Goal: Information Seeking & Learning: Learn about a topic

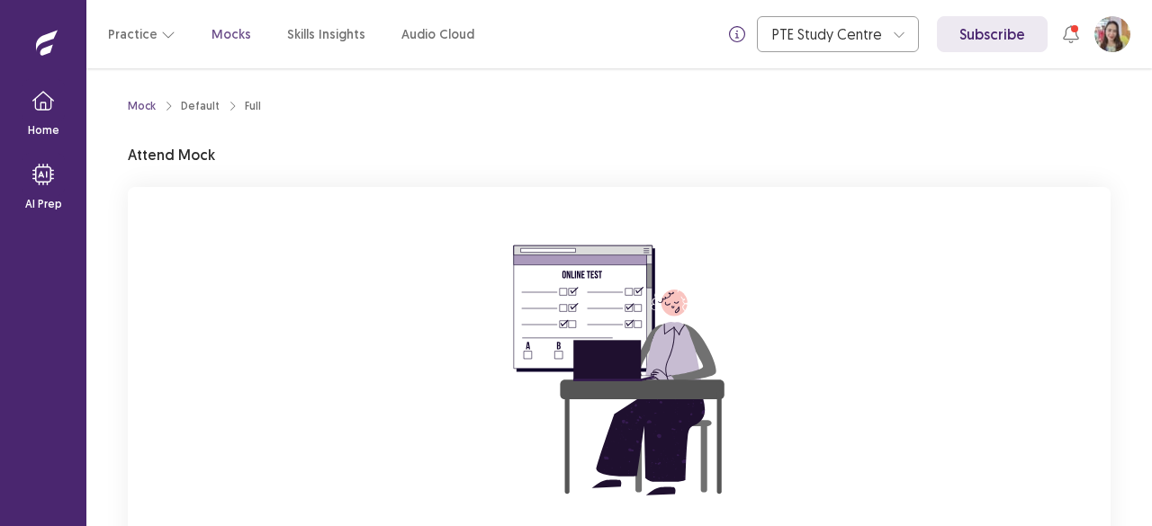
click at [1053, 401] on div "You are attempting to start a new mock. Please click on the "Start" button to s…" at bounding box center [619, 427] width 982 height 481
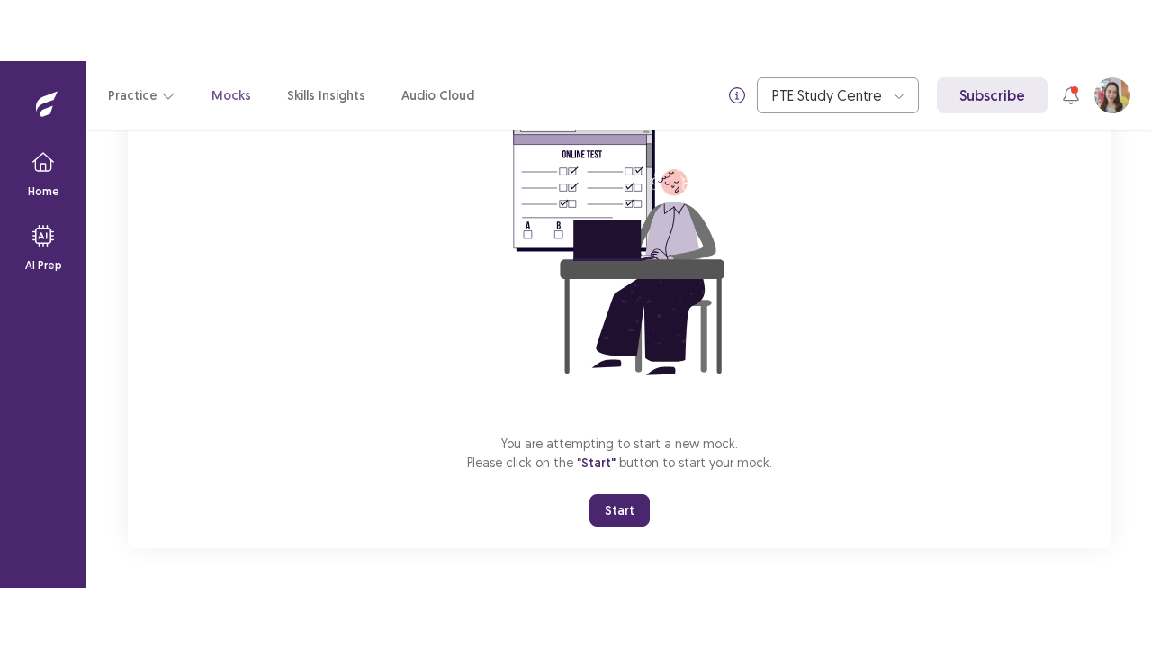
scroll to position [184, 0]
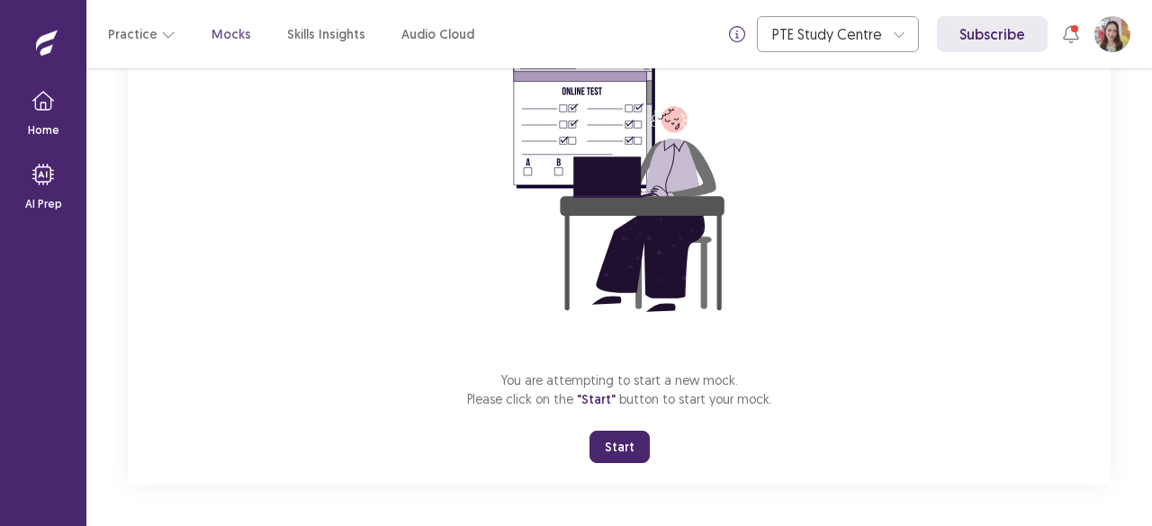
click at [629, 439] on button "Start" at bounding box center [619, 447] width 60 height 32
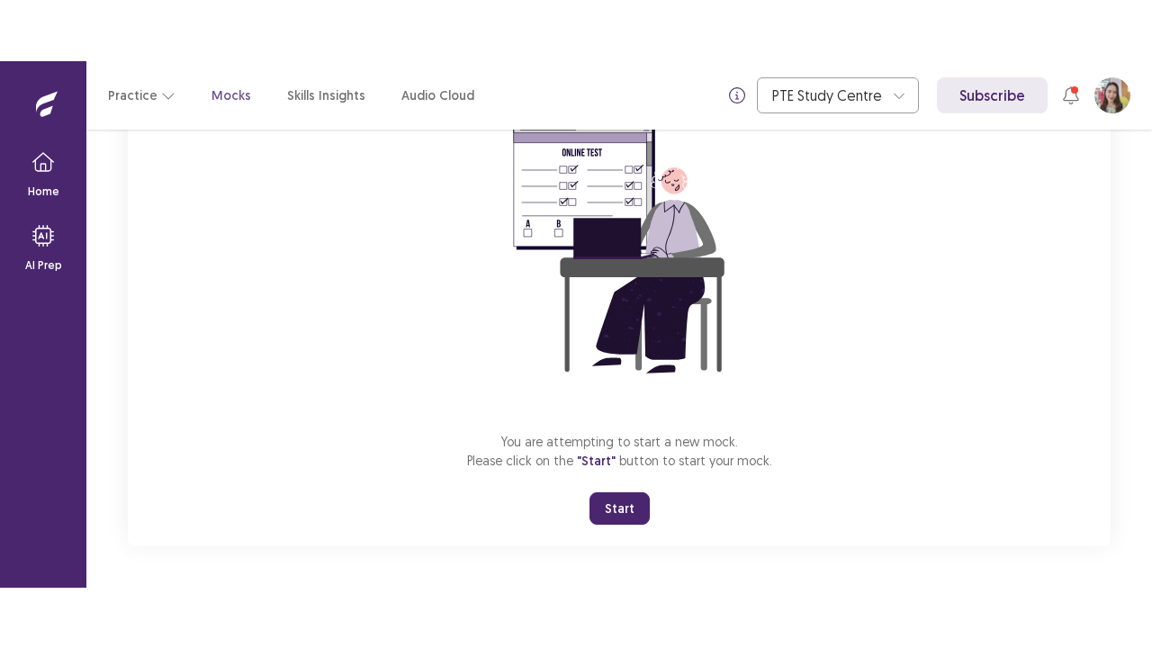
scroll to position [63, 0]
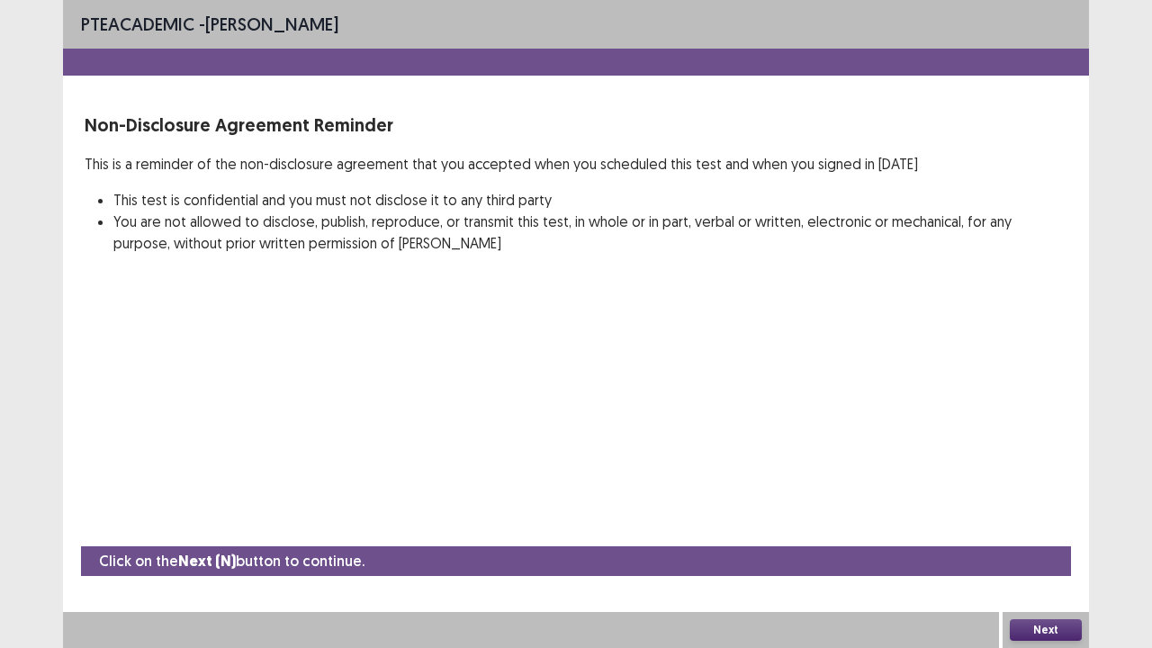
click at [1018, 525] on button "Next" at bounding box center [1045, 630] width 72 height 22
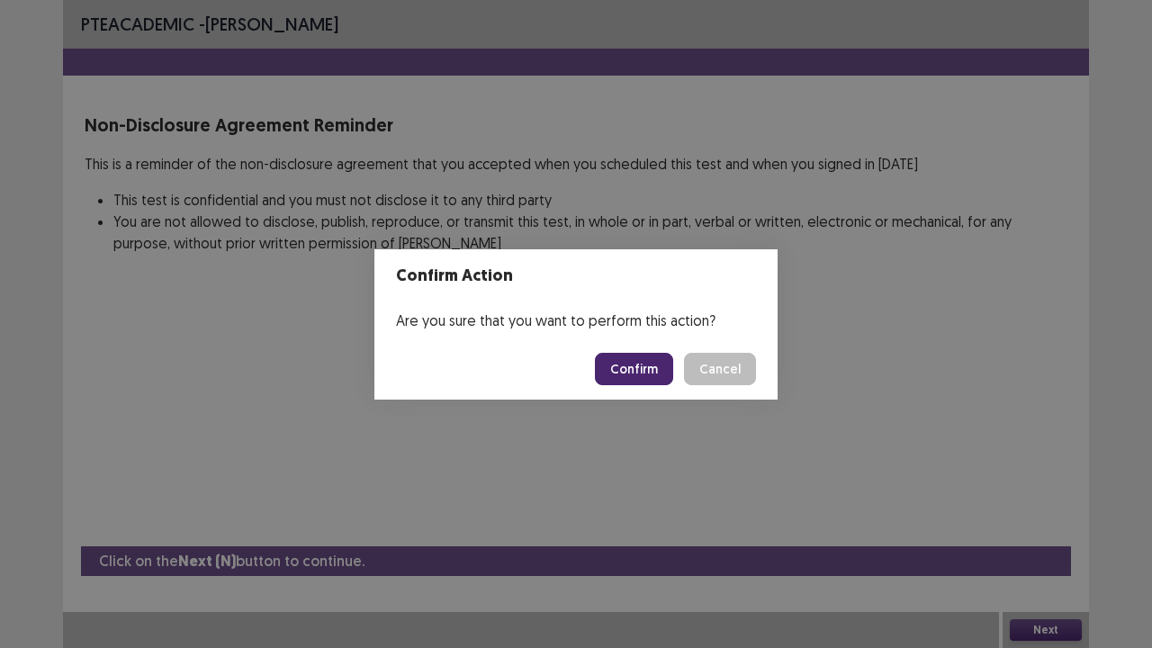
click at [623, 375] on button "Confirm" at bounding box center [634, 369] width 78 height 32
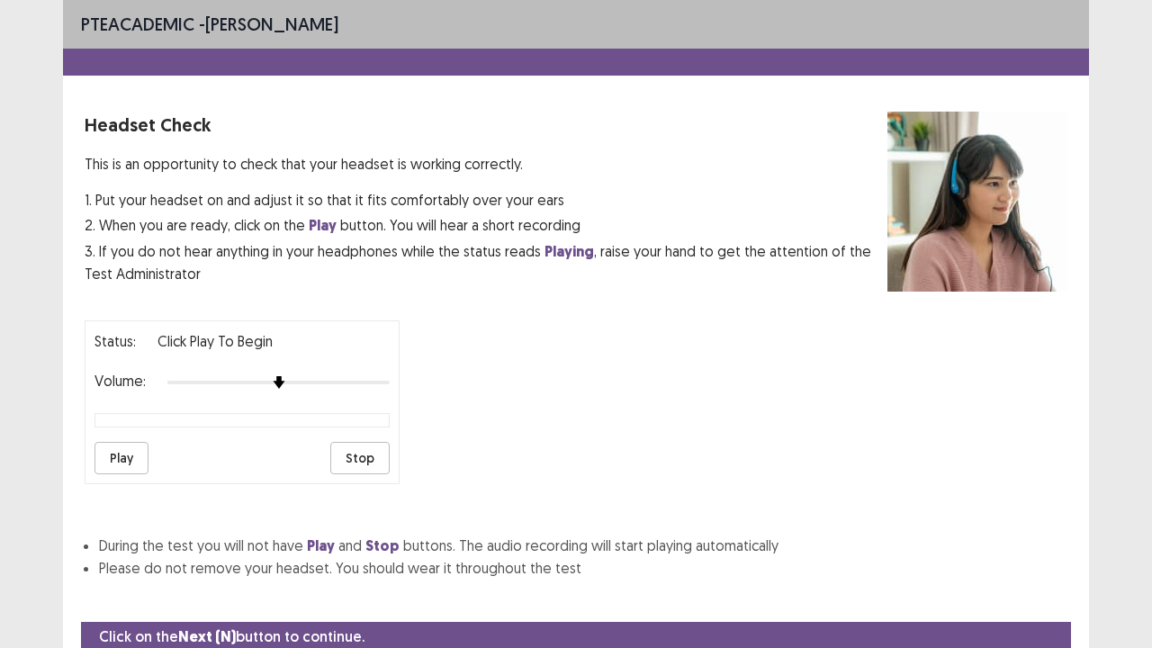
scroll to position [67, 0]
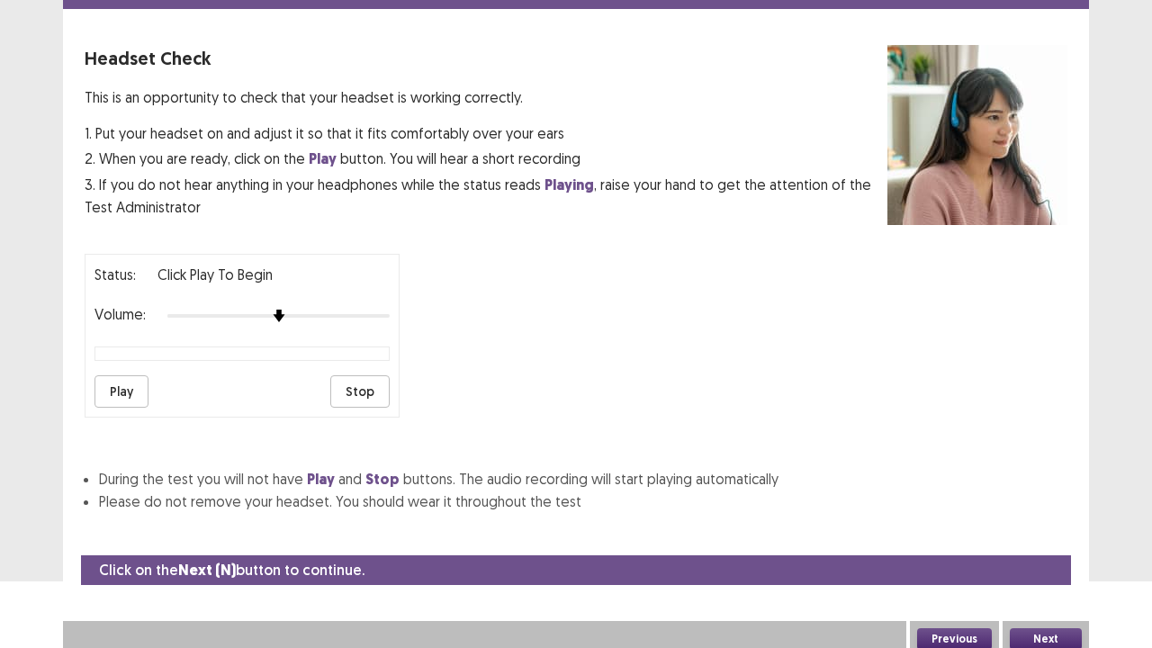
click at [124, 390] on button "Play" at bounding box center [121, 391] width 54 height 32
click at [1074, 525] on button "Next" at bounding box center [1045, 639] width 72 height 22
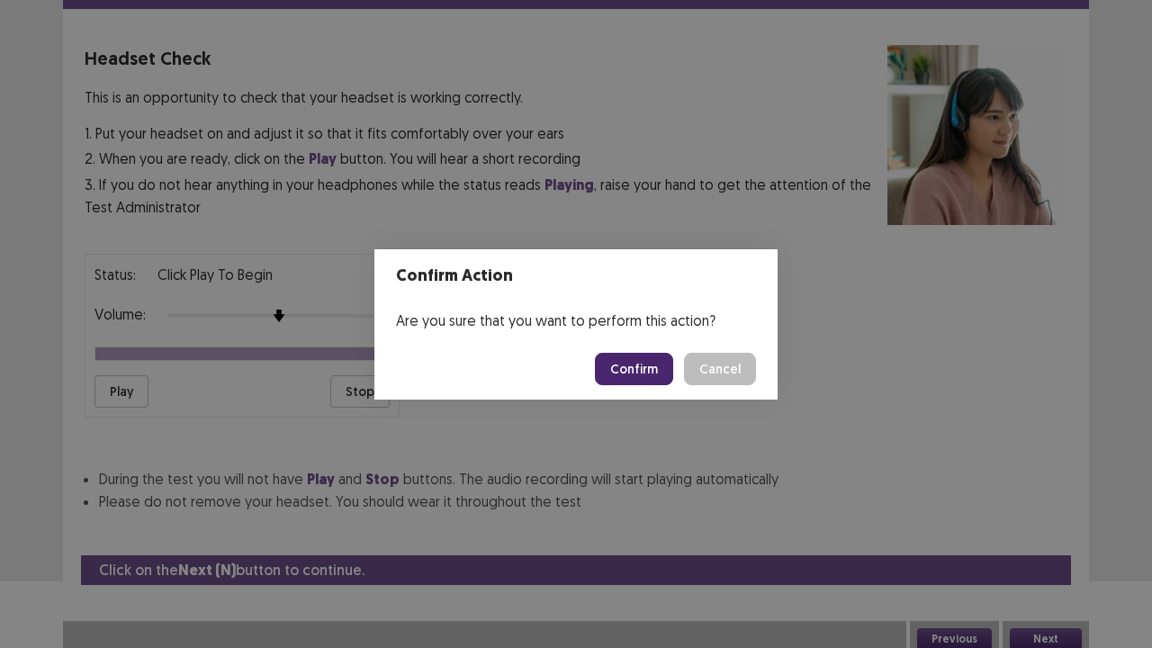
click at [655, 355] on button "Confirm" at bounding box center [634, 369] width 78 height 32
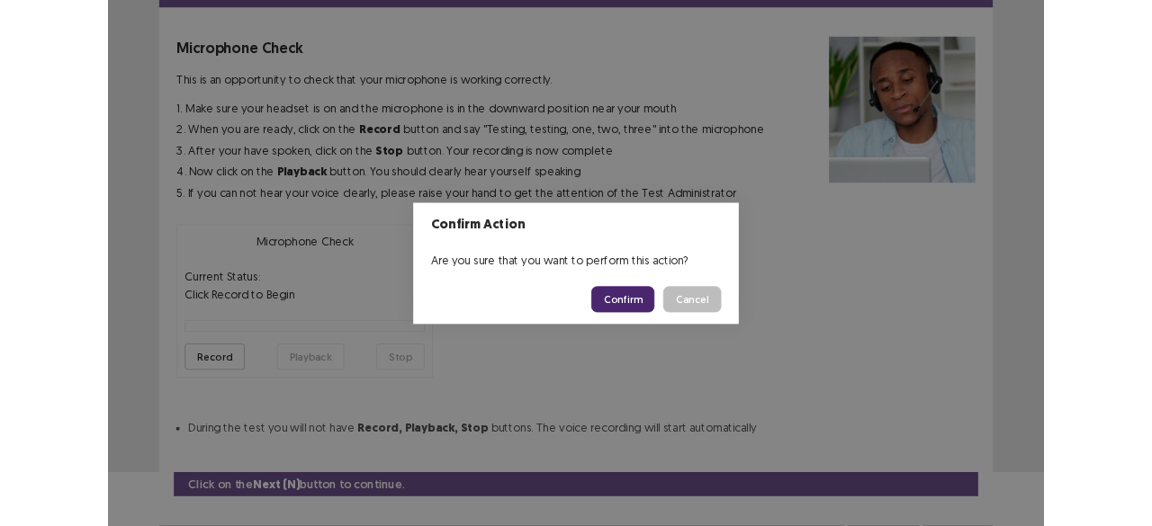
scroll to position [99, 0]
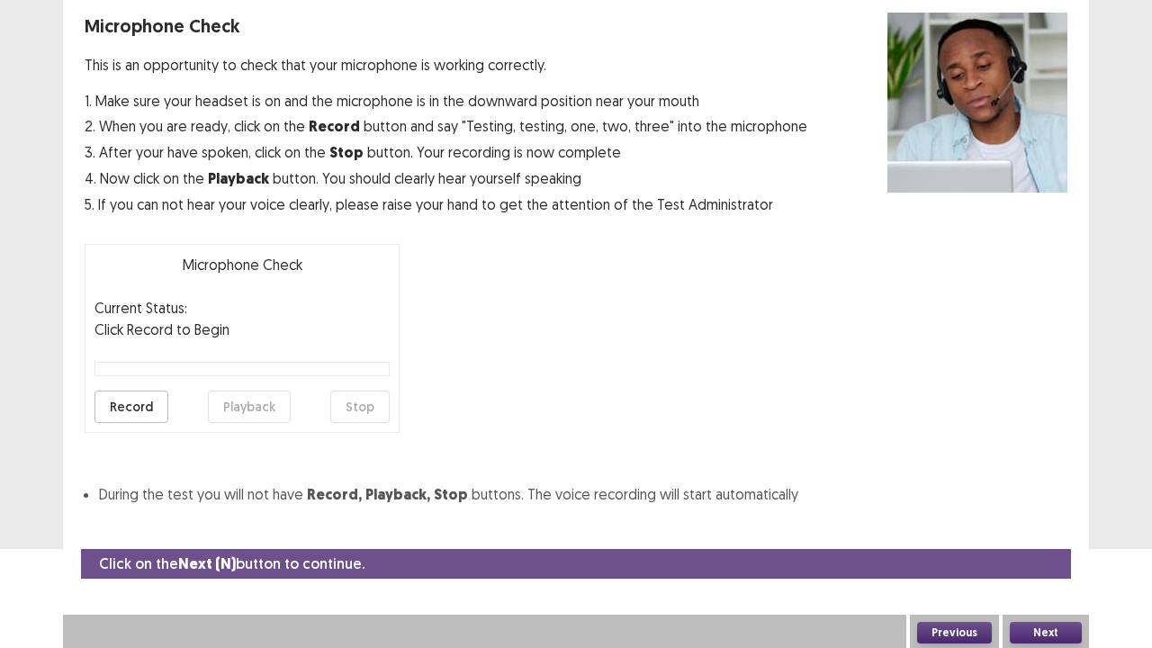
click at [131, 405] on button "Record" at bounding box center [131, 406] width 74 height 32
click at [366, 408] on button "Stop" at bounding box center [359, 406] width 59 height 32
click at [241, 402] on button "Playback" at bounding box center [249, 406] width 83 height 32
click at [130, 400] on button "Record" at bounding box center [131, 406] width 74 height 32
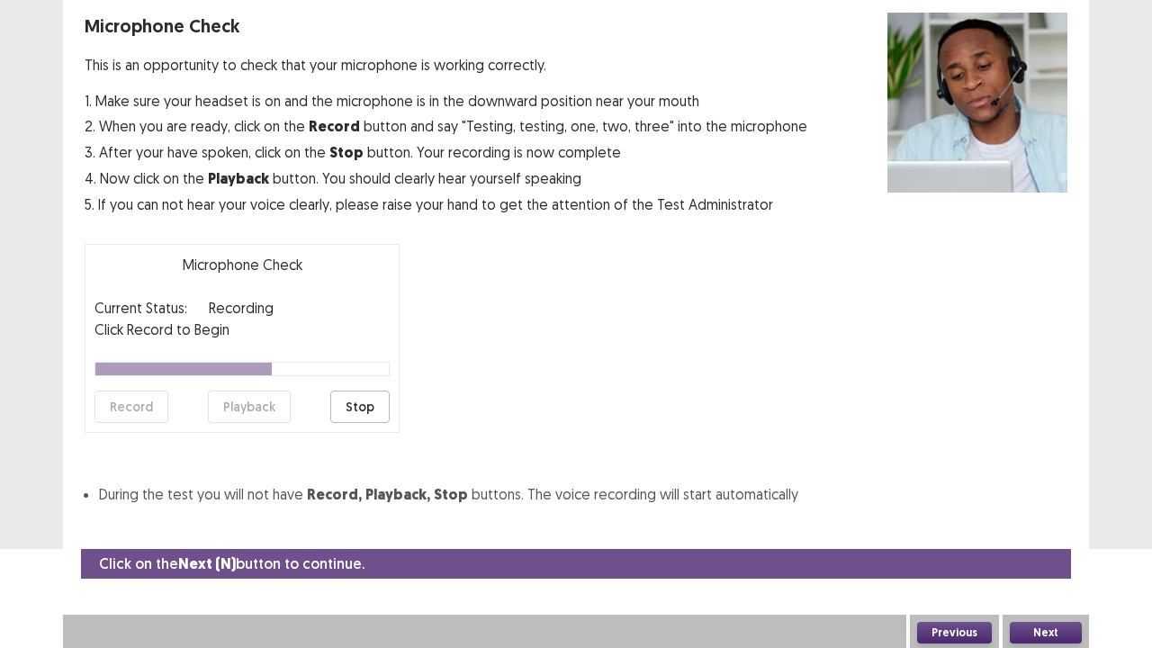
click at [349, 409] on button "Stop" at bounding box center [359, 406] width 59 height 32
click at [263, 406] on button "Playback" at bounding box center [249, 406] width 83 height 32
click at [151, 399] on button "Record" at bounding box center [131, 406] width 74 height 32
click at [353, 402] on button "Stop" at bounding box center [359, 406] width 59 height 32
click at [251, 403] on button "Playback" at bounding box center [249, 406] width 83 height 32
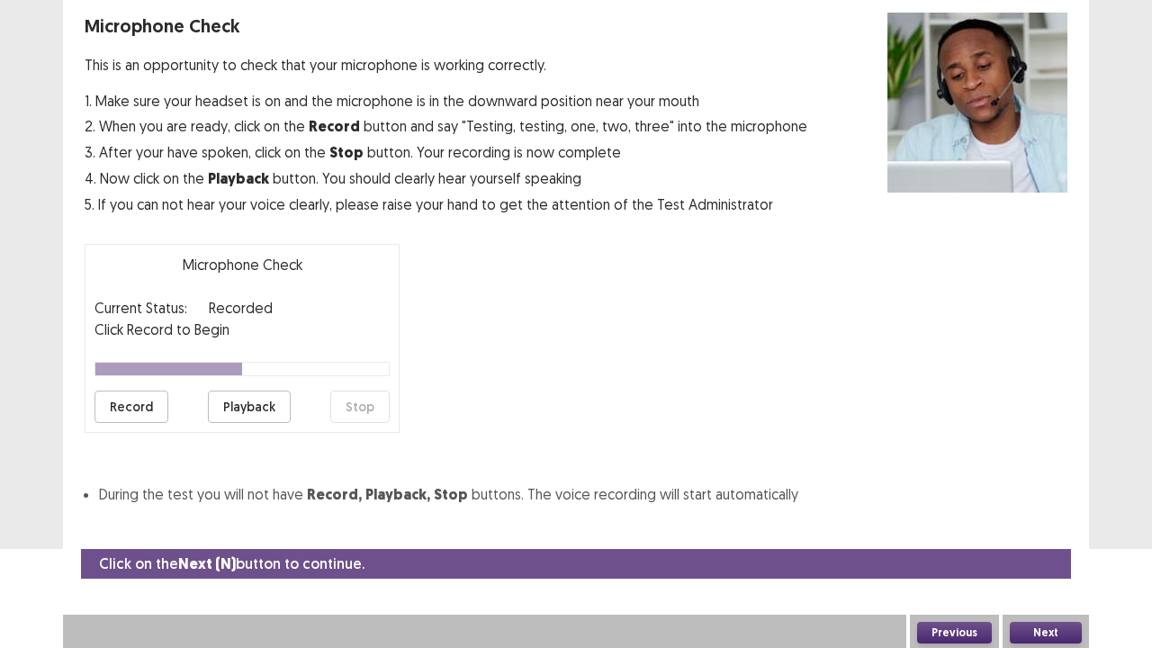
click at [1031, 525] on button "Next" at bounding box center [1045, 633] width 72 height 22
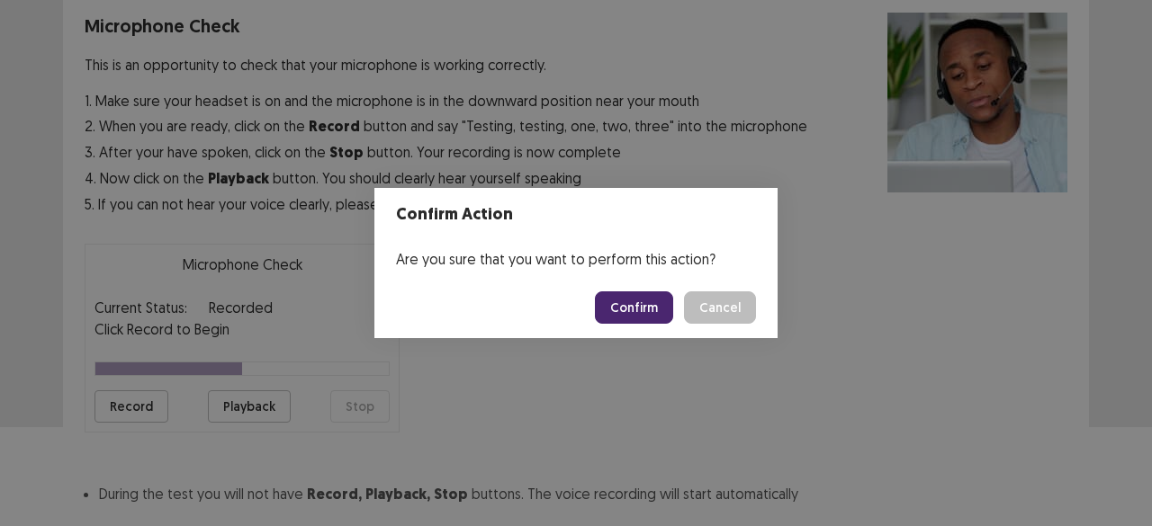
click at [726, 432] on div "Confirm Action Are you sure that you want to perform this action? Confirm Cancel" at bounding box center [576, 263] width 1152 height 526
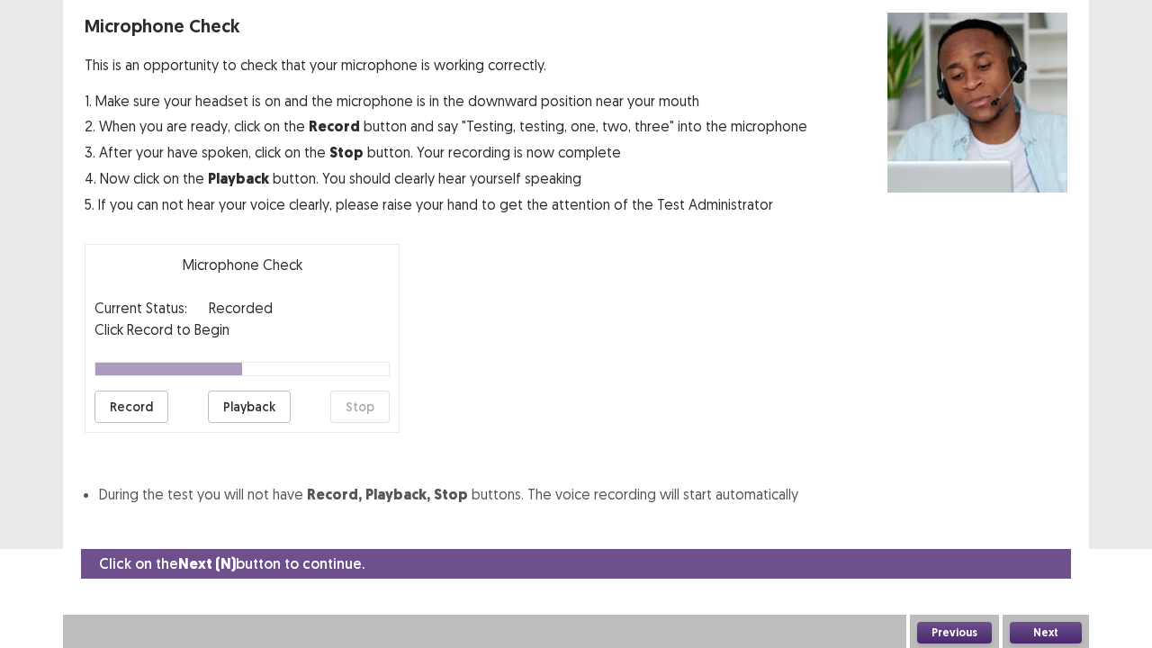
click at [1068, 525] on div "Next" at bounding box center [1045, 632] width 86 height 36
click at [1068, 525] on button "Next" at bounding box center [1045, 633] width 72 height 22
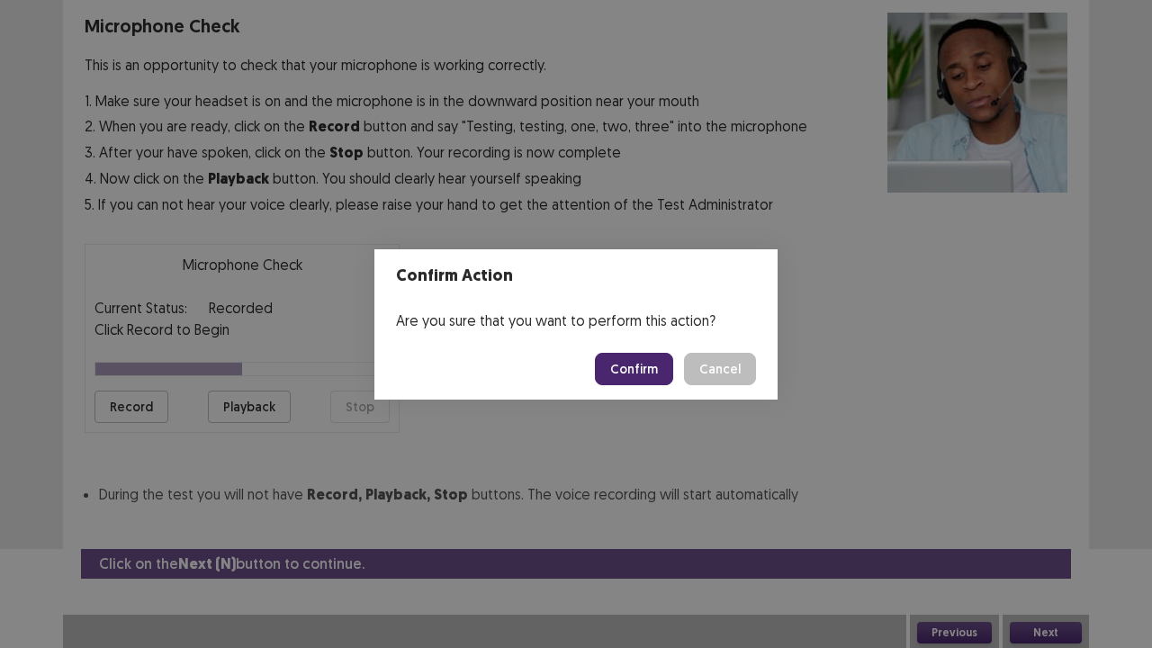
click at [643, 368] on button "Confirm" at bounding box center [634, 369] width 78 height 32
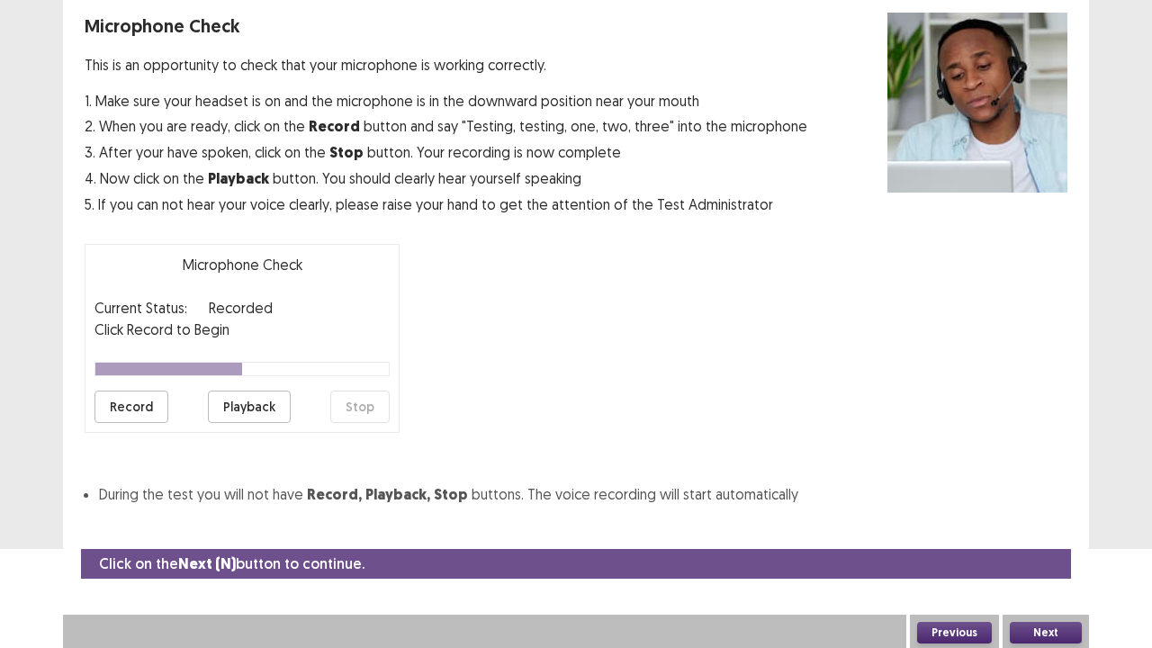
scroll to position [49, 0]
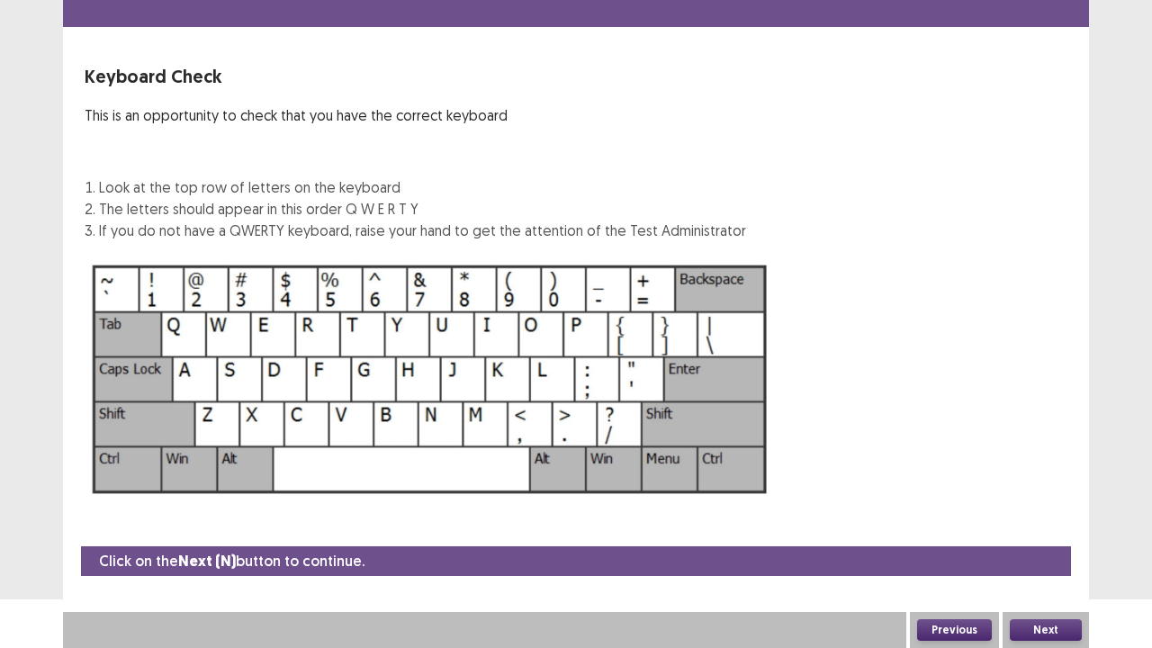
click at [1066, 525] on button "Next" at bounding box center [1045, 630] width 72 height 22
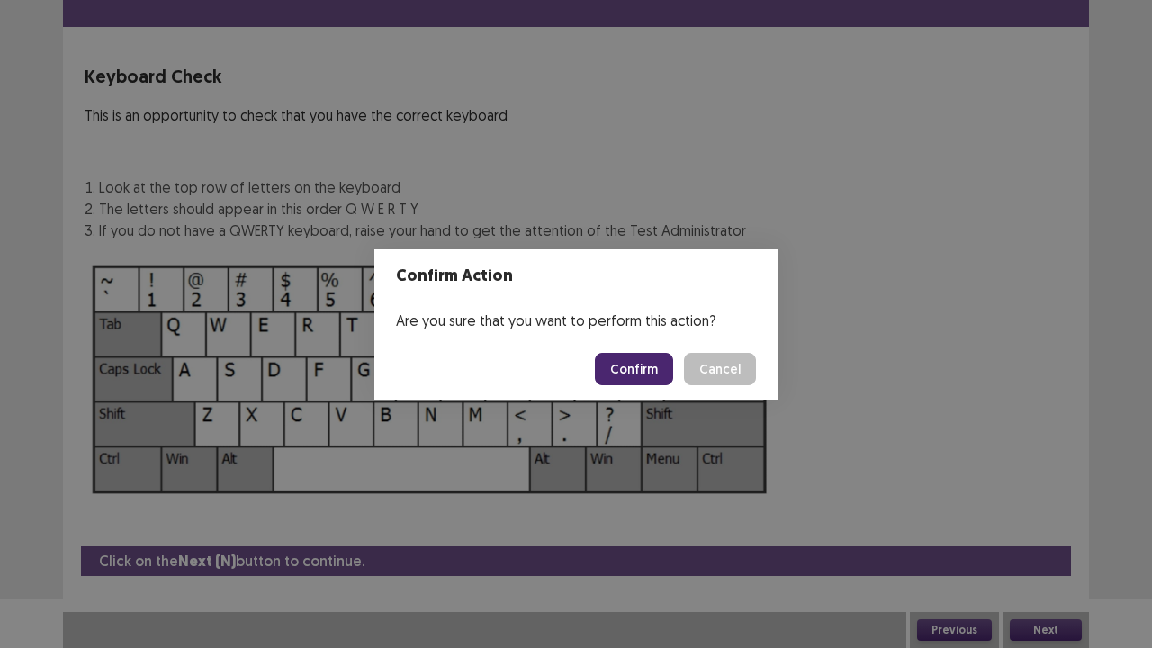
click at [659, 372] on button "Confirm" at bounding box center [634, 369] width 78 height 32
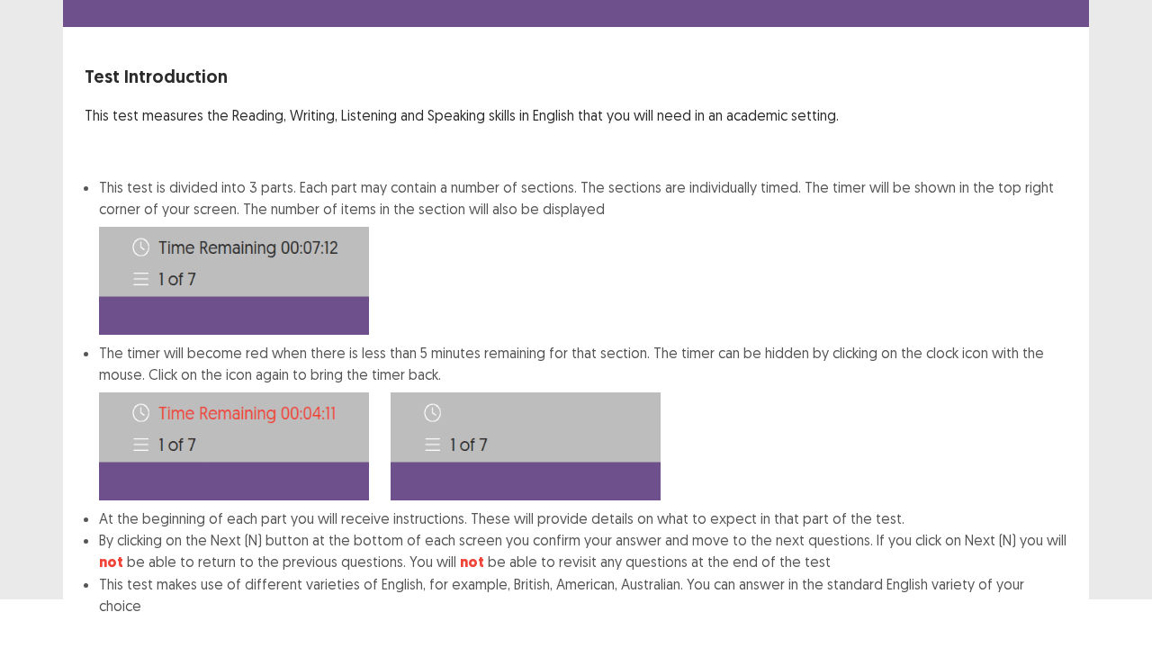
scroll to position [139, 0]
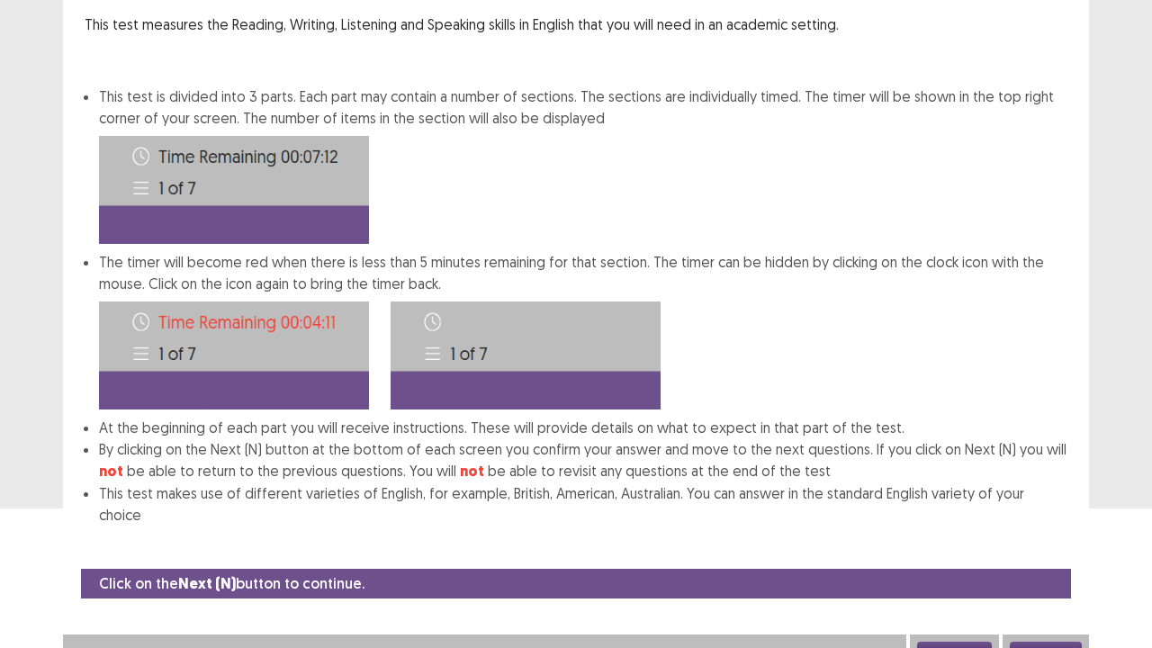
click at [1052, 525] on button "Next" at bounding box center [1045, 652] width 72 height 22
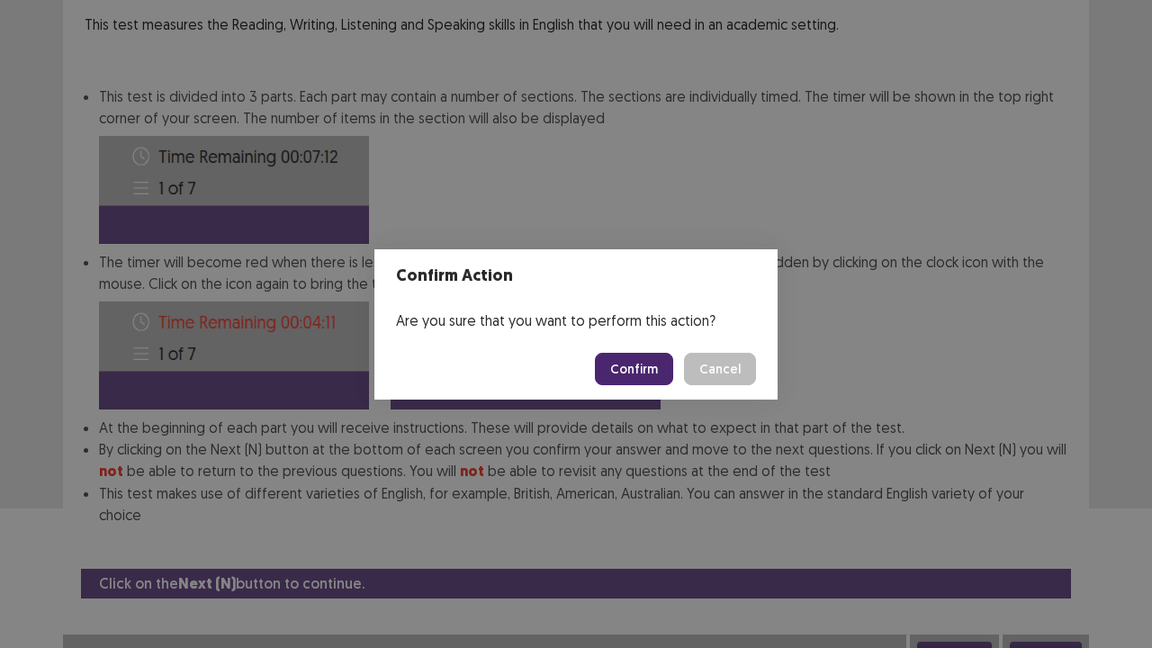
click at [670, 370] on button "Confirm" at bounding box center [634, 369] width 78 height 32
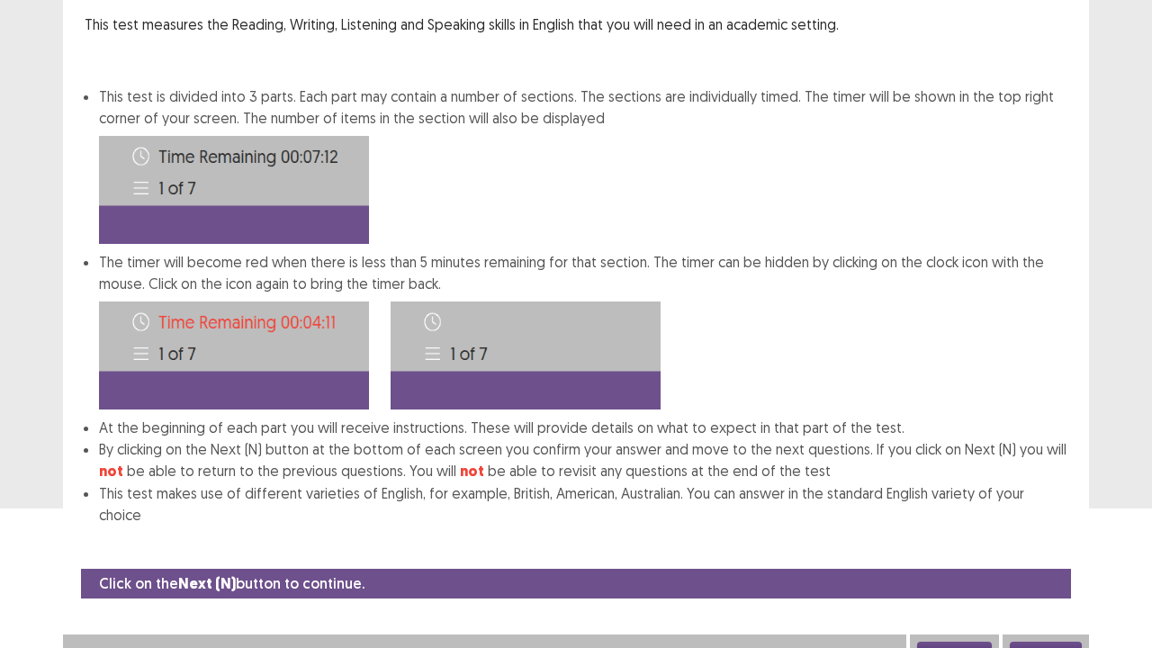
scroll to position [0, 0]
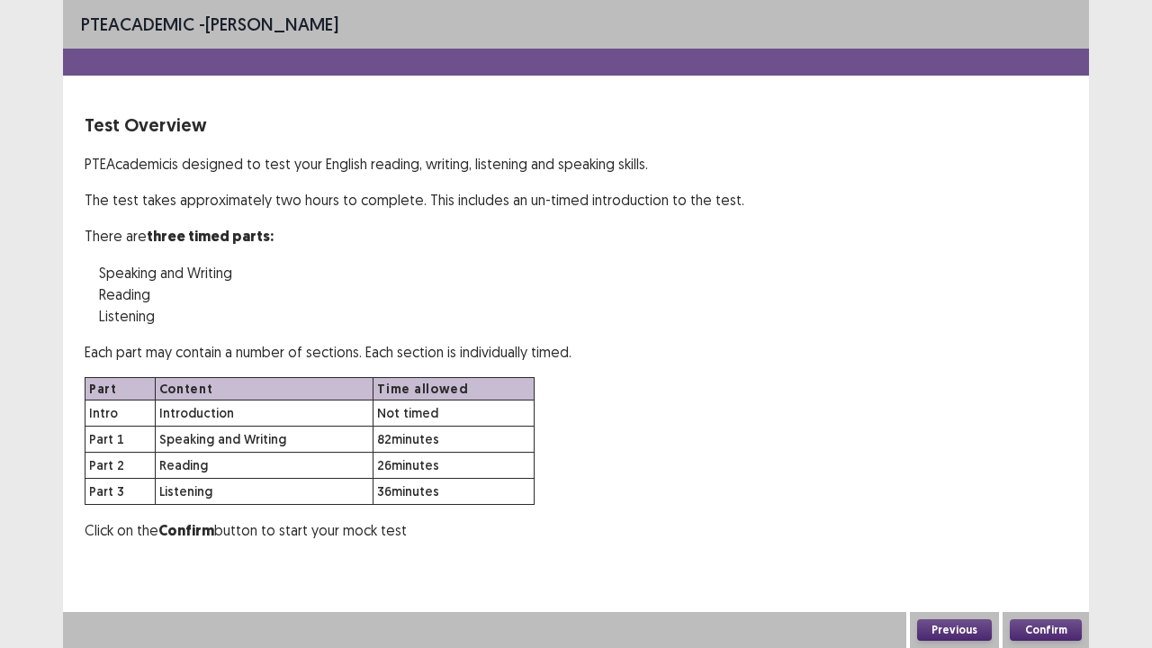
click at [1041, 525] on button "Confirm" at bounding box center [1045, 630] width 72 height 22
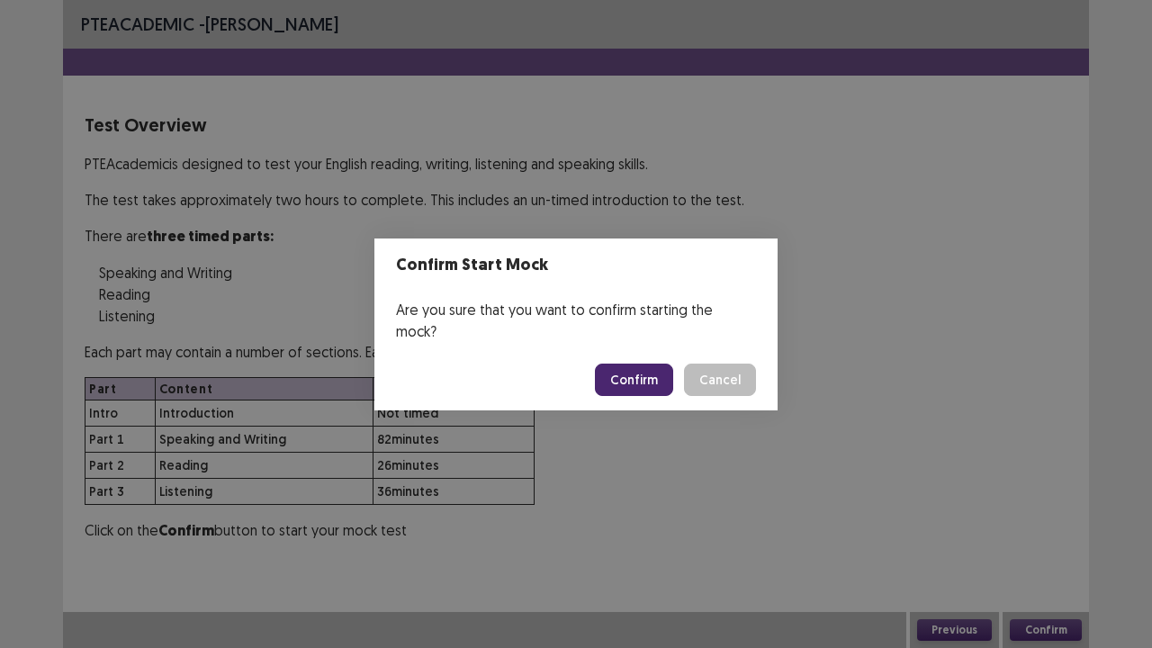
click at [648, 365] on button "Confirm" at bounding box center [634, 379] width 78 height 32
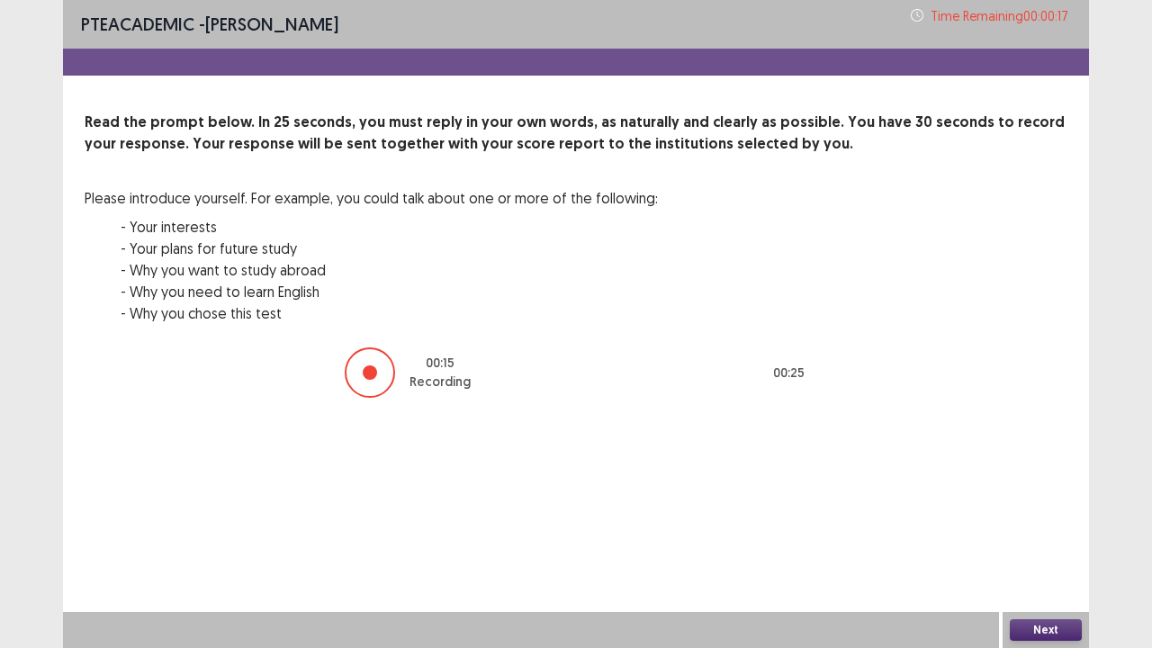
click at [1051, 525] on button "Next" at bounding box center [1045, 630] width 72 height 22
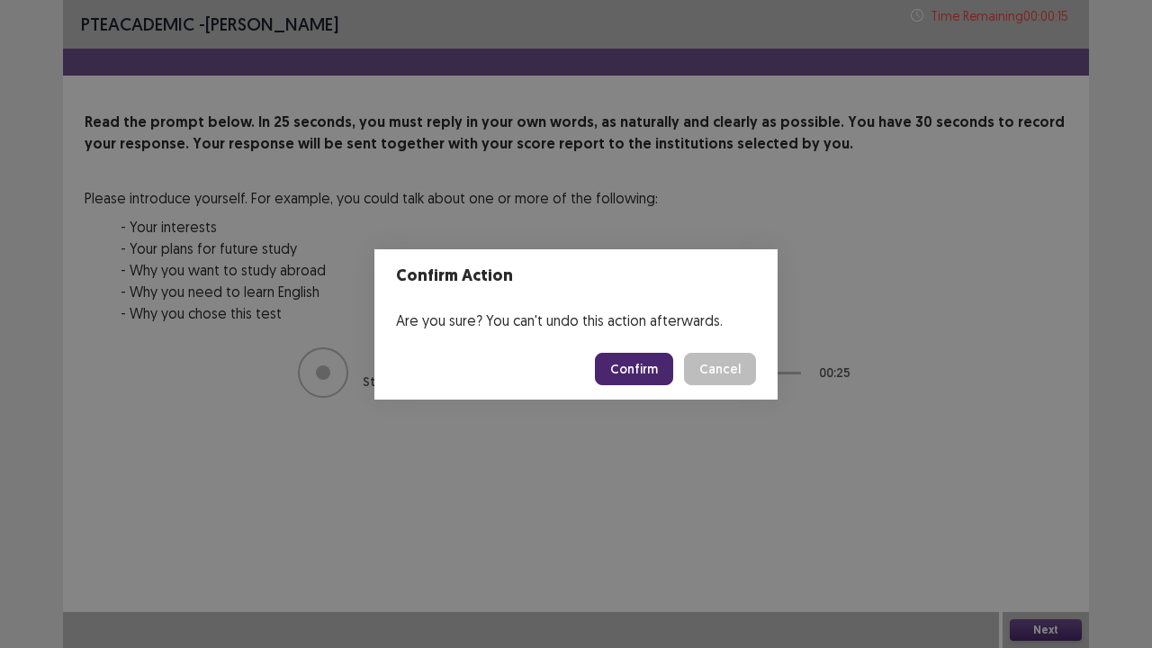
click at [648, 367] on button "Confirm" at bounding box center [634, 369] width 78 height 32
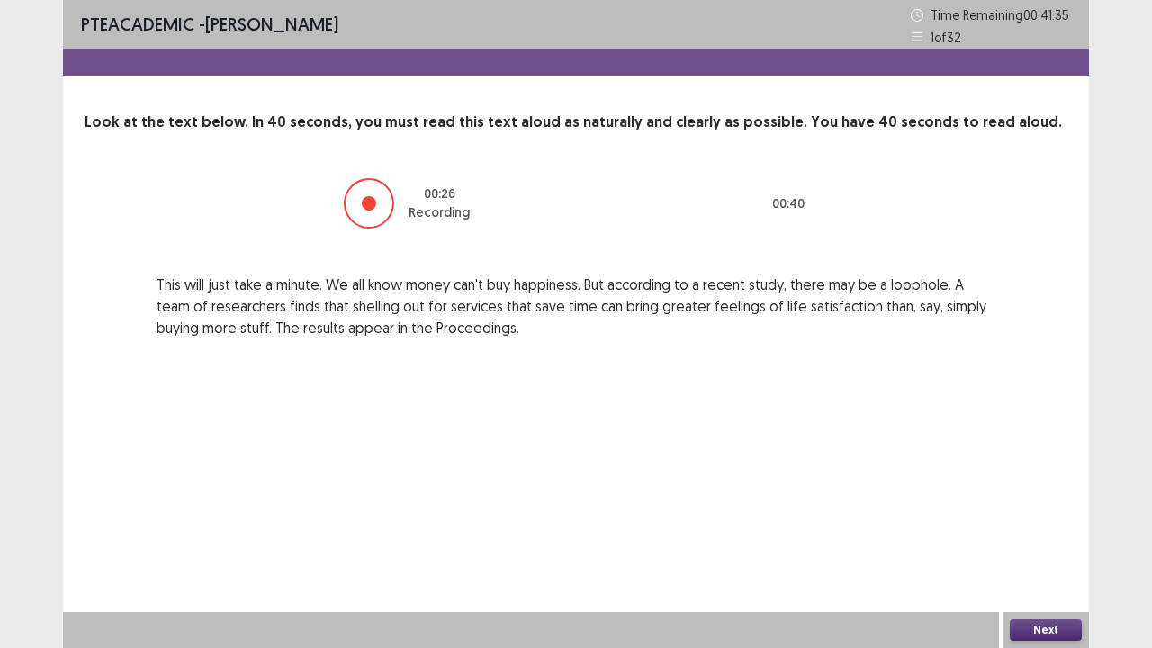
click at [1056, 525] on button "Next" at bounding box center [1045, 630] width 72 height 22
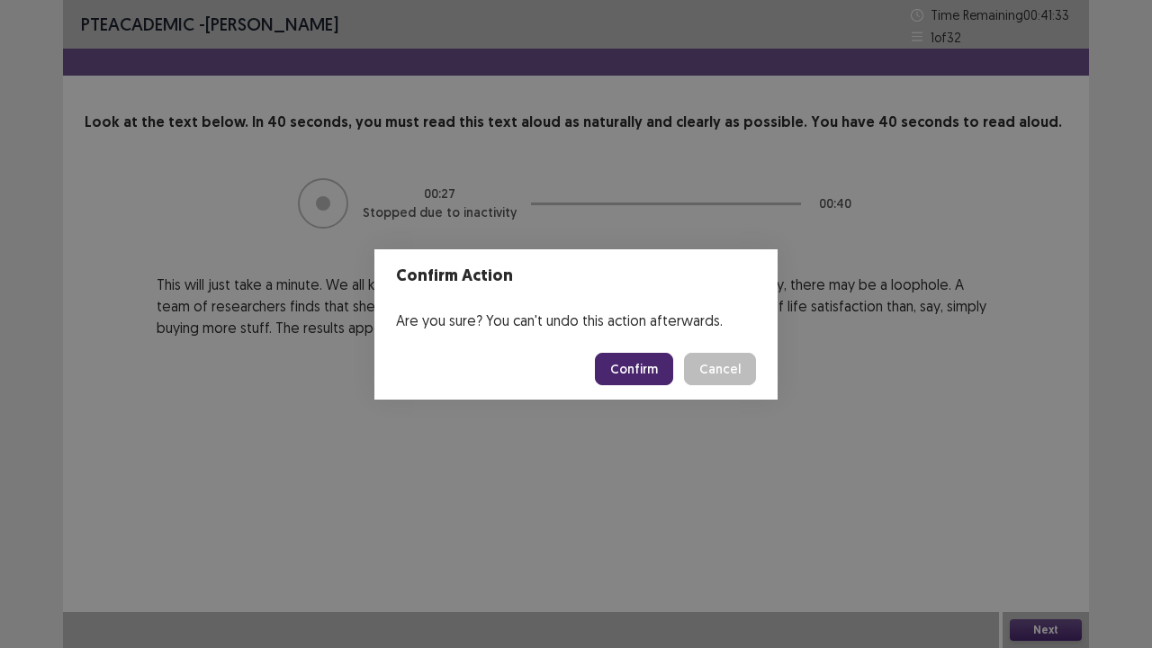
click at [651, 364] on button "Confirm" at bounding box center [634, 369] width 78 height 32
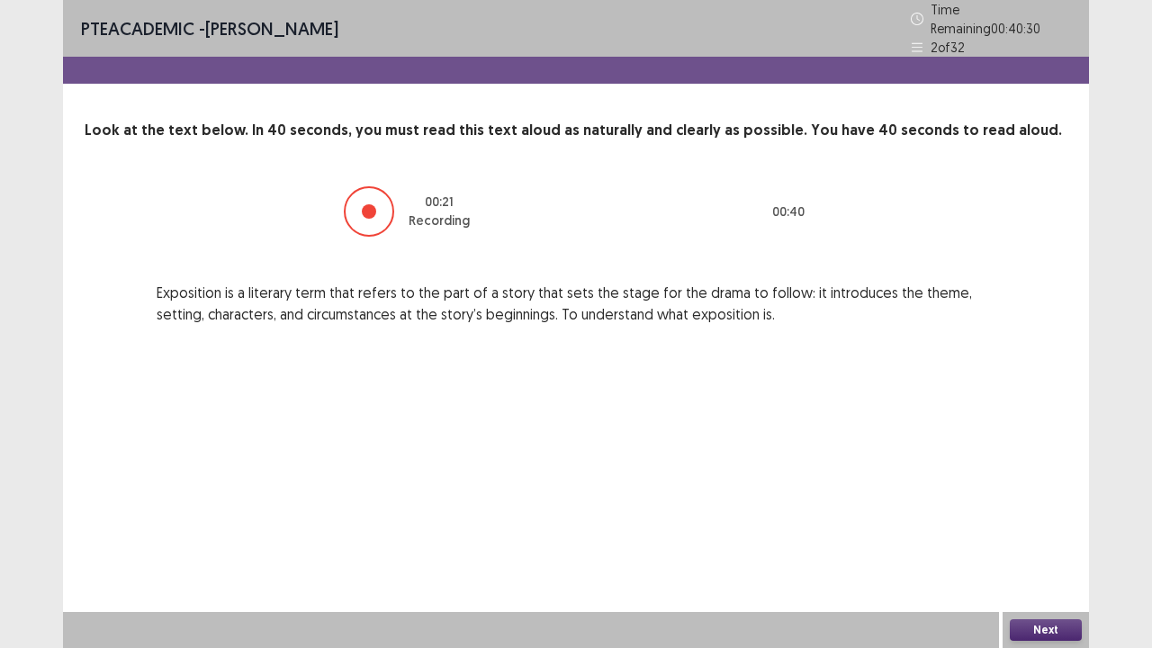
click at [1031, 525] on button "Next" at bounding box center [1045, 630] width 72 height 22
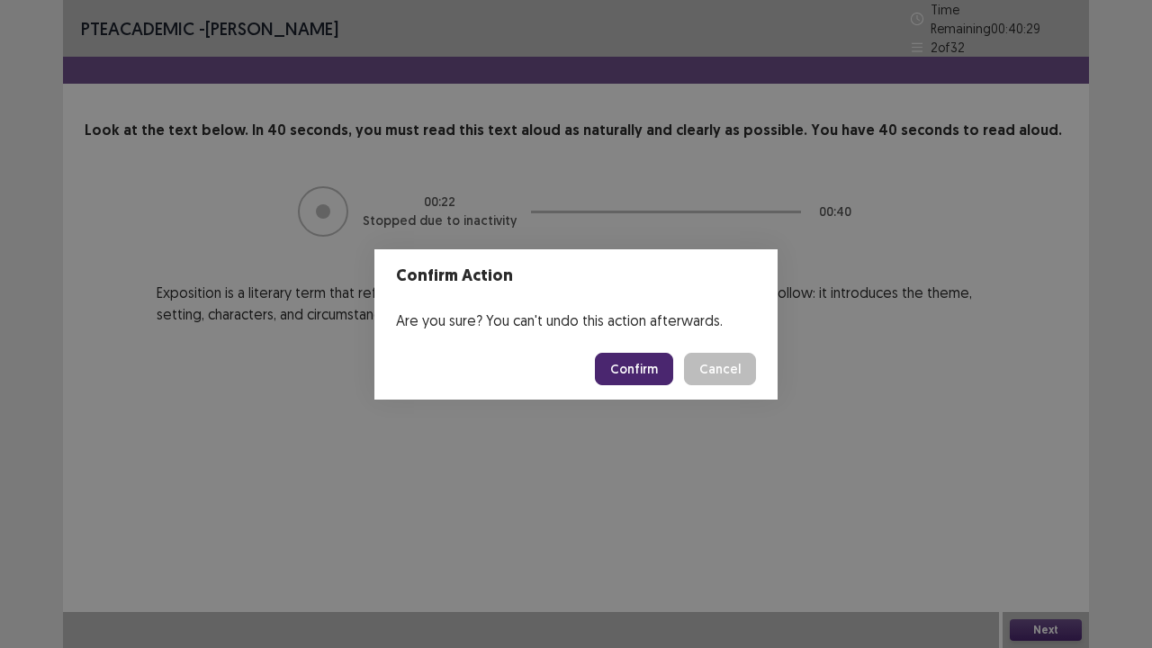
click at [664, 365] on button "Confirm" at bounding box center [634, 369] width 78 height 32
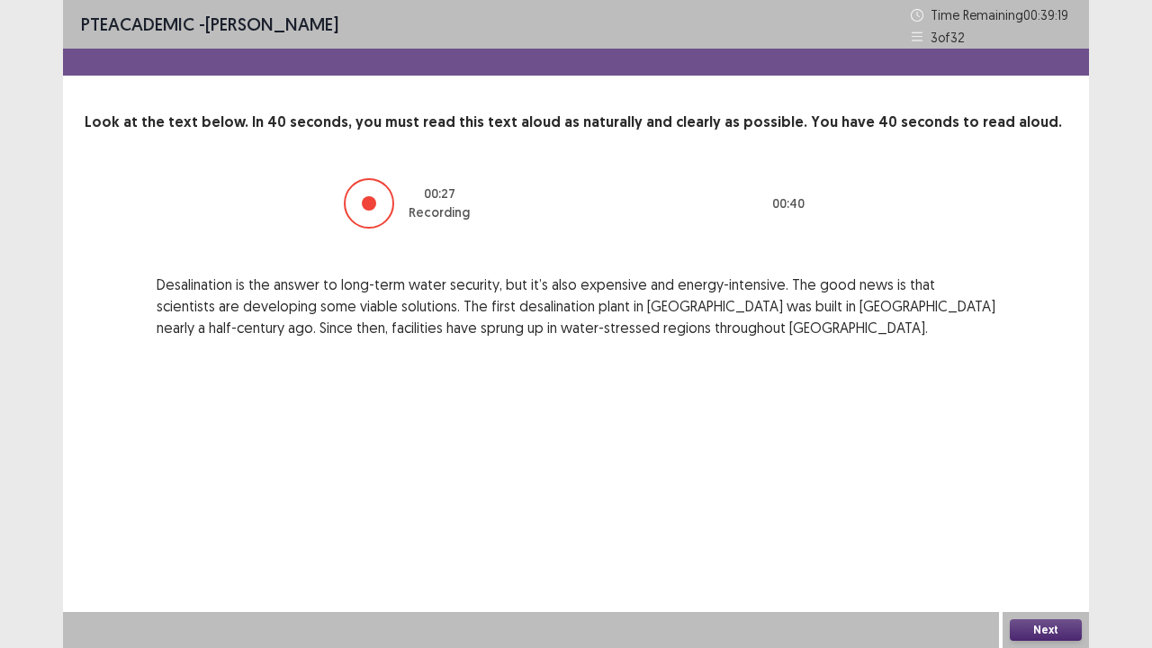
click at [1068, 525] on button "Next" at bounding box center [1045, 630] width 72 height 22
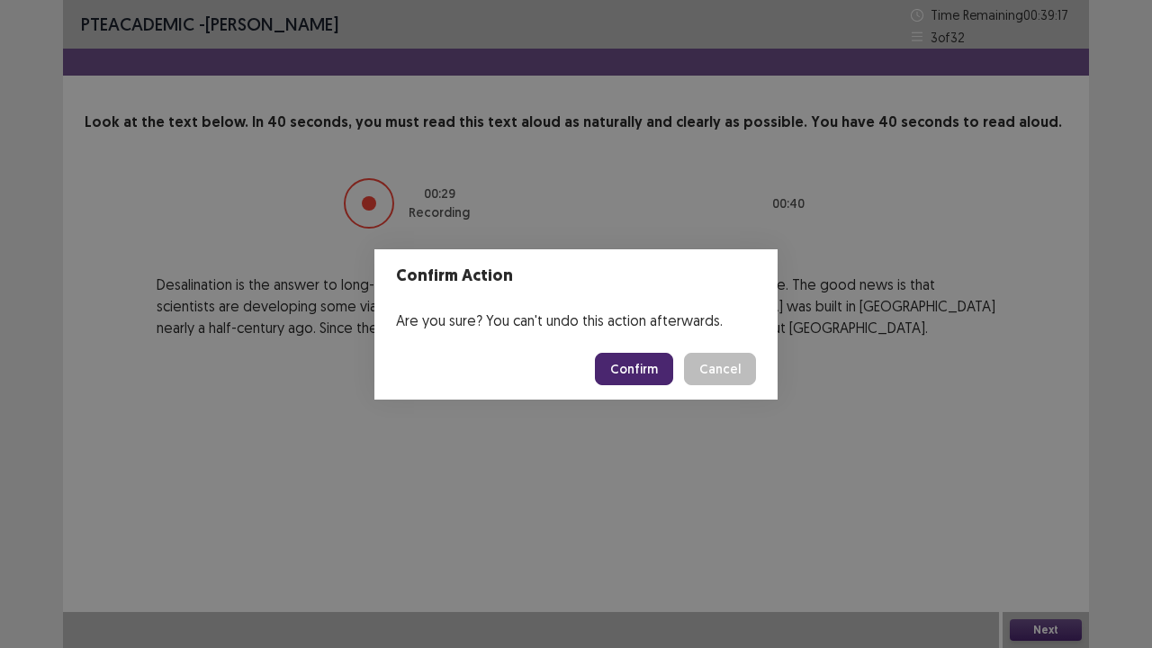
click at [639, 363] on button "Confirm" at bounding box center [634, 369] width 78 height 32
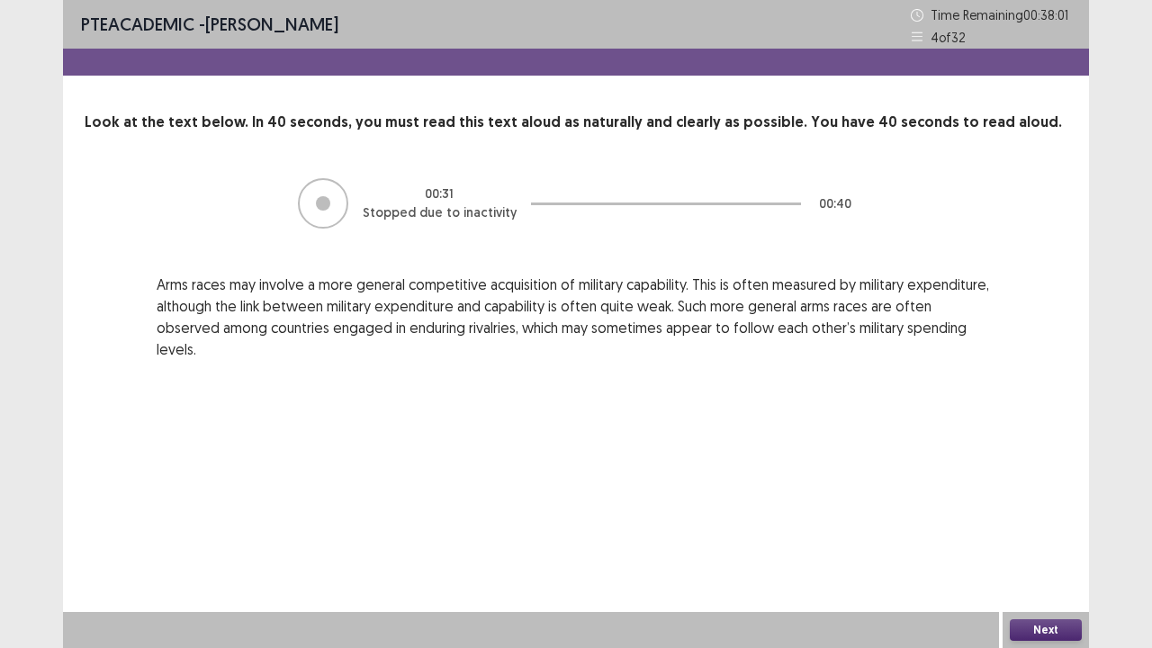
click at [1042, 525] on button "Next" at bounding box center [1045, 630] width 72 height 22
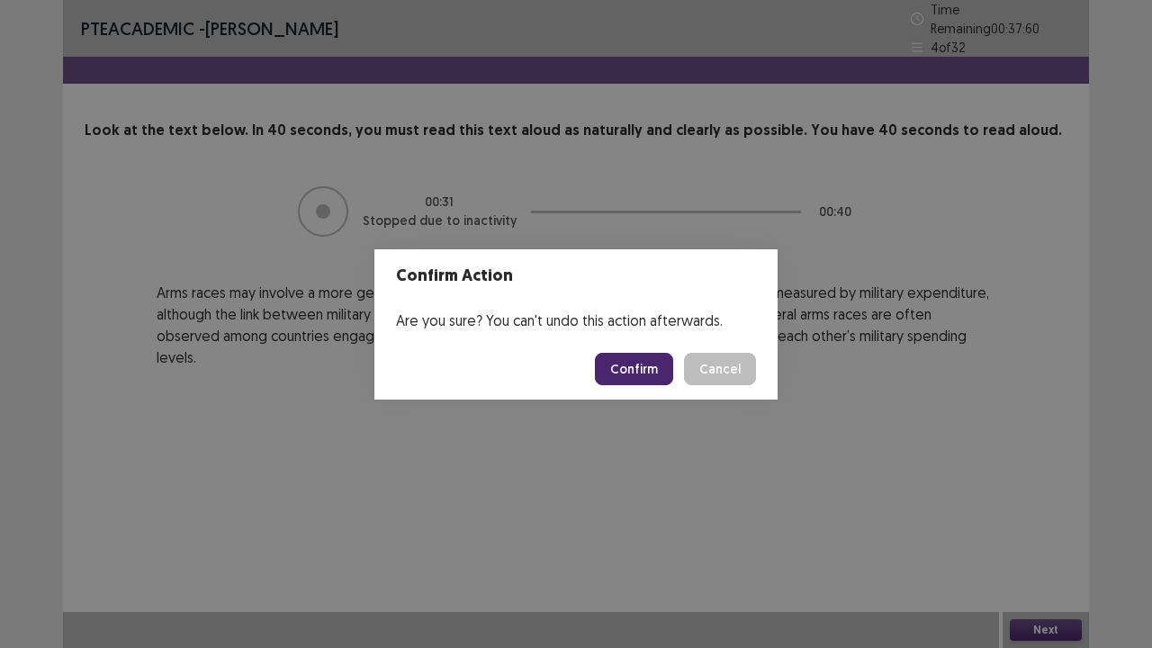
click at [626, 362] on button "Confirm" at bounding box center [634, 369] width 78 height 32
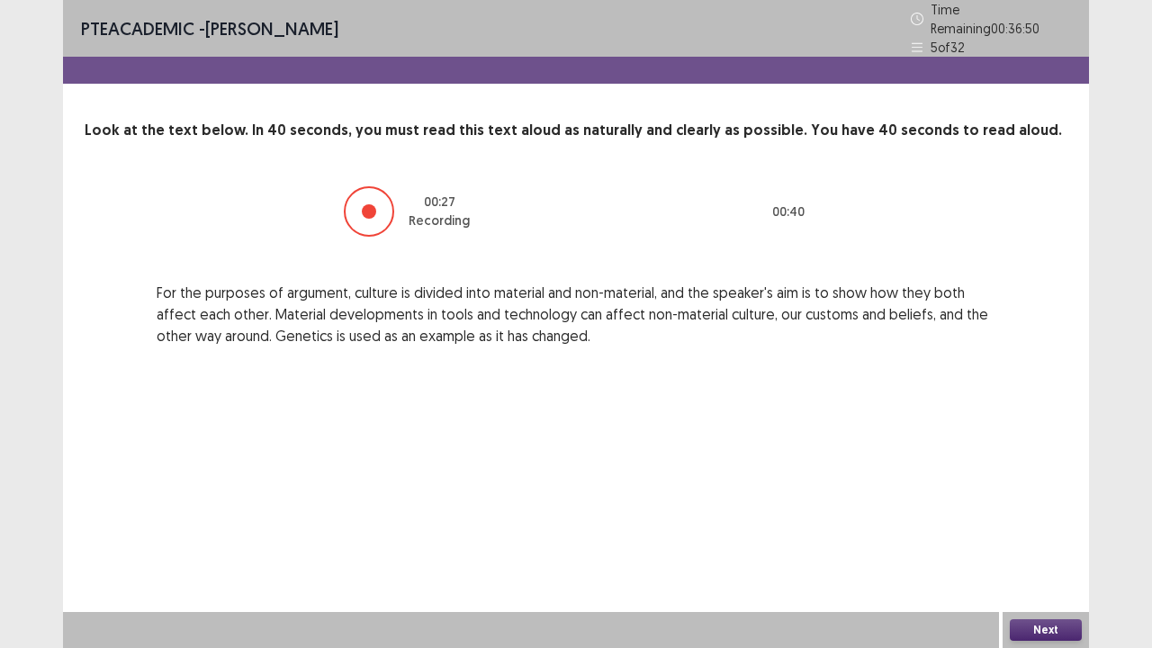
drag, startPoint x: 1038, startPoint y: 629, endPoint x: 1026, endPoint y: 630, distance: 12.6
click at [1026, 525] on button "Next" at bounding box center [1045, 630] width 72 height 22
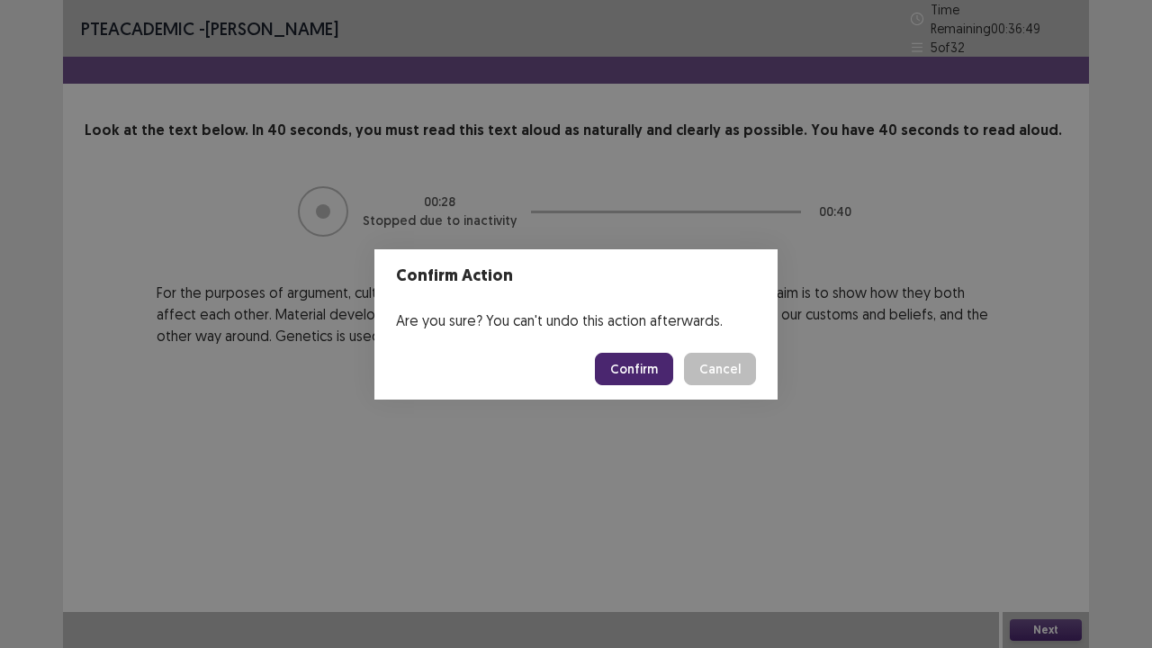
click at [626, 362] on div "Confirm Action Are you sure? You can't undo this action afterwards. Confirm Can…" at bounding box center [576, 324] width 1152 height 648
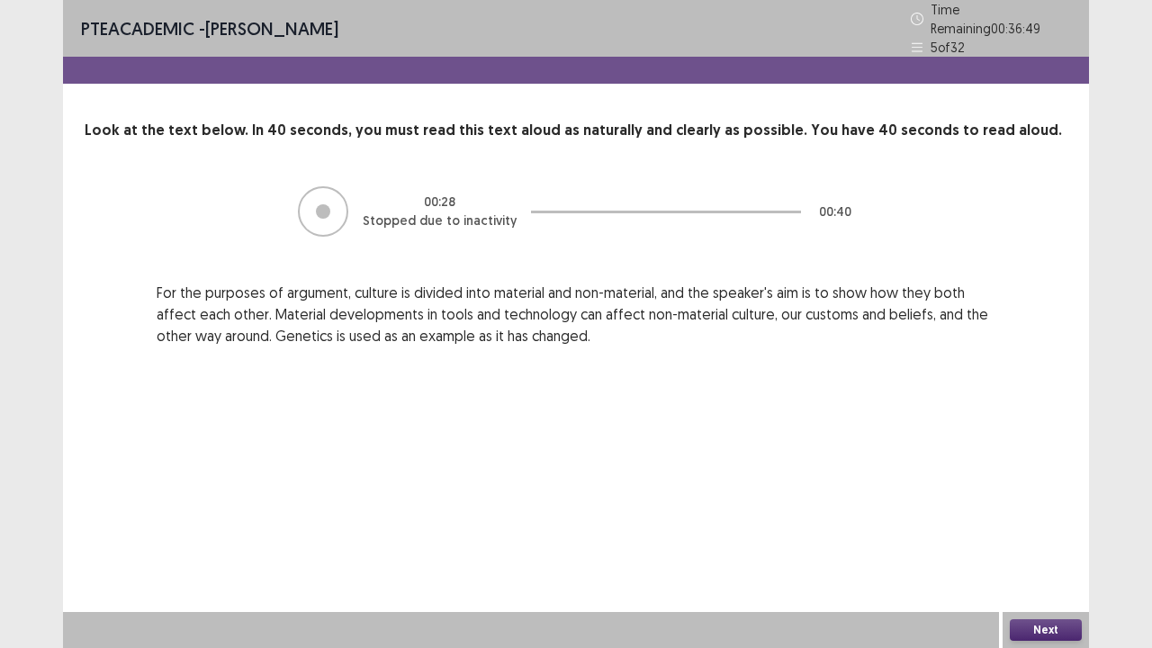
click at [626, 362] on div "PTE academic - [PERSON_NAME] Time Remaining 00 : 36 : 49 5 of 32 Look at the te…" at bounding box center [576, 191] width 1026 height 382
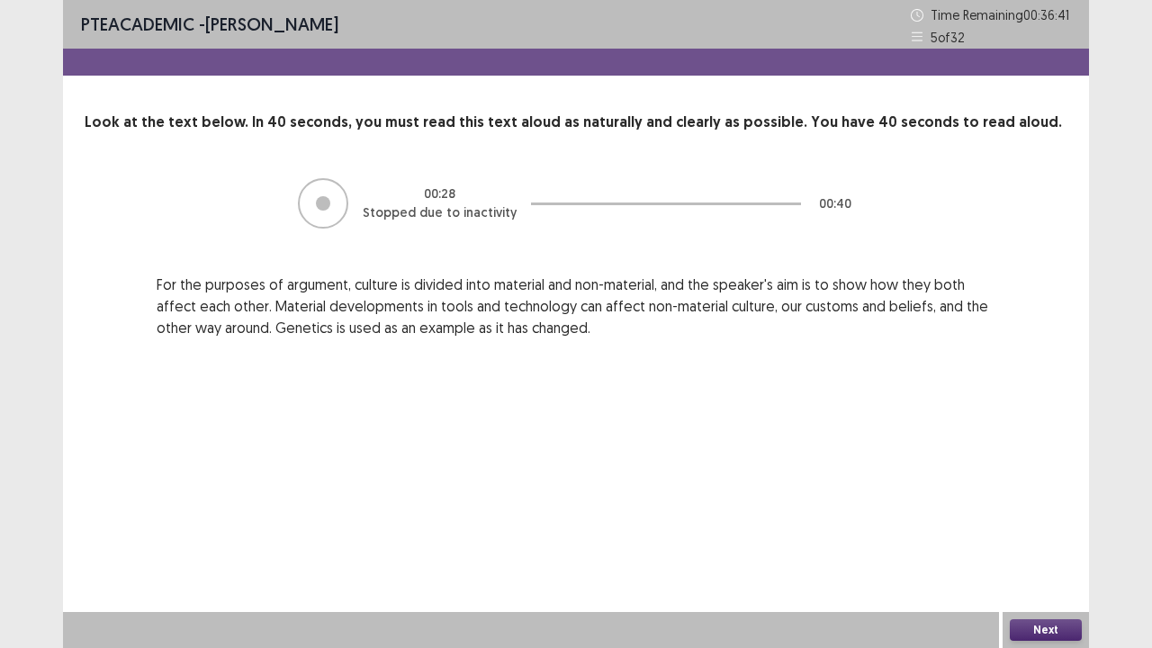
click at [1041, 525] on button "Next" at bounding box center [1045, 630] width 72 height 22
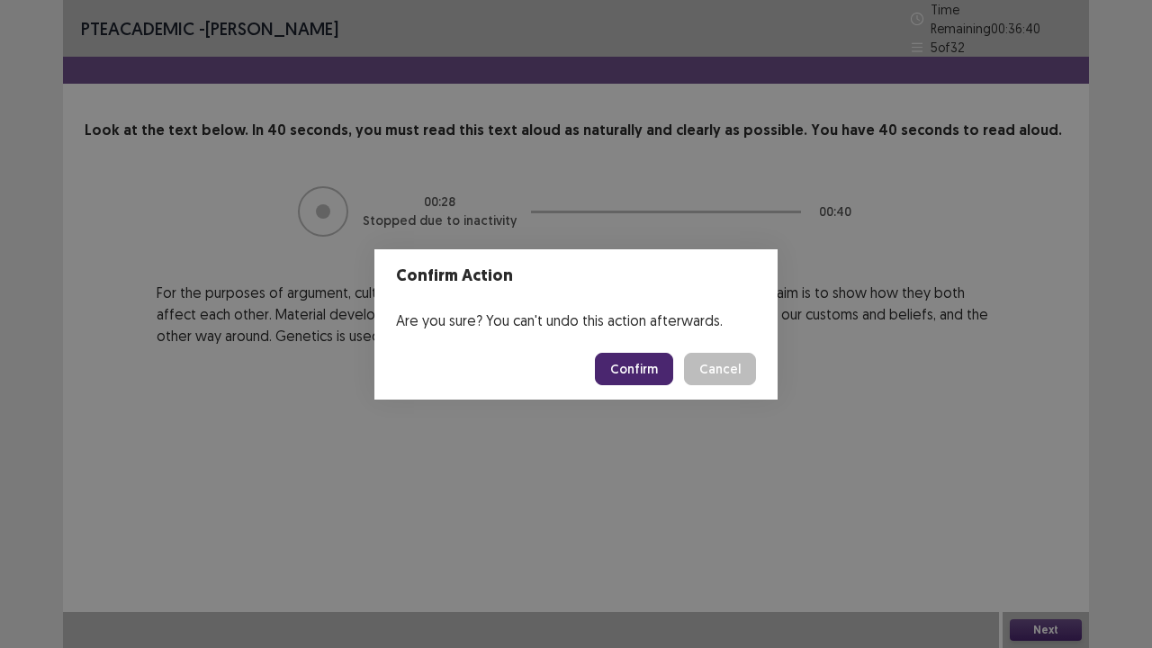
click at [657, 376] on button "Confirm" at bounding box center [634, 369] width 78 height 32
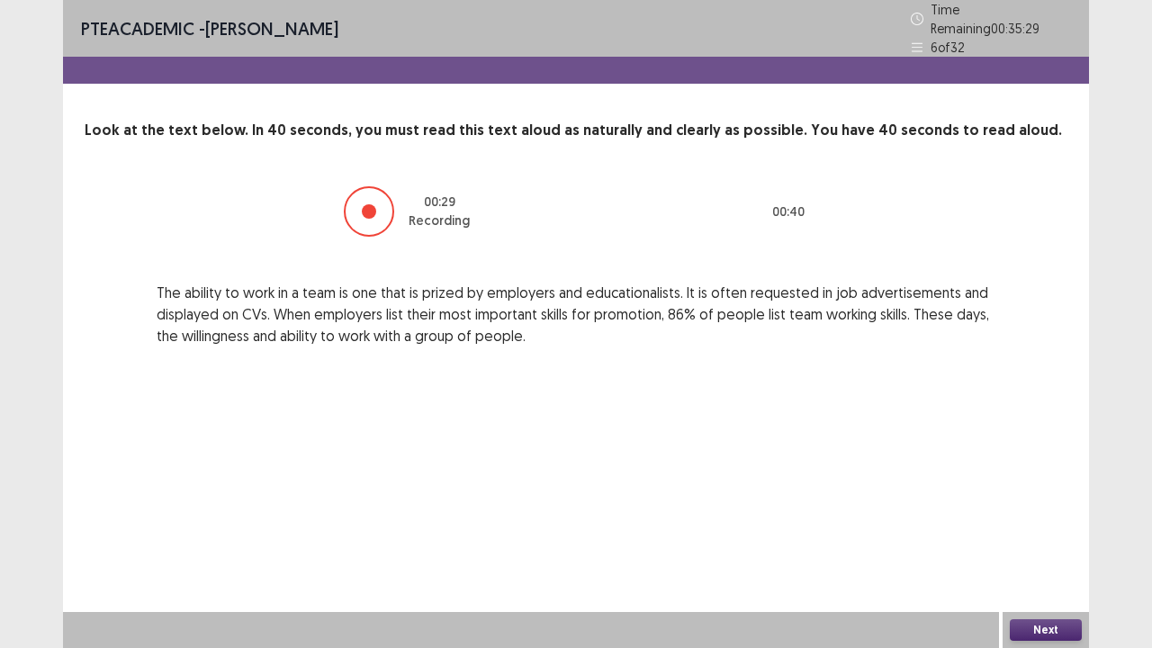
click at [1035, 525] on button "Next" at bounding box center [1045, 630] width 72 height 22
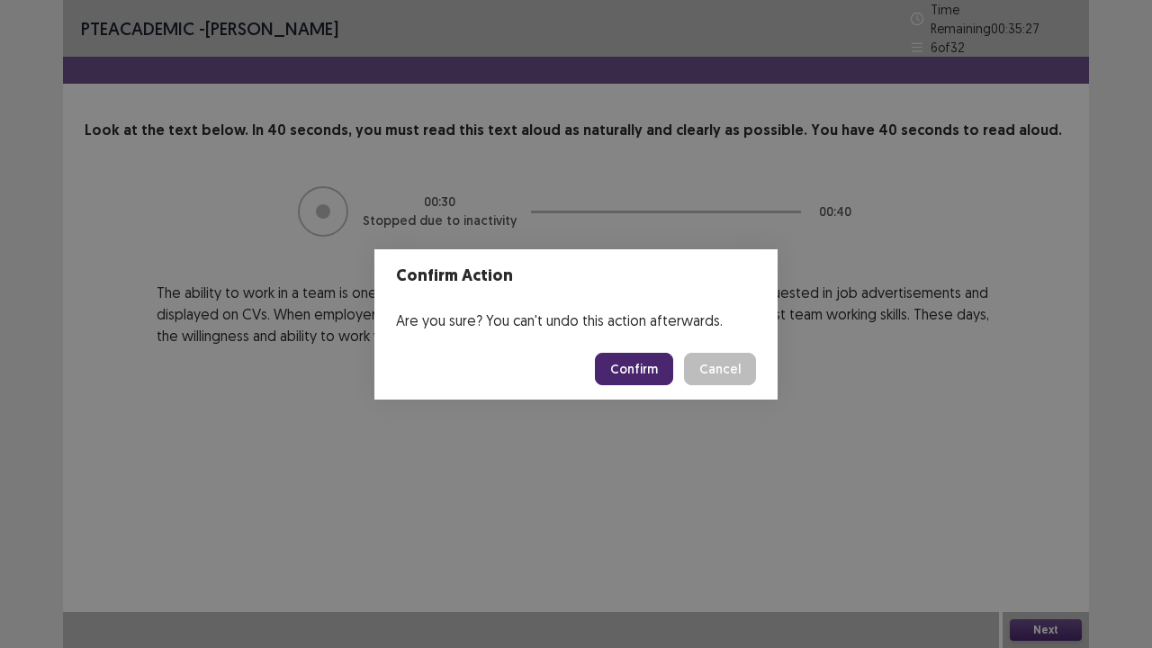
click at [650, 371] on button "Confirm" at bounding box center [634, 369] width 78 height 32
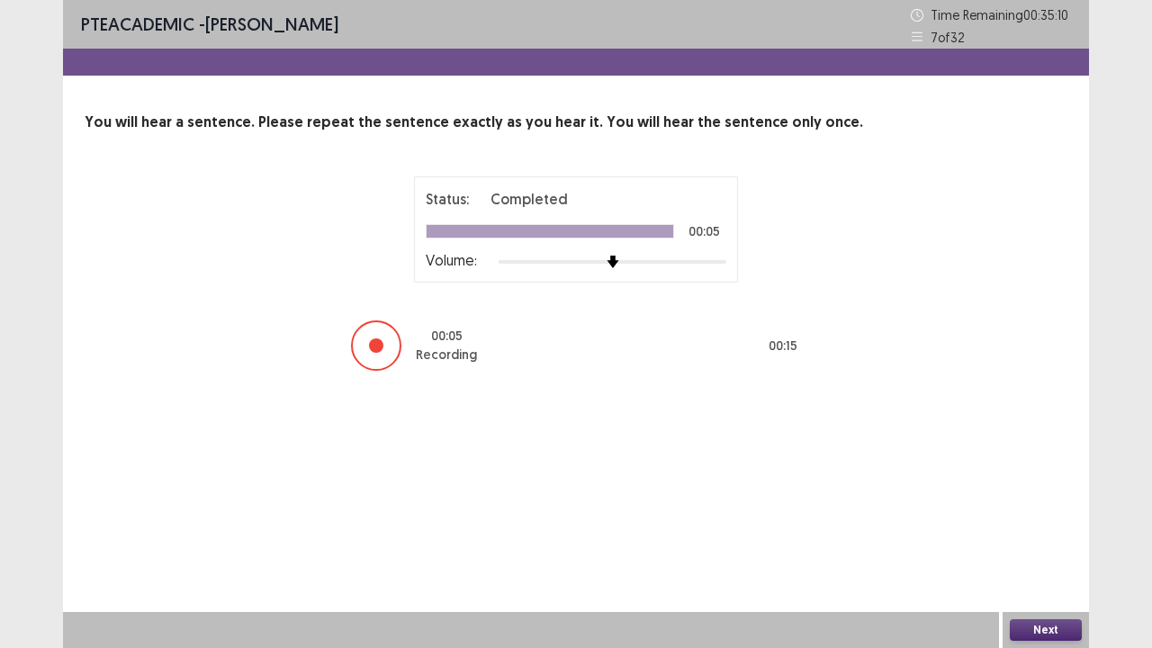
click at [1030, 525] on button "Next" at bounding box center [1045, 630] width 72 height 22
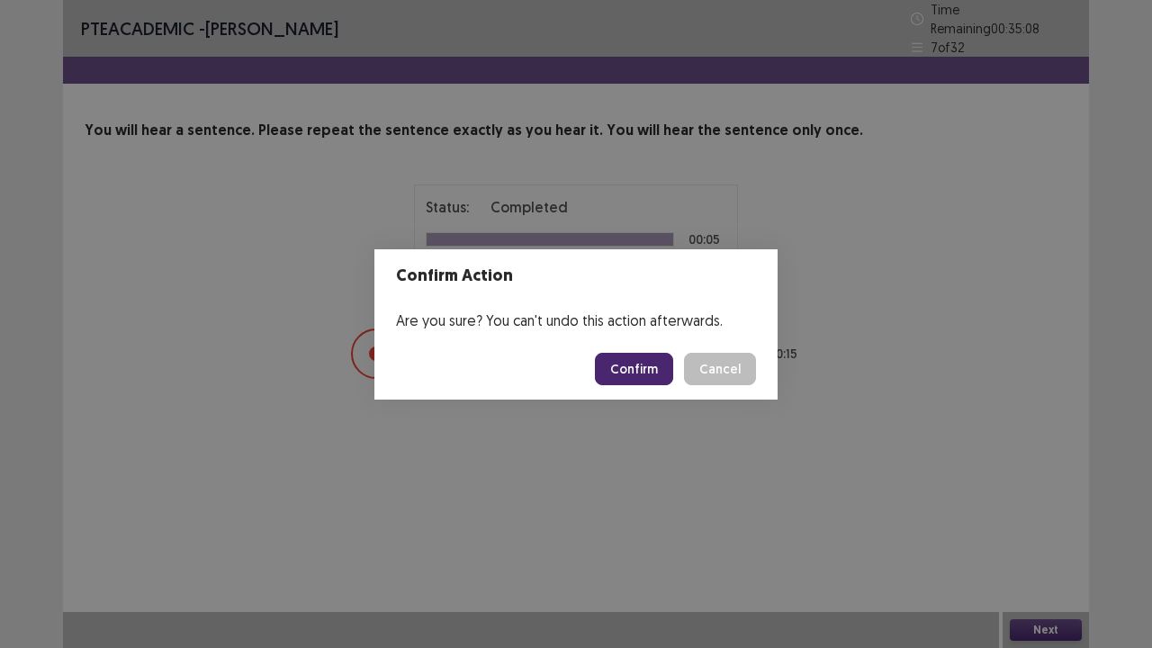
click at [666, 371] on button "Confirm" at bounding box center [634, 369] width 78 height 32
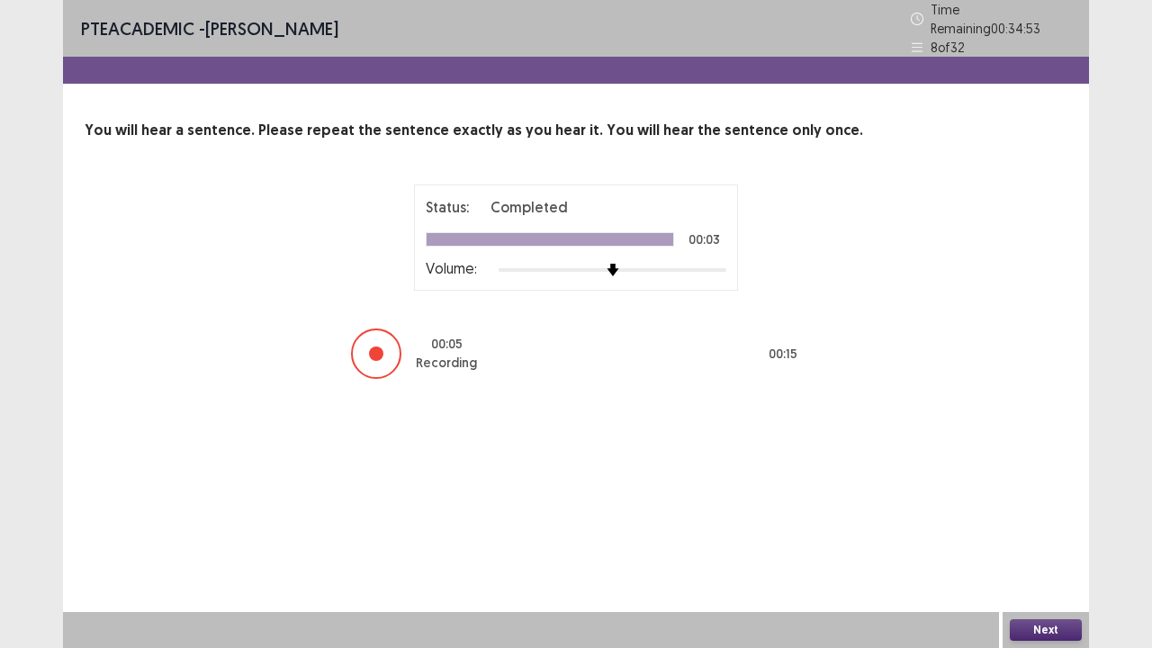
click at [1017, 525] on button "Next" at bounding box center [1045, 630] width 72 height 22
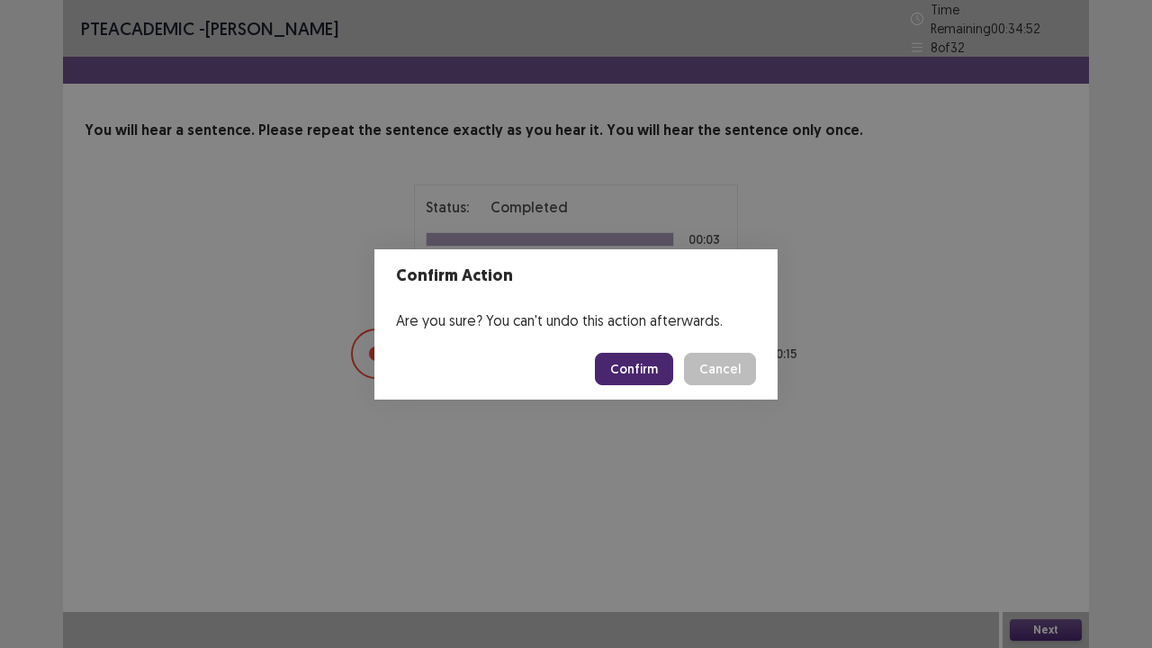
click at [646, 368] on button "Confirm" at bounding box center [634, 369] width 78 height 32
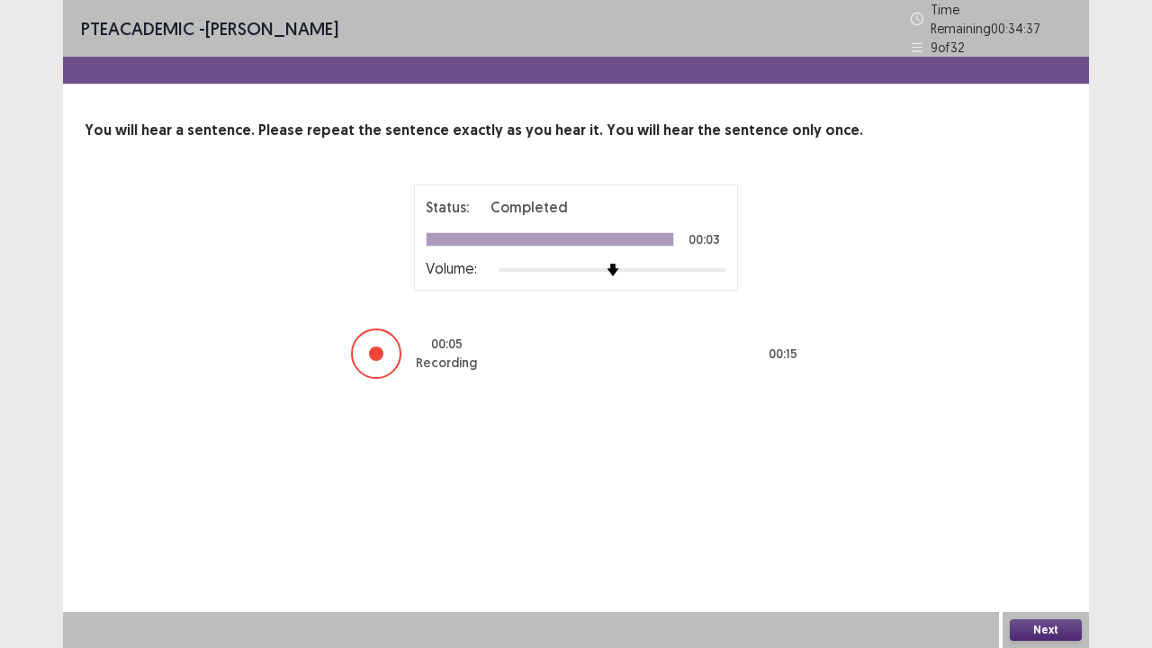
click at [1046, 525] on button "Next" at bounding box center [1045, 630] width 72 height 22
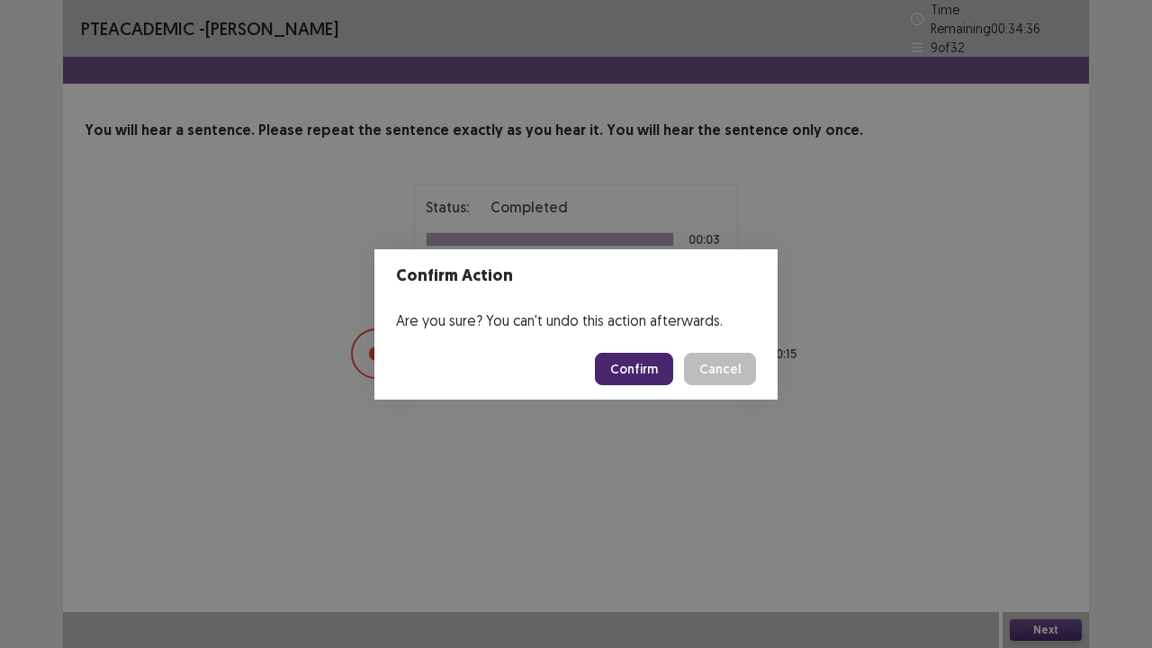
click at [668, 366] on button "Confirm" at bounding box center [634, 369] width 78 height 32
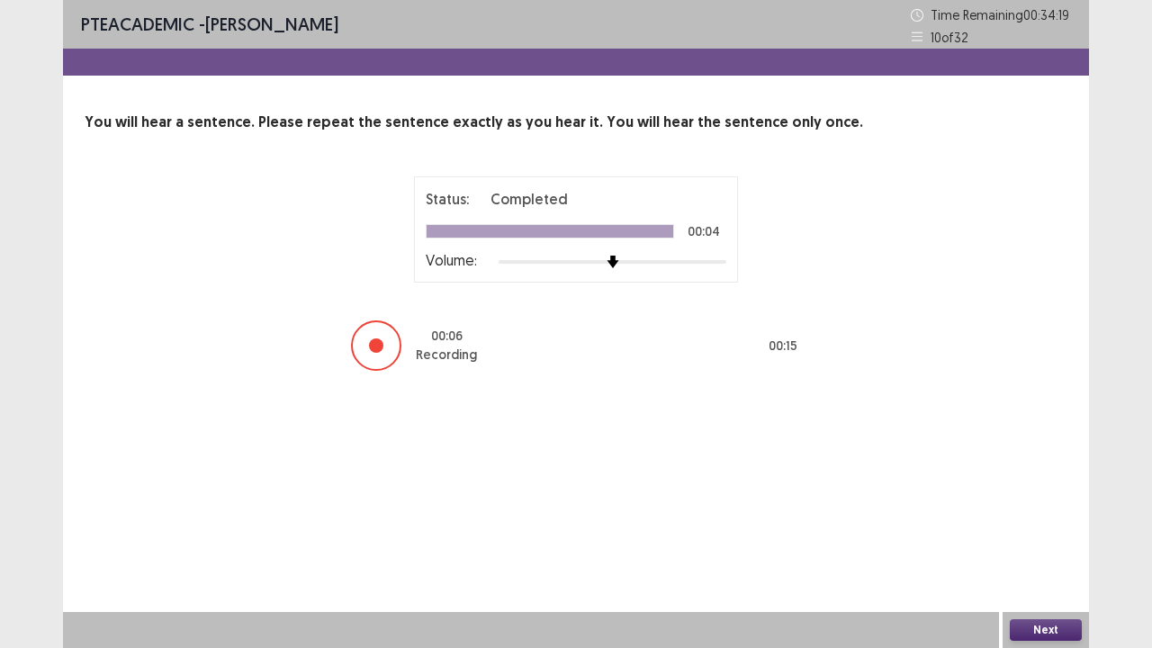
click at [1055, 525] on button "Next" at bounding box center [1045, 630] width 72 height 22
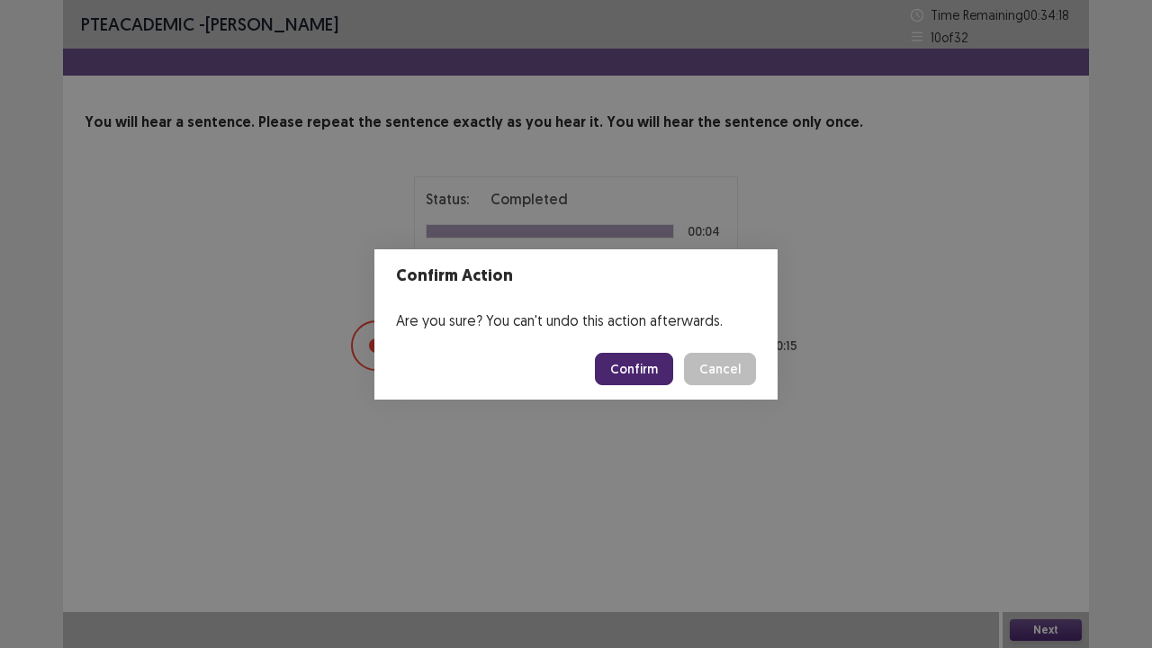
click at [659, 367] on button "Confirm" at bounding box center [634, 369] width 78 height 32
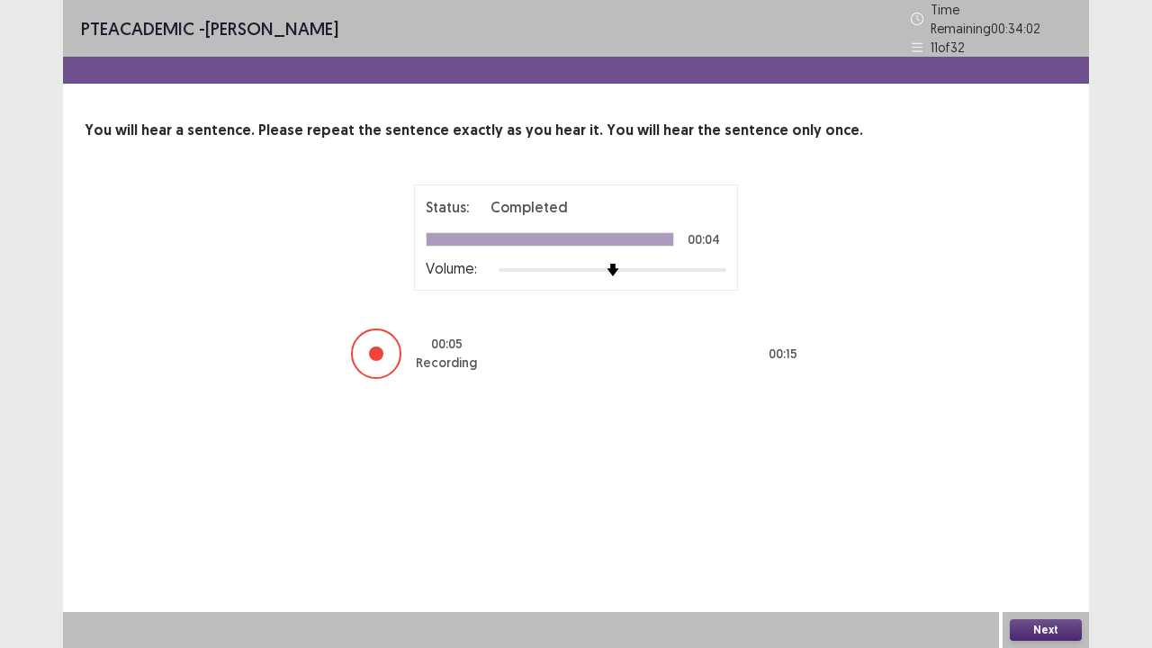
click at [1040, 525] on button "Next" at bounding box center [1045, 630] width 72 height 22
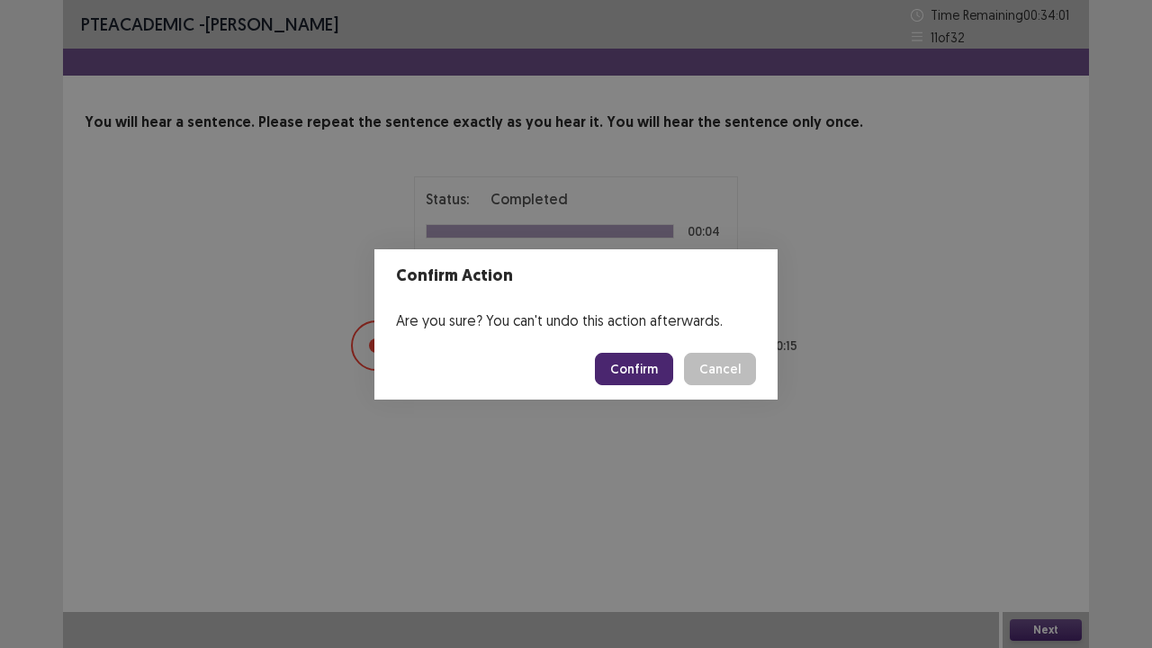
click at [662, 376] on button "Confirm" at bounding box center [634, 369] width 78 height 32
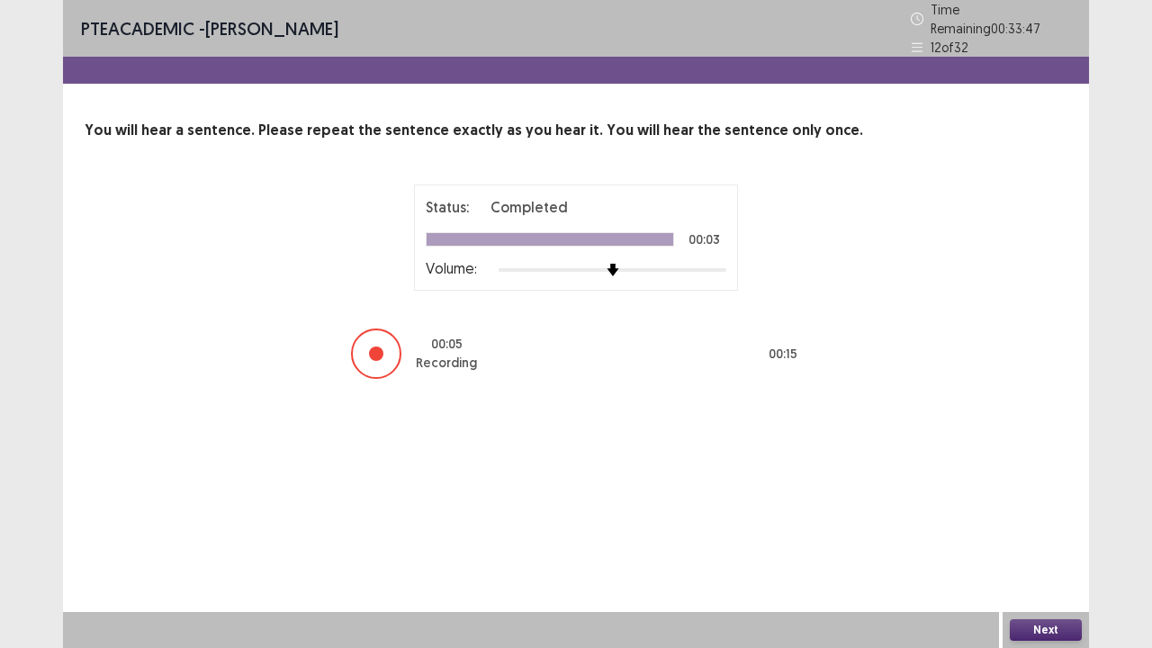
click at [1029, 525] on button "Next" at bounding box center [1045, 630] width 72 height 22
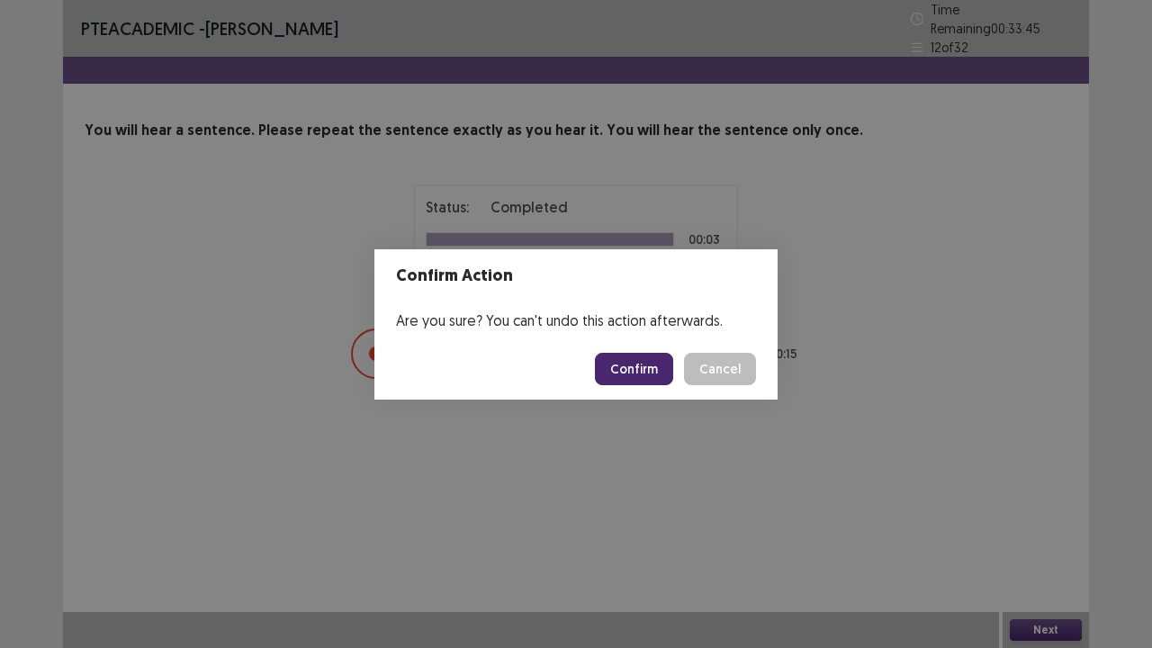
click at [630, 365] on button "Confirm" at bounding box center [634, 369] width 78 height 32
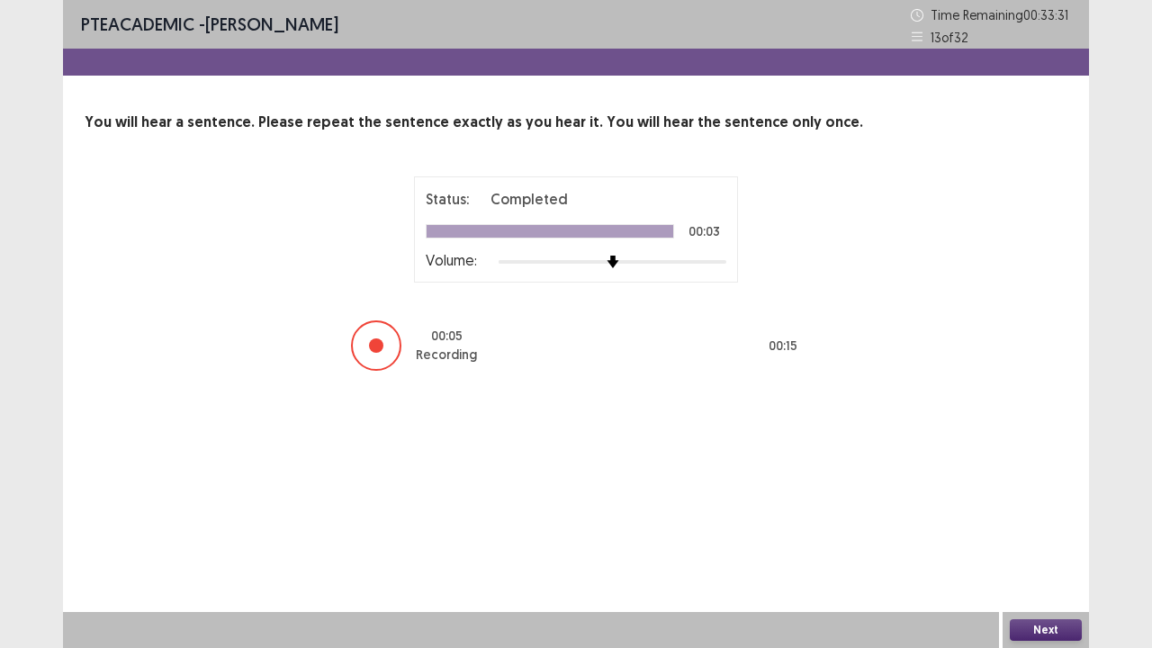
click at [1066, 525] on button "Next" at bounding box center [1045, 630] width 72 height 22
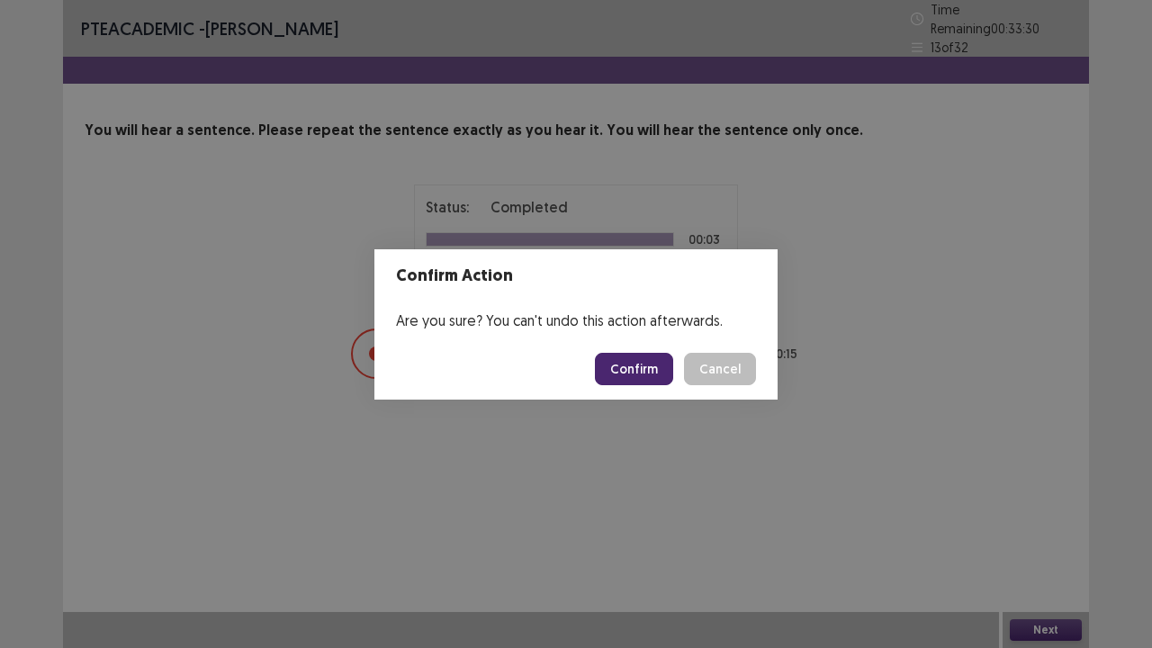
click at [655, 375] on button "Confirm" at bounding box center [634, 369] width 78 height 32
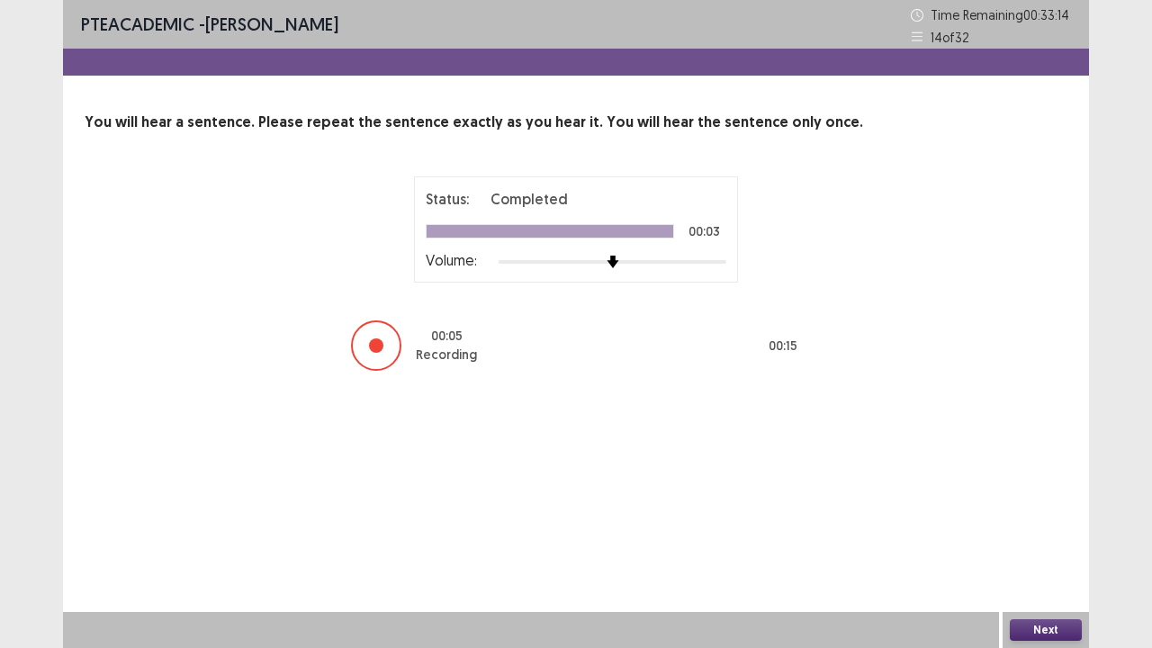
click at [1022, 525] on button "Next" at bounding box center [1045, 630] width 72 height 22
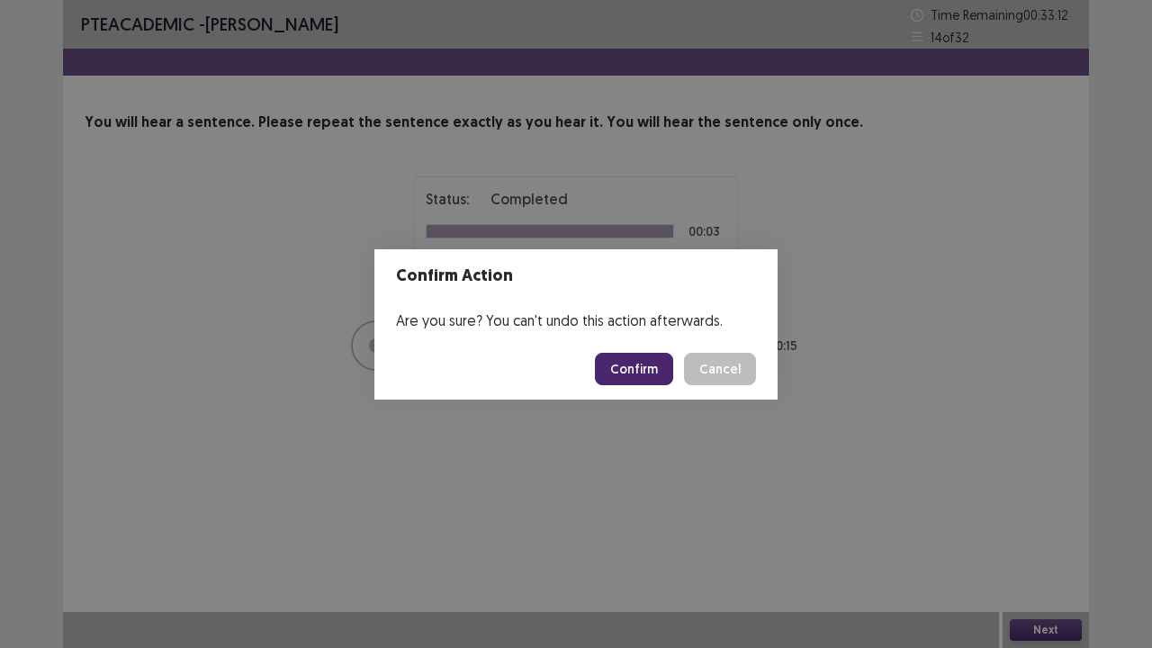
click at [639, 357] on button "Confirm" at bounding box center [634, 369] width 78 height 32
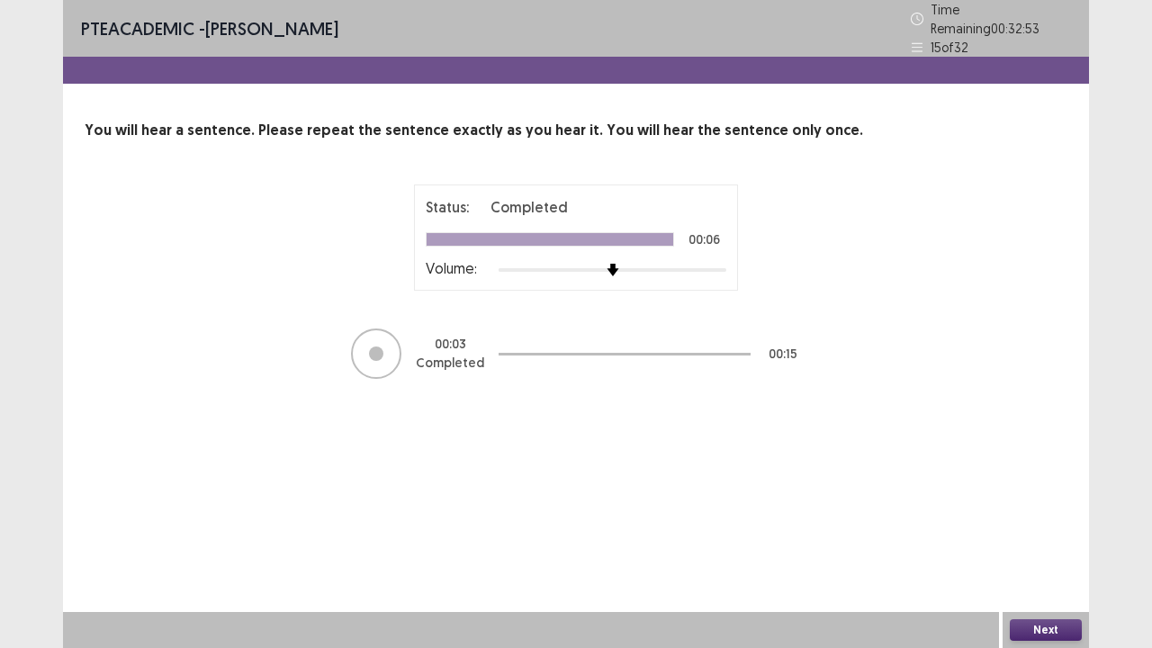
click at [1031, 525] on button "Next" at bounding box center [1045, 630] width 72 height 22
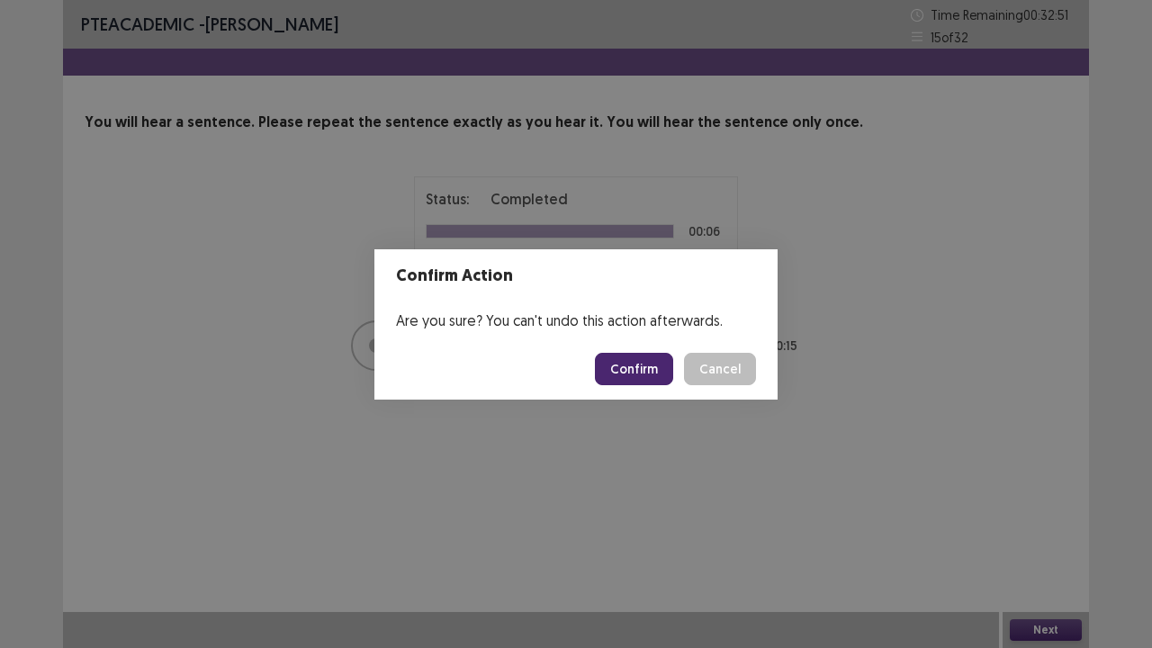
click at [659, 367] on button "Confirm" at bounding box center [634, 369] width 78 height 32
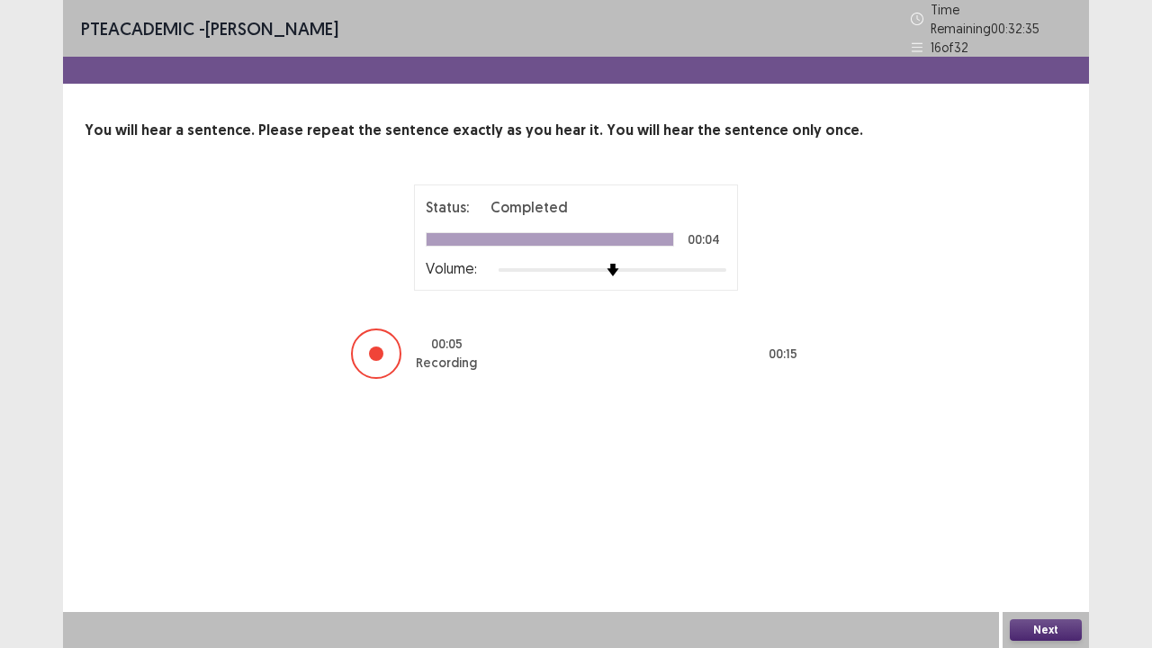
click at [1017, 525] on button "Next" at bounding box center [1045, 630] width 72 height 22
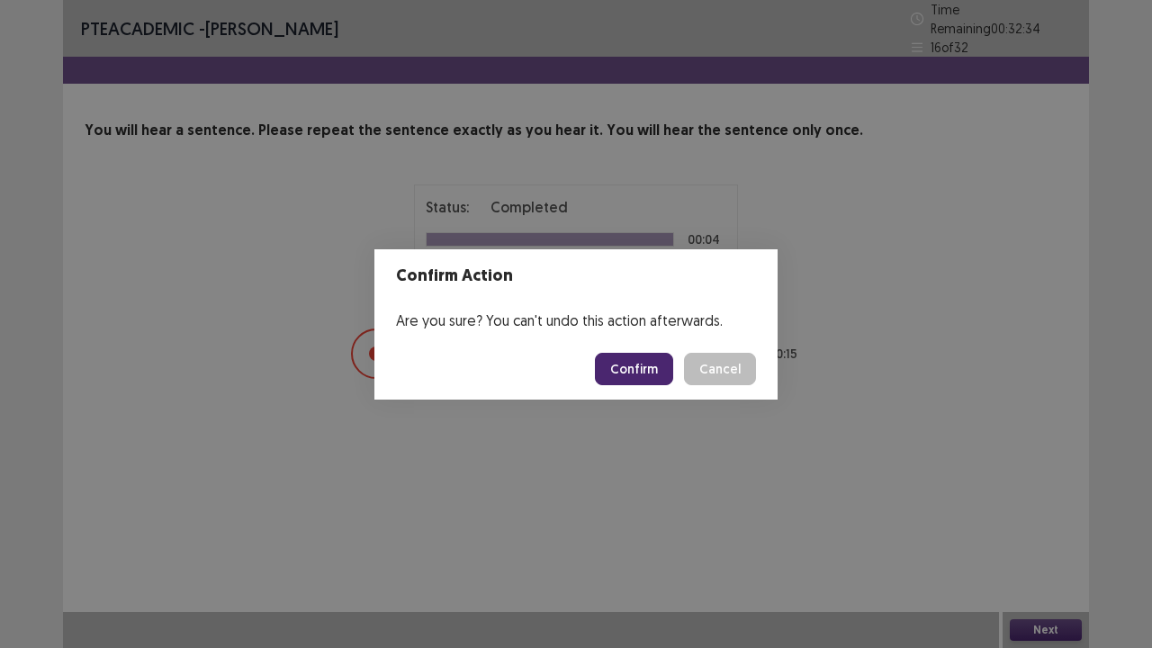
click at [645, 369] on button "Confirm" at bounding box center [634, 369] width 78 height 32
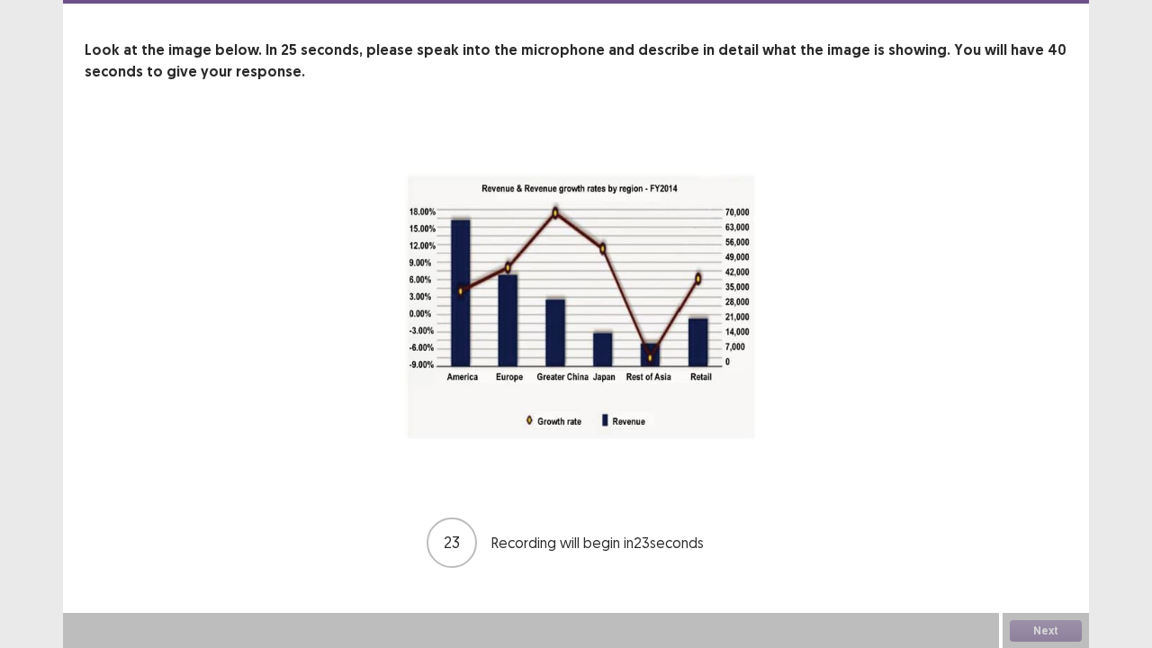
scroll to position [73, 0]
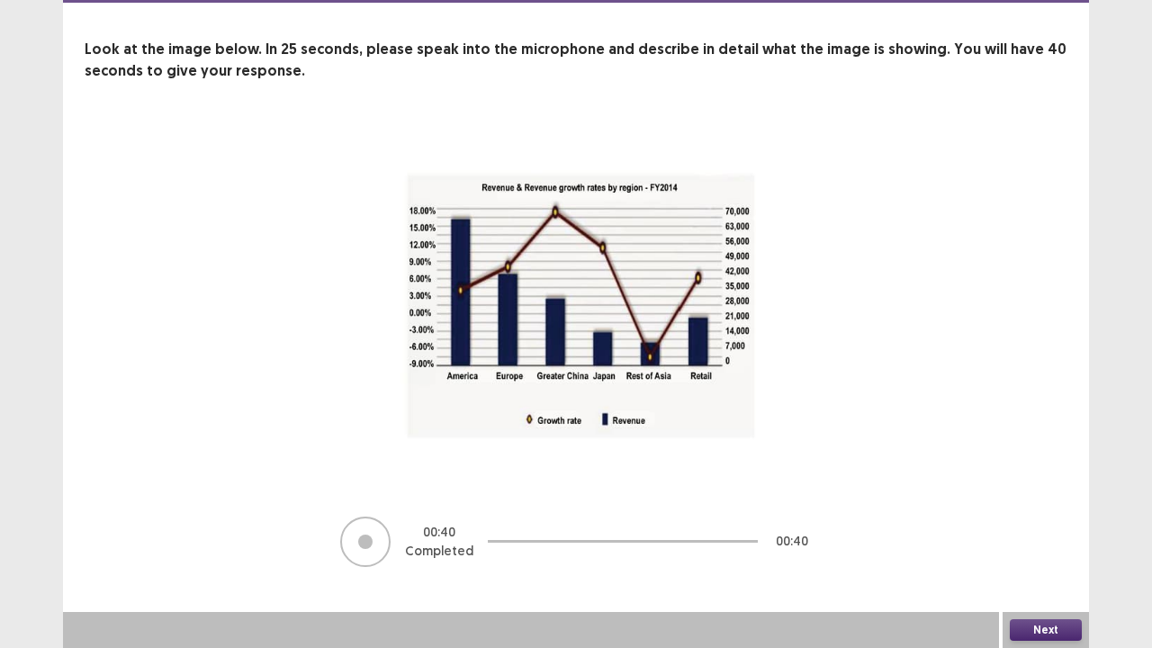
click at [1054, 525] on button "Next" at bounding box center [1045, 630] width 72 height 22
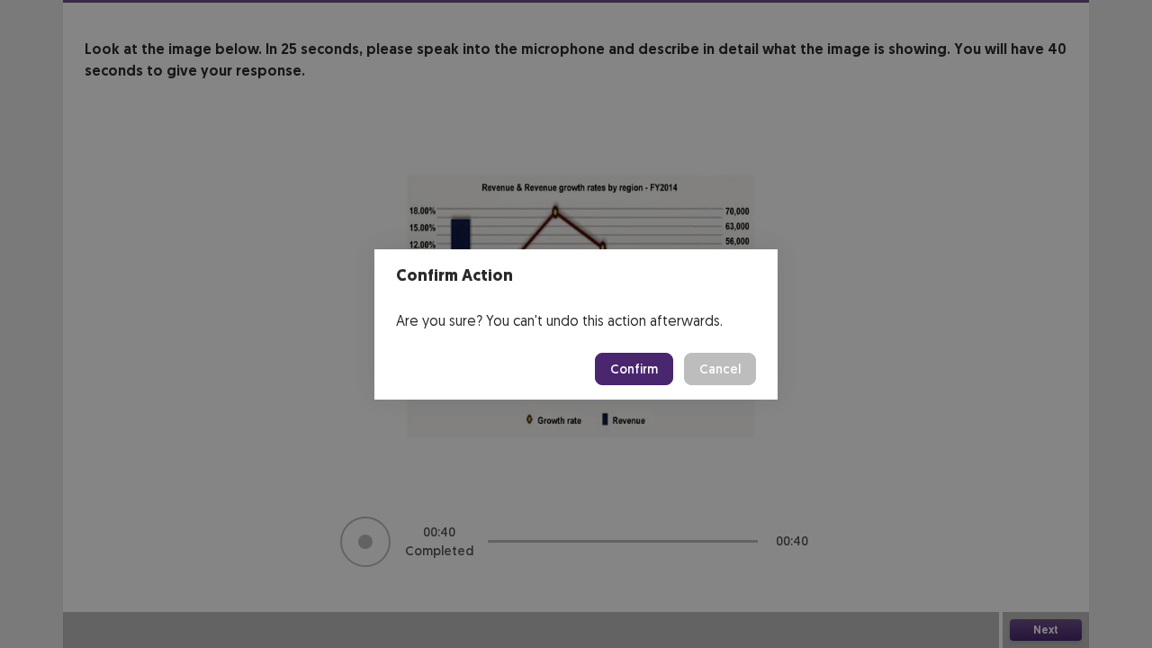
click at [637, 369] on button "Confirm" at bounding box center [634, 369] width 78 height 32
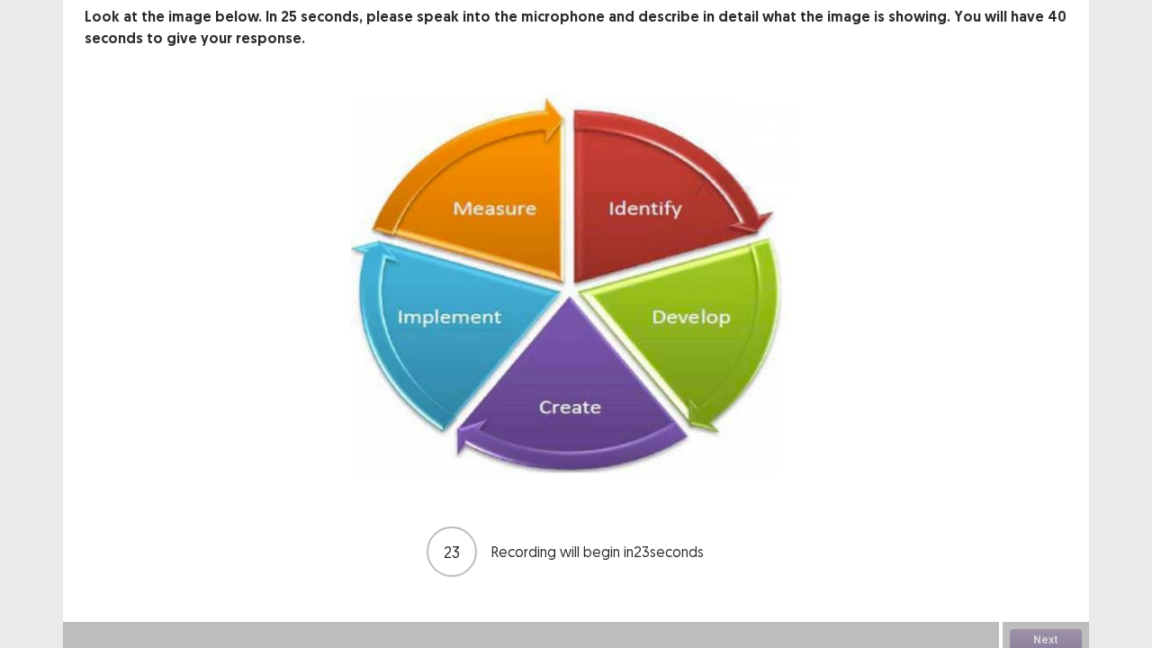
scroll to position [108, 0]
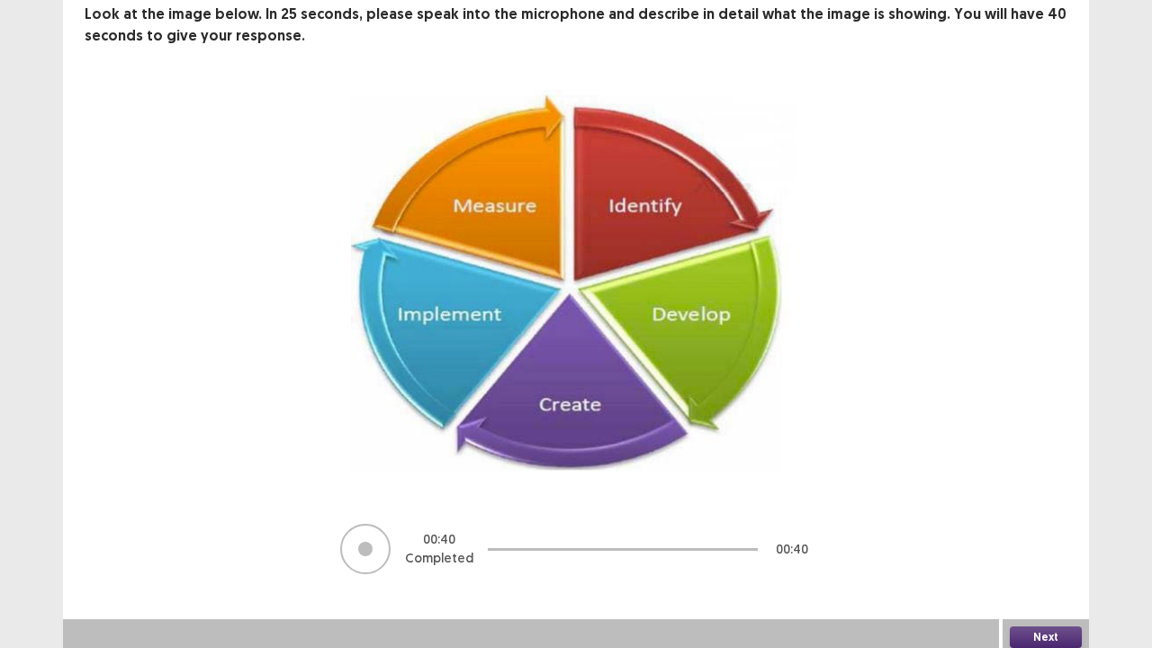
click at [1043, 525] on button "Next" at bounding box center [1045, 637] width 72 height 22
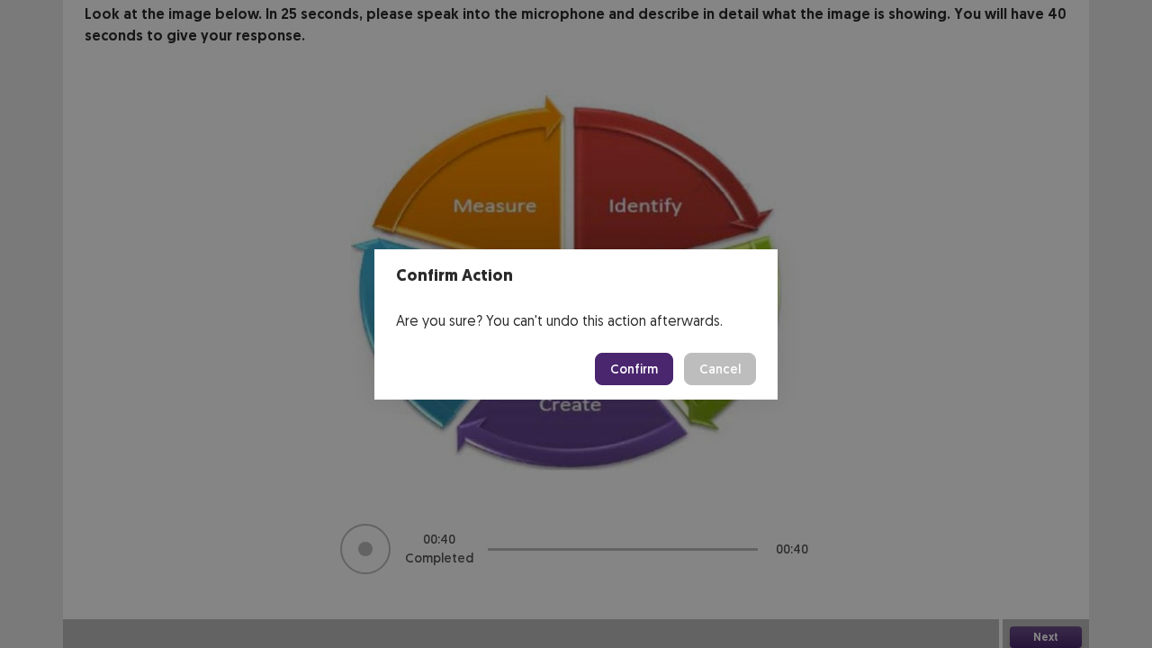
click at [658, 374] on button "Confirm" at bounding box center [634, 369] width 78 height 32
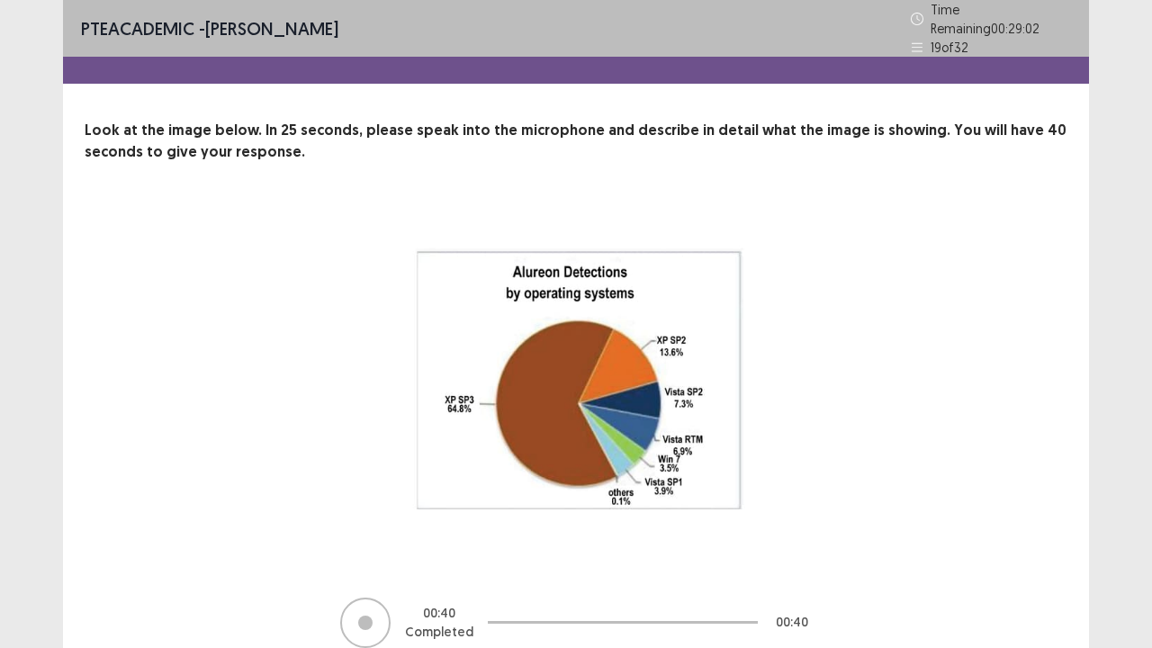
click at [853, 487] on div "00 : 40 Completed 00 : 40" at bounding box center [576, 428] width 838 height 444
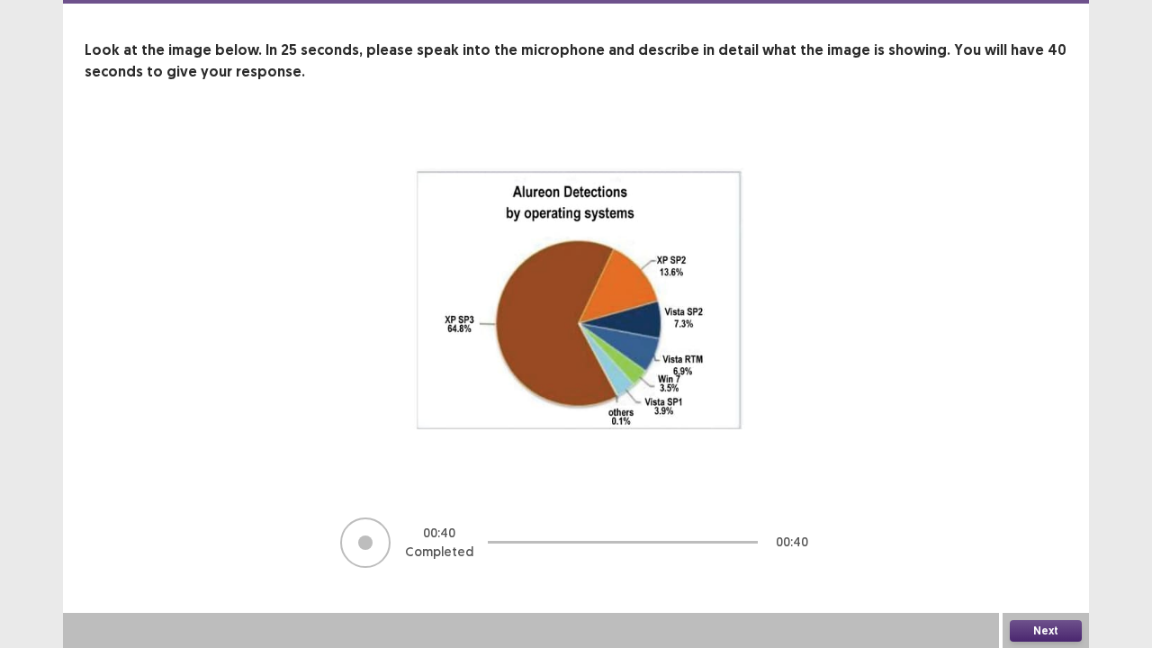
scroll to position [73, 0]
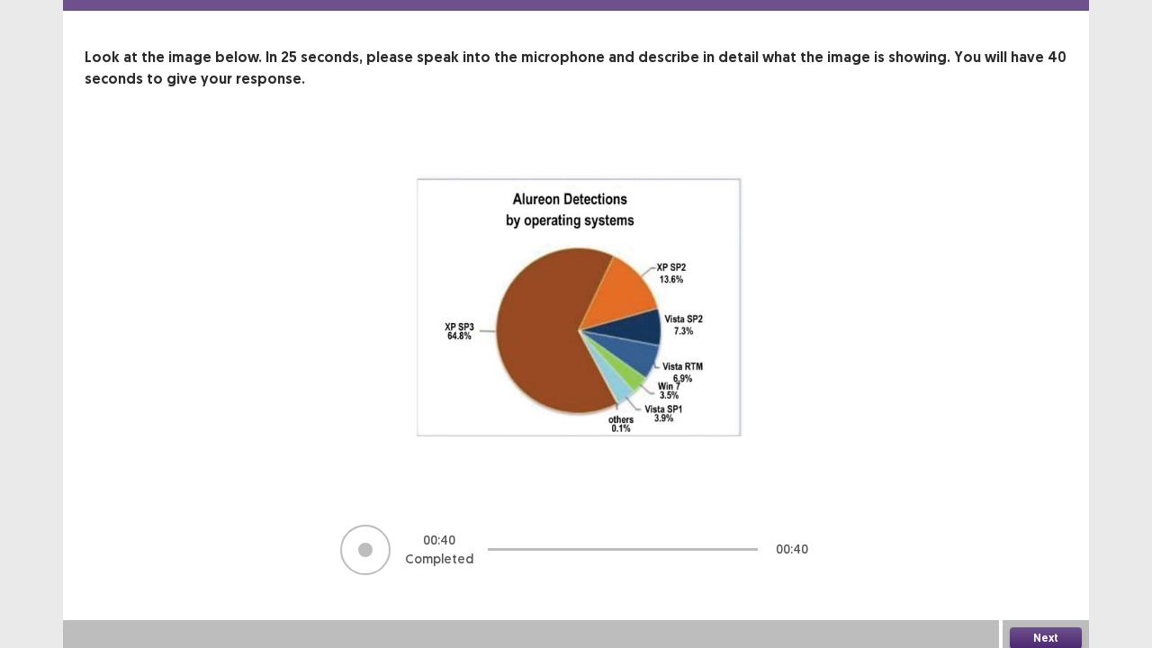
click at [1055, 525] on button "Next" at bounding box center [1045, 638] width 72 height 22
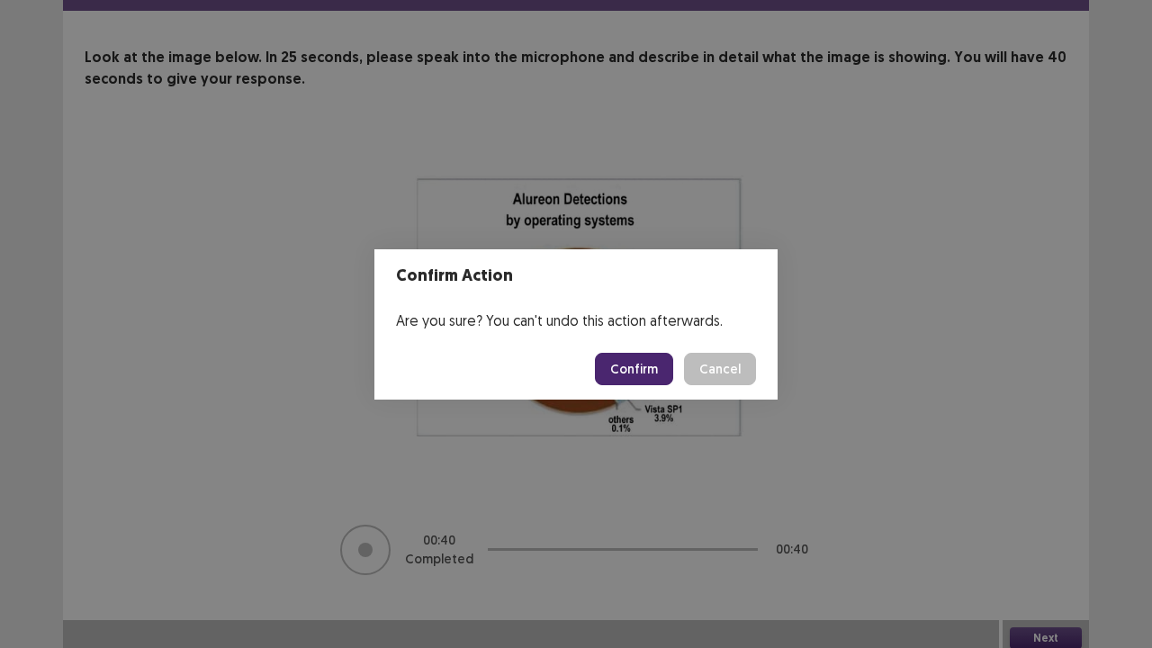
click at [653, 374] on button "Confirm" at bounding box center [634, 369] width 78 height 32
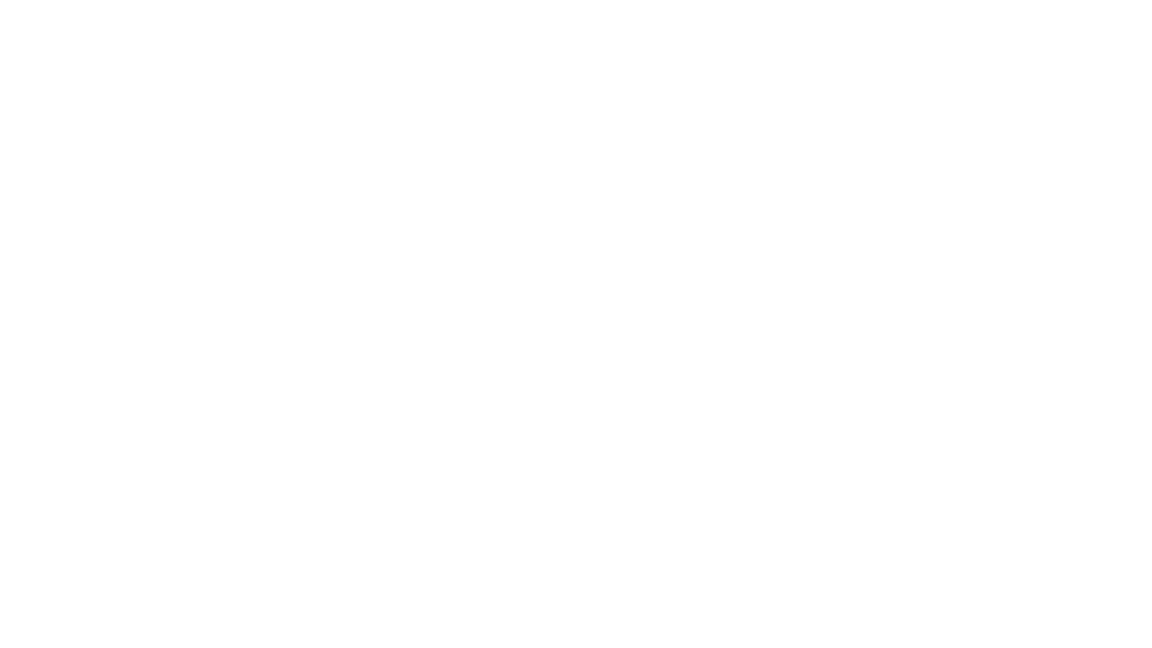
scroll to position [0, 0]
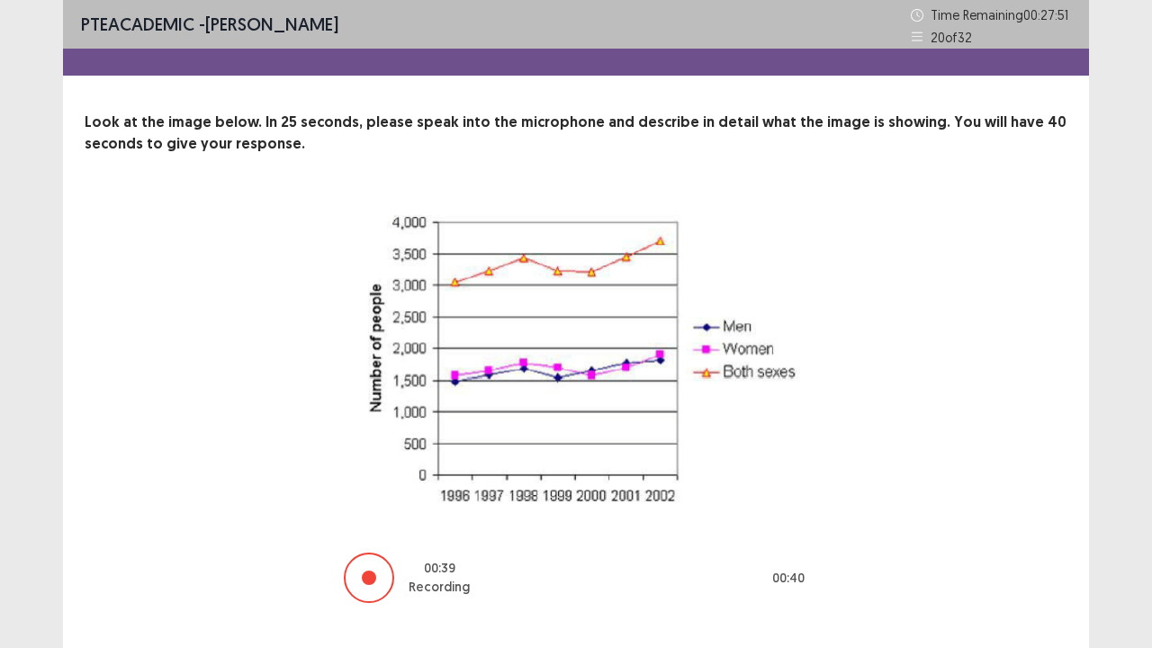
click at [916, 516] on div "00 : 39 Recording 00 : 40" at bounding box center [576, 401] width 838 height 407
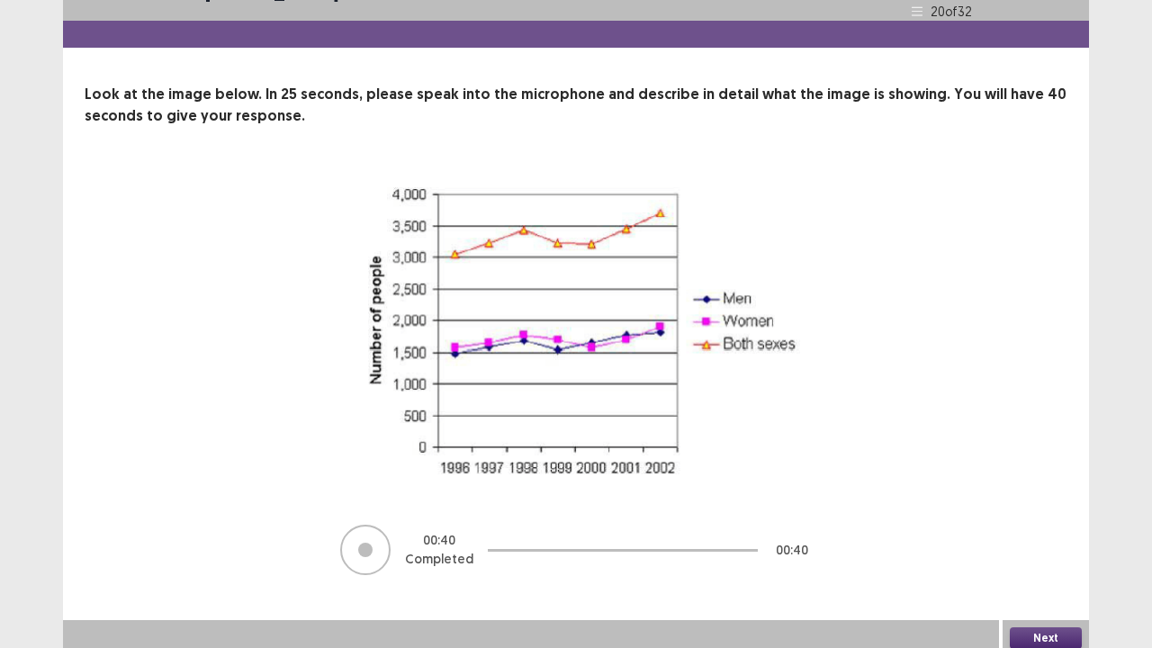
scroll to position [36, 0]
click at [1032, 525] on button "Next" at bounding box center [1045, 638] width 72 height 22
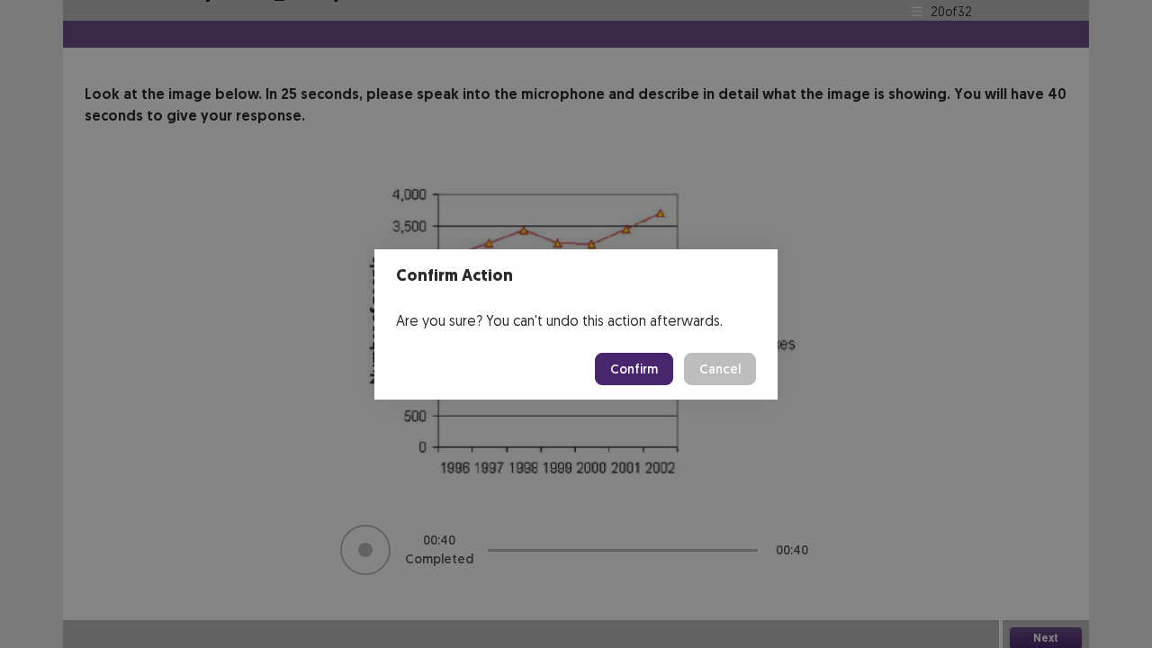
click at [625, 361] on button "Confirm" at bounding box center [634, 369] width 78 height 32
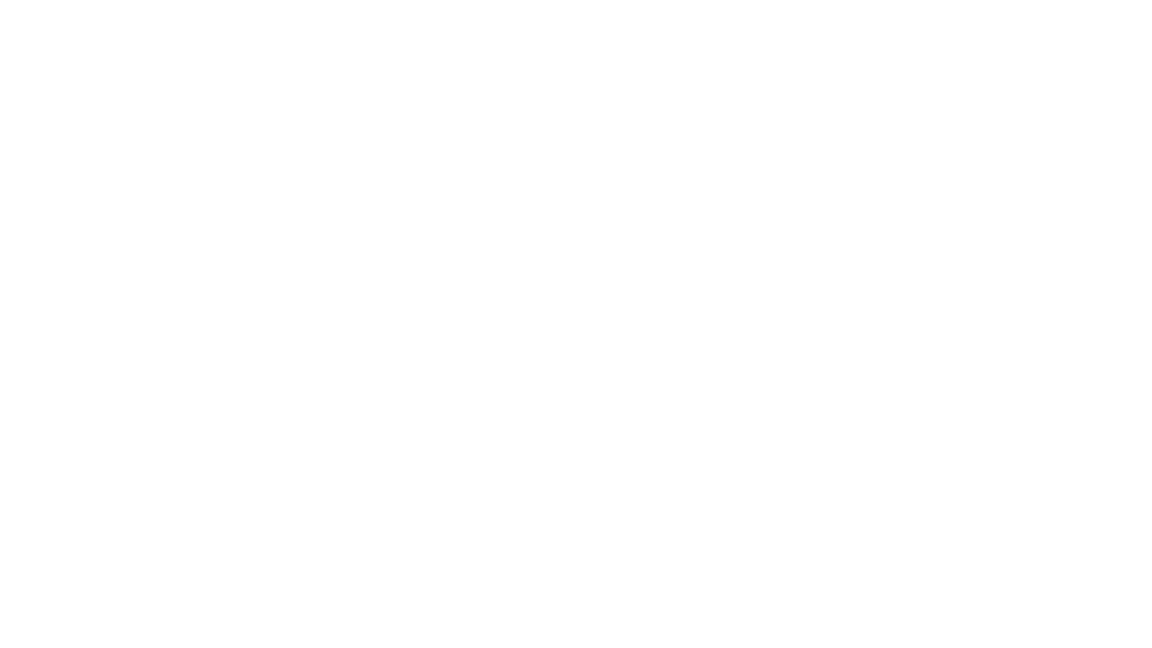
scroll to position [0, 0]
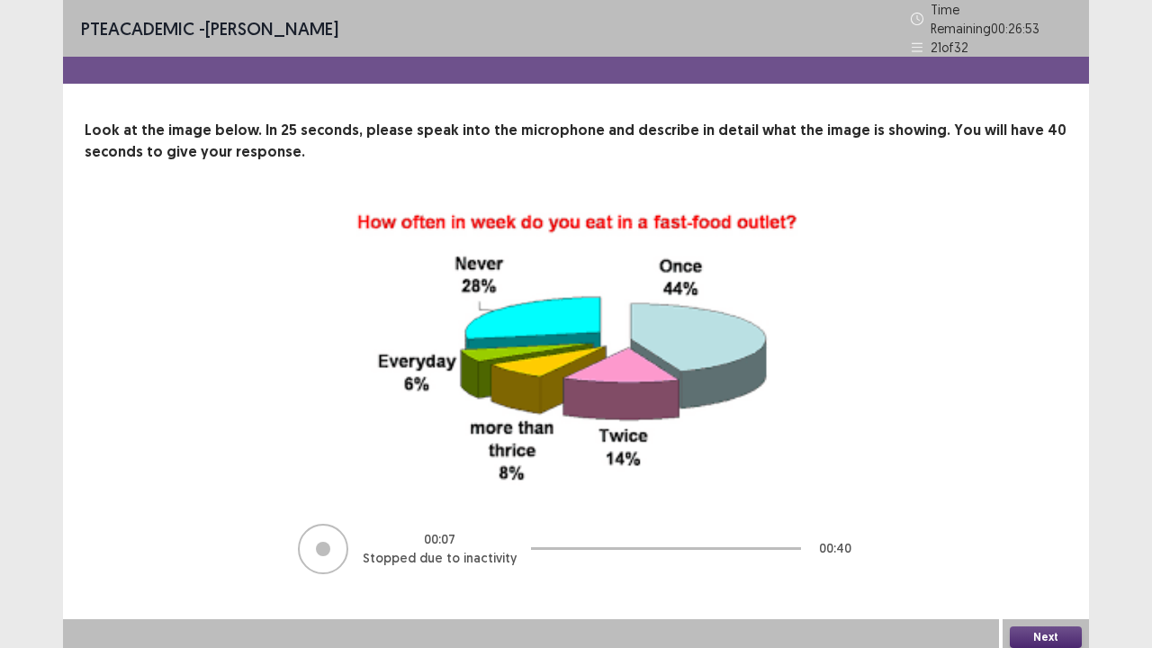
click at [1040, 525] on button "Next" at bounding box center [1045, 637] width 72 height 22
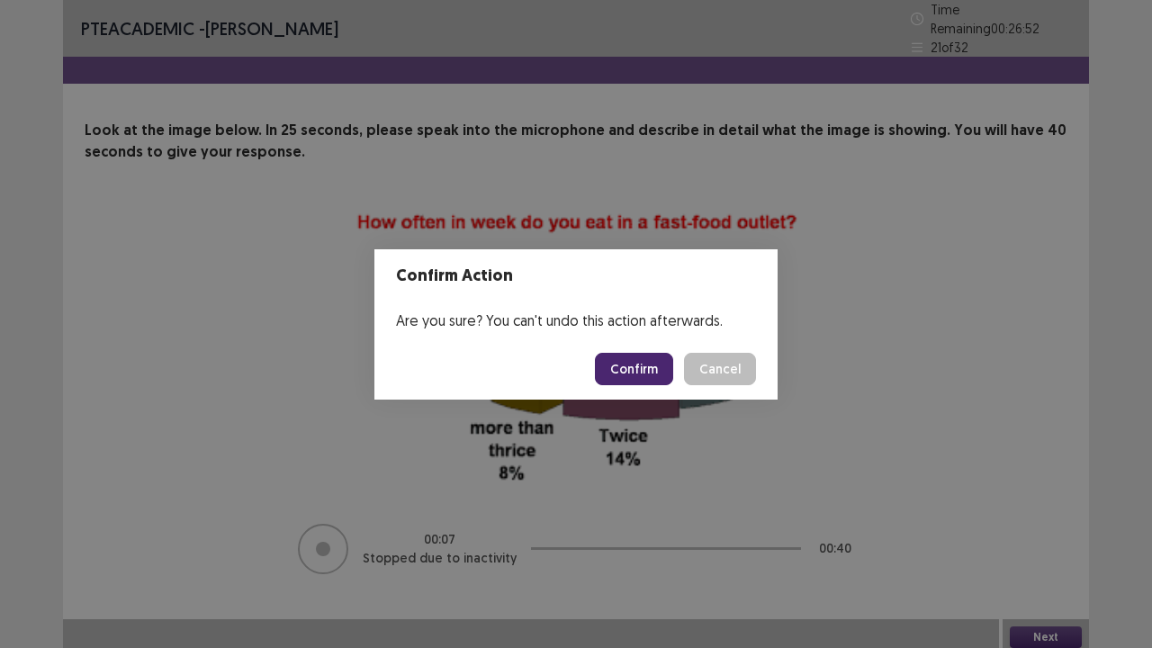
click at [648, 367] on button "Confirm" at bounding box center [634, 369] width 78 height 32
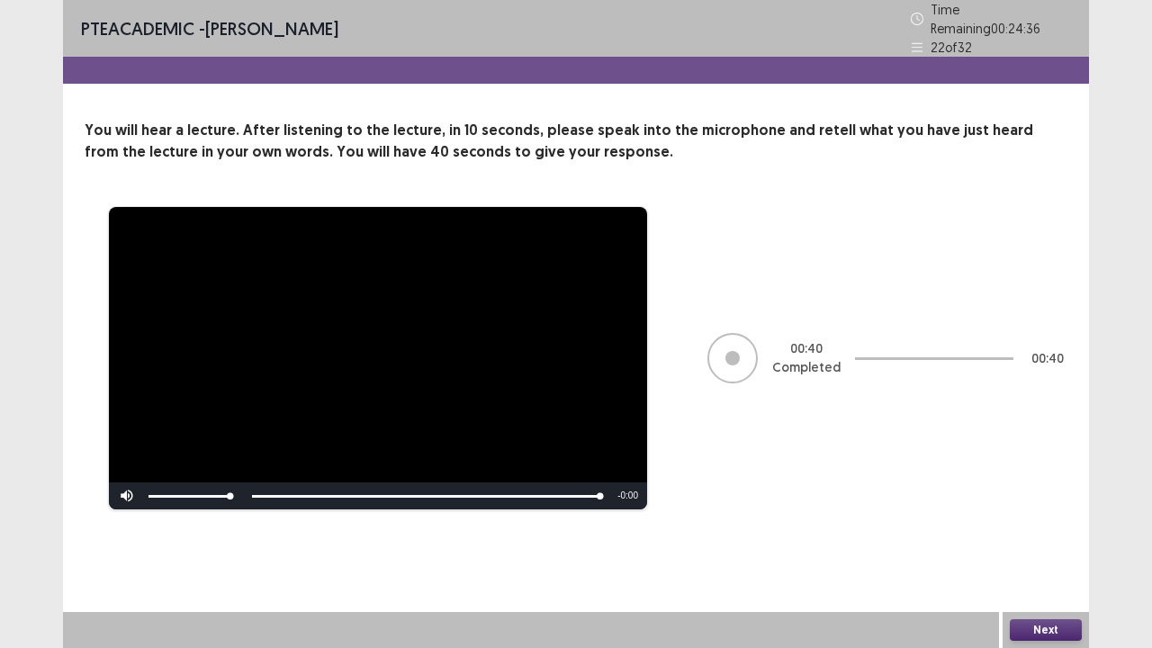
click at [1037, 525] on button "Next" at bounding box center [1045, 630] width 72 height 22
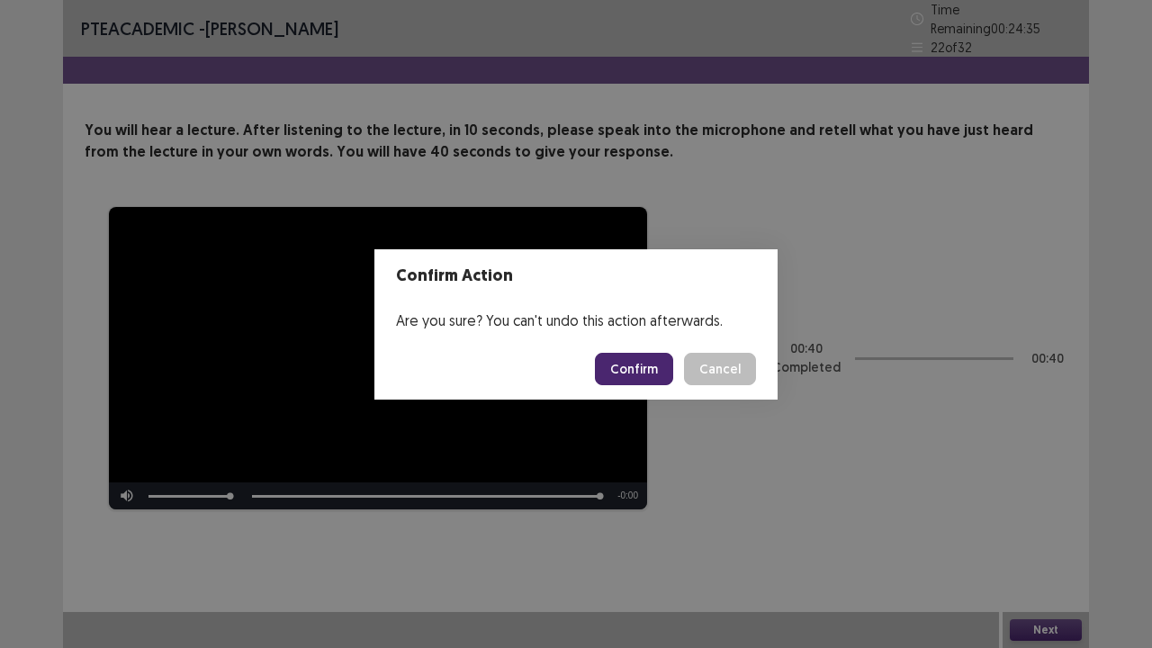
click at [628, 374] on button "Confirm" at bounding box center [634, 369] width 78 height 32
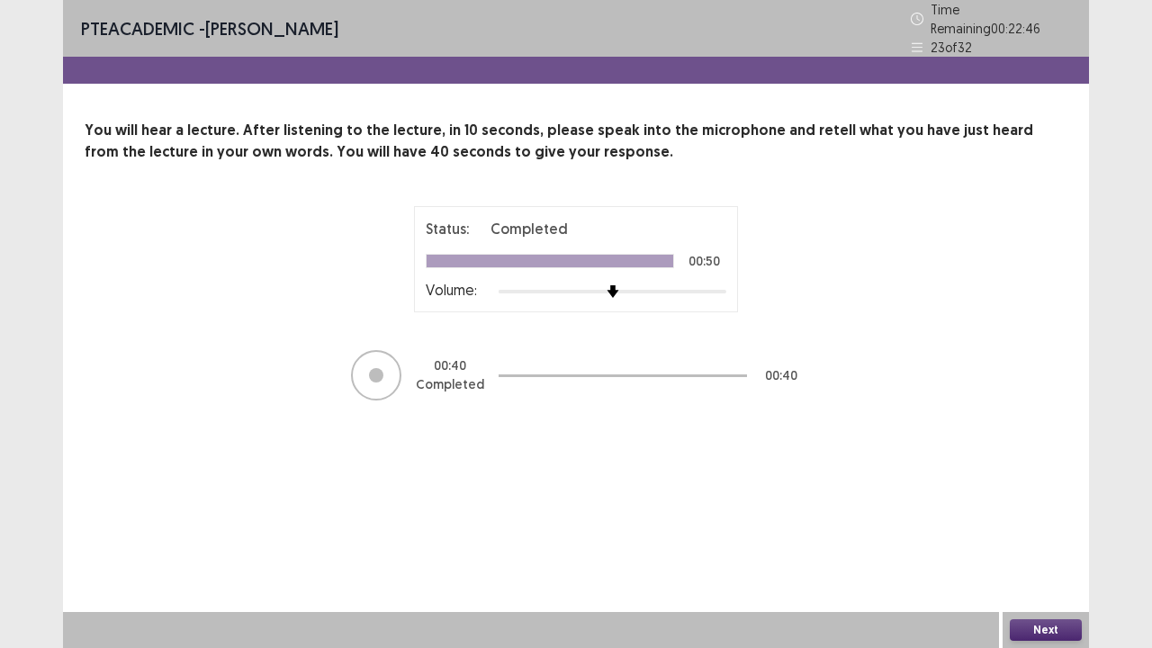
click at [1026, 525] on button "Next" at bounding box center [1045, 630] width 72 height 22
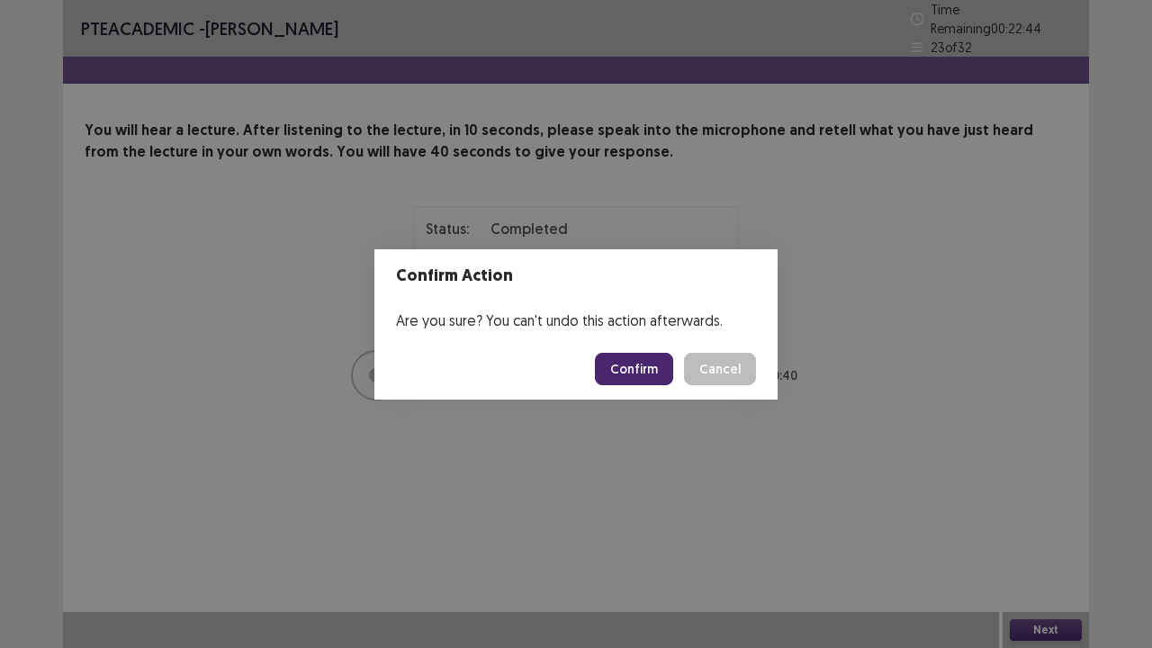
click at [648, 371] on button "Confirm" at bounding box center [634, 369] width 78 height 32
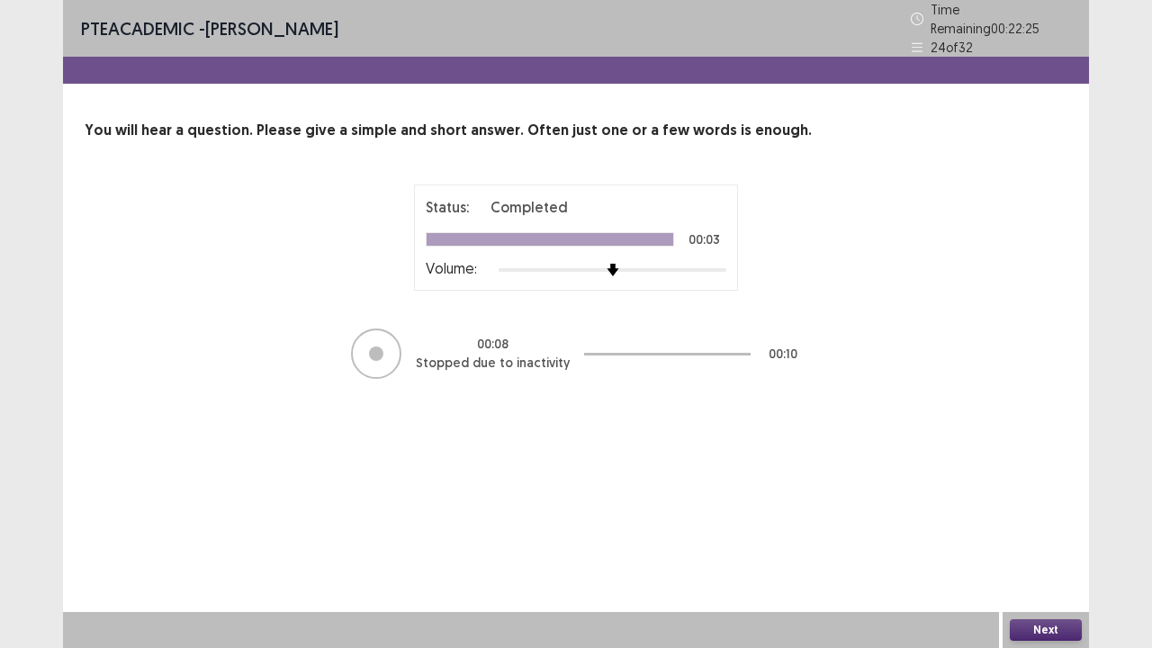
click at [1020, 525] on button "Next" at bounding box center [1045, 630] width 72 height 22
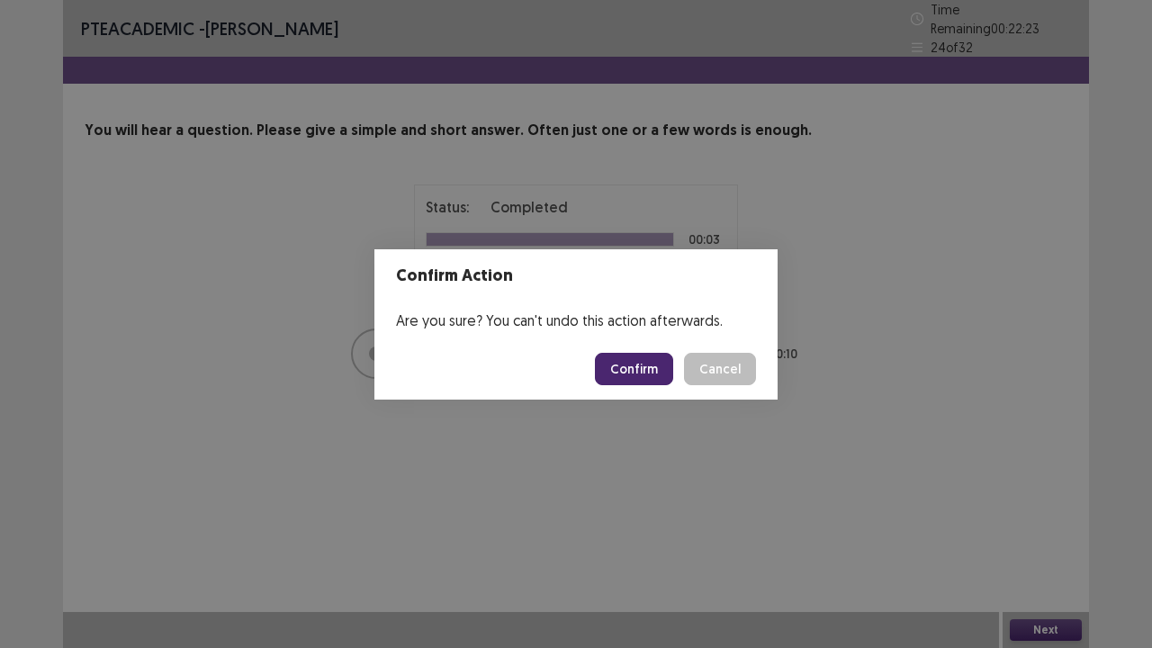
click at [651, 378] on button "Confirm" at bounding box center [634, 369] width 78 height 32
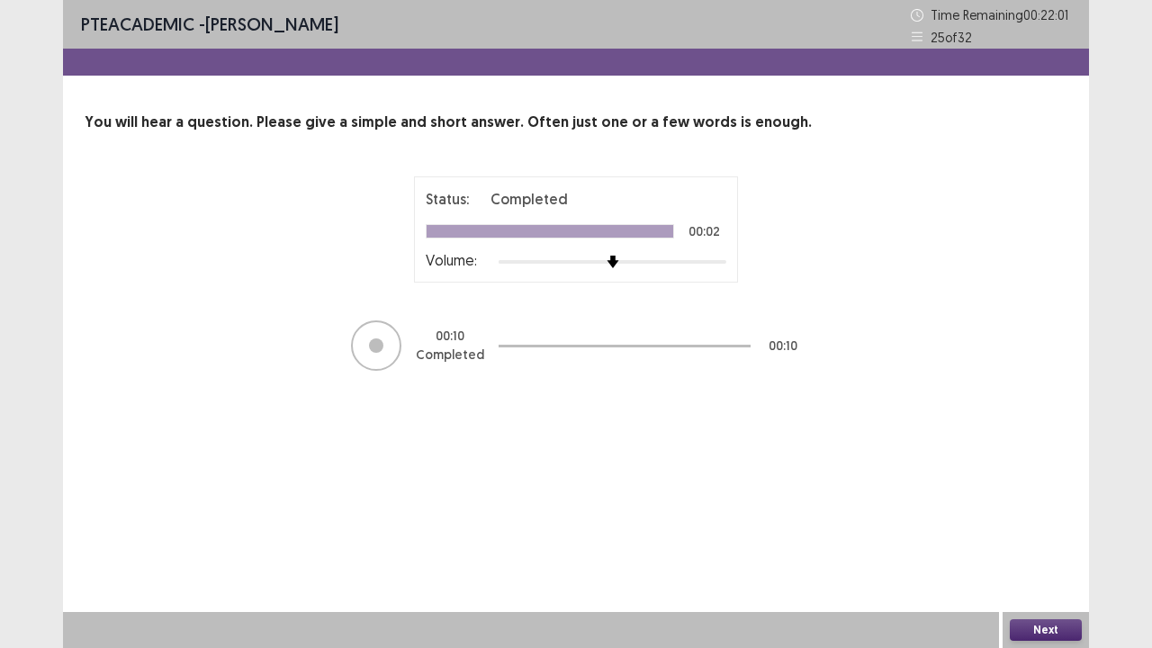
click at [1020, 525] on button "Next" at bounding box center [1045, 630] width 72 height 22
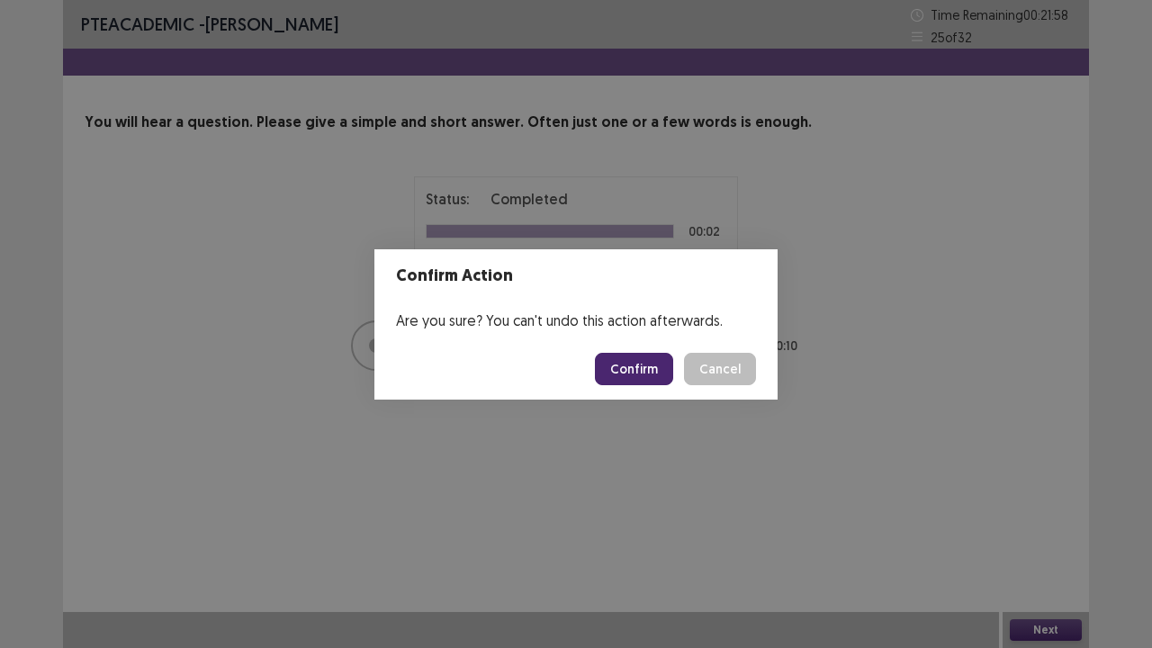
click at [617, 378] on button "Confirm" at bounding box center [634, 369] width 78 height 32
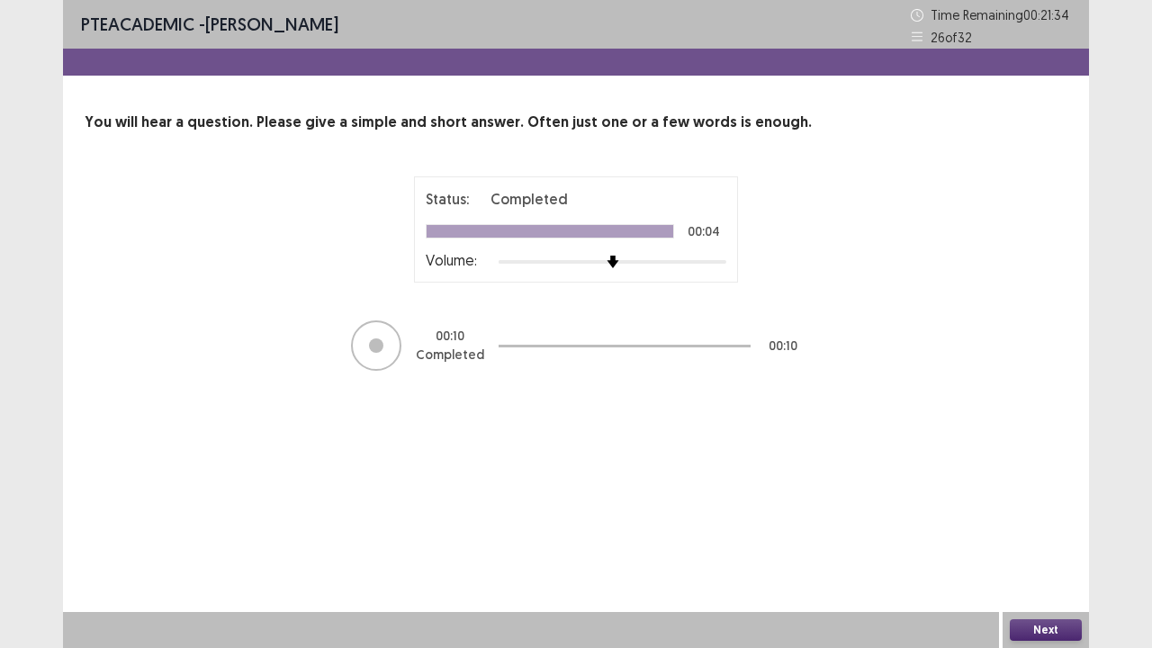
click at [1020, 525] on button "Next" at bounding box center [1045, 630] width 72 height 22
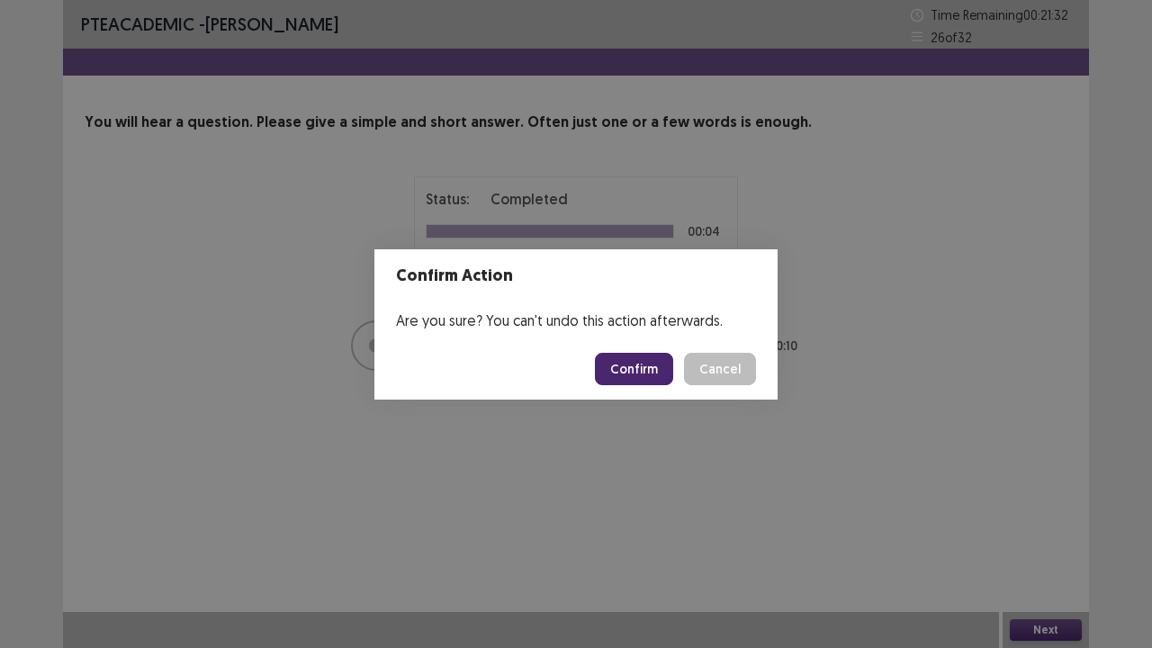
click at [653, 367] on button "Confirm" at bounding box center [634, 369] width 78 height 32
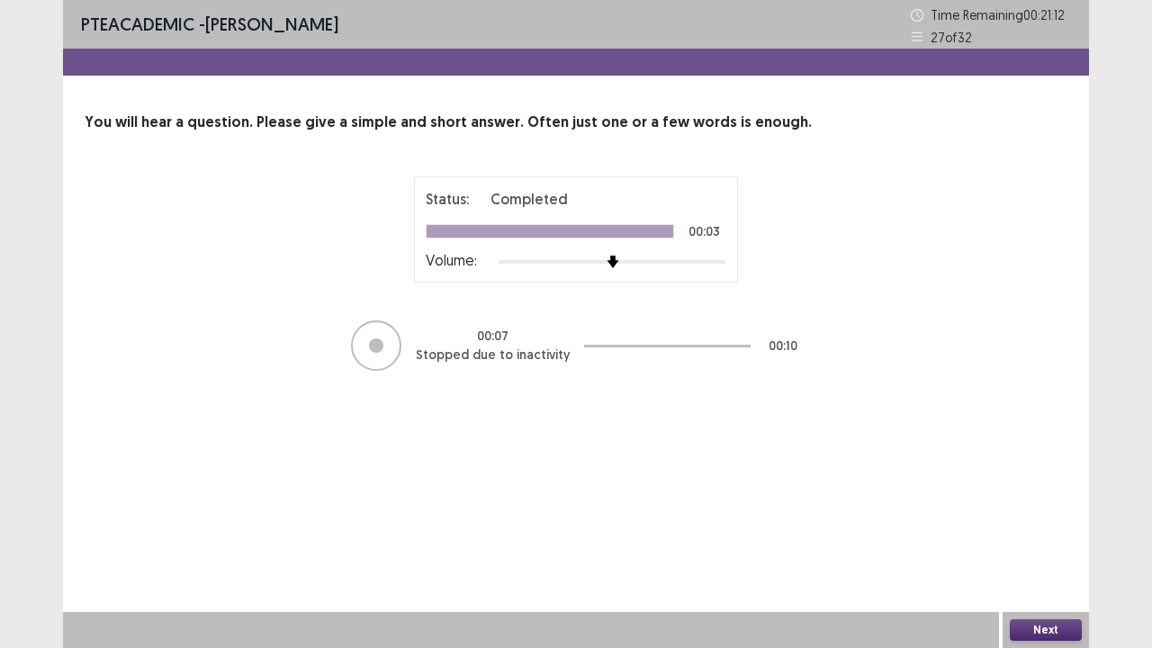
click at [1052, 525] on button "Next" at bounding box center [1045, 630] width 72 height 22
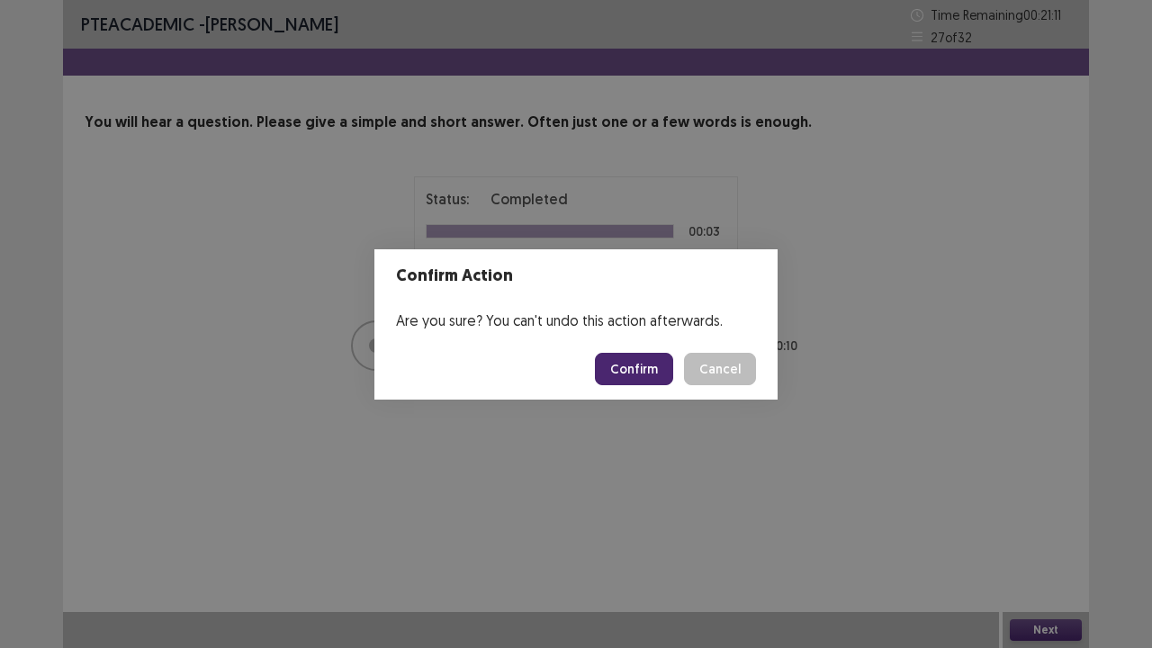
click at [623, 367] on button "Confirm" at bounding box center [634, 369] width 78 height 32
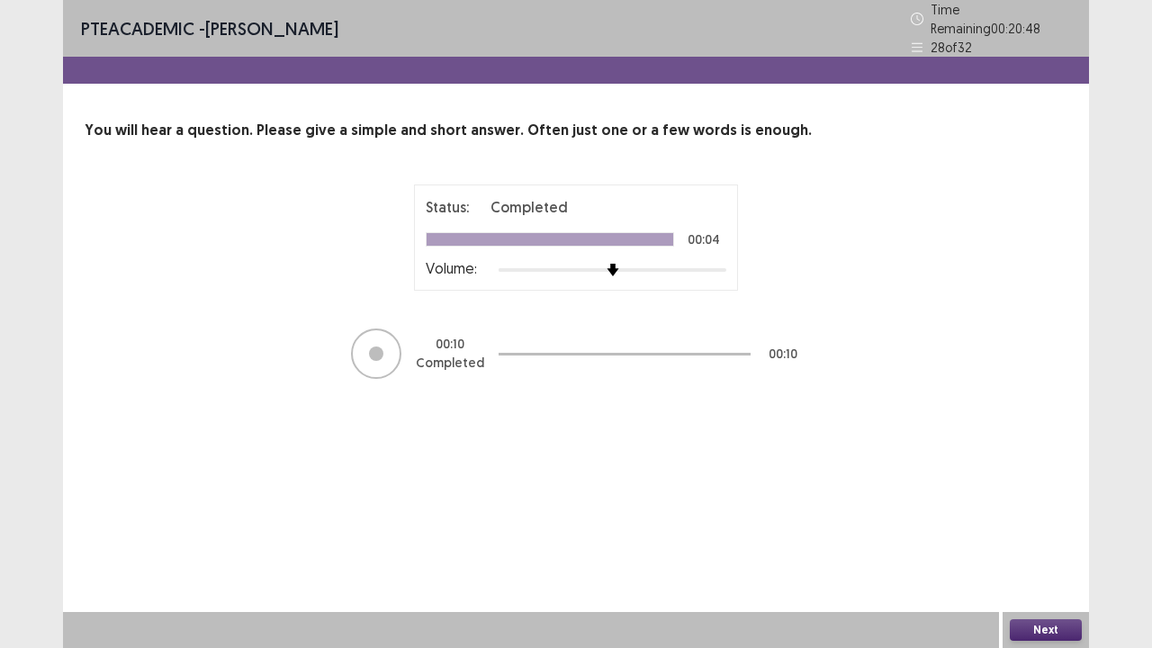
click at [1065, 525] on button "Next" at bounding box center [1045, 630] width 72 height 22
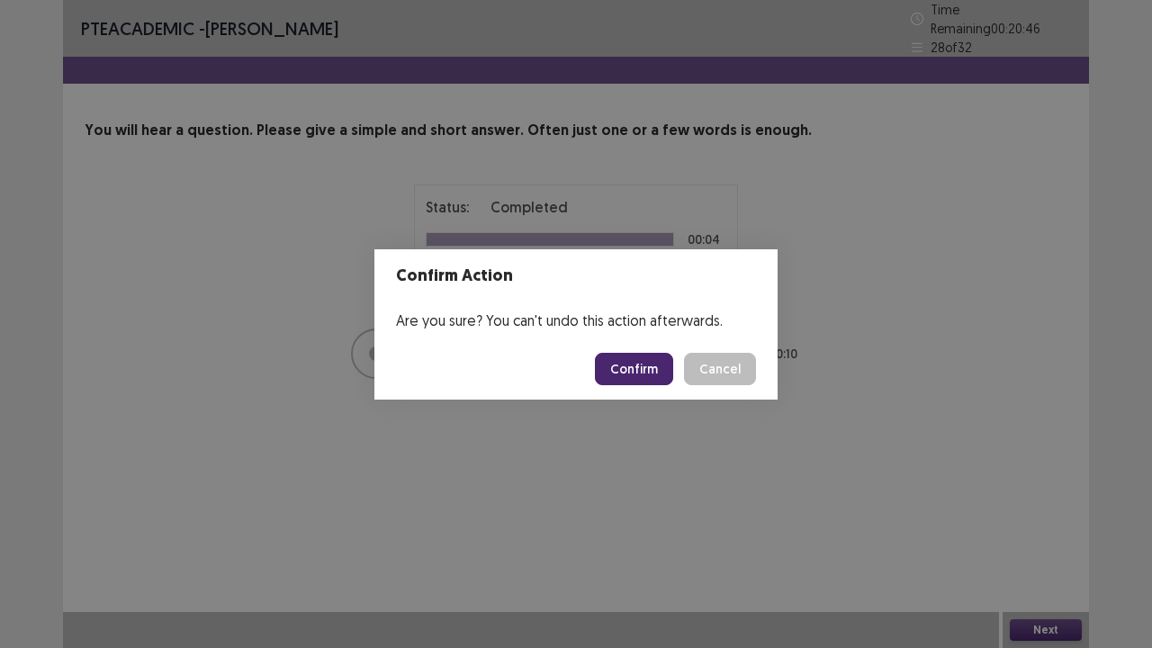
click at [617, 372] on button "Confirm" at bounding box center [634, 369] width 78 height 32
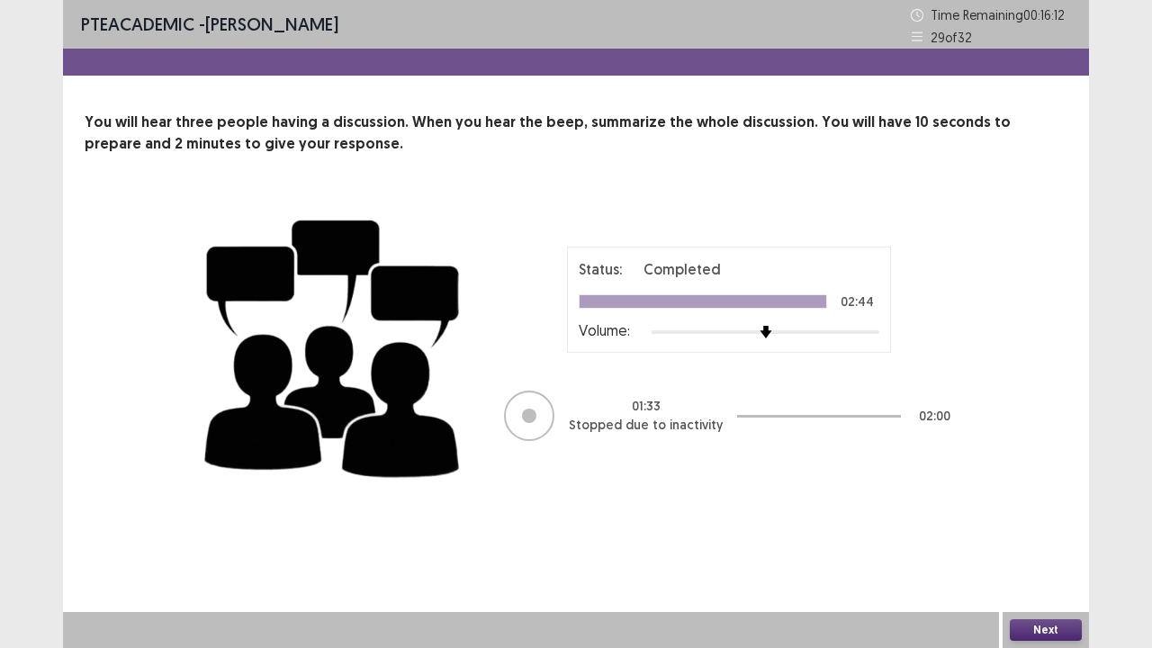
click at [1049, 525] on button "Next" at bounding box center [1045, 630] width 72 height 22
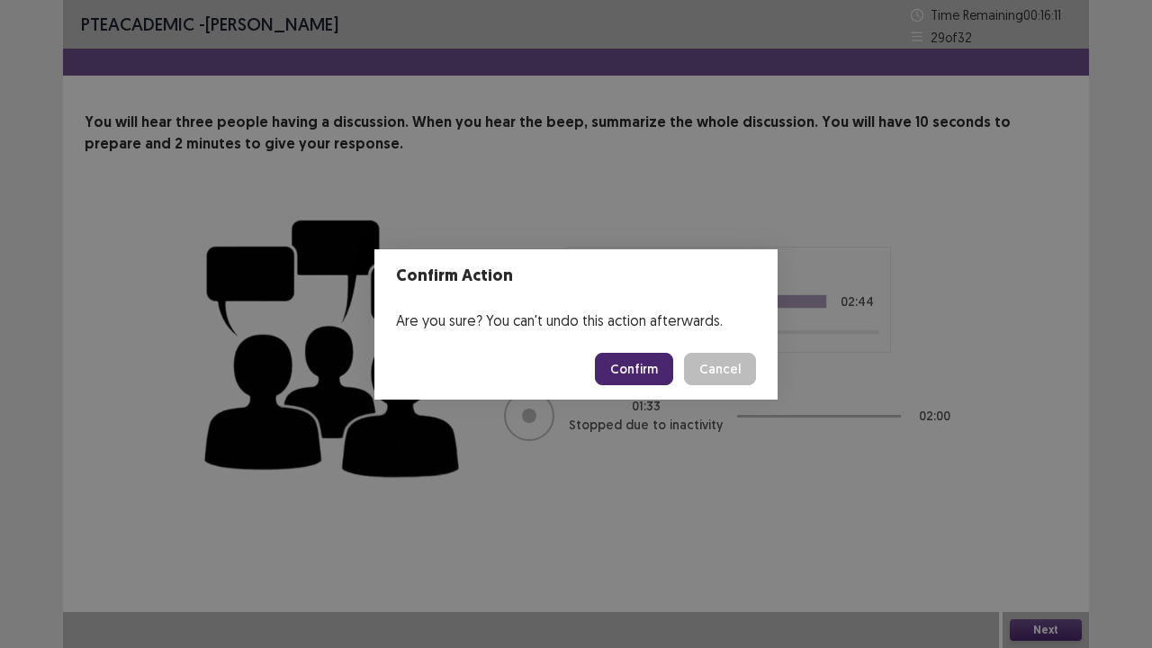
click at [634, 360] on button "Confirm" at bounding box center [634, 369] width 78 height 32
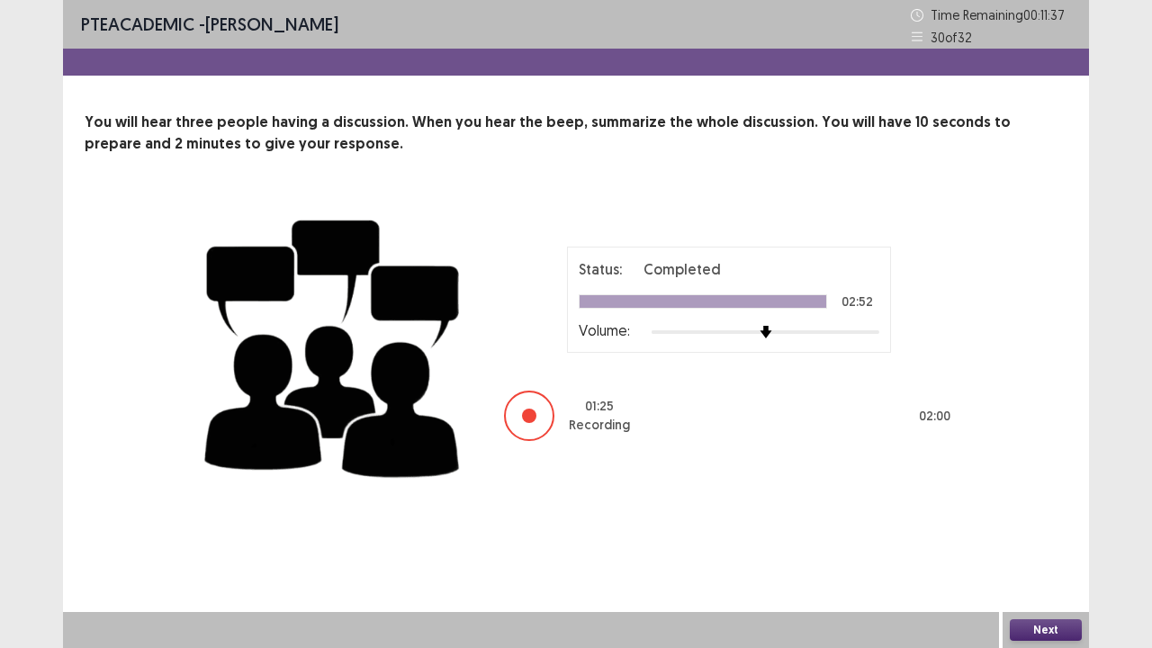
click at [1063, 525] on button "Next" at bounding box center [1045, 630] width 72 height 22
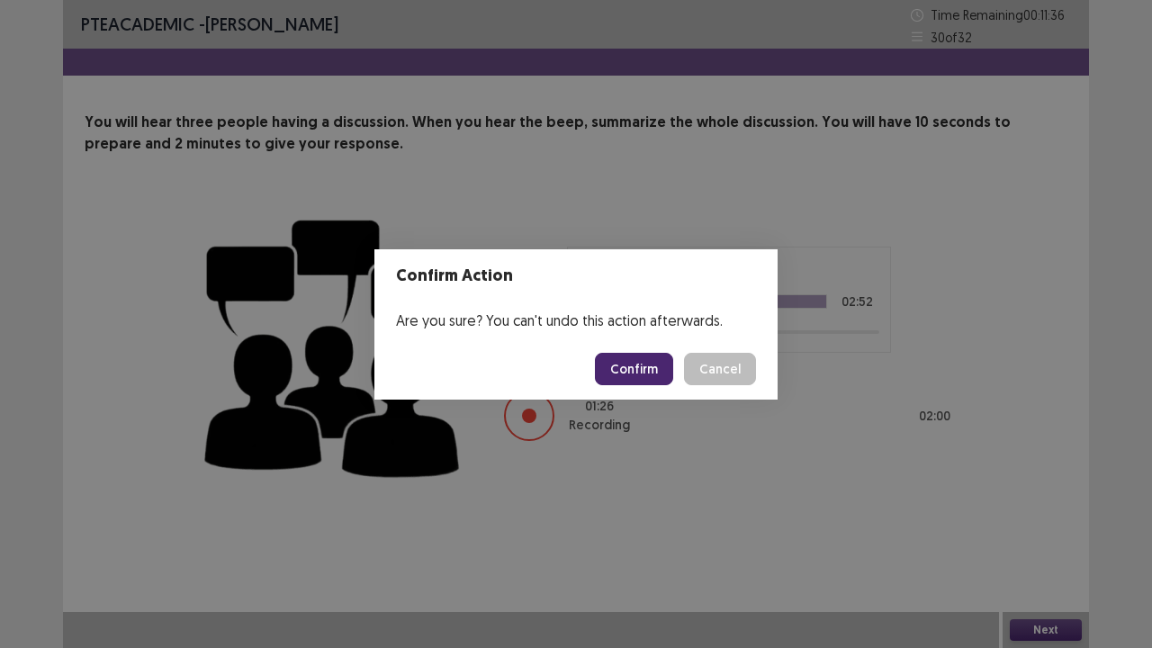
click at [668, 365] on button "Confirm" at bounding box center [634, 369] width 78 height 32
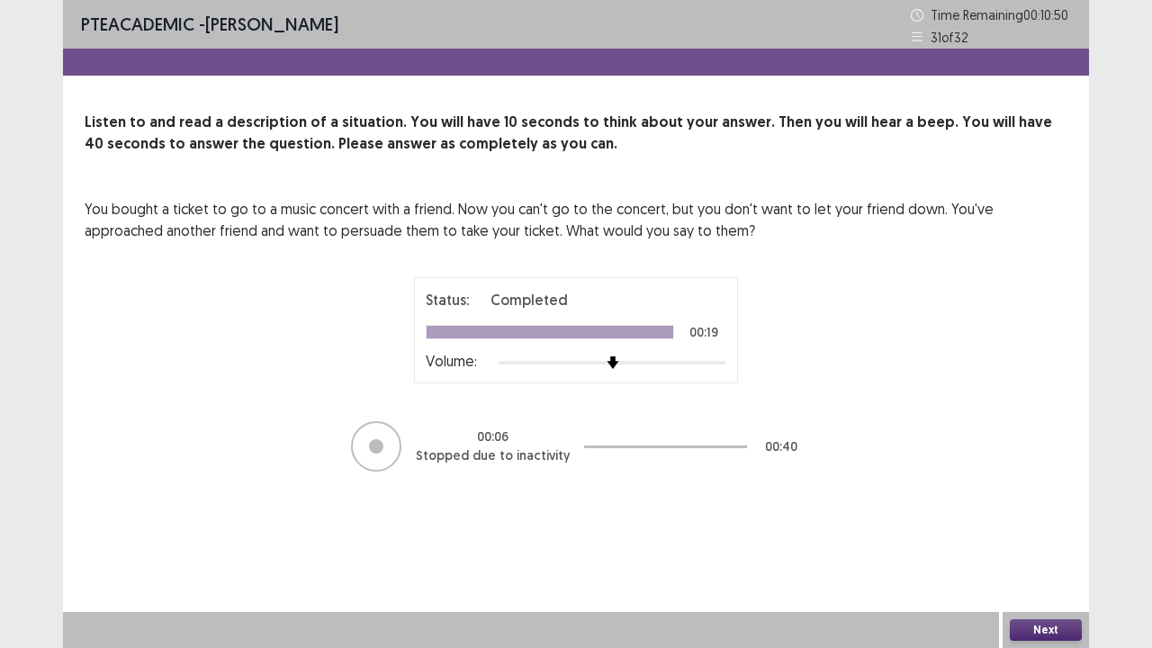
click at [1058, 525] on button "Next" at bounding box center [1045, 630] width 72 height 22
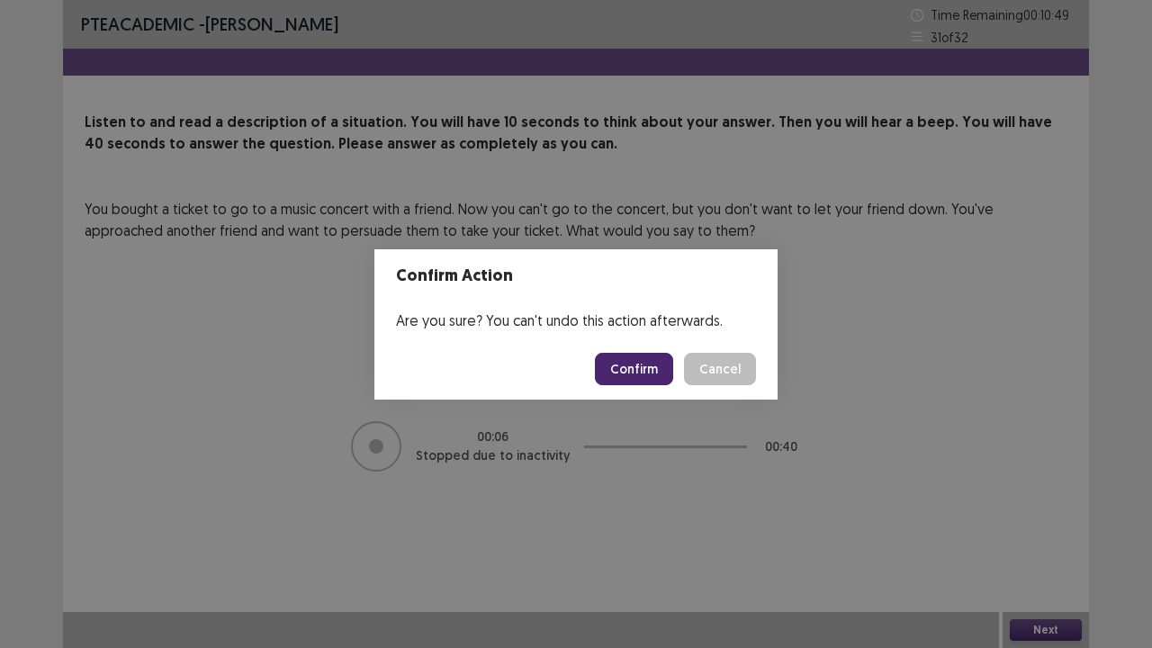
click at [644, 370] on button "Confirm" at bounding box center [634, 369] width 78 height 32
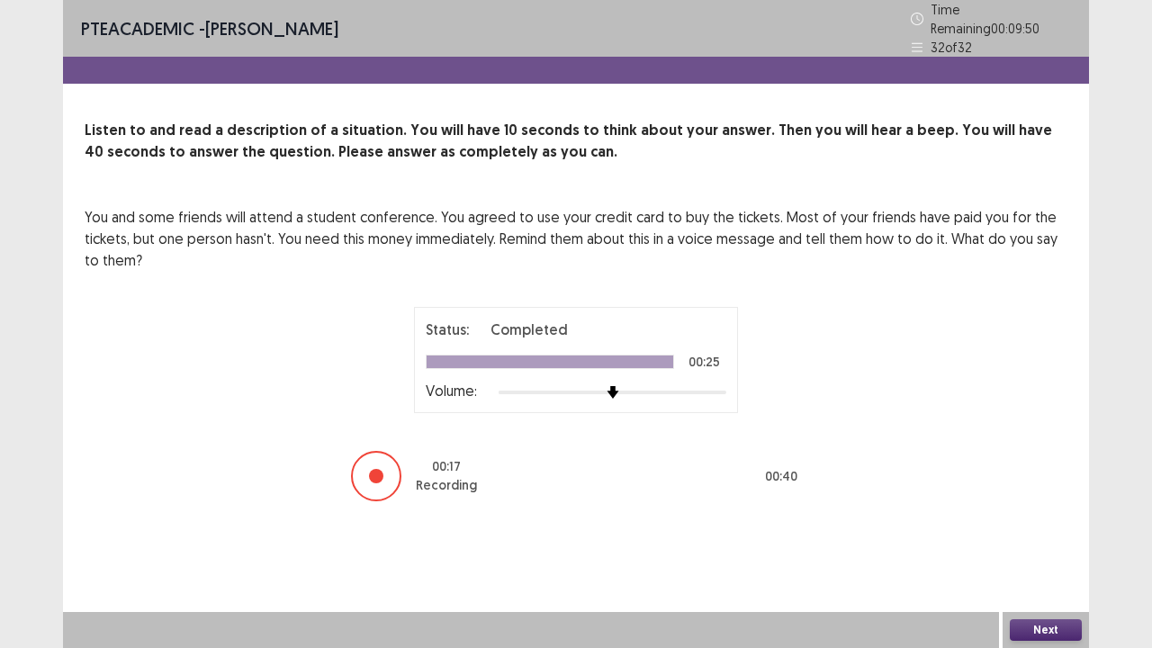
click at [1020, 525] on button "Next" at bounding box center [1045, 630] width 72 height 22
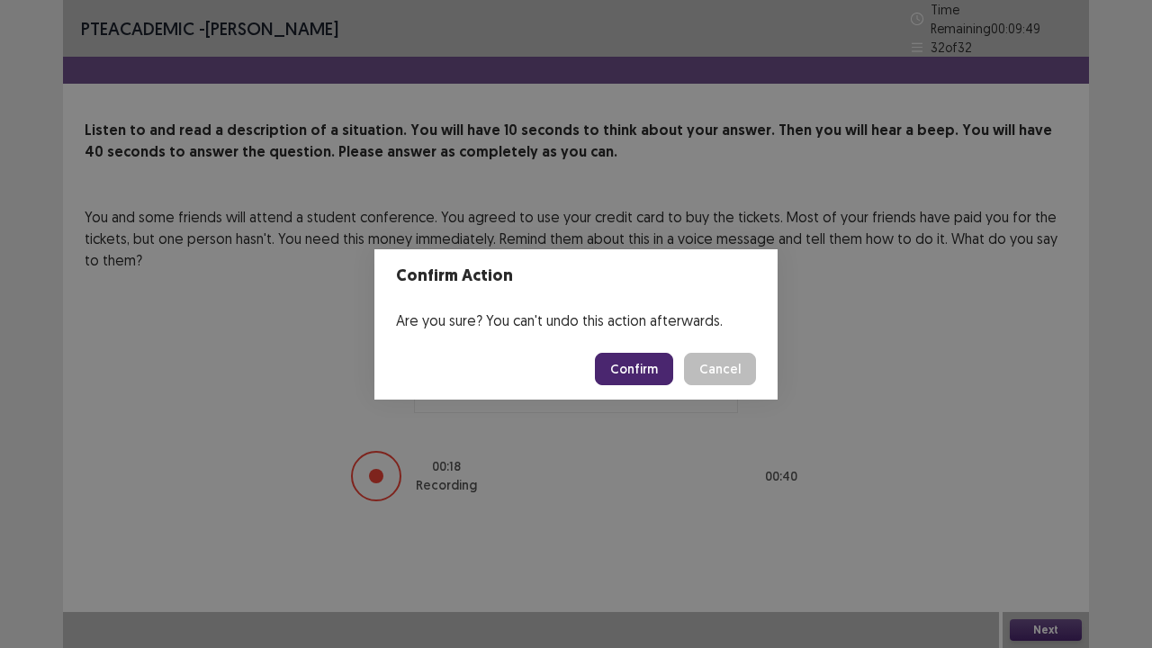
click at [623, 358] on button "Confirm" at bounding box center [634, 369] width 78 height 32
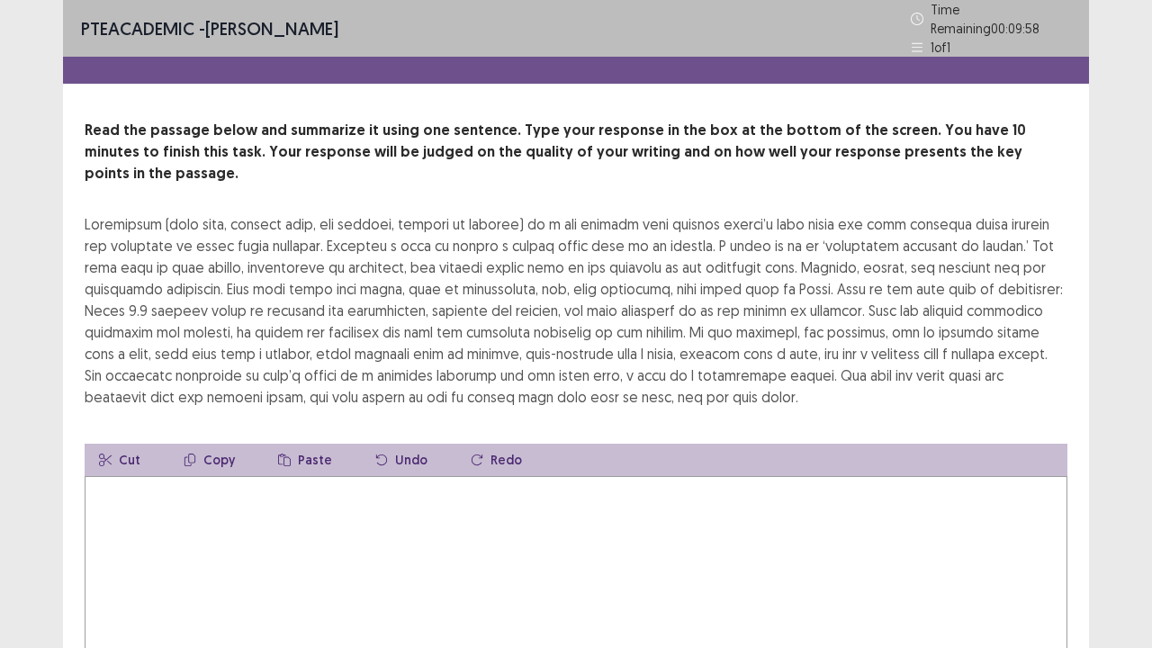
click at [566, 477] on textarea at bounding box center [576, 575] width 982 height 198
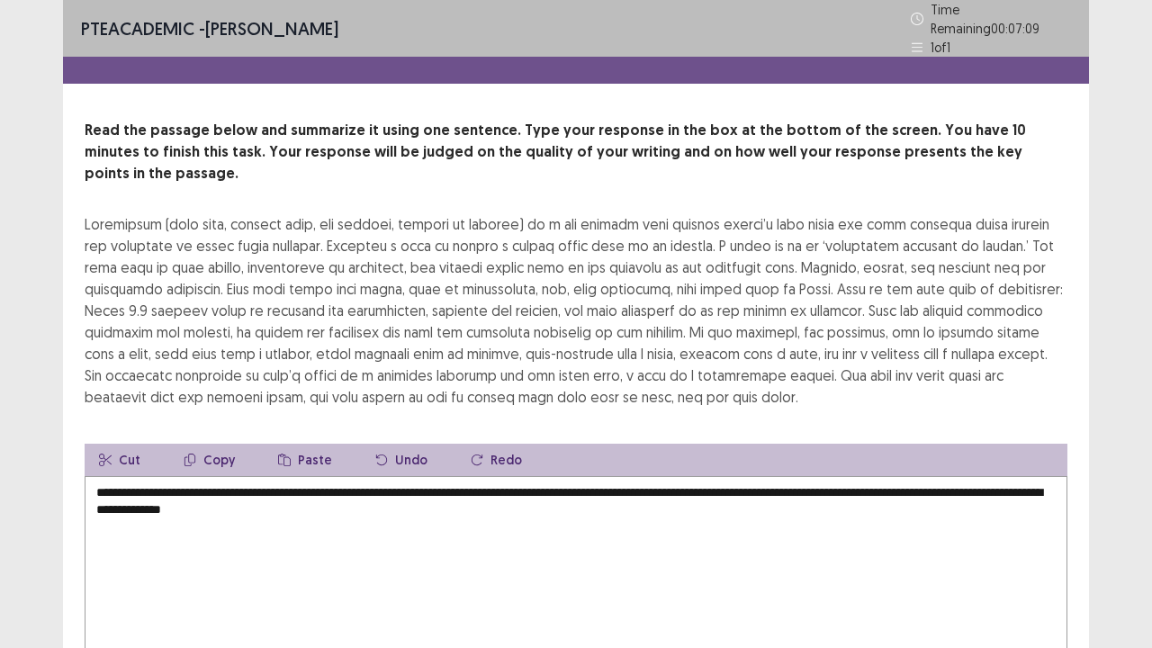
click at [344, 480] on textarea "**********" at bounding box center [576, 575] width 982 height 198
click at [454, 480] on textarea "**********" at bounding box center [576, 575] width 982 height 198
click at [1085, 525] on div "**********" at bounding box center [576, 413] width 1026 height 587
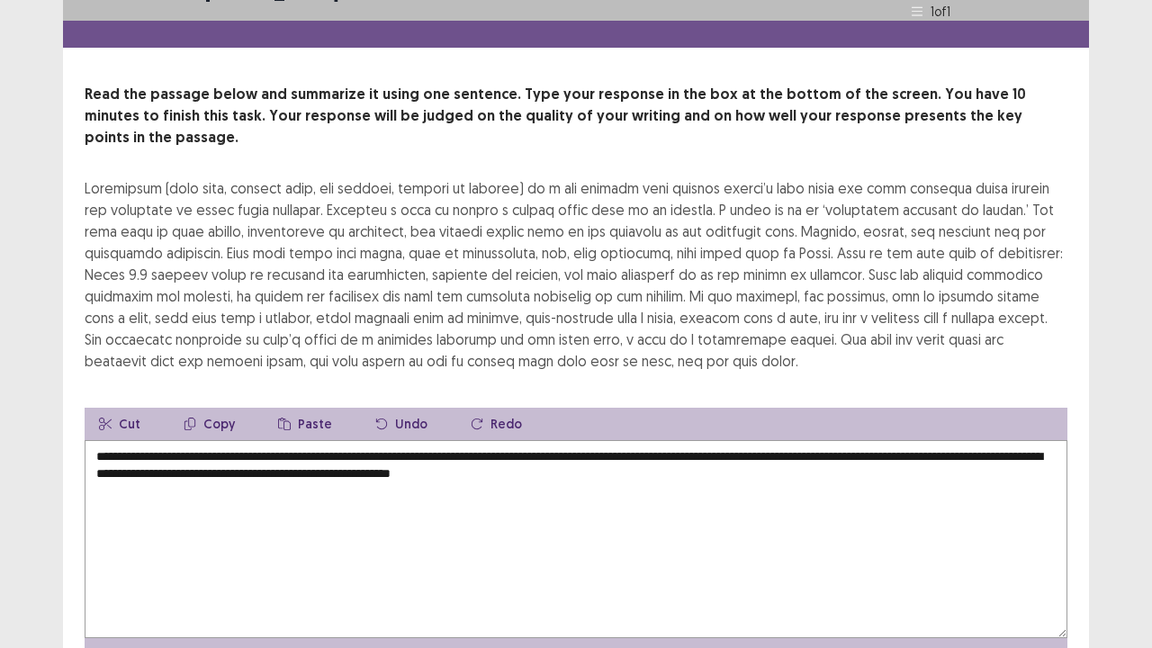
scroll to position [72, 0]
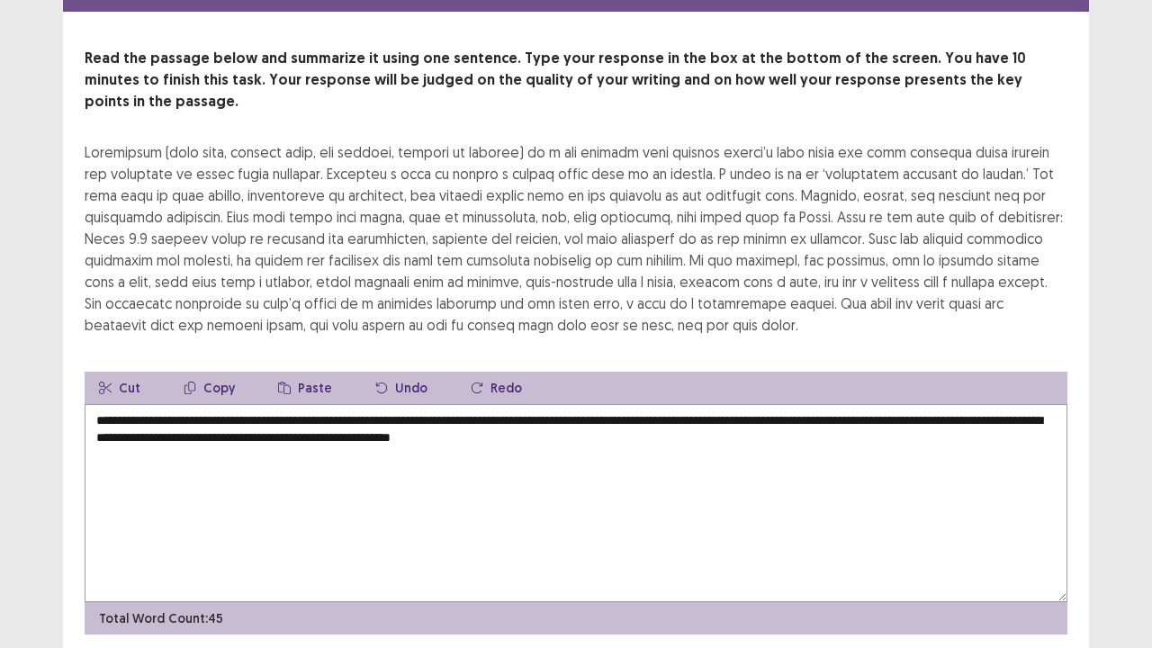
click at [853, 430] on textarea "**********" at bounding box center [576, 503] width 982 height 198
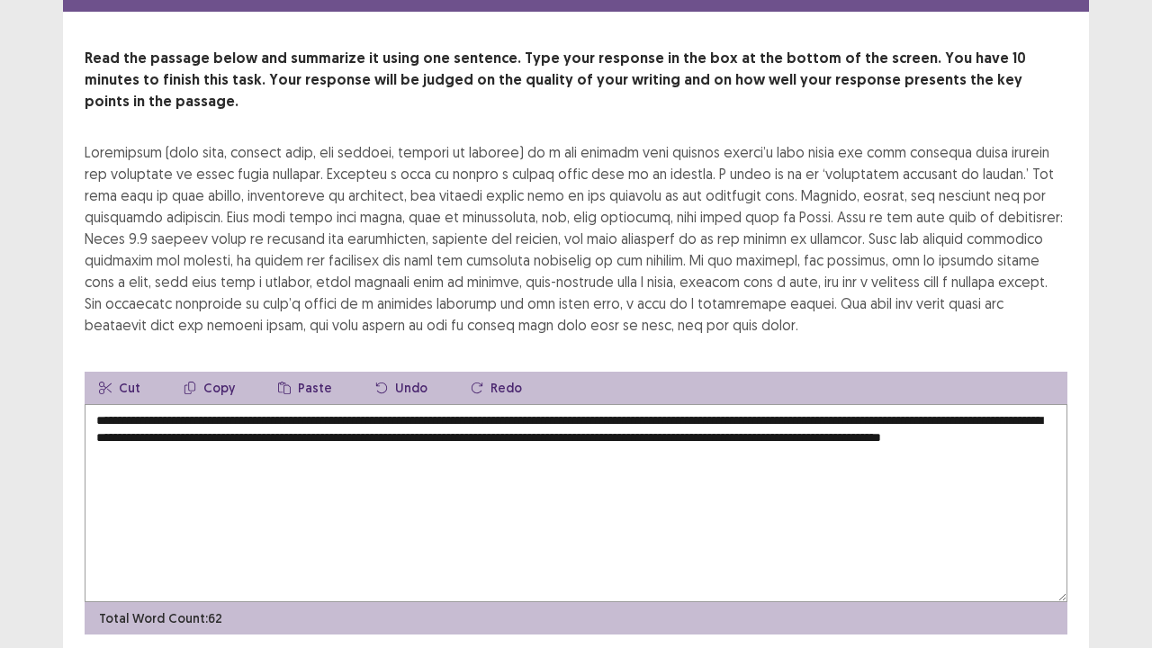
click at [768, 304] on div at bounding box center [576, 238] width 982 height 194
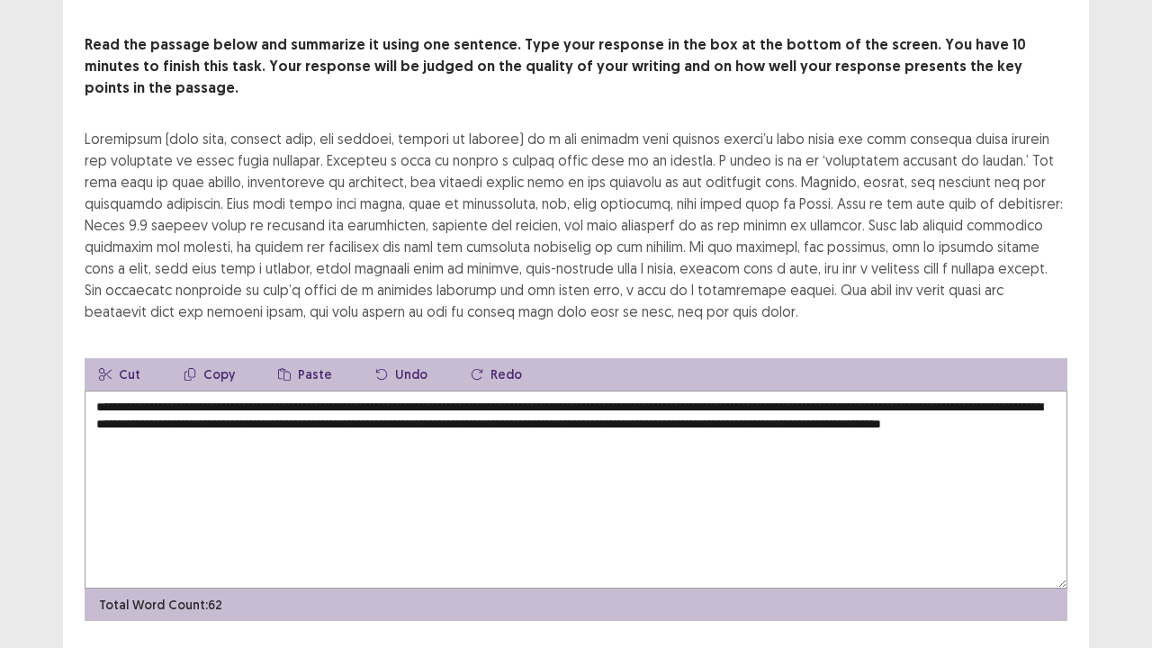
scroll to position [108, 0]
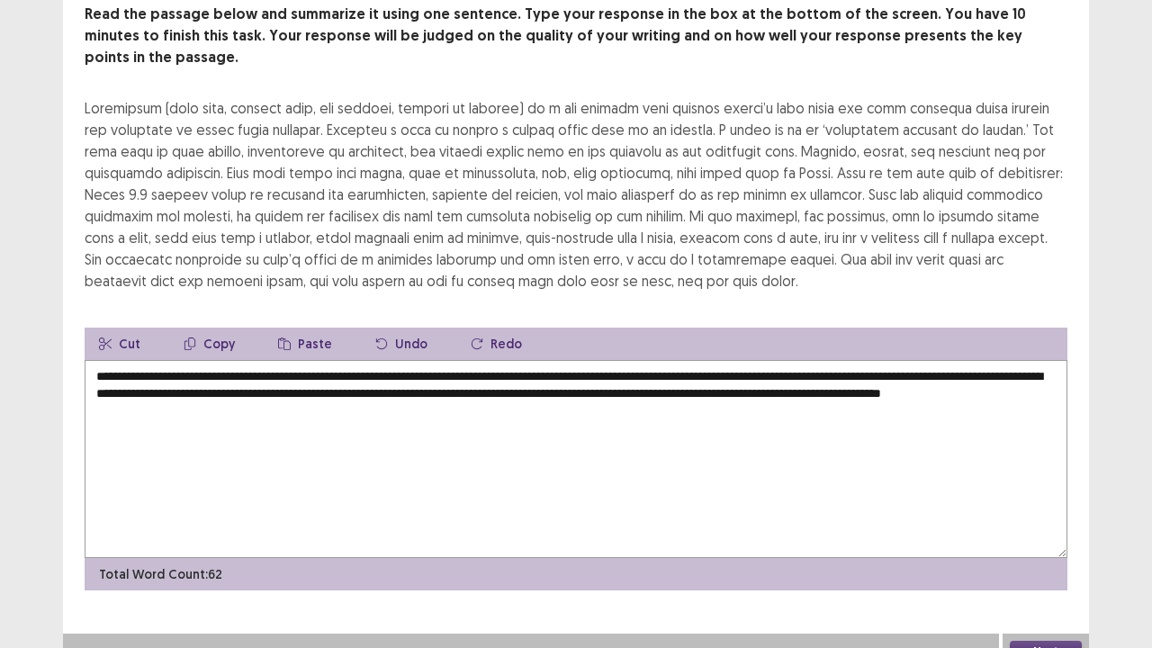
click at [484, 387] on textarea "**********" at bounding box center [576, 459] width 982 height 198
type textarea "**********"
click at [606, 273] on div "**********" at bounding box center [576, 297] width 1026 height 587
click at [902, 291] on div "**********" at bounding box center [576, 297] width 1026 height 587
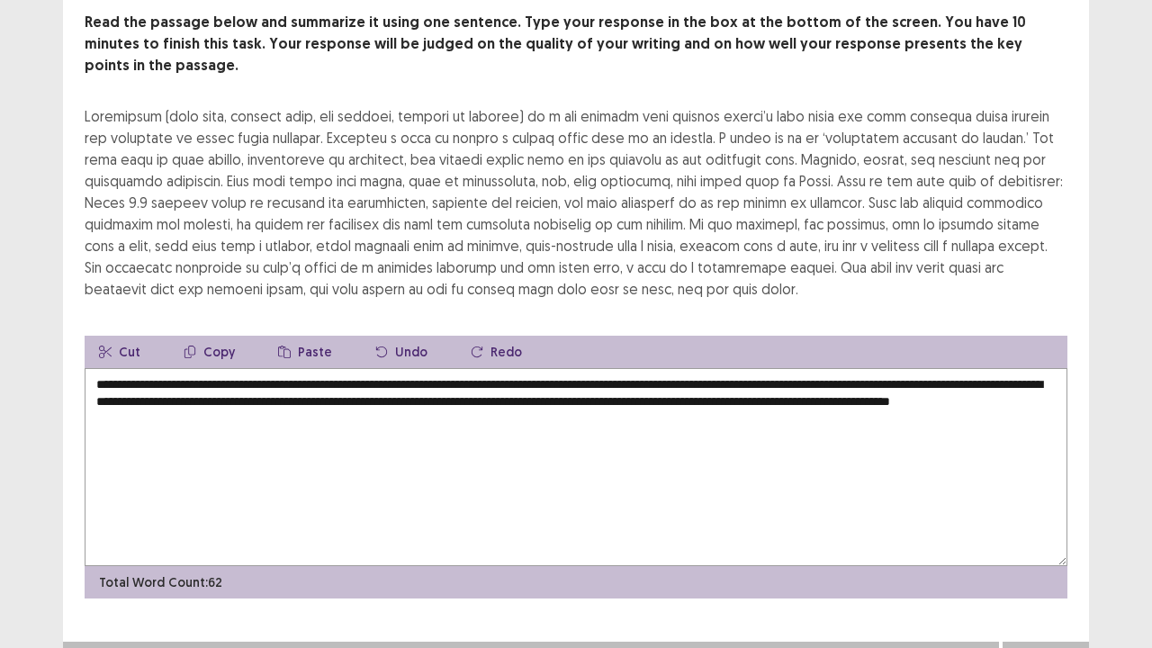
click at [947, 277] on div "**********" at bounding box center [576, 305] width 1026 height 587
click at [1046, 525] on button "Next" at bounding box center [1045, 660] width 72 height 22
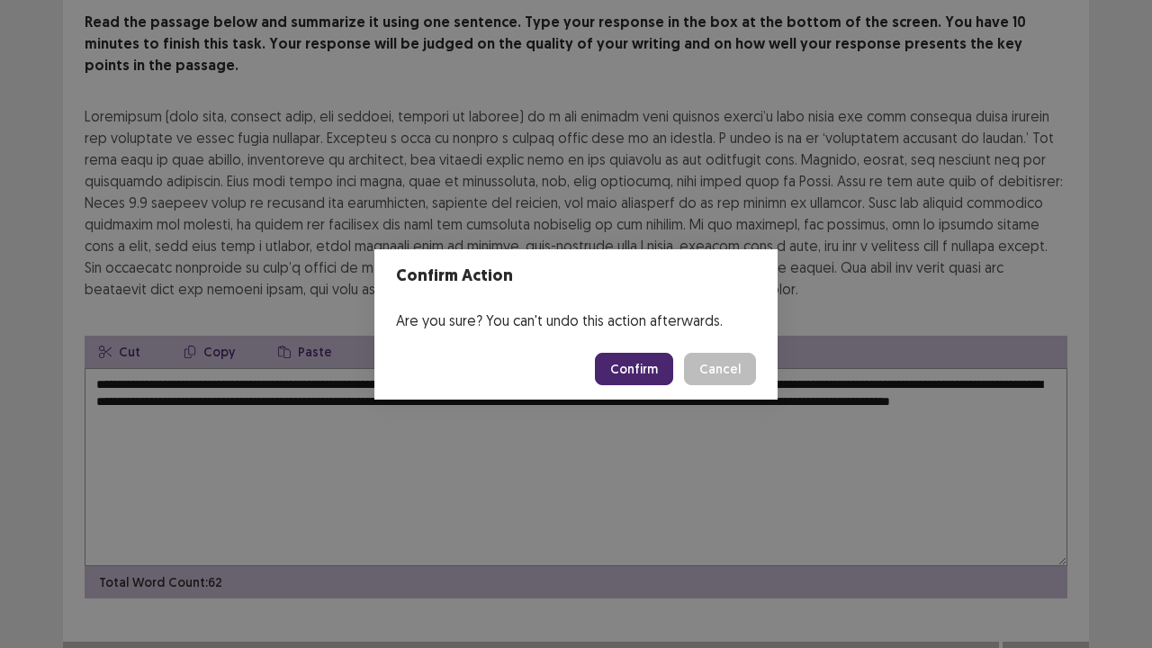
click at [654, 369] on button "Confirm" at bounding box center [634, 369] width 78 height 32
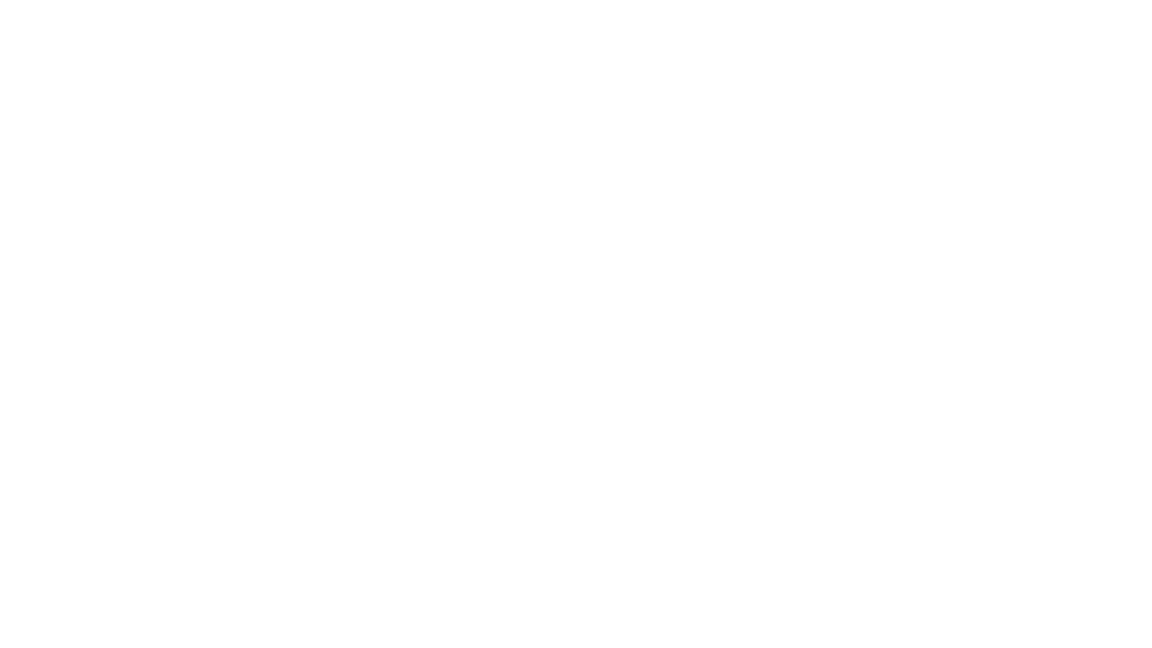
scroll to position [0, 0]
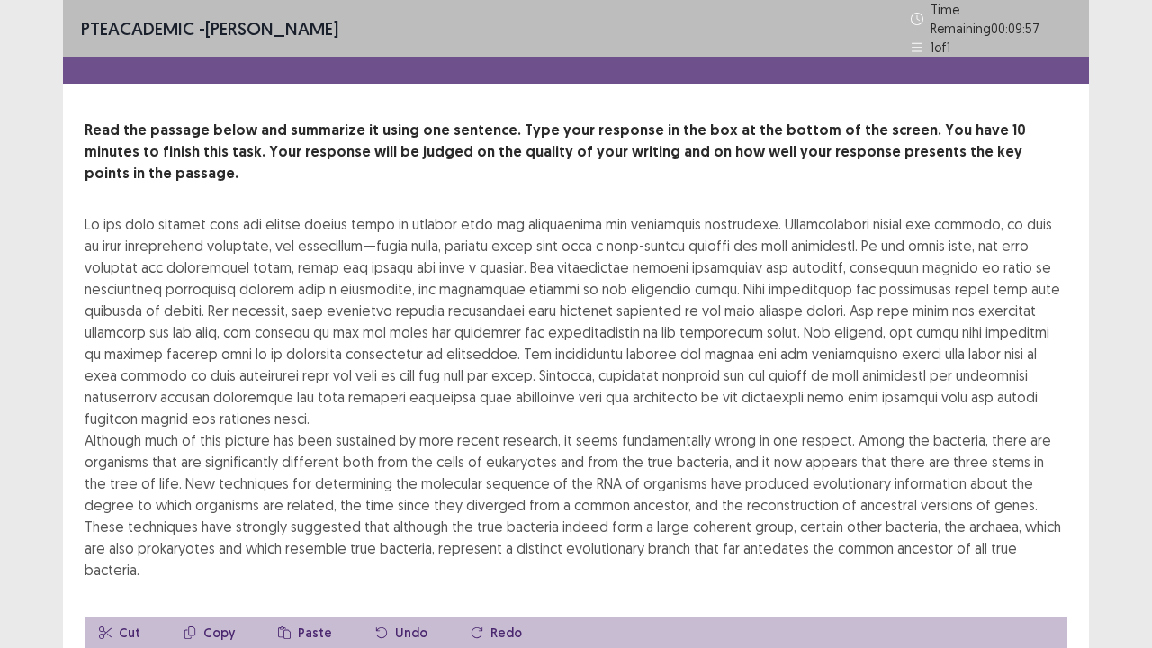
click at [1089, 520] on div "PTE academic - [PERSON_NAME] Time Remaining 00 : 09 : 55 1 of 1 Read the passag…" at bounding box center [576, 479] width 1152 height 958
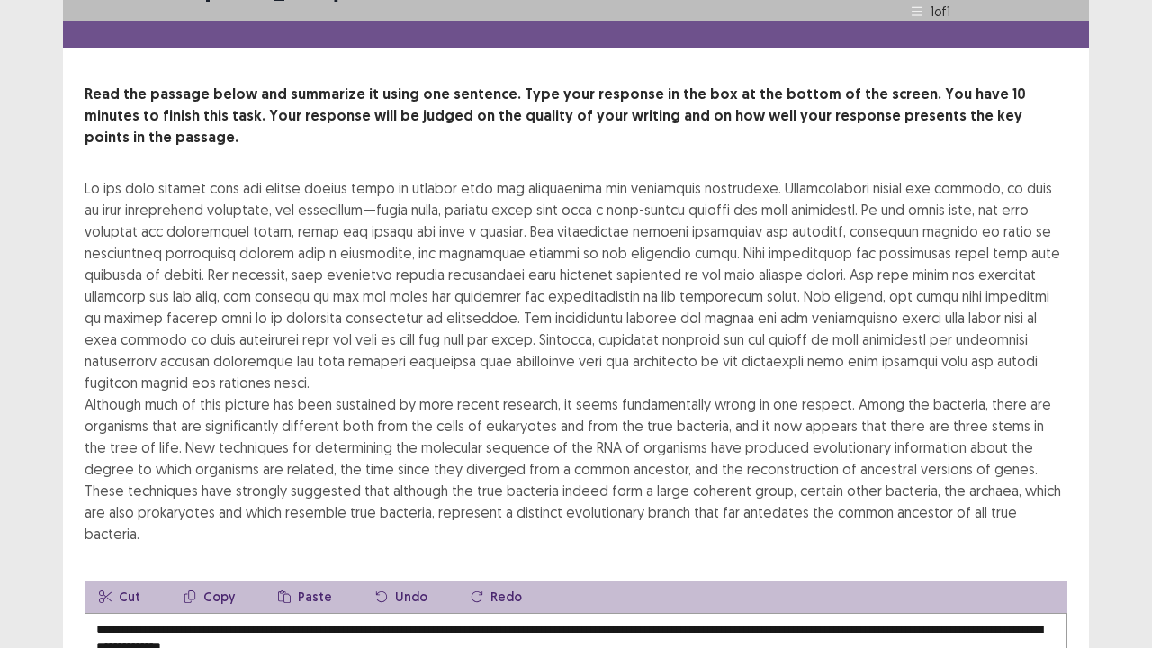
click at [1089, 334] on div "**********" at bounding box center [576, 443] width 1152 height 958
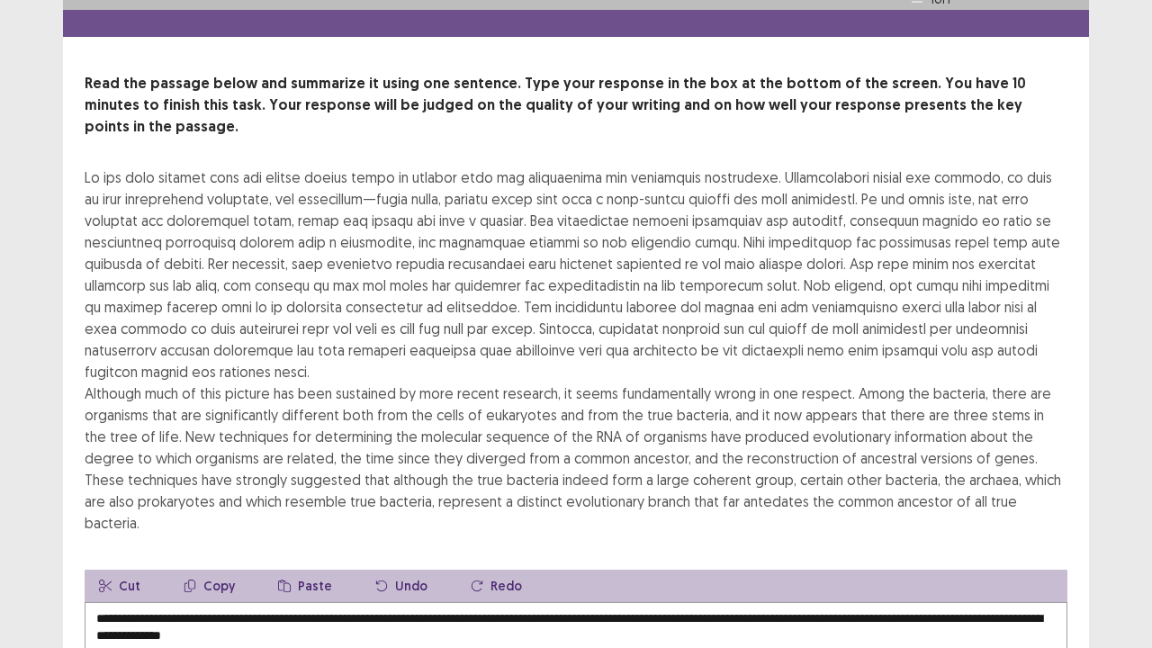
scroll to position [72, 0]
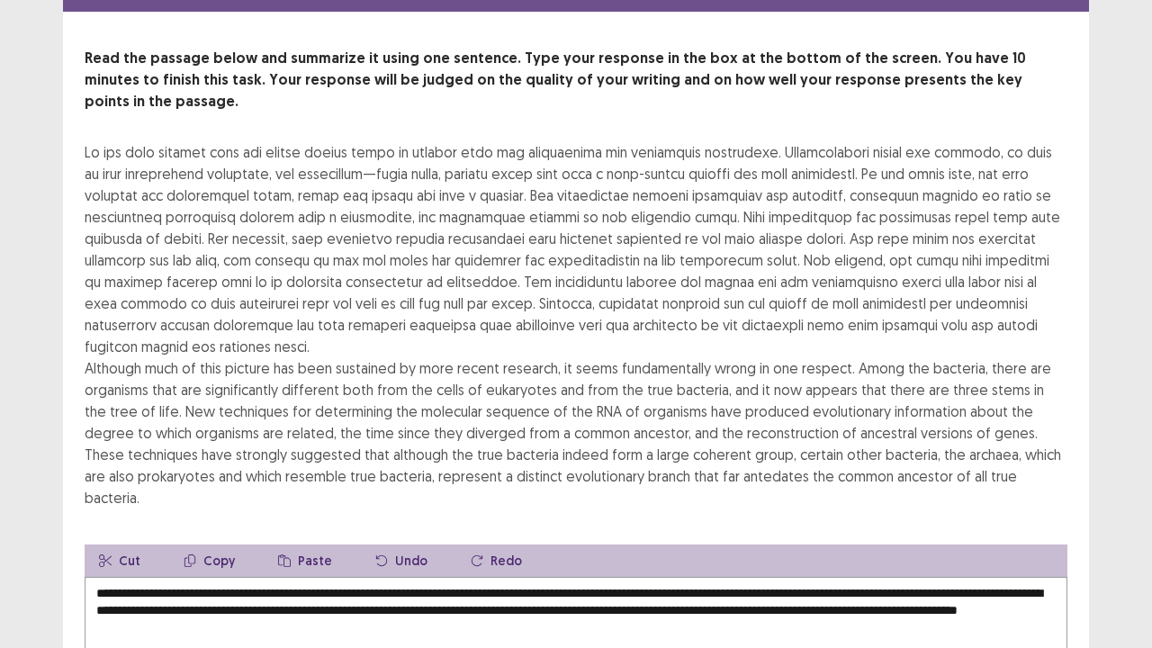
click at [1054, 452] on div "**********" at bounding box center [576, 427] width 1026 height 759
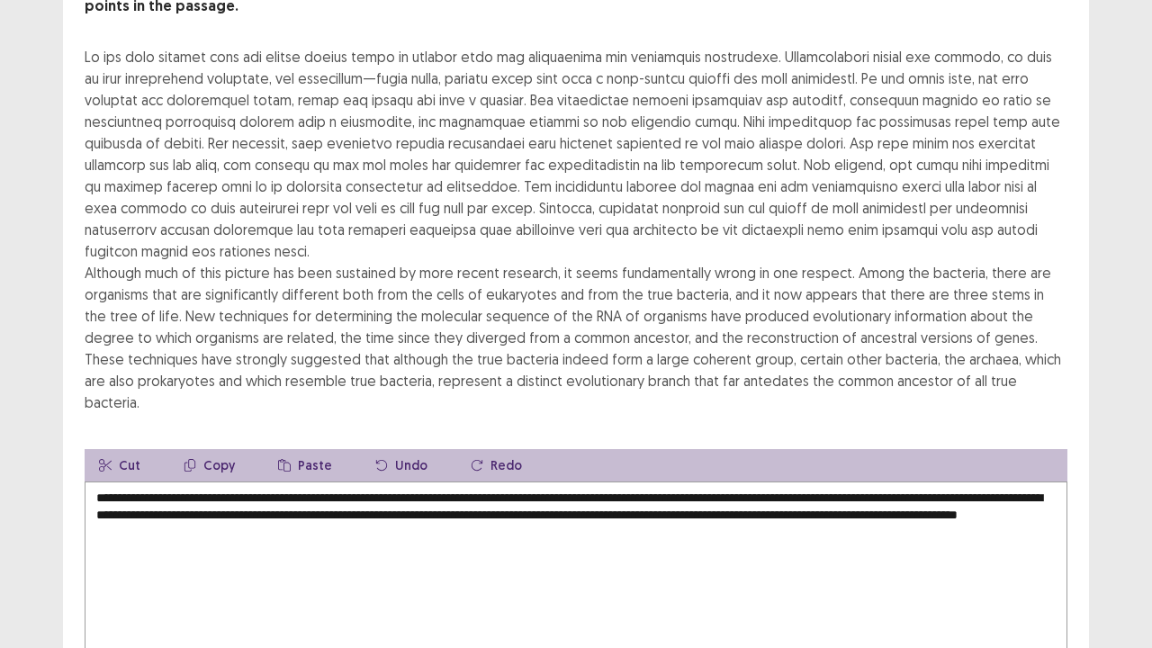
scroll to position [180, 0]
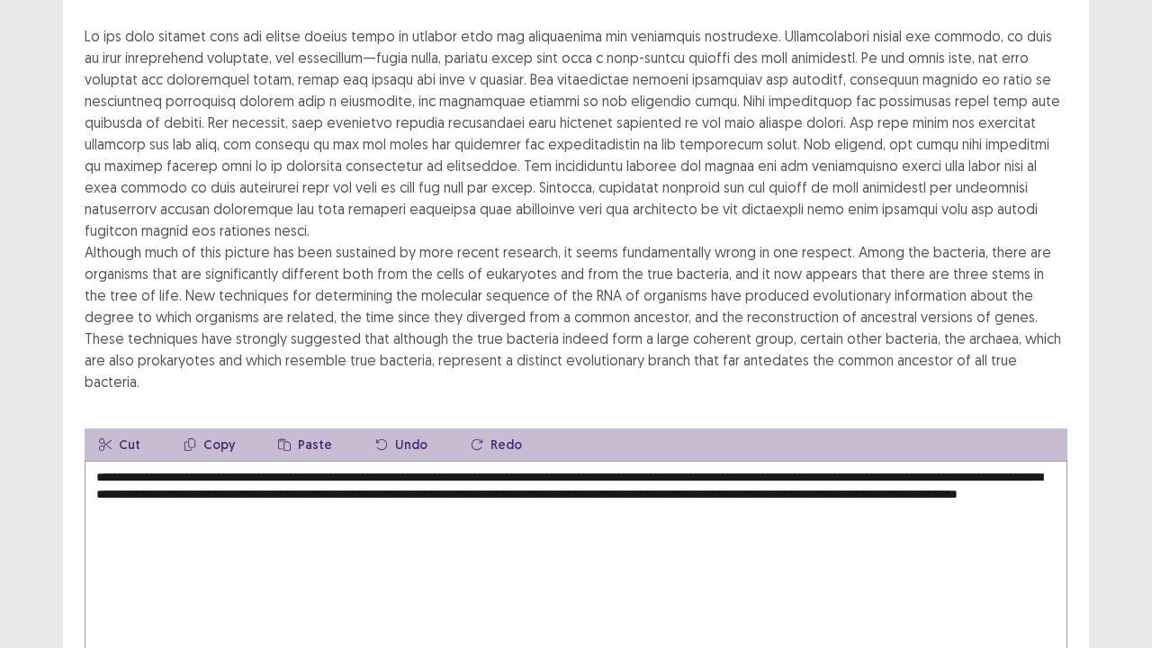
click at [721, 462] on textarea "**********" at bounding box center [576, 560] width 982 height 198
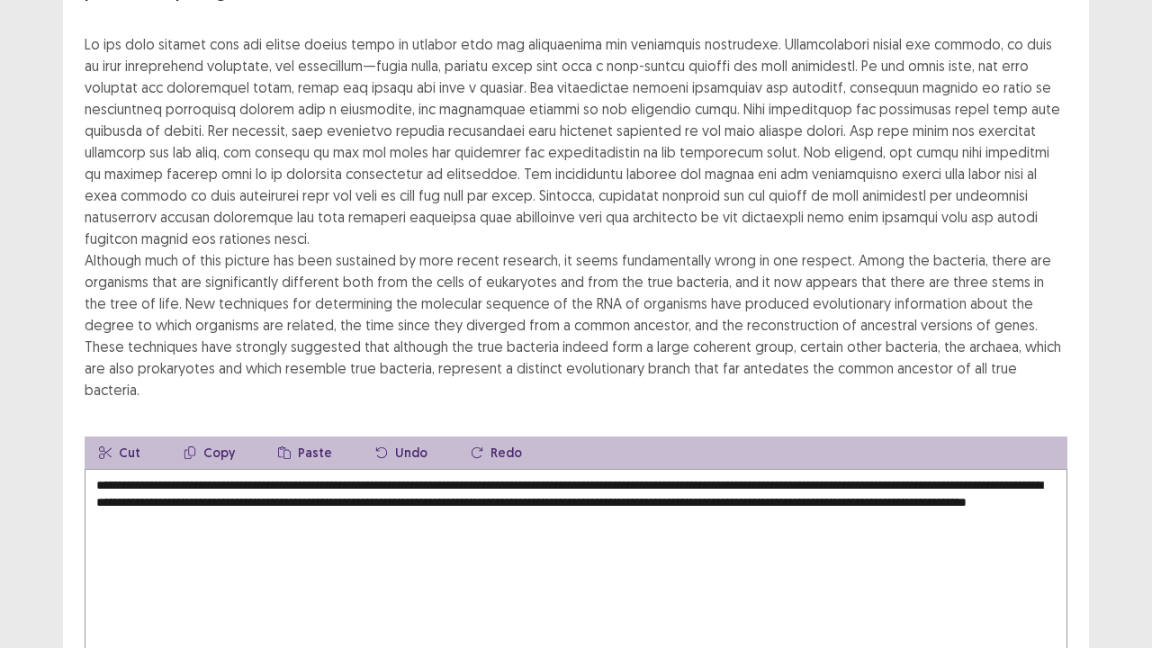
click at [1022, 347] on div "**********" at bounding box center [576, 319] width 1026 height 759
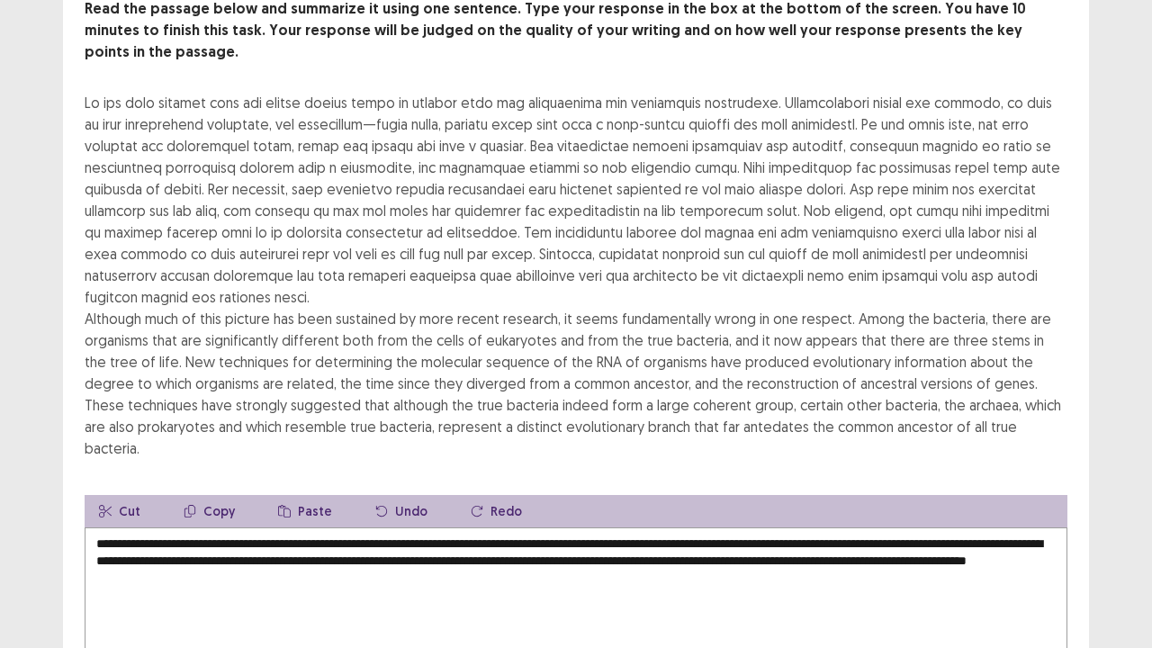
scroll to position [144, 0]
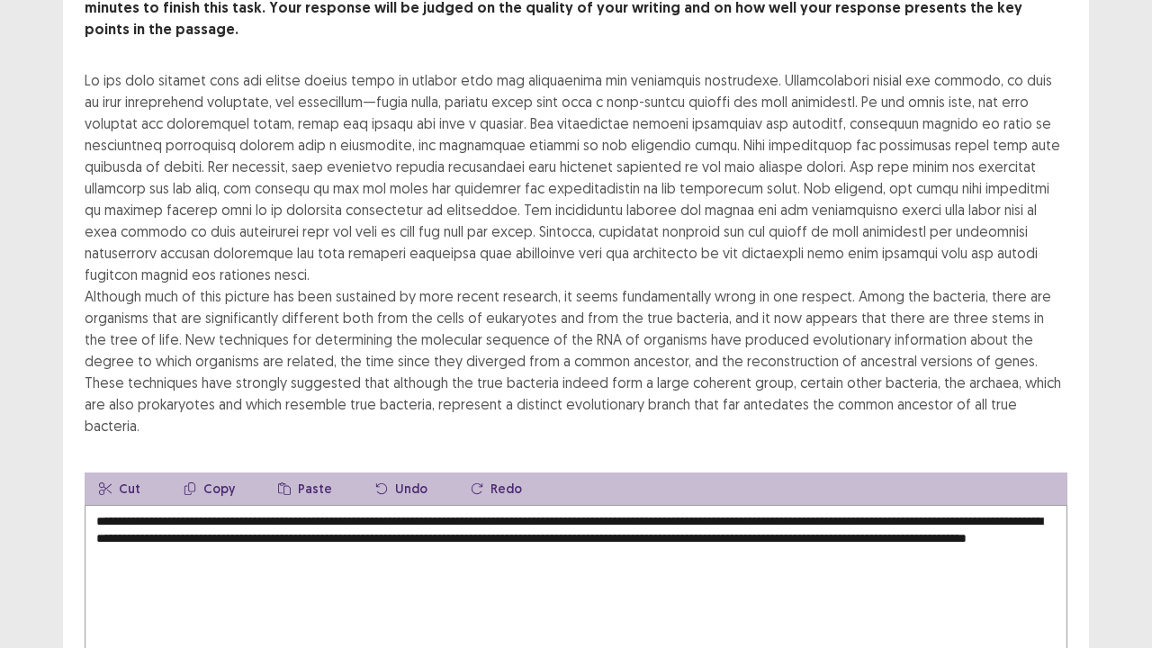
click at [466, 505] on textarea "**********" at bounding box center [576, 604] width 982 height 198
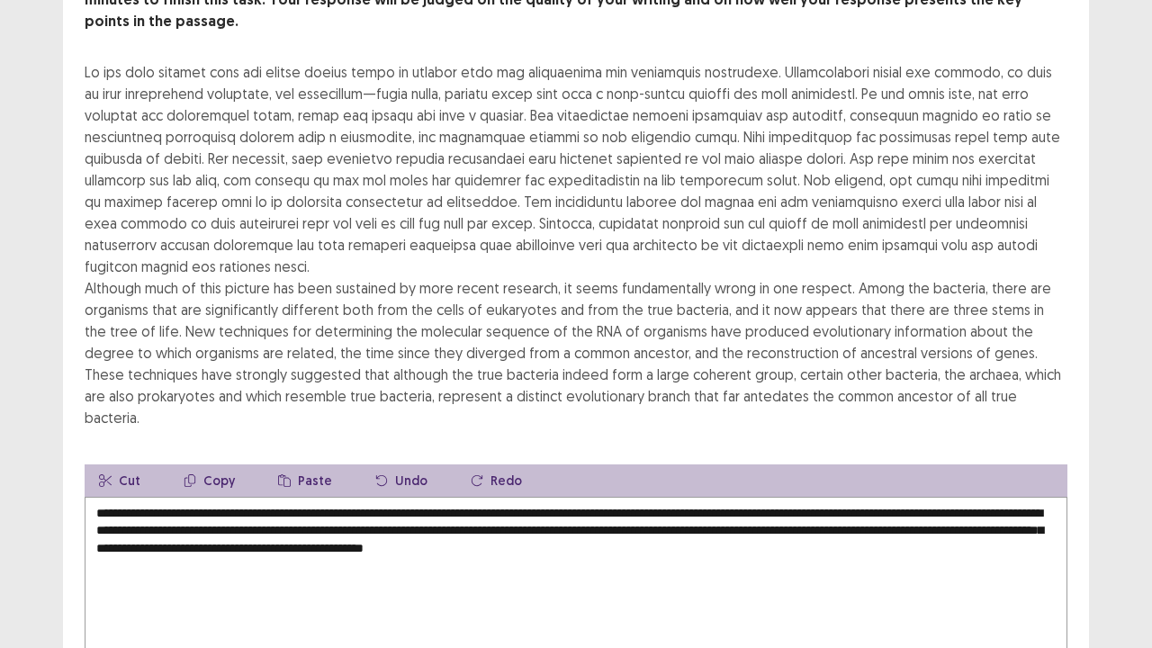
click at [1036, 374] on div "**********" at bounding box center [576, 347] width 1026 height 759
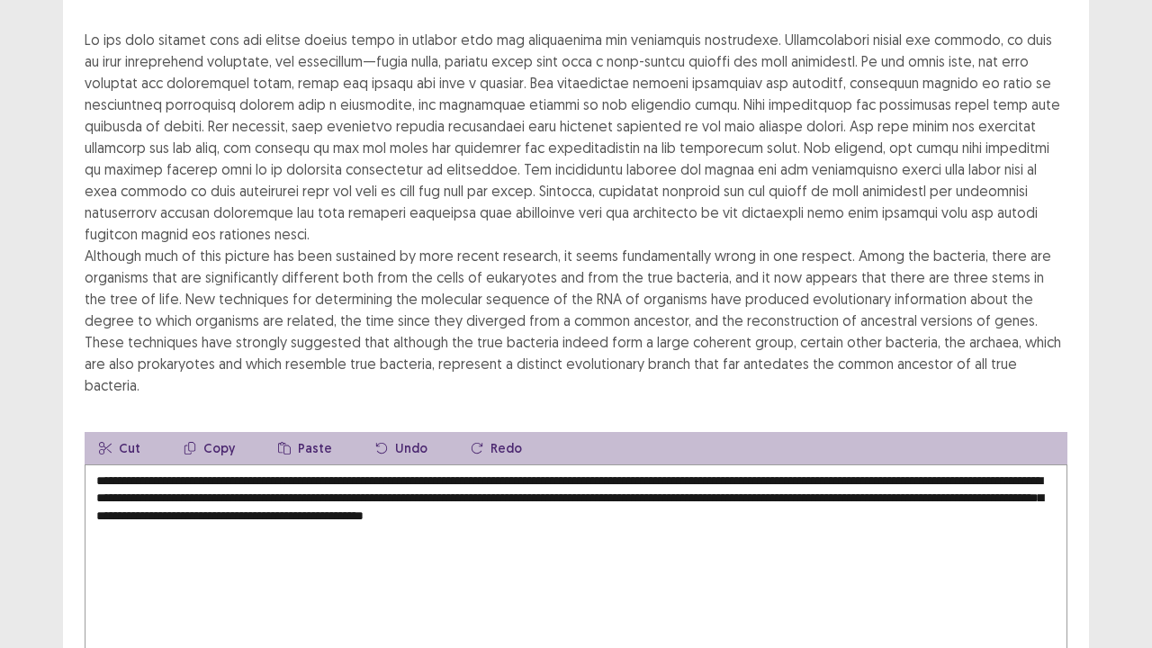
scroll to position [180, 0]
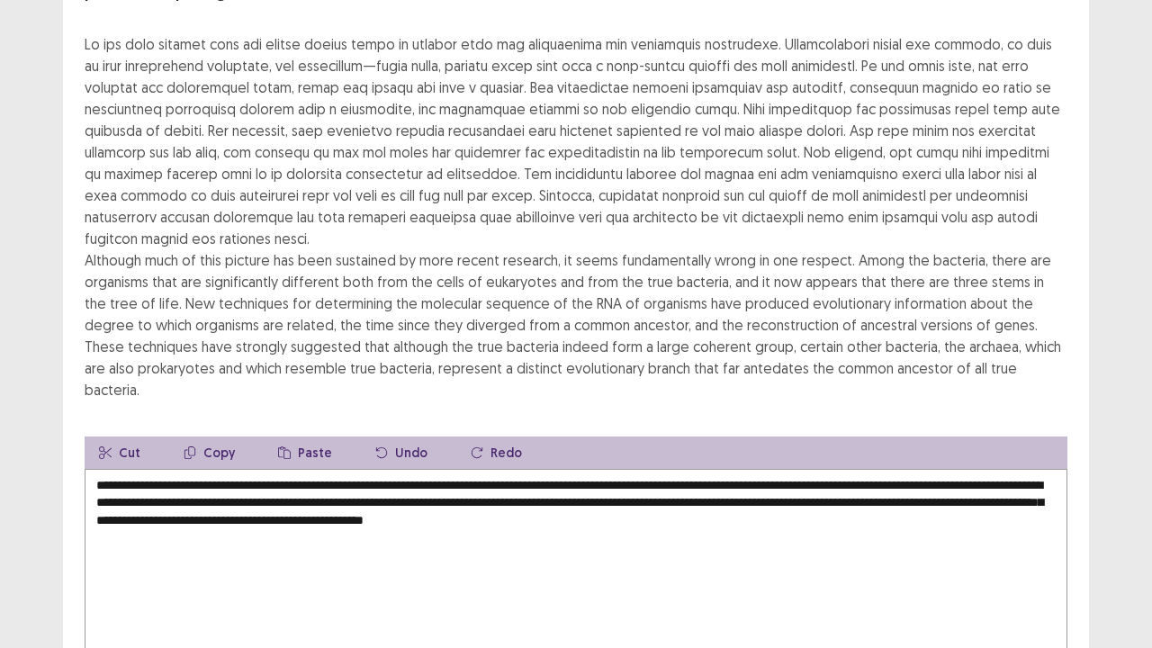
click at [662, 469] on textarea "**********" at bounding box center [576, 568] width 982 height 198
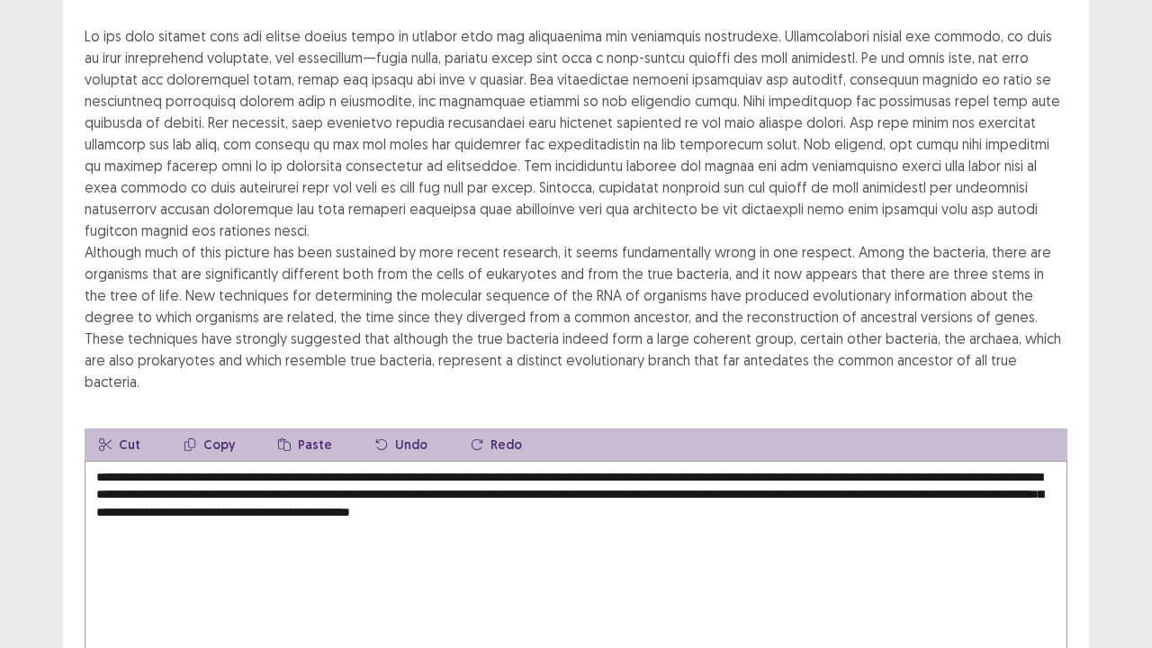
click at [796, 461] on textarea "**********" at bounding box center [576, 560] width 982 height 198
type textarea "**********"
click at [1025, 339] on div "**********" at bounding box center [576, 311] width 1026 height 759
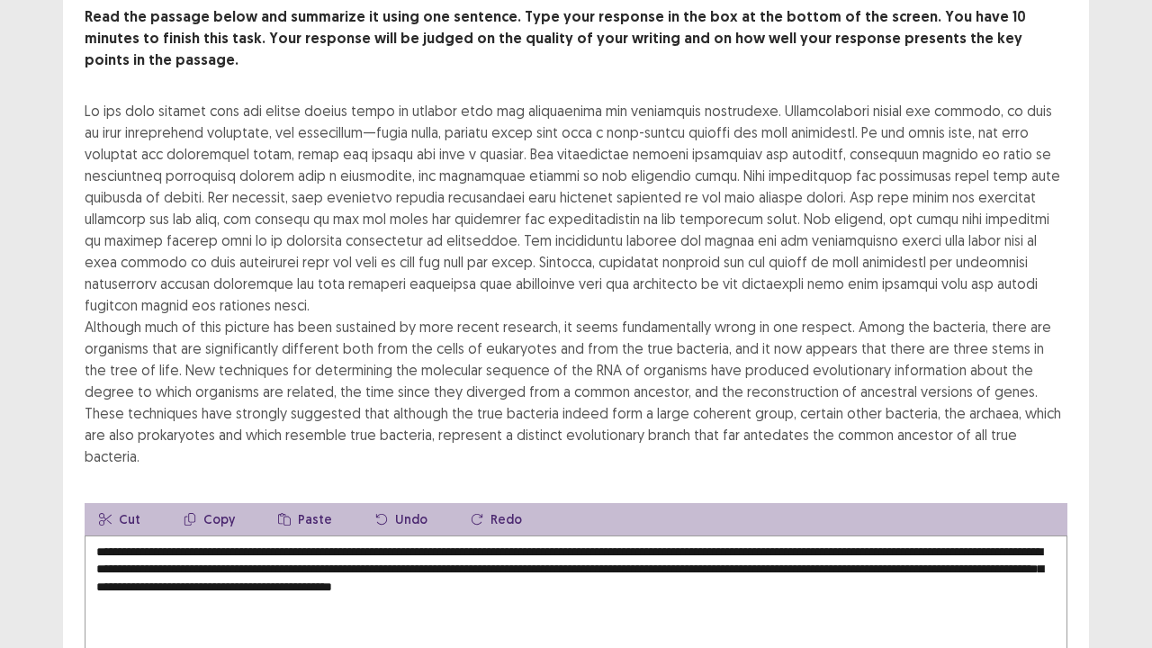
scroll to position [144, 0]
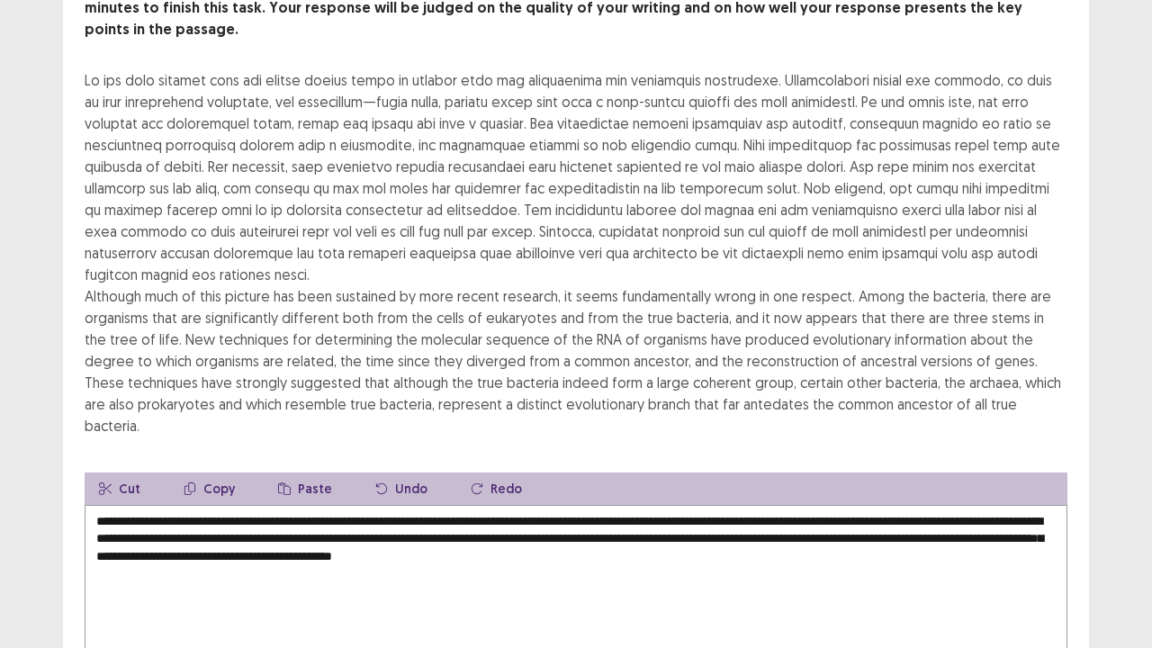
click at [481, 505] on textarea "**********" at bounding box center [576, 604] width 982 height 198
click at [1087, 480] on div "**********" at bounding box center [576, 355] width 1026 height 759
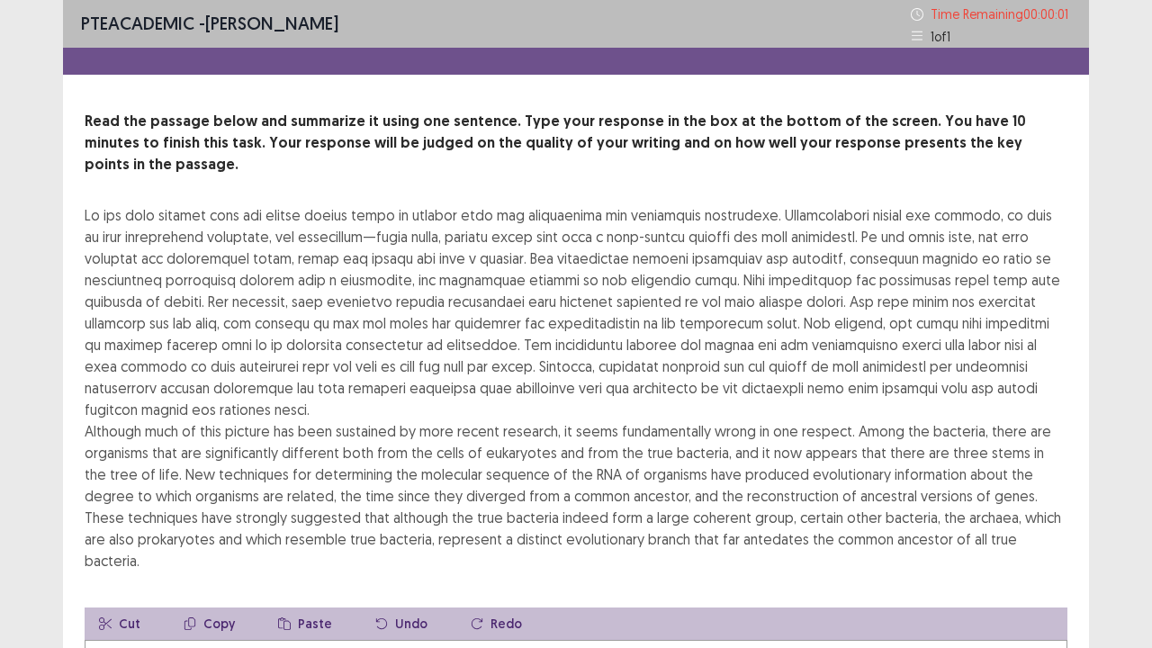
scroll to position [0, 0]
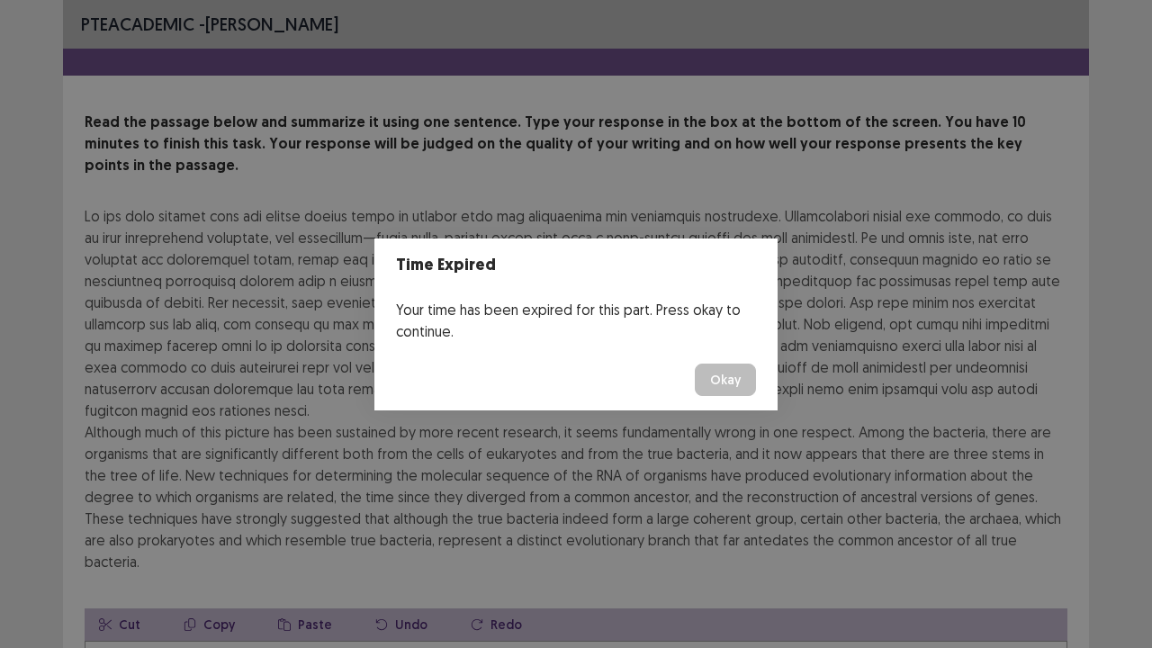
click at [735, 381] on button "Okay" at bounding box center [725, 379] width 61 height 32
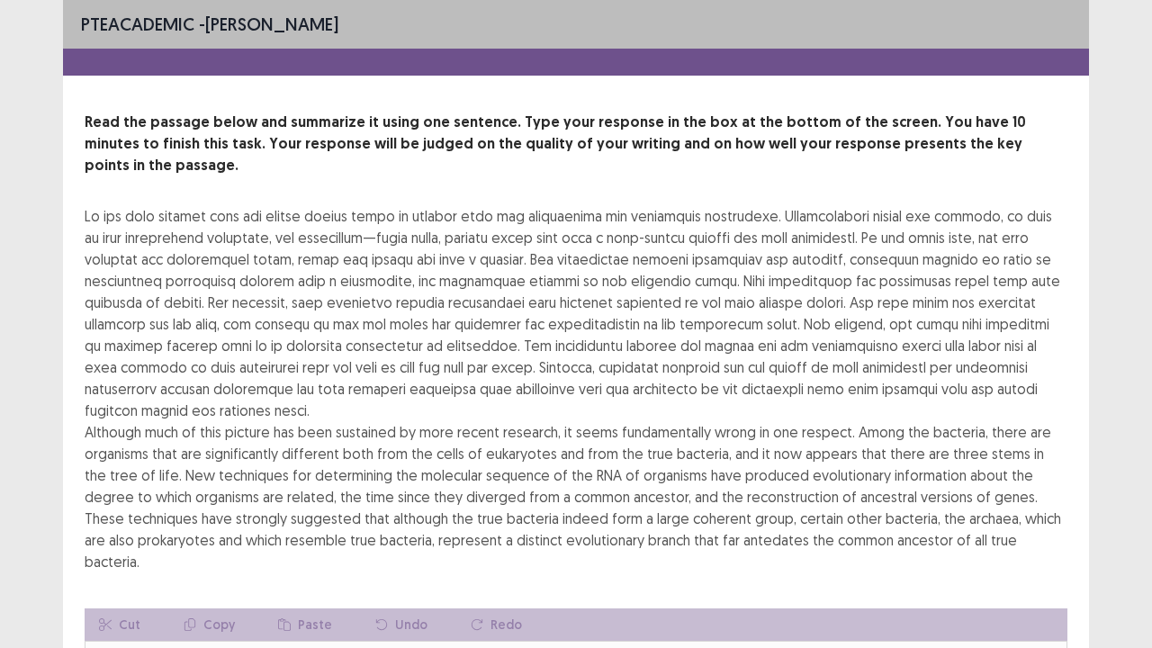
click at [1080, 525] on div "**********" at bounding box center [576, 491] width 1026 height 759
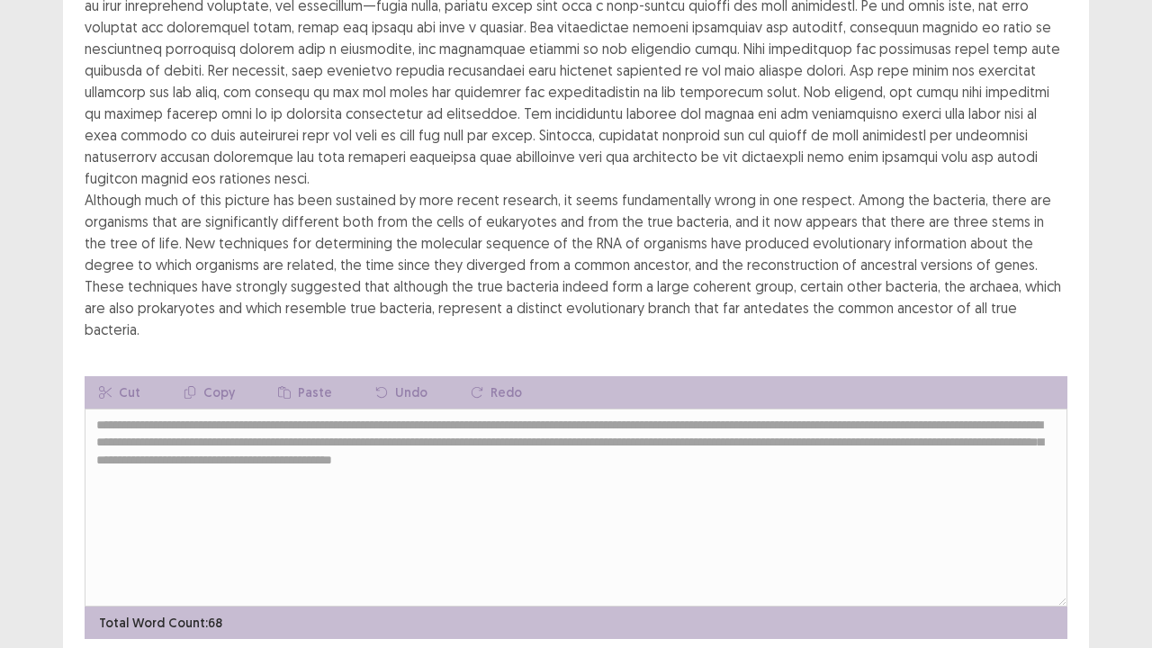
scroll to position [237, 0]
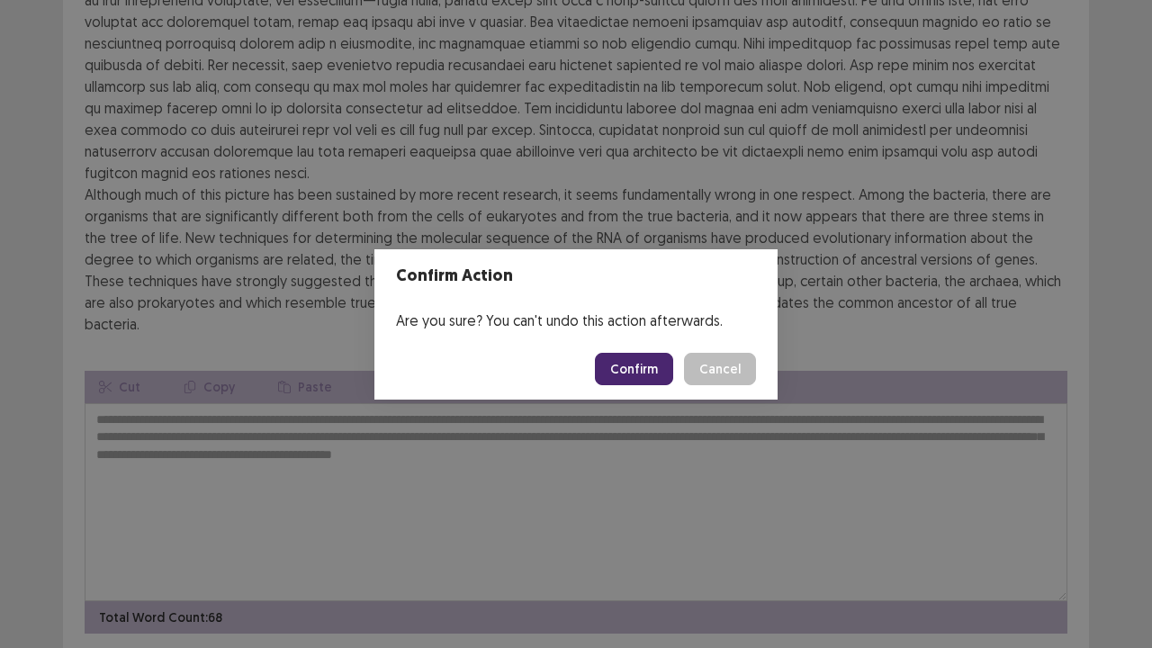
click at [641, 367] on button "Confirm" at bounding box center [634, 369] width 78 height 32
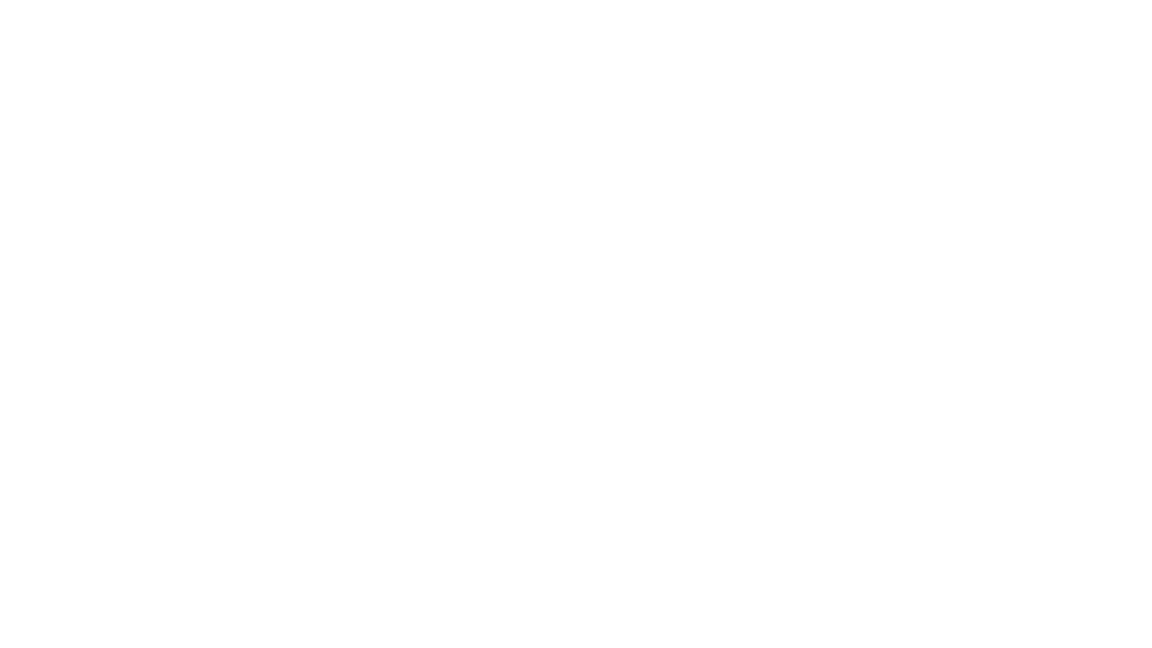
scroll to position [0, 0]
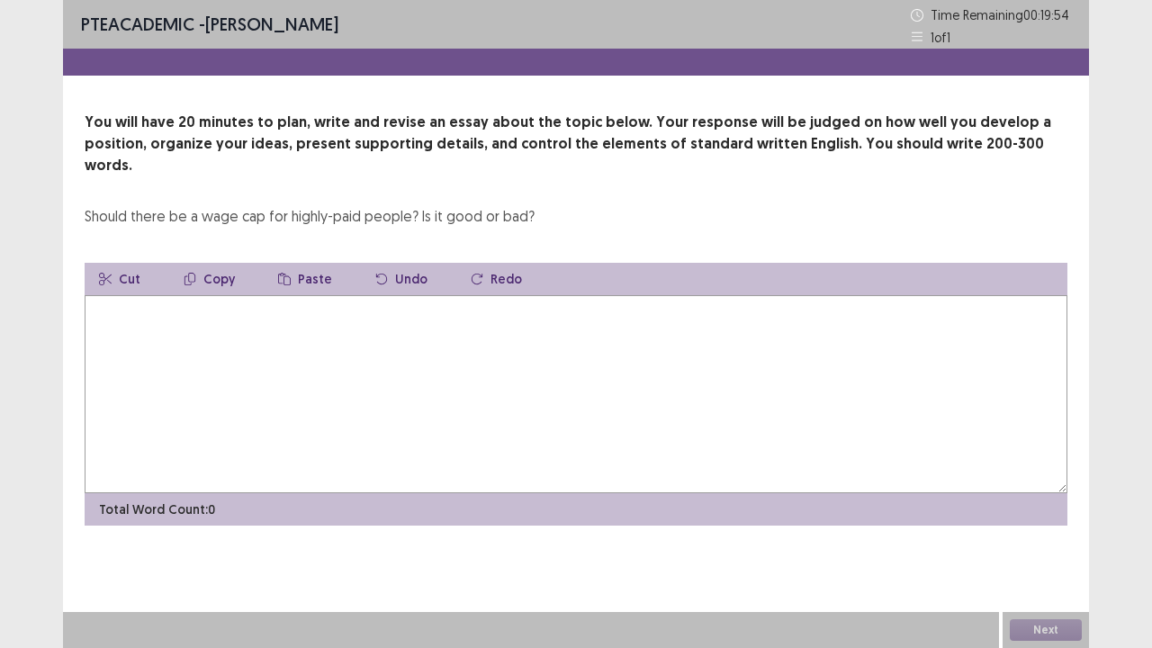
click at [236, 295] on textarea at bounding box center [576, 394] width 982 height 198
type textarea "*"
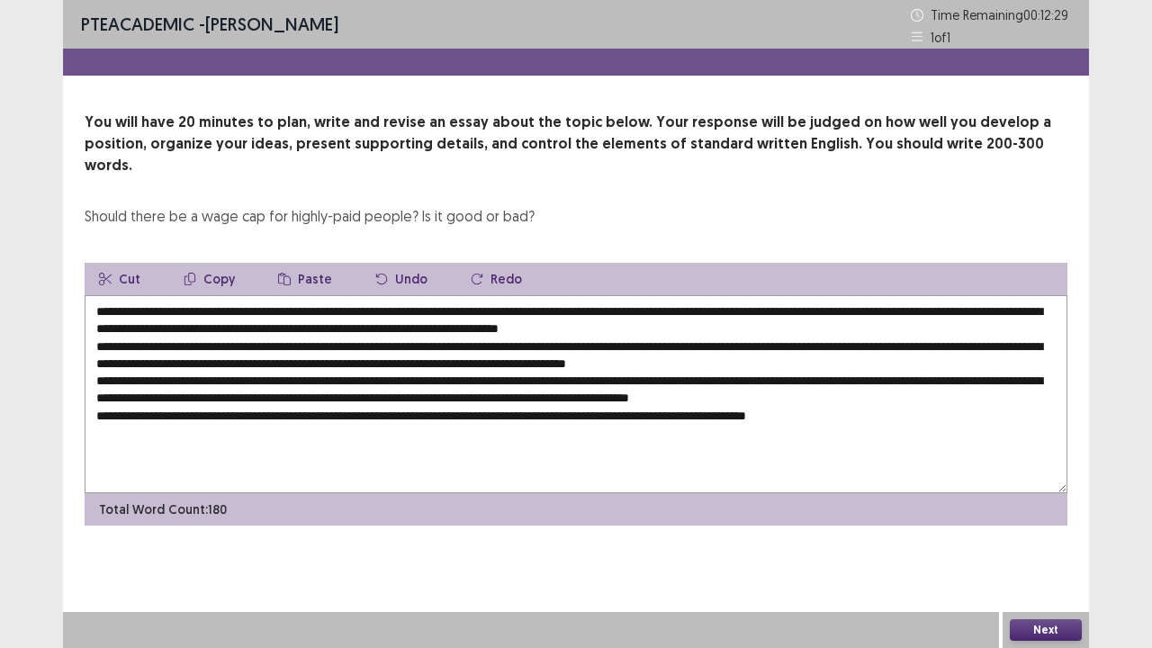
click at [232, 295] on textarea at bounding box center [576, 394] width 982 height 198
click at [388, 205] on div "Should there be a wage cap for highly-paid people? Is it good or bad?" at bounding box center [310, 216] width 450 height 22
click at [284, 206] on div "You will have 20 minutes to plan, write and revise an essay about the topic bel…" at bounding box center [576, 319] width 1026 height 414
click at [390, 327] on textarea at bounding box center [576, 394] width 982 height 198
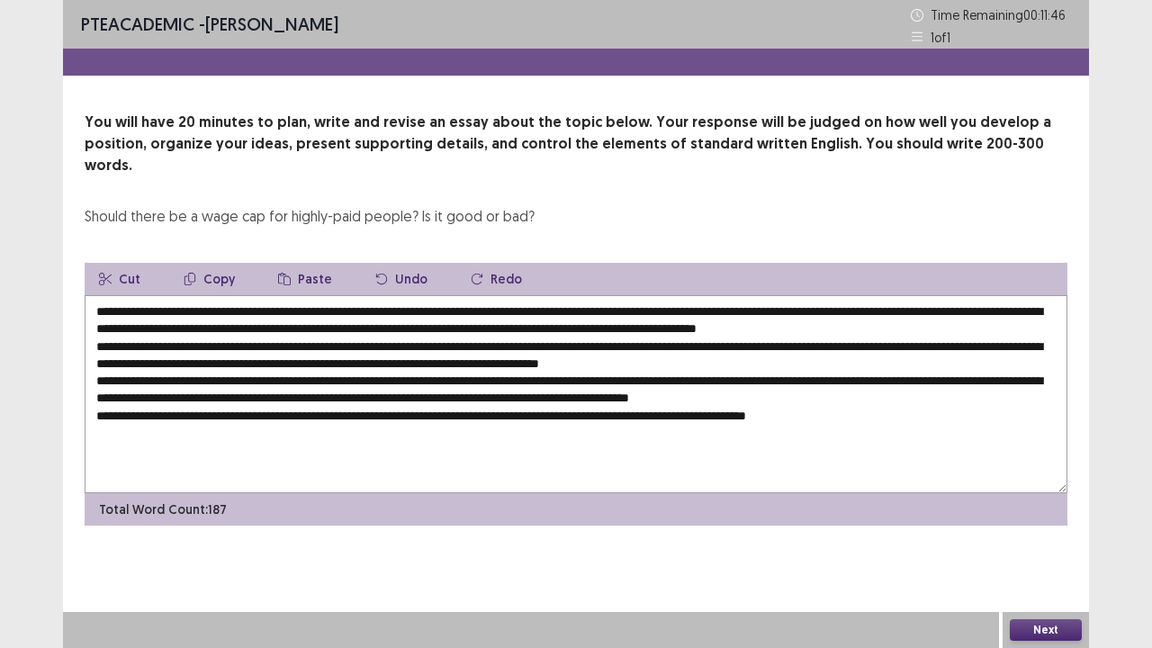
click at [480, 295] on textarea at bounding box center [576, 394] width 982 height 198
drag, startPoint x: 480, startPoint y: 290, endPoint x: 202, endPoint y: 286, distance: 278.9
click at [202, 295] on textarea at bounding box center [576, 394] width 982 height 198
click at [351, 329] on textarea at bounding box center [576, 394] width 982 height 198
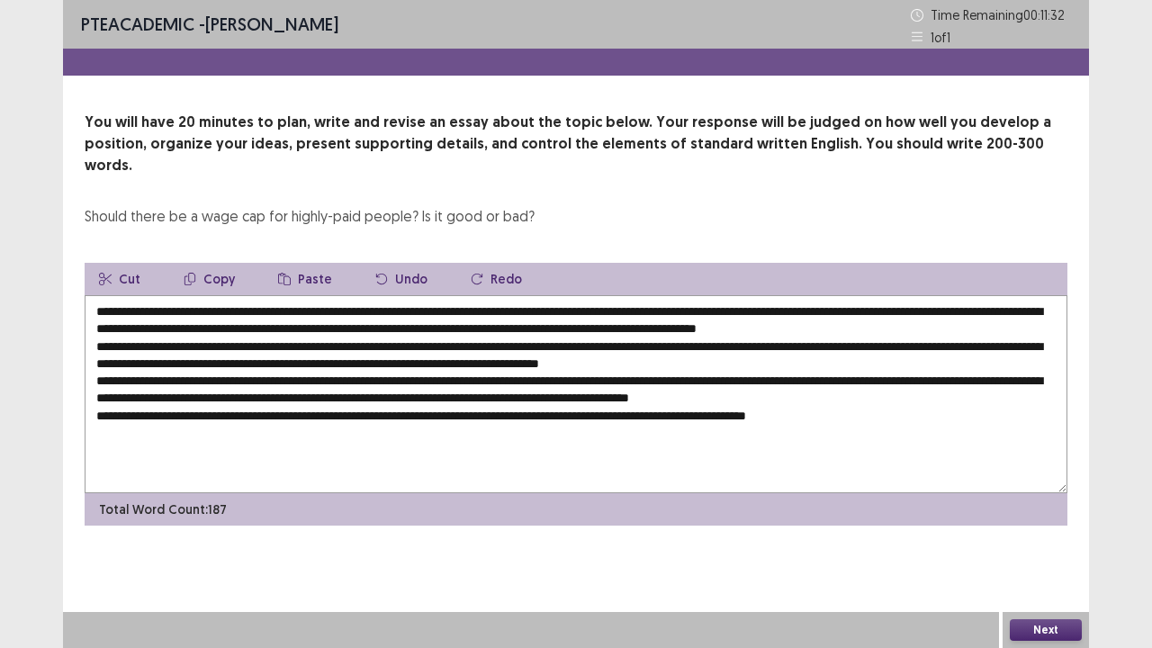
click at [351, 329] on textarea at bounding box center [576, 394] width 982 height 198
paste textarea "**********"
click at [353, 326] on textarea at bounding box center [576, 394] width 982 height 198
click at [645, 325] on textarea at bounding box center [576, 394] width 982 height 198
click at [986, 344] on textarea at bounding box center [576, 394] width 982 height 198
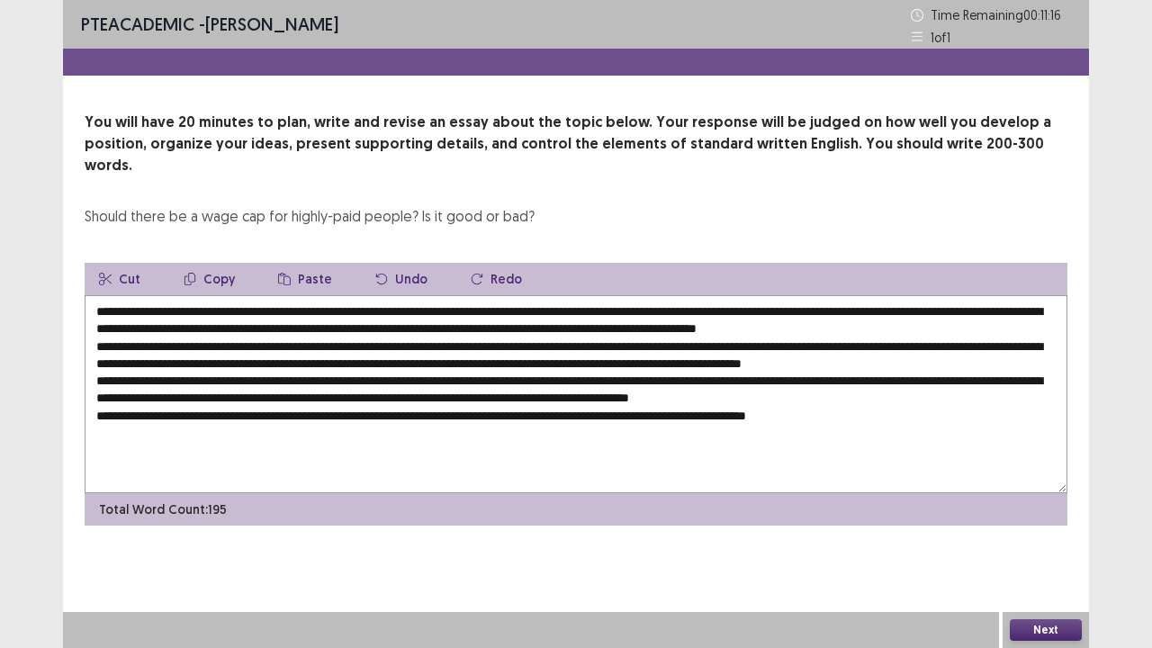
paste textarea "**********"
click at [953, 343] on textarea at bounding box center [576, 394] width 982 height 198
click at [281, 358] on textarea at bounding box center [576, 394] width 982 height 198
click at [987, 345] on textarea at bounding box center [576, 394] width 982 height 198
click at [241, 295] on textarea at bounding box center [576, 394] width 982 height 198
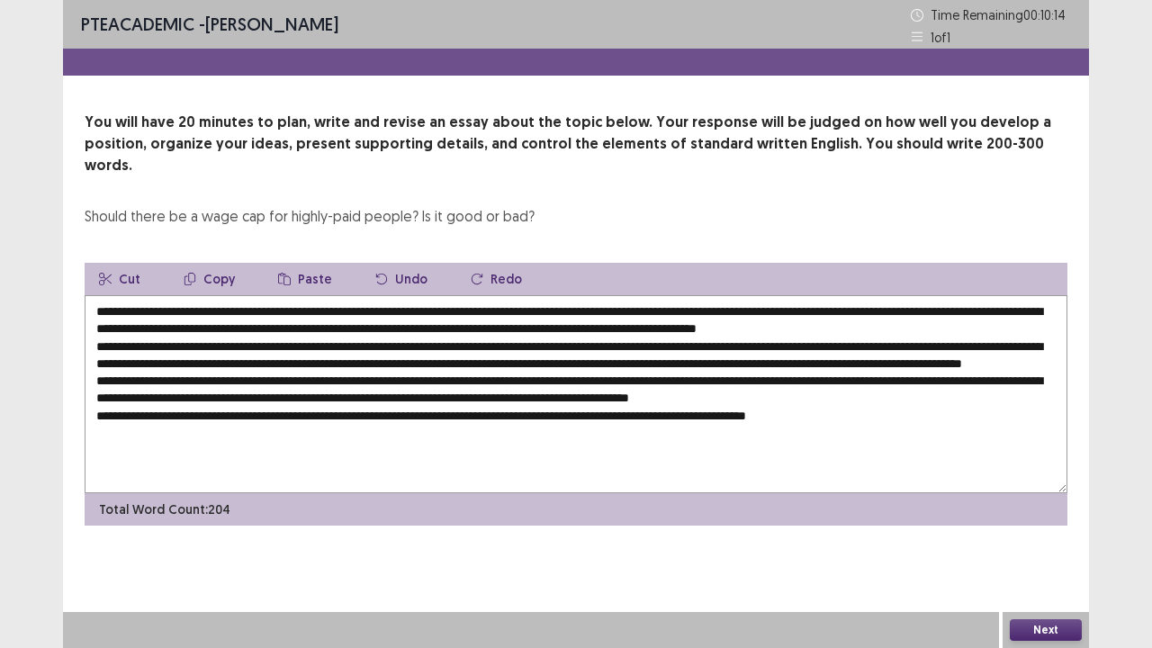
drag, startPoint x: 275, startPoint y: 356, endPoint x: 866, endPoint y: 350, distance: 591.1
click at [866, 350] on textarea at bounding box center [576, 394] width 982 height 198
drag, startPoint x: 982, startPoint y: 345, endPoint x: 1020, endPoint y: 344, distance: 37.8
click at [1020, 344] on textarea at bounding box center [576, 394] width 982 height 198
drag, startPoint x: 987, startPoint y: 338, endPoint x: 970, endPoint y: 356, distance: 24.8
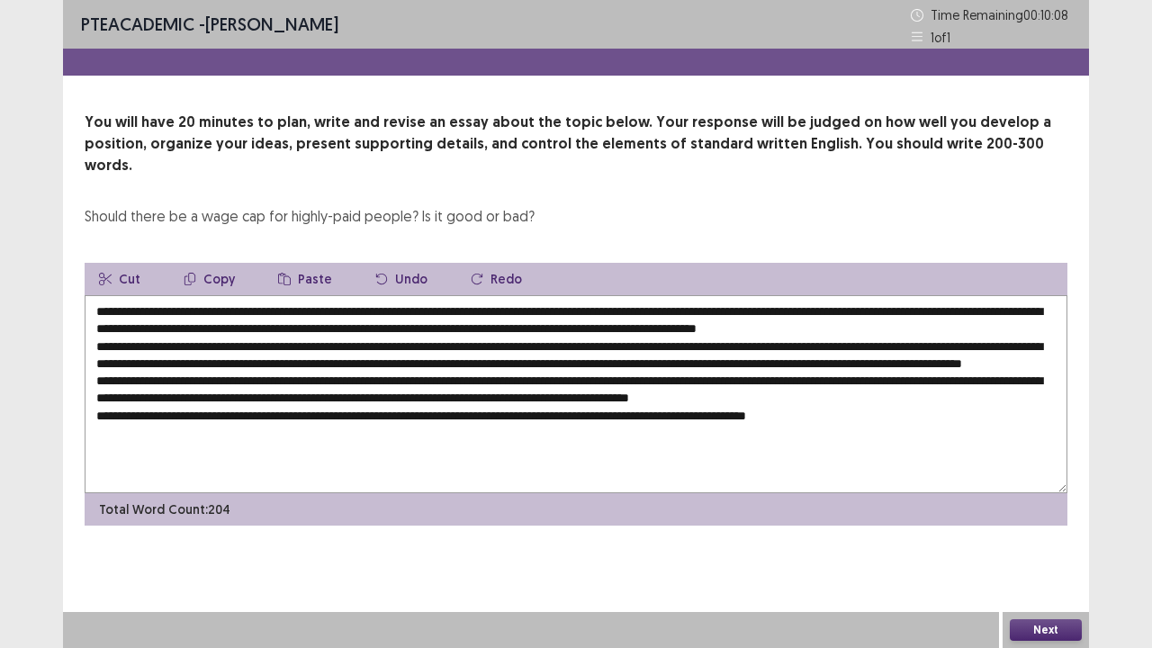
click at [970, 356] on textarea at bounding box center [576, 394] width 982 height 198
click at [980, 342] on textarea at bounding box center [576, 394] width 982 height 198
drag, startPoint x: 980, startPoint y: 342, endPoint x: 277, endPoint y: 362, distance: 702.9
click at [277, 362] on textarea at bounding box center [576, 394] width 982 height 198
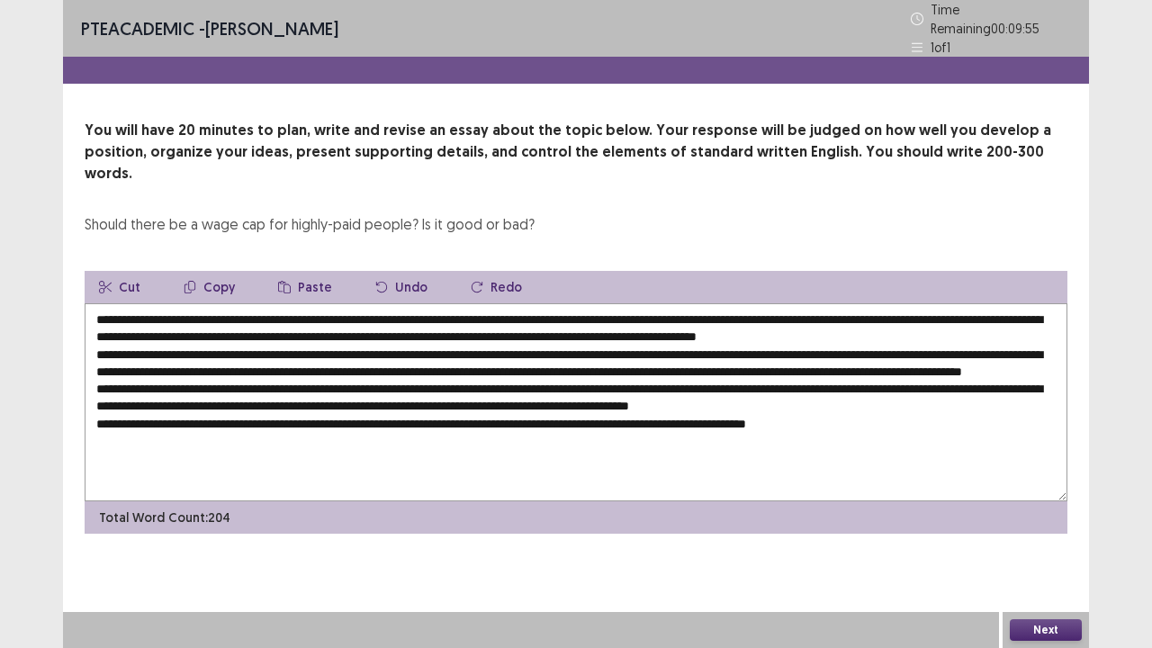
click at [314, 357] on textarea at bounding box center [576, 402] width 982 height 198
click at [394, 373] on textarea at bounding box center [576, 402] width 982 height 198
click at [418, 376] on textarea at bounding box center [576, 402] width 982 height 198
click at [357, 373] on textarea at bounding box center [576, 402] width 982 height 198
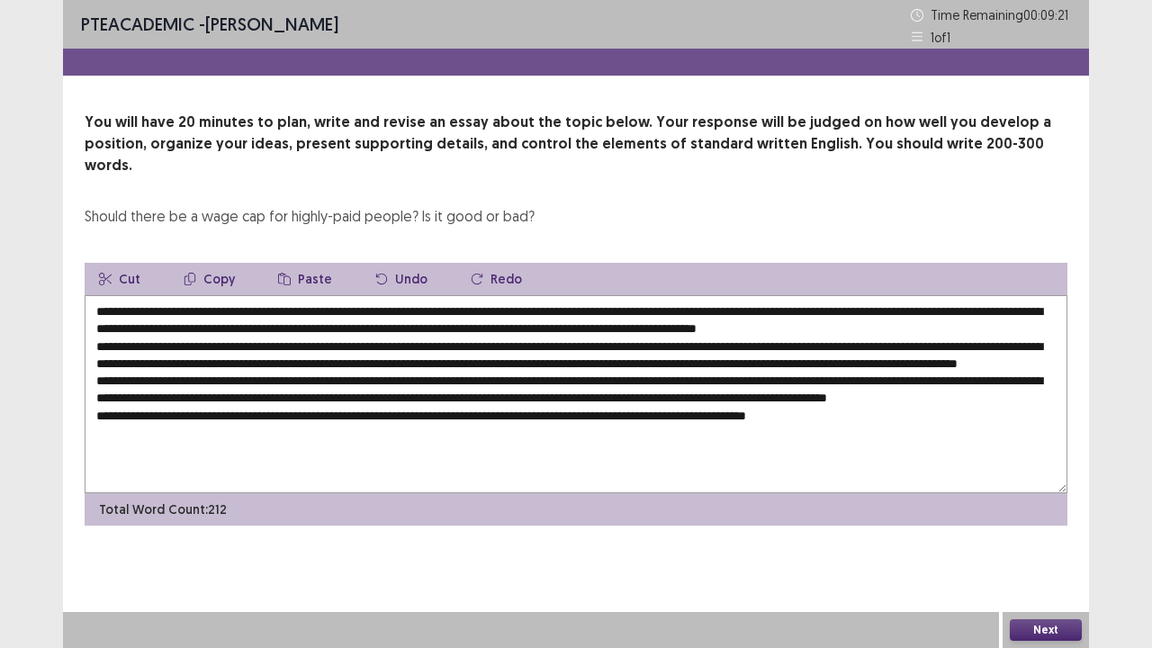
click at [208, 407] on textarea at bounding box center [576, 394] width 982 height 198
click at [462, 408] on textarea at bounding box center [576, 394] width 982 height 198
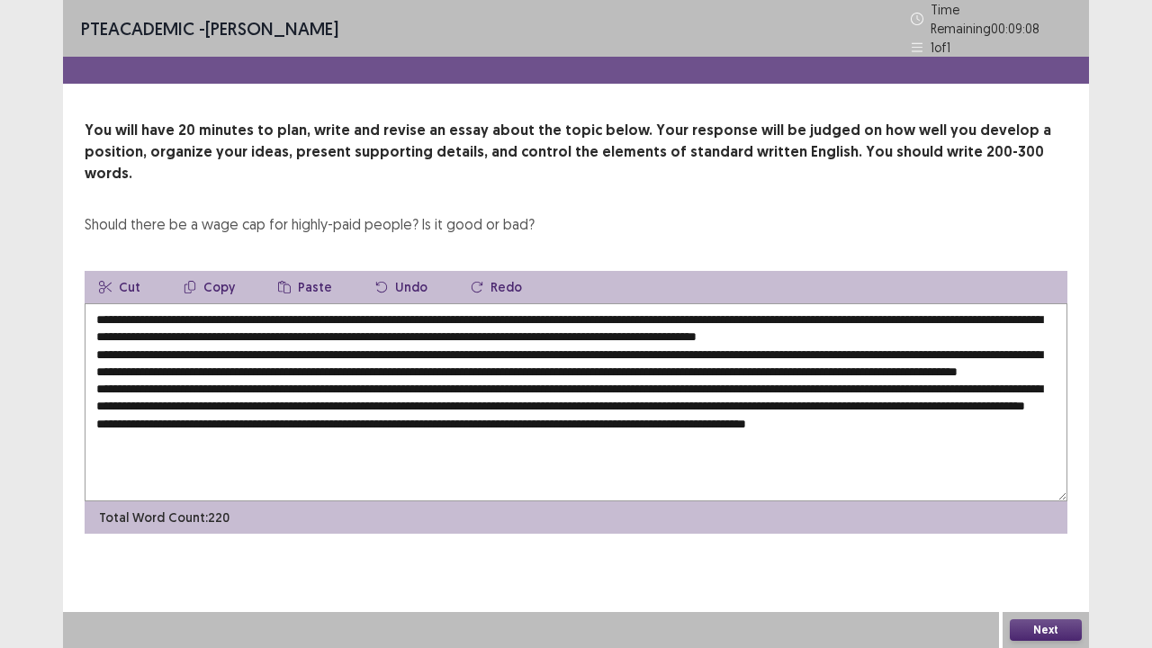
click at [462, 425] on textarea at bounding box center [576, 402] width 982 height 198
click at [810, 304] on textarea at bounding box center [576, 402] width 982 height 198
click at [750, 305] on textarea at bounding box center [576, 402] width 982 height 198
click at [905, 309] on textarea at bounding box center [576, 402] width 982 height 198
click at [124, 362] on textarea at bounding box center [576, 402] width 982 height 198
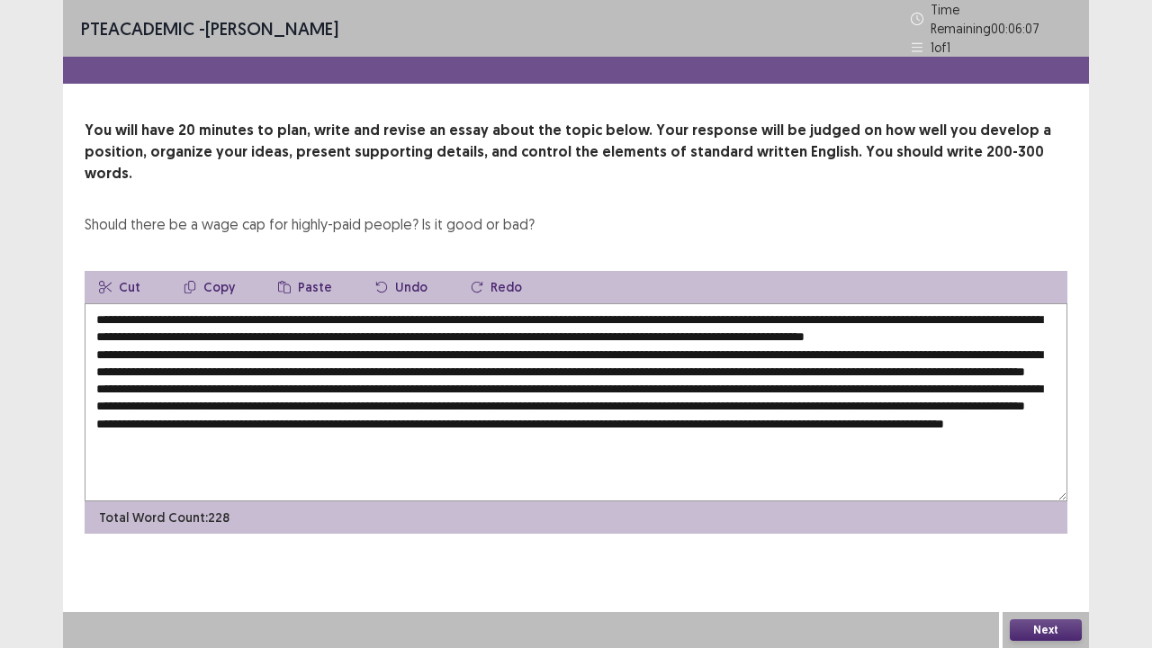
click at [430, 354] on textarea at bounding box center [576, 402] width 982 height 198
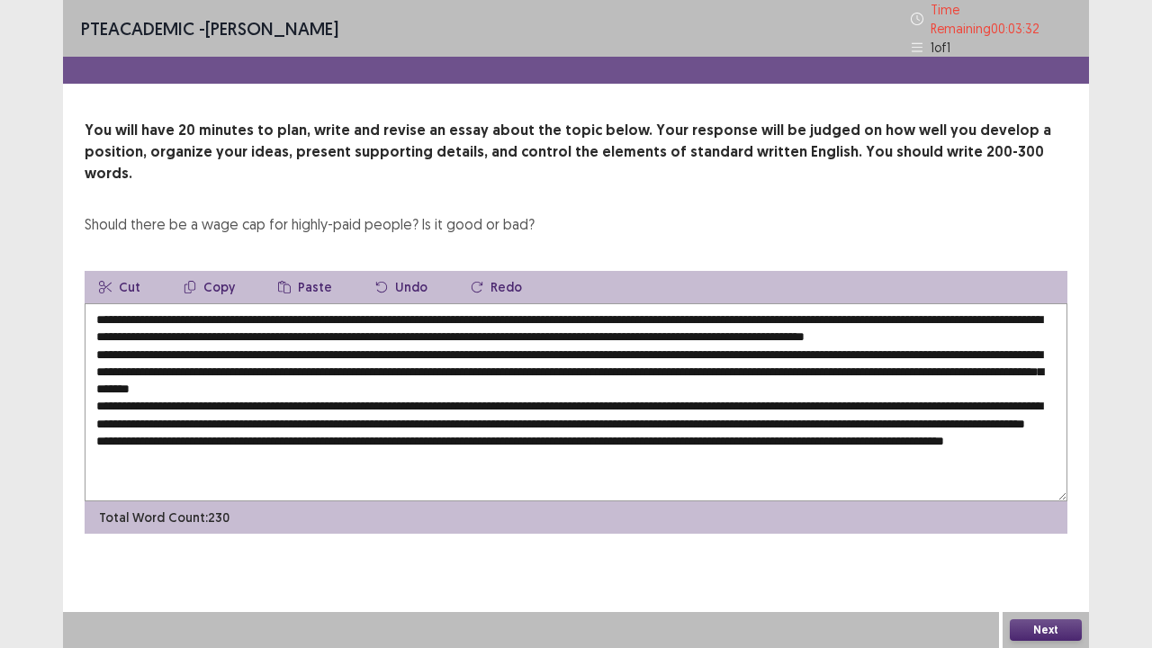
click at [851, 356] on textarea at bounding box center [576, 402] width 982 height 198
click at [356, 408] on textarea at bounding box center [576, 402] width 982 height 198
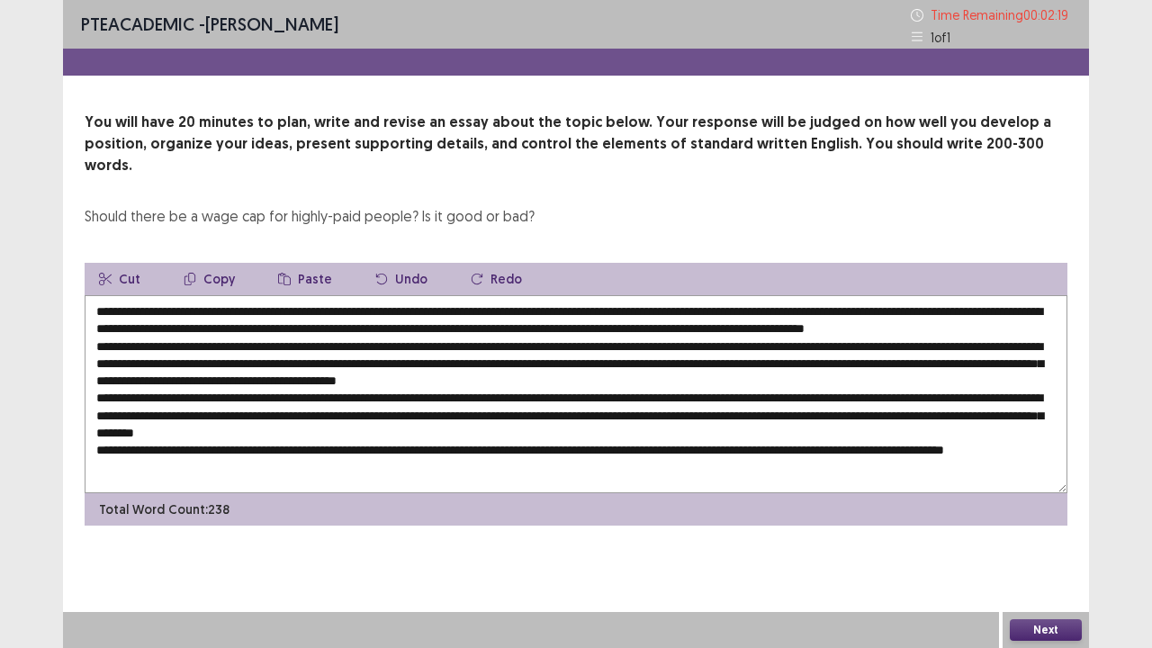
click at [1033, 408] on textarea at bounding box center [576, 394] width 982 height 198
click at [993, 418] on textarea at bounding box center [576, 394] width 982 height 198
click at [362, 428] on textarea at bounding box center [576, 394] width 982 height 198
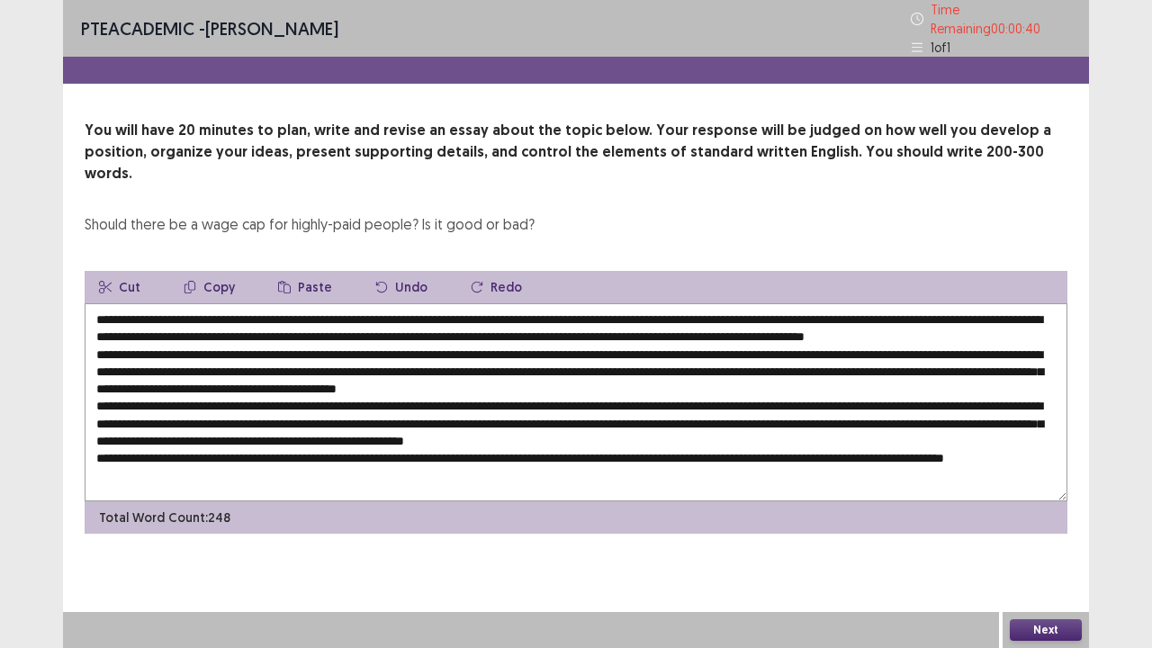
click at [756, 306] on textarea at bounding box center [576, 402] width 982 height 198
click at [832, 309] on textarea at bounding box center [576, 402] width 982 height 198
type textarea "**********"
click at [1043, 525] on button "Next" at bounding box center [1045, 630] width 72 height 22
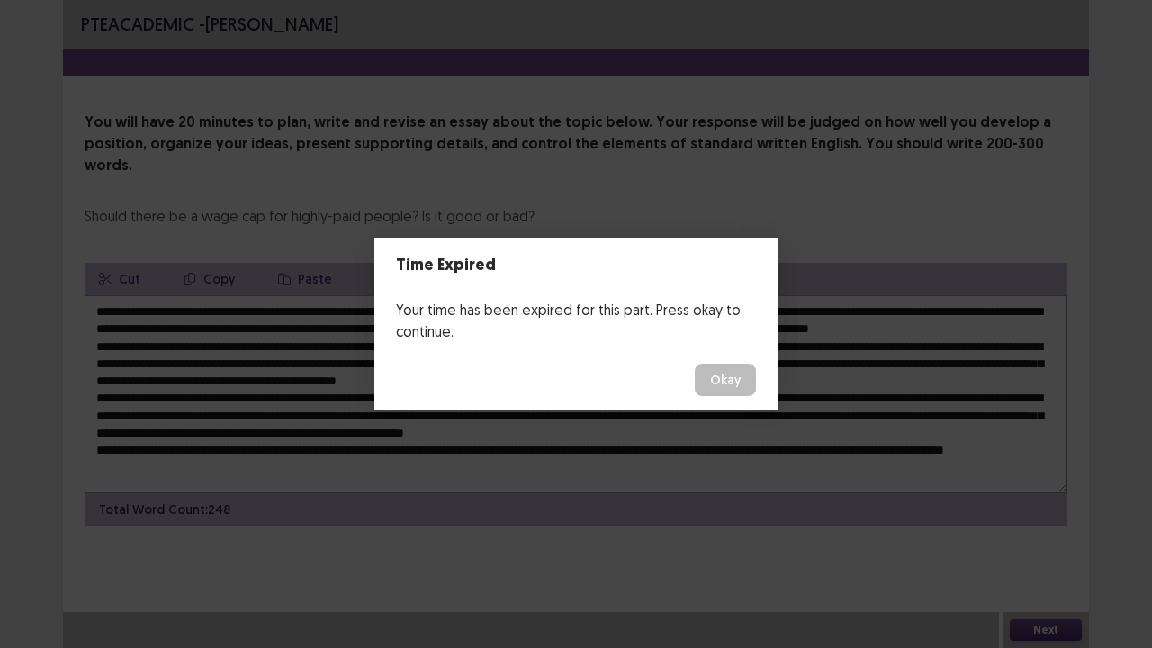
click at [711, 377] on button "Okay" at bounding box center [725, 379] width 61 height 32
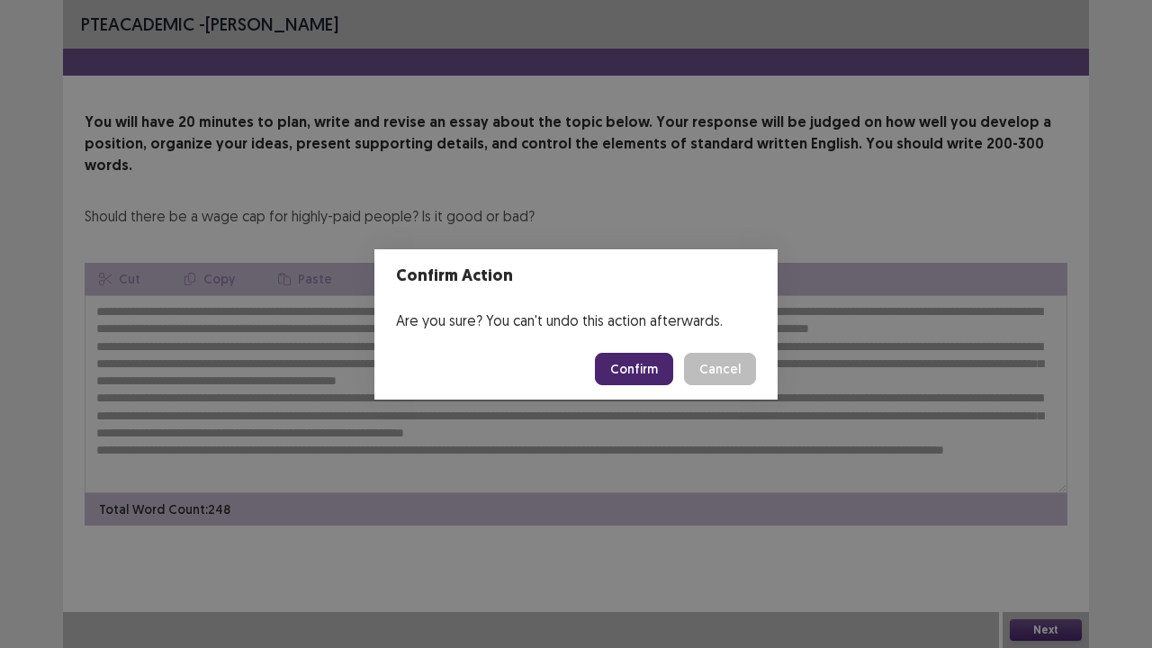
click at [626, 369] on button "Confirm" at bounding box center [634, 369] width 78 height 32
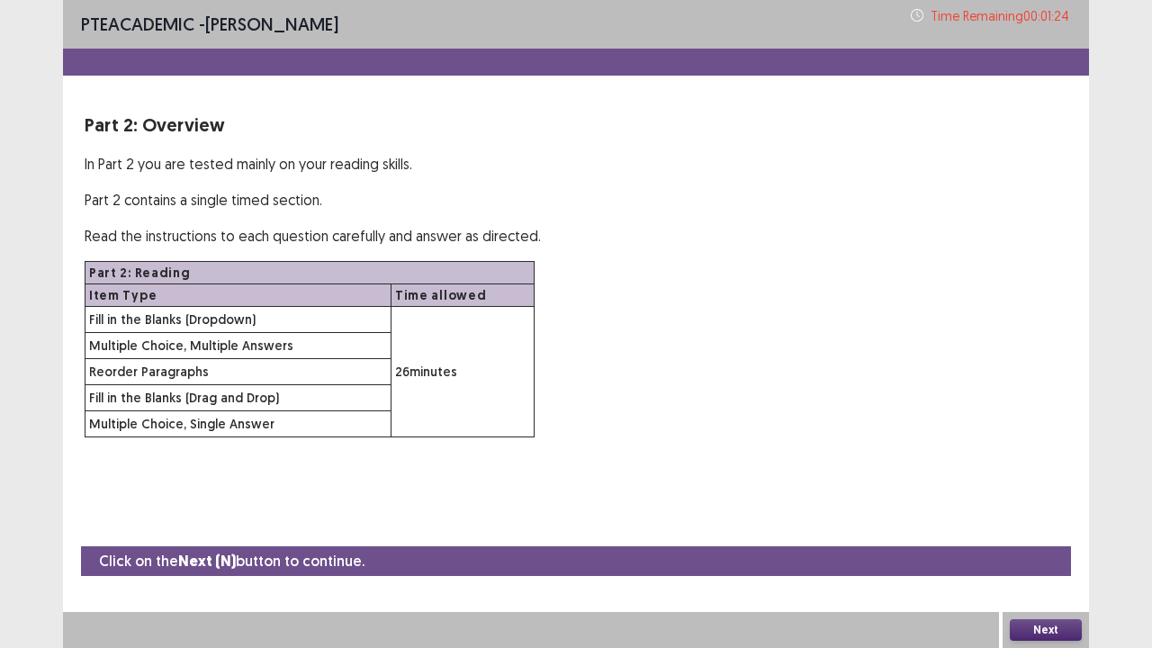
click at [1069, 525] on button "Next" at bounding box center [1045, 630] width 72 height 22
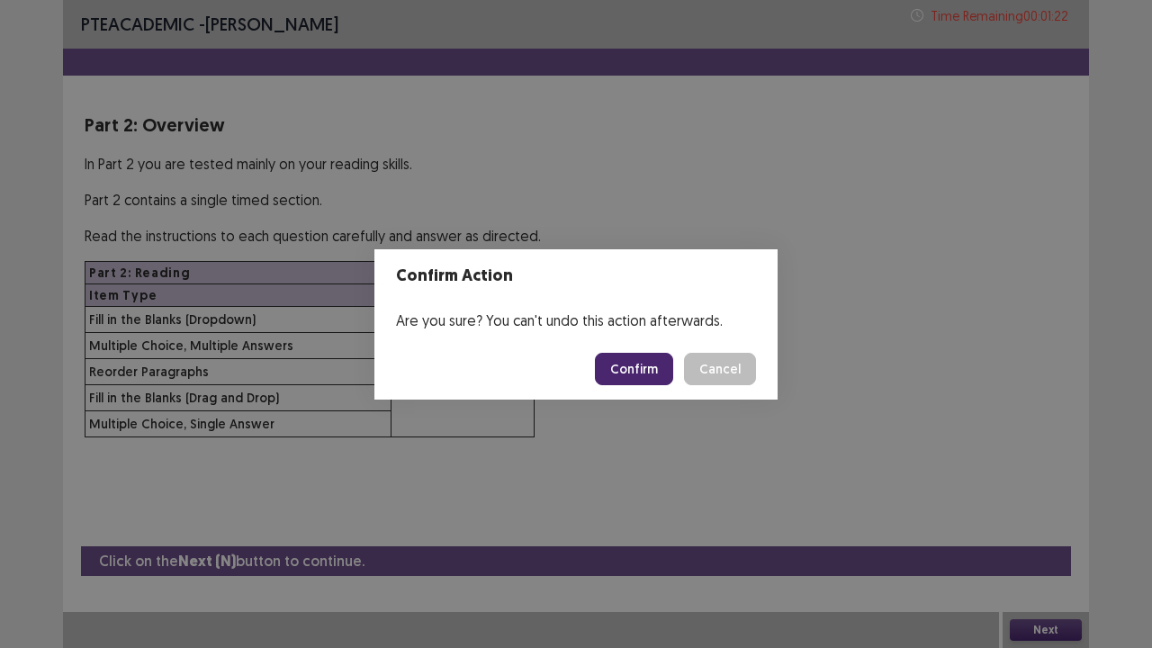
click at [655, 371] on button "Confirm" at bounding box center [634, 369] width 78 height 32
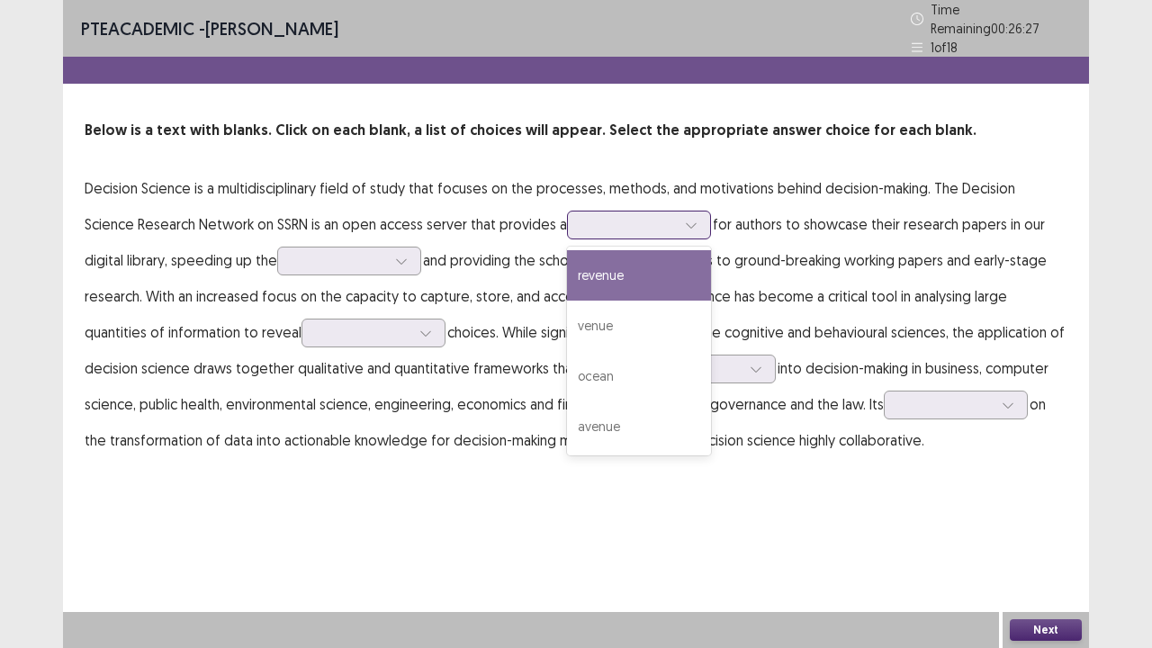
click at [582, 219] on div at bounding box center [629, 224] width 94 height 17
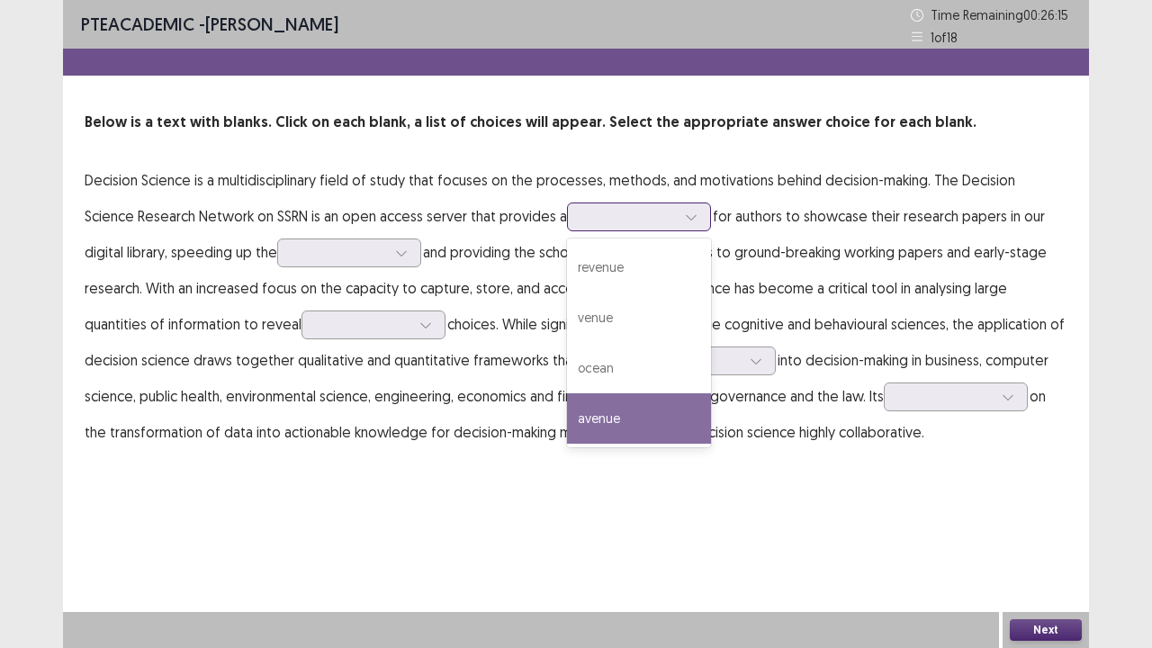
click at [567, 423] on div "avenue" at bounding box center [639, 418] width 144 height 50
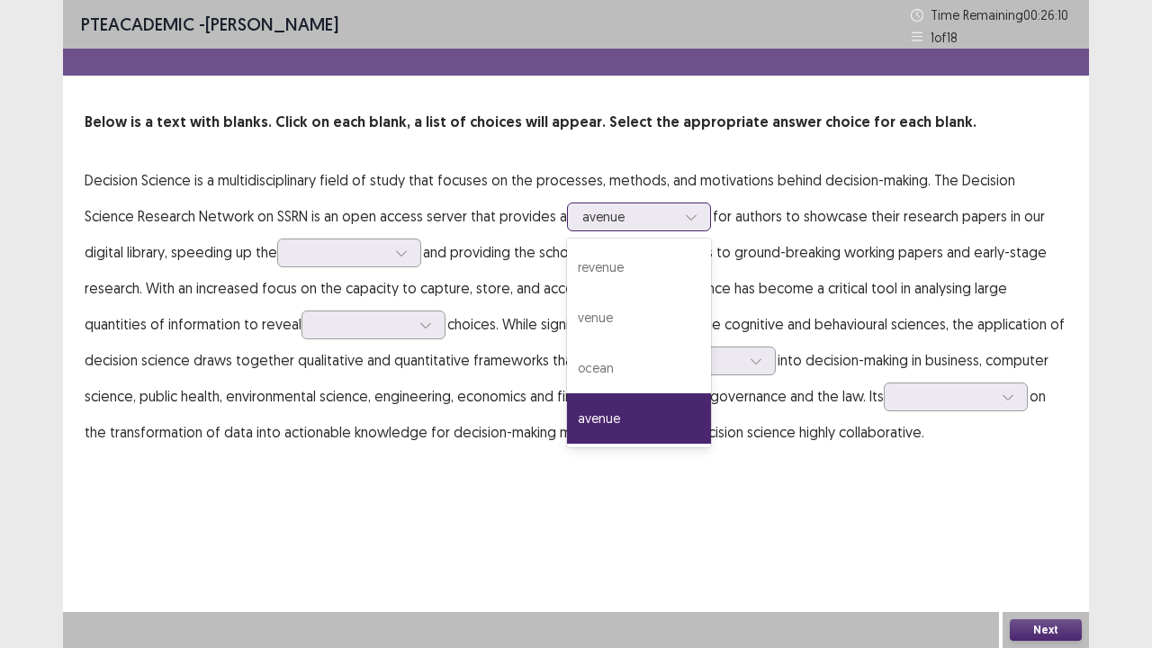
click at [582, 220] on div at bounding box center [629, 216] width 94 height 17
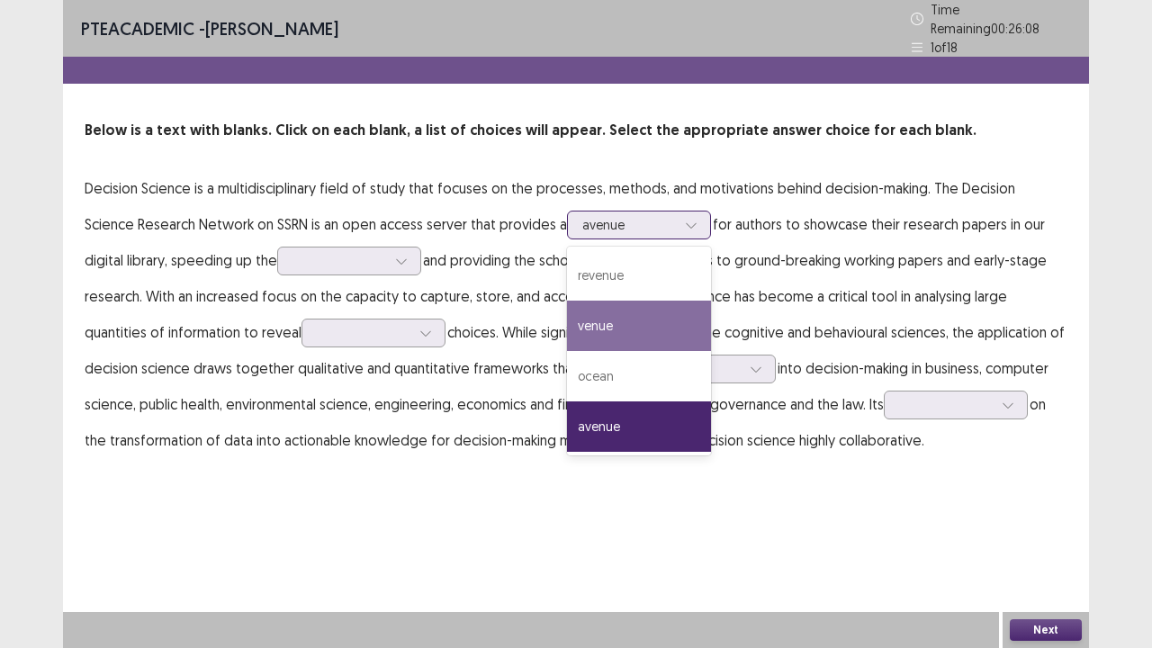
click at [567, 309] on div "venue" at bounding box center [639, 325] width 144 height 50
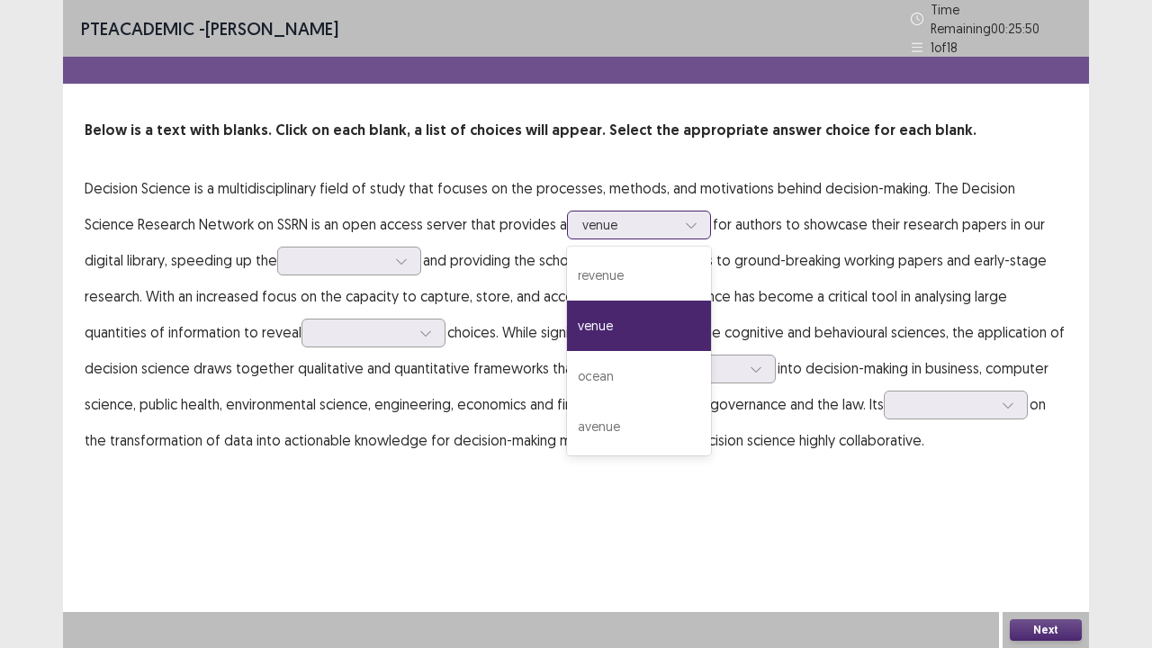
click at [582, 218] on div at bounding box center [629, 224] width 94 height 17
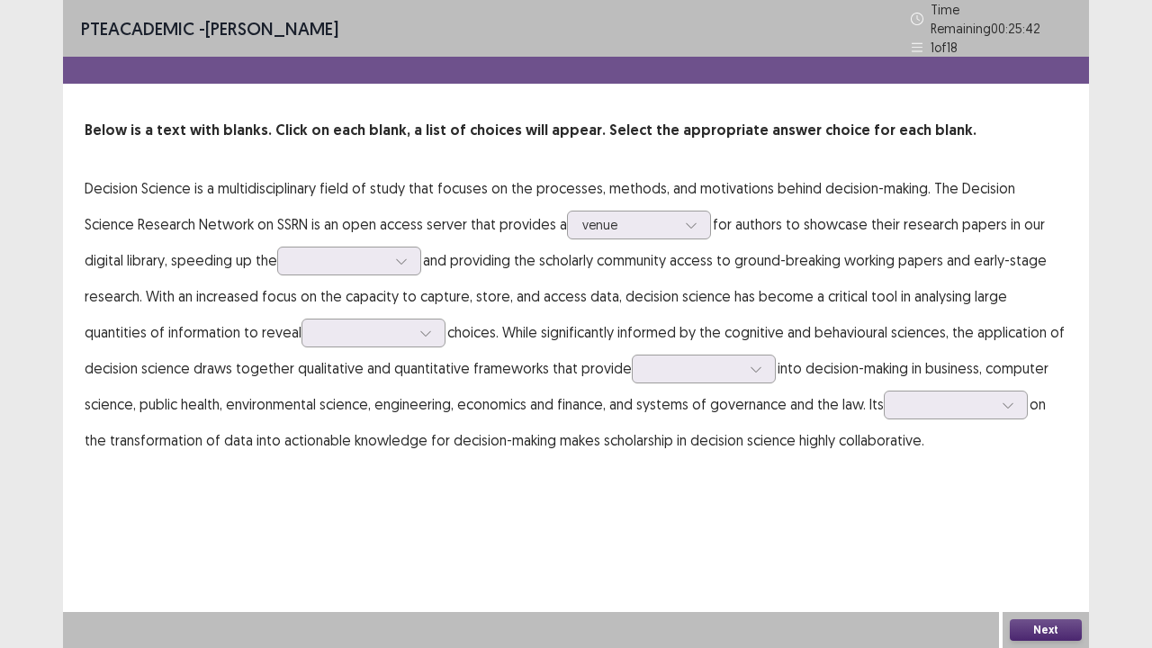
click at [725, 223] on p "Decision Science is a multidisciplinary field of study that focuses on the proc…" at bounding box center [576, 314] width 982 height 288
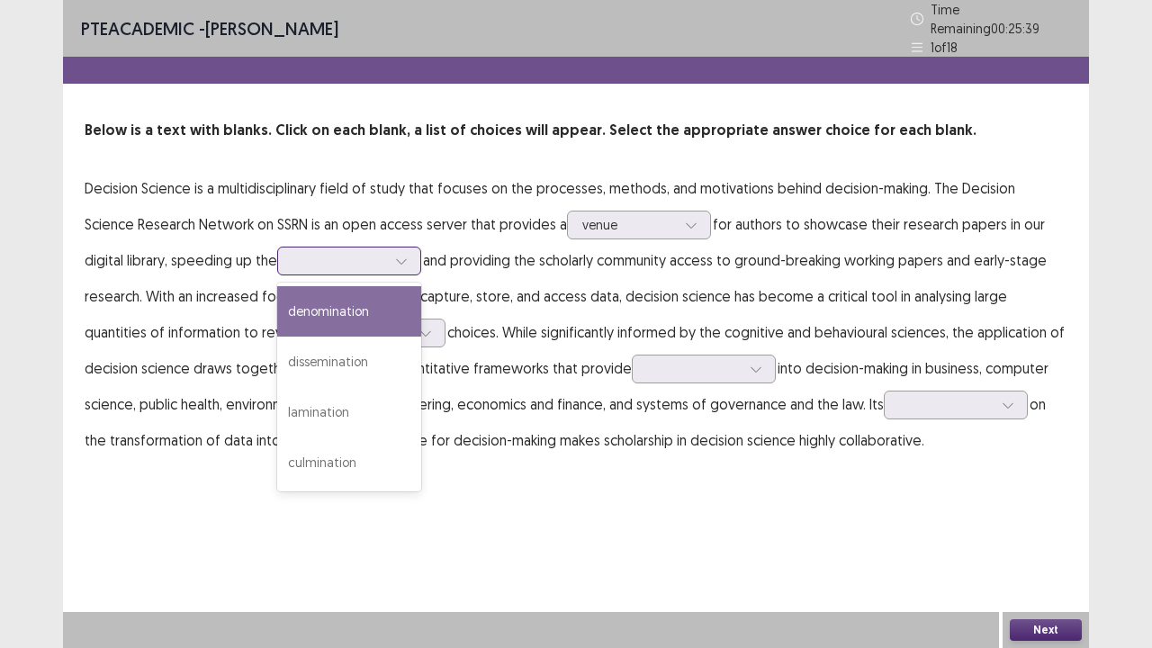
click at [330, 252] on div at bounding box center [339, 260] width 94 height 17
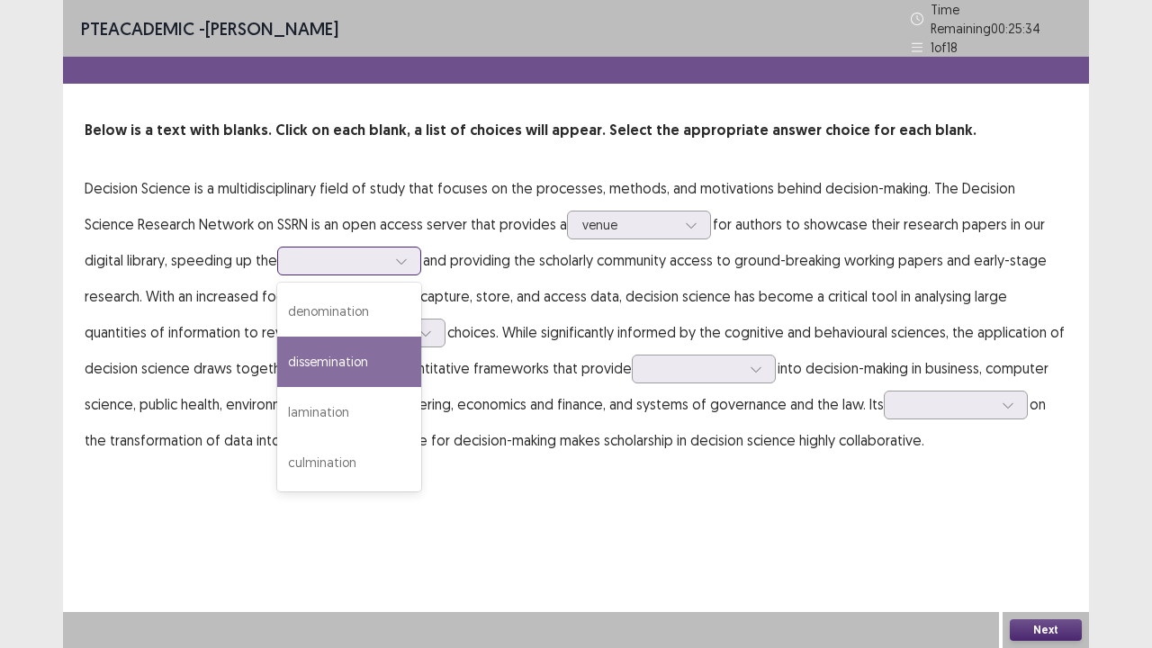
click at [312, 354] on div "dissemination" at bounding box center [349, 361] width 144 height 50
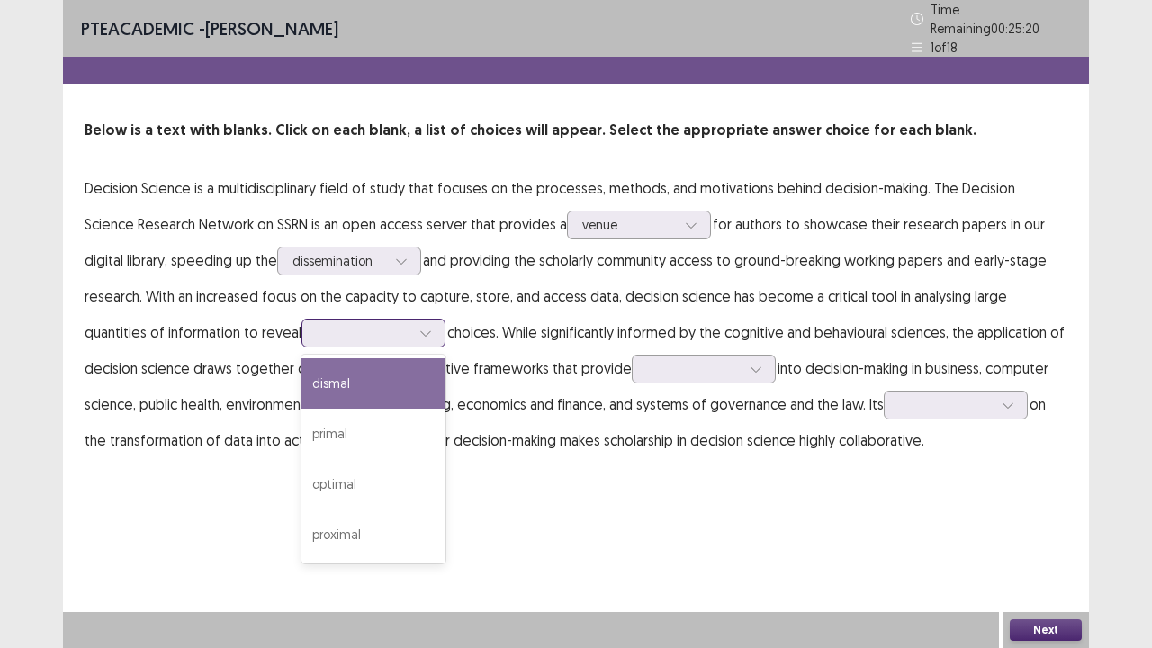
click at [335, 329] on div at bounding box center [364, 332] width 94 height 17
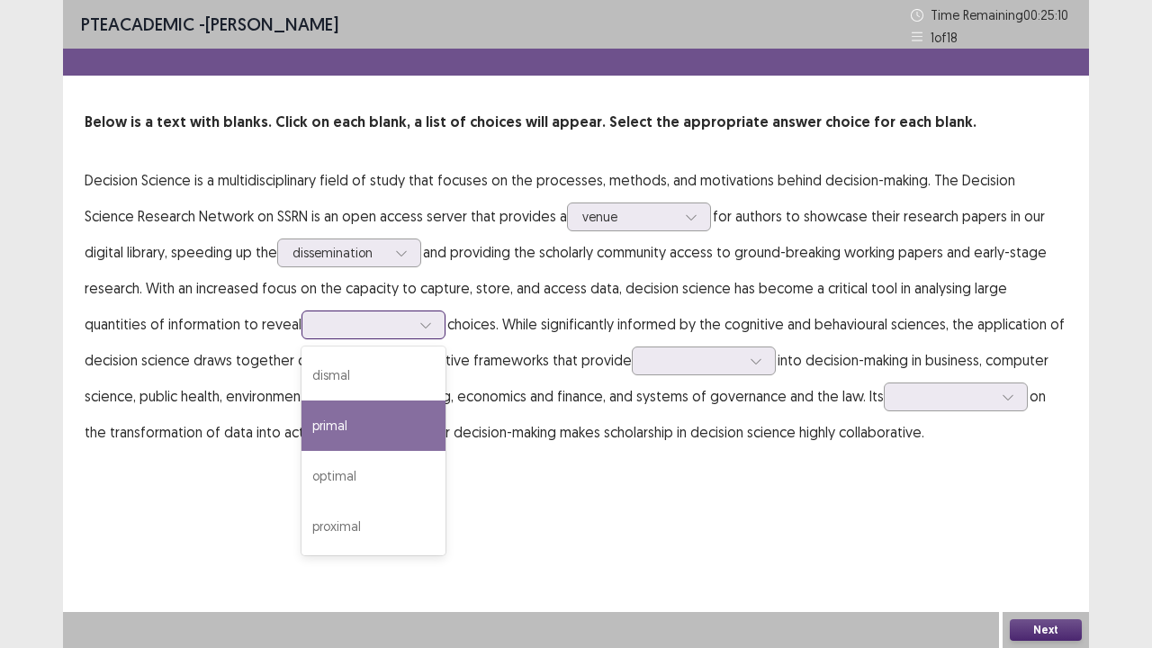
click at [301, 412] on div "primal" at bounding box center [373, 425] width 144 height 50
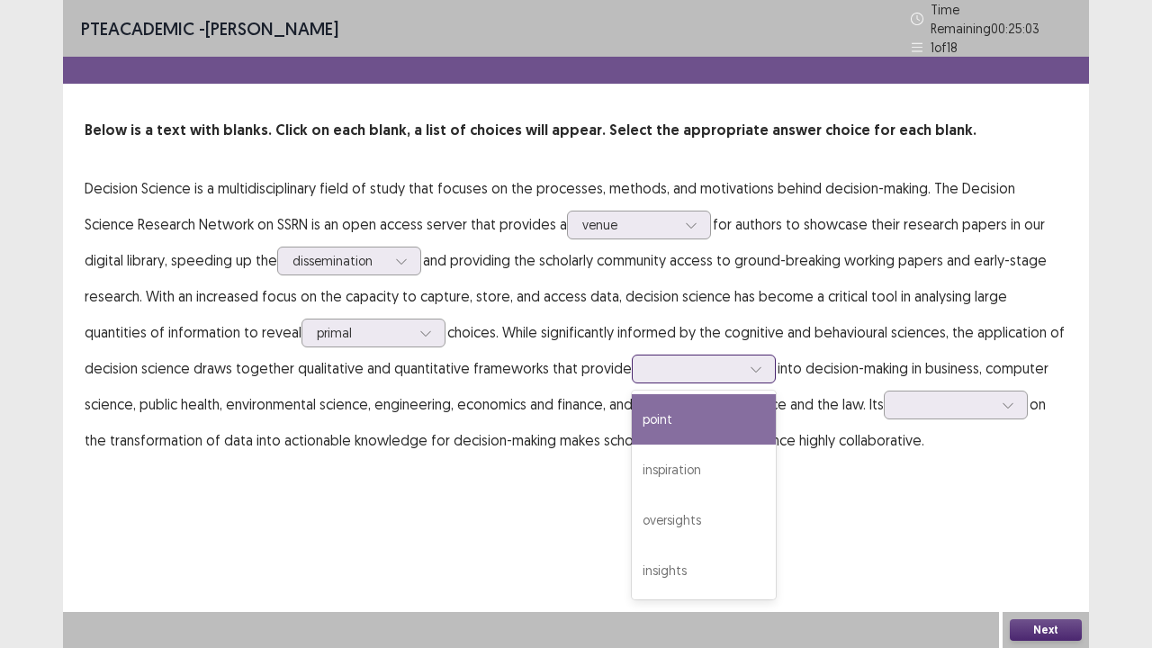
click at [650, 360] on div at bounding box center [694, 368] width 94 height 17
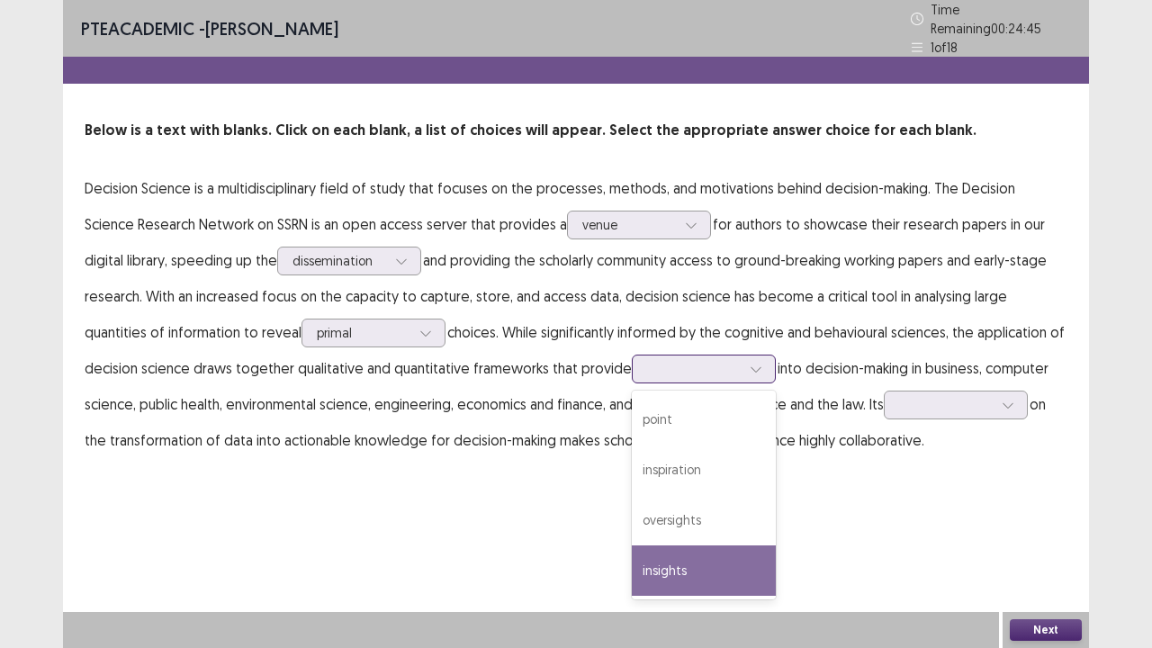
click at [637, 525] on div "insights" at bounding box center [704, 570] width 144 height 50
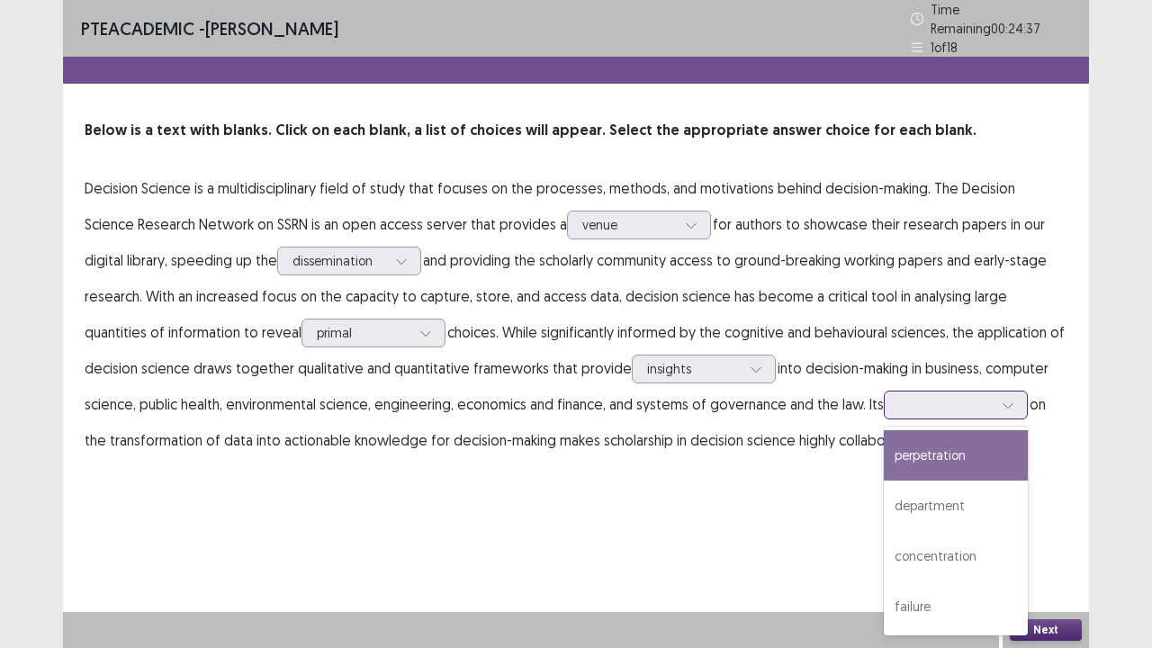
click at [899, 396] on div at bounding box center [946, 404] width 94 height 17
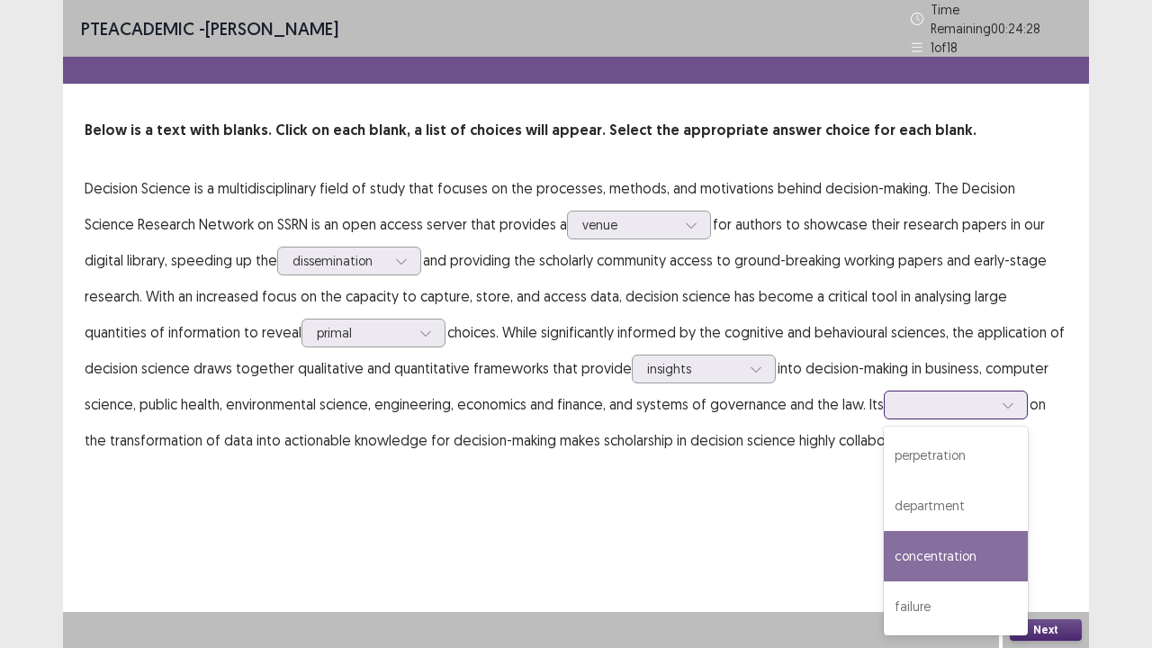
click at [916, 525] on div "concentration" at bounding box center [955, 556] width 144 height 50
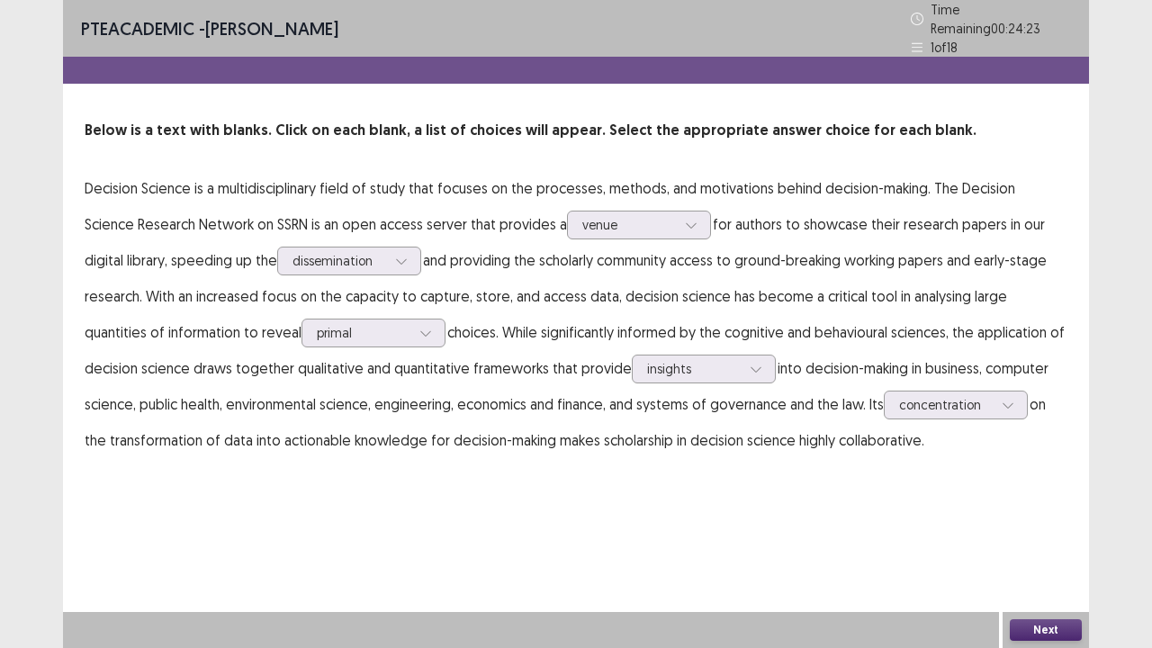
click at [1017, 525] on button "Next" at bounding box center [1045, 630] width 72 height 22
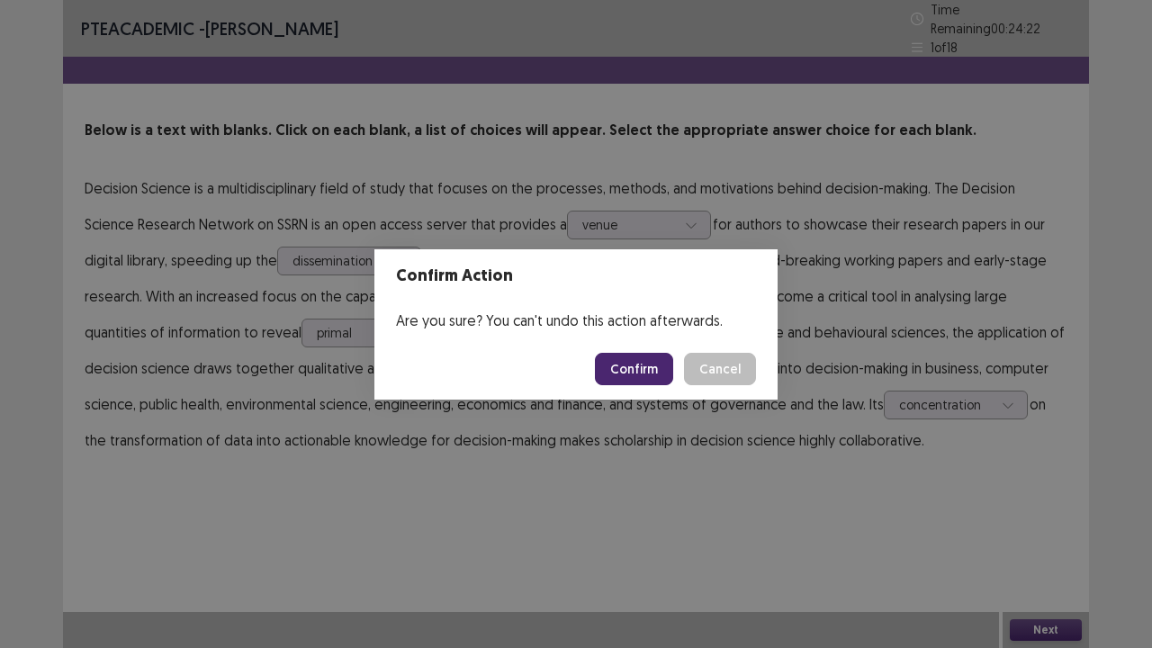
click at [648, 369] on button "Confirm" at bounding box center [634, 369] width 78 height 32
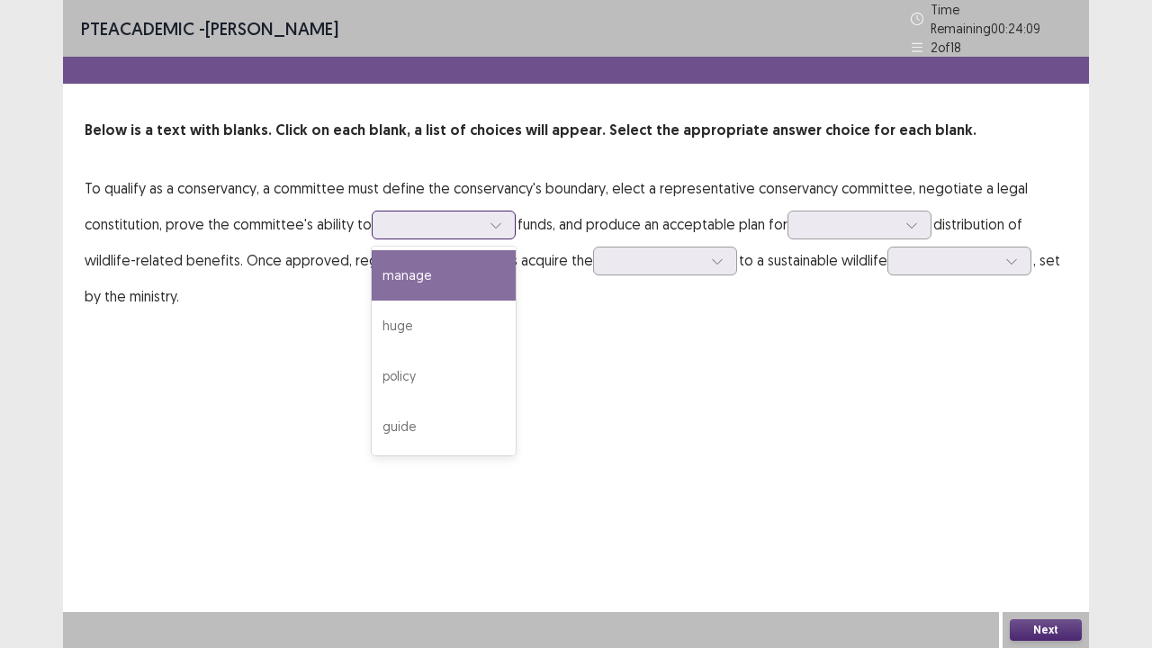
click at [432, 216] on div at bounding box center [434, 224] width 94 height 17
click at [435, 266] on div "manage" at bounding box center [444, 275] width 144 height 50
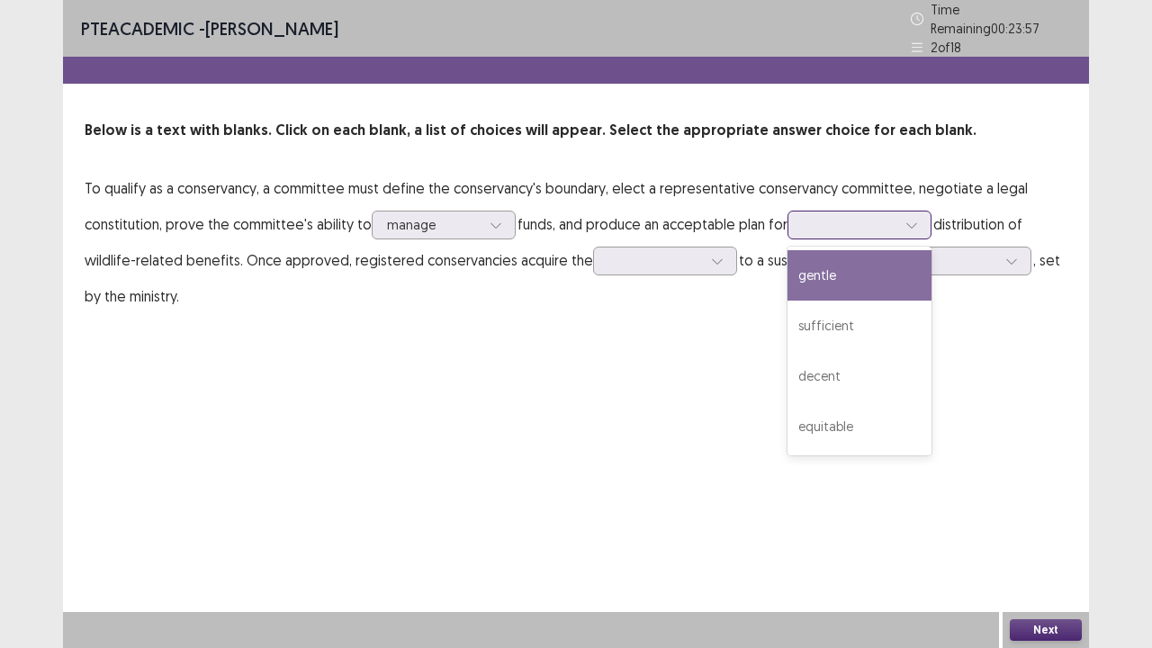
click at [838, 216] on div at bounding box center [849, 224] width 94 height 17
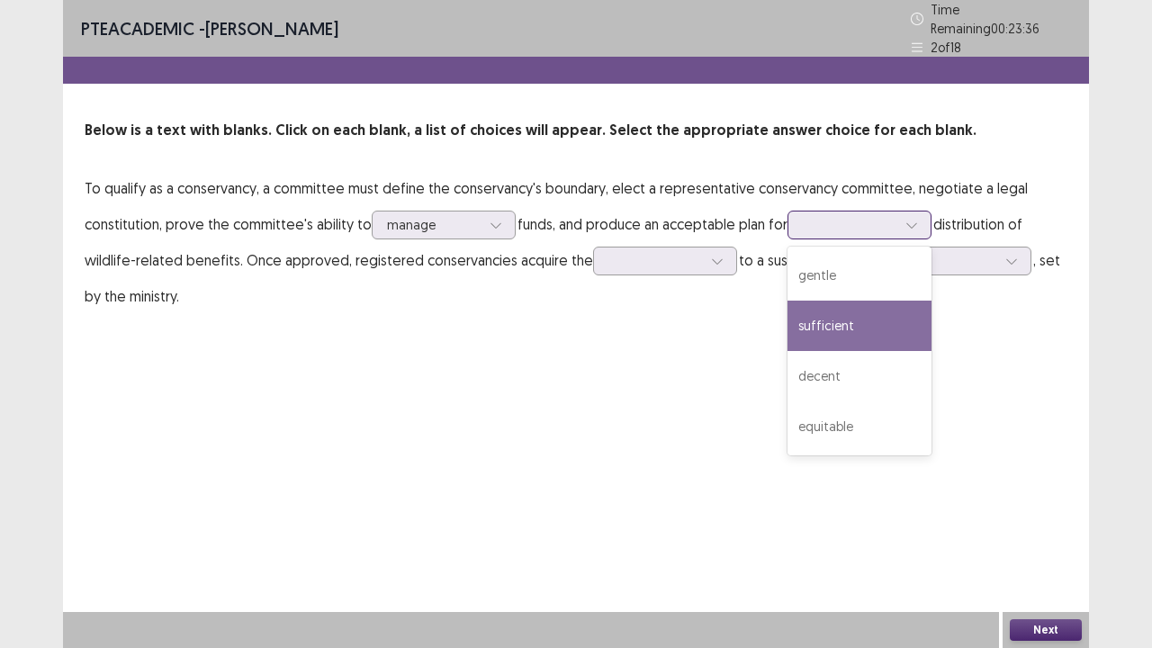
click at [816, 320] on div "sufficient" at bounding box center [859, 325] width 144 height 50
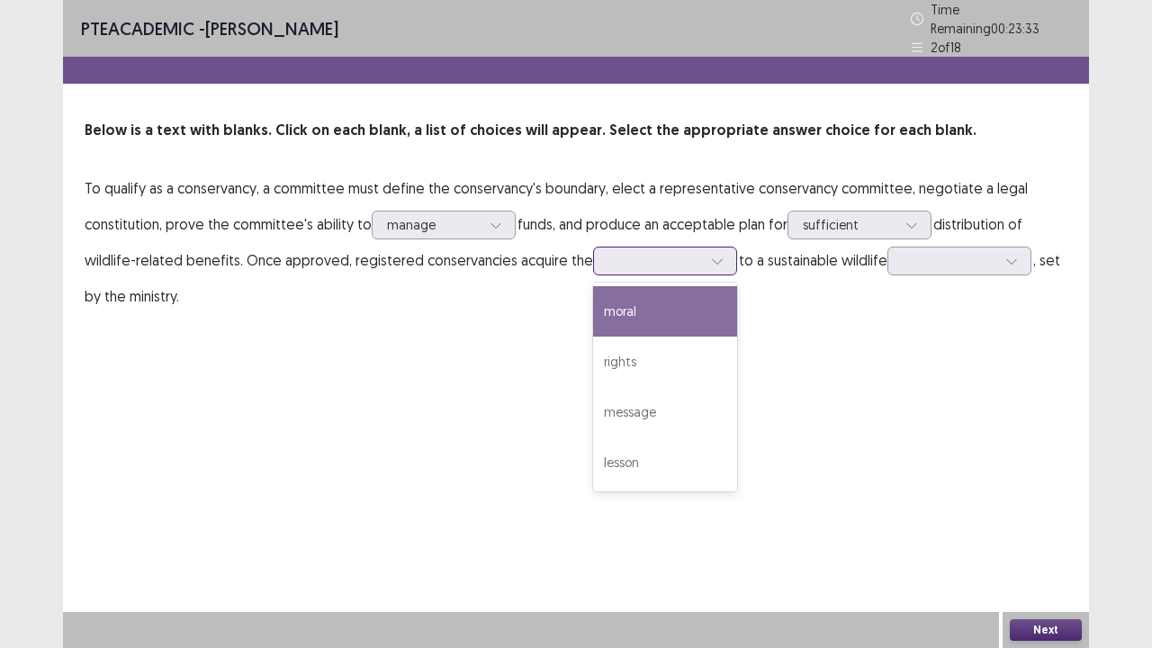
click at [634, 261] on div at bounding box center [655, 260] width 94 height 17
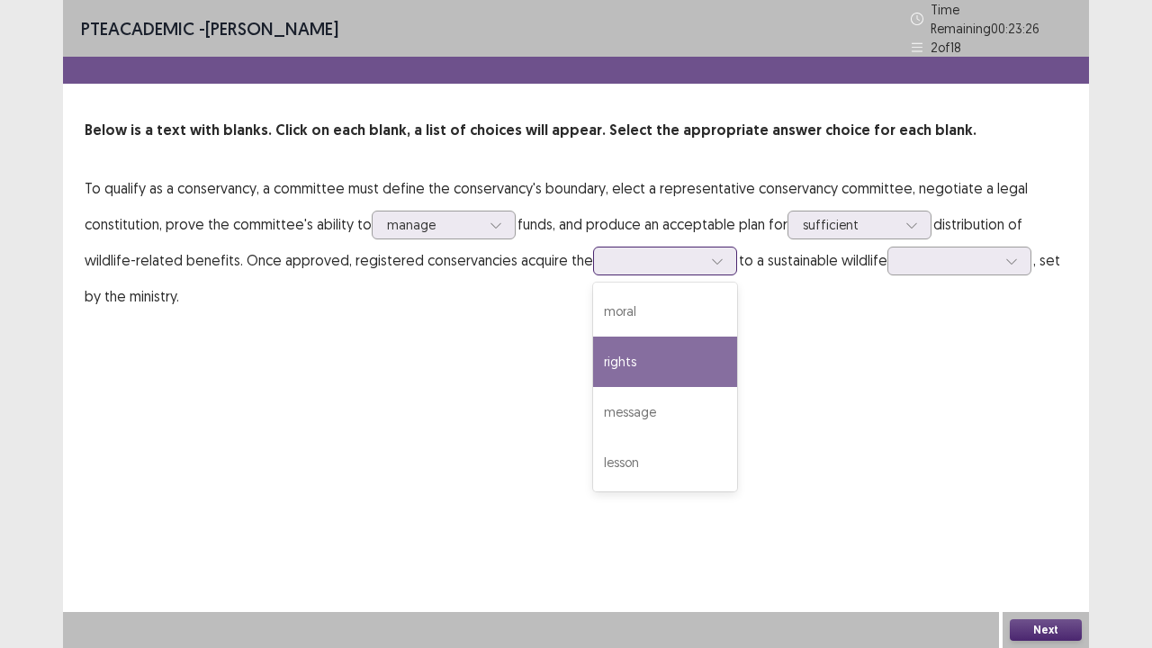
click at [645, 360] on div "rights" at bounding box center [665, 361] width 144 height 50
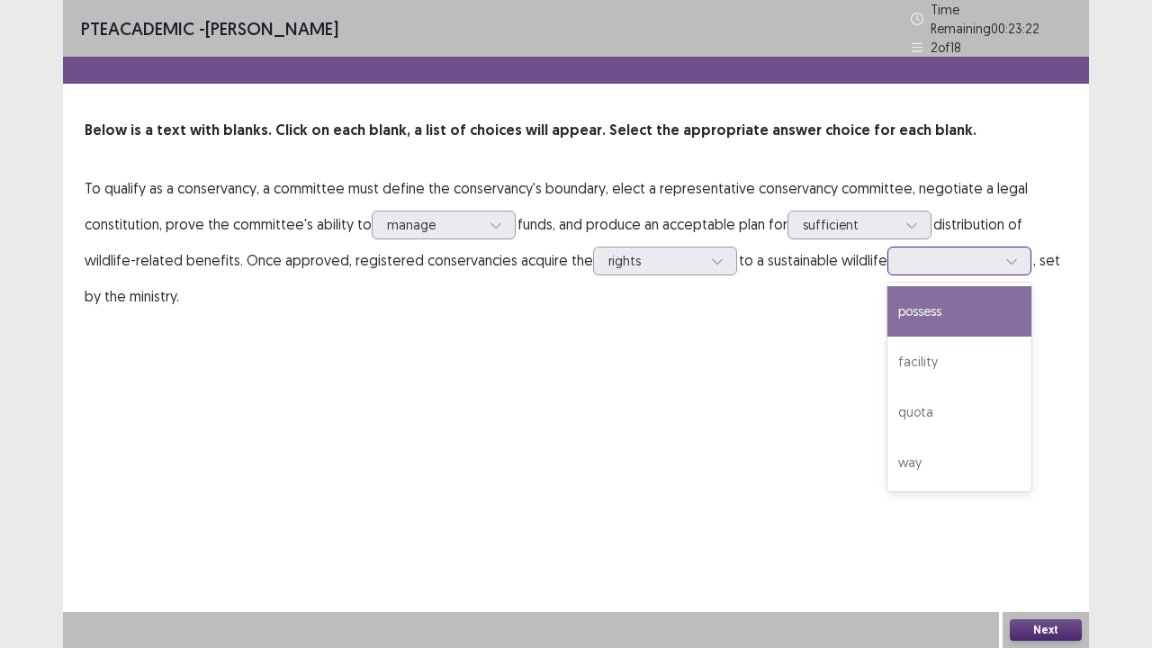
click at [943, 255] on div at bounding box center [949, 260] width 94 height 17
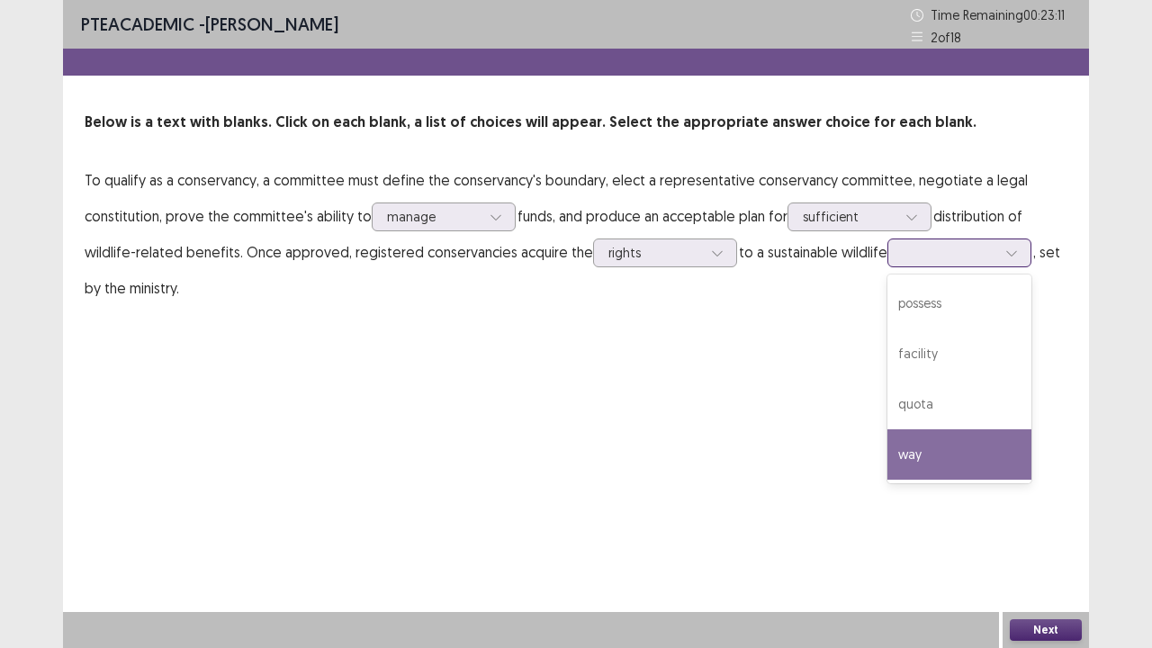
click at [945, 443] on div "way" at bounding box center [959, 454] width 144 height 50
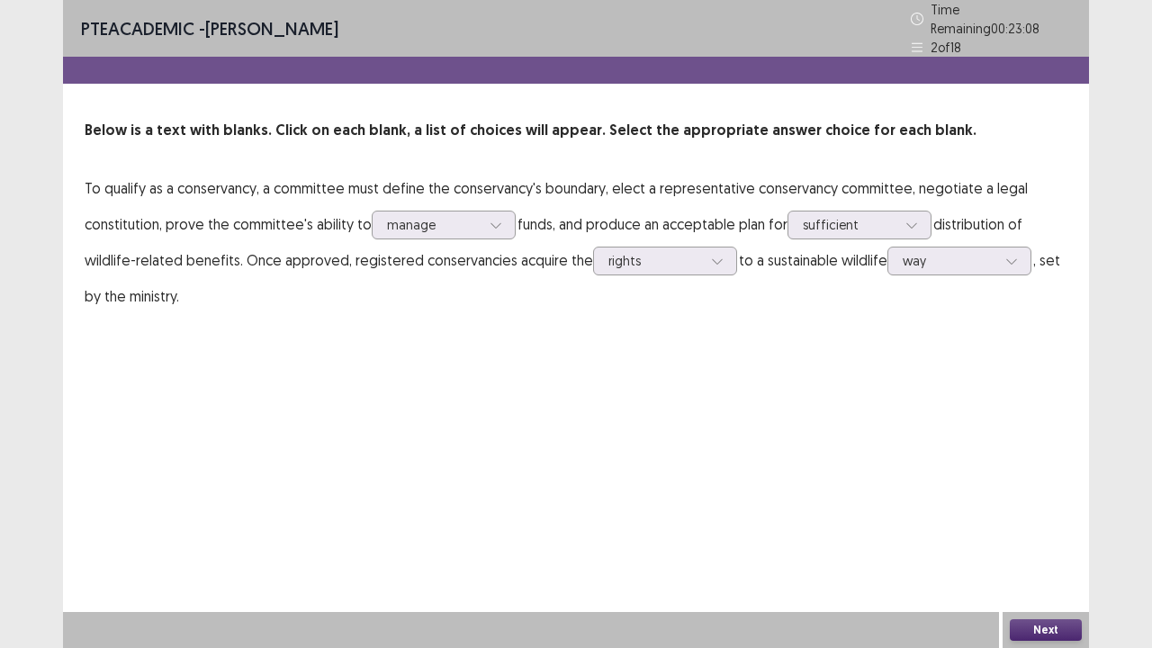
click at [1028, 525] on button "Next" at bounding box center [1045, 630] width 72 height 22
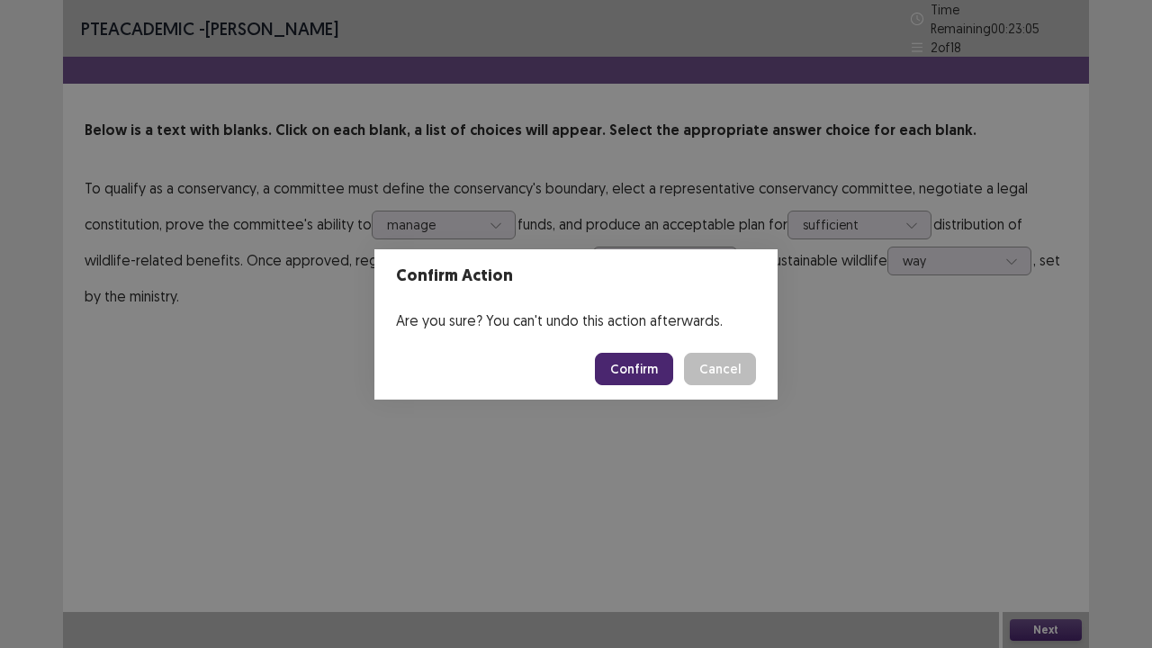
click at [659, 379] on button "Confirm" at bounding box center [634, 369] width 78 height 32
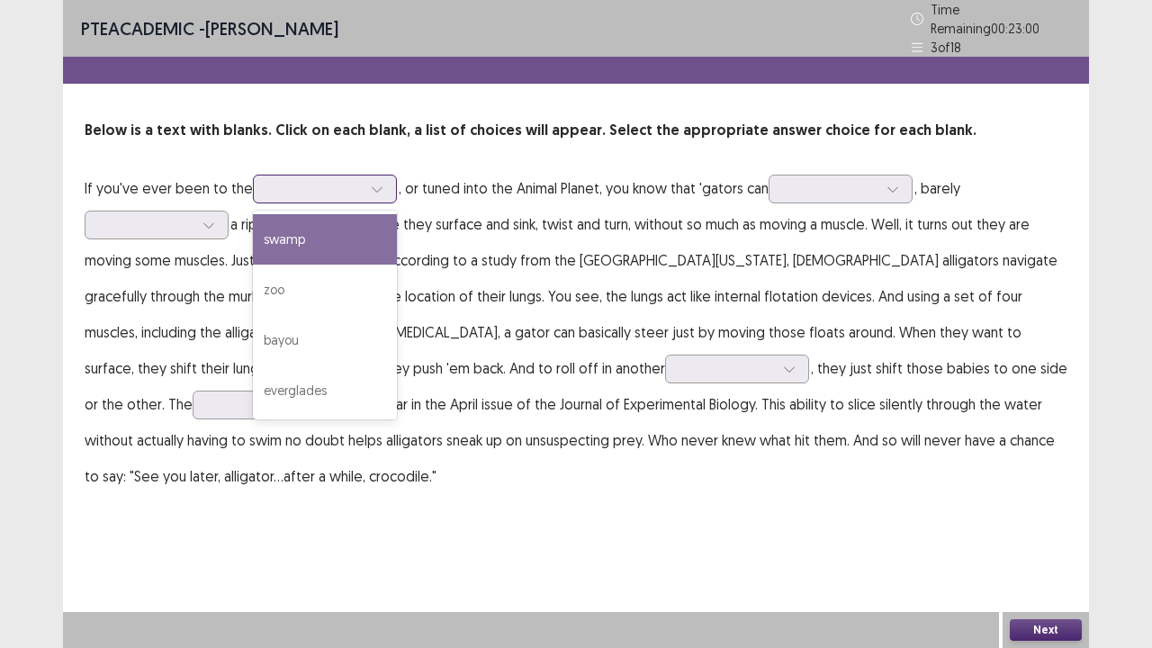
click at [374, 184] on icon at bounding box center [377, 189] width 13 height 13
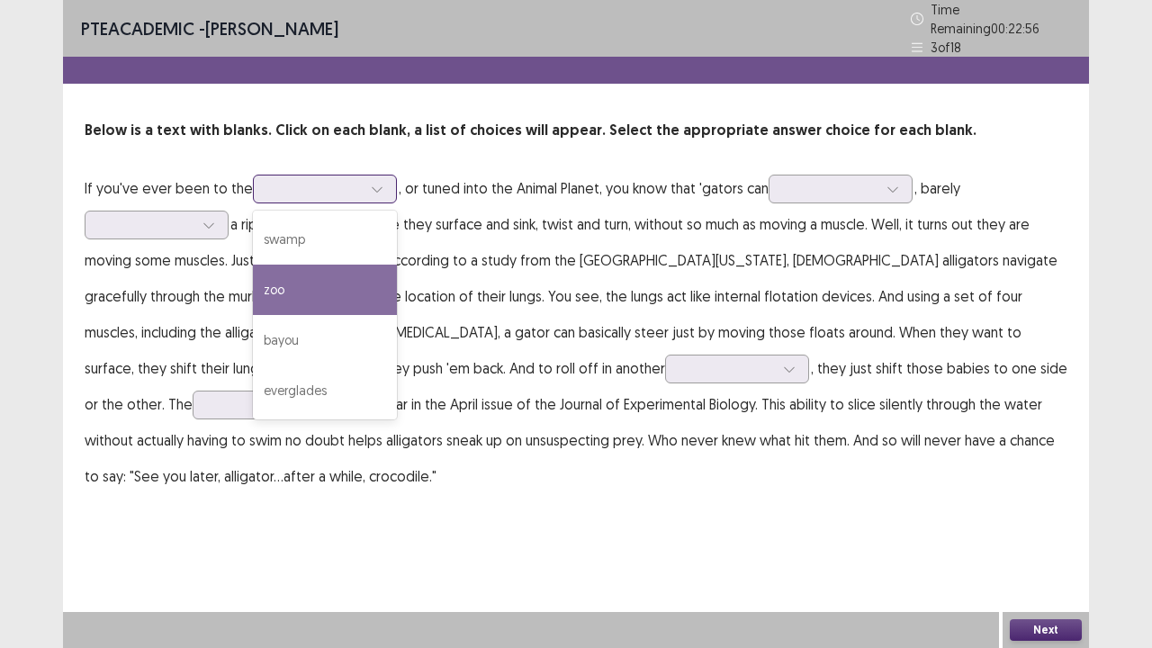
click at [317, 286] on div "zoo" at bounding box center [325, 289] width 144 height 50
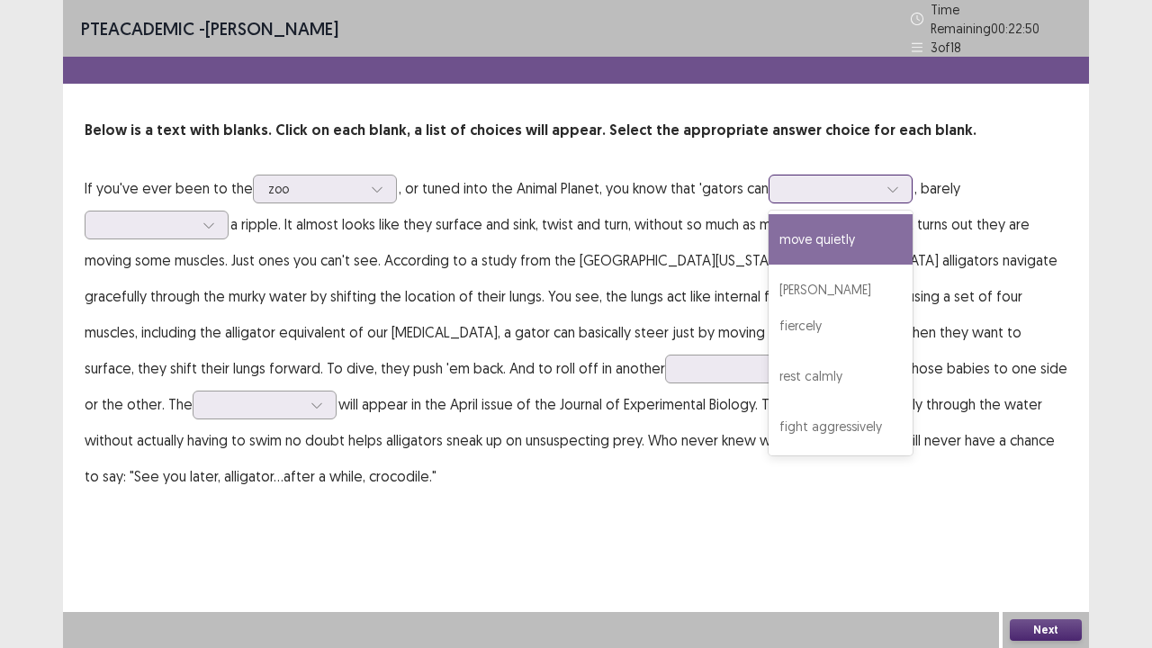
click at [827, 175] on div at bounding box center [840, 189] width 144 height 29
click at [802, 232] on div "move quietly" at bounding box center [840, 239] width 144 height 50
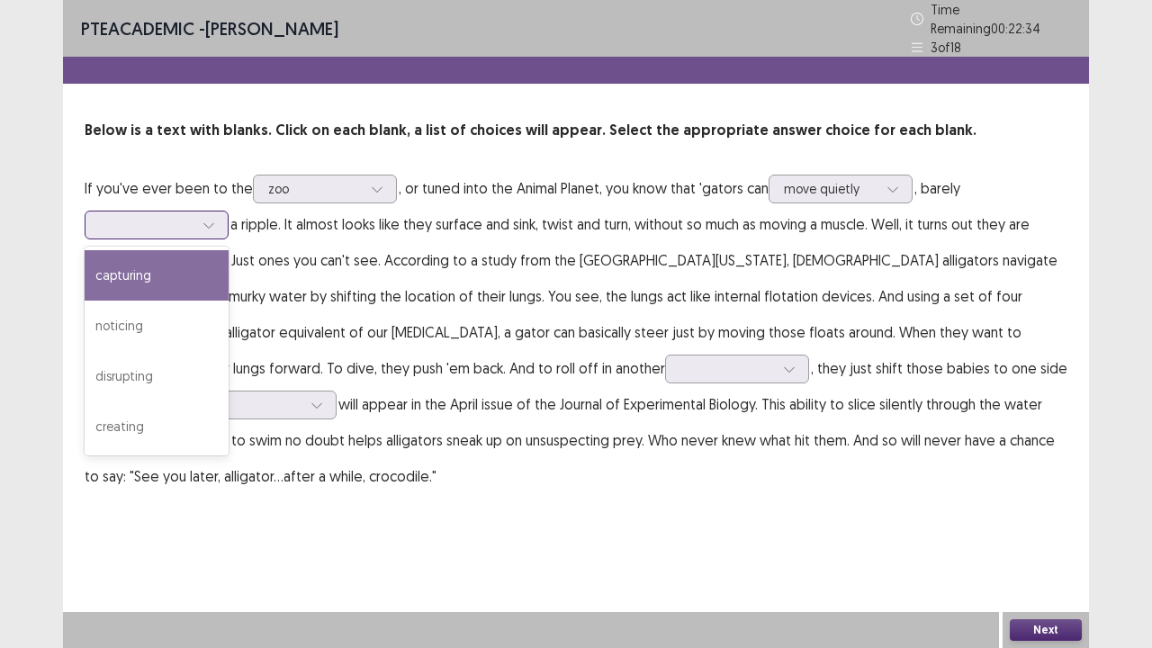
click at [186, 219] on div at bounding box center [147, 224] width 94 height 17
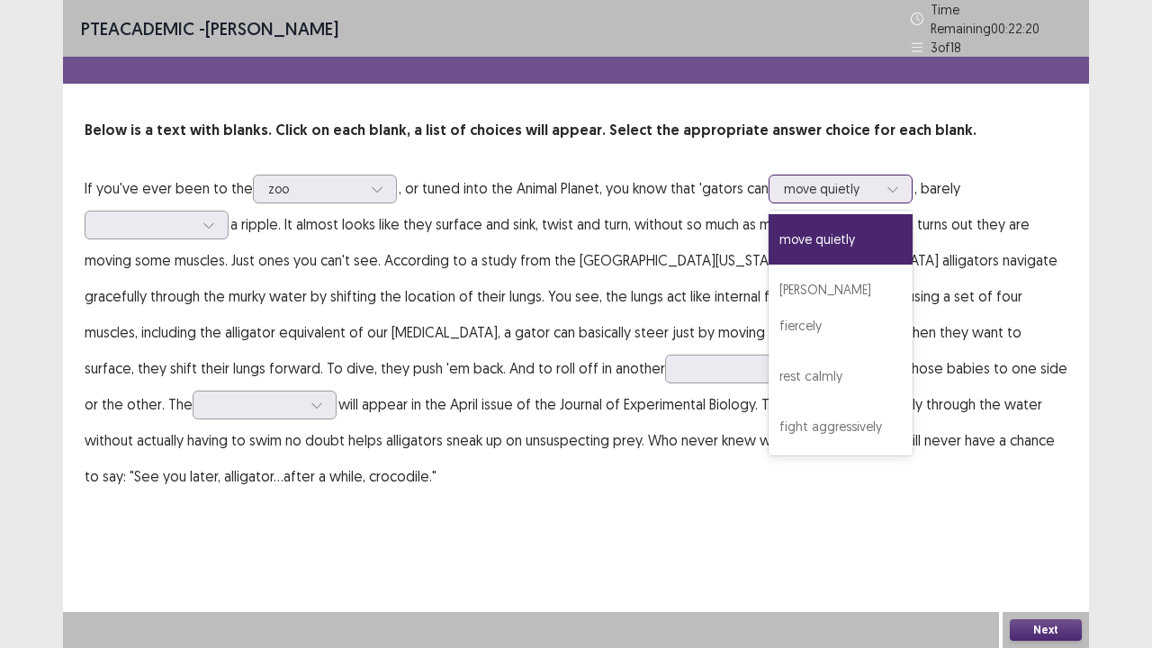
click at [815, 180] on div at bounding box center [831, 188] width 94 height 17
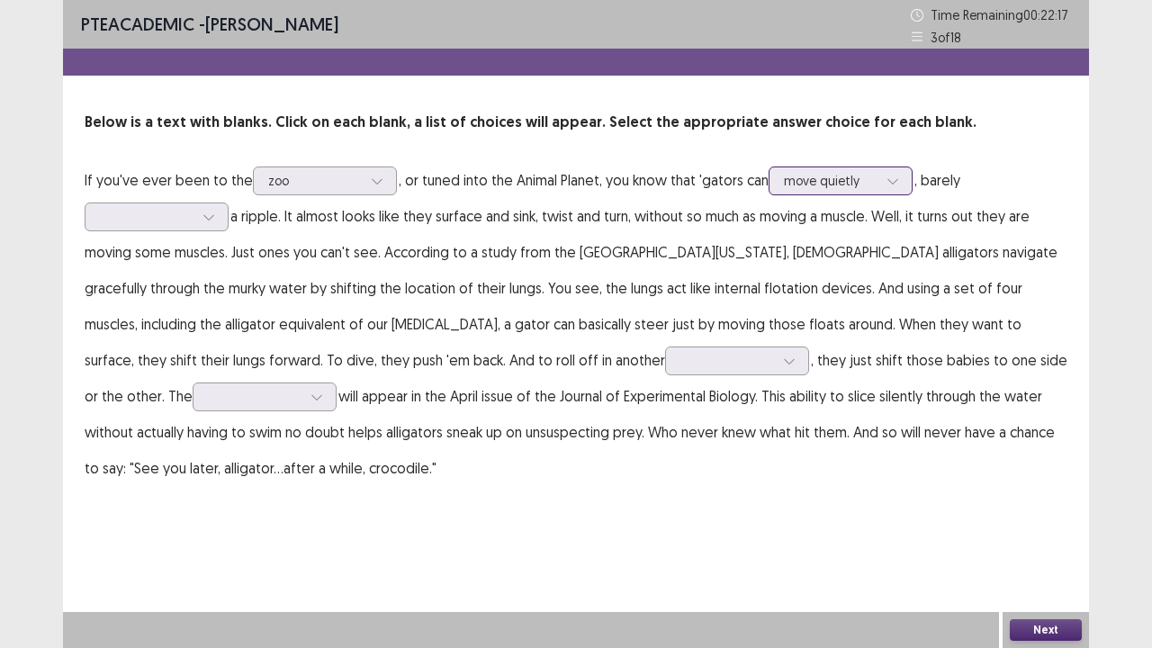
click at [815, 179] on div at bounding box center [831, 180] width 94 height 17
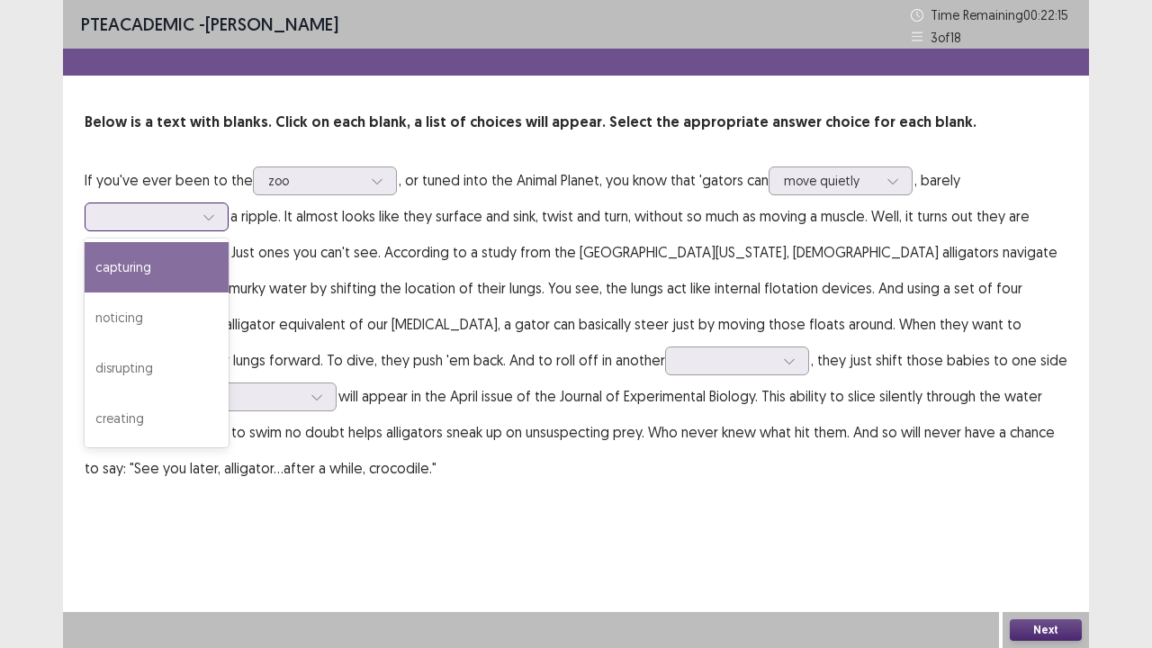
click at [193, 216] on div at bounding box center [147, 216] width 94 height 17
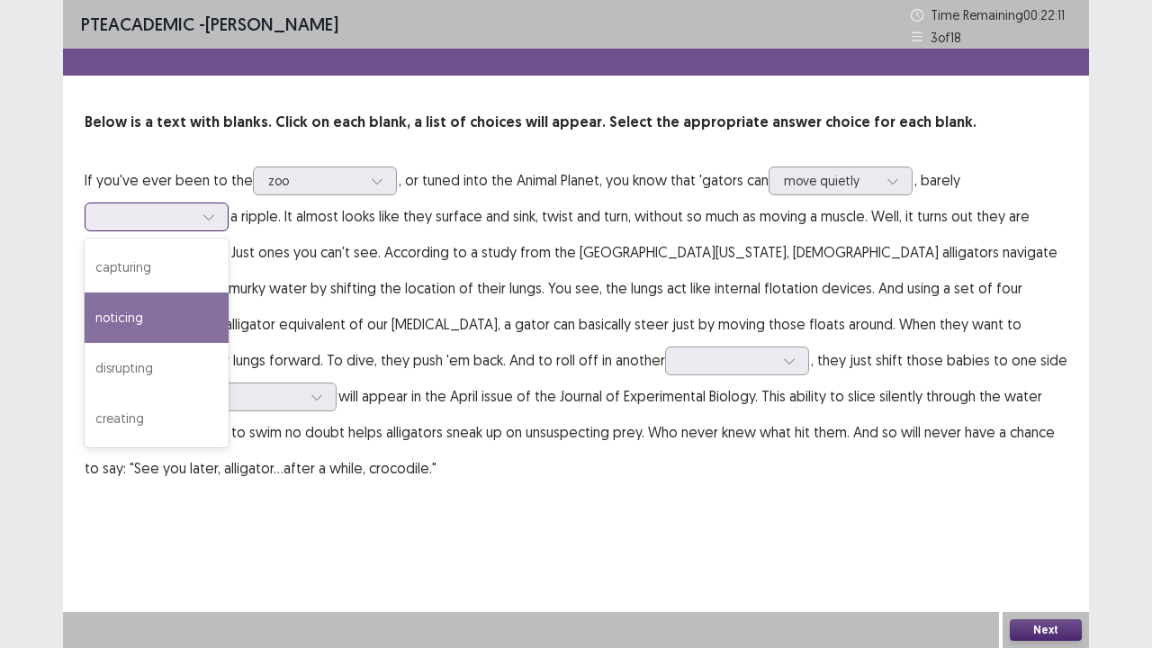
click at [166, 308] on div "noticing" at bounding box center [157, 317] width 144 height 50
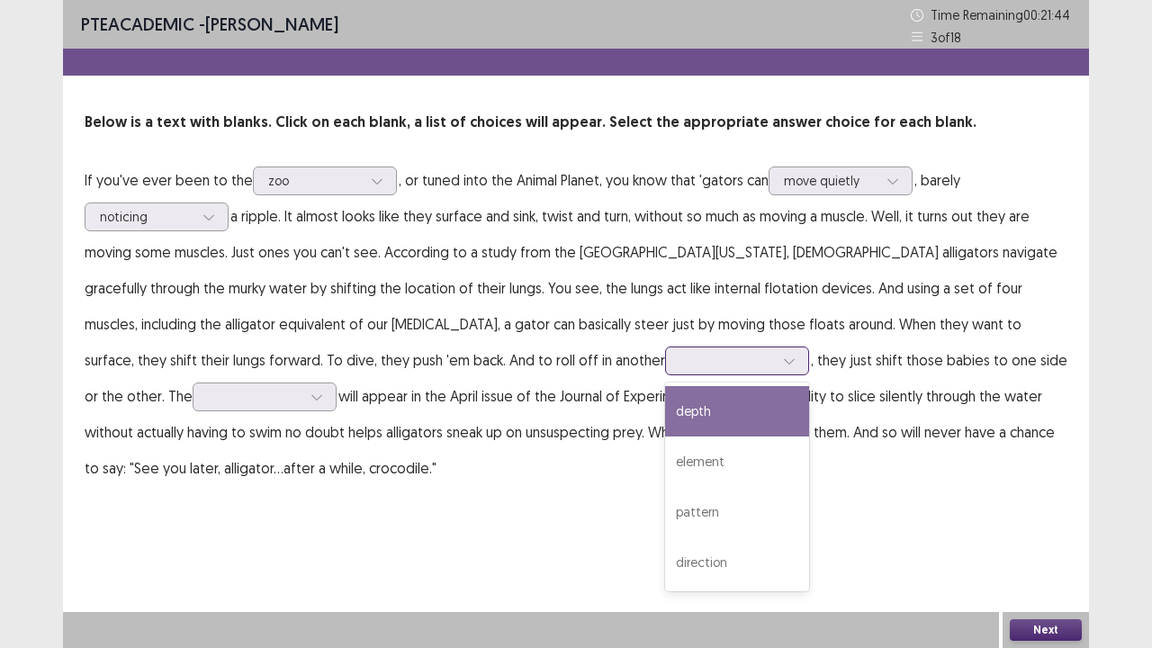
click at [680, 354] on div at bounding box center [727, 360] width 94 height 17
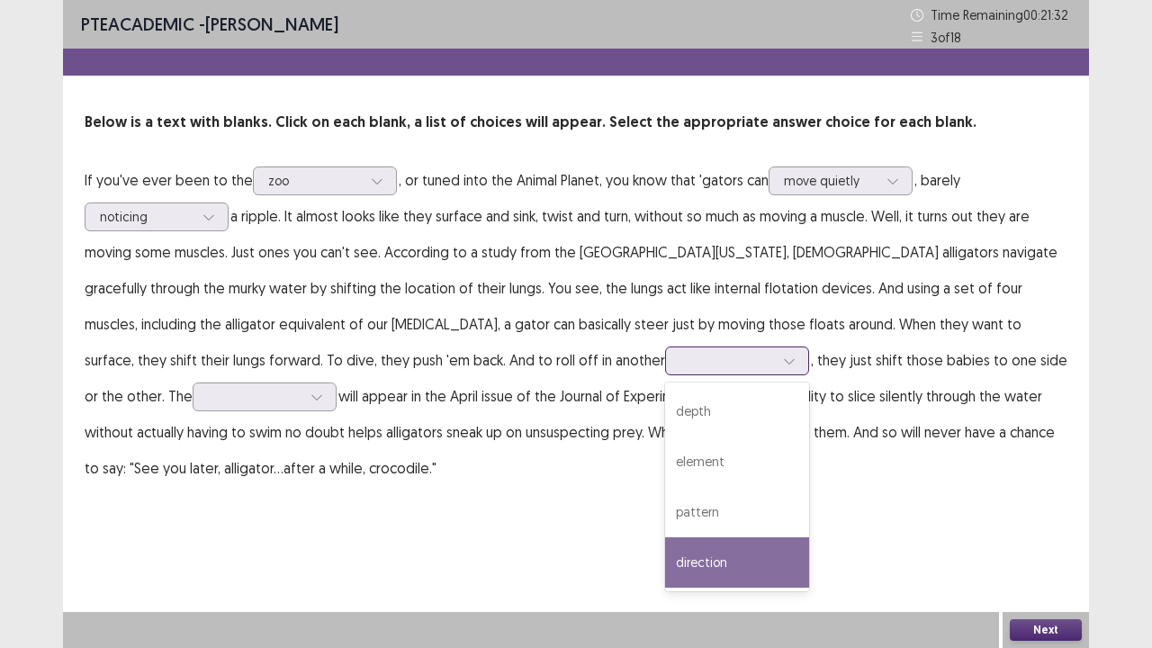
click at [665, 525] on div "direction" at bounding box center [737, 562] width 144 height 50
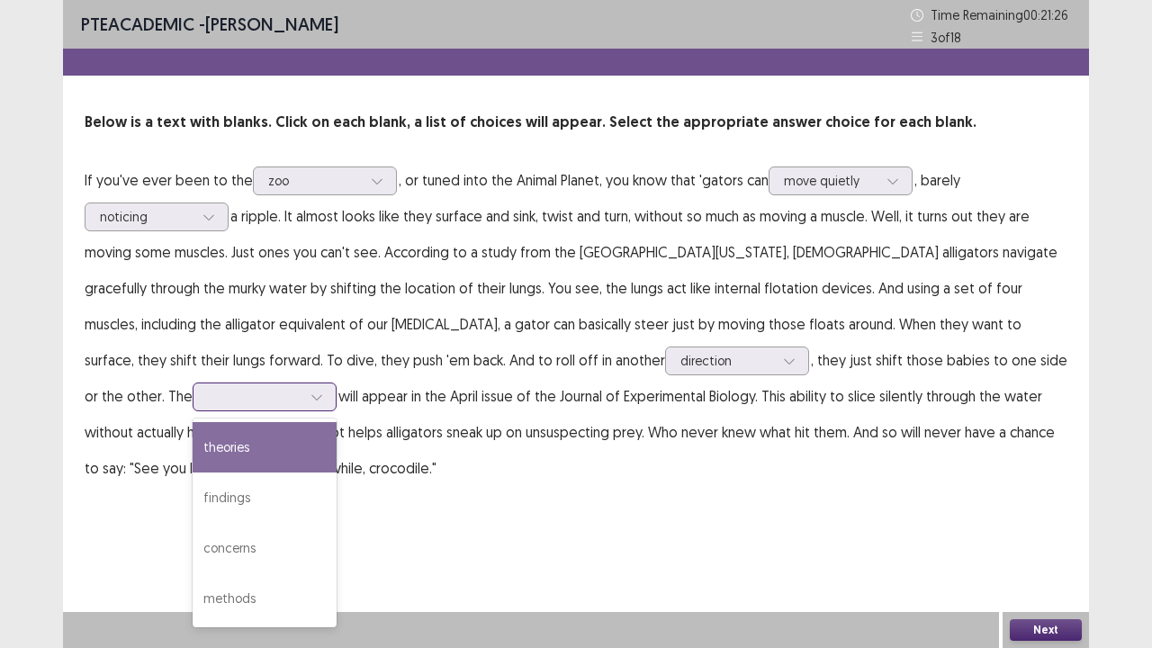
click at [301, 388] on div at bounding box center [255, 396] width 94 height 17
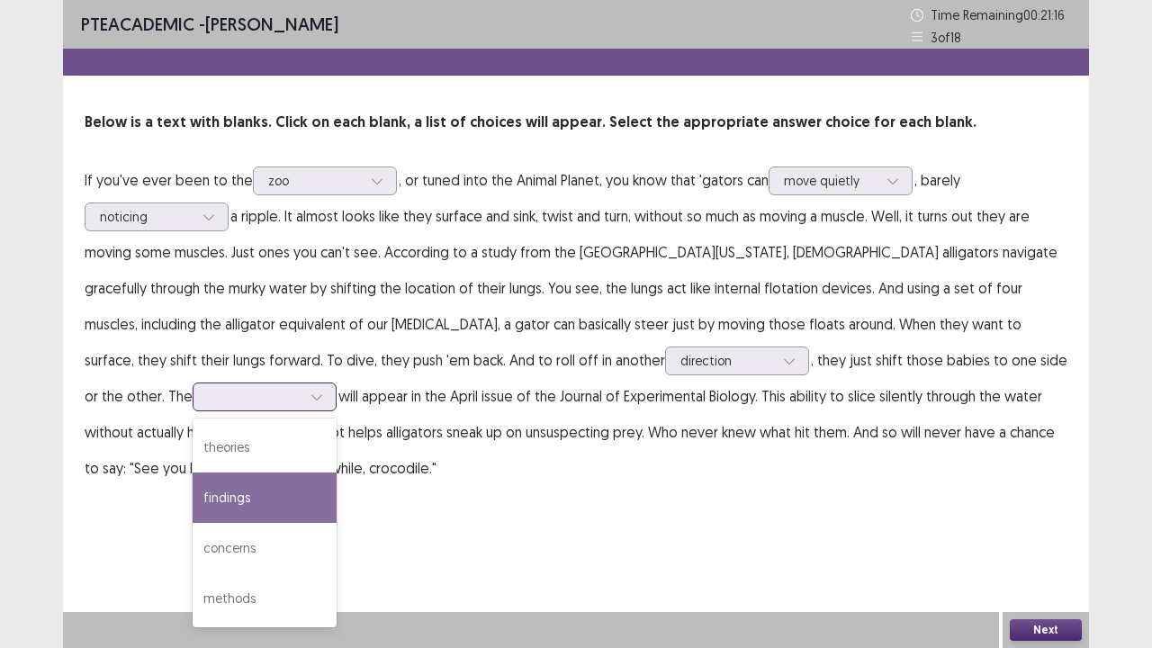
click at [336, 472] on div "findings" at bounding box center [265, 497] width 144 height 50
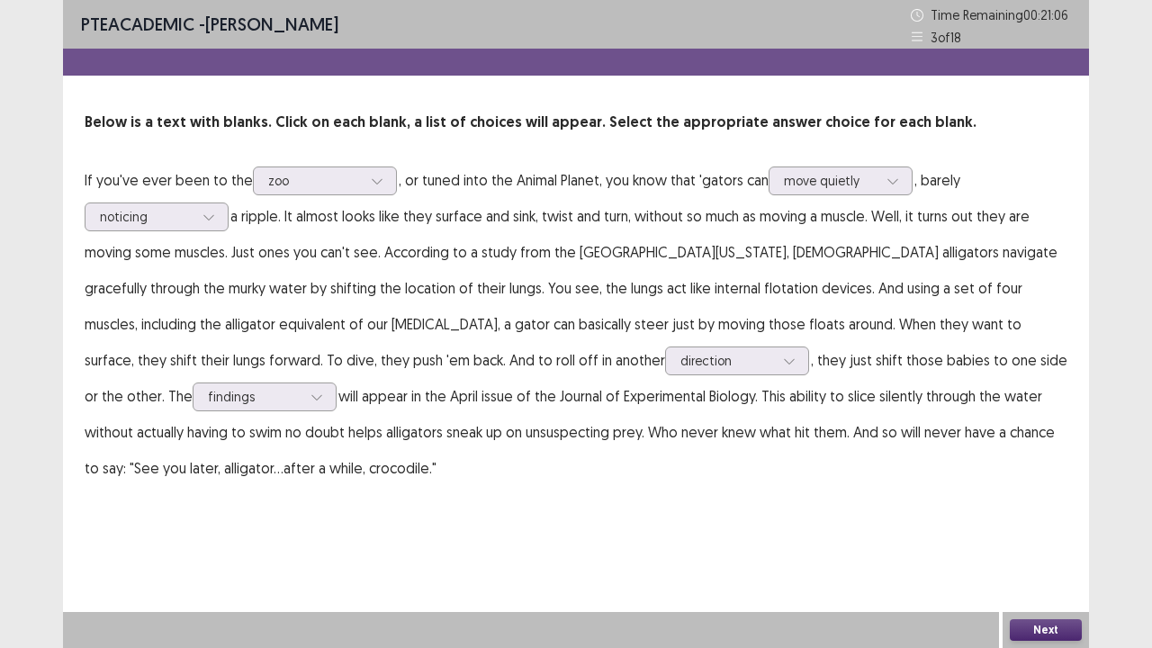
click at [1033, 525] on button "Next" at bounding box center [1045, 630] width 72 height 22
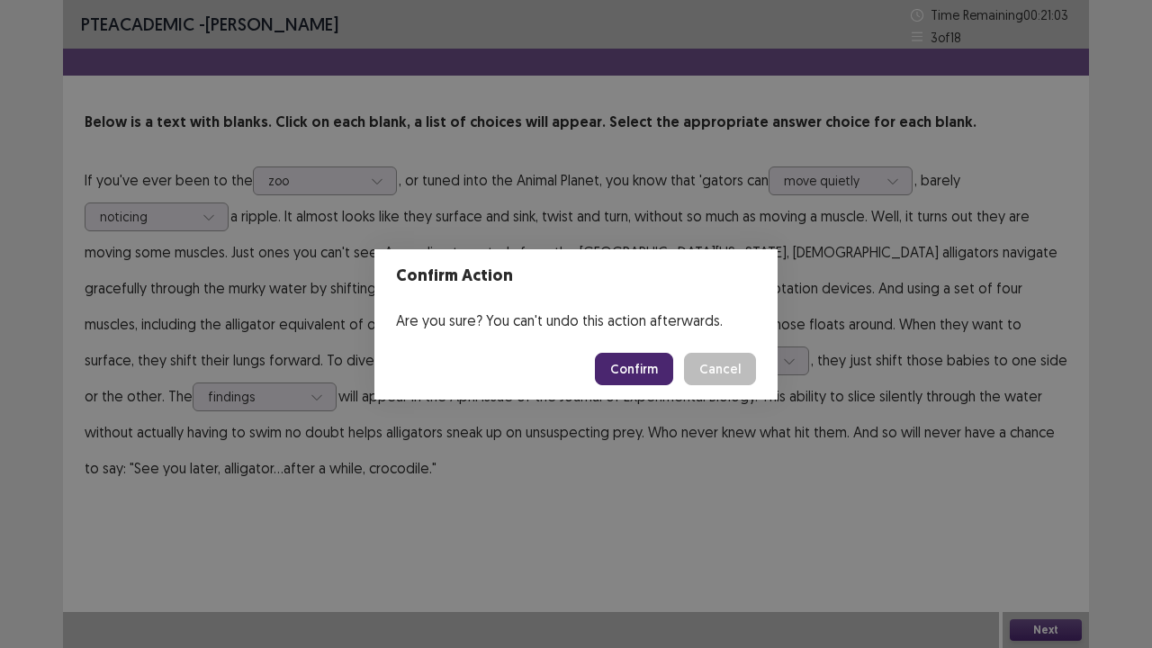
click at [642, 369] on button "Confirm" at bounding box center [634, 369] width 78 height 32
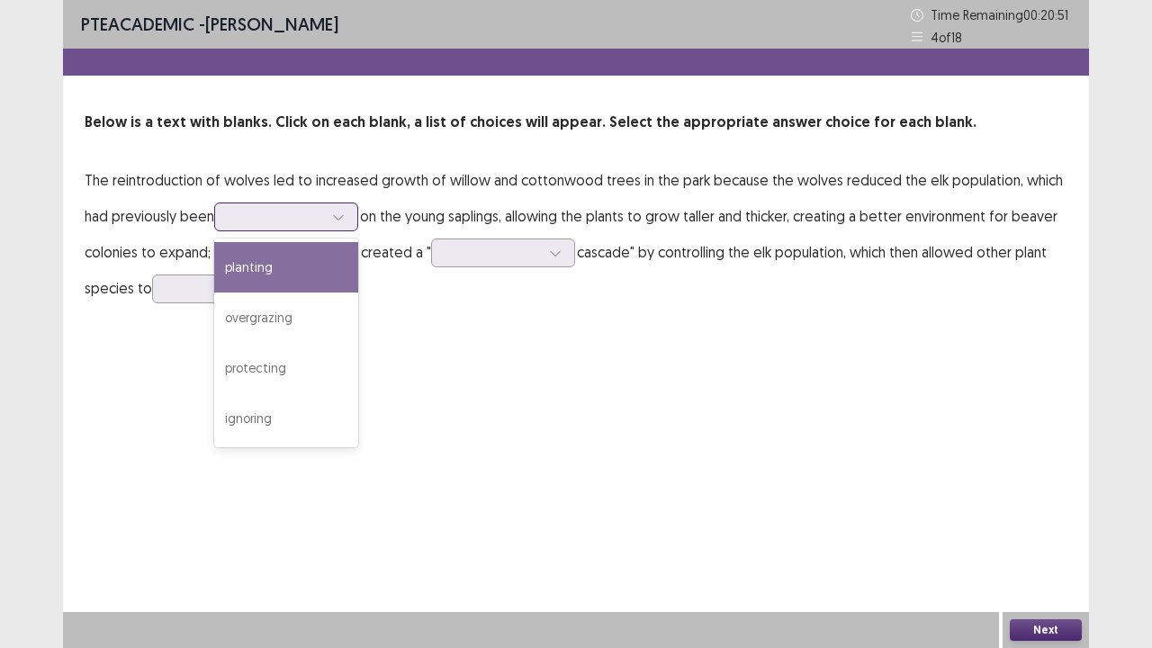
click at [311, 203] on div at bounding box center [286, 216] width 144 height 29
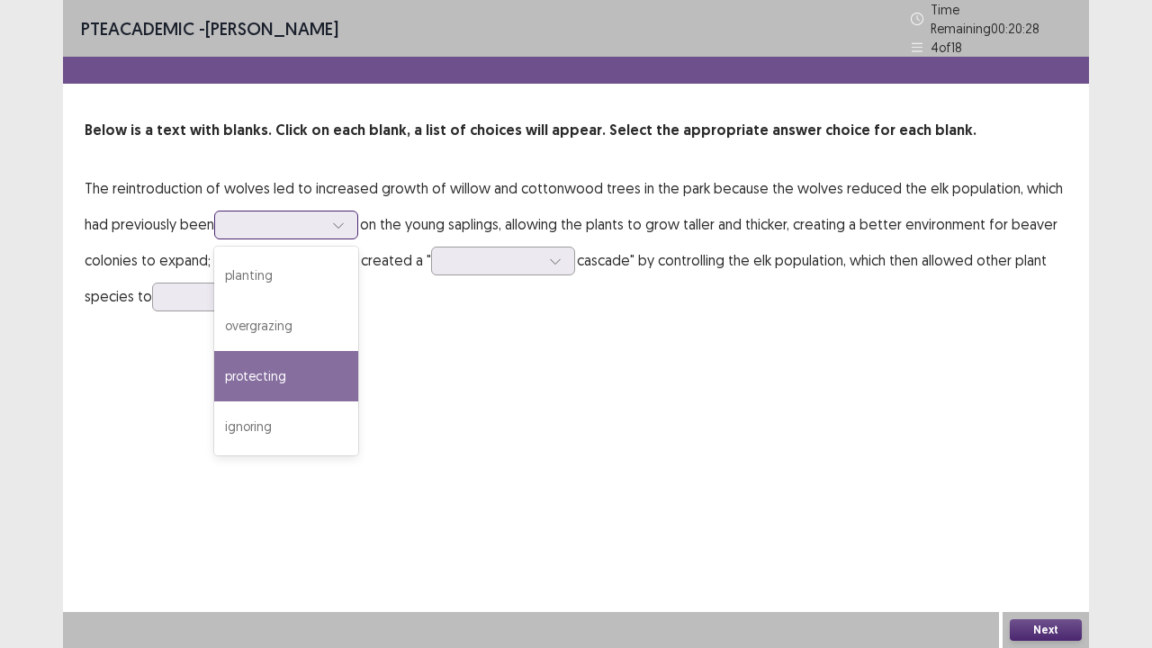
click at [295, 389] on div "protecting" at bounding box center [286, 376] width 144 height 50
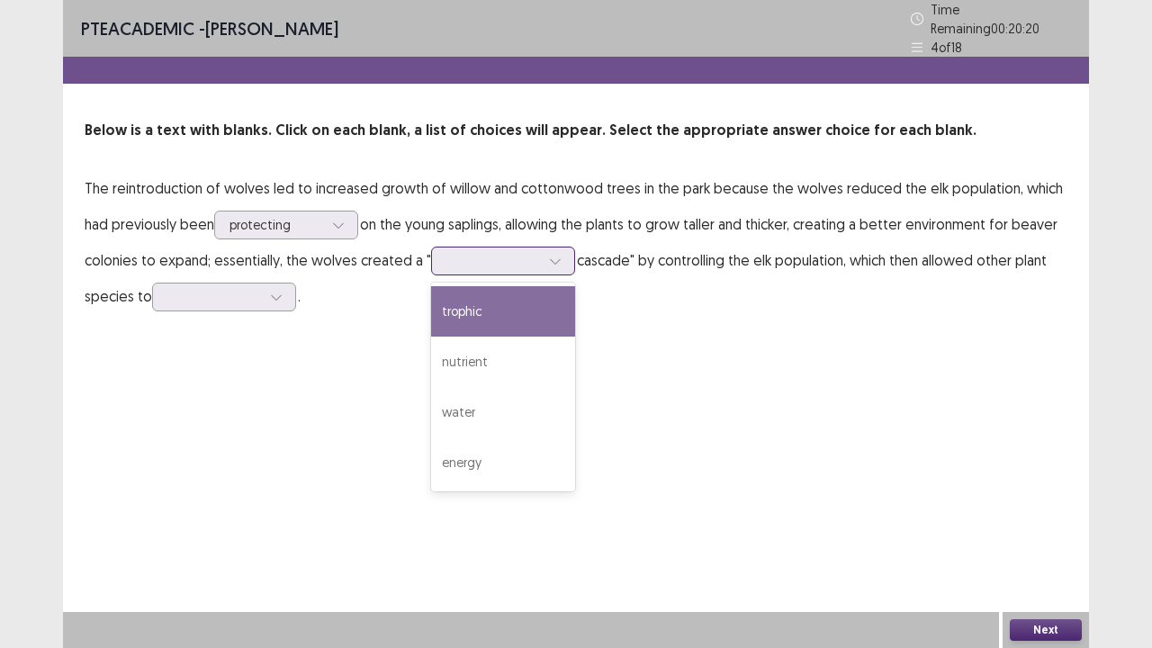
click at [470, 256] on div at bounding box center [493, 260] width 94 height 17
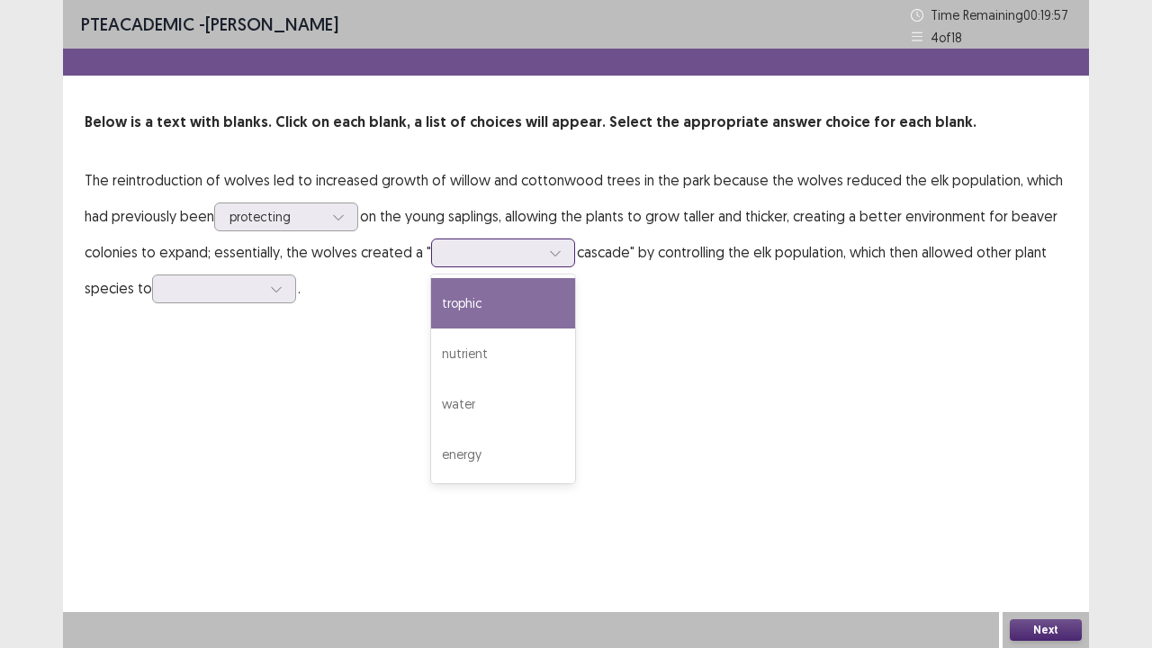
click at [459, 296] on div "trophic" at bounding box center [503, 303] width 144 height 50
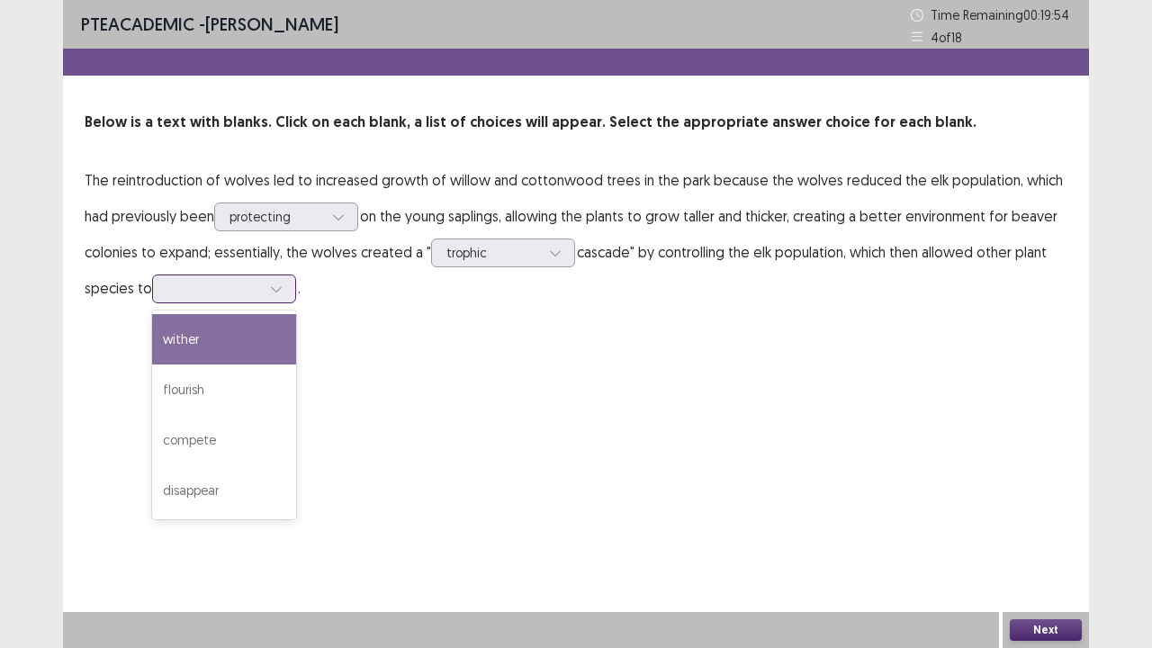
click at [200, 293] on div at bounding box center [214, 288] width 94 height 17
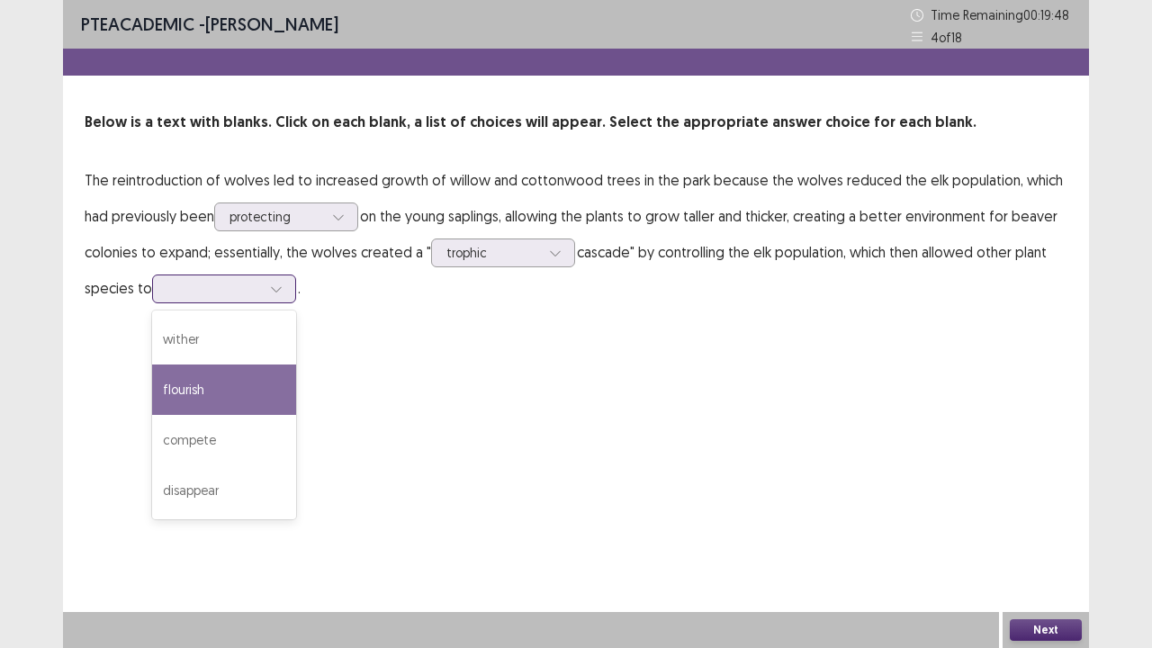
click at [207, 394] on div "flourish" at bounding box center [224, 389] width 144 height 50
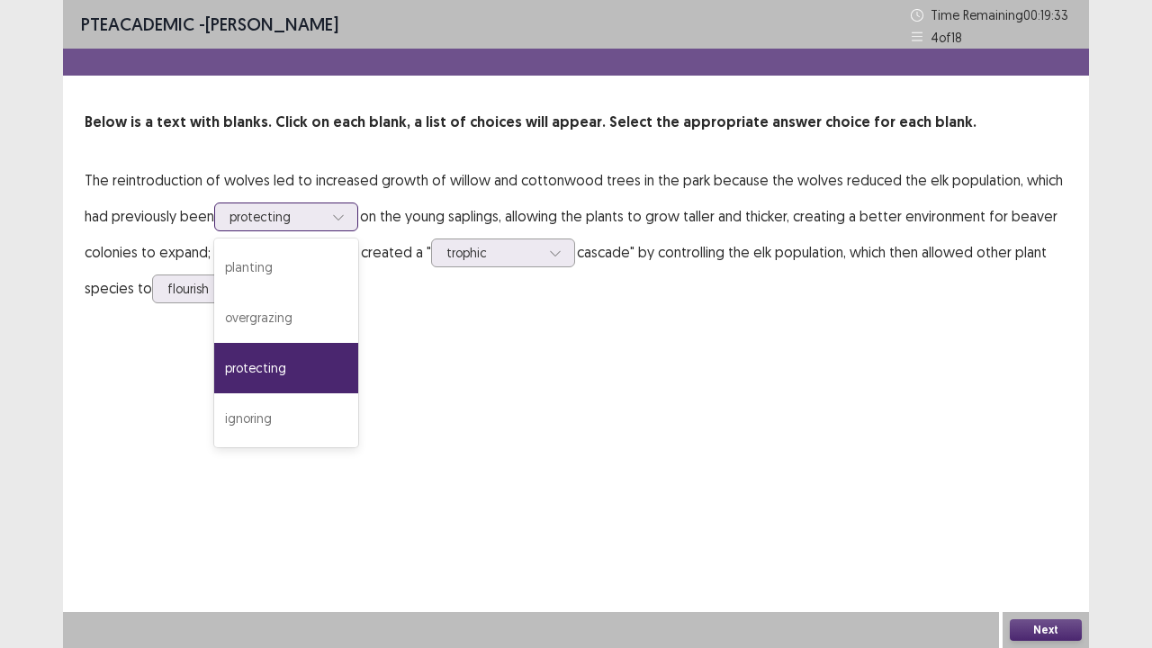
click at [336, 211] on icon at bounding box center [338, 217] width 13 height 13
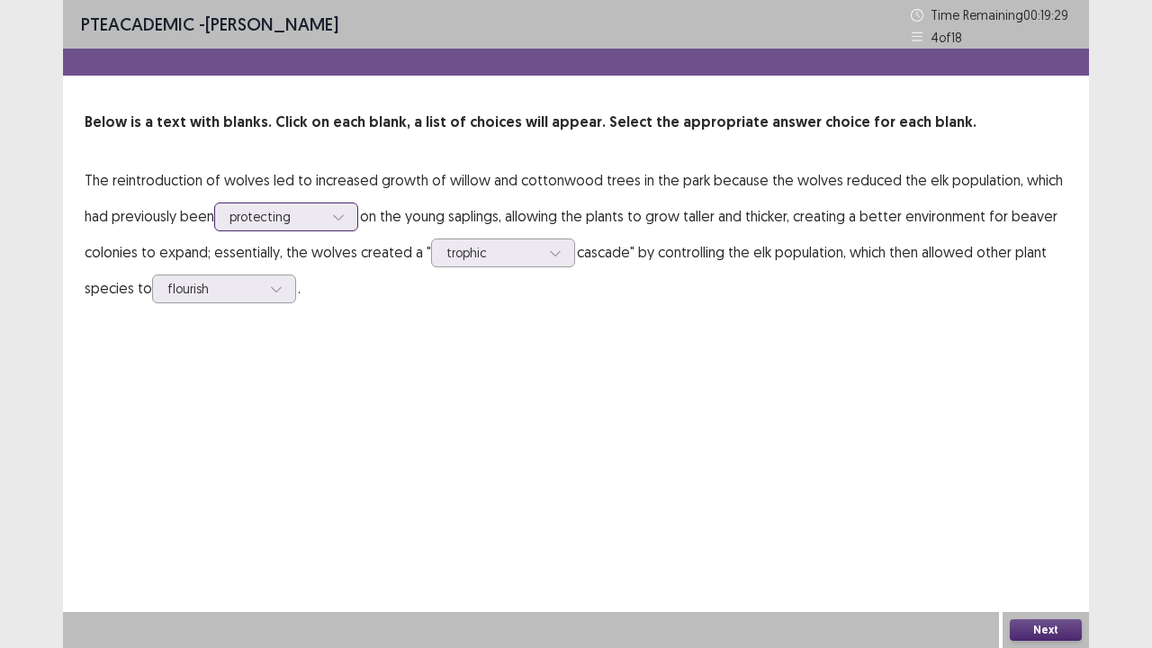
click at [315, 213] on div at bounding box center [276, 216] width 94 height 17
click at [1065, 525] on button "Next" at bounding box center [1045, 630] width 72 height 22
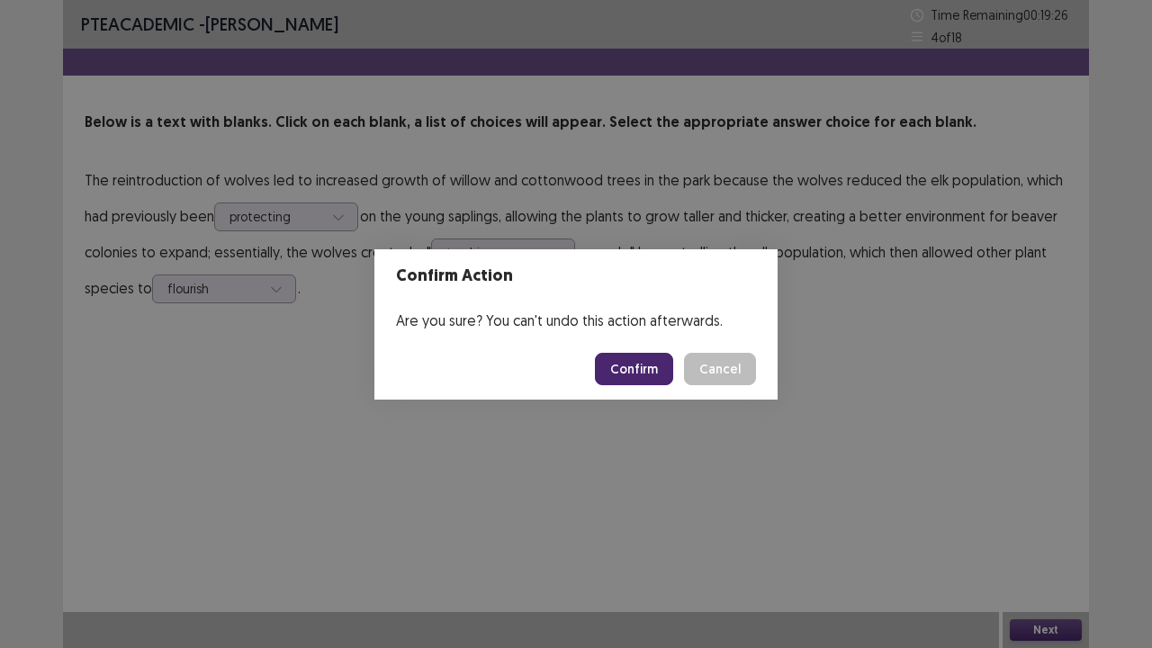
click at [652, 365] on button "Confirm" at bounding box center [634, 369] width 78 height 32
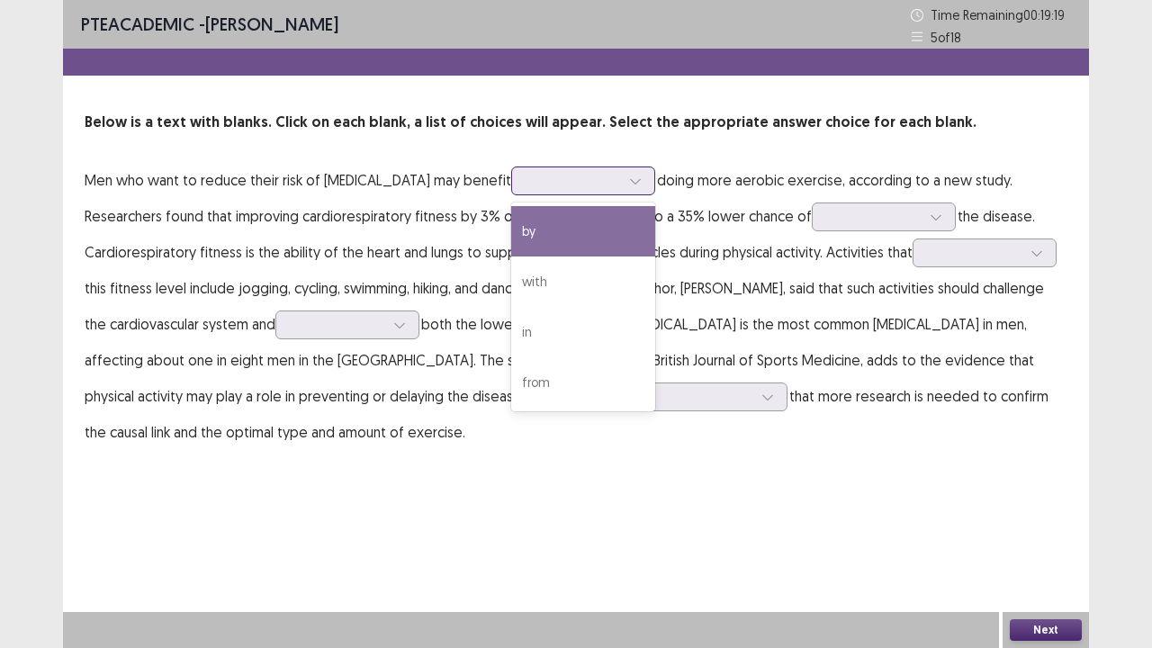
click at [602, 177] on div at bounding box center [573, 180] width 94 height 17
click at [538, 239] on div "by" at bounding box center [583, 231] width 144 height 50
click at [547, 181] on div at bounding box center [573, 180] width 94 height 17
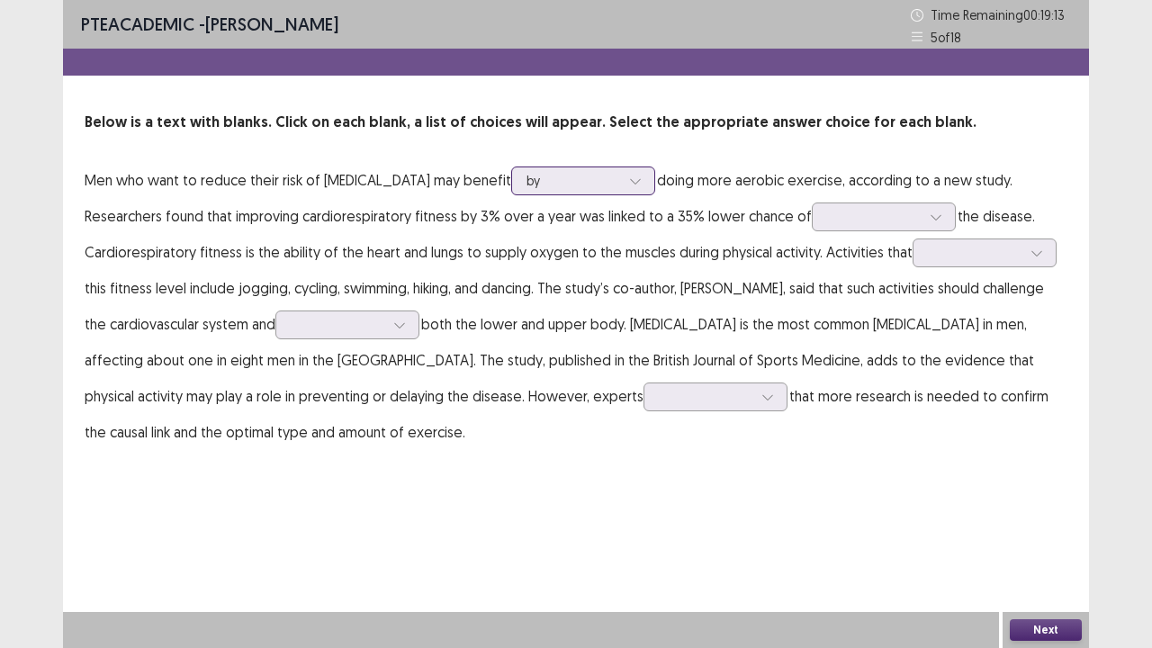
click at [547, 181] on div at bounding box center [573, 180] width 94 height 17
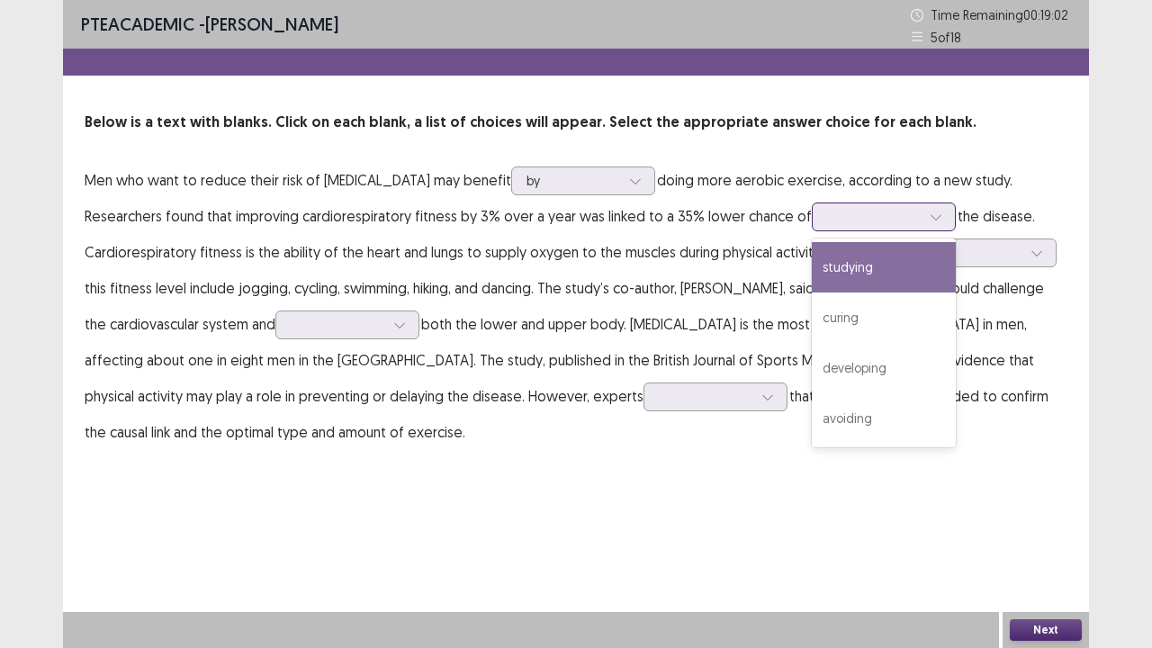
click at [837, 208] on div at bounding box center [874, 216] width 94 height 17
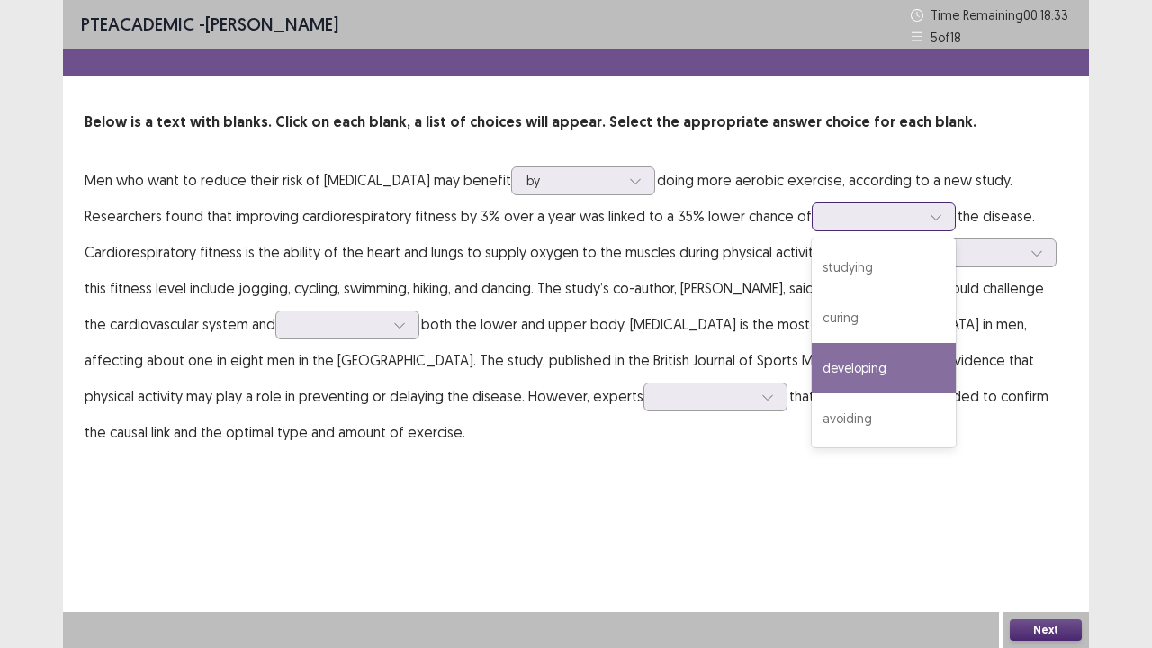
click at [855, 372] on div "developing" at bounding box center [883, 368] width 144 height 50
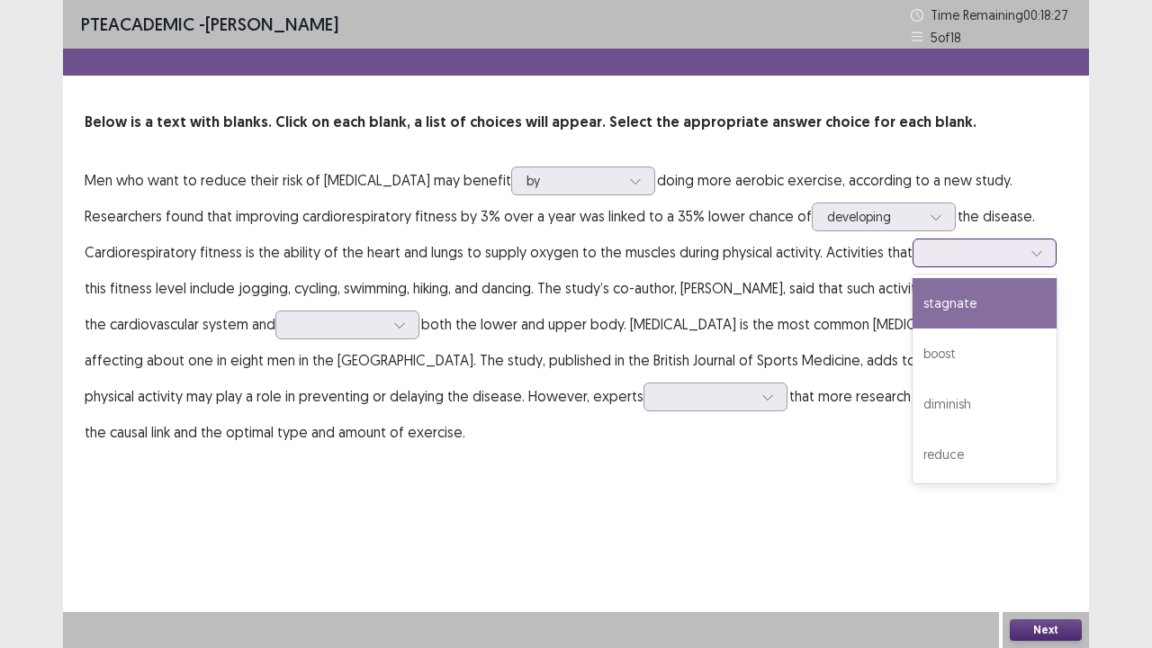
click at [935, 248] on div at bounding box center [975, 252] width 94 height 17
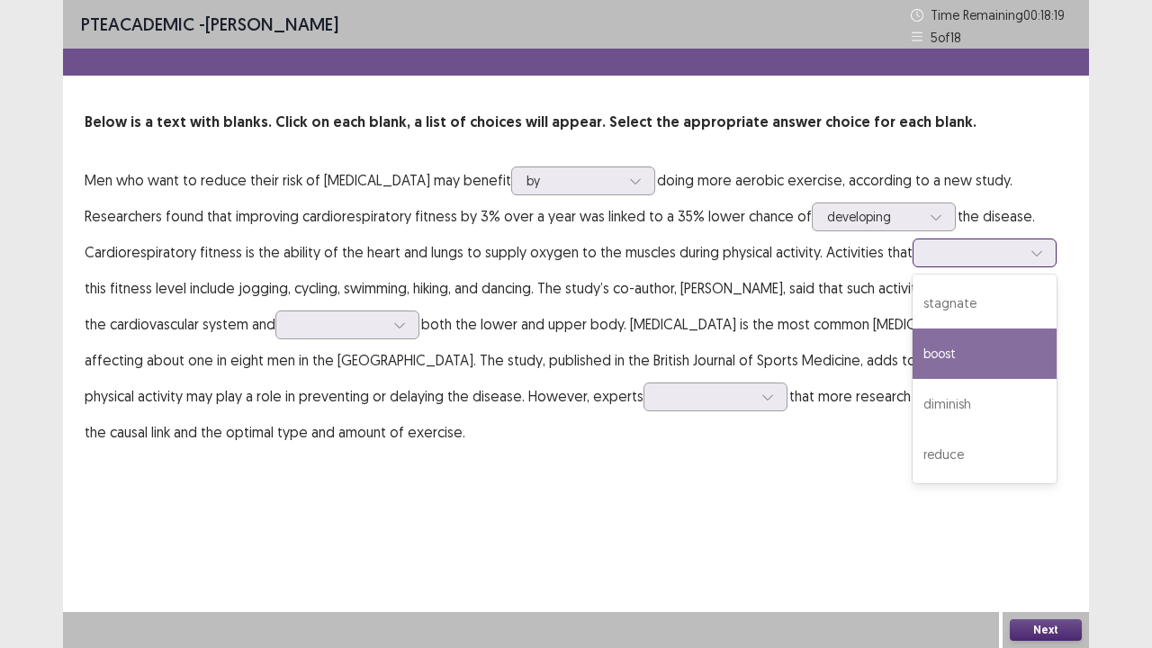
click at [945, 349] on div "boost" at bounding box center [984, 353] width 144 height 50
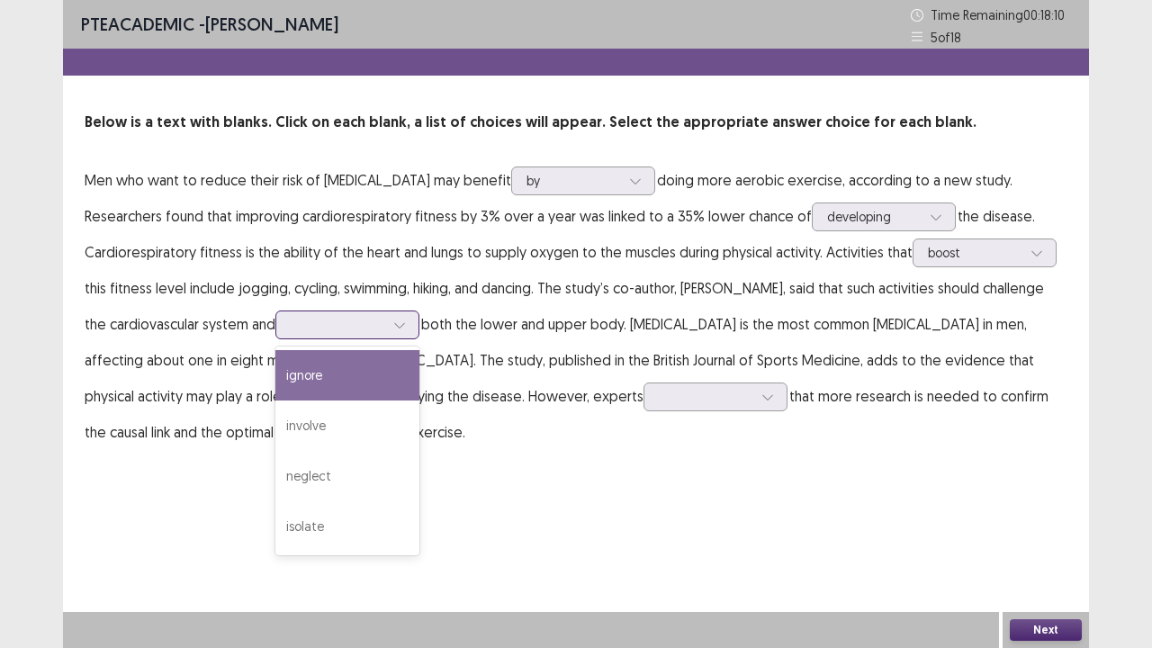
click at [316, 321] on div at bounding box center [338, 324] width 94 height 17
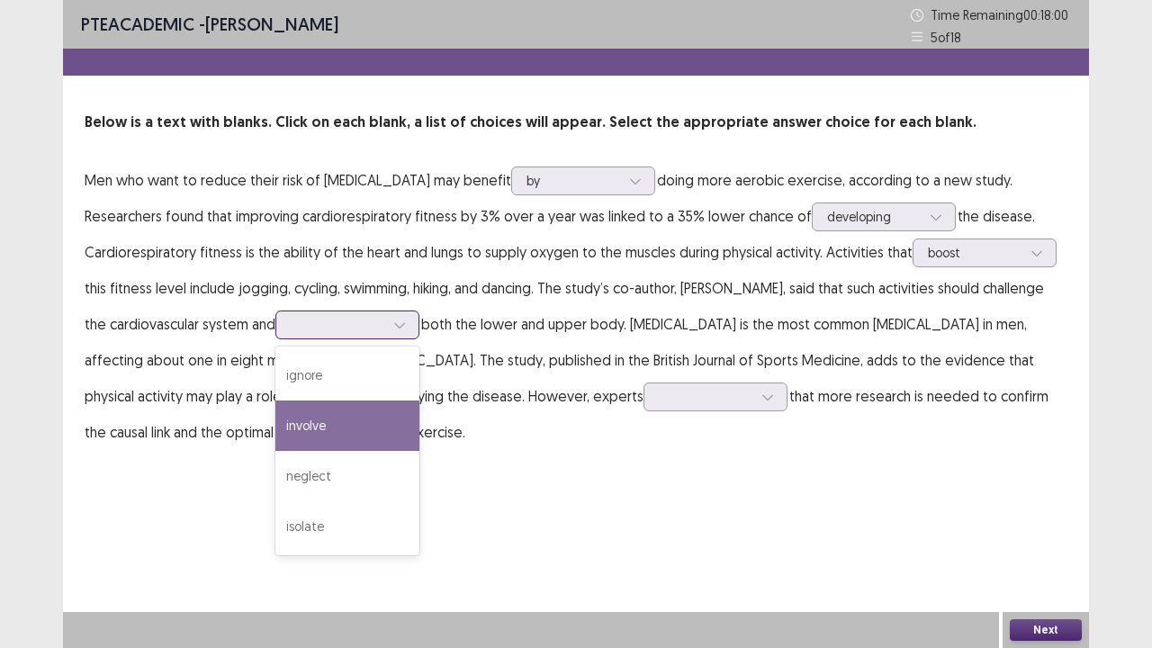
click at [337, 413] on div "involve" at bounding box center [347, 425] width 144 height 50
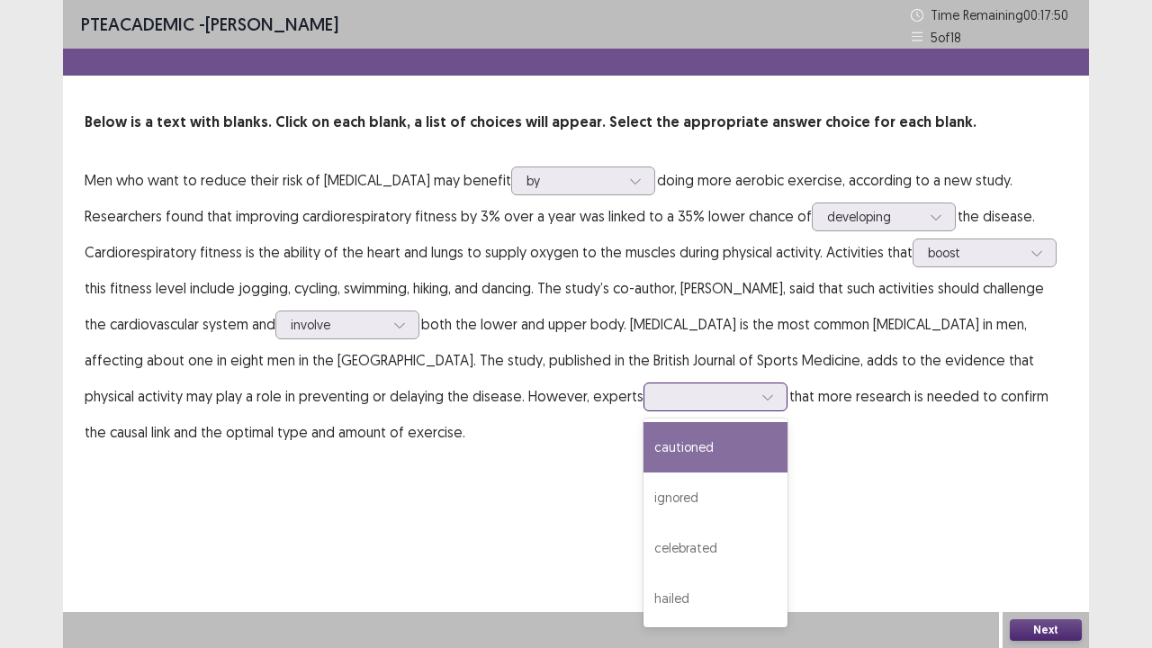
click at [659, 392] on div at bounding box center [706, 396] width 94 height 17
click at [643, 452] on div "cautioned" at bounding box center [715, 447] width 144 height 50
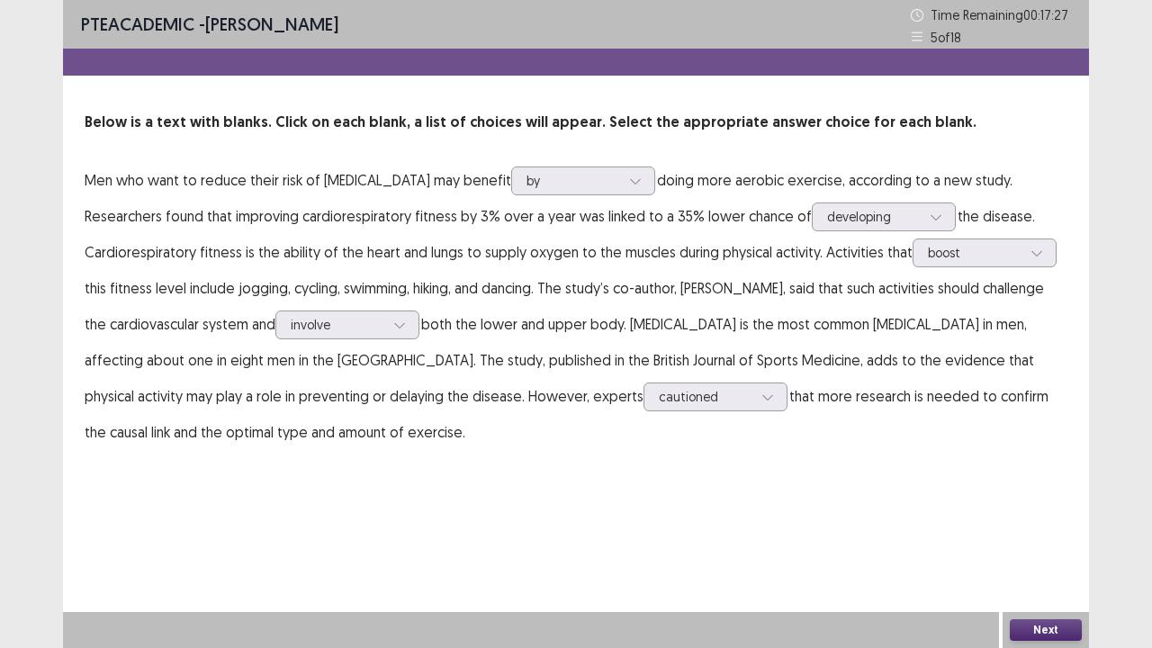
click at [1041, 525] on button "Next" at bounding box center [1045, 630] width 72 height 22
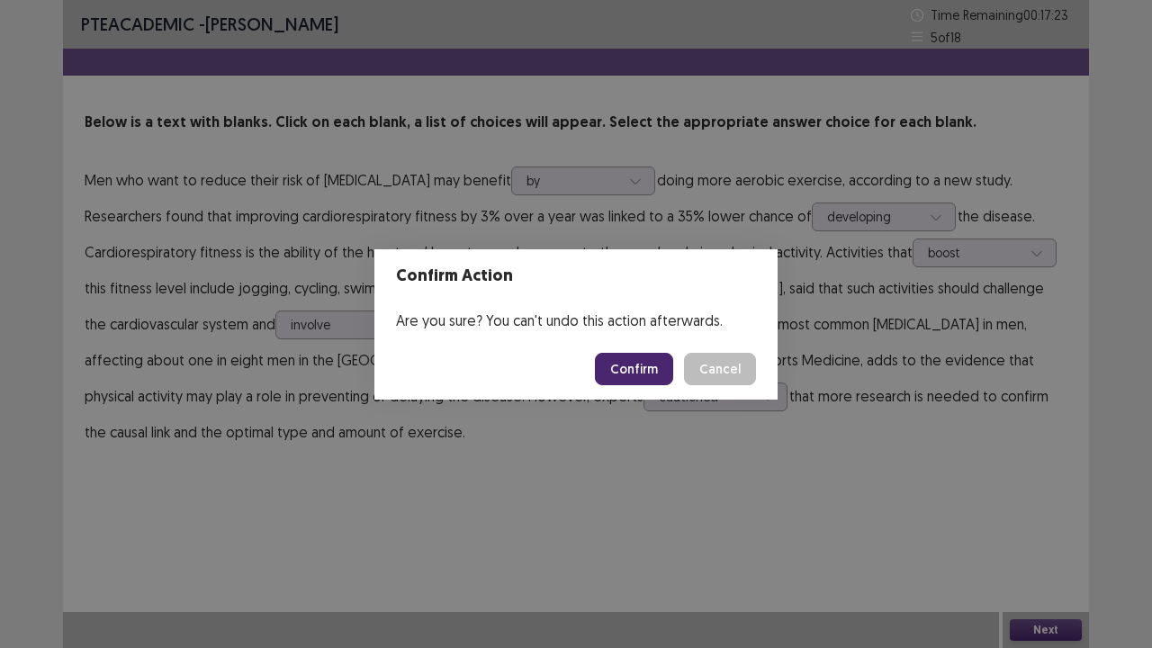
click at [633, 371] on button "Confirm" at bounding box center [634, 369] width 78 height 32
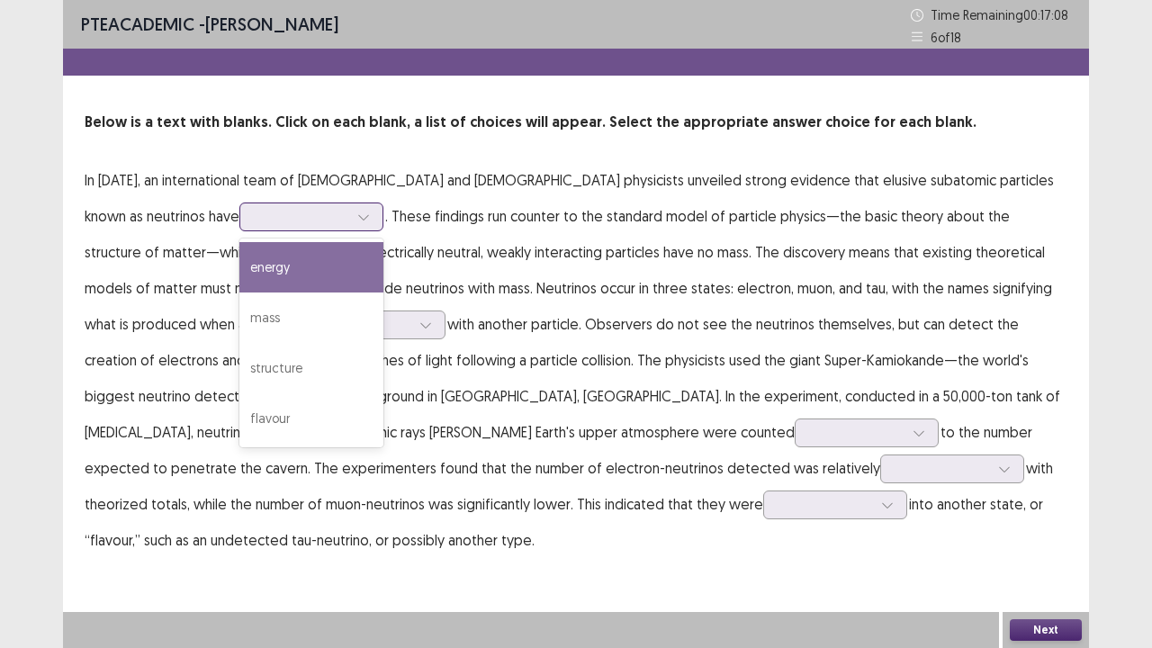
click at [253, 206] on div at bounding box center [301, 216] width 97 height 21
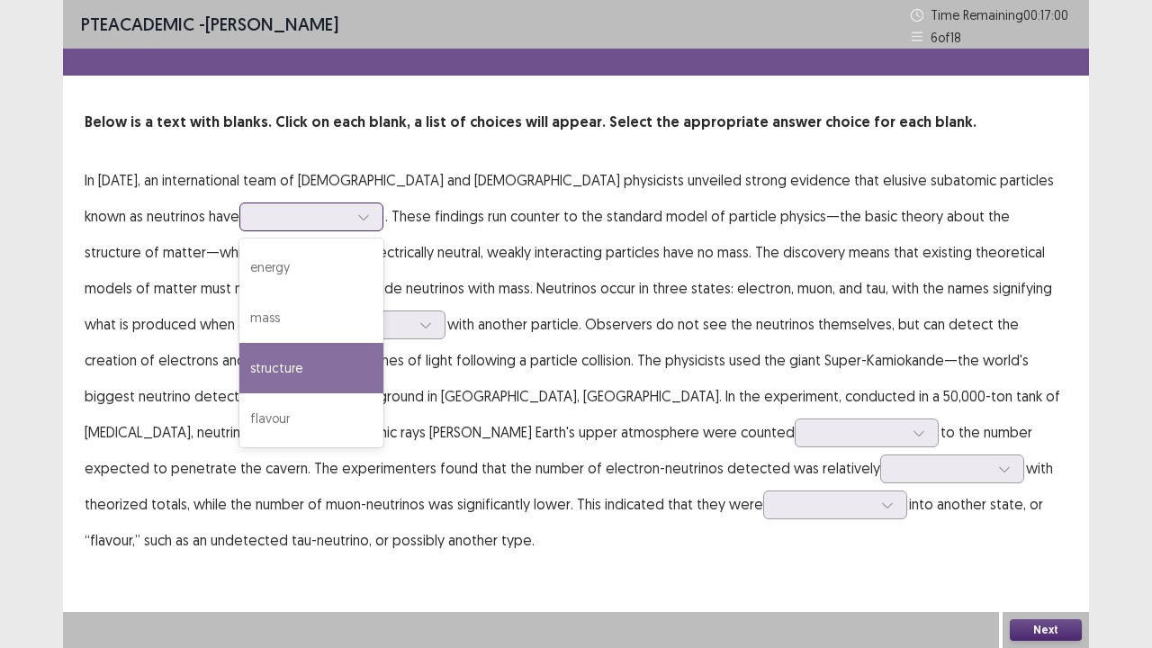
click at [239, 369] on div "structure" at bounding box center [311, 368] width 144 height 50
click at [255, 214] on div at bounding box center [302, 216] width 94 height 17
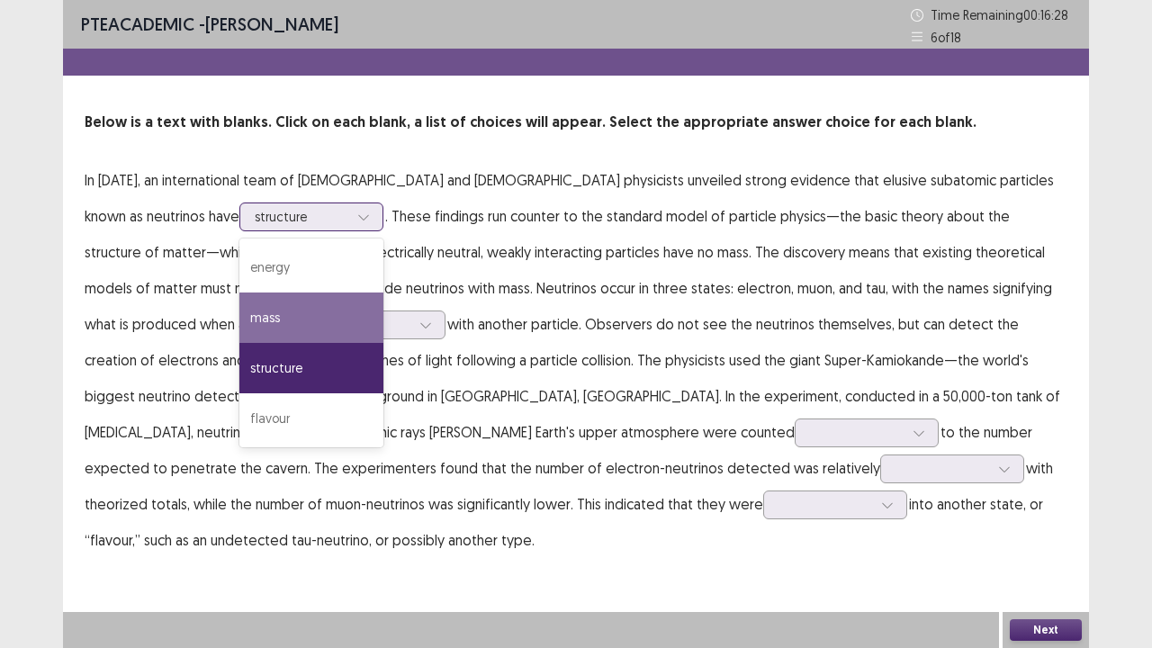
click at [239, 305] on div "mass" at bounding box center [311, 317] width 144 height 50
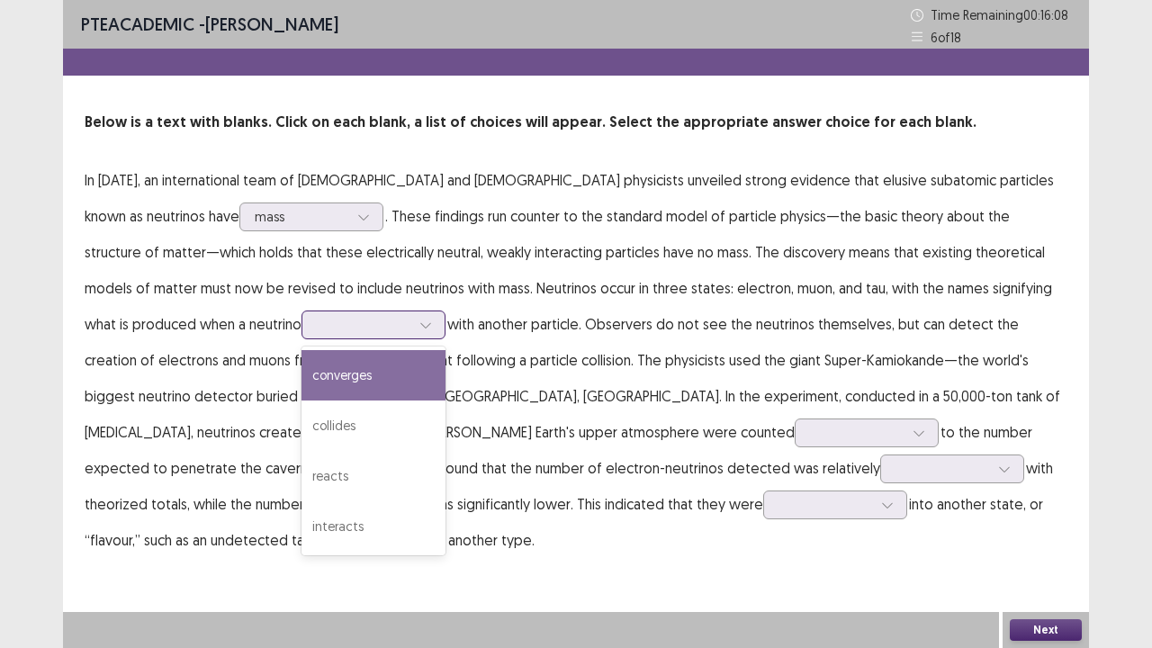
click at [317, 333] on div at bounding box center [364, 324] width 94 height 17
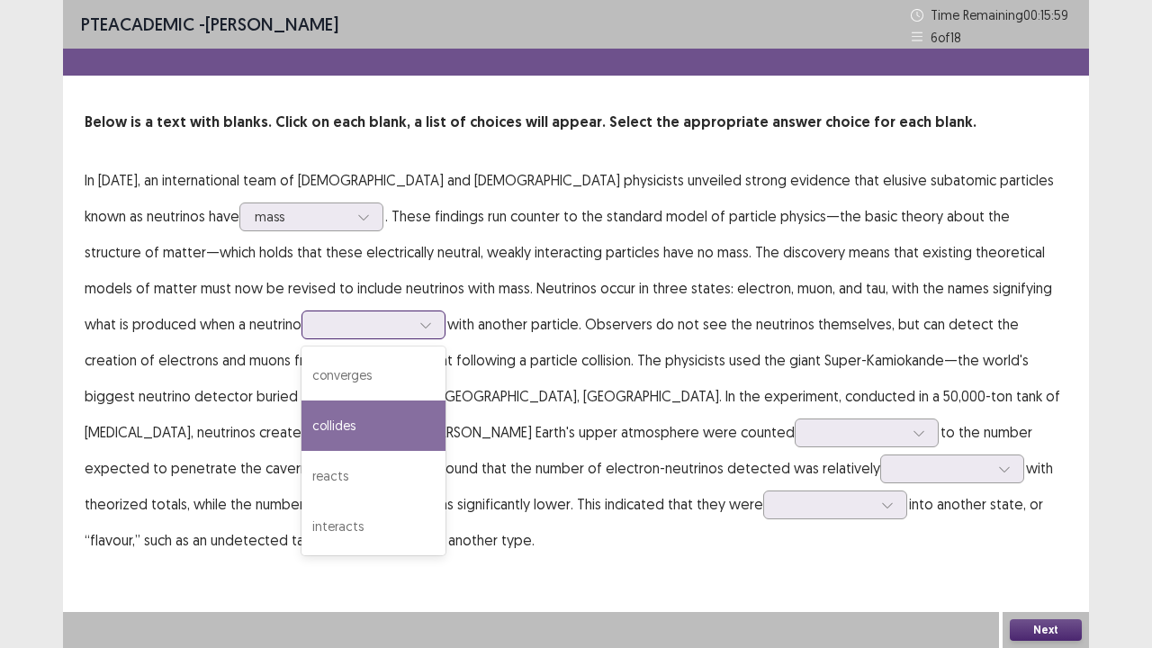
click at [301, 415] on div "collides" at bounding box center [373, 425] width 144 height 50
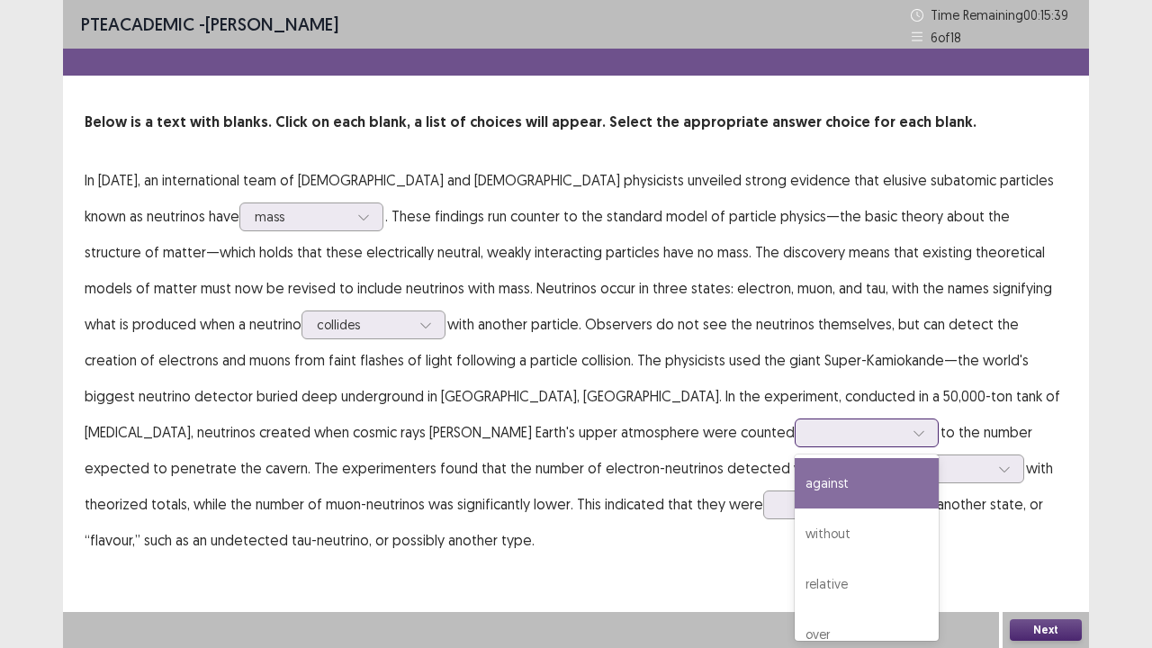
click at [810, 424] on div at bounding box center [857, 432] width 94 height 17
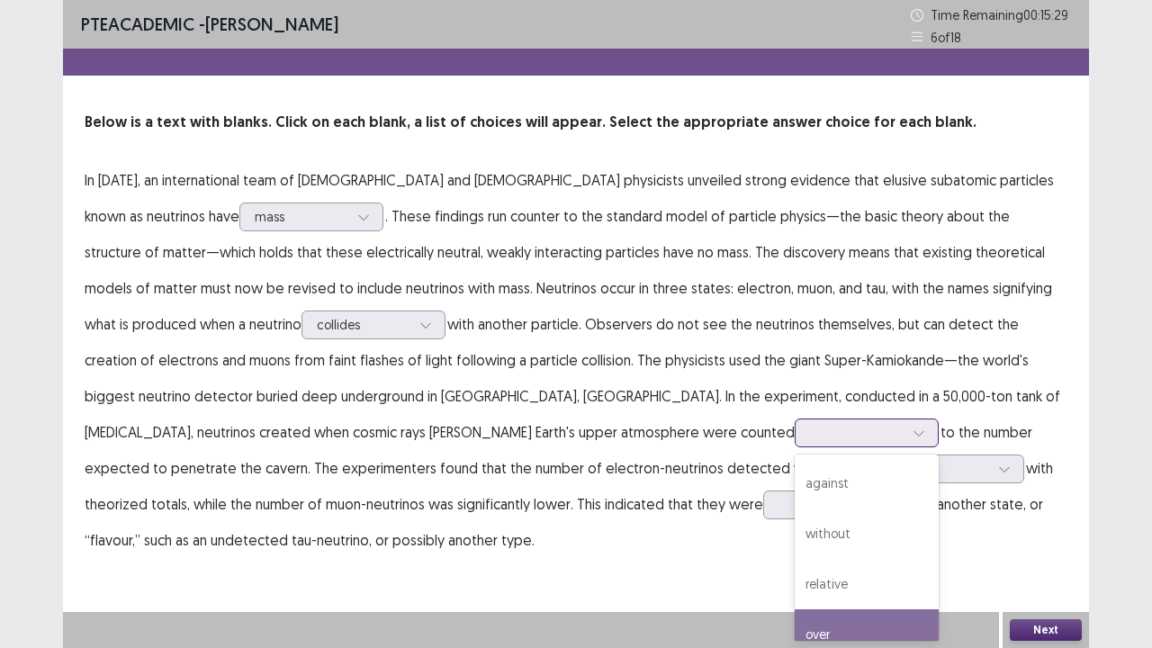
click at [794, 525] on div "over" at bounding box center [866, 634] width 144 height 50
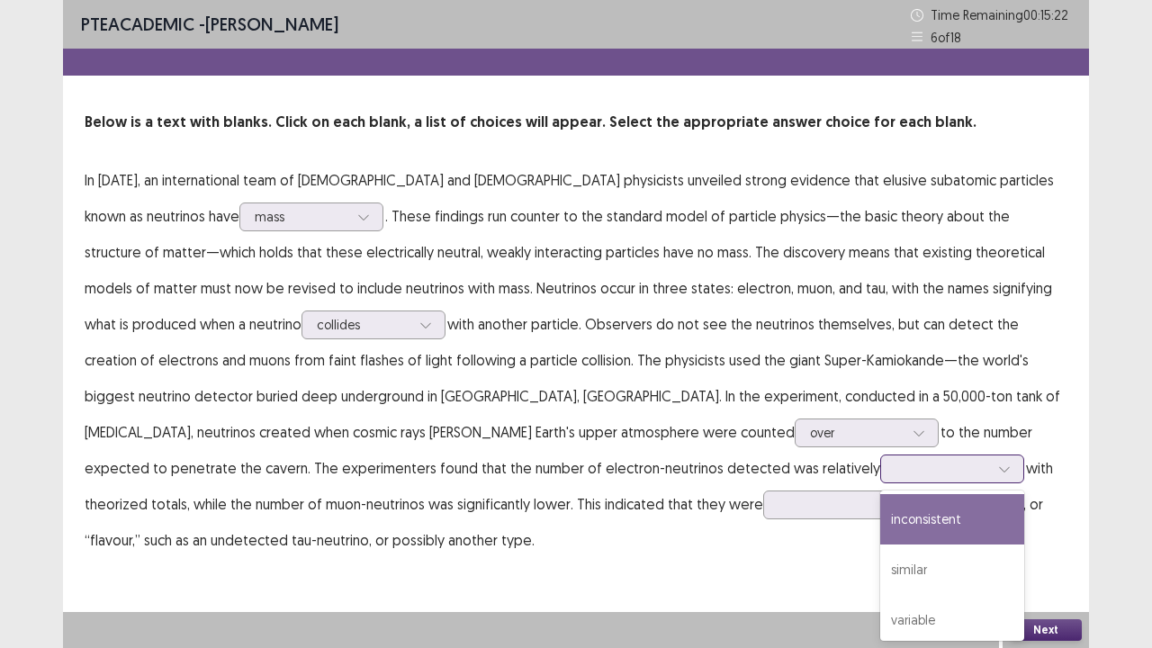
click at [895, 468] on div at bounding box center [942, 468] width 94 height 17
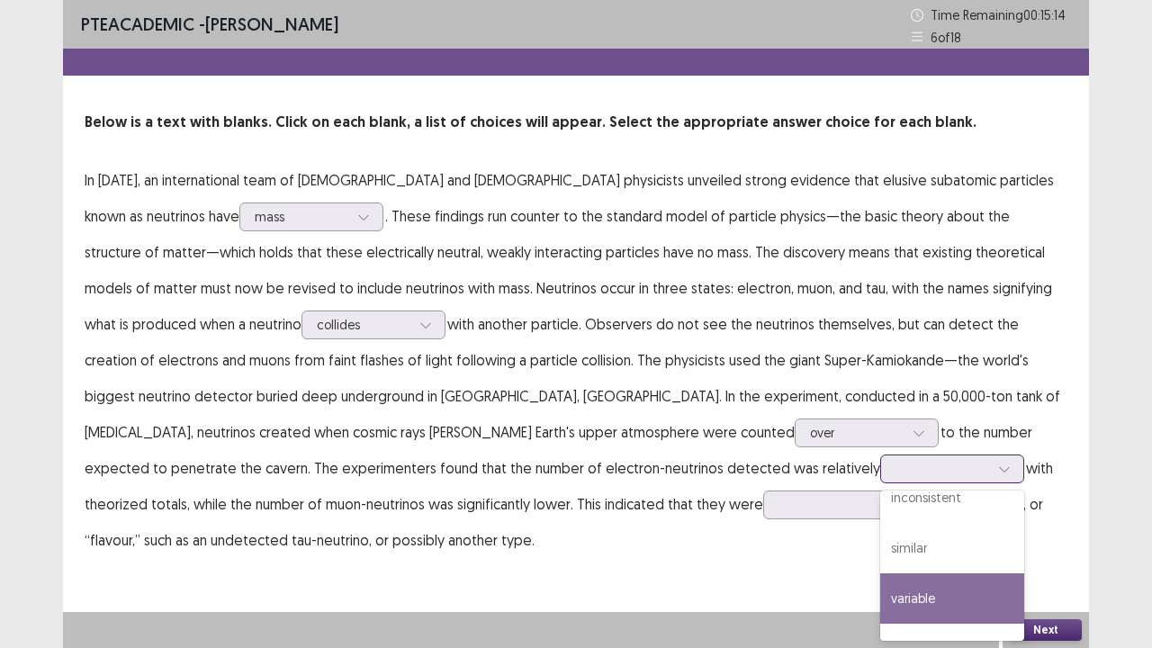
scroll to position [58, 0]
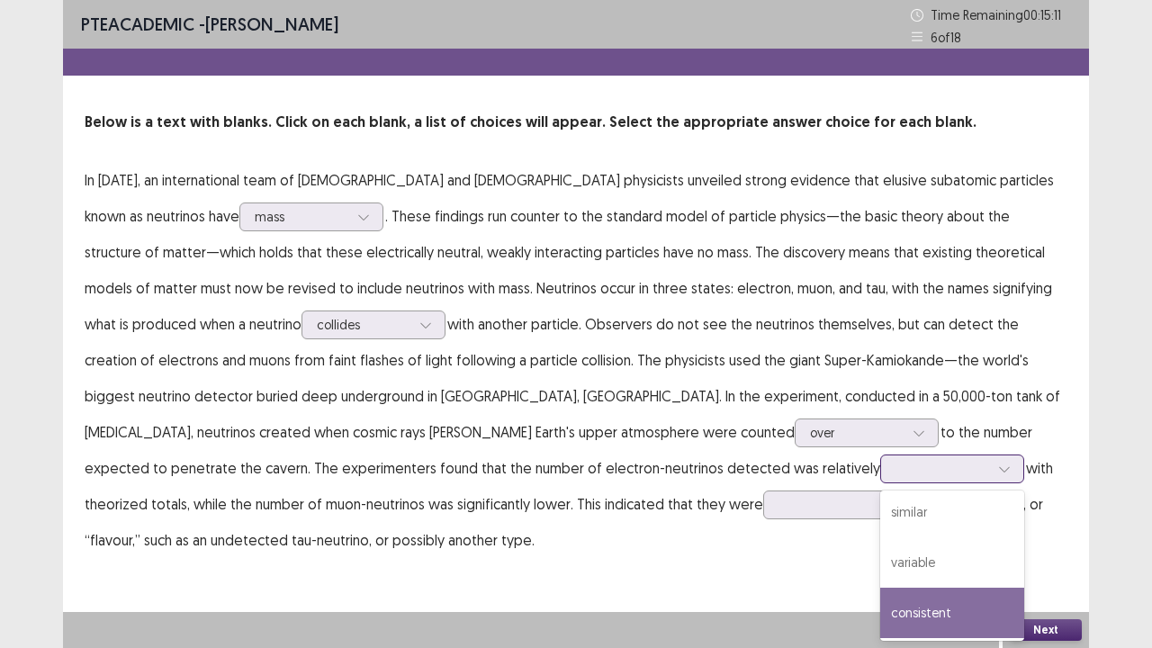
click at [880, 525] on div "consistent" at bounding box center [952, 612] width 144 height 50
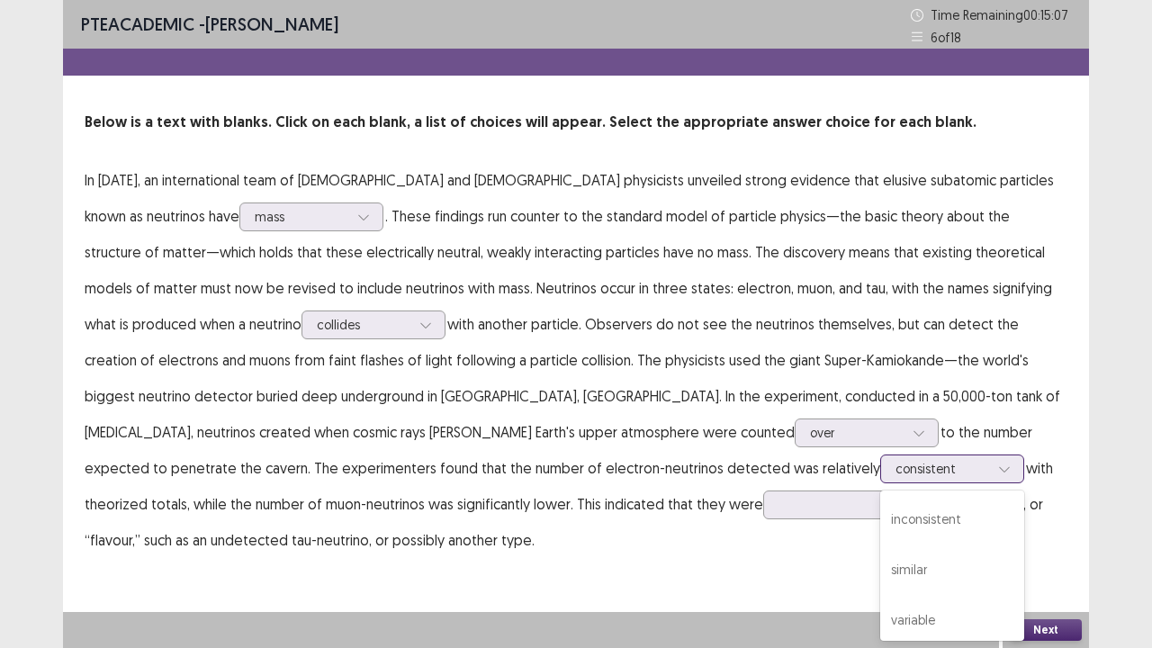
click at [895, 468] on div at bounding box center [942, 468] width 94 height 17
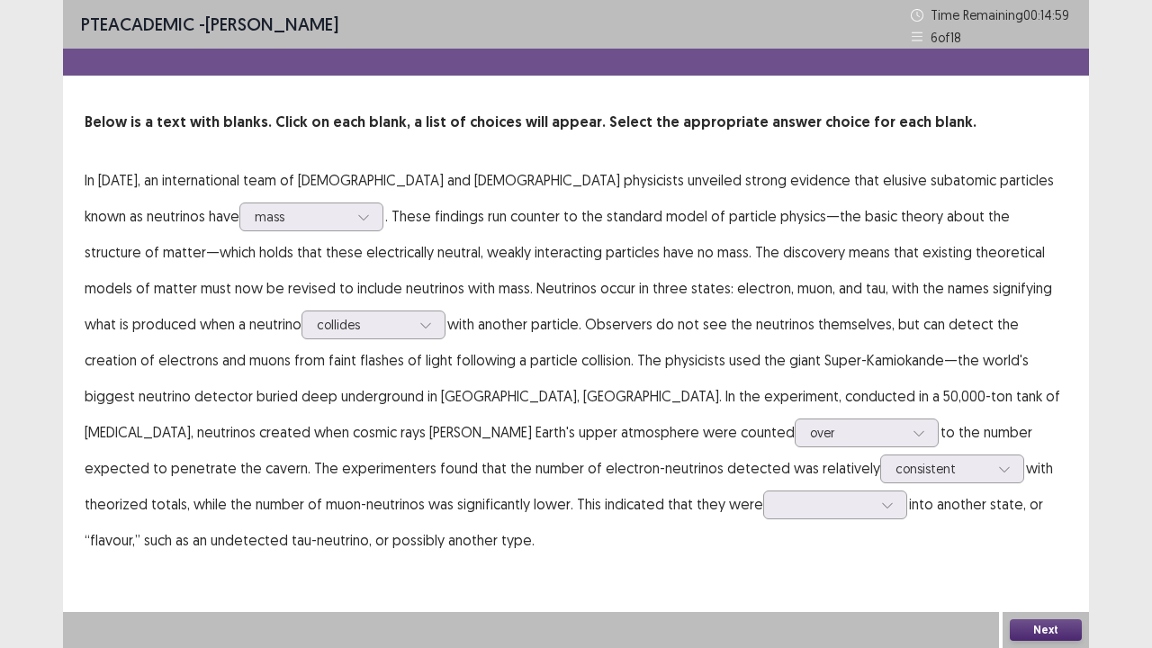
click at [673, 525] on div "PTE academic - [PERSON_NAME] Time Remaining 00 : 14 : 59 6 of 18 Below is a tex…" at bounding box center [576, 297] width 1026 height 594
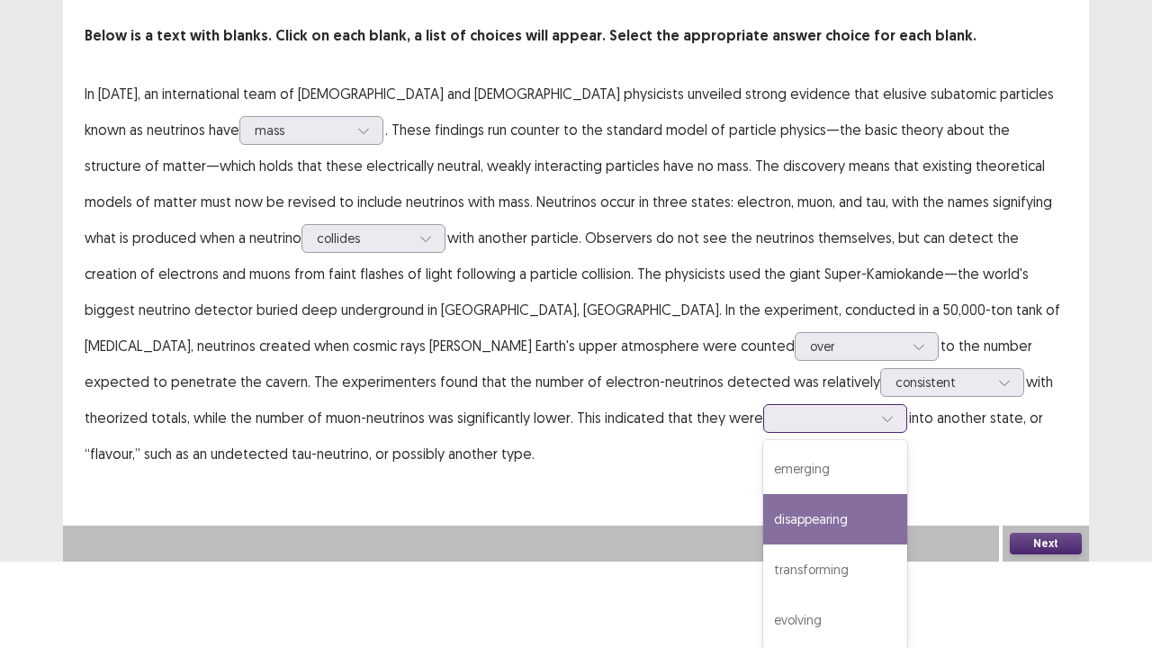
click at [763, 433] on div "4 results available. Use Up and Down to choose options, press Enter to select t…" at bounding box center [835, 418] width 144 height 29
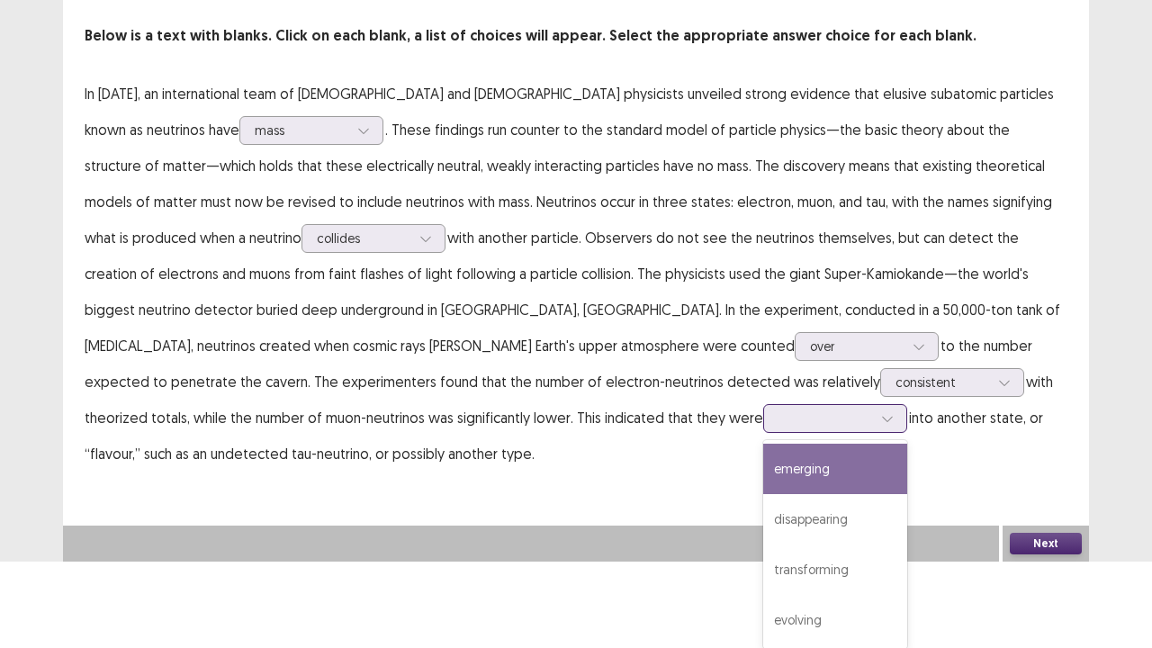
click at [763, 467] on div "emerging" at bounding box center [835, 469] width 144 height 50
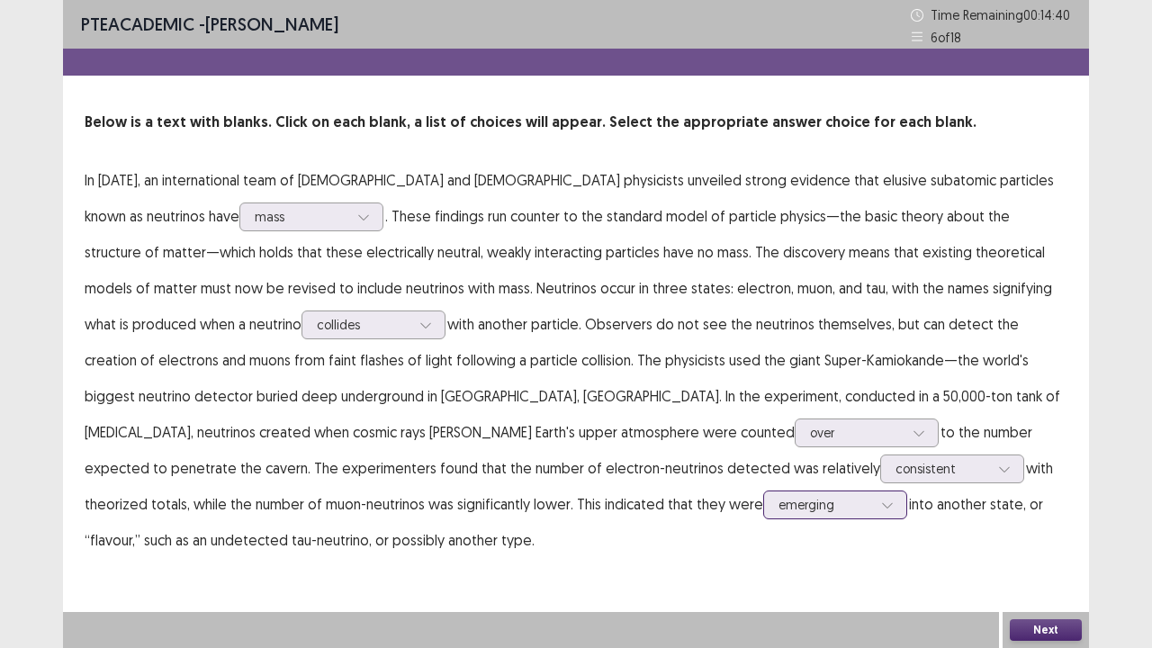
click at [763, 498] on div "option emerging, selected. emerging" at bounding box center [835, 504] width 144 height 29
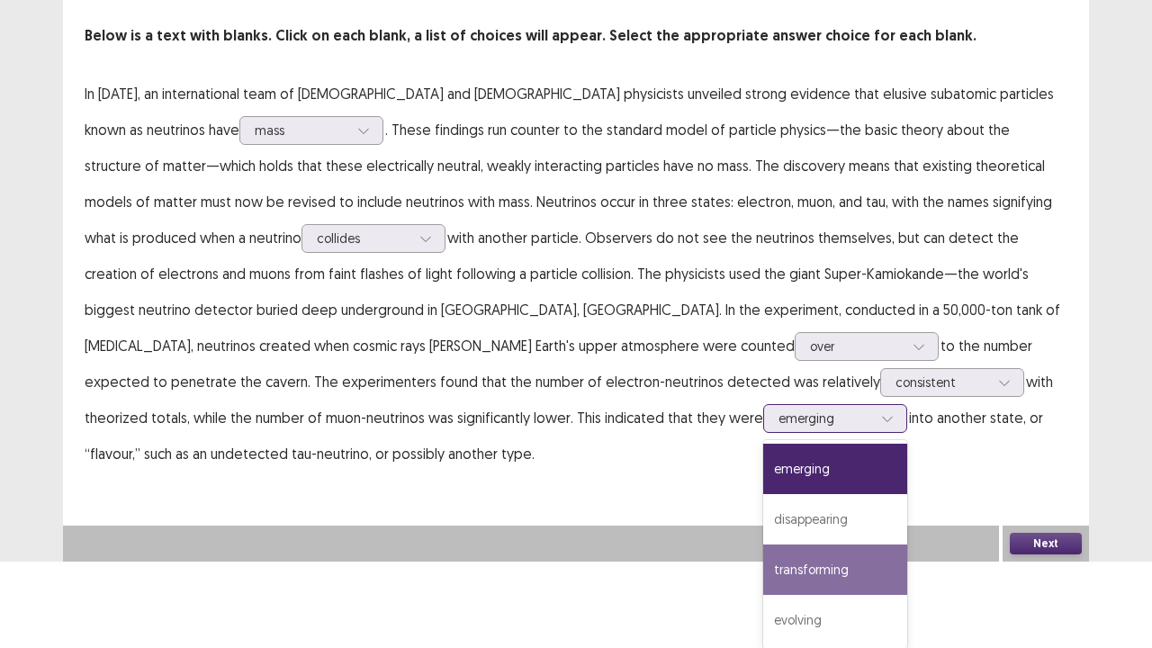
click at [763, 525] on div "transforming" at bounding box center [835, 569] width 144 height 50
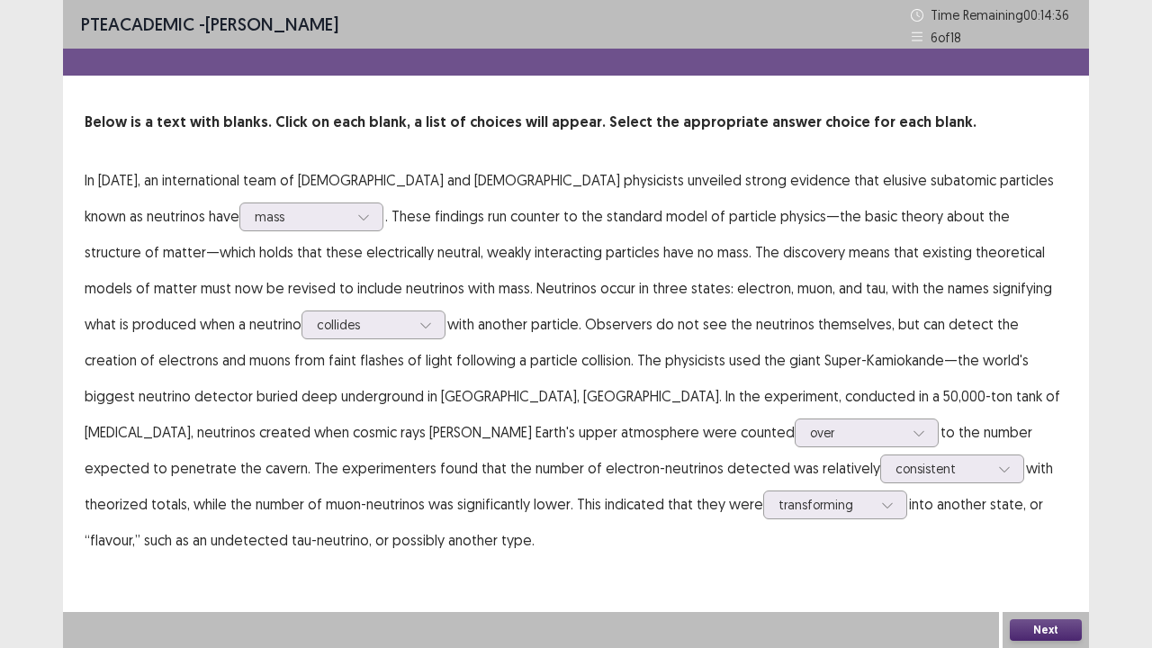
click at [1049, 525] on button "Next" at bounding box center [1045, 630] width 72 height 22
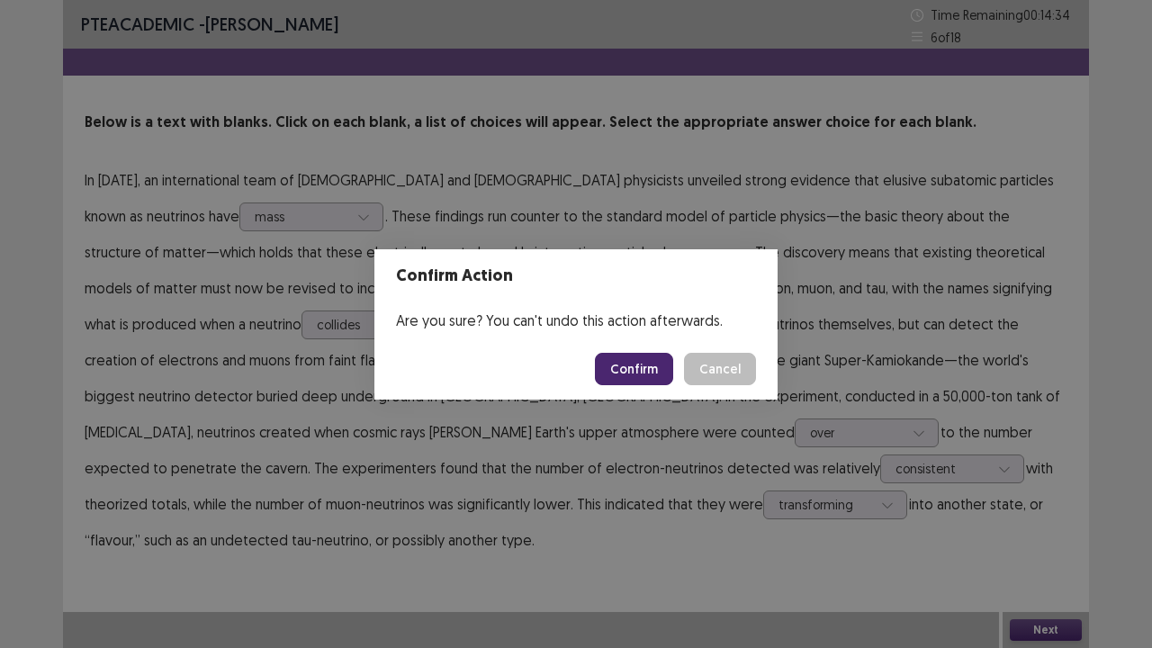
click at [642, 371] on button "Confirm" at bounding box center [634, 369] width 78 height 32
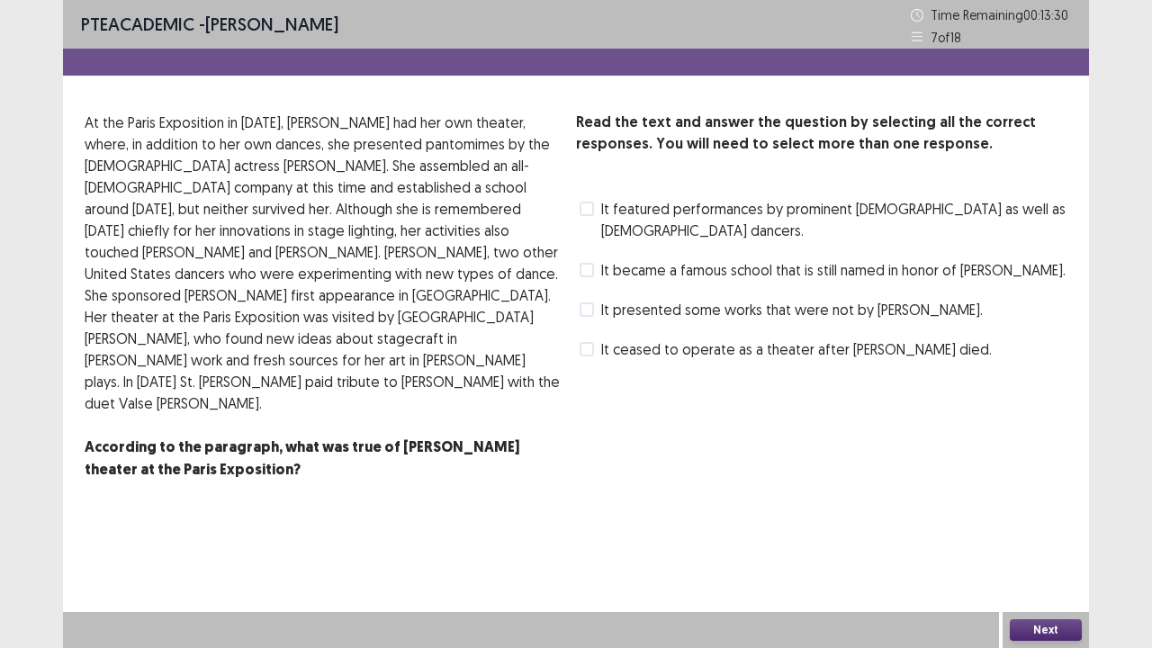
click at [615, 259] on span "It became a famous school that is still named in honor of [PERSON_NAME]." at bounding box center [833, 270] width 464 height 22
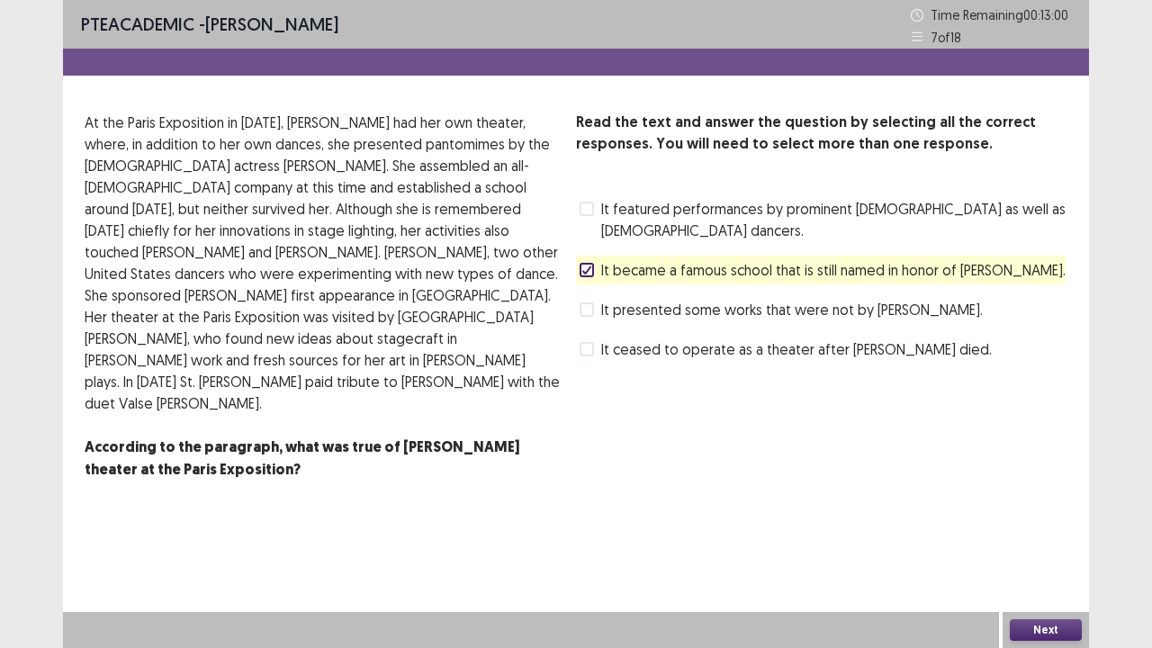
click at [1026, 525] on button "Next" at bounding box center [1045, 630] width 72 height 22
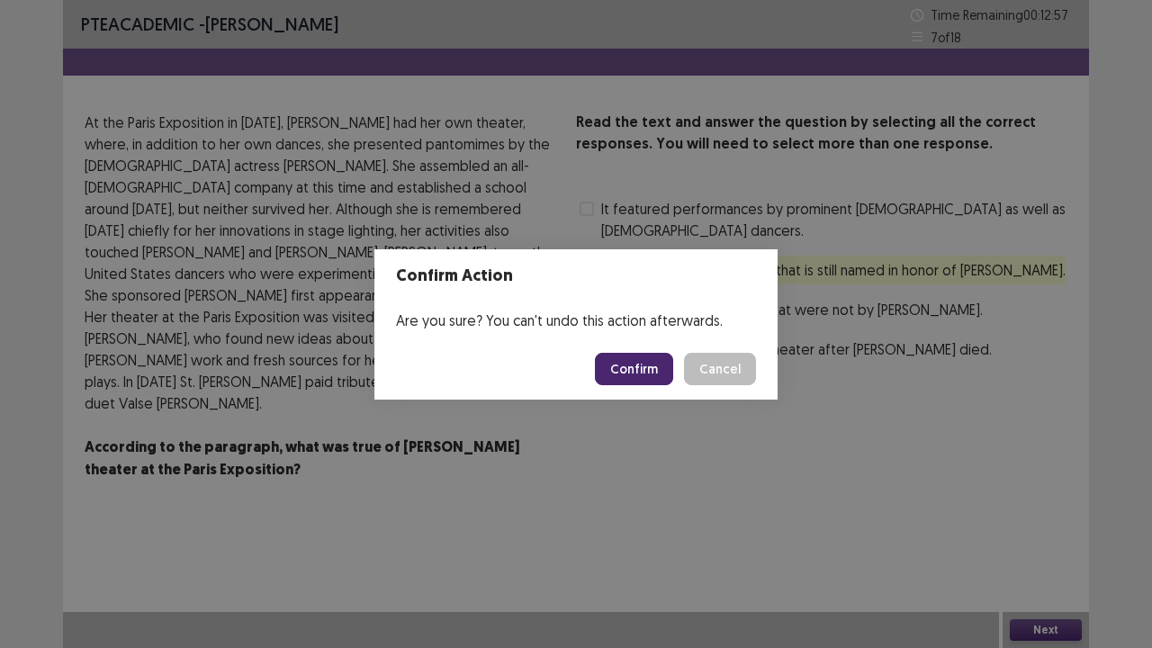
click at [659, 371] on button "Confirm" at bounding box center [634, 369] width 78 height 32
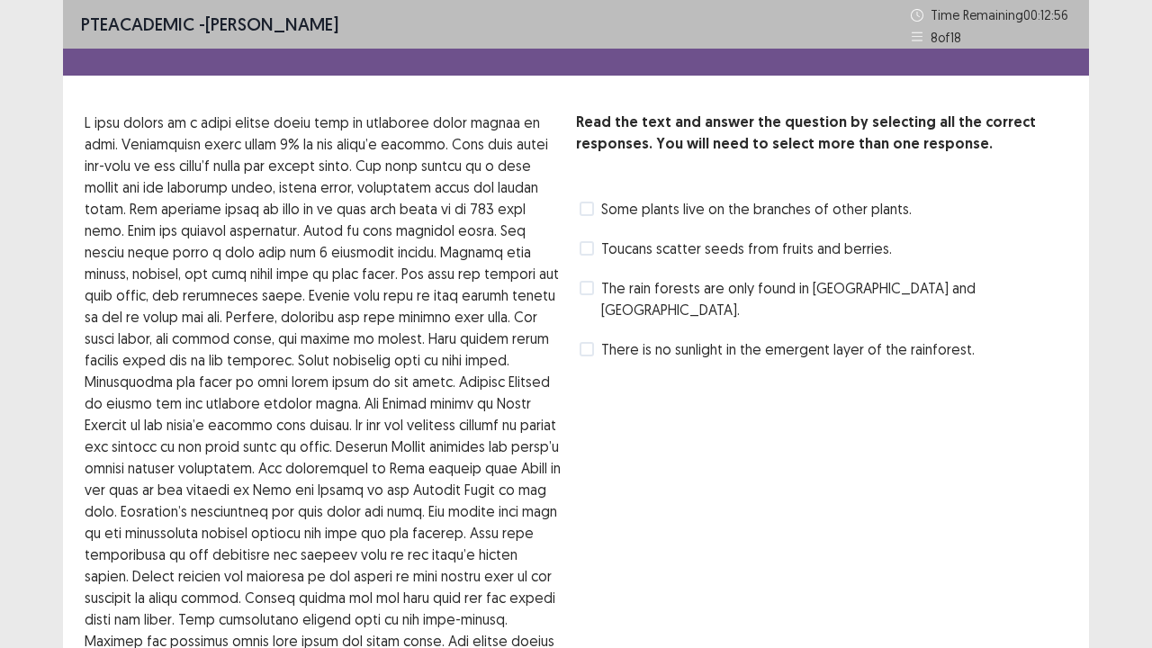
click at [730, 463] on div "Read the text and answer the question by selecting all the correct responses. Y…" at bounding box center [821, 469] width 491 height 714
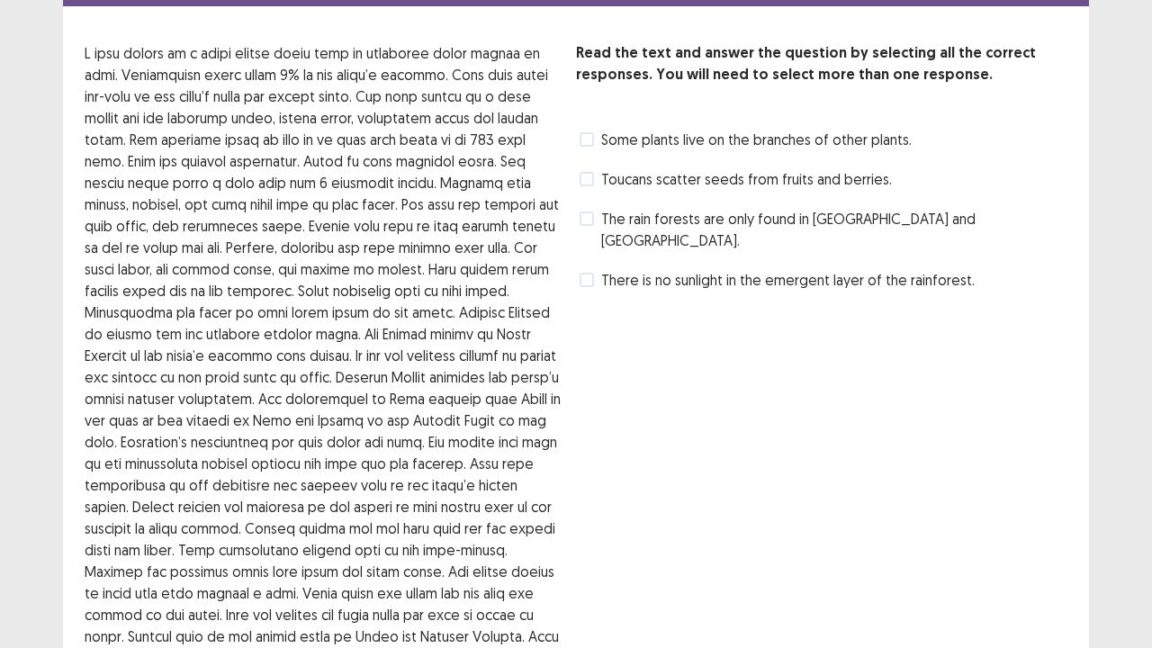
scroll to position [72, 0]
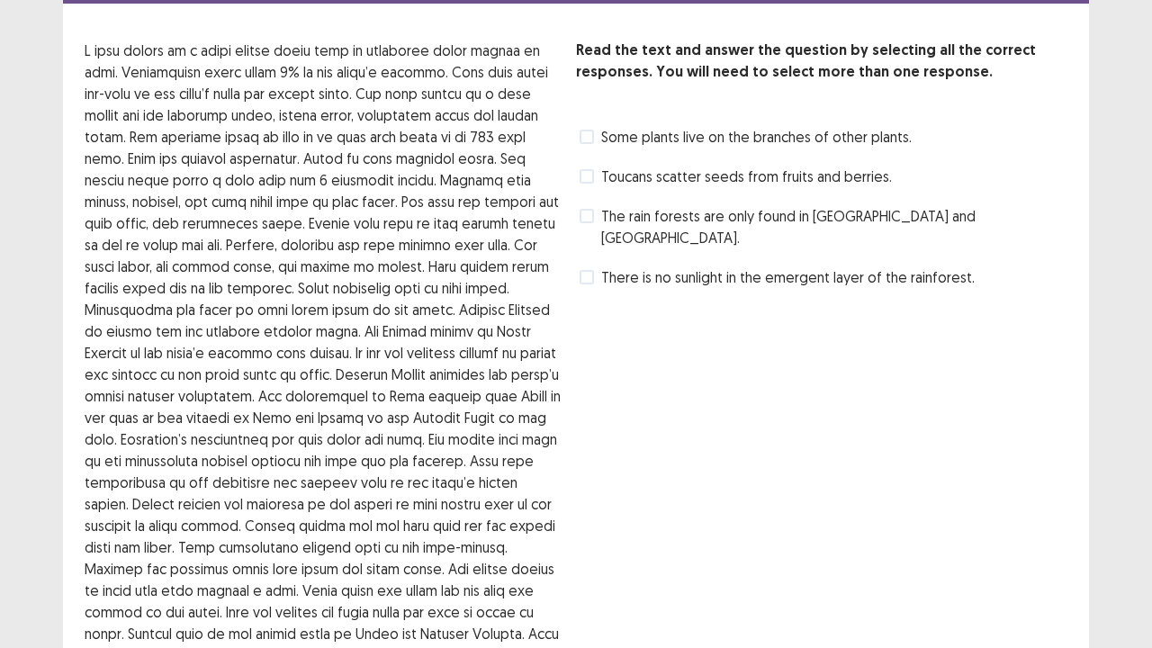
click at [588, 131] on span at bounding box center [586, 137] width 14 height 14
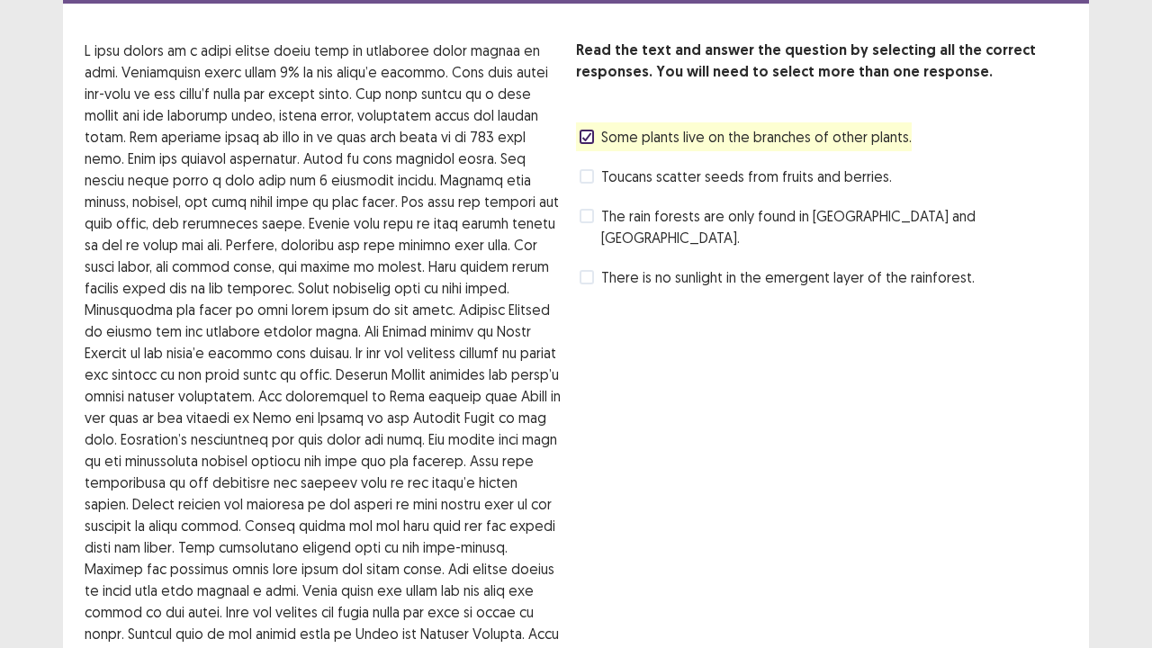
click at [686, 407] on div "Read the text and answer the question by selecting all the correct responses. Y…" at bounding box center [821, 397] width 491 height 714
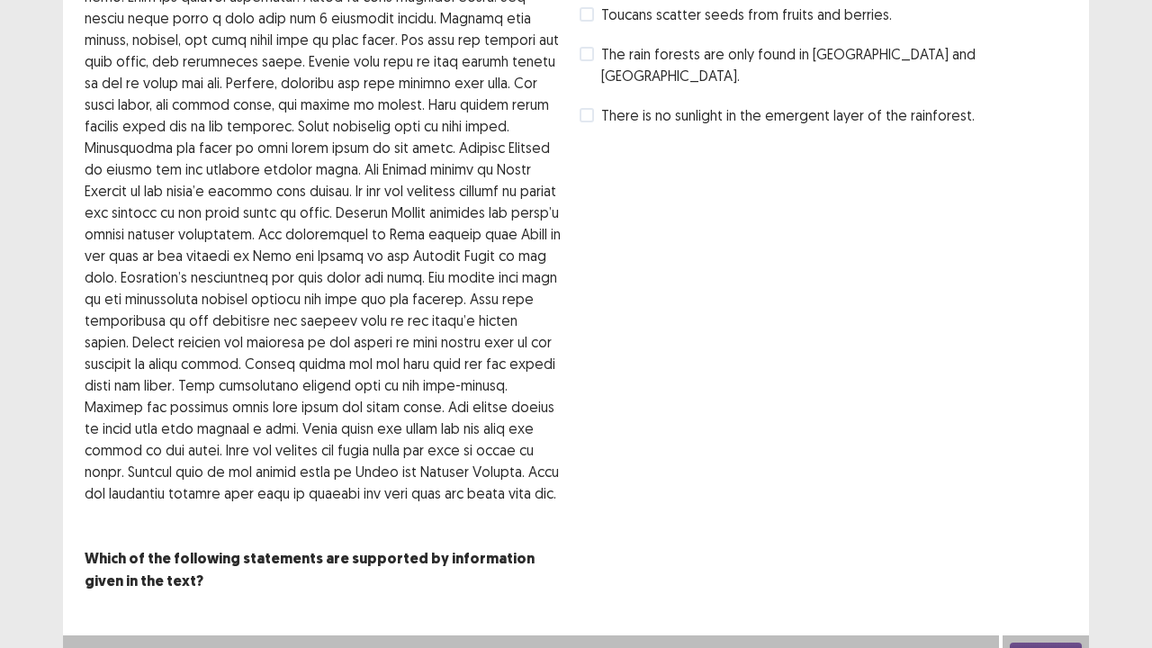
scroll to position [235, 0]
click at [1056, 525] on button "Next" at bounding box center [1045, 652] width 72 height 22
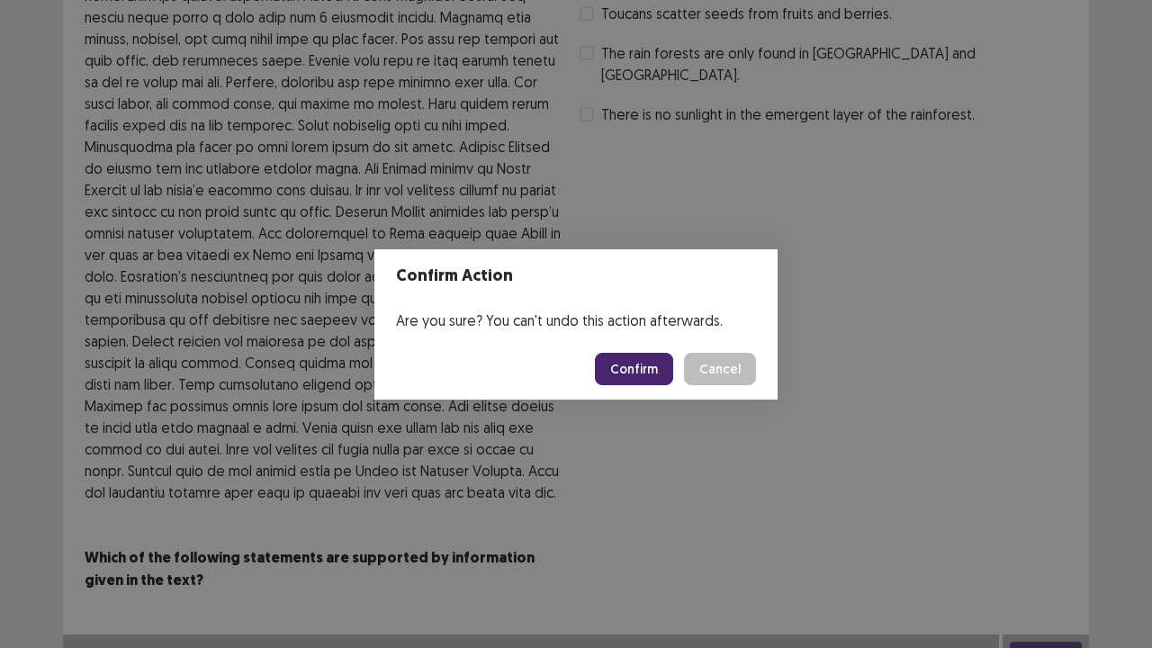
click at [642, 358] on button "Confirm" at bounding box center [634, 369] width 78 height 32
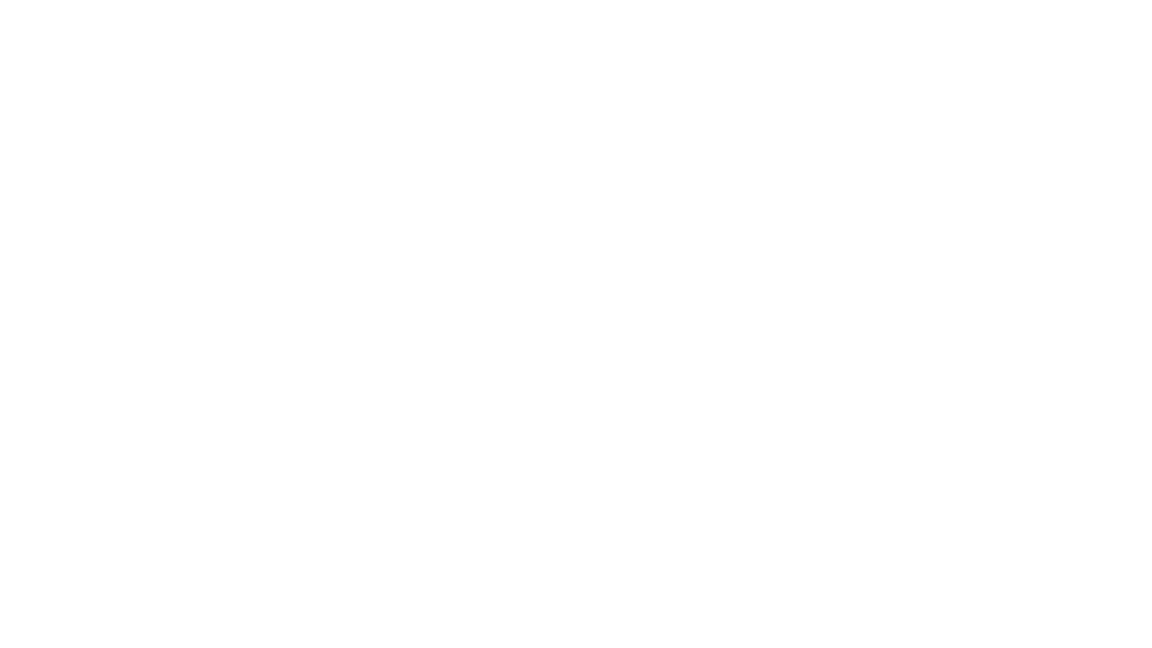
scroll to position [0, 0]
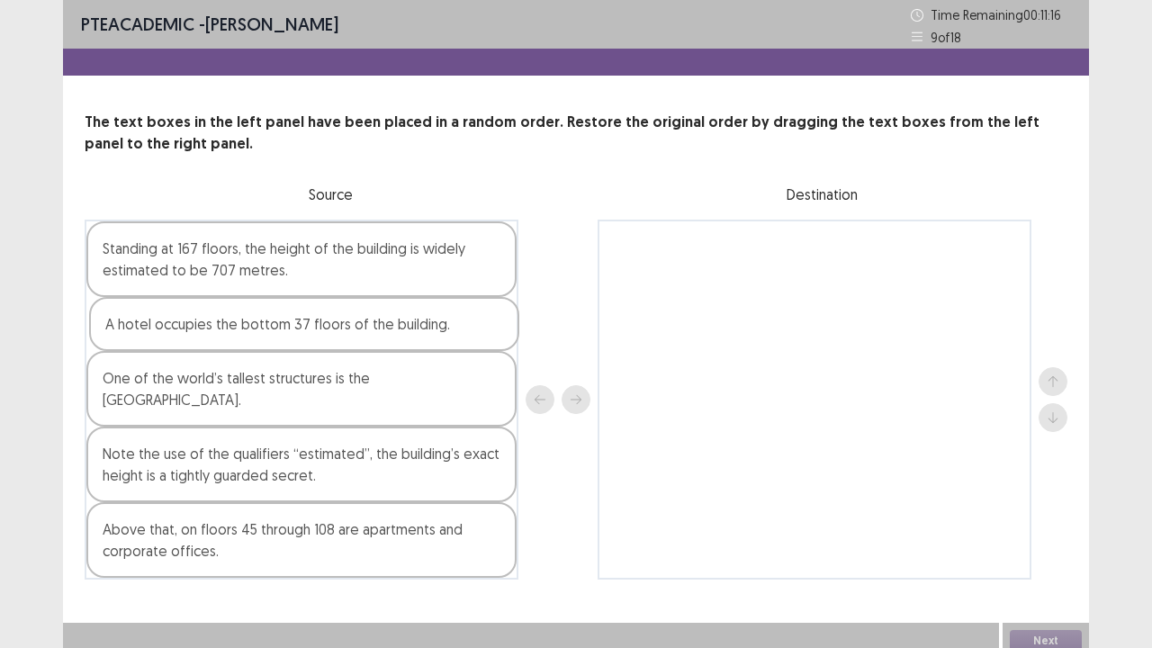
click at [257, 331] on div "Standing at 167 floors, the height of the building is widely estimated to be 70…" at bounding box center [302, 400] width 434 height 360
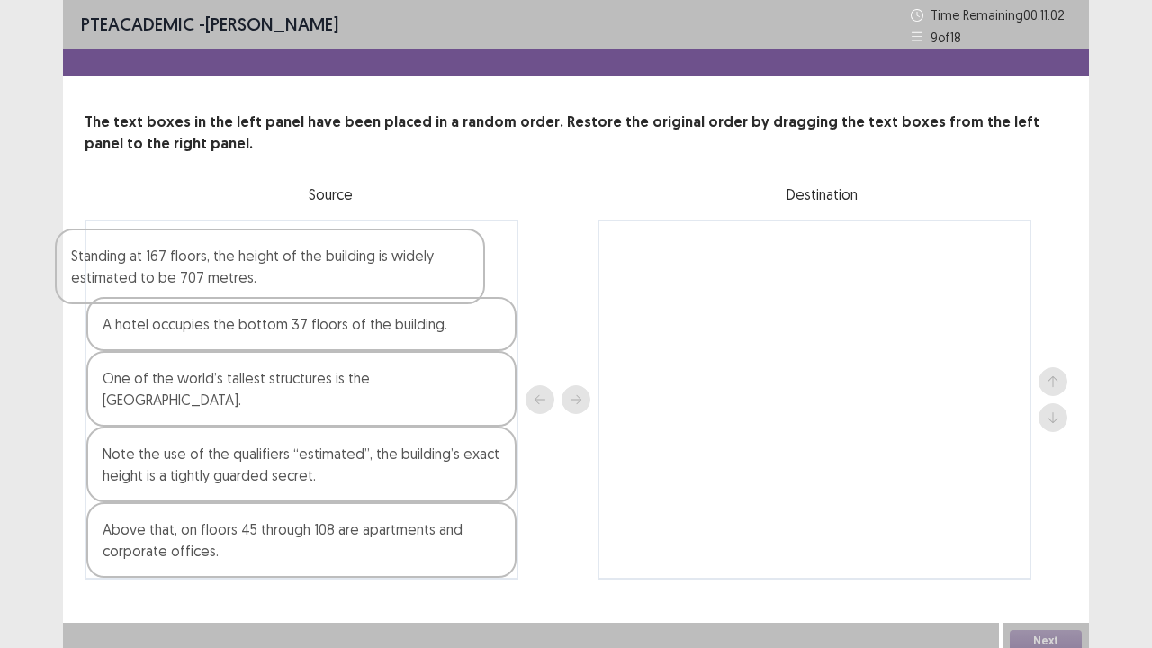
drag, startPoint x: 234, startPoint y: 272, endPoint x: 212, endPoint y: 278, distance: 22.5
click at [212, 278] on div "Standing at 167 floors, the height of the building is widely estimated to be 70…" at bounding box center [302, 400] width 434 height 360
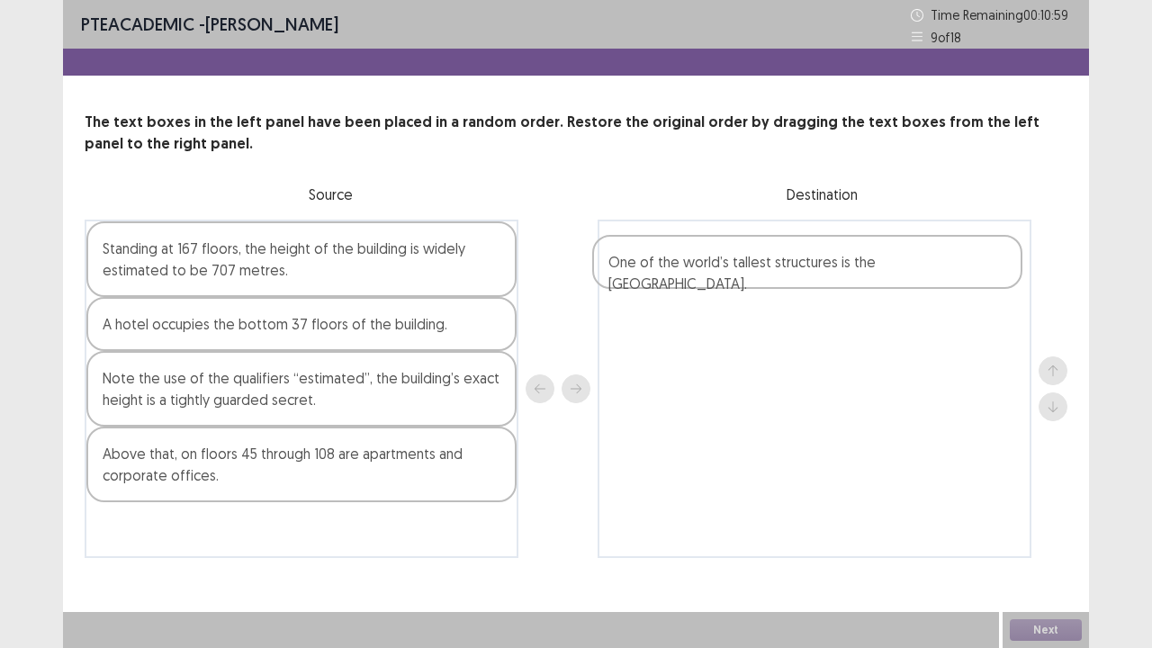
drag, startPoint x: 185, startPoint y: 396, endPoint x: 700, endPoint y: 278, distance: 527.9
click at [700, 278] on div "Standing at 167 floors, the height of the building is widely estimated to be 70…" at bounding box center [576, 389] width 982 height 338
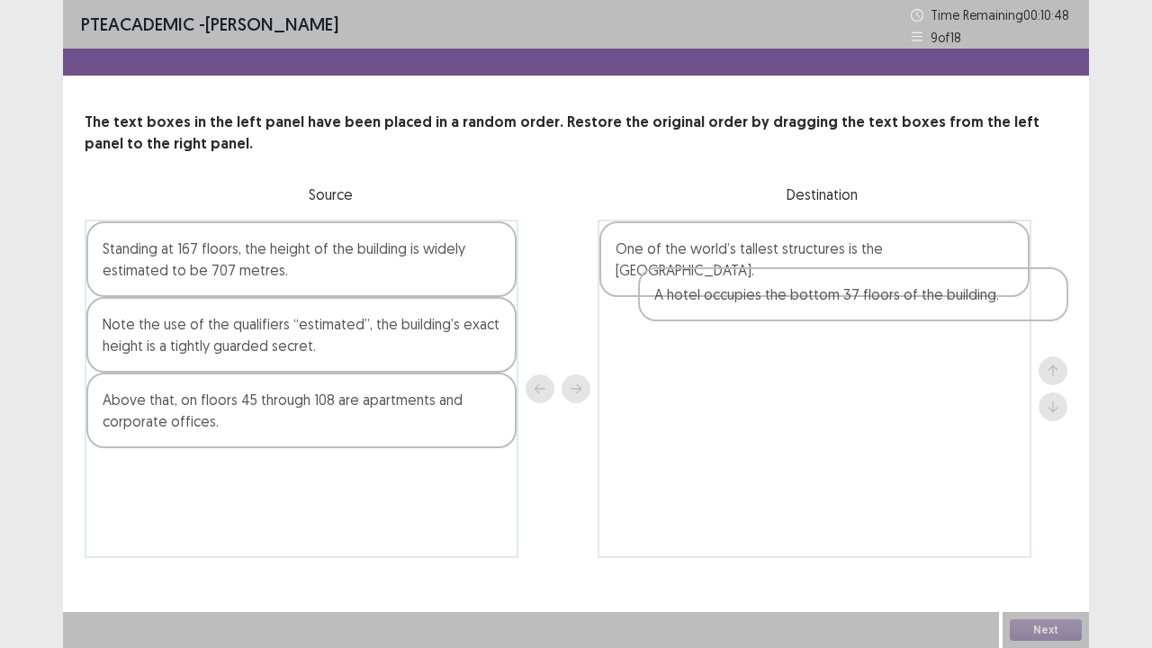
drag, startPoint x: 245, startPoint y: 325, endPoint x: 801, endPoint y: 295, distance: 556.8
click at [801, 295] on div "Standing at 167 floors, the height of the building is widely estimated to be 70…" at bounding box center [576, 389] width 982 height 338
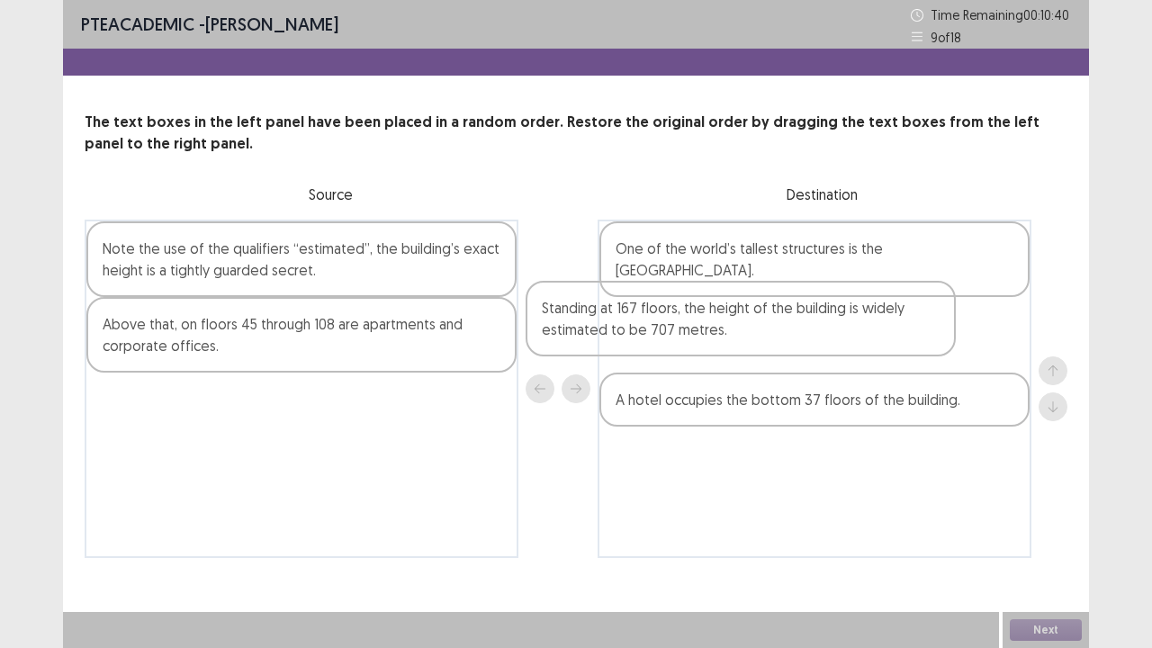
drag, startPoint x: 280, startPoint y: 254, endPoint x: 736, endPoint y: 317, distance: 460.4
click at [736, 317] on div "Standing at 167 floors, the height of the building is widely estimated to be 70…" at bounding box center [576, 389] width 982 height 338
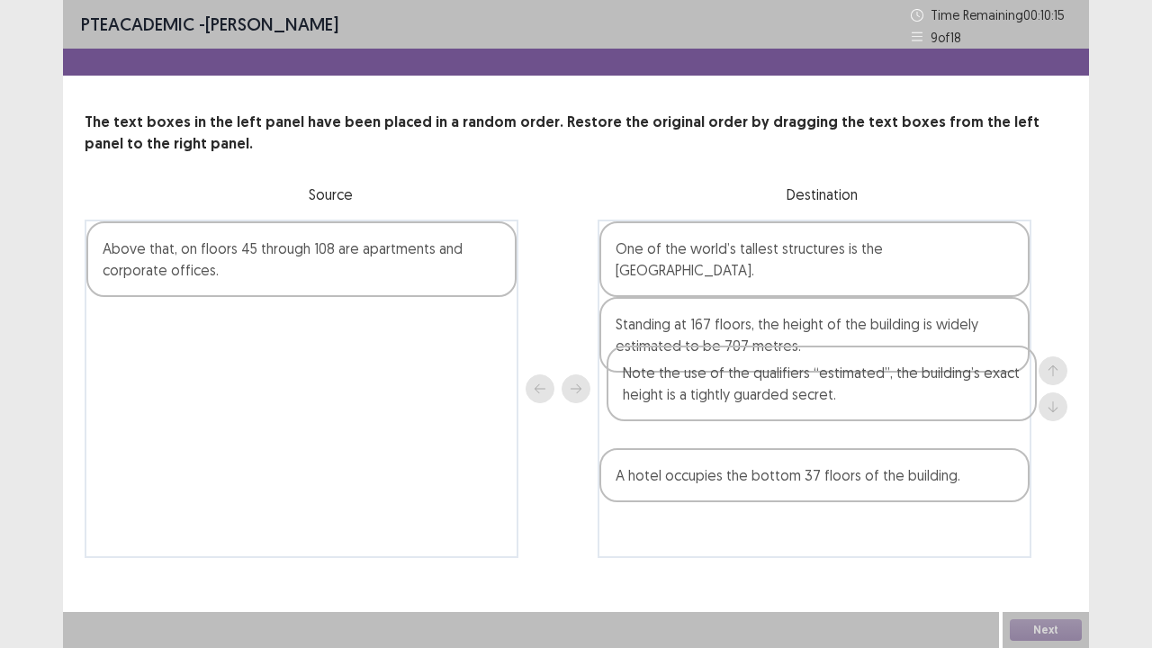
drag, startPoint x: 353, startPoint y: 275, endPoint x: 891, endPoint y: 403, distance: 552.9
click at [891, 403] on div "Note the use of the qualifiers “estimated”, the building’s exact height is a ti…" at bounding box center [576, 389] width 982 height 338
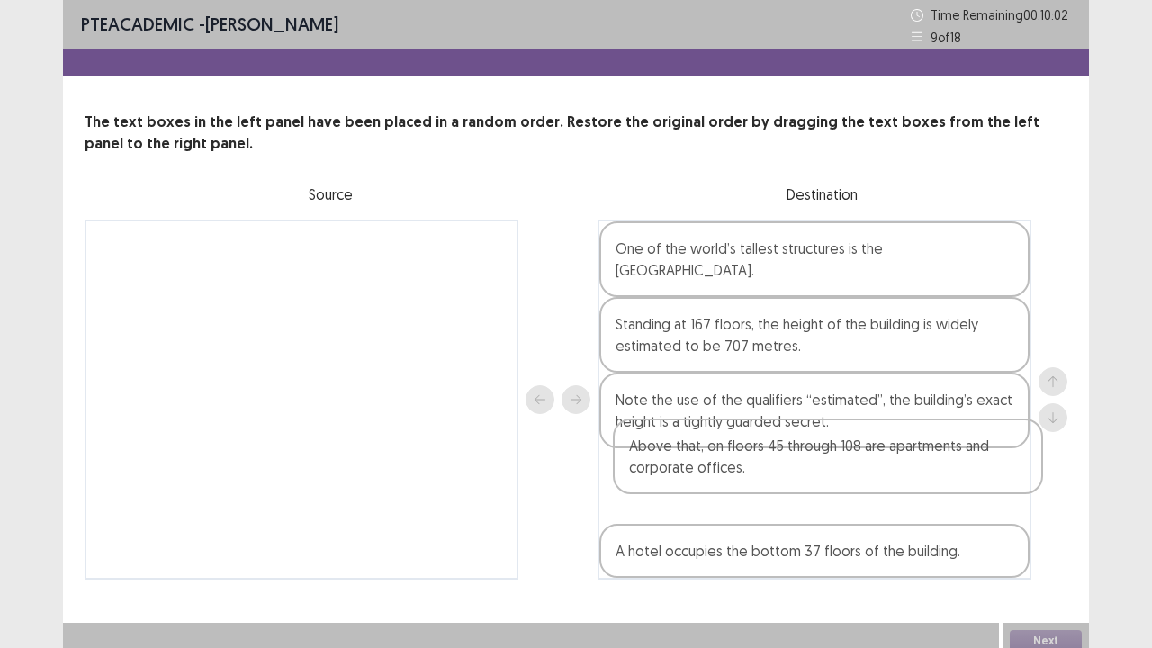
drag, startPoint x: 296, startPoint y: 264, endPoint x: 833, endPoint y: 466, distance: 573.9
click at [833, 466] on div "Above that, on floors 45 through 108 are apartments and corporate offices. One …" at bounding box center [576, 400] width 982 height 360
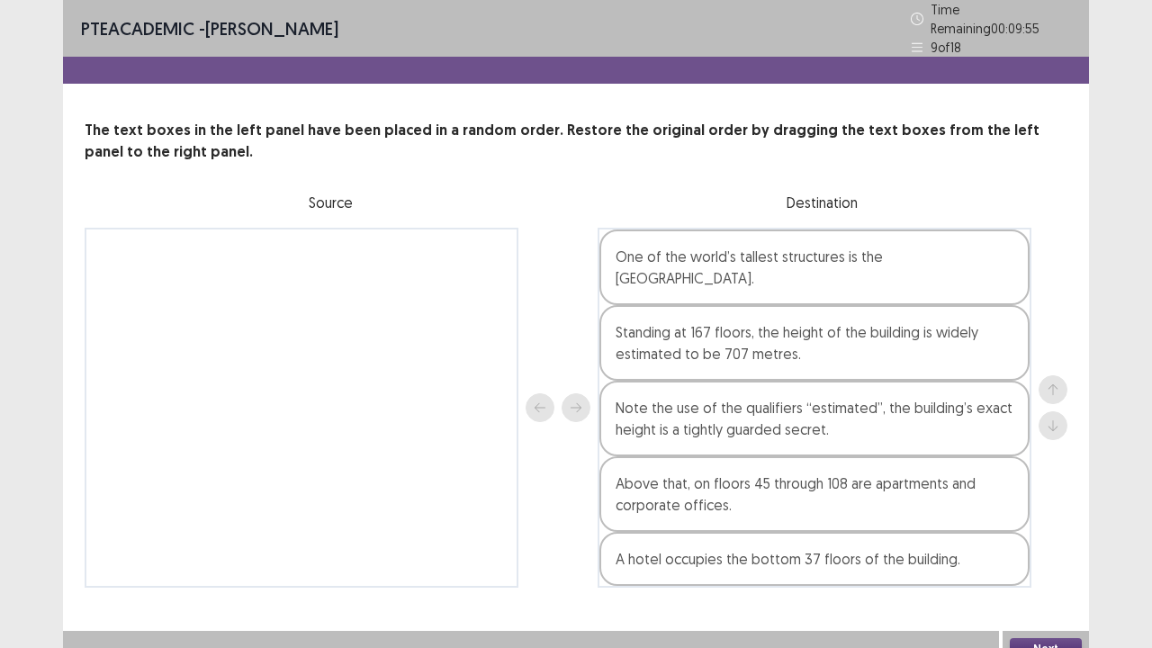
click at [1053, 525] on div "PTE academic - [PERSON_NAME] Time Remaining 00 : 09 : 55 9 of 18 The text boxes…" at bounding box center [576, 311] width 1026 height 623
click at [1044, 525] on button "Next" at bounding box center [1045, 649] width 72 height 22
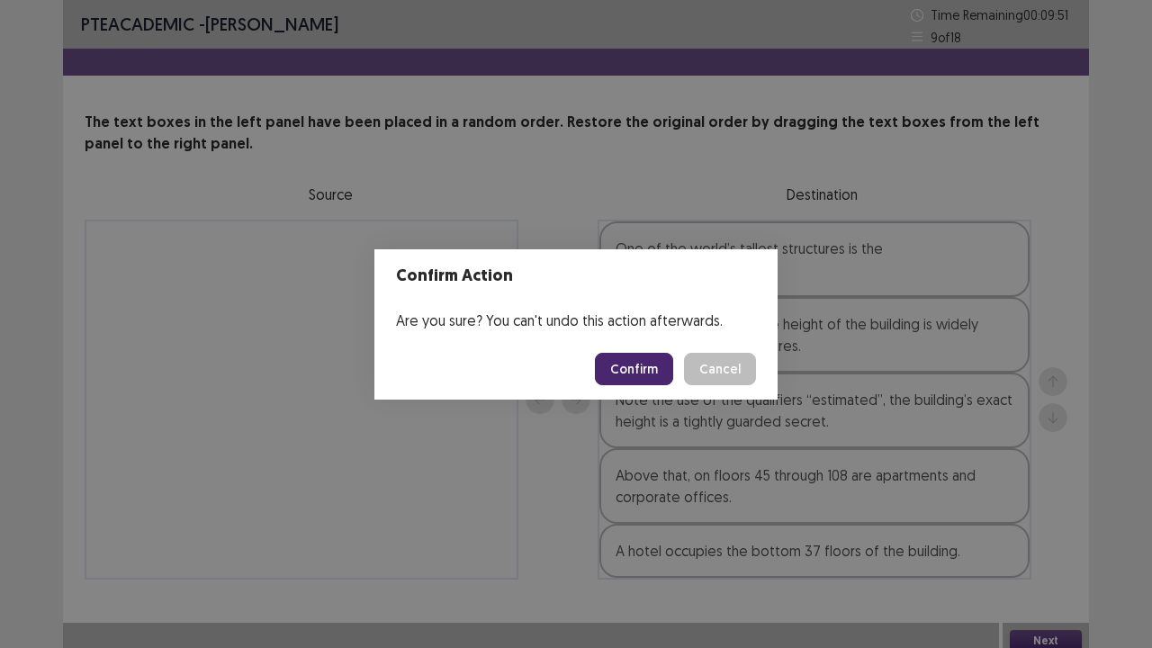
click at [615, 365] on button "Confirm" at bounding box center [634, 369] width 78 height 32
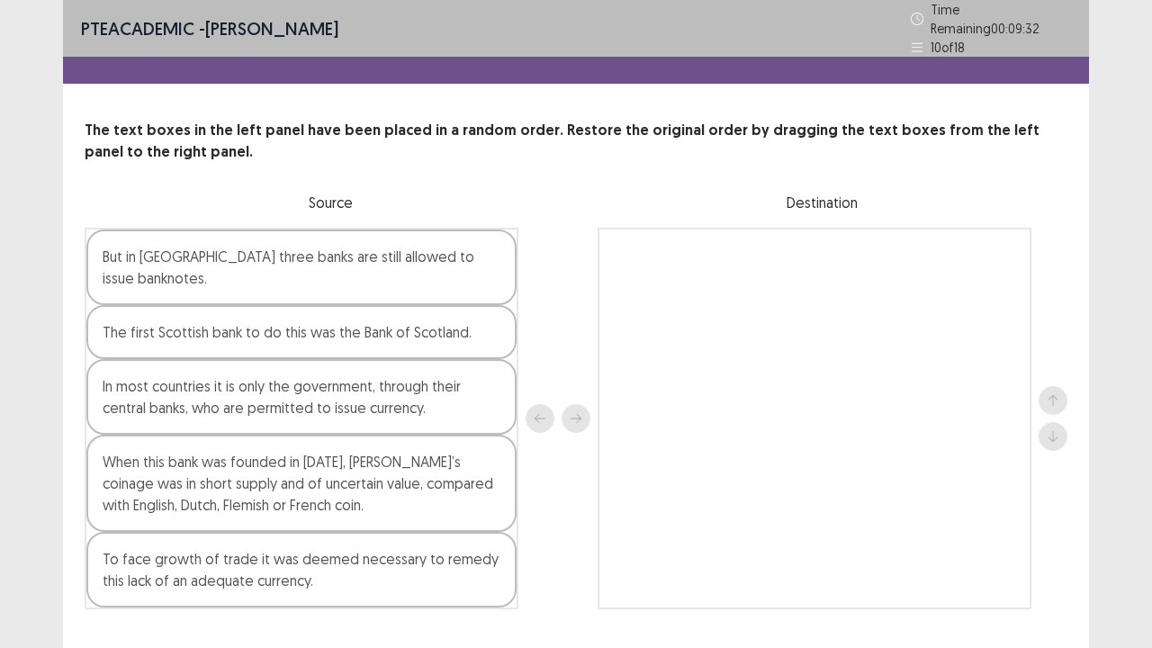
click at [309, 308] on div "The first Scottish bank to do this was the Bank of Scotland." at bounding box center [301, 332] width 430 height 54
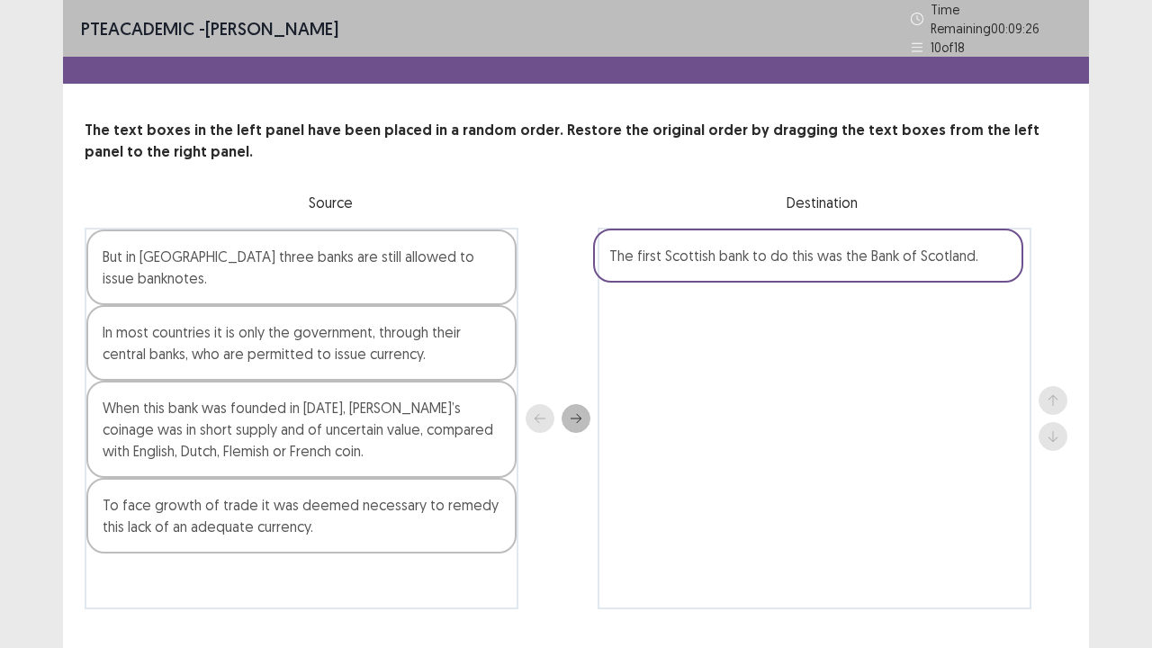
drag, startPoint x: 417, startPoint y: 303, endPoint x: 929, endPoint y: 255, distance: 515.0
click at [929, 255] on div "But in [GEOGRAPHIC_DATA] three banks are still allowed to issue banknotes. The …" at bounding box center [576, 418] width 982 height 381
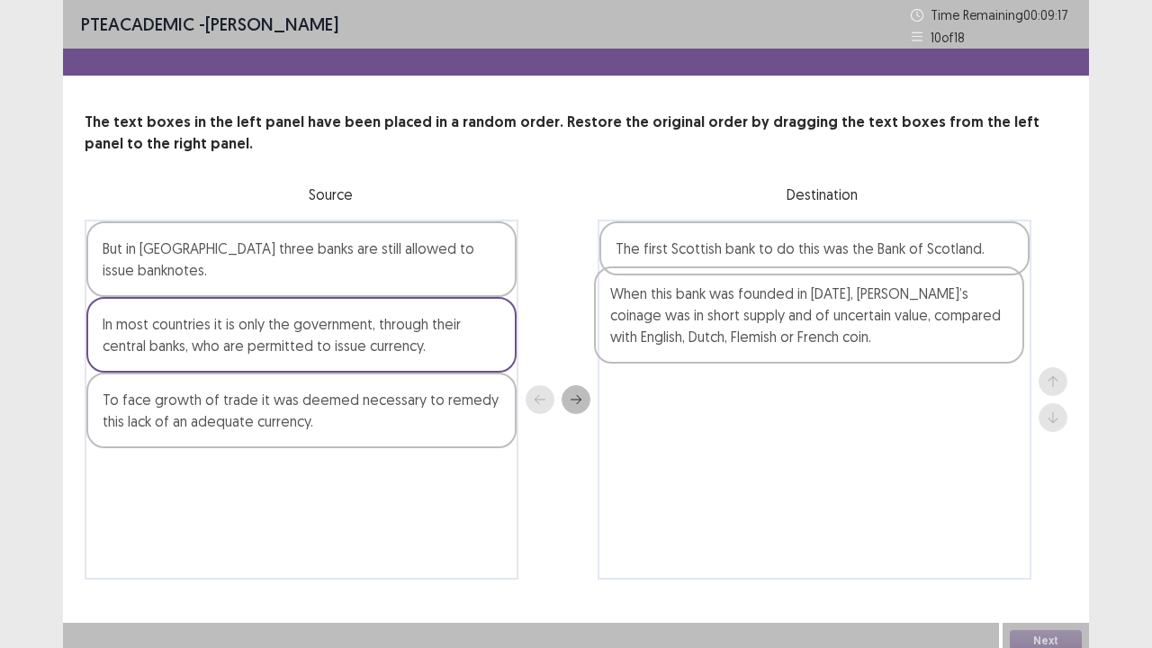
drag, startPoint x: 283, startPoint y: 412, endPoint x: 811, endPoint y: 324, distance: 534.5
click at [811, 324] on div "But in [GEOGRAPHIC_DATA] three banks are still allowed to issue banknotes. In m…" at bounding box center [576, 400] width 982 height 360
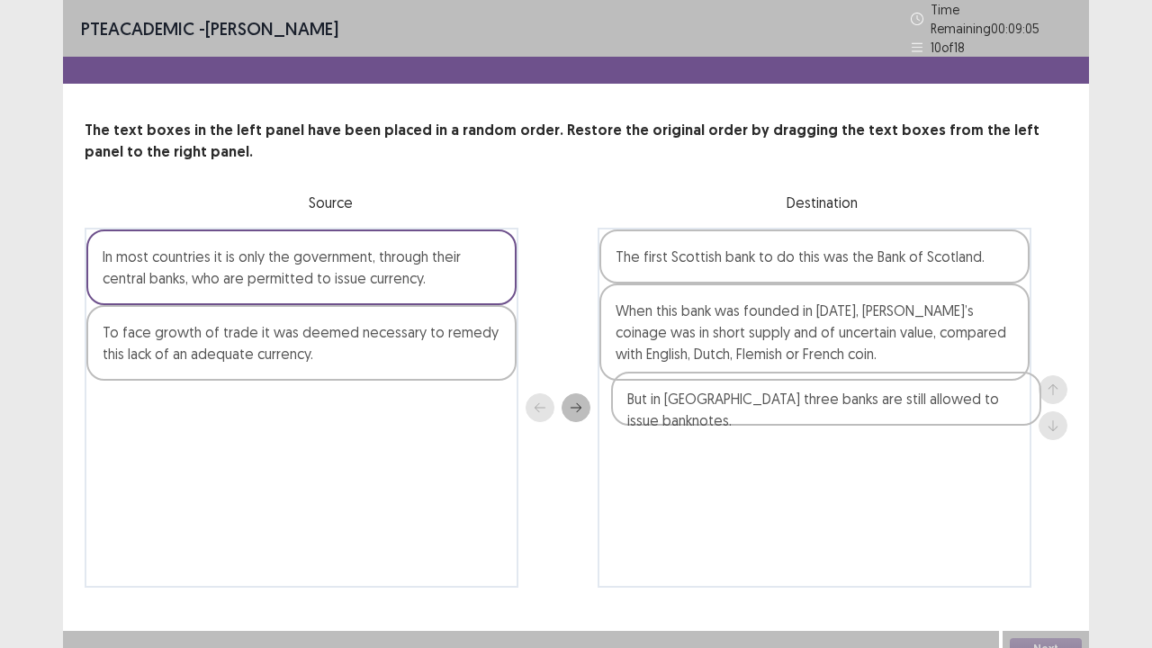
drag, startPoint x: 306, startPoint y: 248, endPoint x: 836, endPoint y: 400, distance: 551.3
click at [836, 400] on div "But in [GEOGRAPHIC_DATA] three banks are still allowed to issue banknotes. In m…" at bounding box center [576, 408] width 982 height 360
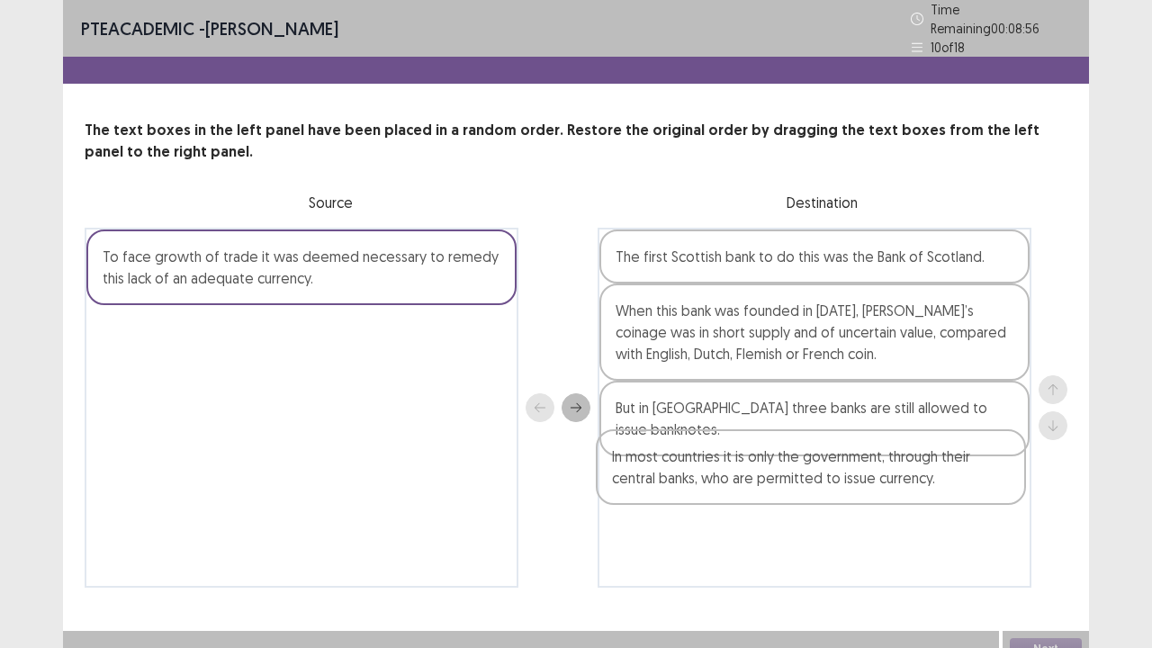
drag, startPoint x: 300, startPoint y: 264, endPoint x: 821, endPoint y: 482, distance: 564.5
click at [821, 482] on div "In most countries it is only the government, through their central banks, who a…" at bounding box center [576, 408] width 982 height 360
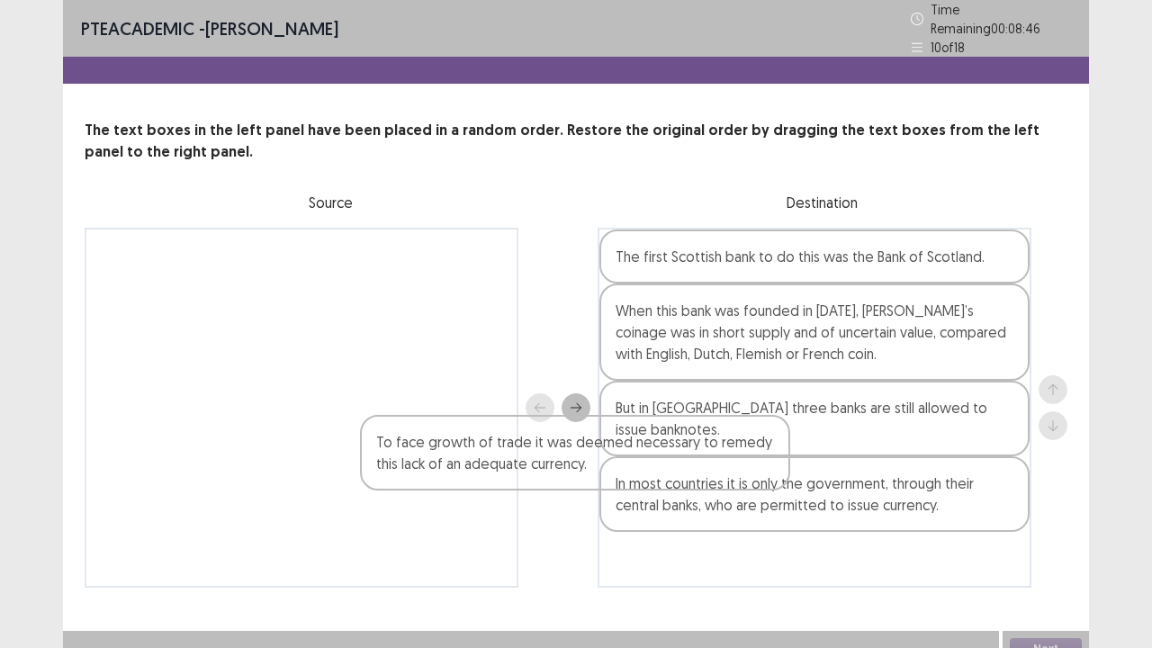
scroll to position [11, 0]
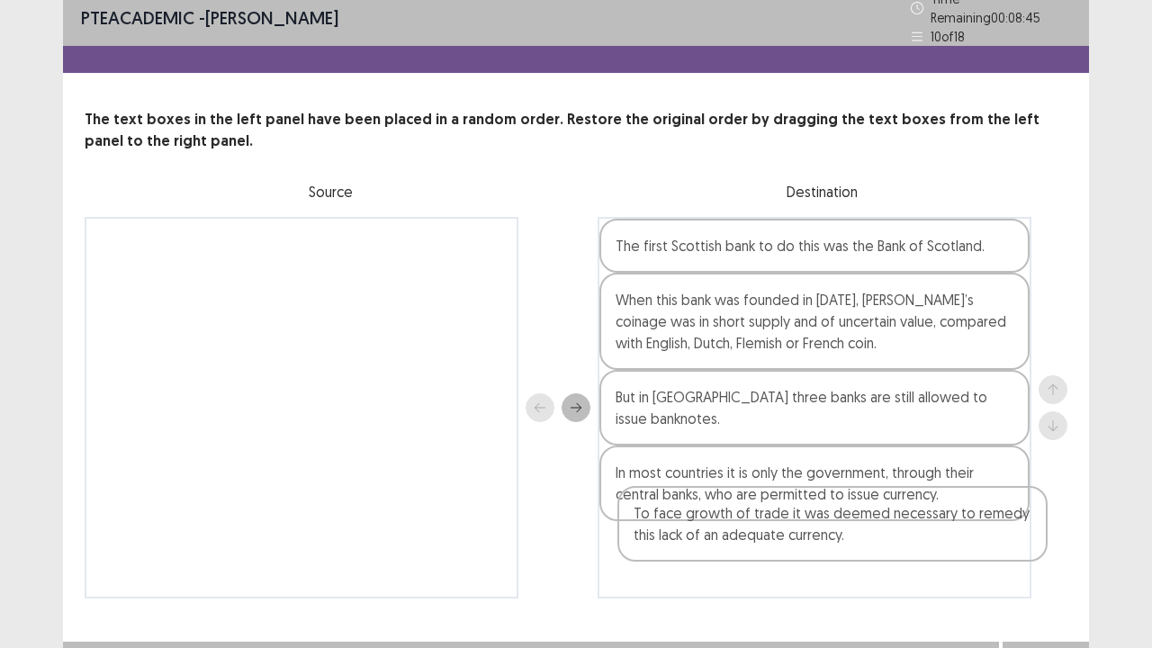
drag, startPoint x: 309, startPoint y: 271, endPoint x: 849, endPoint y: 549, distance: 607.9
click at [849, 525] on div "To face growth of trade it was deemed necessary to remedy this lack of an adequ…" at bounding box center [576, 407] width 982 height 381
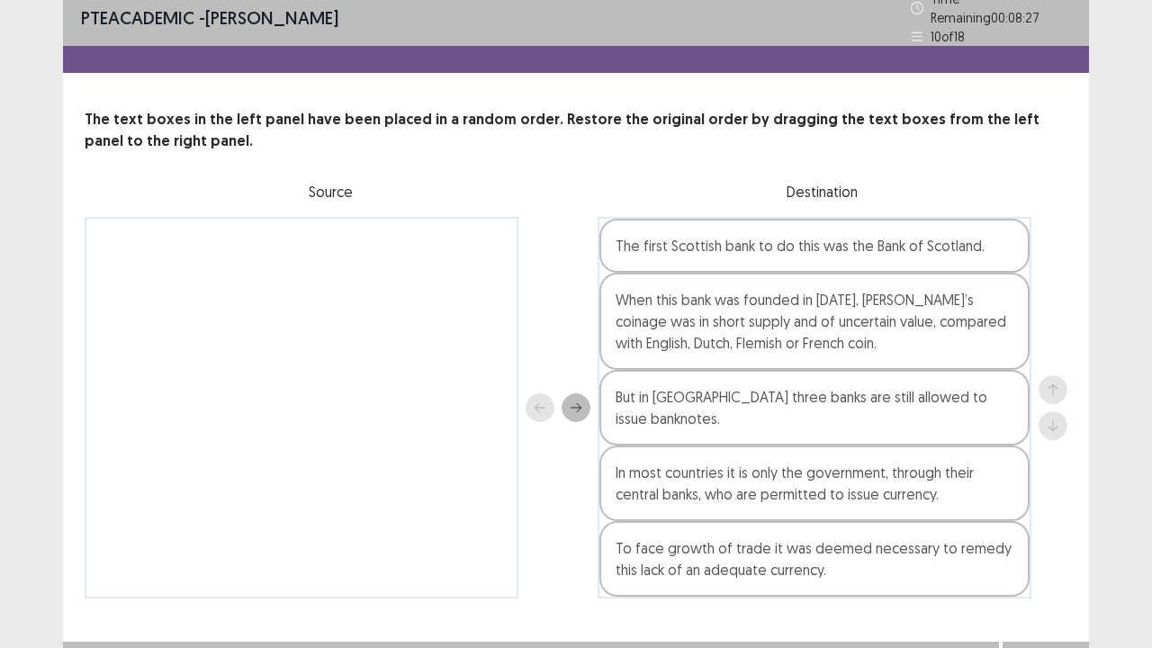
click at [1027, 525] on button "Next" at bounding box center [1045, 660] width 72 height 22
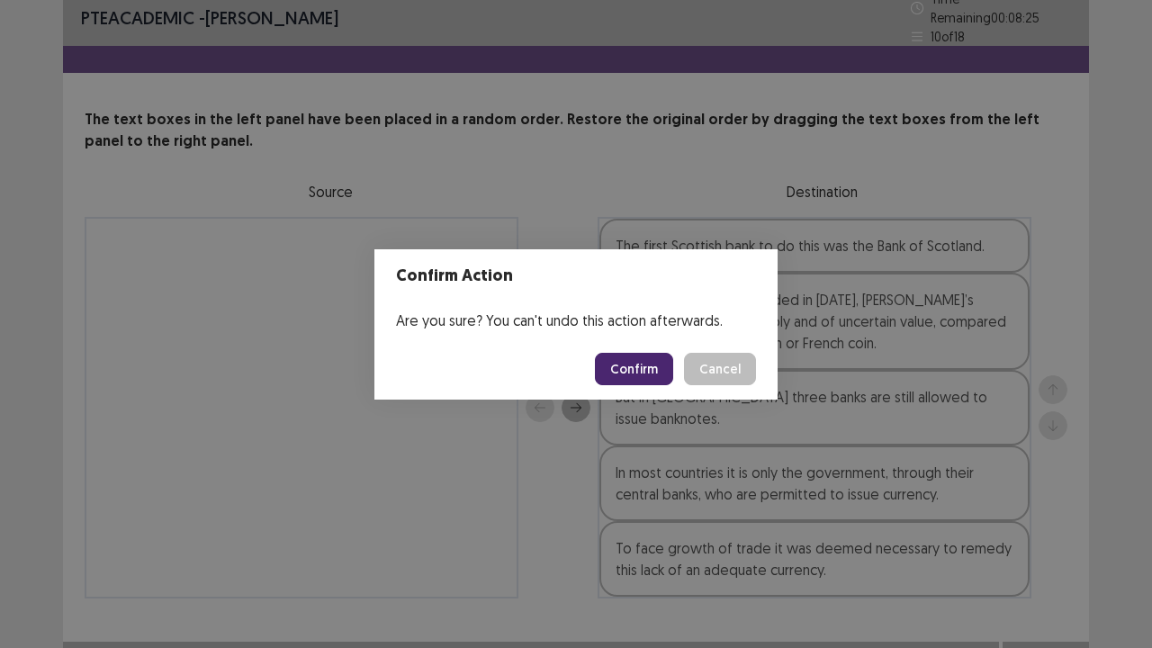
click at [644, 376] on button "Confirm" at bounding box center [634, 369] width 78 height 32
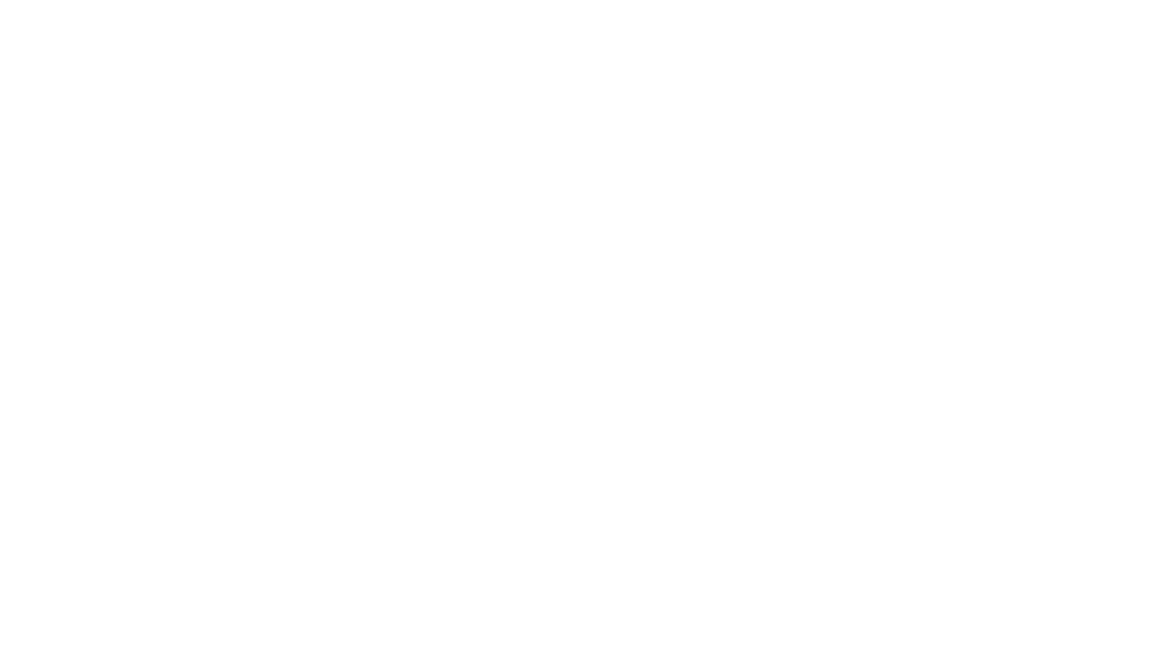
scroll to position [0, 0]
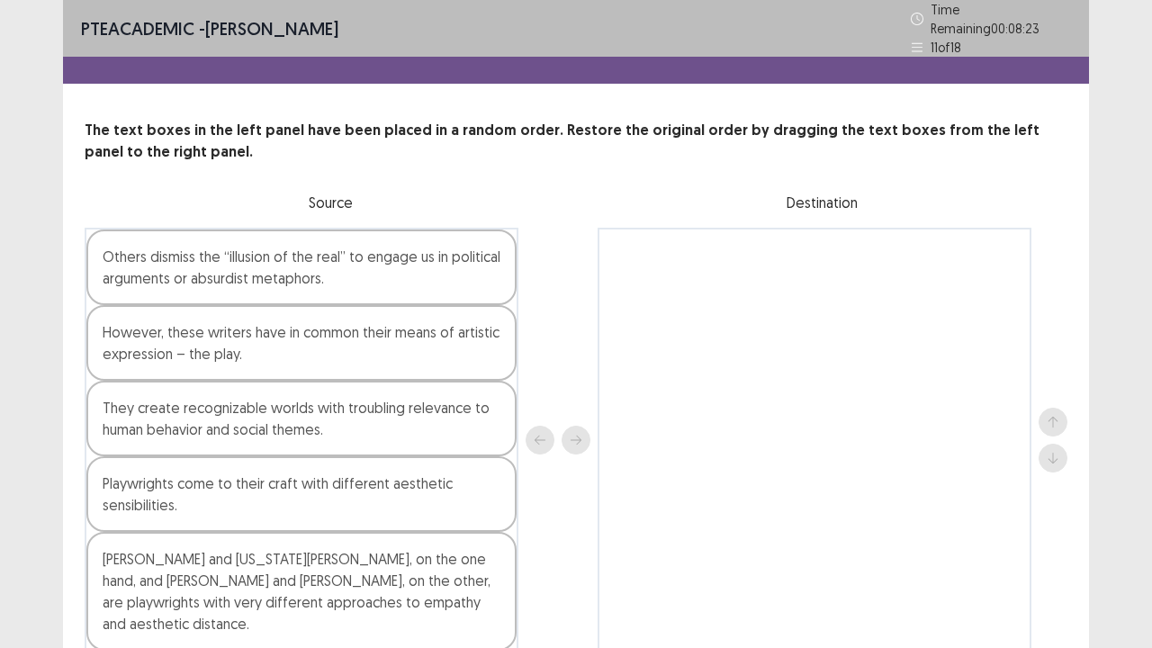
click at [682, 432] on div at bounding box center [814, 440] width 434 height 425
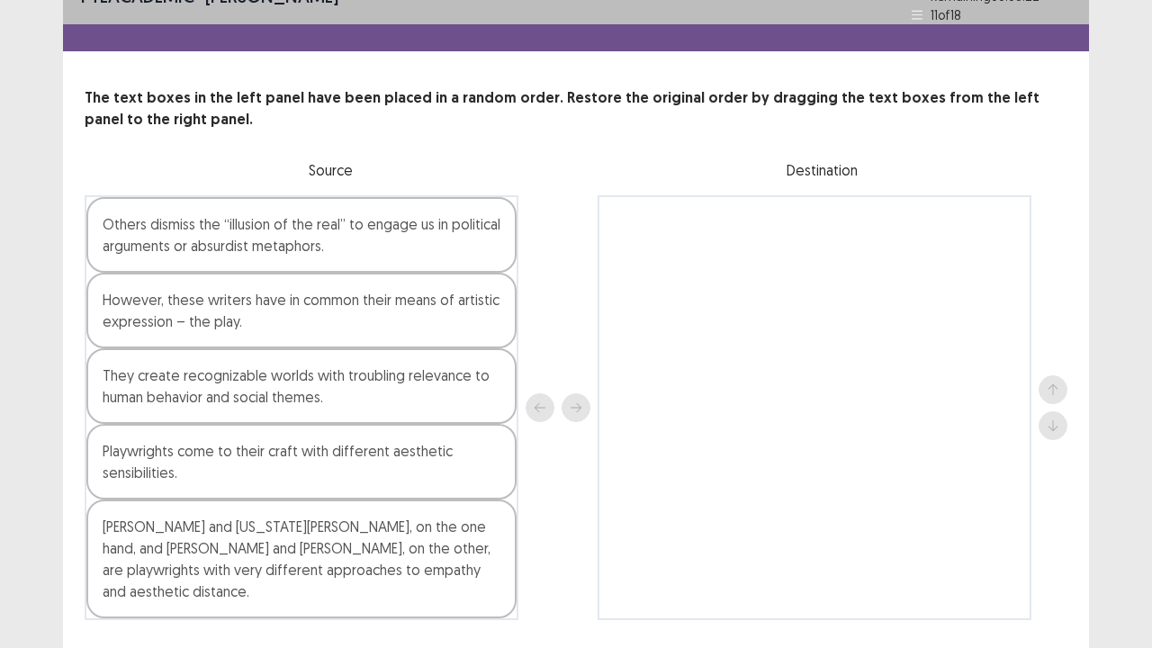
scroll to position [36, 0]
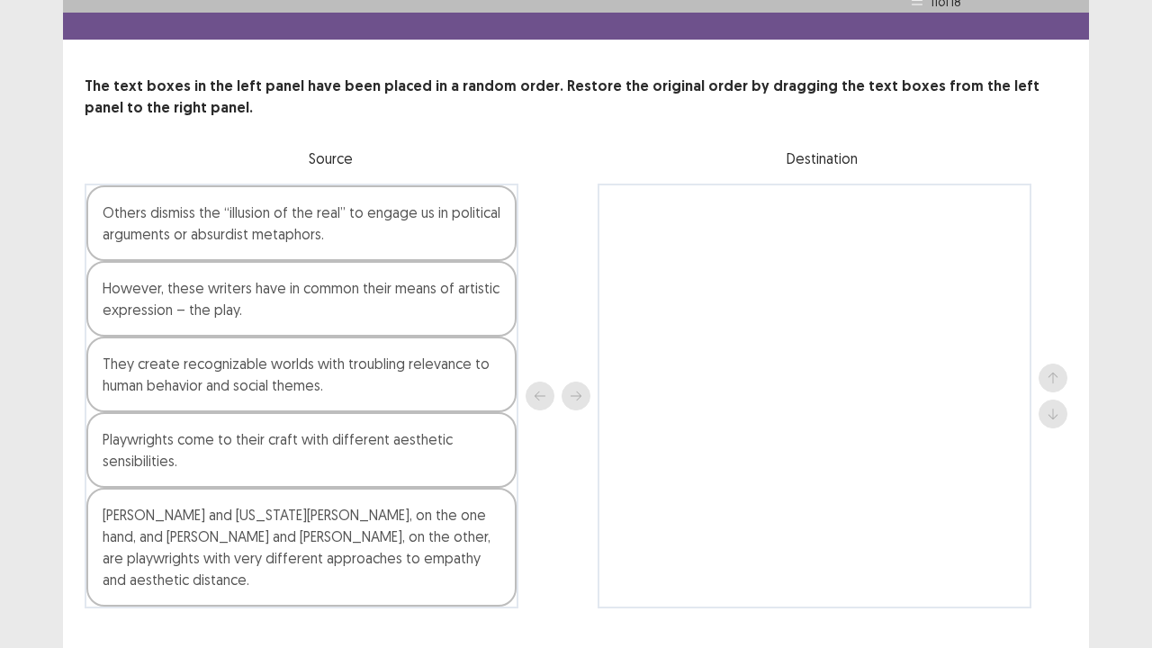
click at [284, 525] on div "[PERSON_NAME] and [US_STATE][PERSON_NAME], on the one hand, and [PERSON_NAME] a…" at bounding box center [301, 547] width 430 height 119
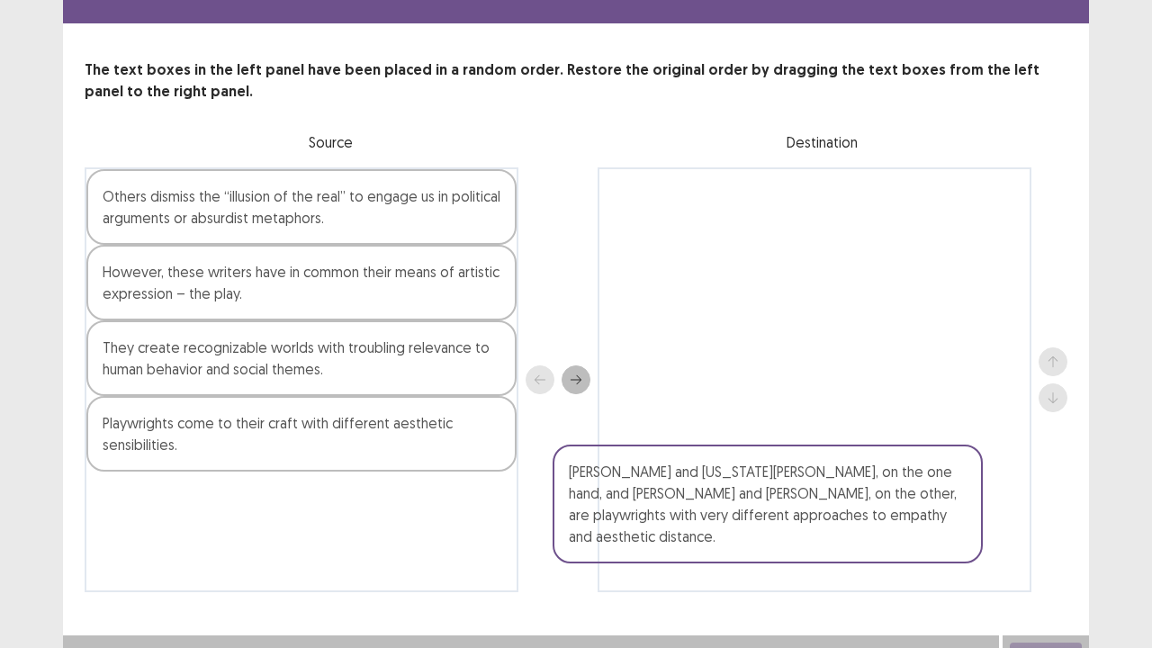
scroll to position [63, 0]
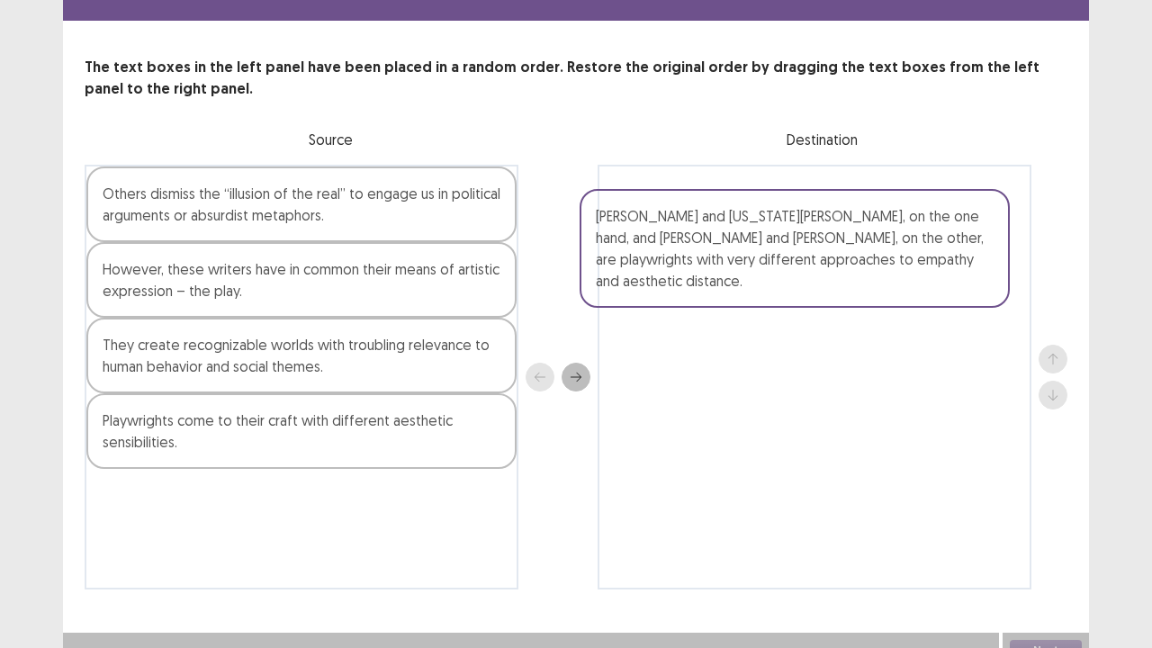
drag, startPoint x: 254, startPoint y: 537, endPoint x: 752, endPoint y: 241, distance: 579.6
click at [752, 241] on div "Others dismiss the “illusion of the real” to engage us in political arguments o…" at bounding box center [576, 377] width 982 height 425
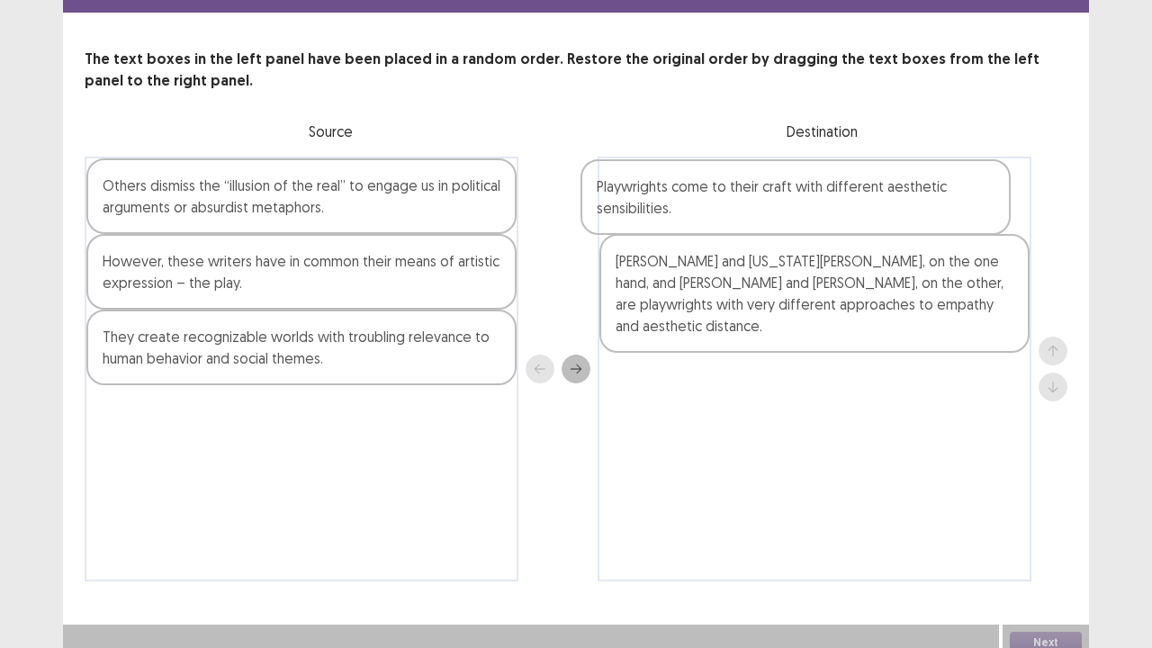
drag, startPoint x: 307, startPoint y: 430, endPoint x: 816, endPoint y: 198, distance: 559.6
click at [816, 198] on div "Others dismiss the “illusion of the real” to engage us in political arguments o…" at bounding box center [576, 369] width 982 height 425
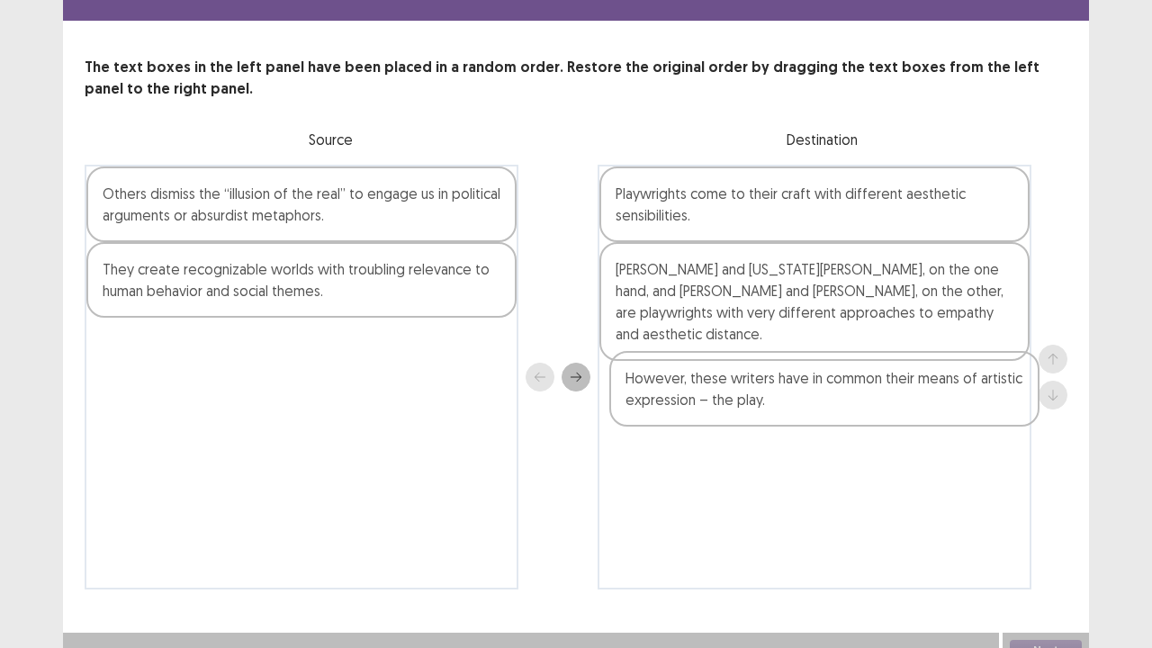
drag, startPoint x: 278, startPoint y: 282, endPoint x: 805, endPoint y: 401, distance: 540.4
click at [805, 401] on div "Others dismiss the “illusion of the real” to engage us in political arguments o…" at bounding box center [576, 377] width 982 height 425
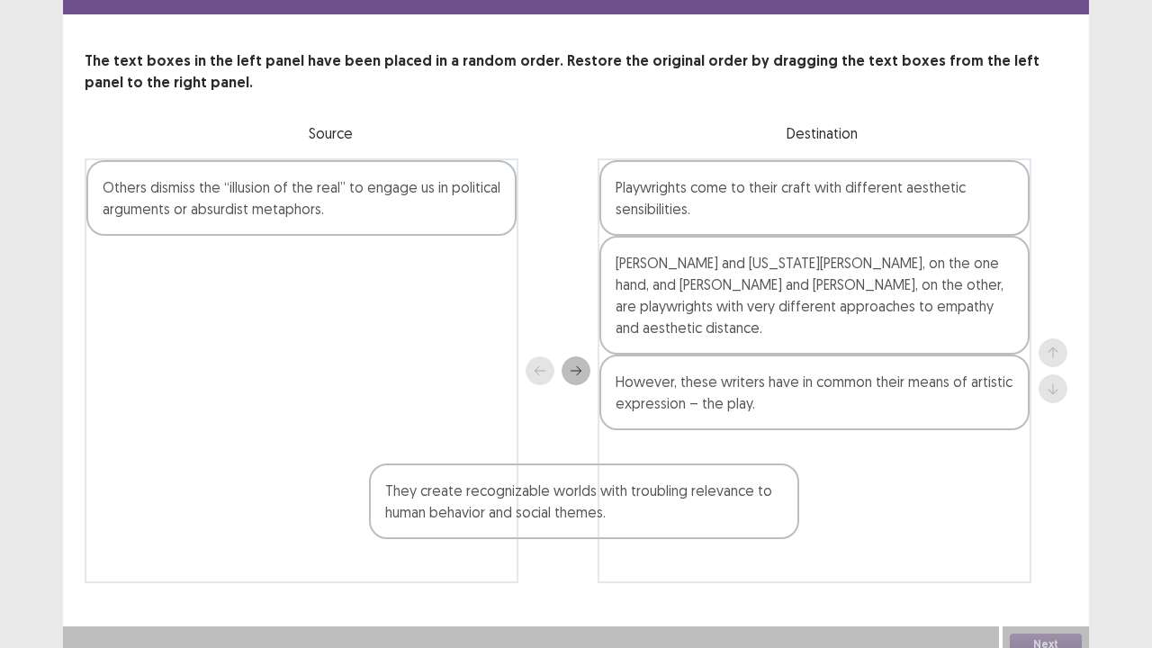
scroll to position [76, 0]
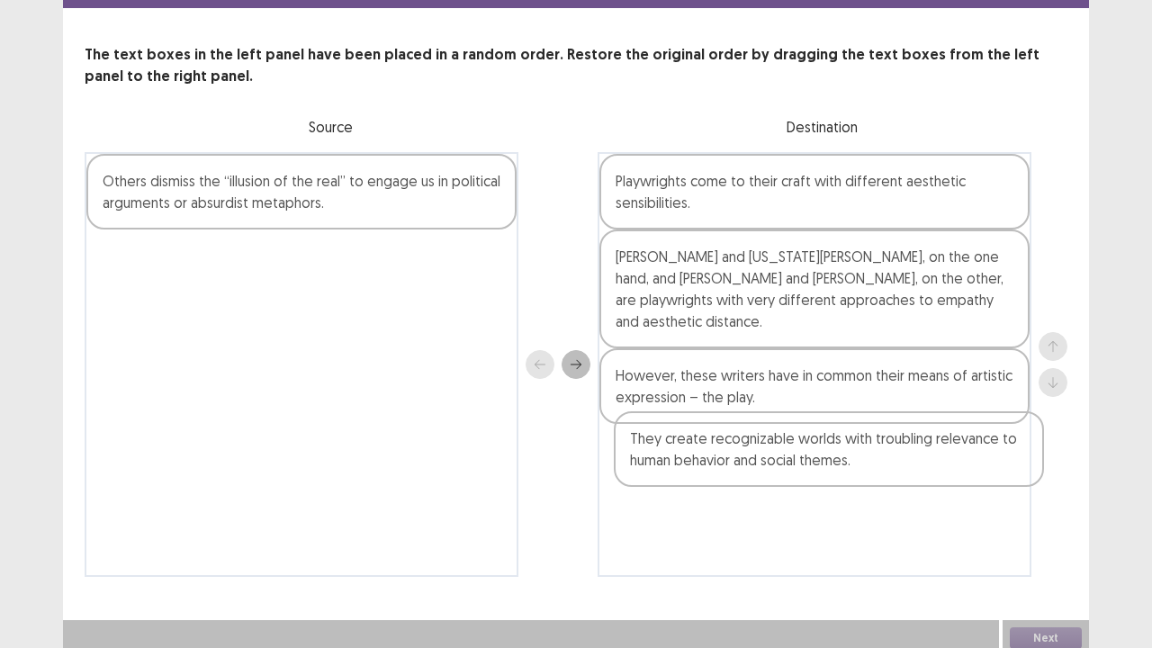
drag, startPoint x: 266, startPoint y: 282, endPoint x: 793, endPoint y: 466, distance: 558.2
click at [793, 466] on div "Others dismiss the “illusion of the real” to engage us in political arguments o…" at bounding box center [576, 364] width 982 height 425
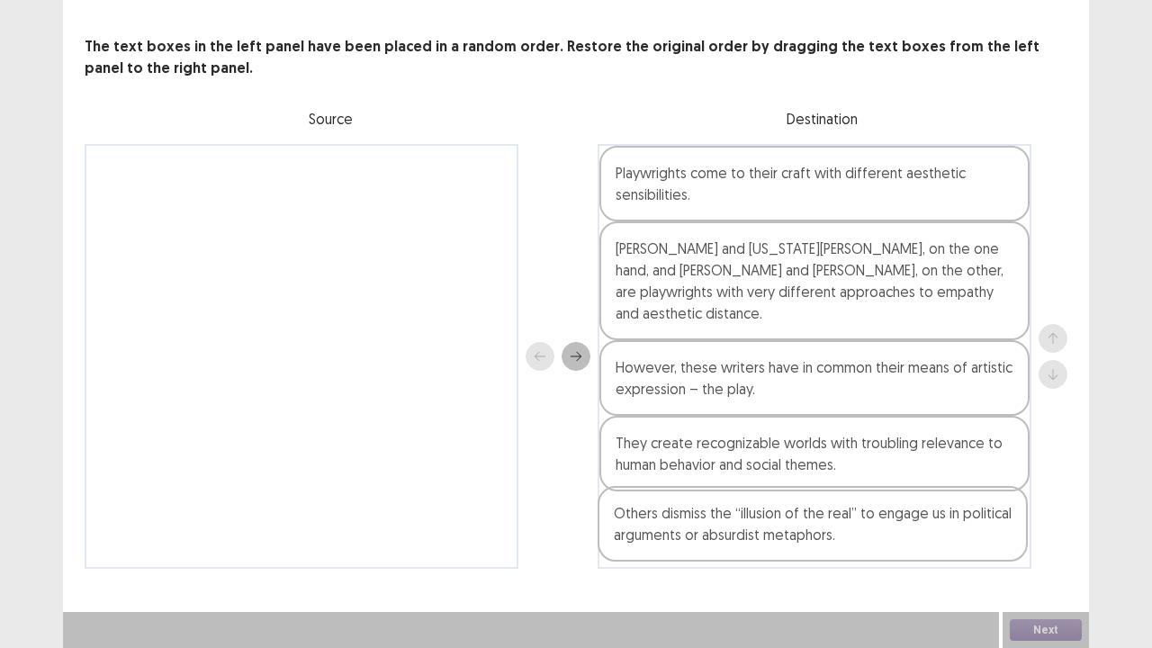
drag, startPoint x: 291, startPoint y: 198, endPoint x: 835, endPoint y: 560, distance: 652.7
click at [835, 525] on div "Others dismiss the “illusion of the real” to engage us in political arguments o…" at bounding box center [576, 356] width 982 height 425
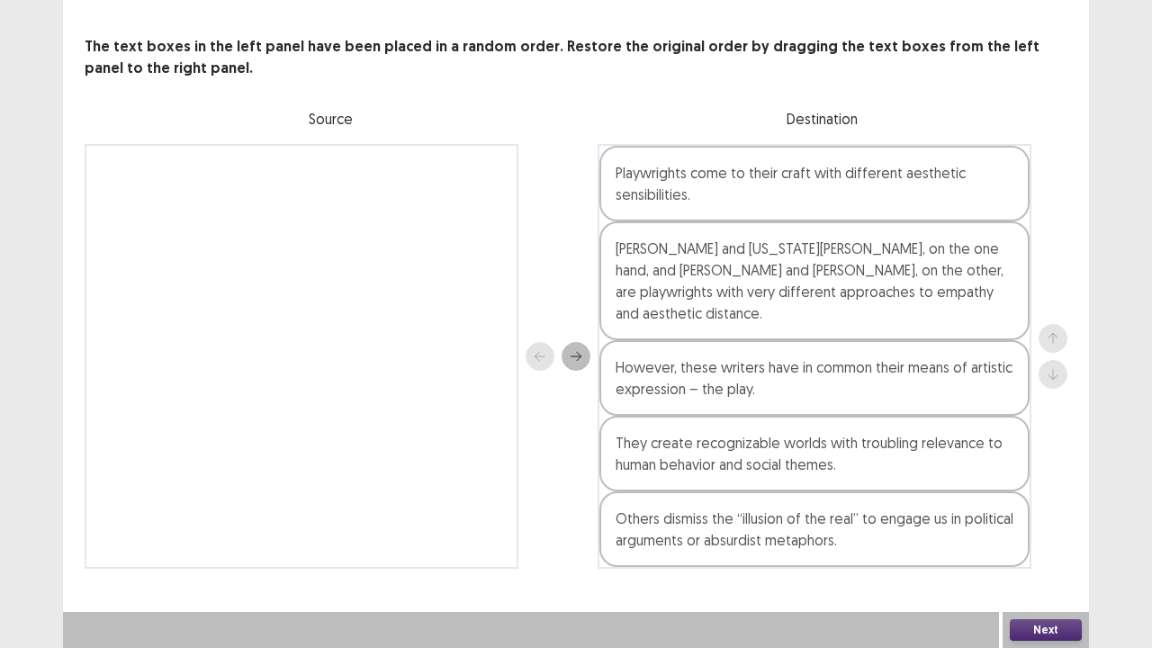
click at [1043, 525] on button "Next" at bounding box center [1045, 630] width 72 height 22
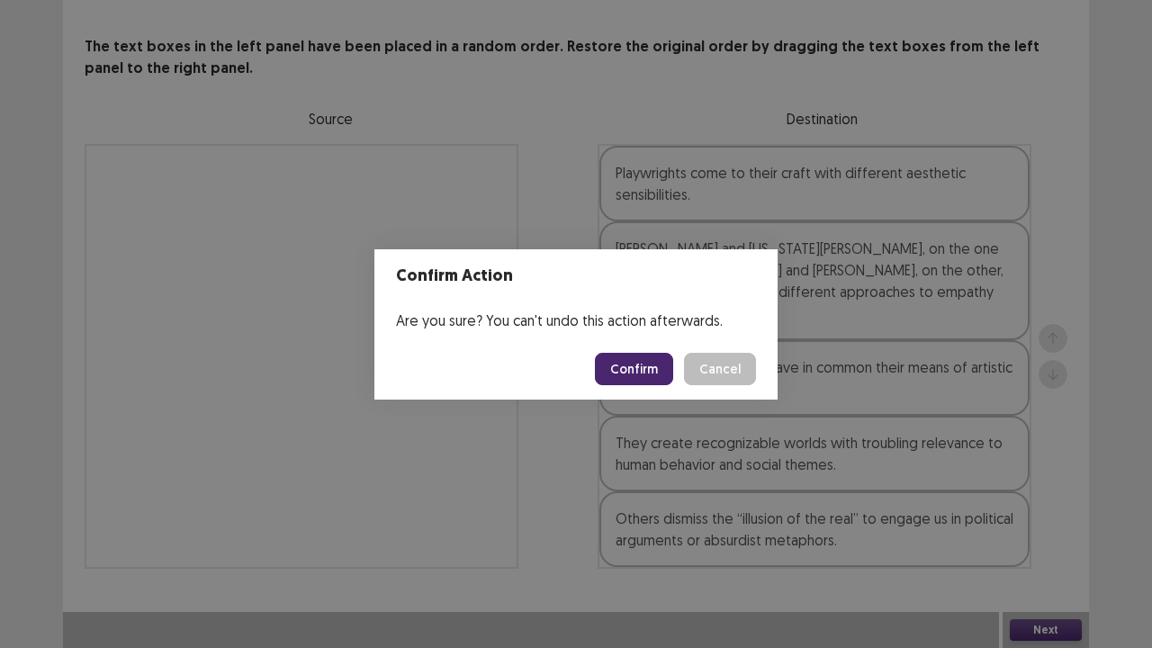
click at [627, 371] on button "Confirm" at bounding box center [634, 369] width 78 height 32
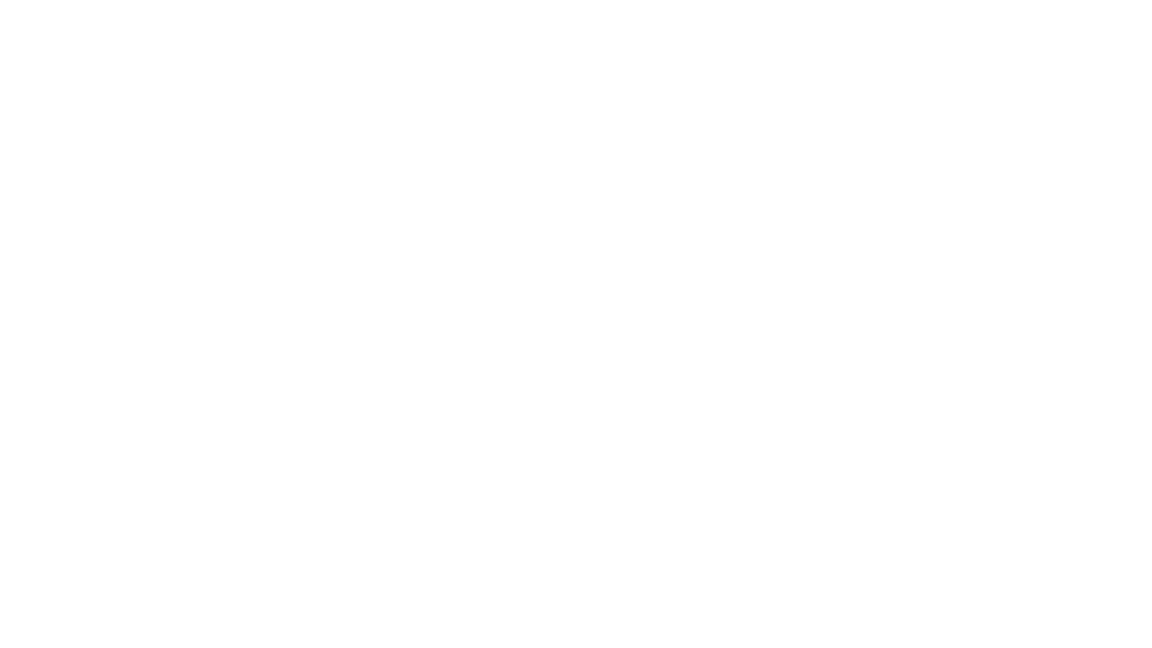
scroll to position [0, 0]
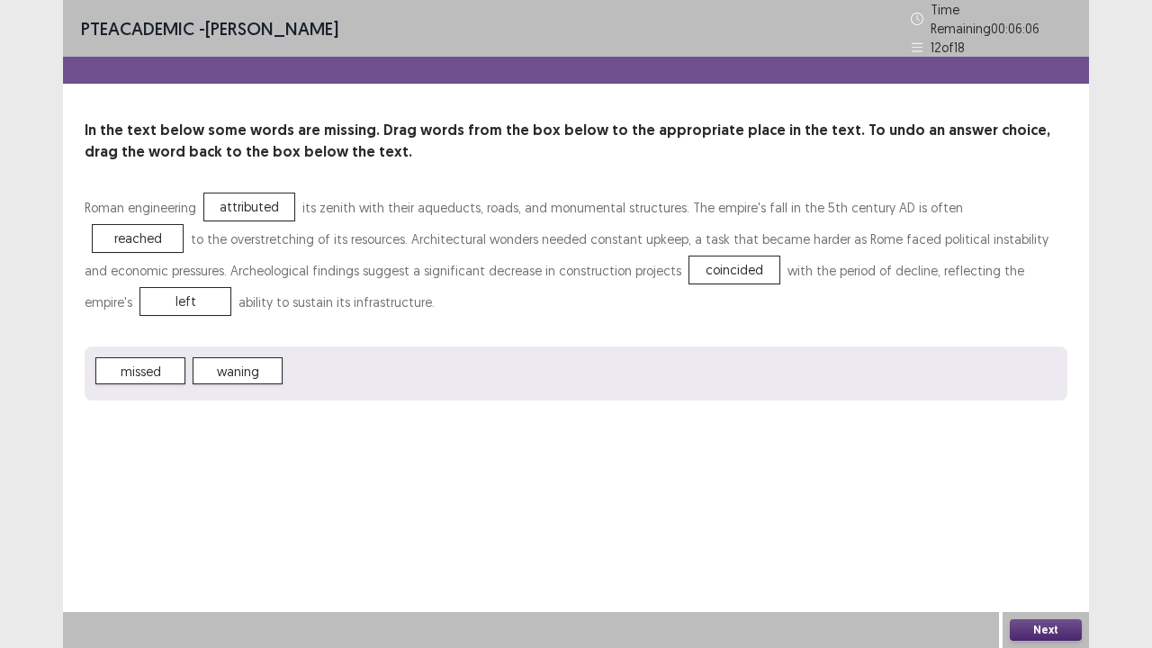
click at [433, 472] on div "PTE academic - [PERSON_NAME] Time Remaining 00 : 06 : 06 12 of 18 In the text b…" at bounding box center [576, 324] width 1026 height 648
click at [851, 502] on div "PTE academic - [PERSON_NAME] Time Remaining 00 : 06 : 03 12 of 18 In the text b…" at bounding box center [576, 324] width 1026 height 648
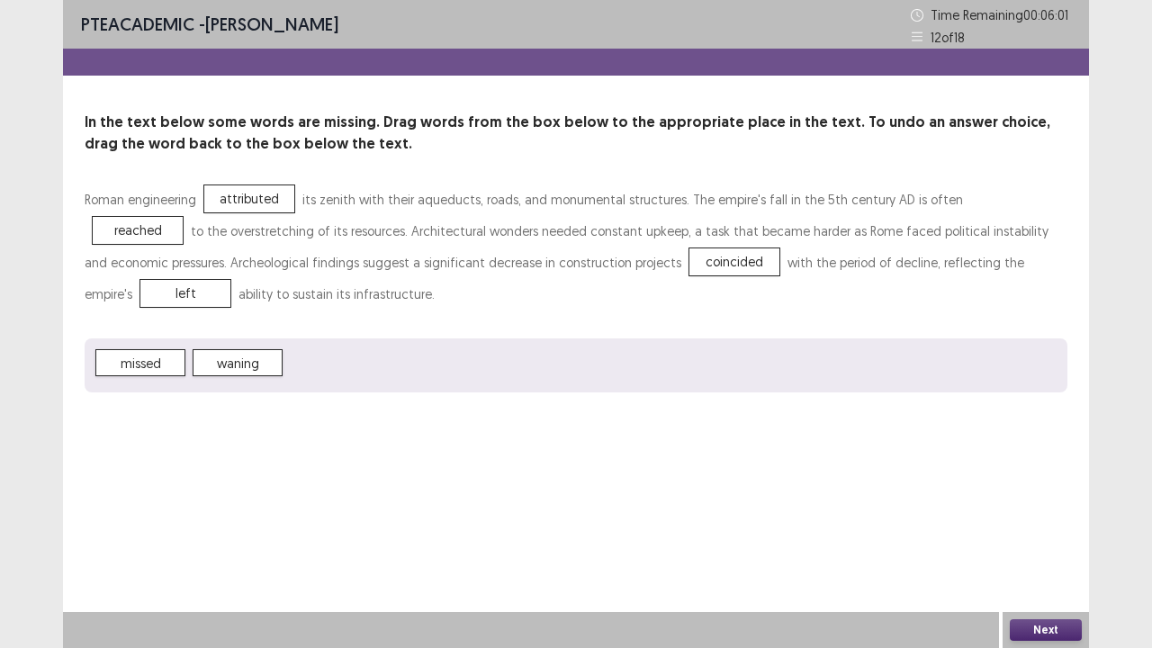
drag, startPoint x: 1105, startPoint y: 488, endPoint x: 1039, endPoint y: 635, distance: 161.5
click at [1039, 525] on div "PTE academic - [PERSON_NAME] Time Remaining 00 : 06 : 01 12 of 18 In the text b…" at bounding box center [576, 324] width 1152 height 648
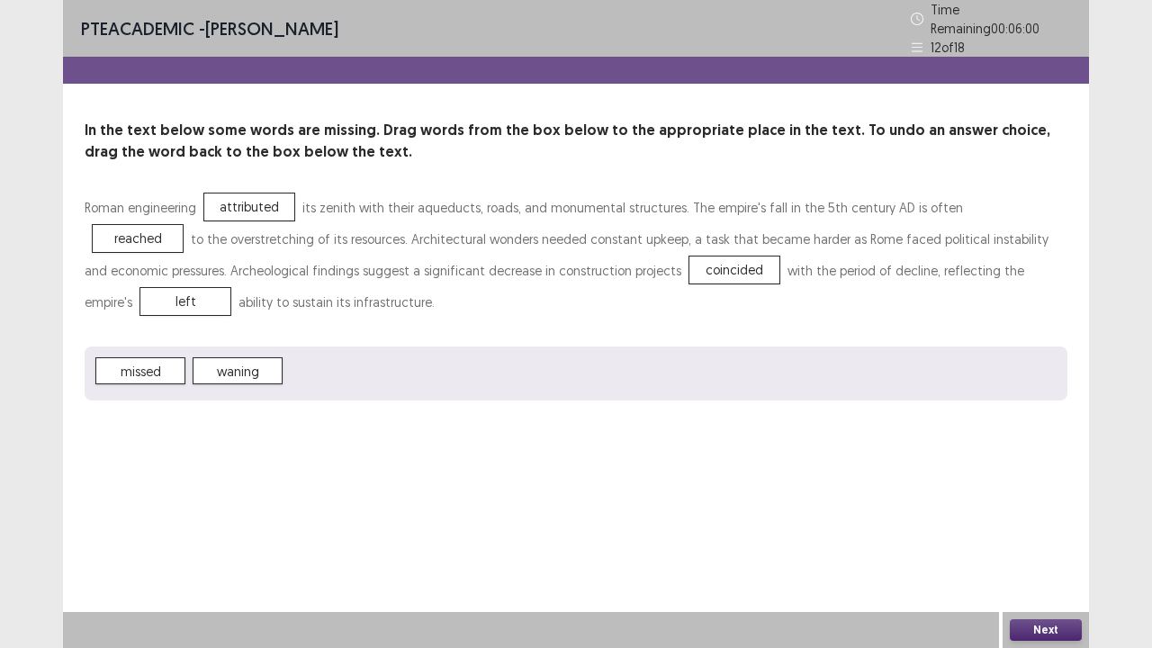
click at [1039, 525] on button "Next" at bounding box center [1045, 630] width 72 height 22
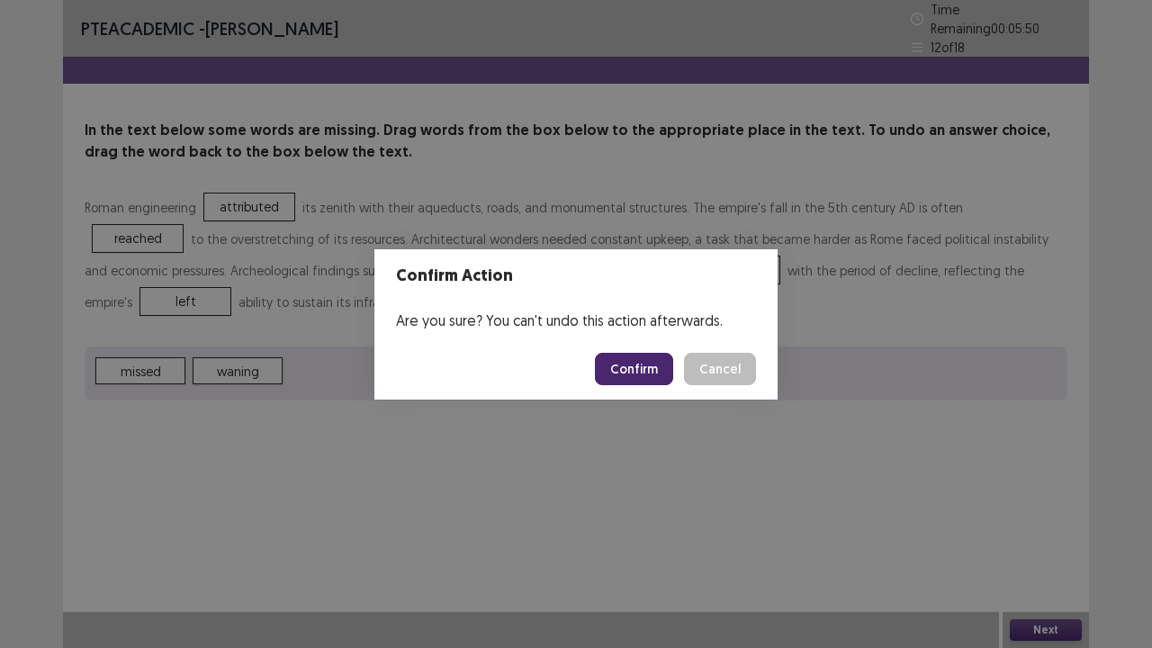
click at [662, 374] on button "Confirm" at bounding box center [634, 369] width 78 height 32
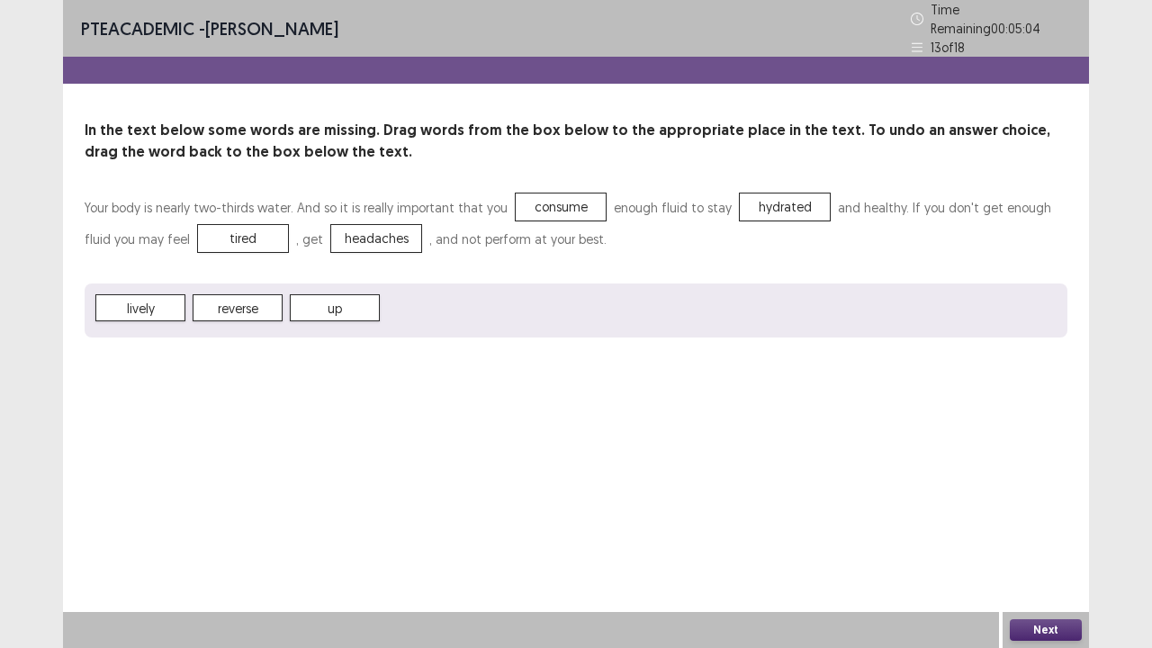
click at [1016, 525] on button "Next" at bounding box center [1045, 630] width 72 height 22
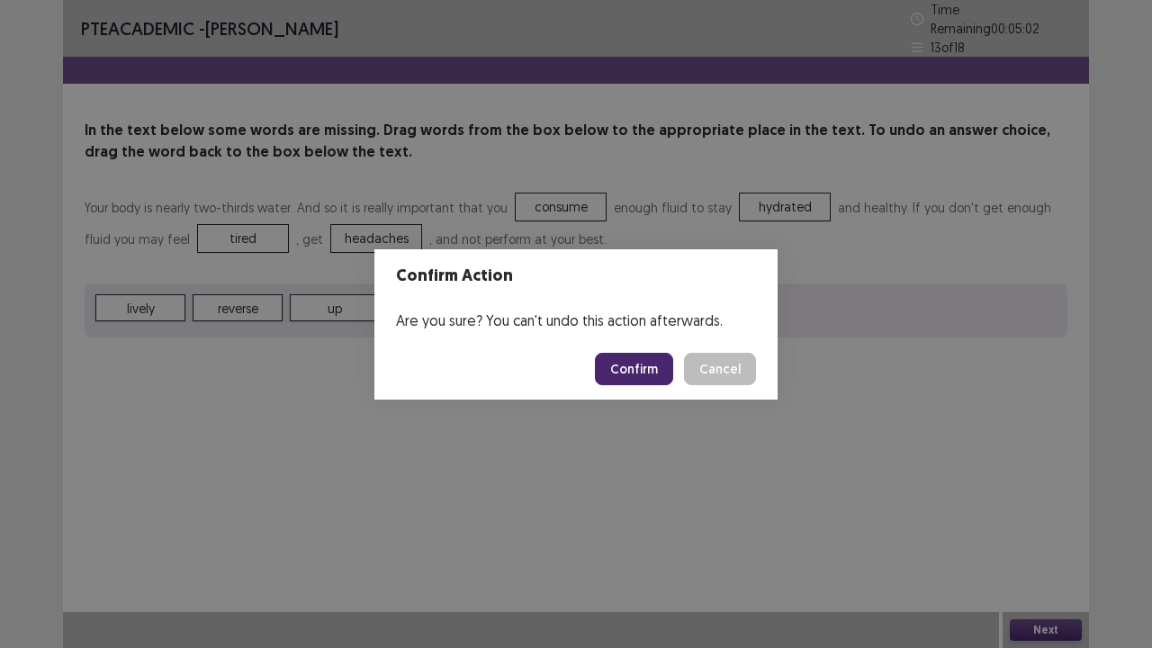
click at [641, 372] on button "Confirm" at bounding box center [634, 369] width 78 height 32
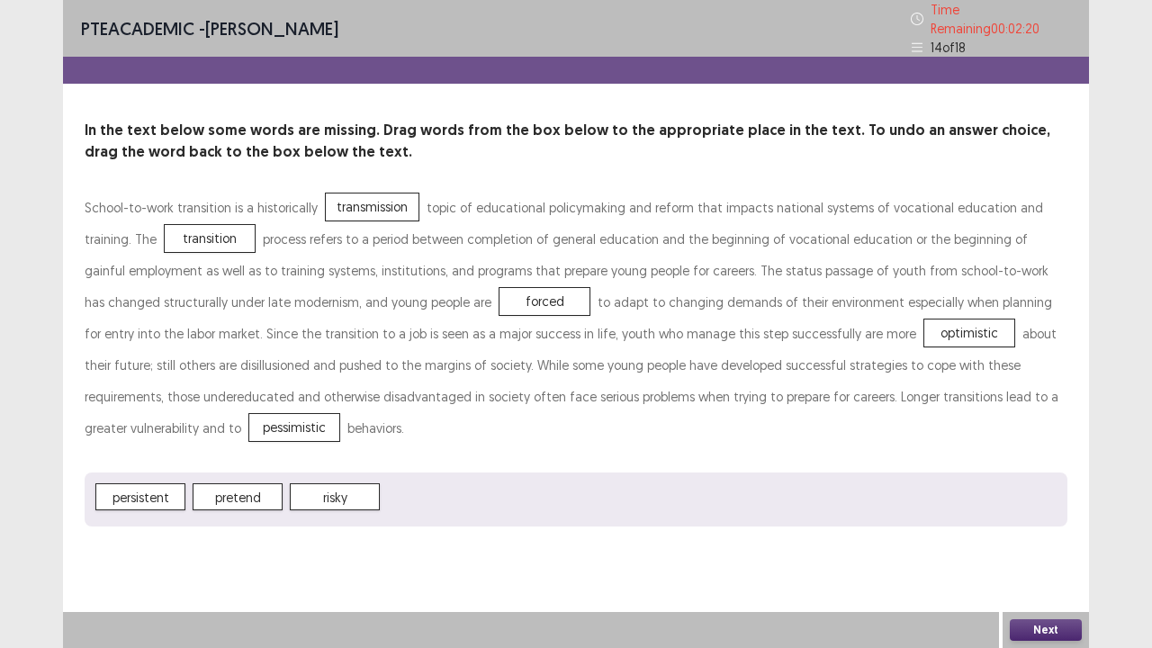
click at [155, 483] on span "persistent" at bounding box center [140, 496] width 90 height 27
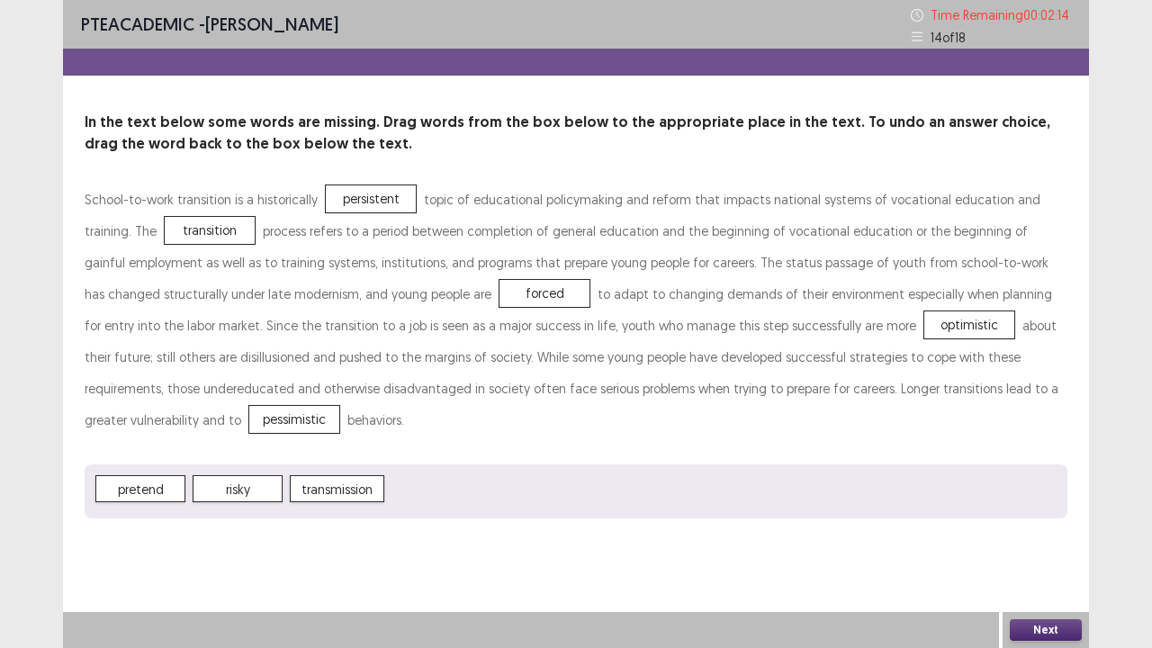
click at [1044, 525] on button "Next" at bounding box center [1045, 630] width 72 height 22
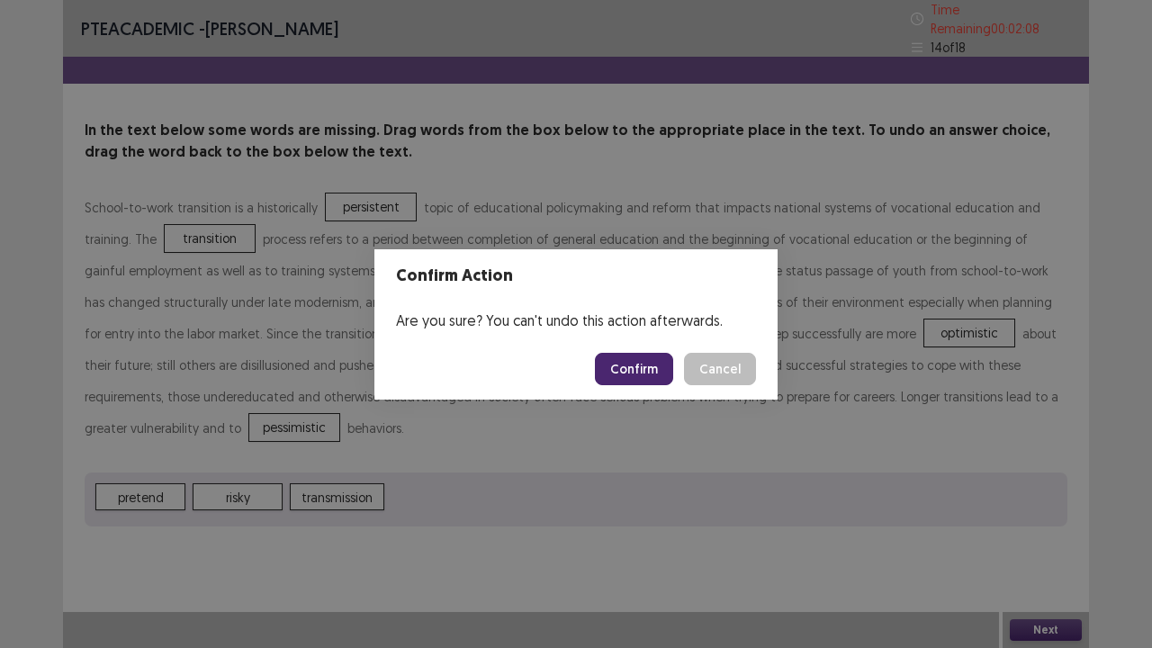
click at [637, 370] on button "Confirm" at bounding box center [634, 369] width 78 height 32
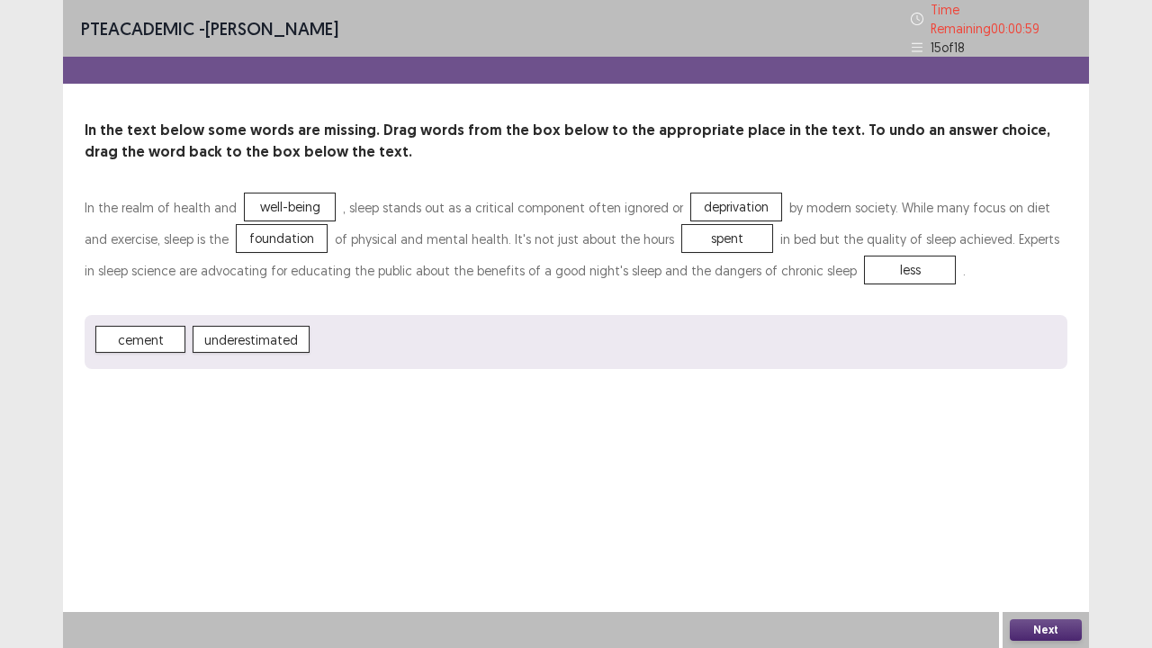
click at [1038, 525] on button "Next" at bounding box center [1045, 630] width 72 height 22
click at [1038, 525] on div "Confirm Action Are you sure? You can't undo this action afterwards. Confirm Can…" at bounding box center [576, 324] width 1152 height 648
click at [1062, 525] on div "Next" at bounding box center [1045, 630] width 86 height 36
click at [1037, 525] on button "Next" at bounding box center [1045, 630] width 72 height 22
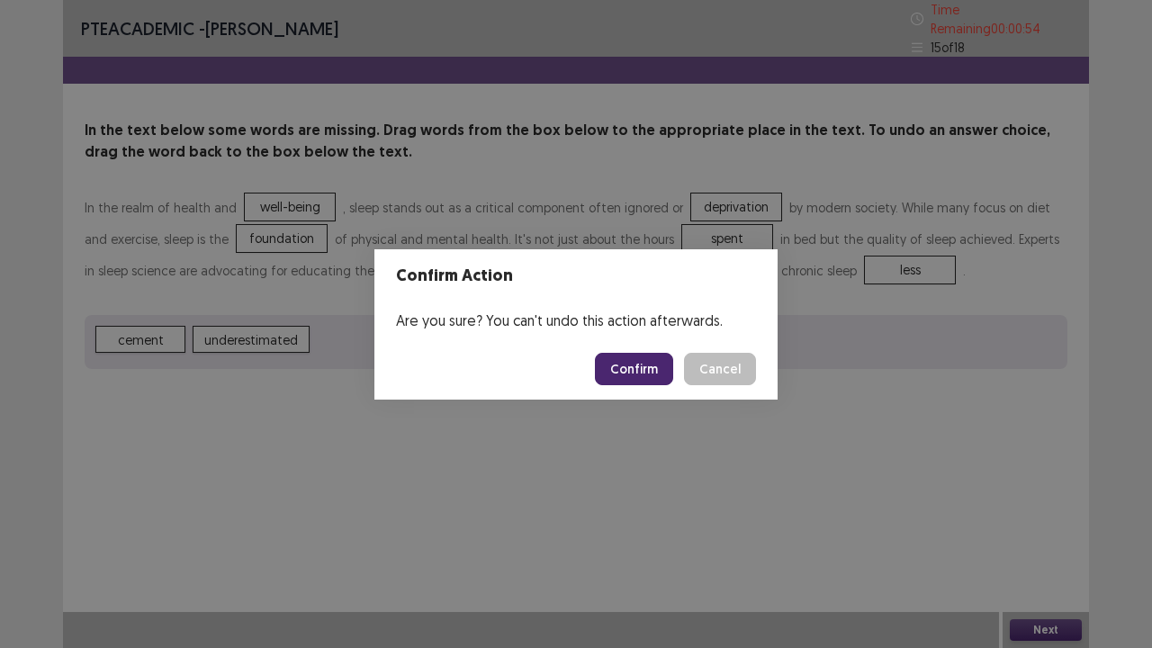
click at [652, 380] on button "Confirm" at bounding box center [634, 369] width 78 height 32
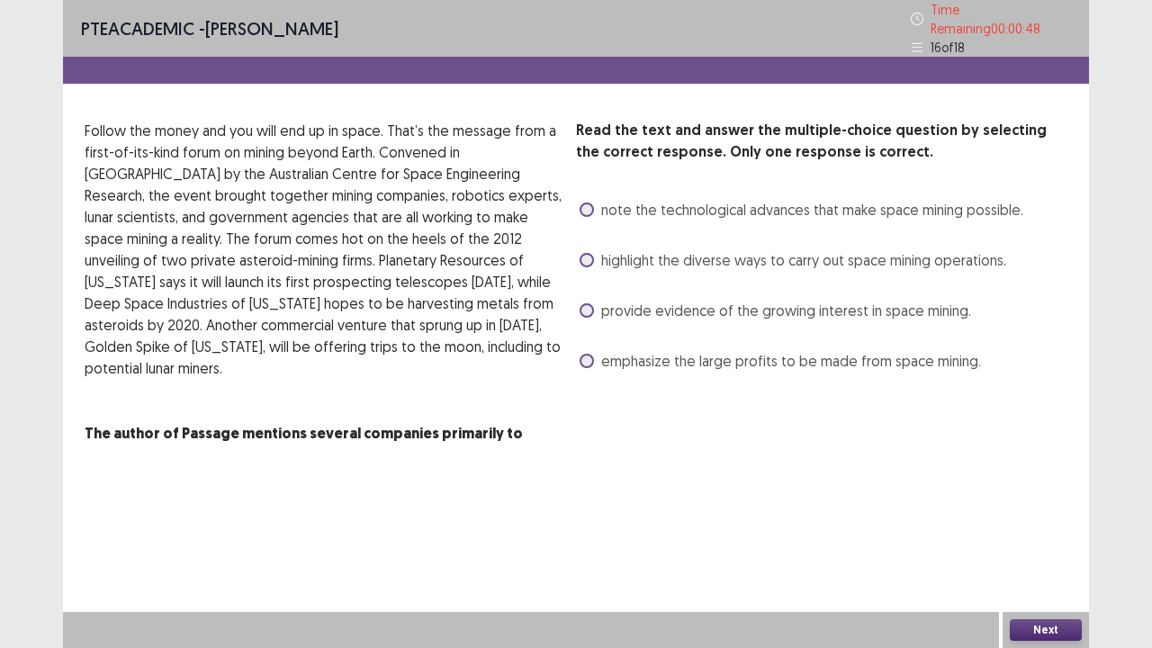
click at [592, 306] on span at bounding box center [586, 310] width 14 height 14
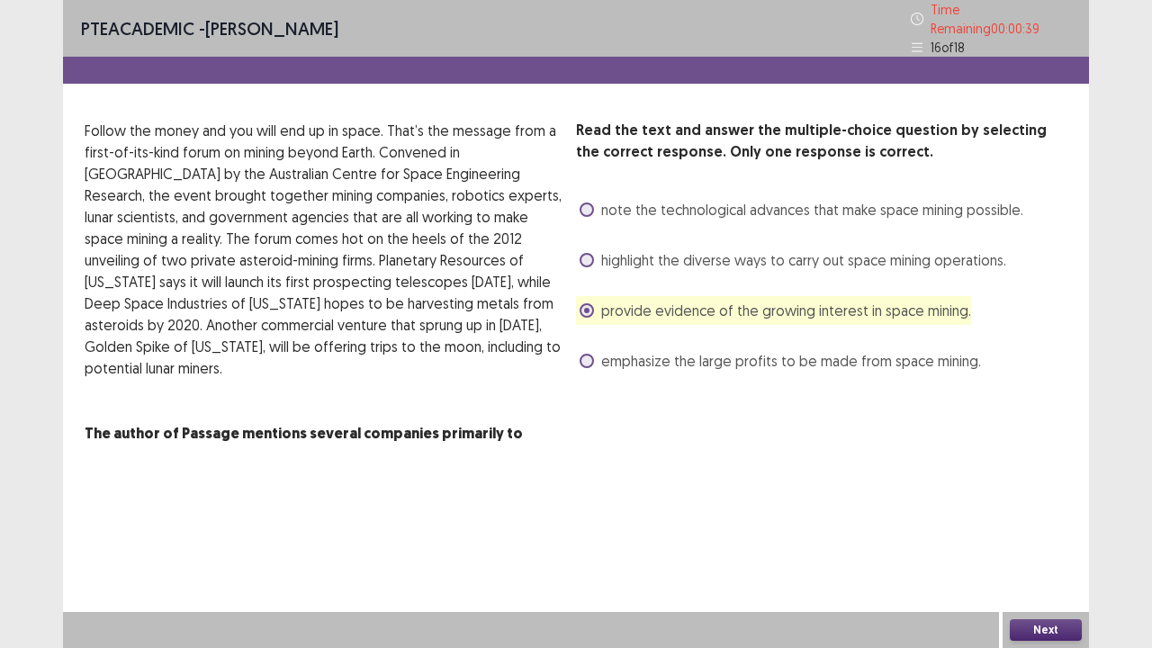
click at [1019, 525] on button "Next" at bounding box center [1045, 630] width 72 height 22
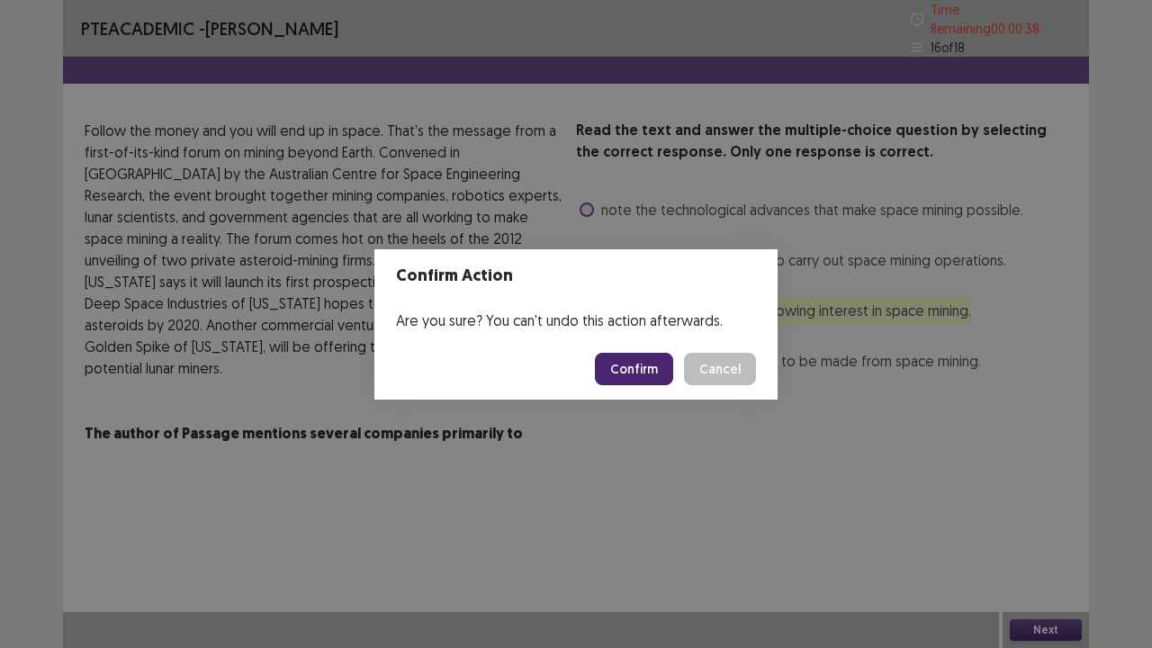
click at [662, 371] on button "Confirm" at bounding box center [634, 369] width 78 height 32
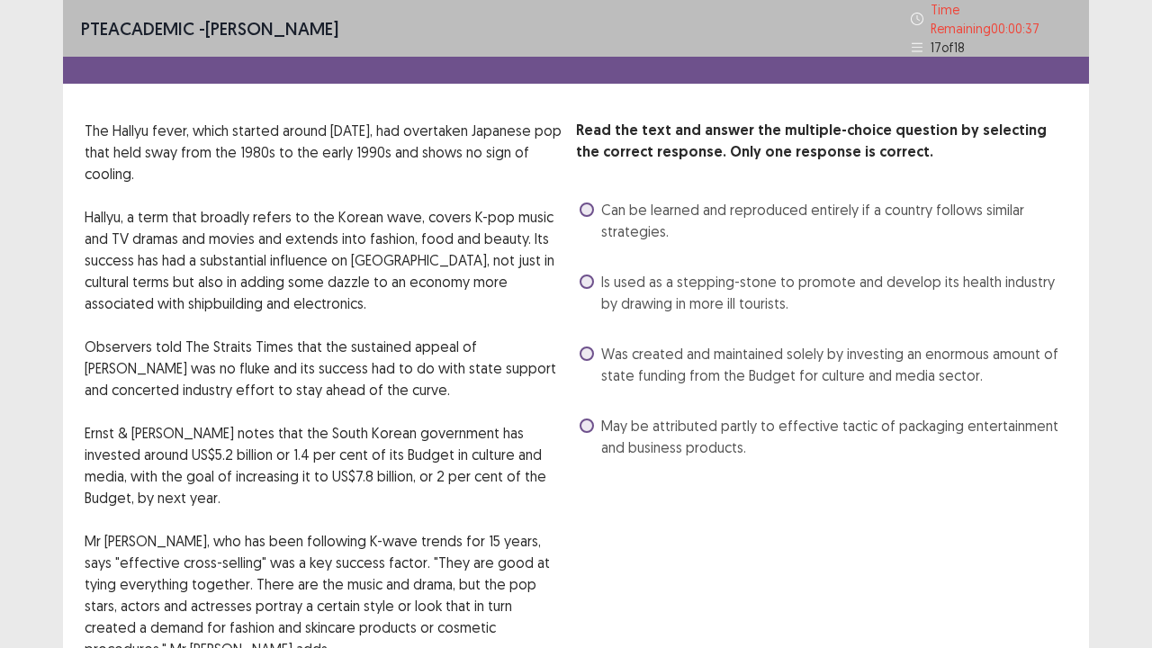
click at [747, 507] on div "Read the text and answer the multiple-choice question by selecting the correct …" at bounding box center [821, 563] width 491 height 887
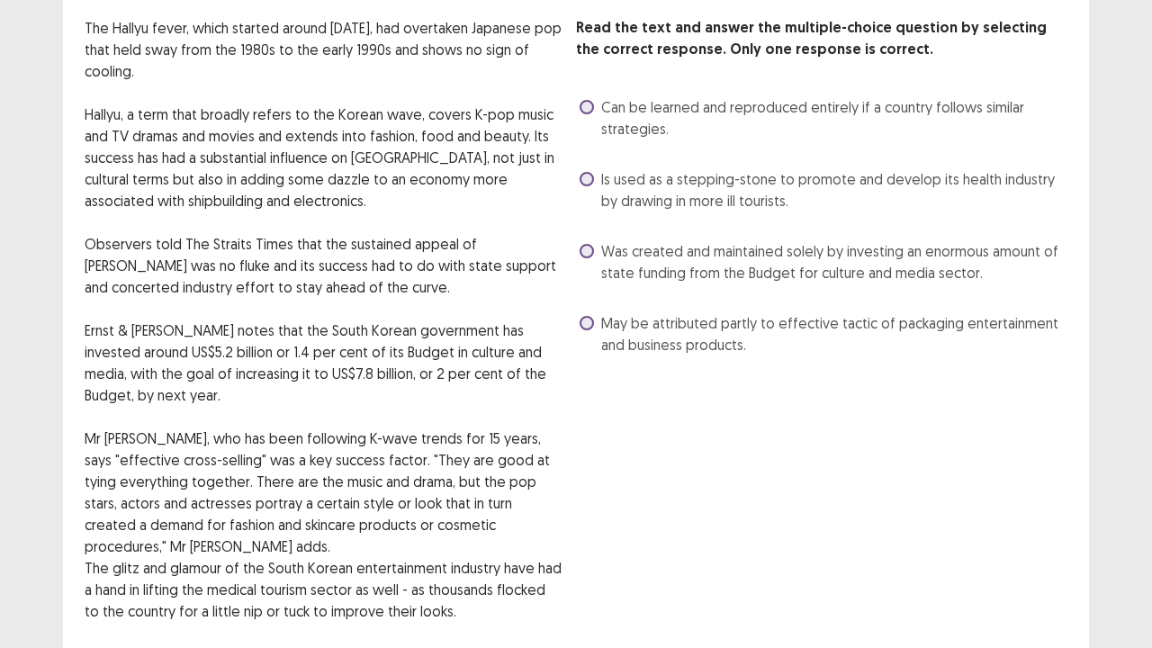
scroll to position [108, 0]
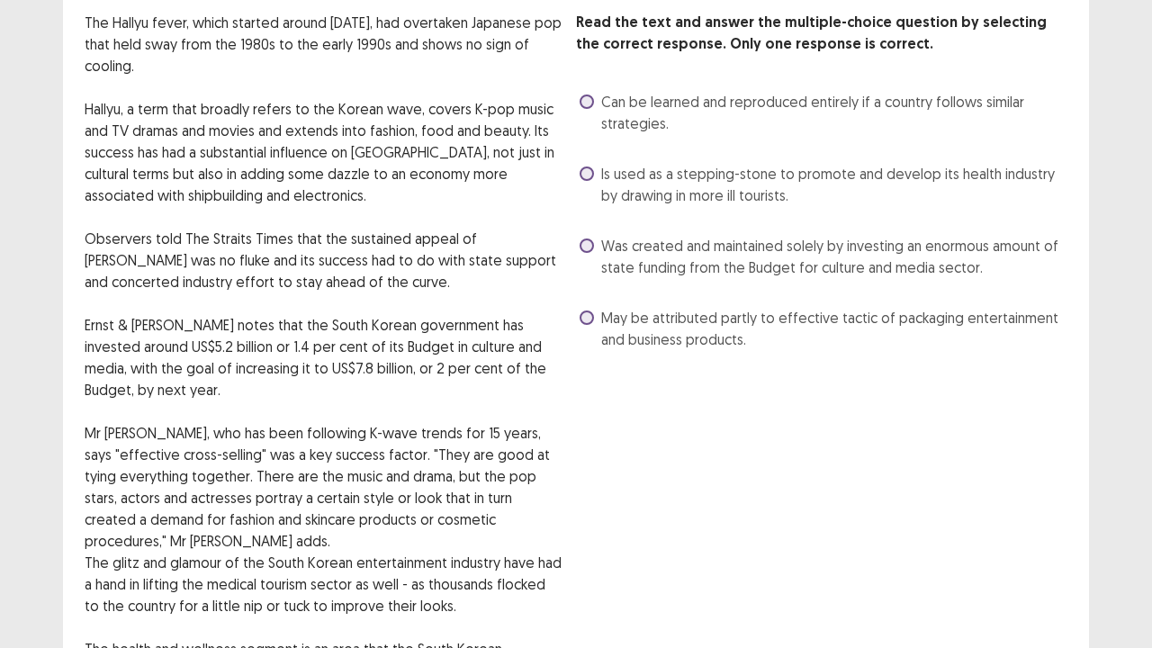
click at [600, 239] on label "Was created and maintained solely by investing an enormous amount of state fund…" at bounding box center [823, 256] width 488 height 43
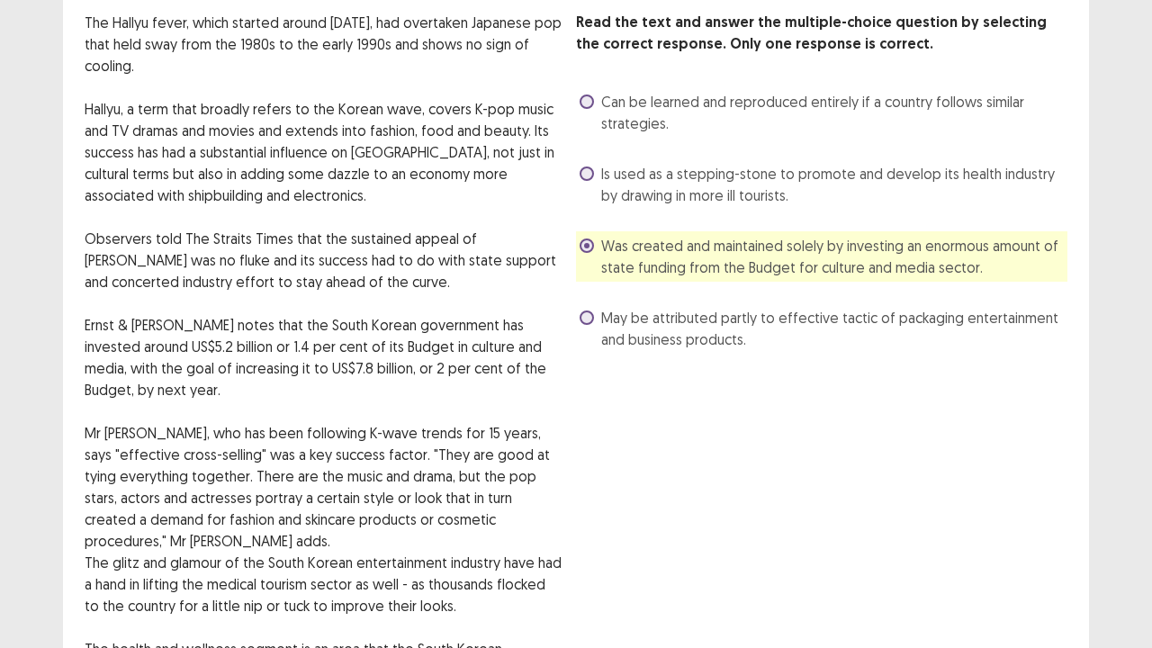
click at [722, 412] on div "Read the text and answer the multiple-choice question by selecting the correct …" at bounding box center [821, 455] width 491 height 887
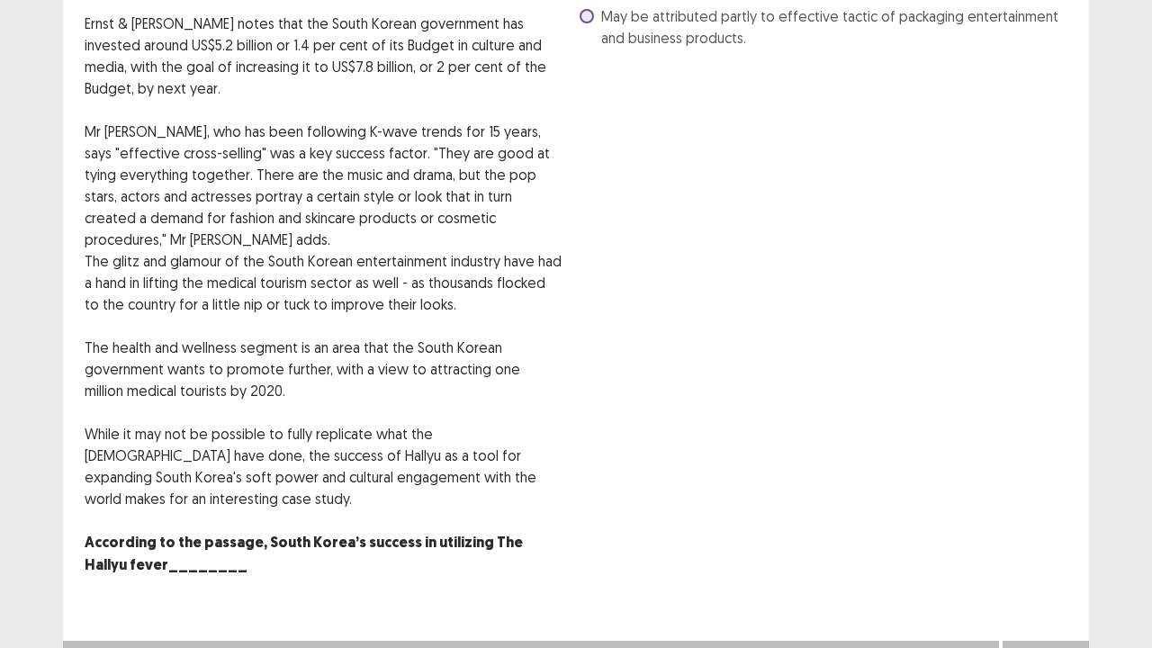
scroll to position [408, 0]
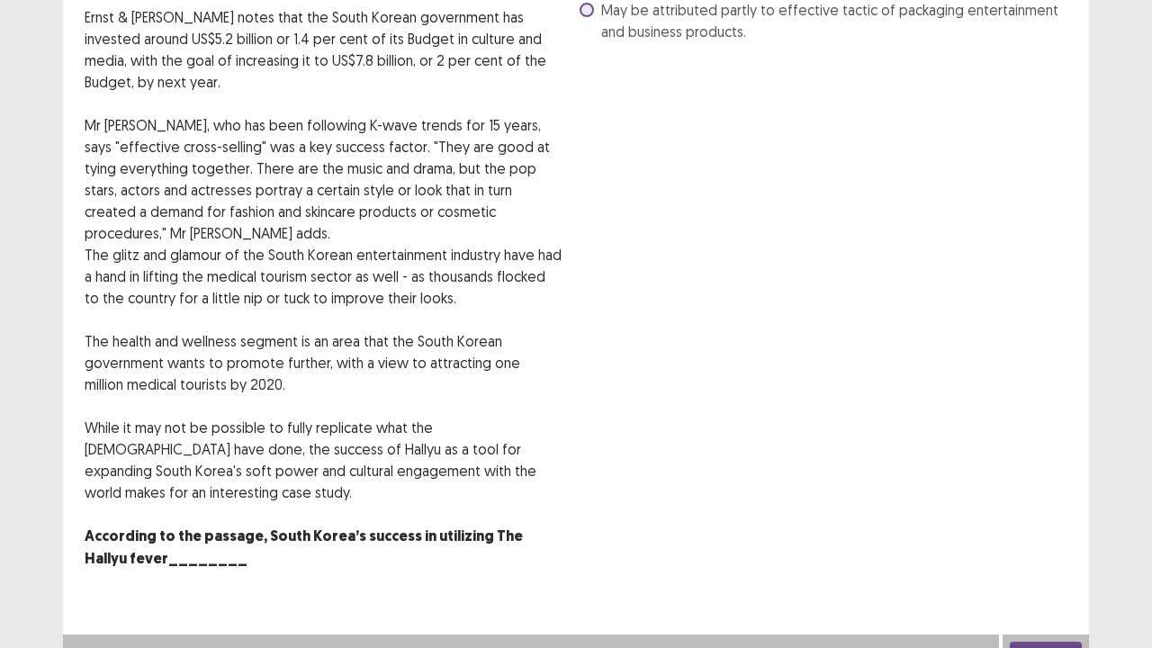
click at [1057, 525] on button "Next" at bounding box center [1045, 652] width 72 height 22
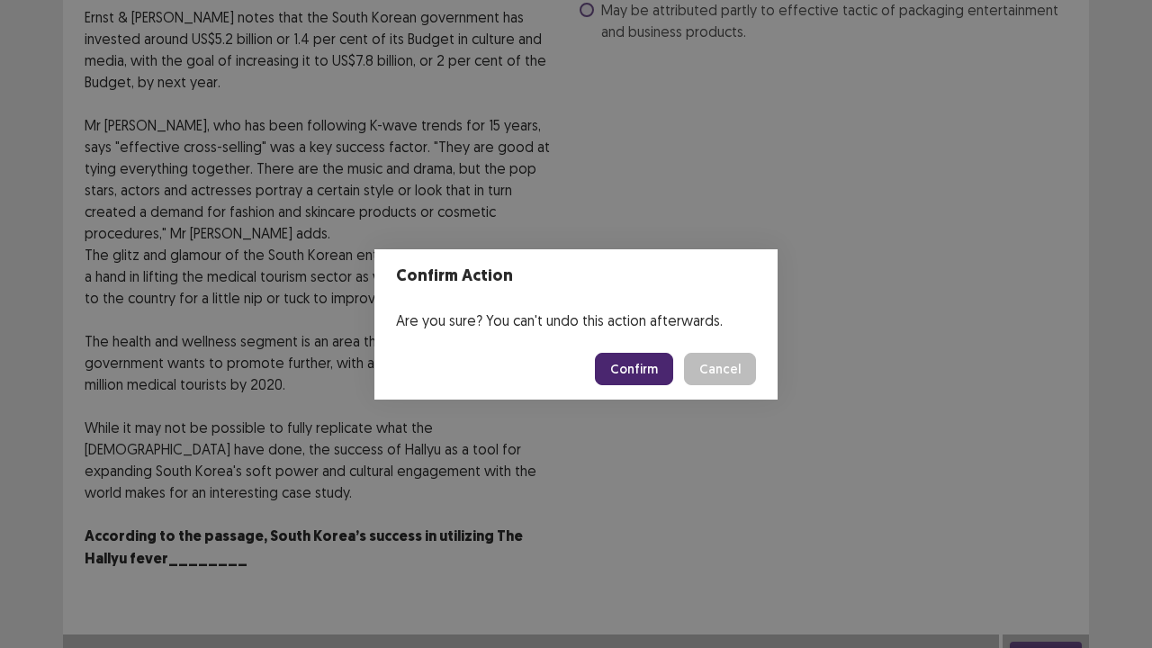
click at [640, 363] on button "Confirm" at bounding box center [634, 369] width 78 height 32
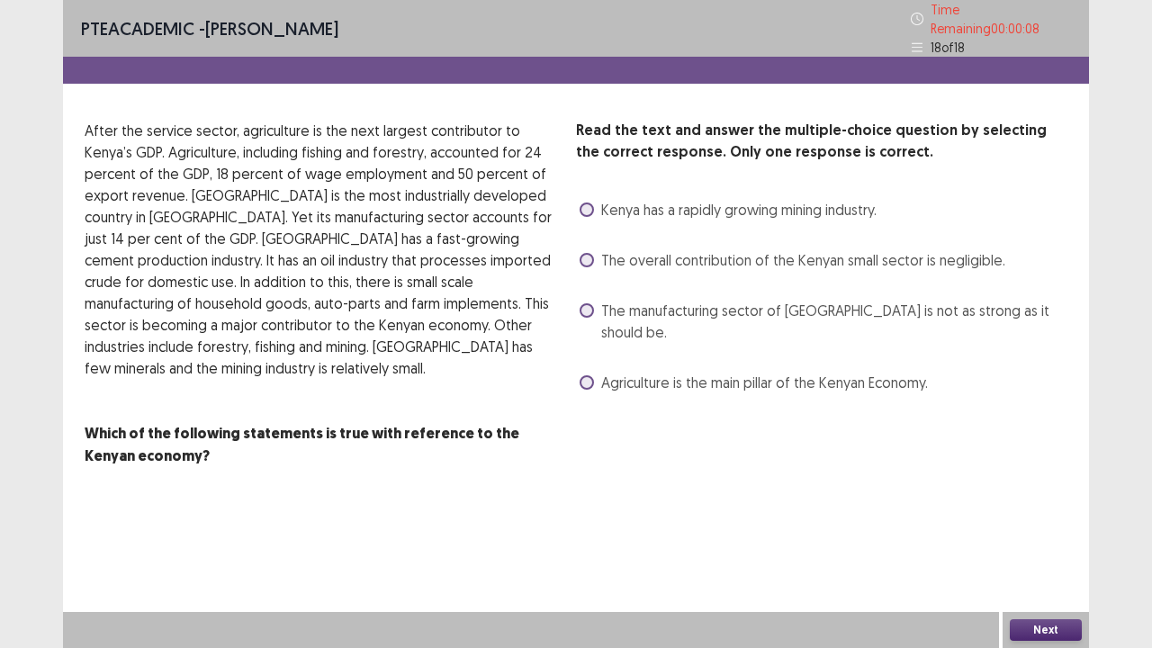
click at [587, 257] on span at bounding box center [586, 260] width 14 height 14
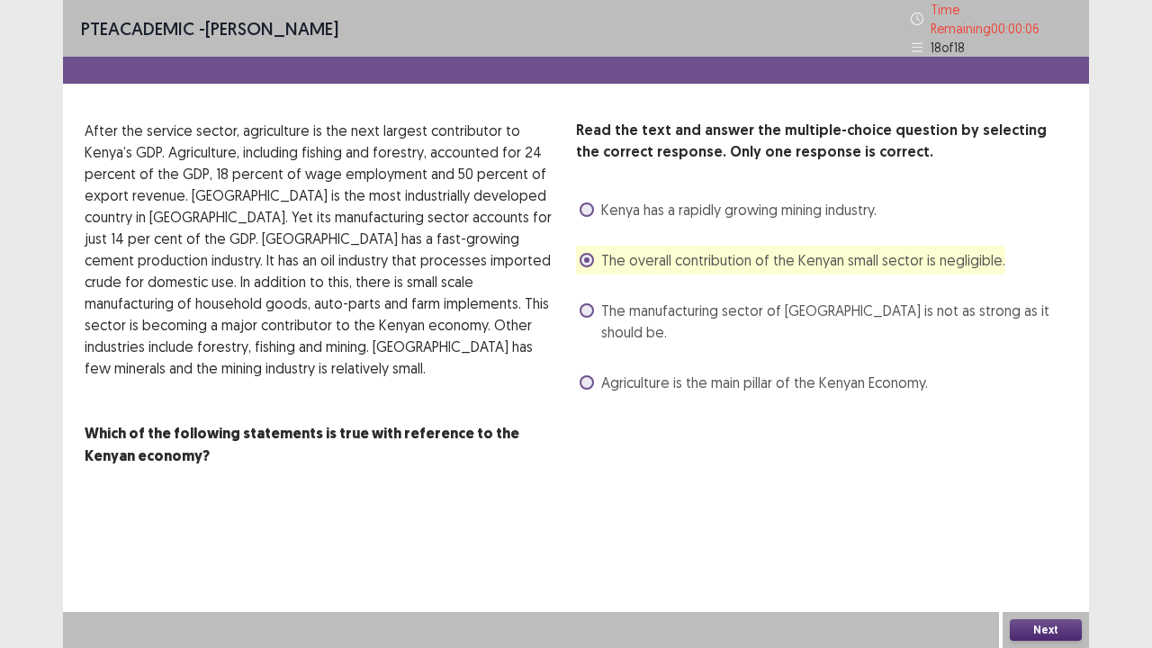
click at [1069, 525] on button "Next" at bounding box center [1045, 630] width 72 height 22
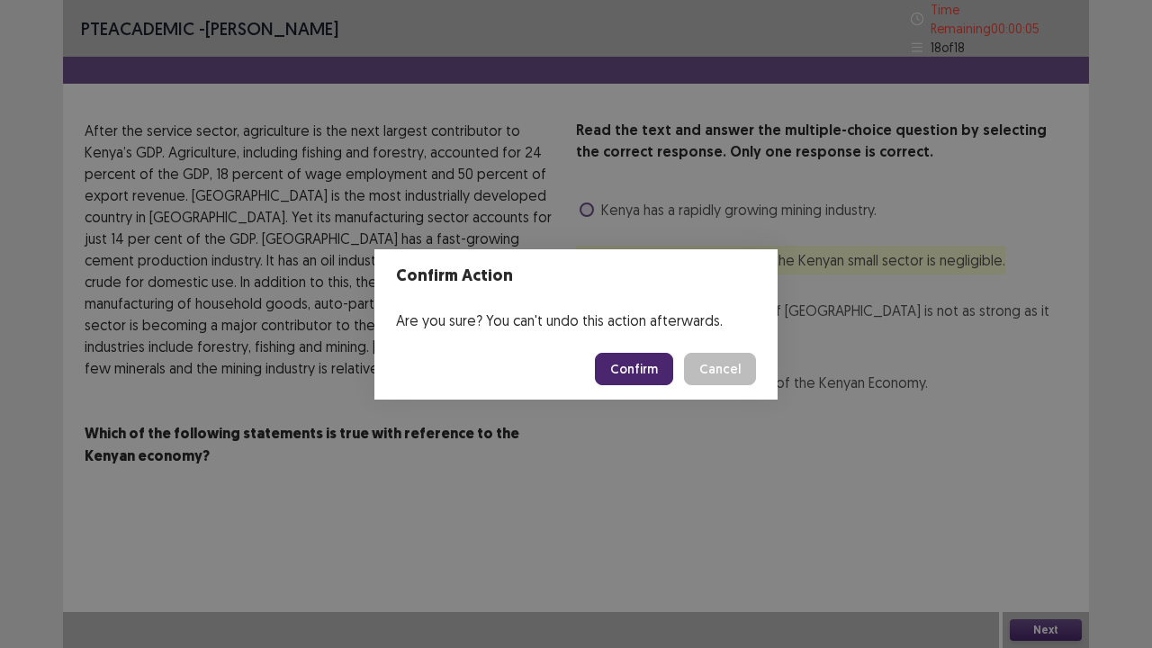
click at [638, 371] on button "Confirm" at bounding box center [634, 369] width 78 height 32
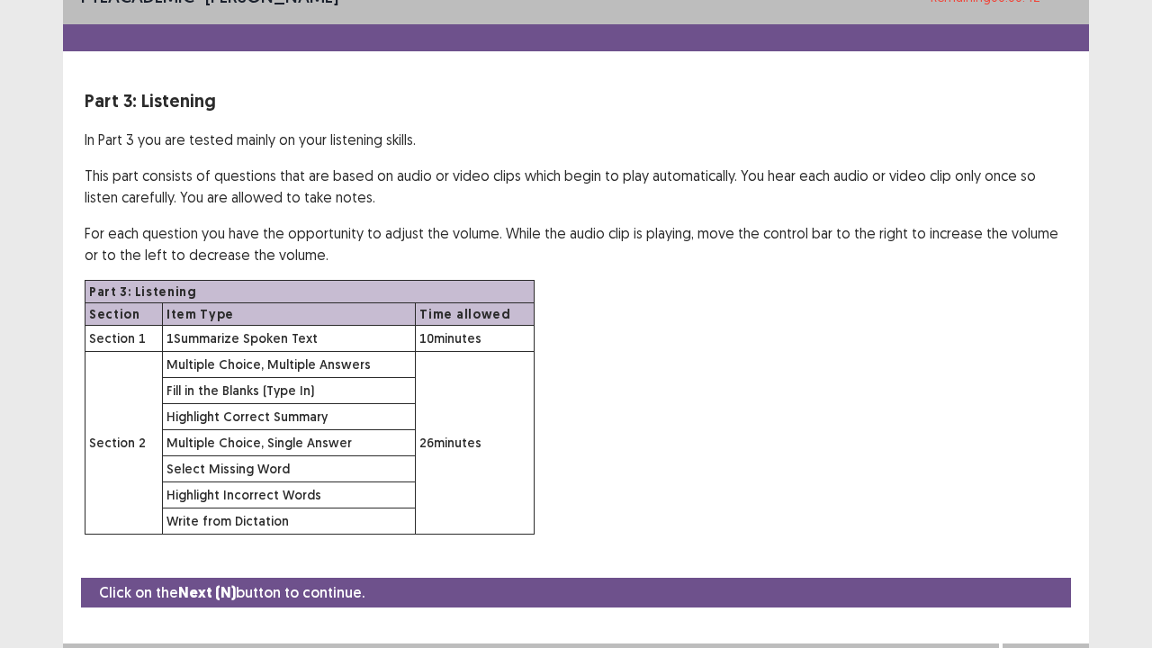
scroll to position [36, 0]
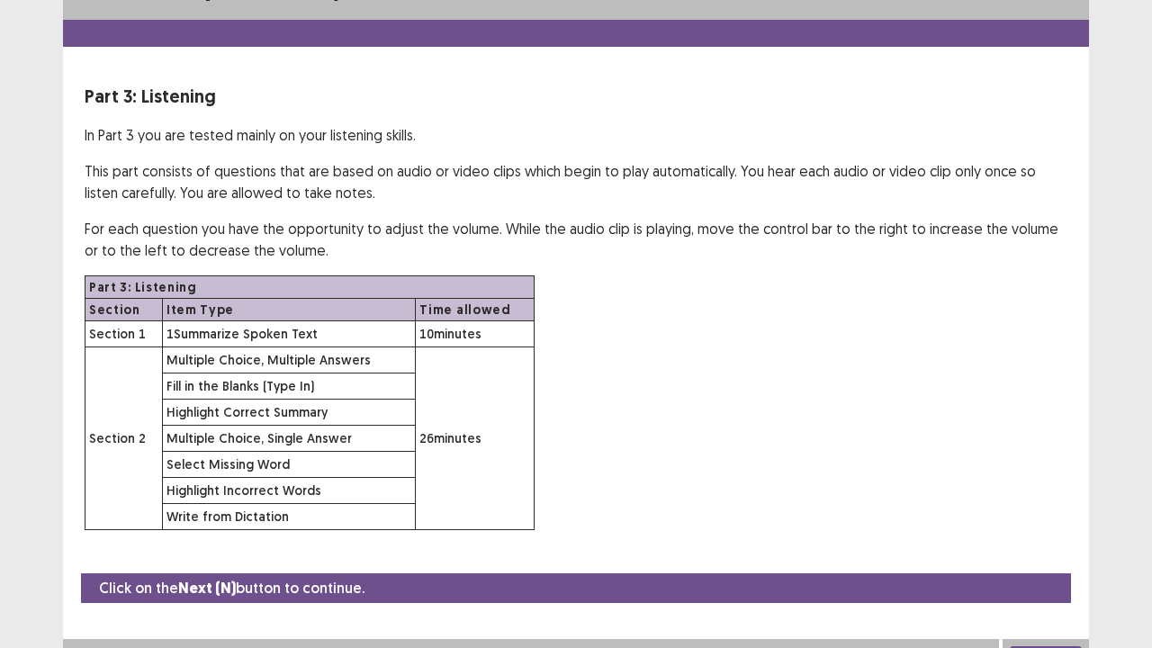
click at [1025, 525] on button "Next" at bounding box center [1045, 657] width 72 height 22
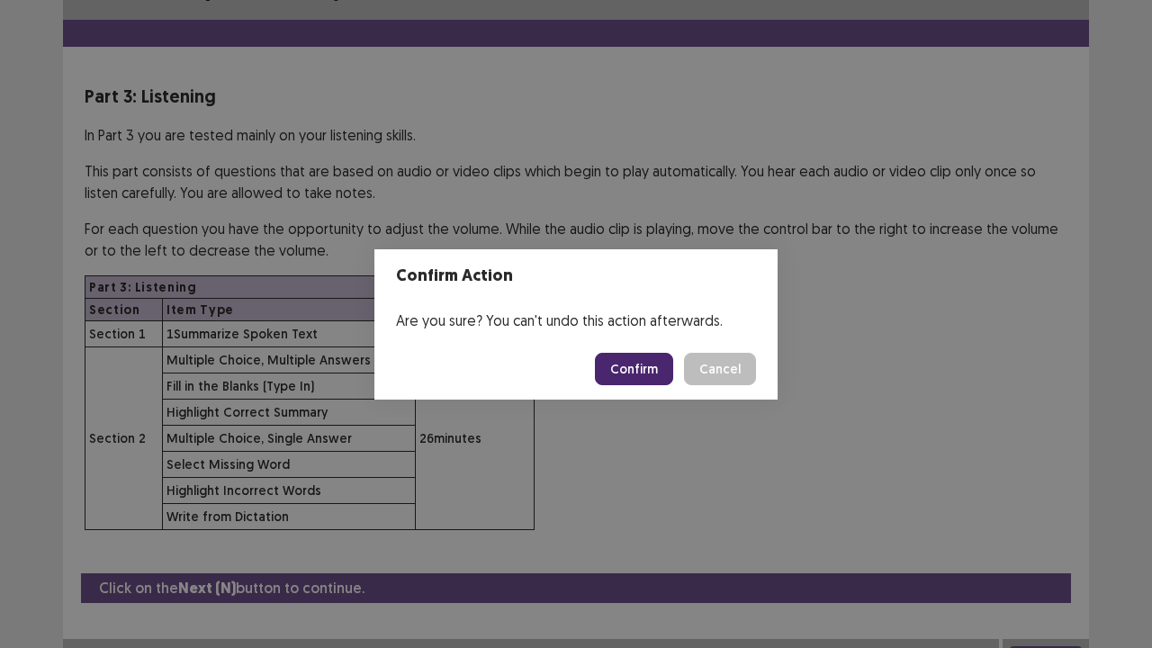
click at [640, 363] on button "Confirm" at bounding box center [634, 369] width 78 height 32
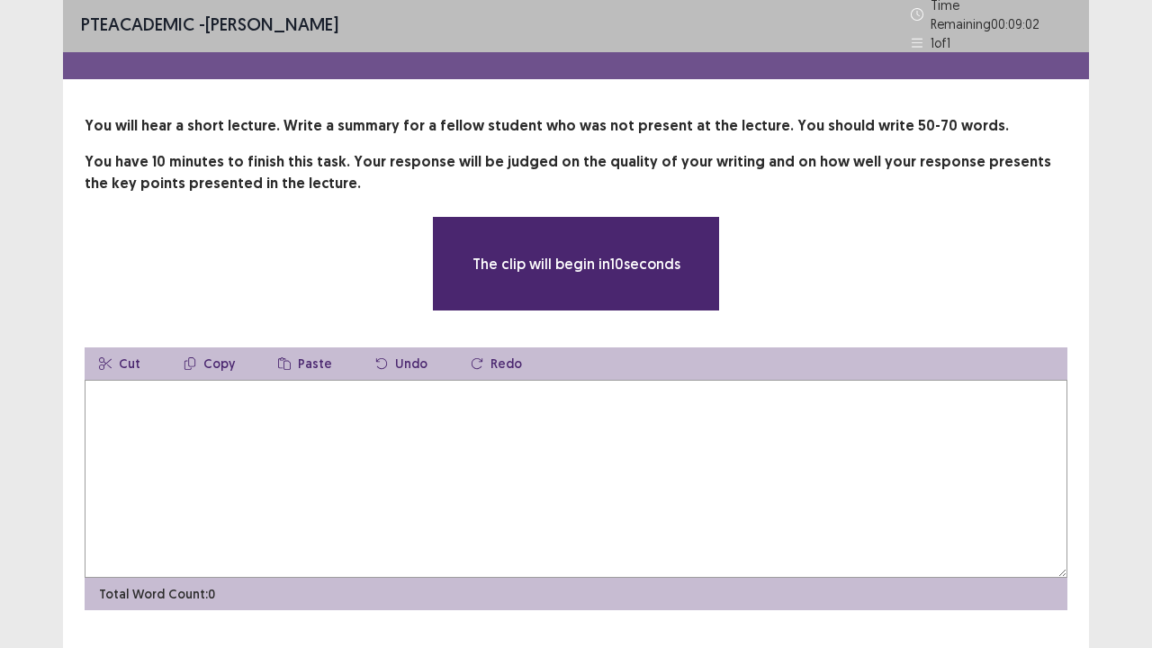
scroll to position [0, 0]
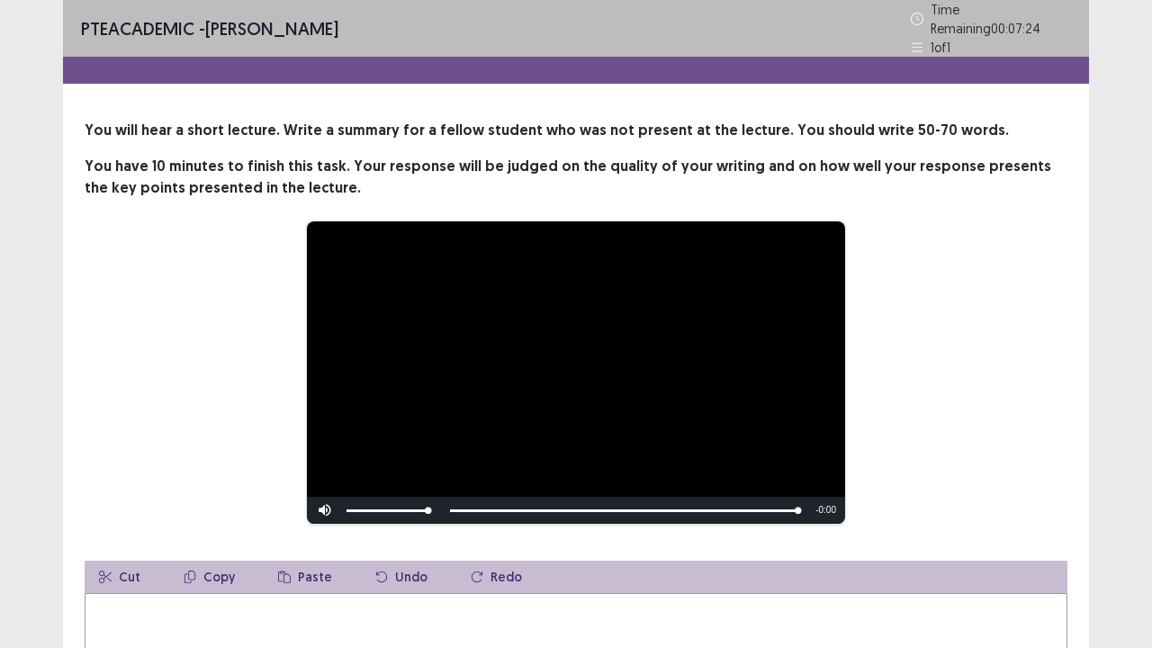
click at [927, 495] on div "**********" at bounding box center [576, 372] width 838 height 304
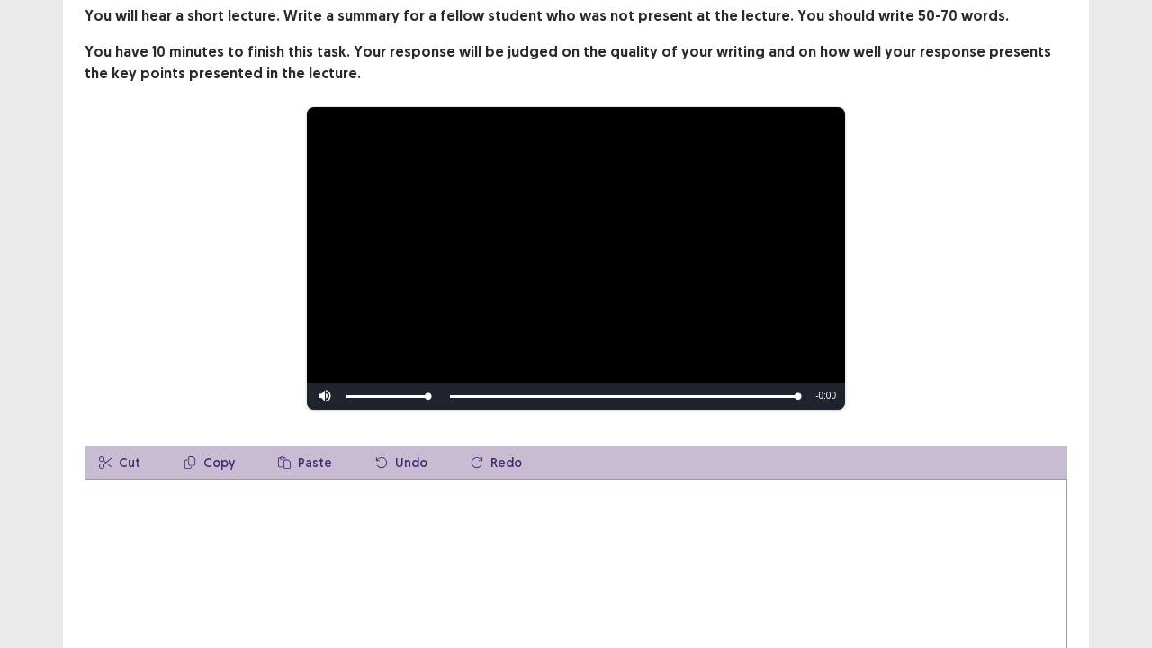
scroll to position [108, 0]
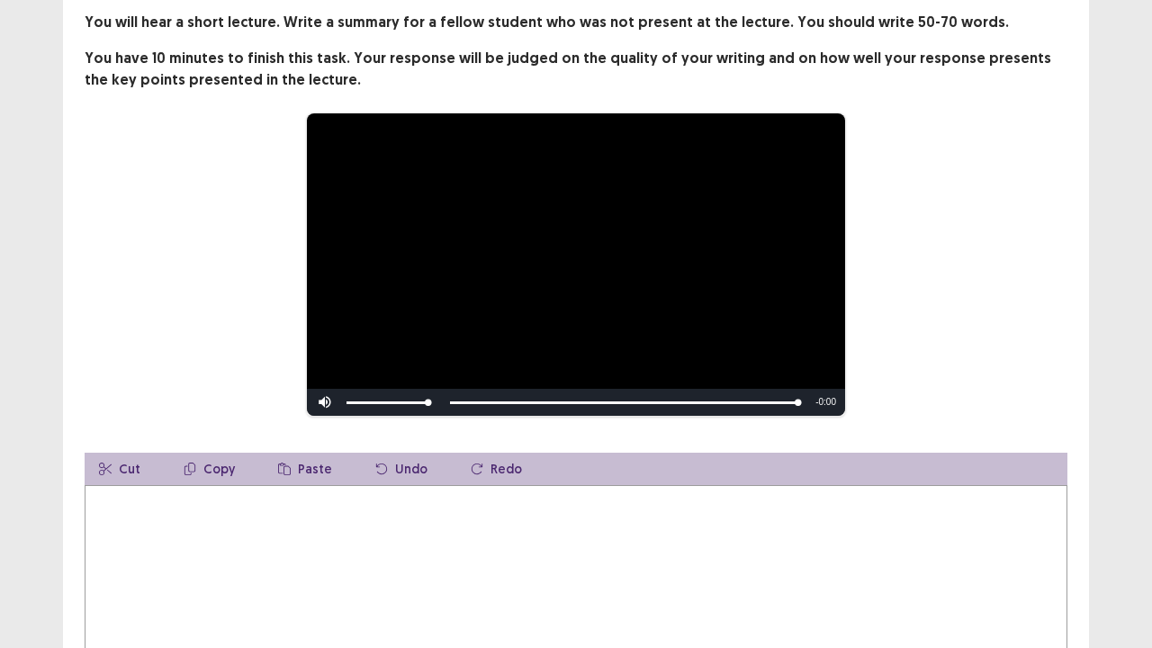
click at [819, 487] on textarea at bounding box center [576, 584] width 982 height 198
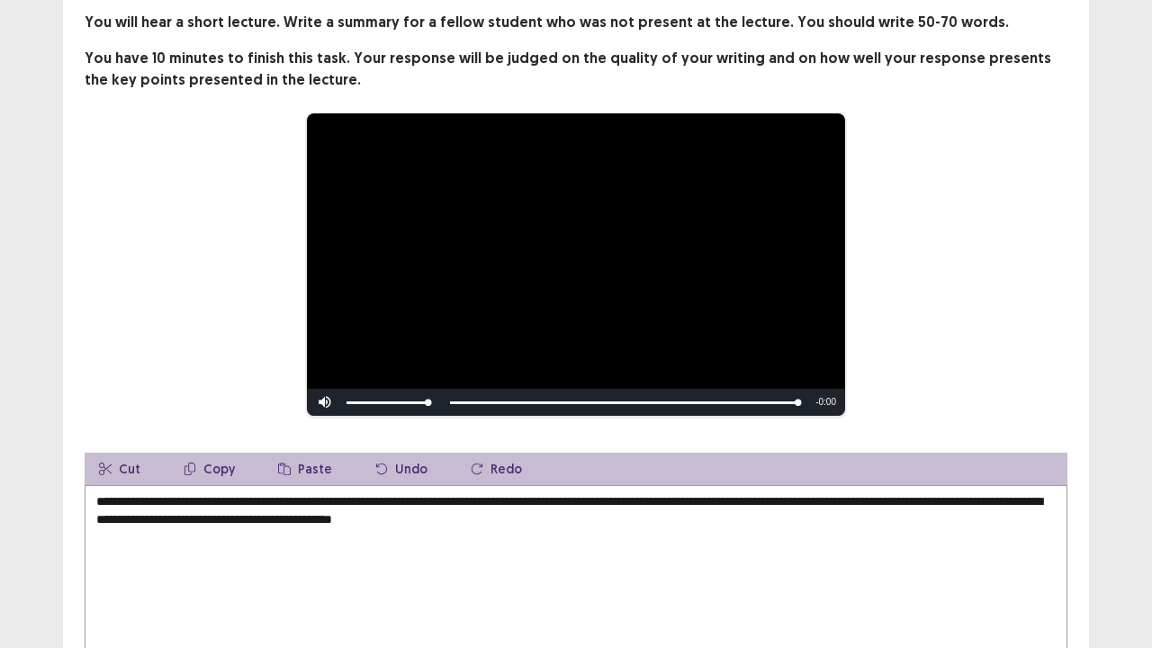
click at [876, 525] on textarea "**********" at bounding box center [576, 584] width 982 height 198
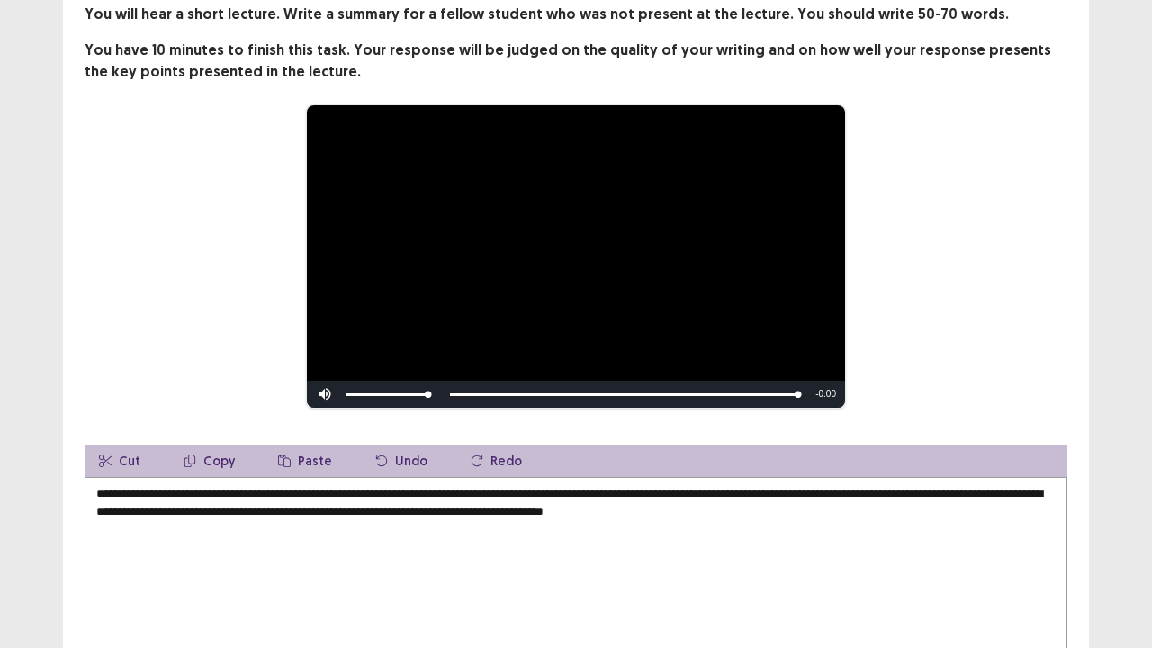
click at [795, 513] on textarea "**********" at bounding box center [576, 576] width 982 height 198
click at [877, 515] on textarea "**********" at bounding box center [576, 576] width 982 height 198
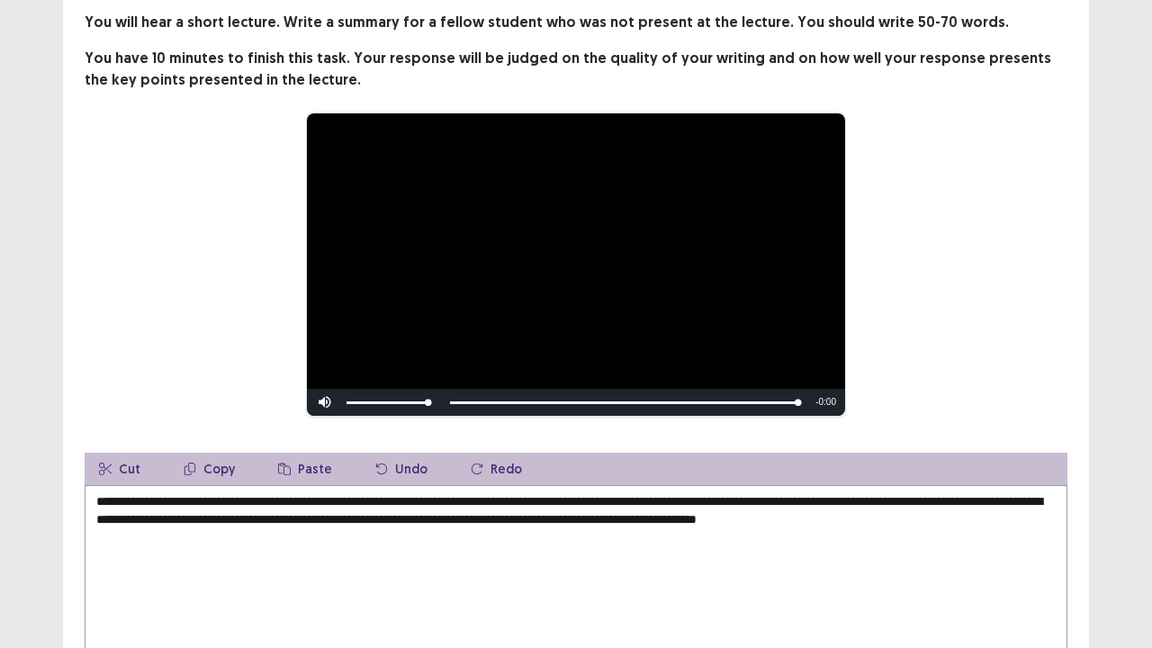
click at [837, 515] on textarea "**********" at bounding box center [576, 584] width 982 height 198
click at [982, 510] on textarea "**********" at bounding box center [576, 584] width 982 height 198
click at [1056, 279] on div "**********" at bounding box center [576, 264] width 982 height 304
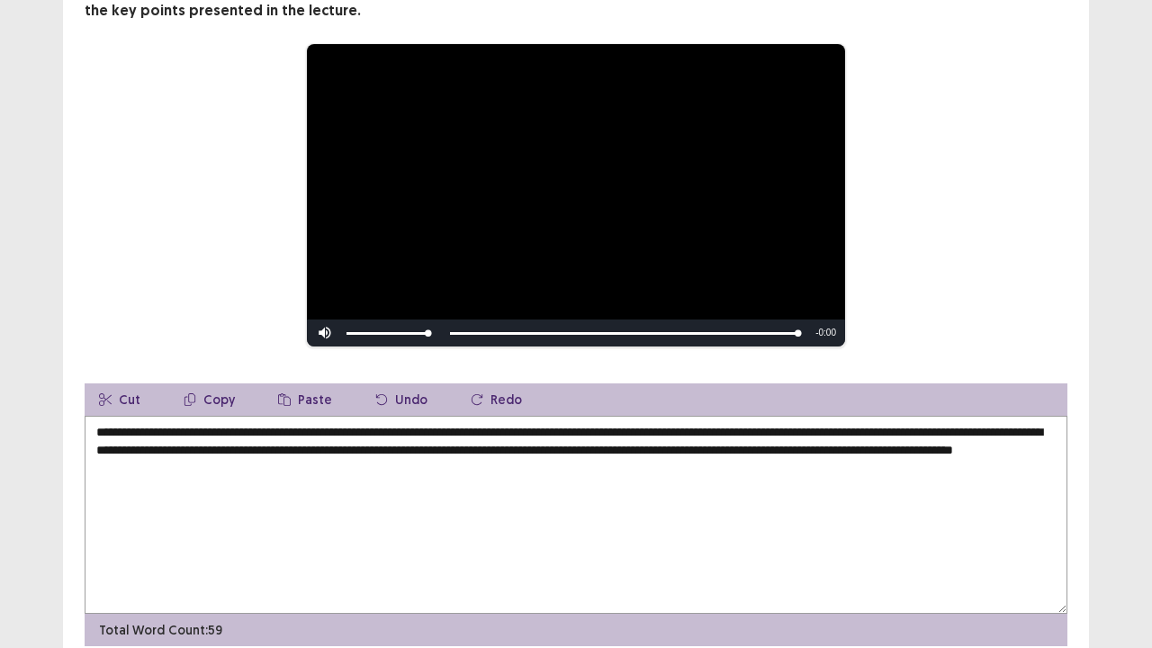
scroll to position [180, 0]
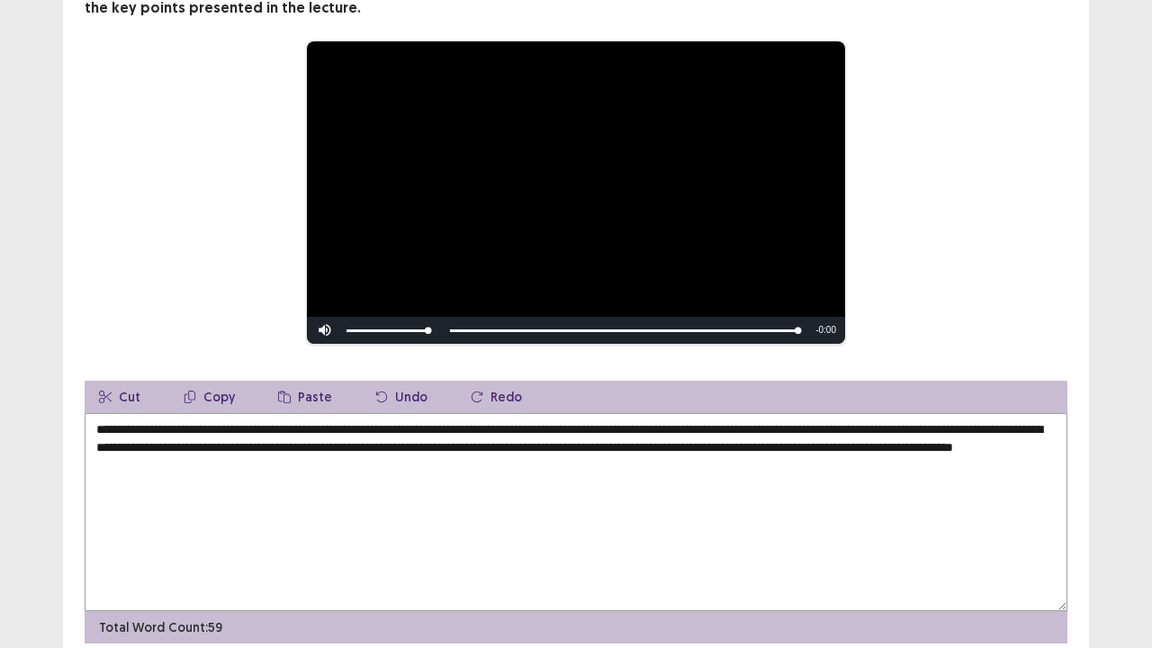
click at [381, 460] on textarea "**********" at bounding box center [576, 512] width 982 height 198
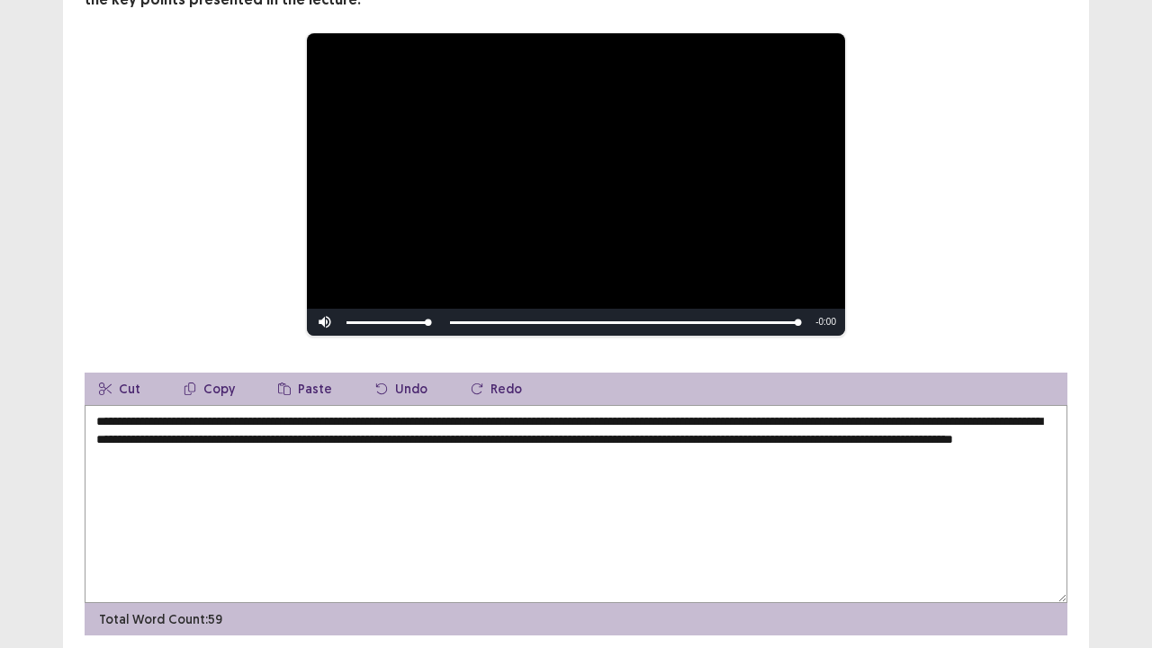
click at [944, 309] on div "**********" at bounding box center [576, 184] width 838 height 304
click at [377, 463] on textarea "**********" at bounding box center [576, 504] width 982 height 198
click at [417, 456] on textarea "**********" at bounding box center [576, 504] width 982 height 198
click at [682, 523] on textarea "**********" at bounding box center [576, 504] width 982 height 198
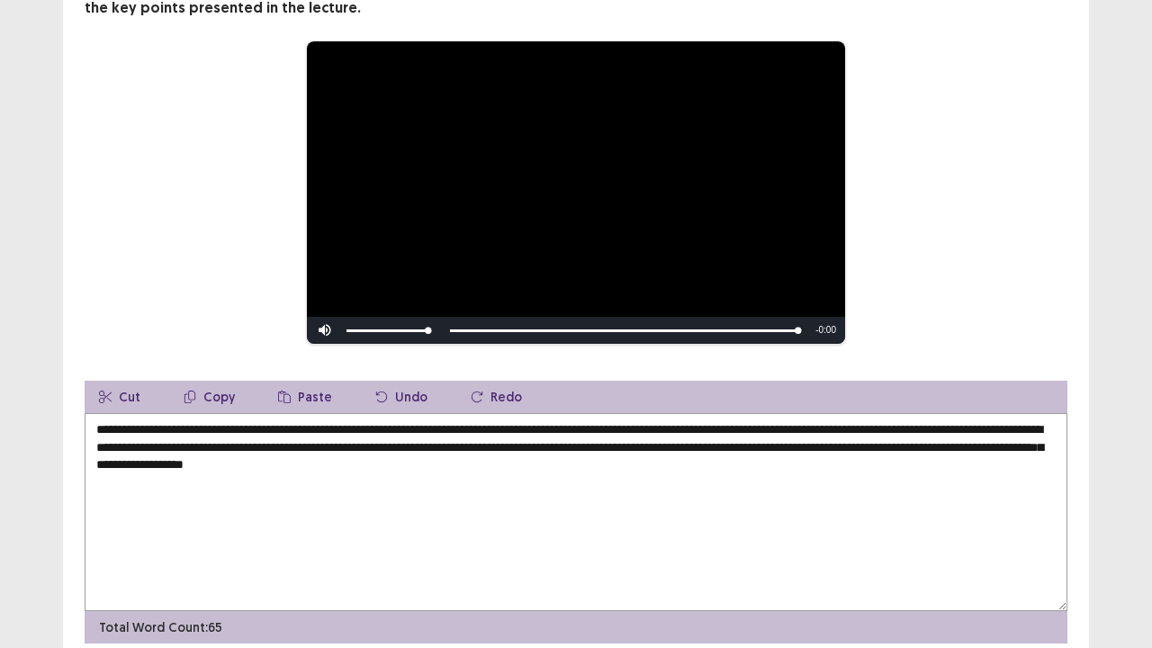
click at [930, 323] on div "**********" at bounding box center [576, 192] width 838 height 304
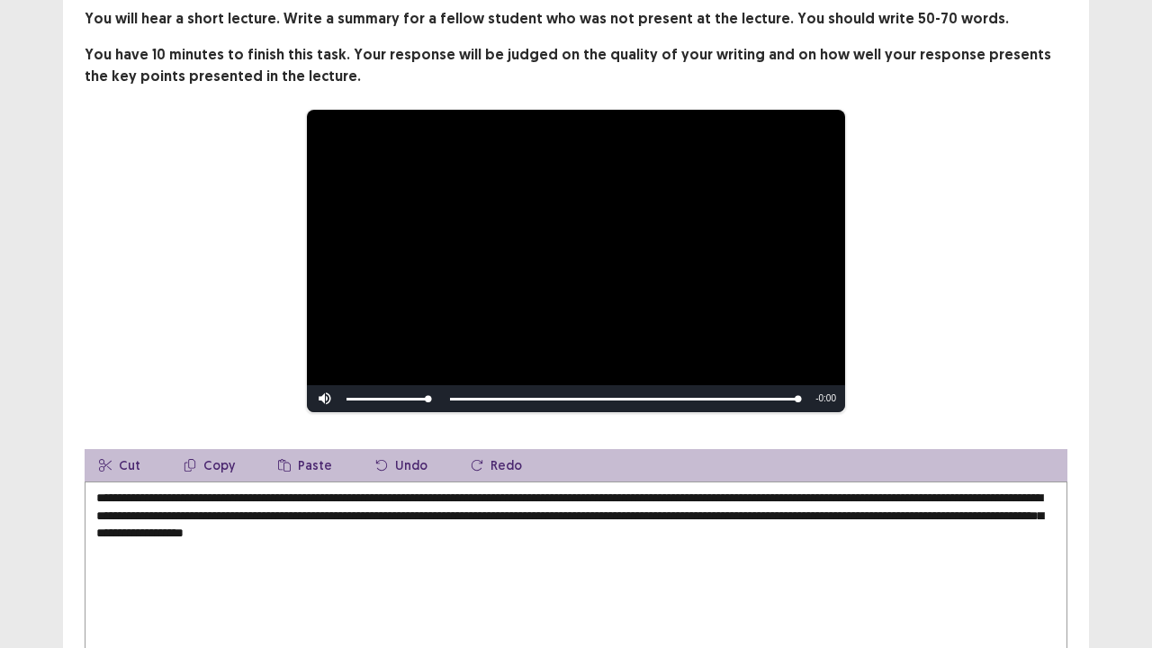
scroll to position [144, 0]
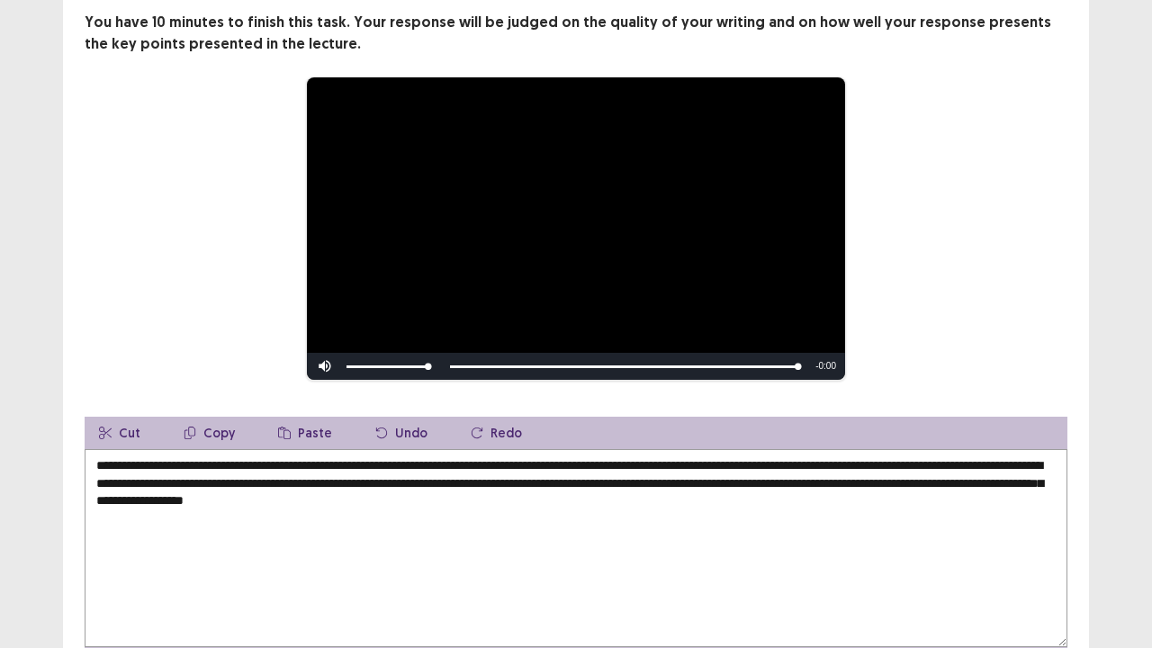
click at [600, 491] on textarea "**********" at bounding box center [576, 548] width 982 height 198
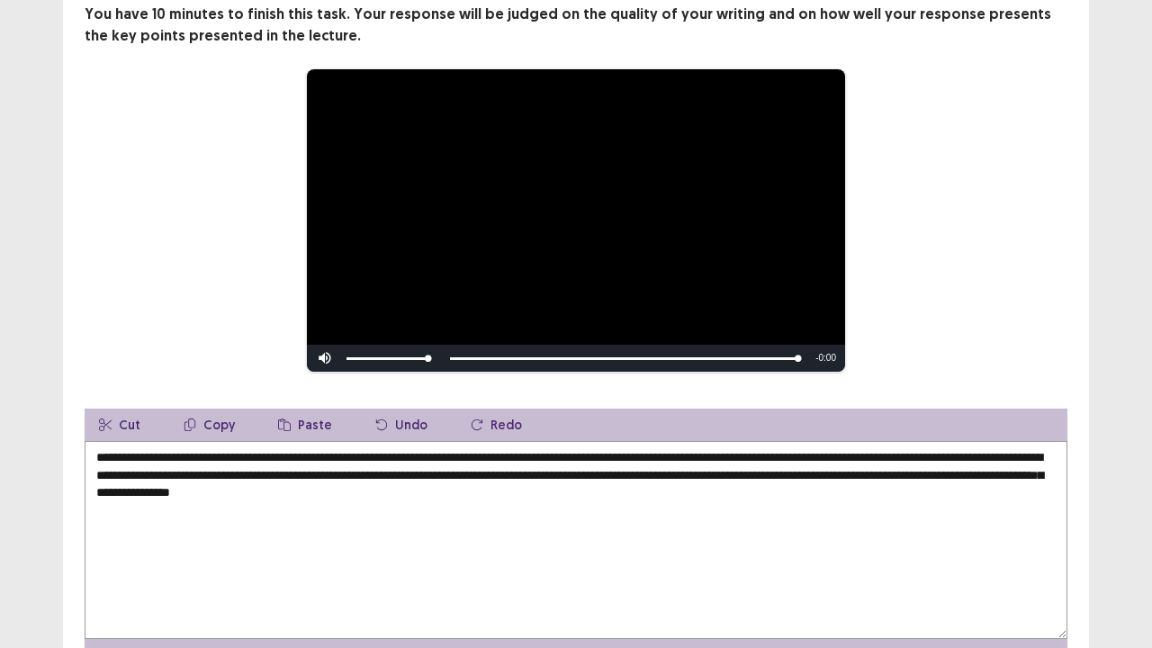
type textarea "**********"
click at [1074, 525] on div "**********" at bounding box center [576, 319] width 1026 height 703
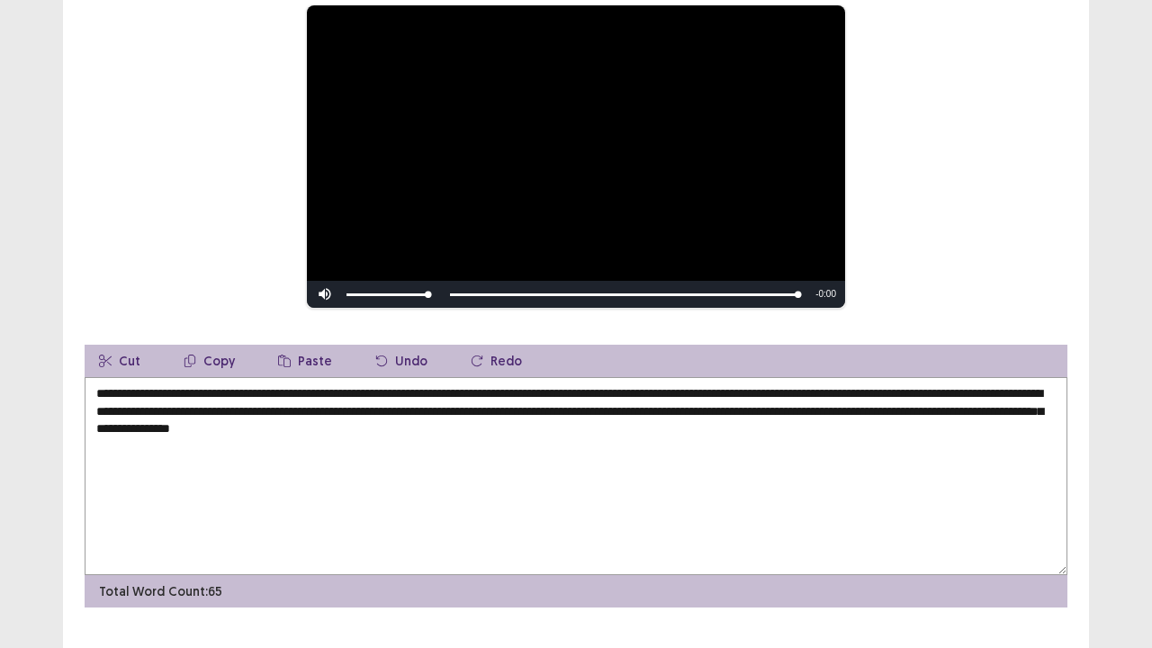
scroll to position [246, 0]
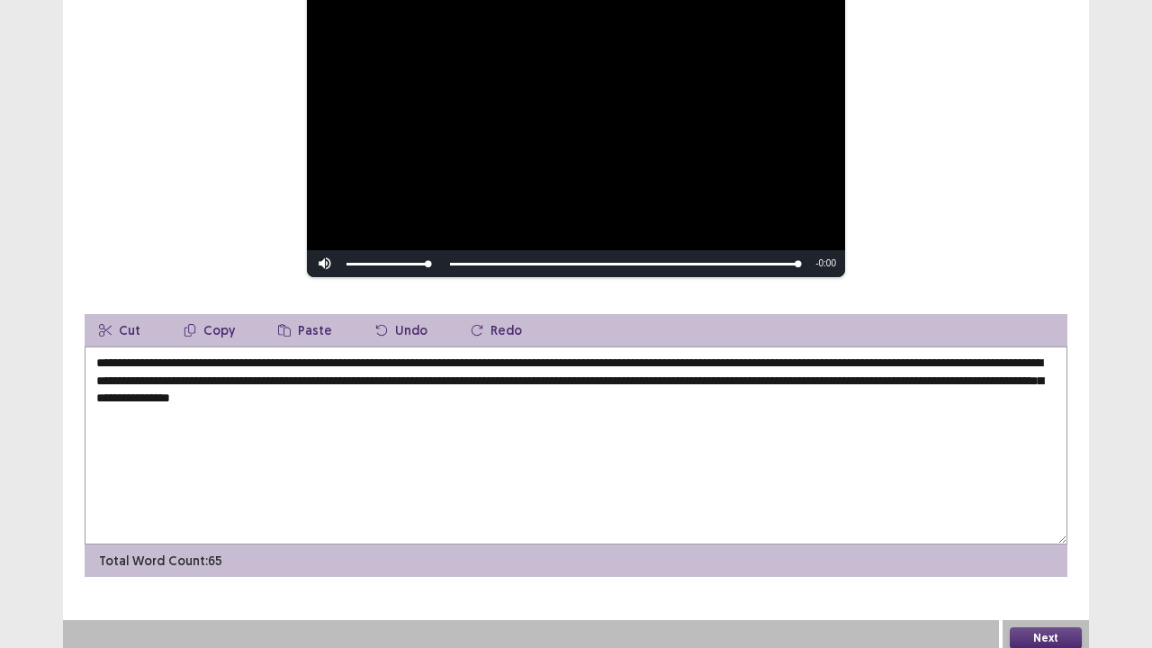
click at [1062, 525] on button "Next" at bounding box center [1045, 638] width 72 height 22
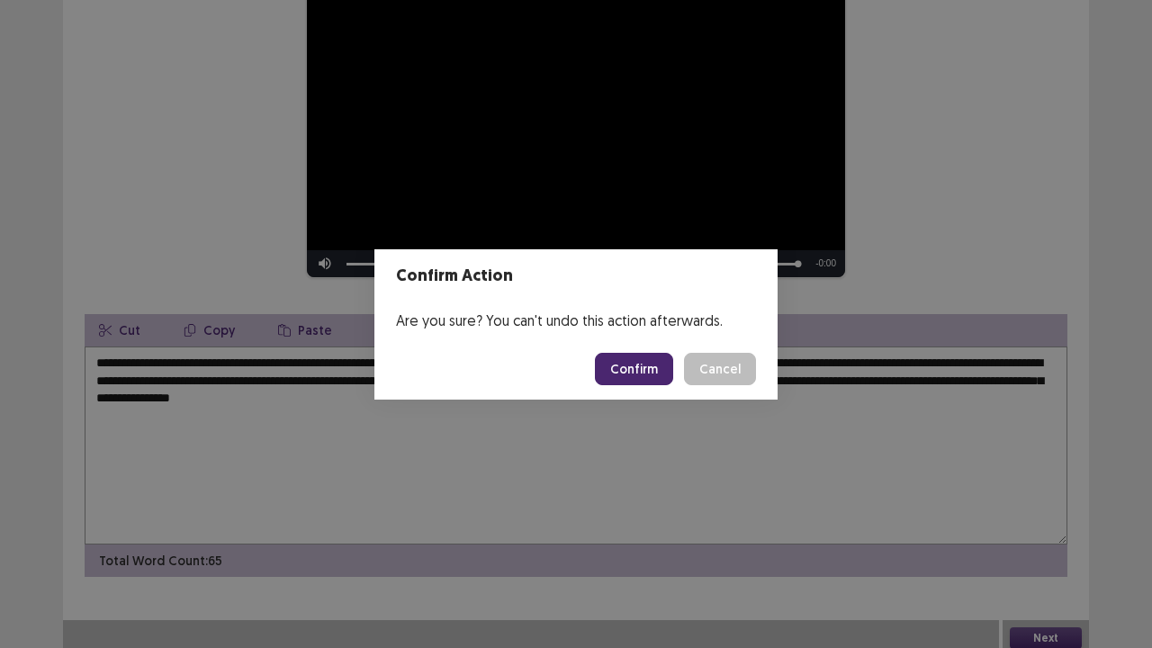
click at [651, 373] on button "Confirm" at bounding box center [634, 369] width 78 height 32
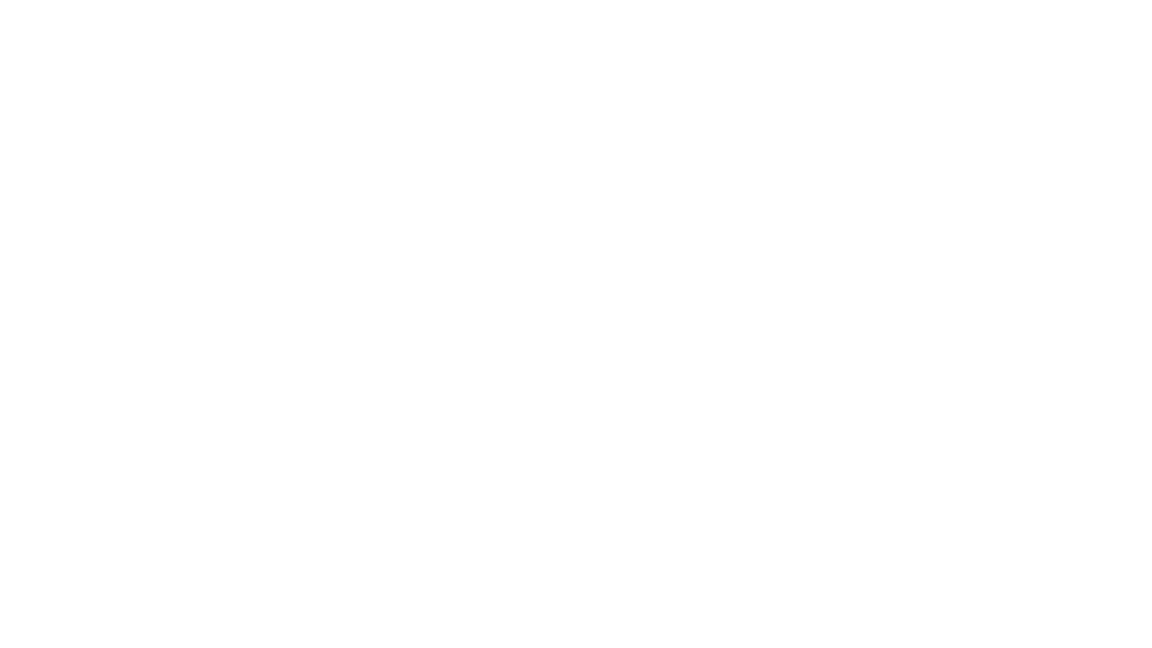
scroll to position [0, 0]
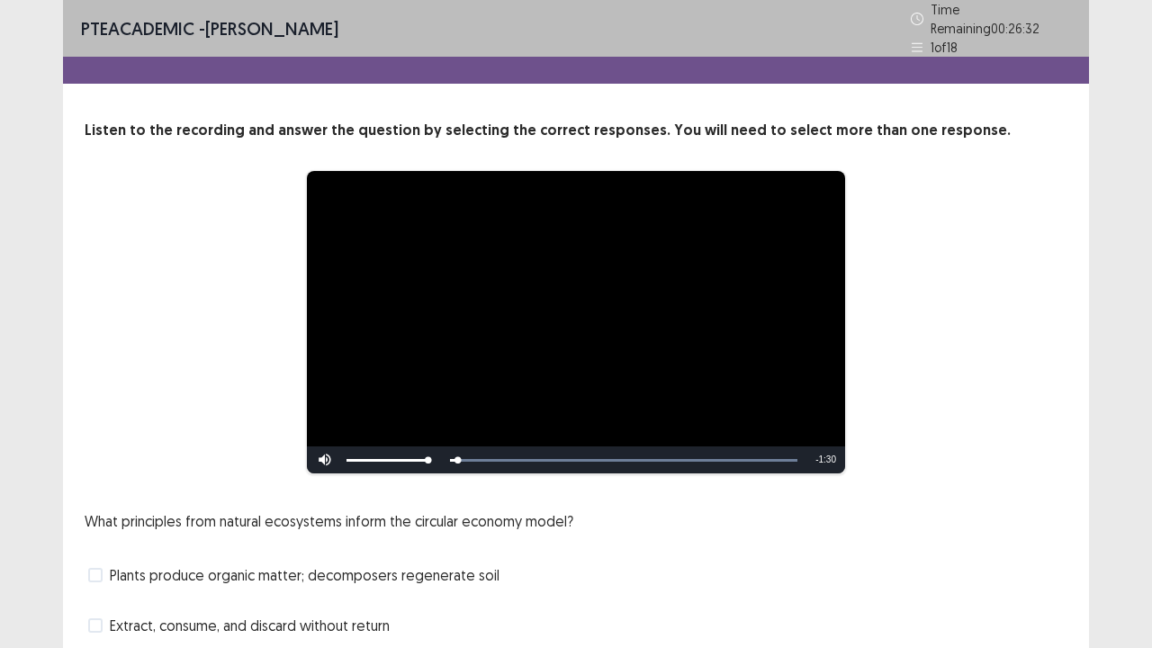
click at [633, 525] on div "Plants produce organic matter; decomposers regenerate soil" at bounding box center [576, 574] width 982 height 29
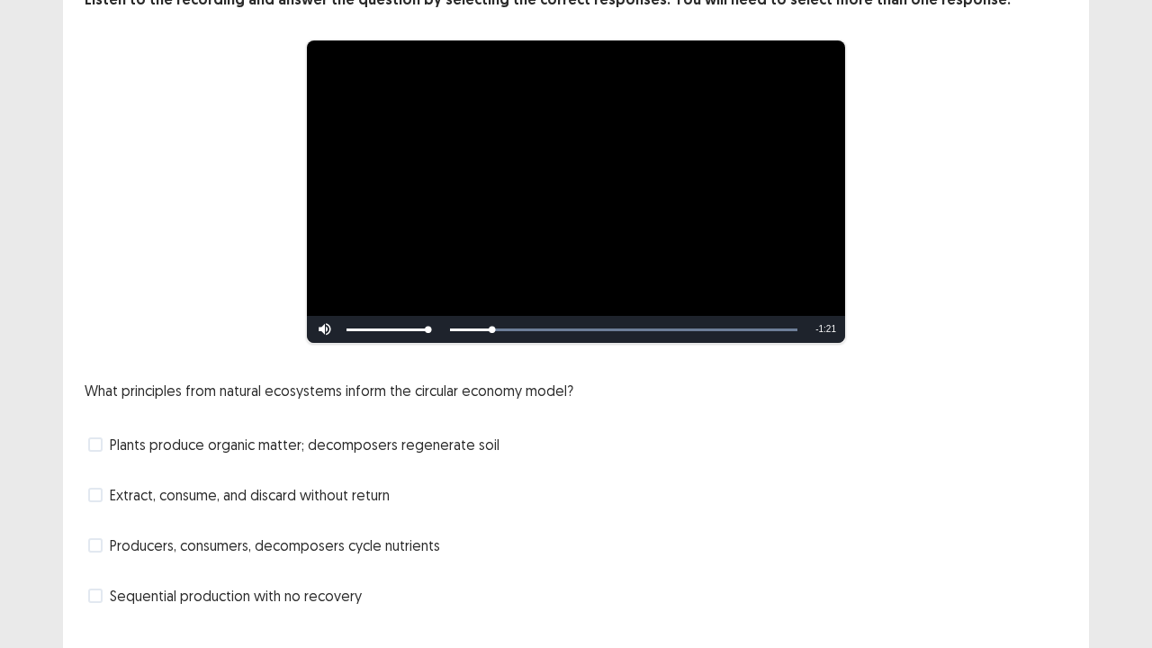
scroll to position [128, 0]
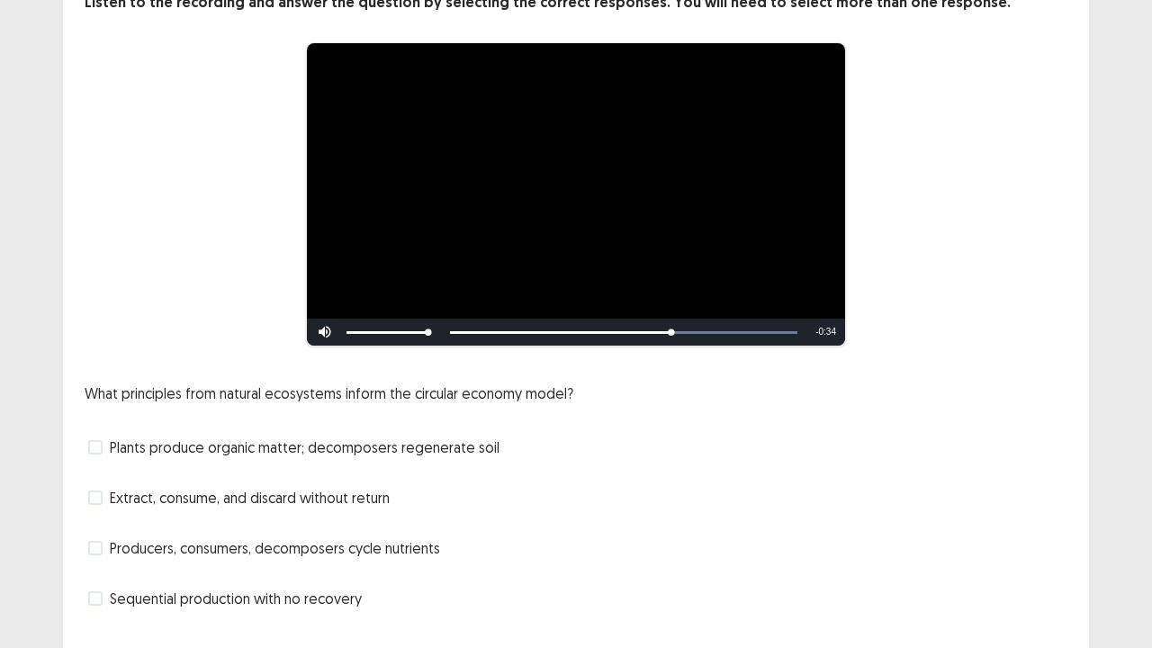
click at [93, 525] on span at bounding box center [95, 548] width 14 height 14
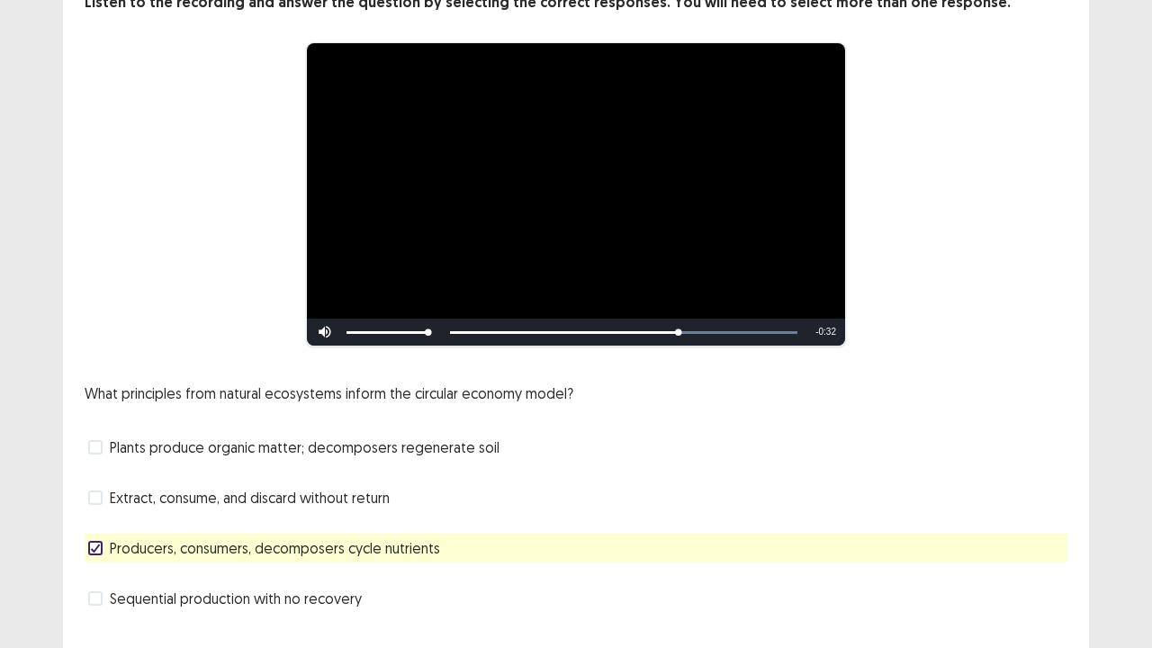
click at [500, 525] on div "**********" at bounding box center [576, 260] width 1026 height 776
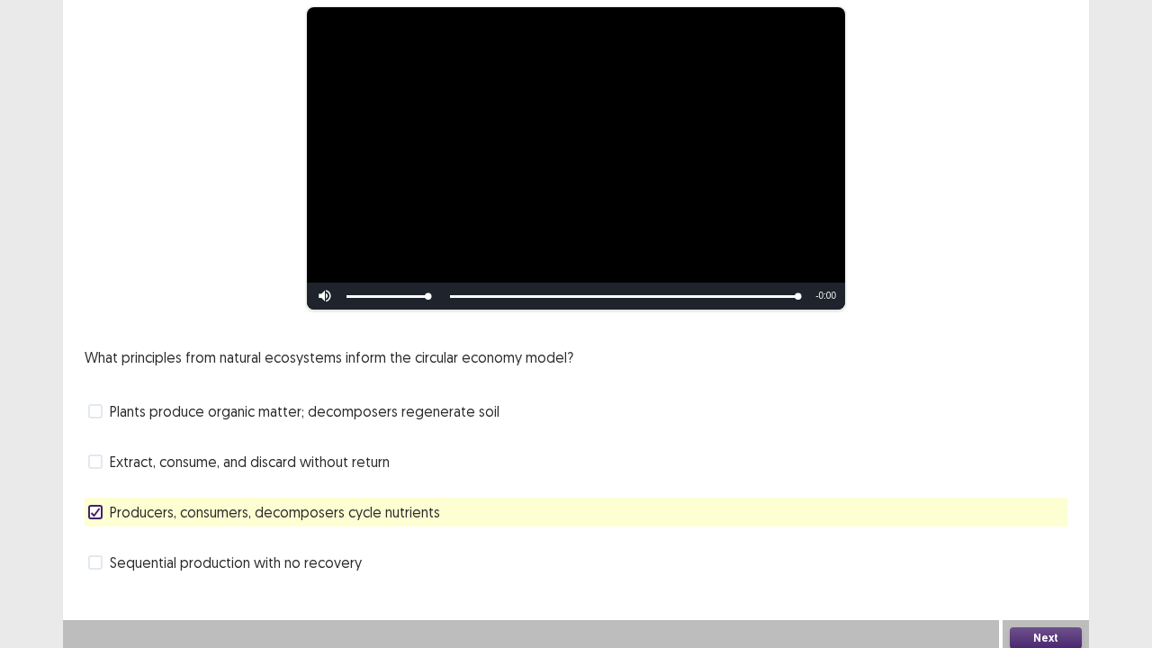
click at [1029, 525] on button "Next" at bounding box center [1045, 638] width 72 height 22
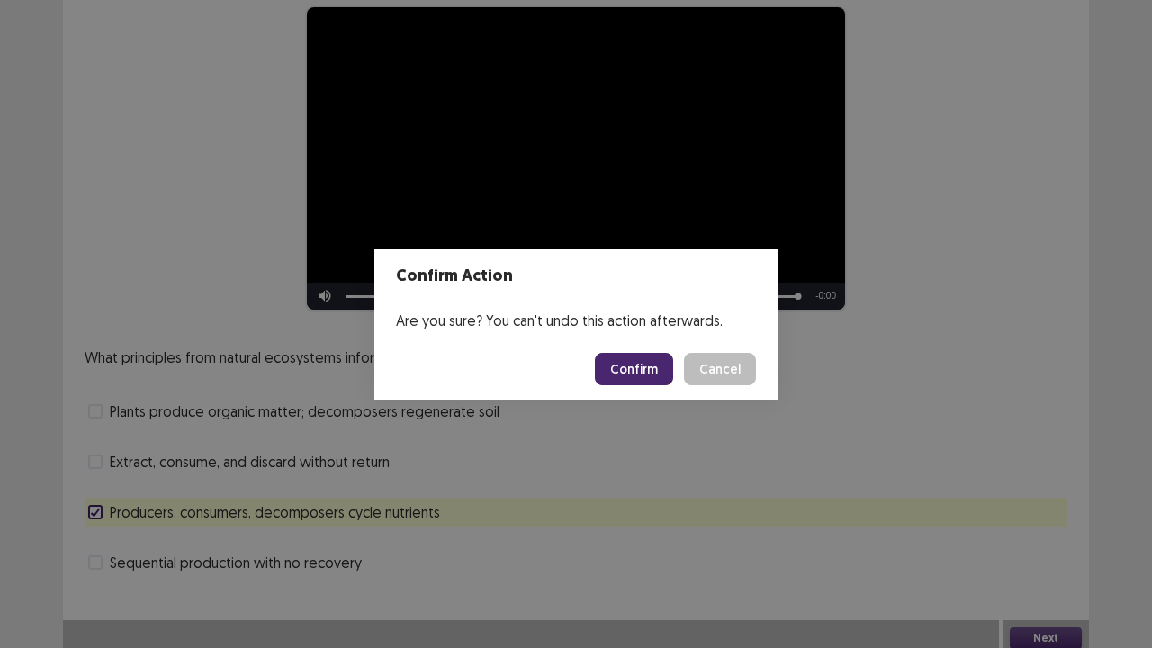
click at [660, 367] on button "Confirm" at bounding box center [634, 369] width 78 height 32
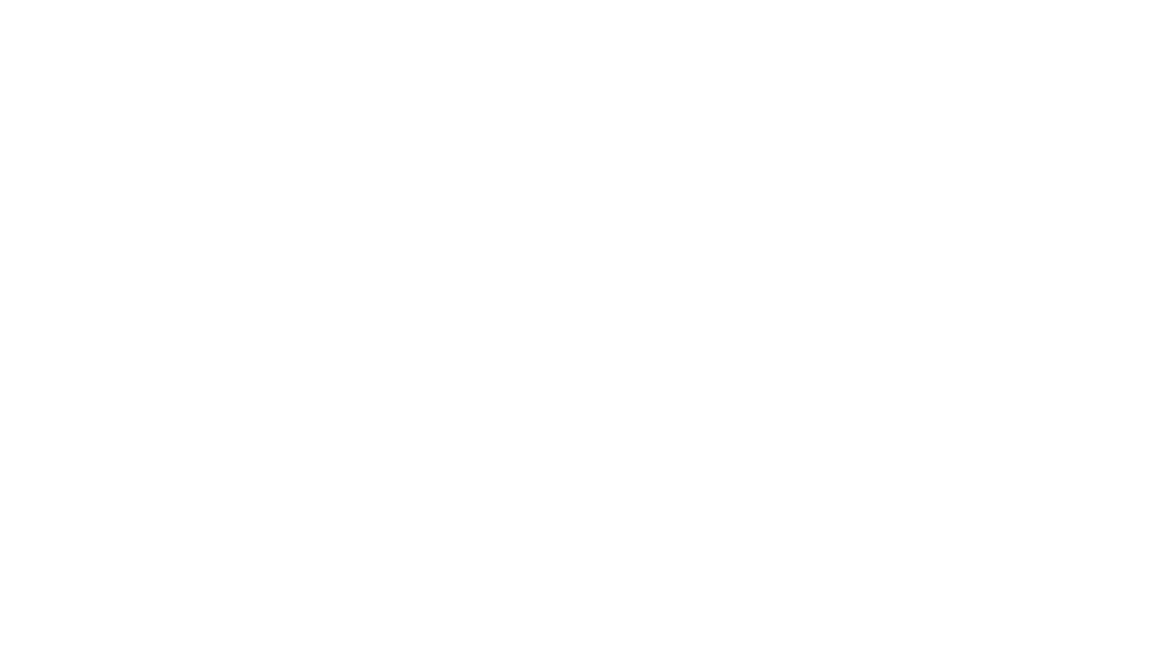
scroll to position [0, 0]
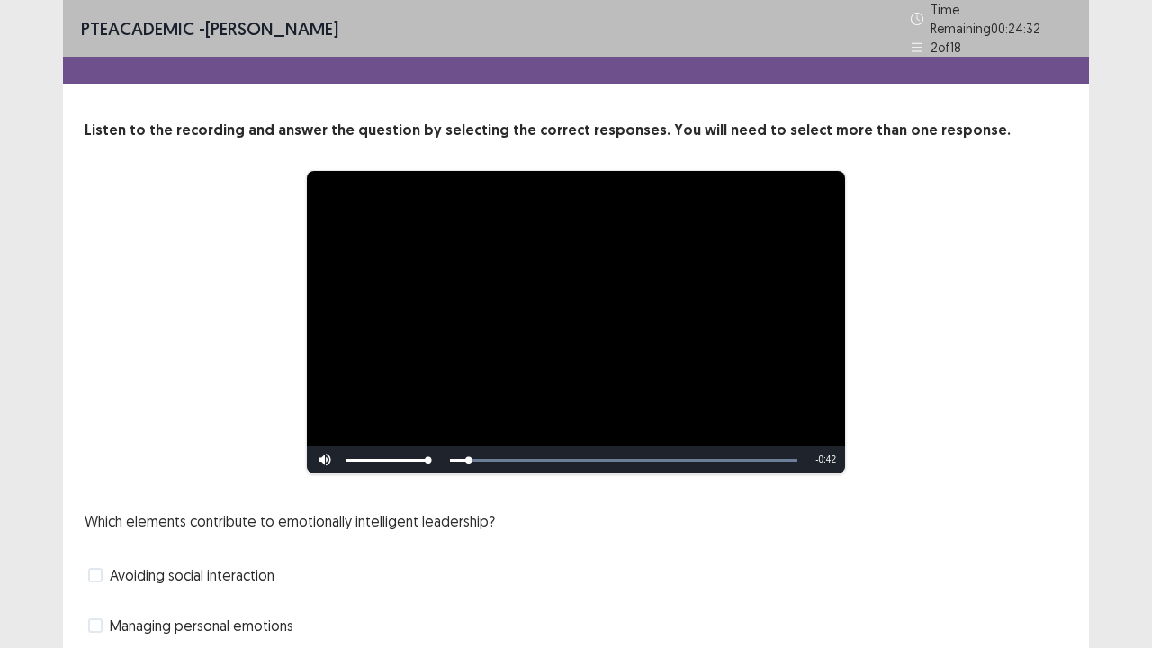
click at [514, 525] on div "Which elements contribute to emotionally intelligent leadership? Avoiding socia…" at bounding box center [576, 625] width 982 height 230
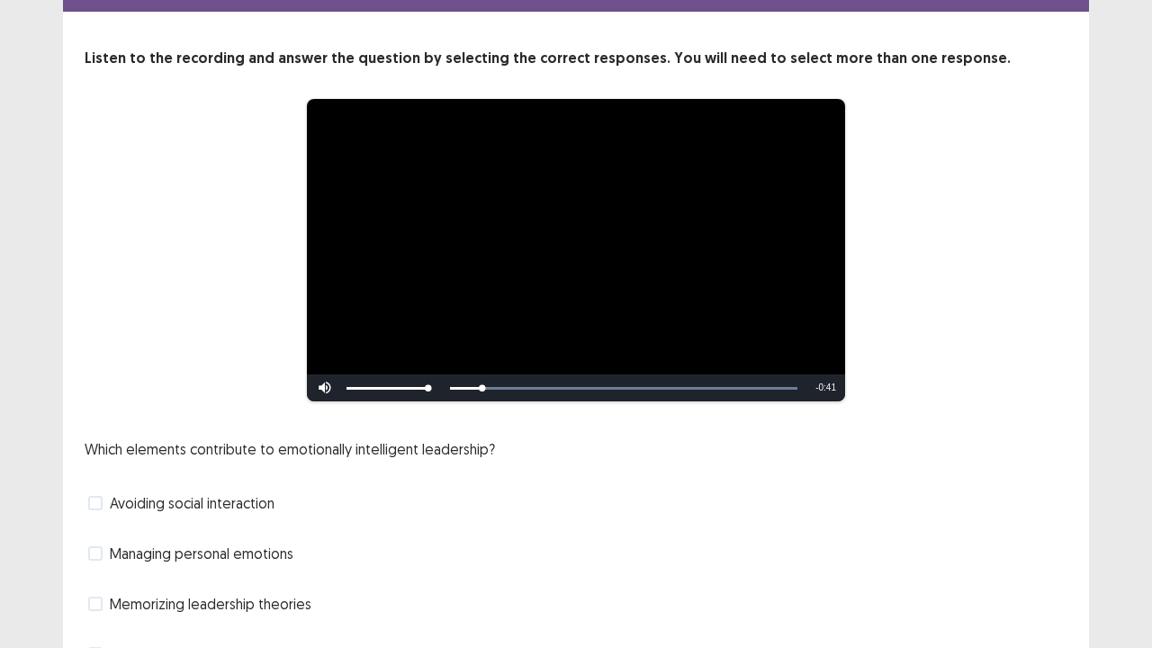
scroll to position [108, 0]
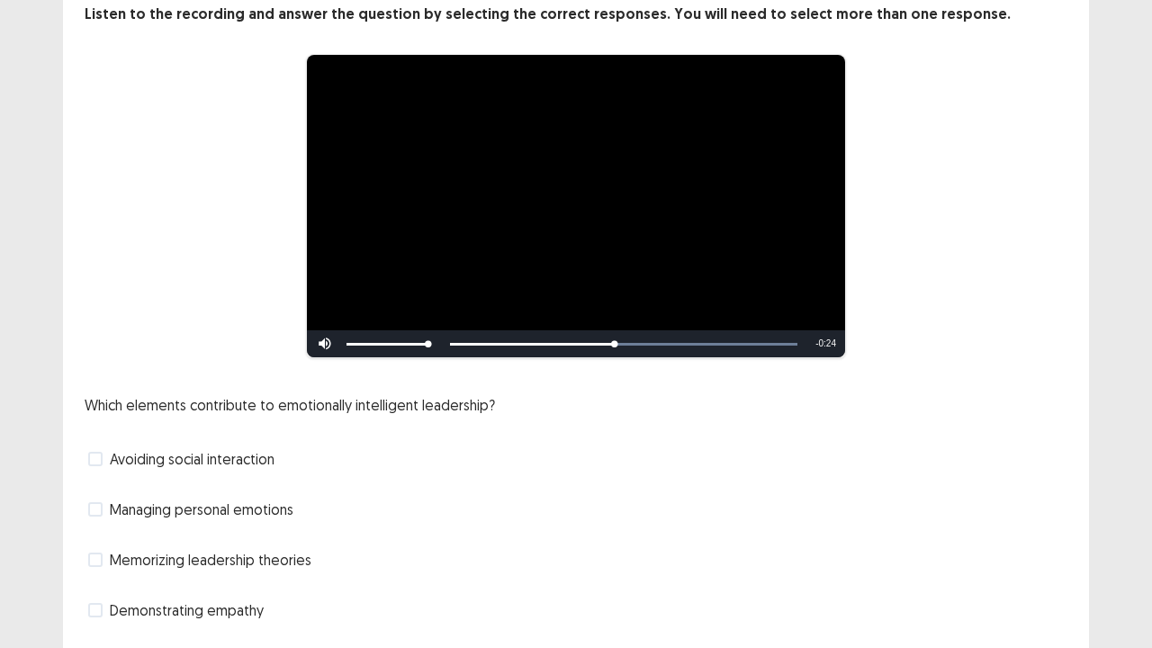
click at [101, 525] on span at bounding box center [95, 559] width 14 height 14
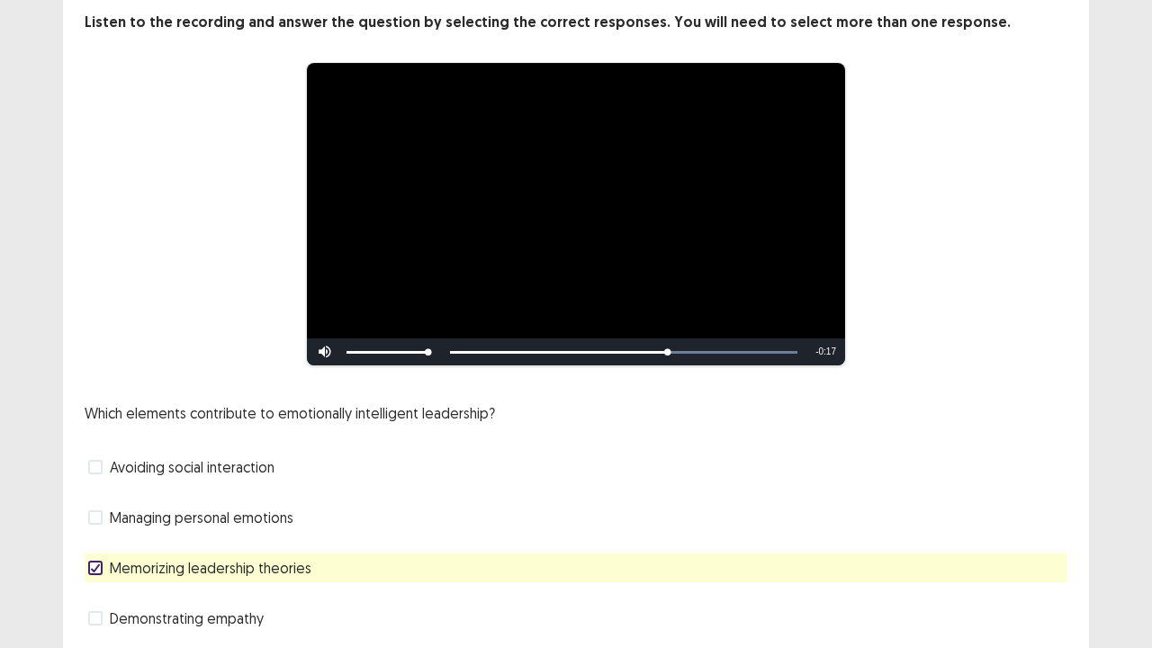
click at [103, 506] on label "Managing personal emotions" at bounding box center [190, 517] width 205 height 22
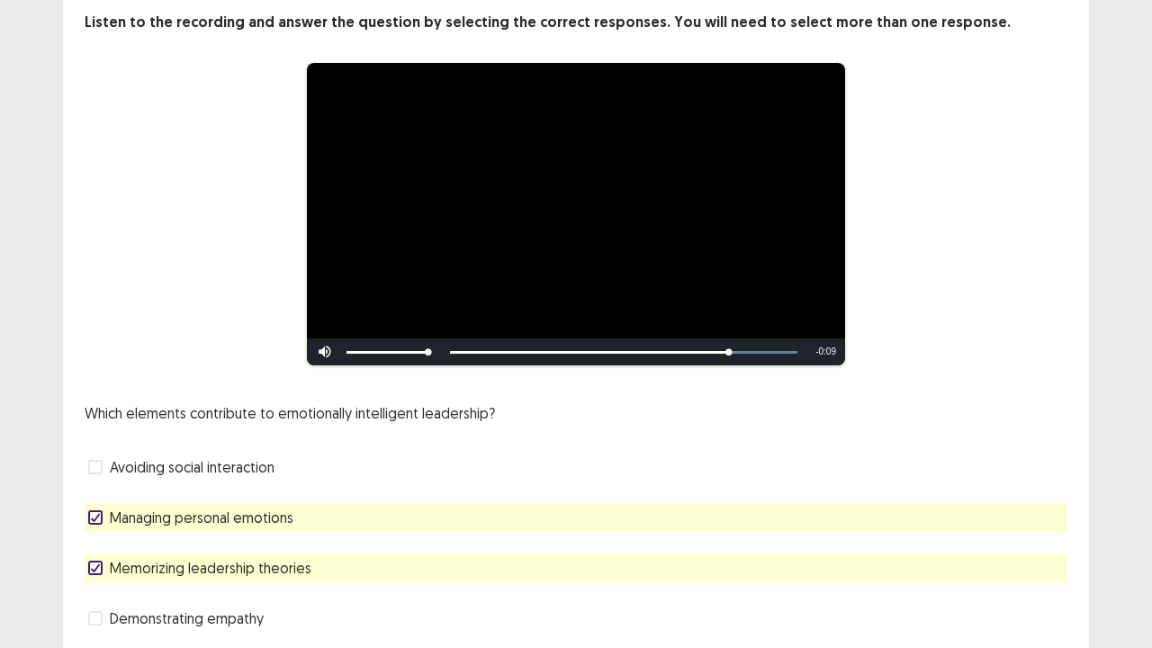
click at [96, 525] on div at bounding box center [95, 567] width 11 height 11
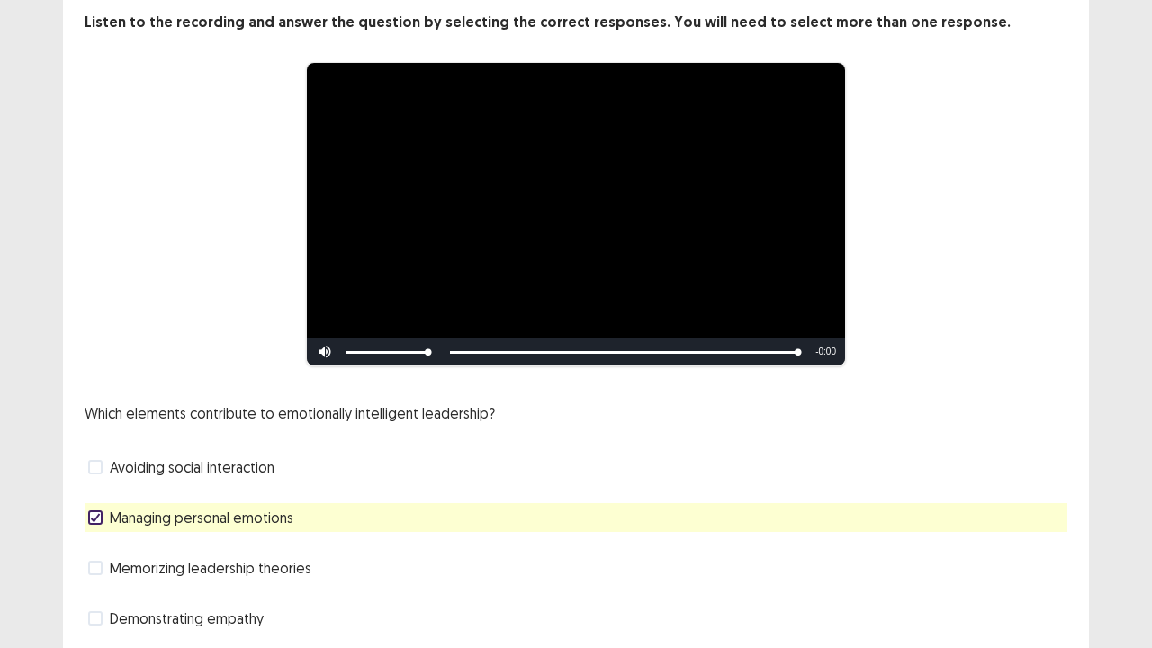
click at [101, 525] on span at bounding box center [95, 618] width 14 height 14
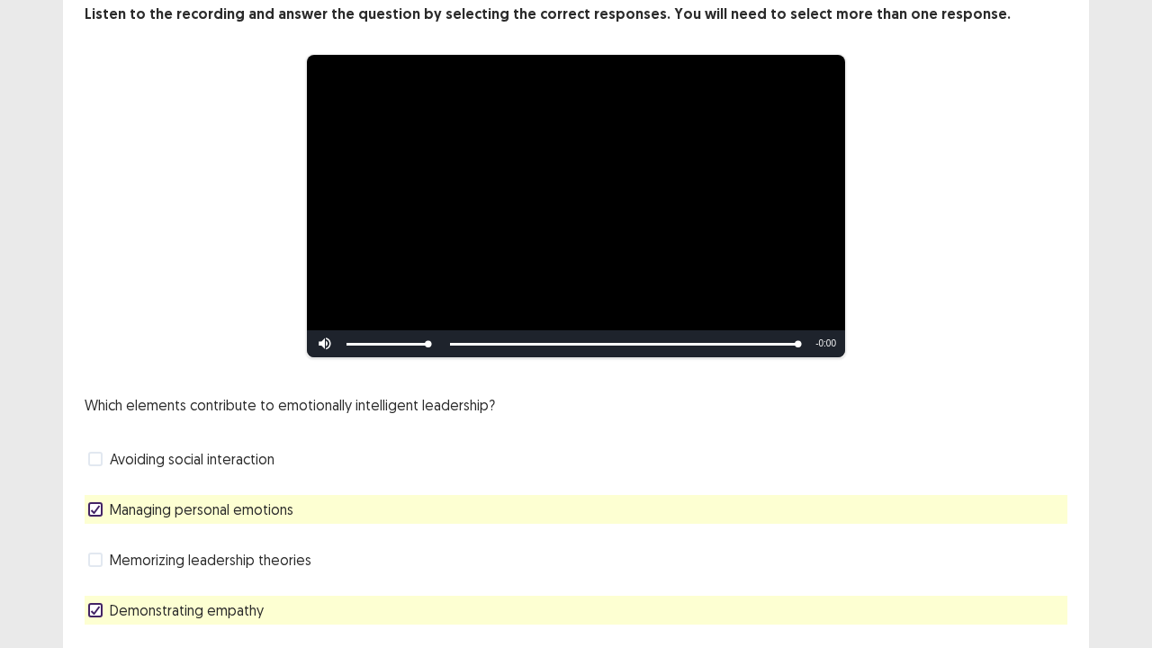
click at [510, 525] on div "Memorizing leadership theories" at bounding box center [576, 559] width 982 height 29
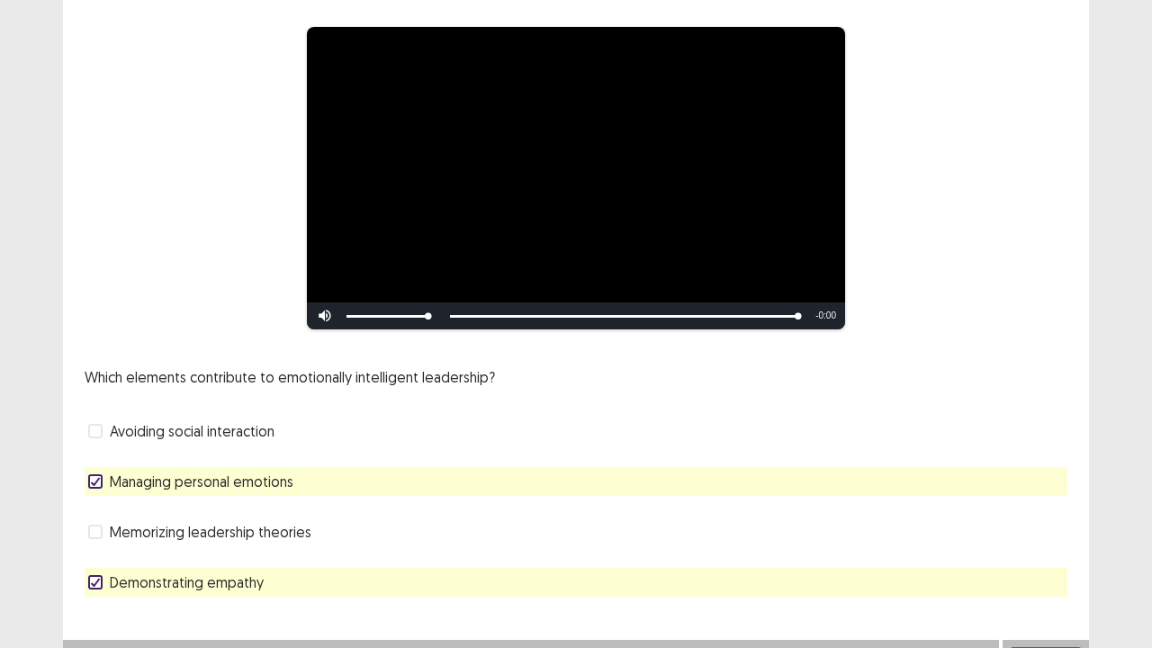
scroll to position [164, 0]
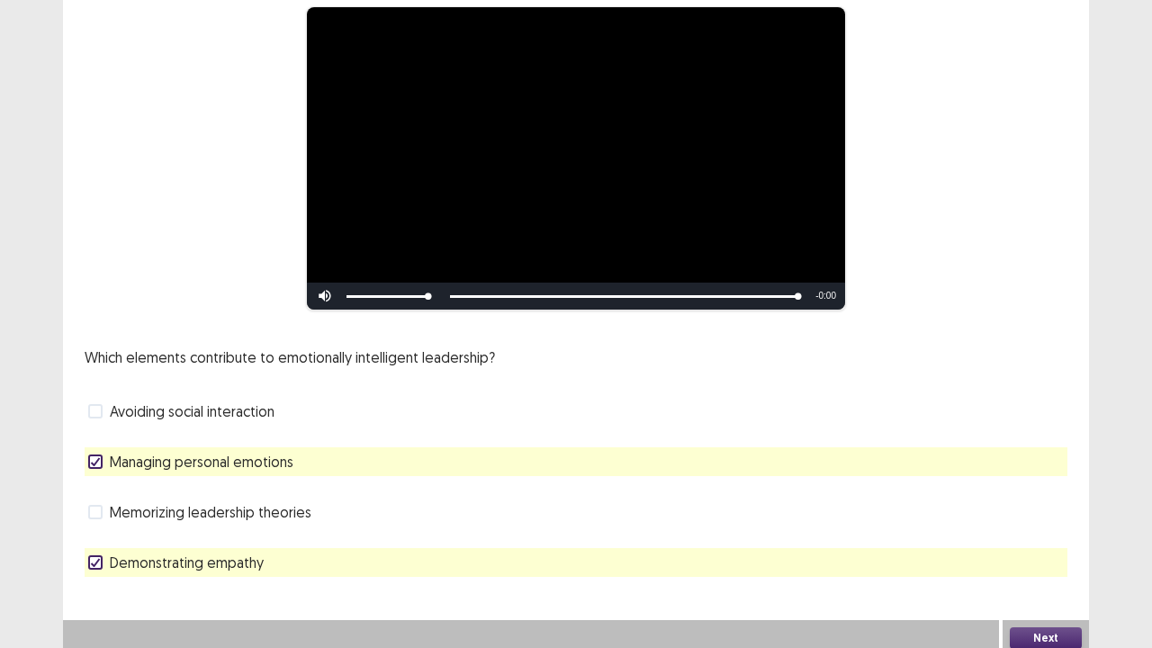
click at [1024, 525] on button "Next" at bounding box center [1045, 638] width 72 height 22
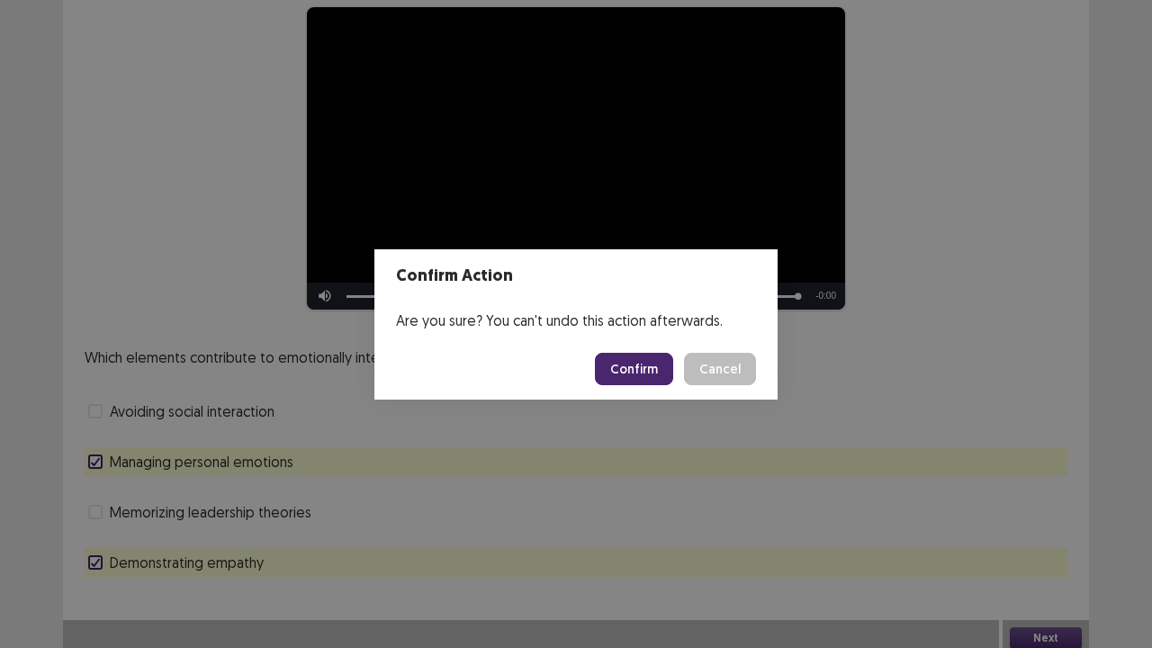
click at [639, 372] on button "Confirm" at bounding box center [634, 369] width 78 height 32
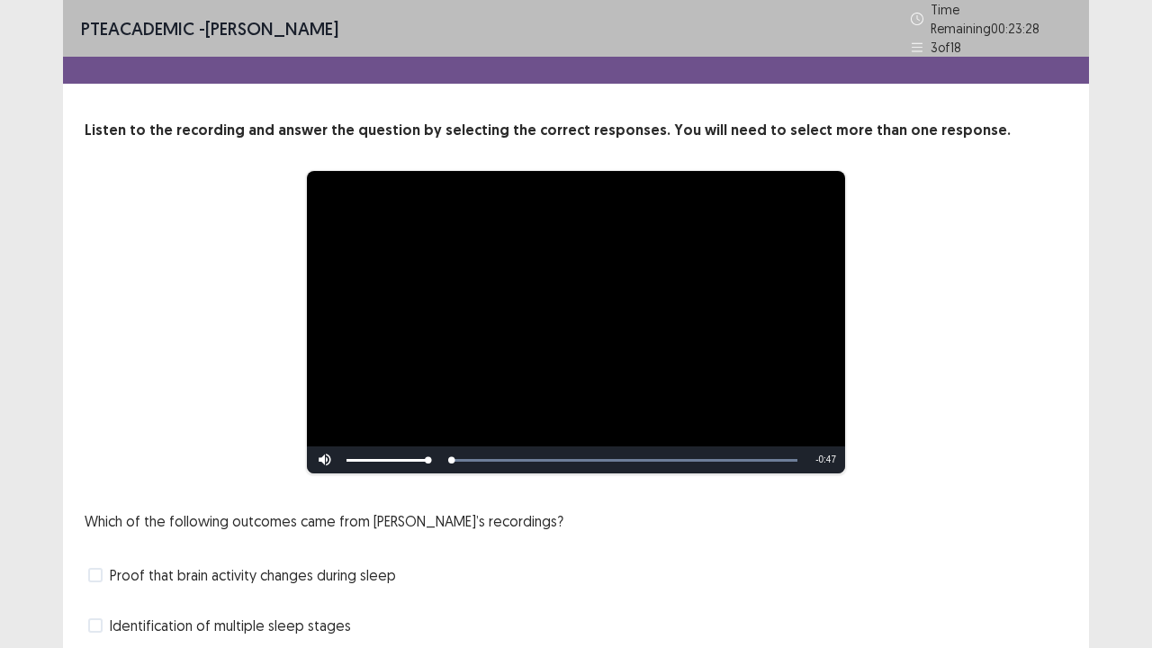
click at [578, 525] on div "Which of the following outcomes came from [PERSON_NAME]’s recordings? Proof tha…" at bounding box center [576, 625] width 982 height 230
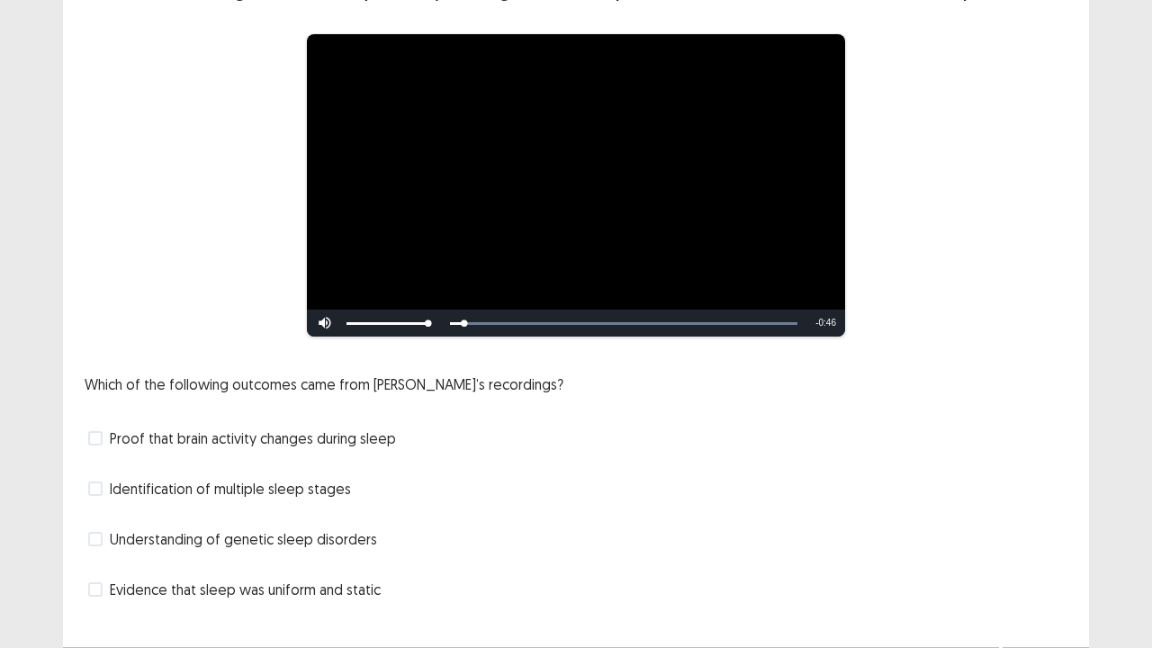
scroll to position [144, 0]
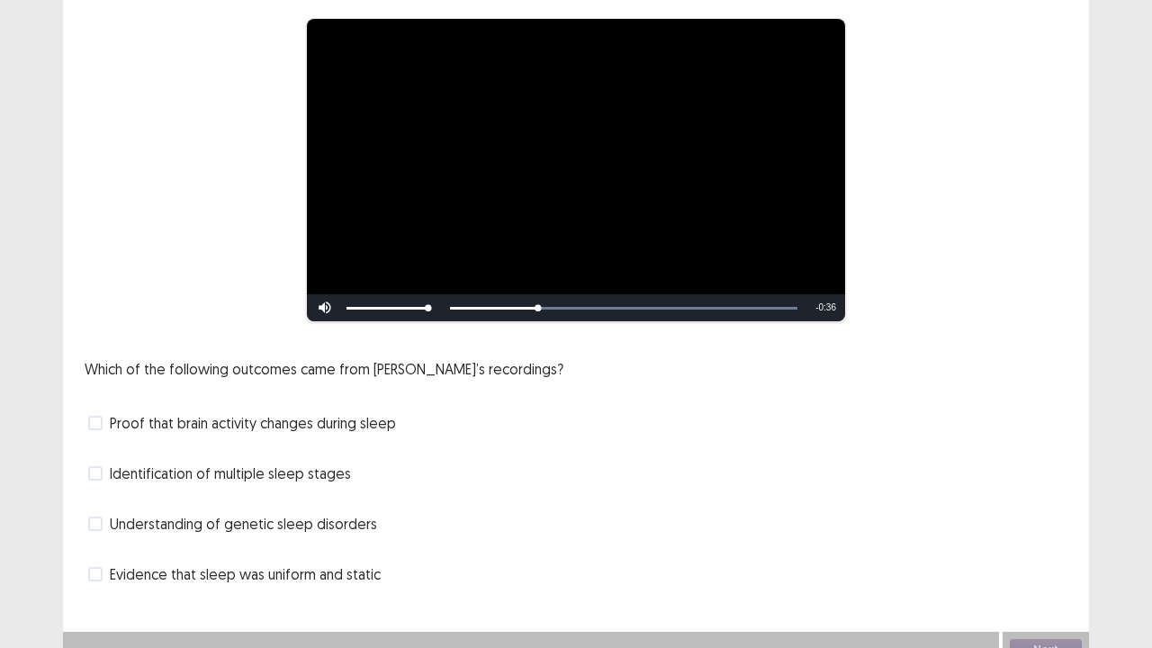
click at [106, 471] on label "Identification of multiple sleep stages" at bounding box center [219, 473] width 263 height 22
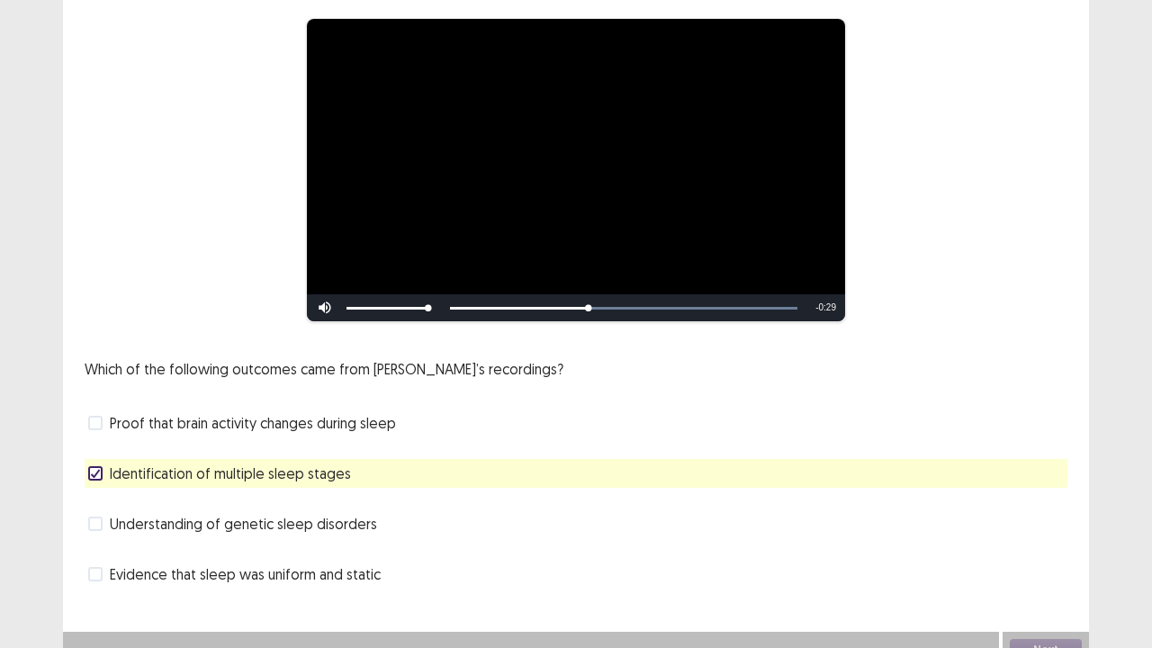
click at [261, 450] on div "Which of the following outcomes came from [PERSON_NAME]’s recordings? Proof tha…" at bounding box center [576, 473] width 982 height 230
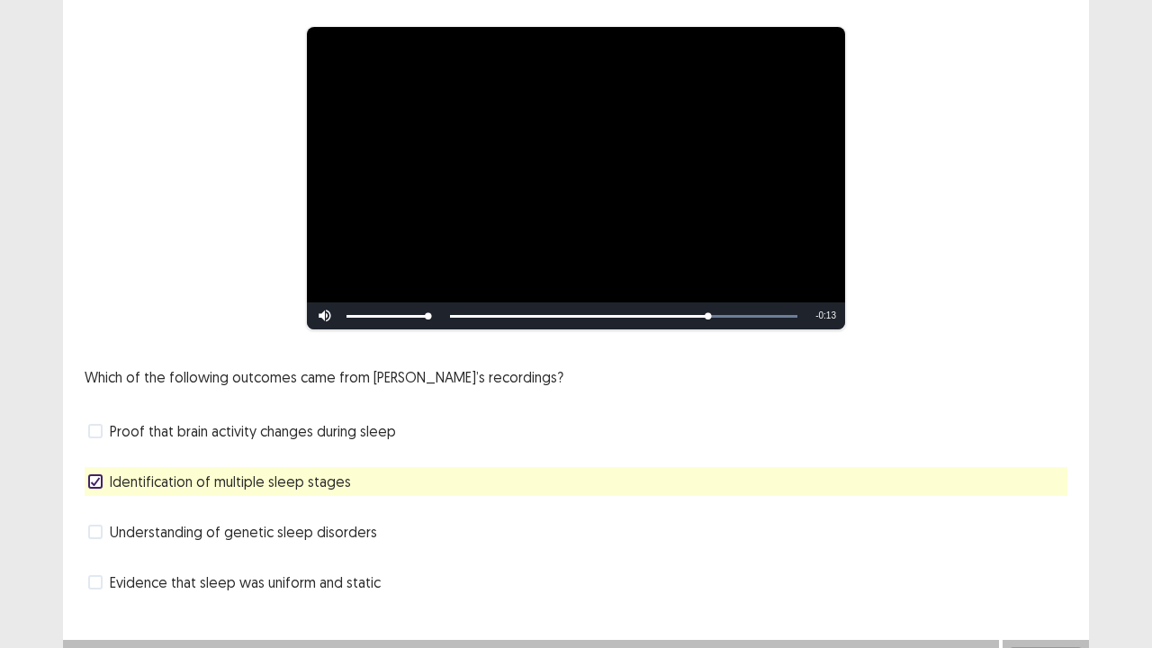
click at [102, 521] on label "Understanding of genetic sleep disorders" at bounding box center [232, 532] width 289 height 22
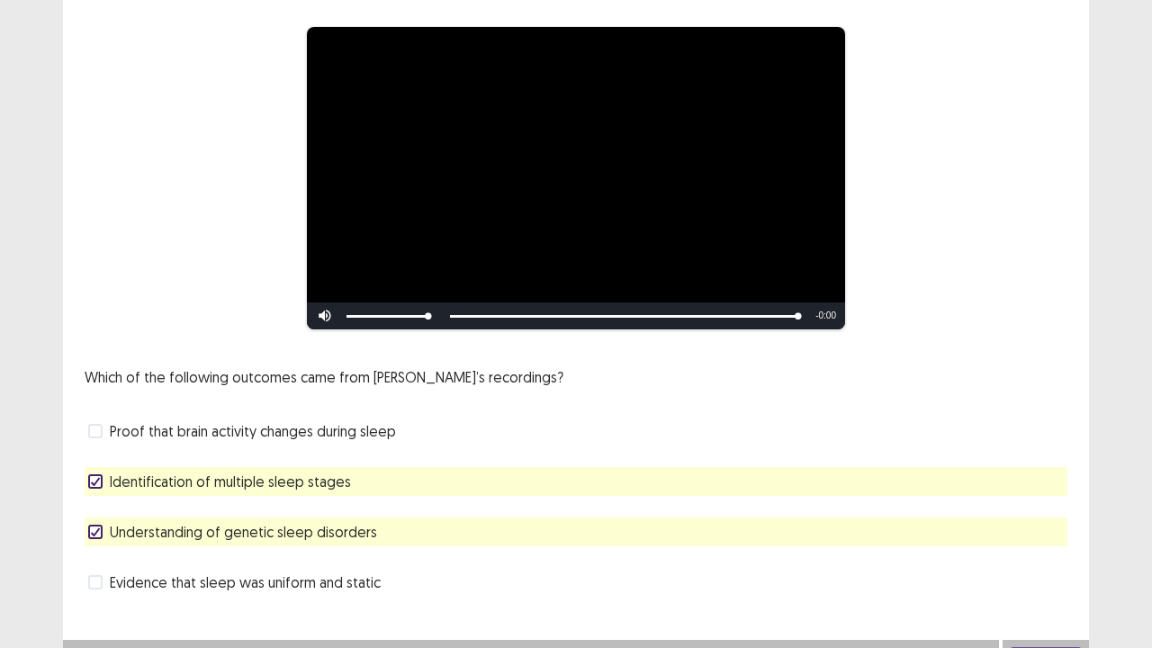
click at [103, 420] on label "Proof that brain activity changes during sleep" at bounding box center [242, 431] width 308 height 22
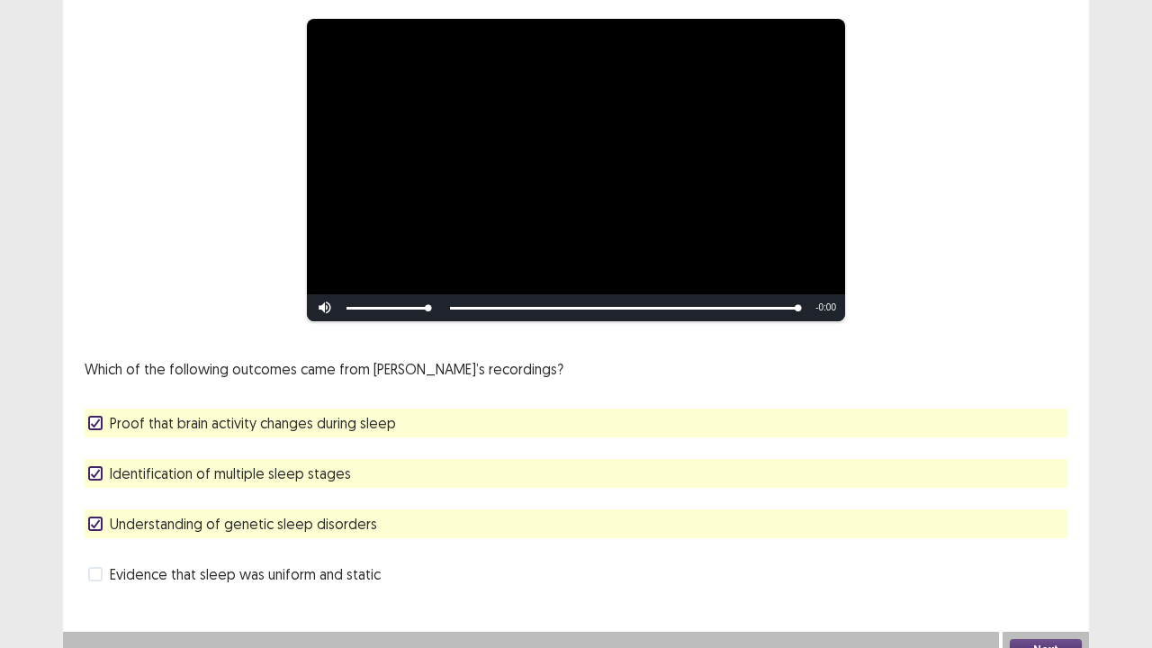
click at [666, 525] on div "**********" at bounding box center [576, 240] width 1026 height 768
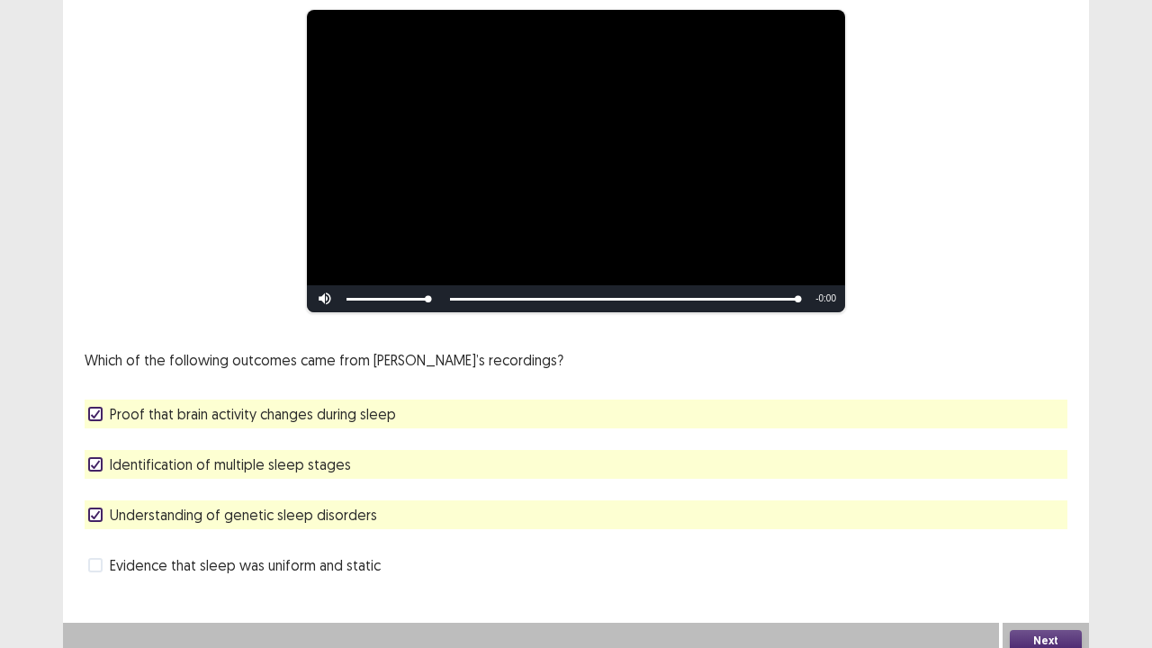
scroll to position [164, 0]
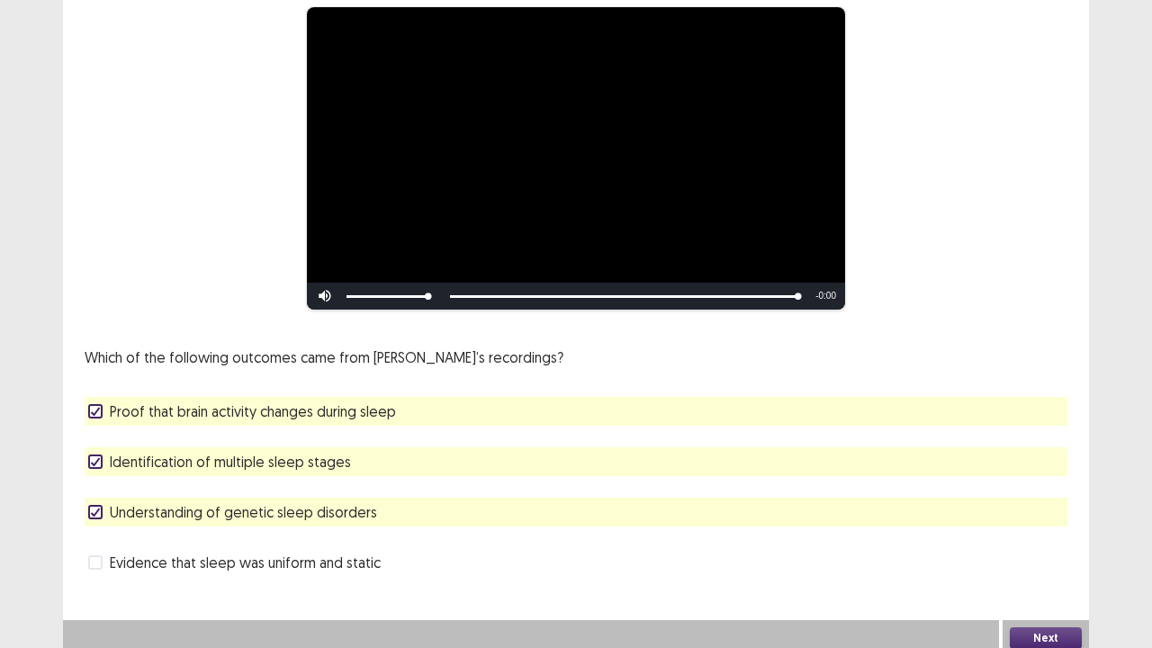
click at [100, 457] on icon at bounding box center [95, 461] width 11 height 9
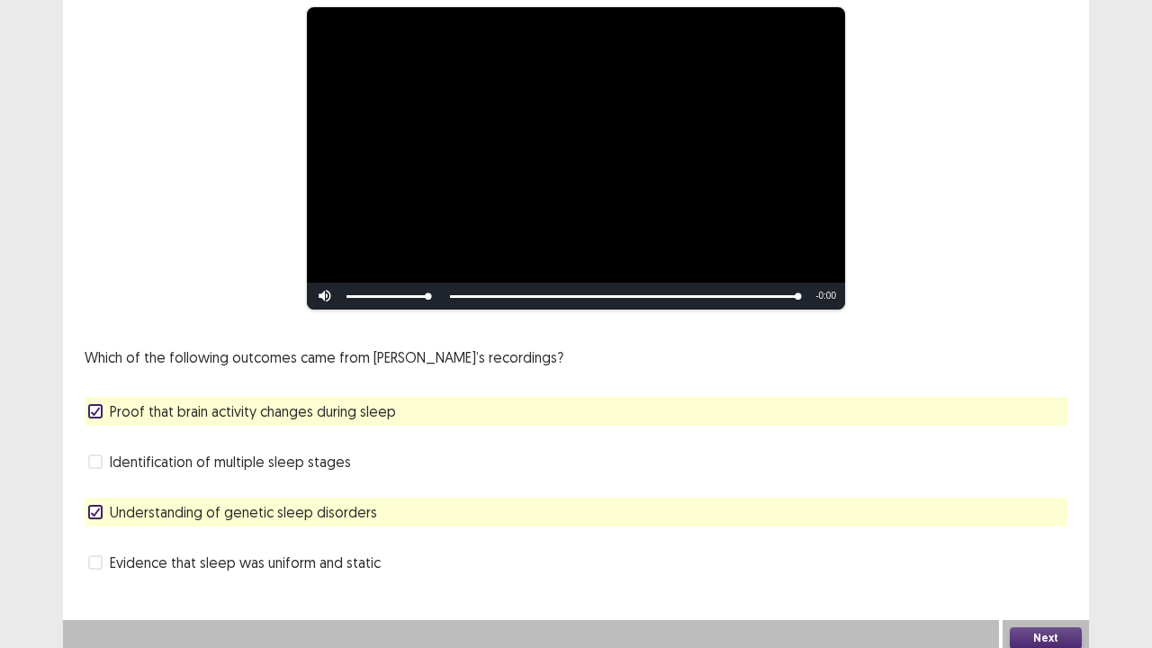
click at [1036, 525] on button "Next" at bounding box center [1045, 638] width 72 height 22
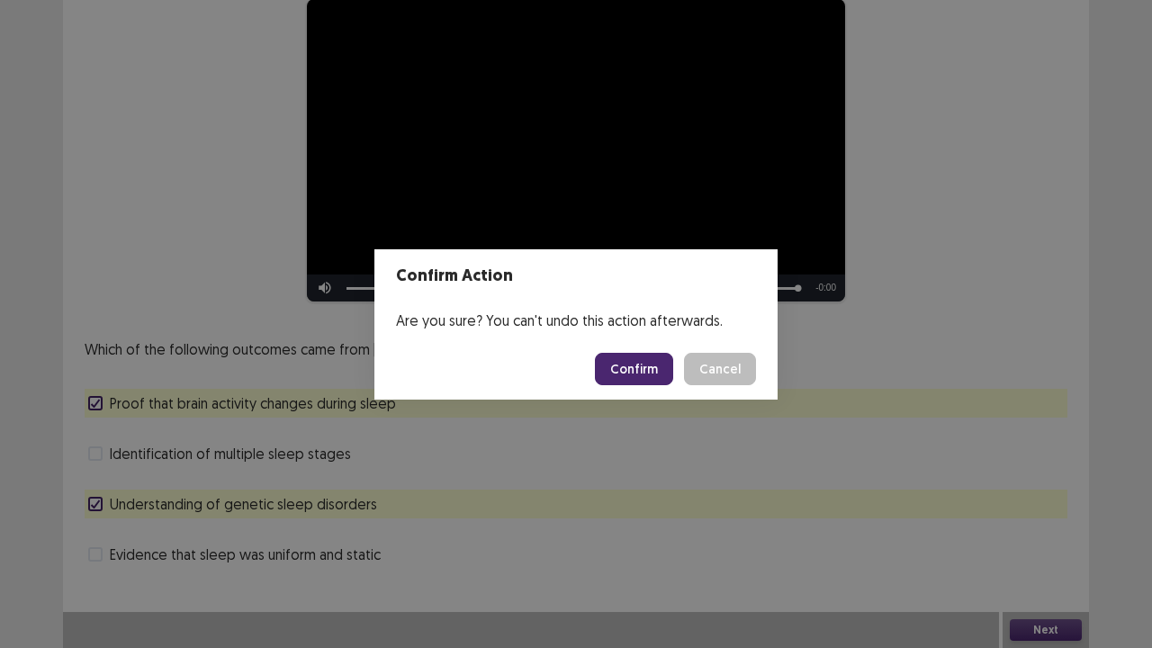
click at [633, 371] on button "Confirm" at bounding box center [634, 369] width 78 height 32
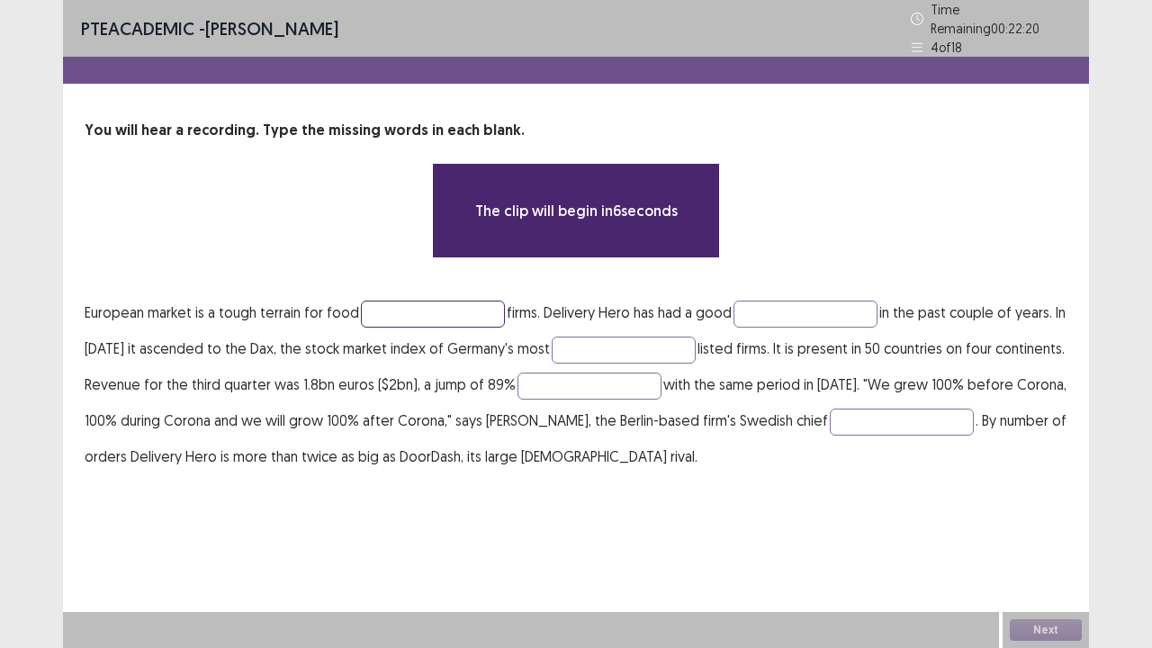
click at [445, 300] on input "text" at bounding box center [433, 313] width 144 height 27
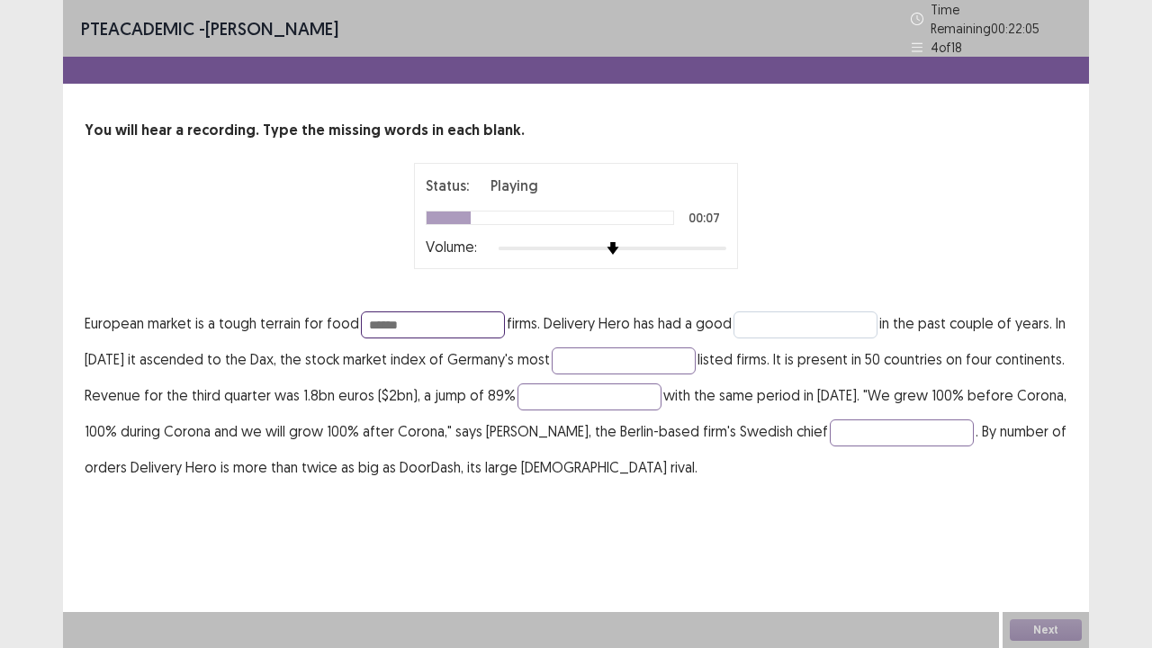
type input "******"
click at [793, 311] on input "text" at bounding box center [805, 324] width 144 height 27
type input "***"
click at [653, 362] on input "text" at bounding box center [623, 360] width 144 height 27
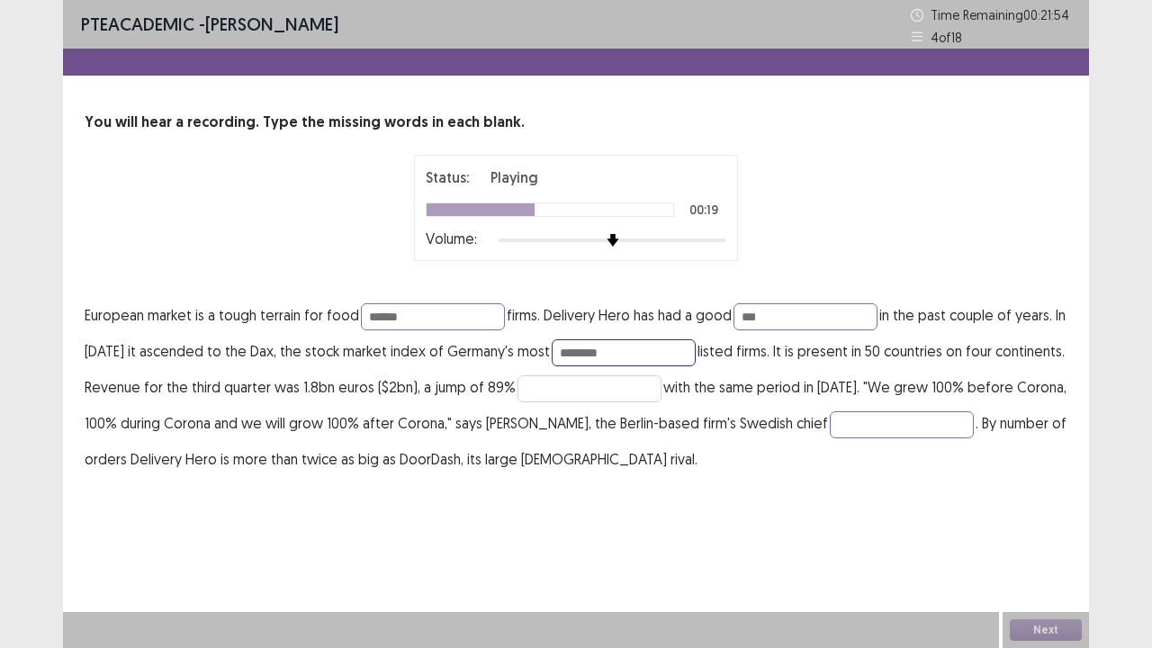
type input "********"
click at [651, 384] on input "text" at bounding box center [589, 388] width 144 height 27
type input "*******"
click at [945, 426] on input "text" at bounding box center [901, 424] width 144 height 27
type input "*********"
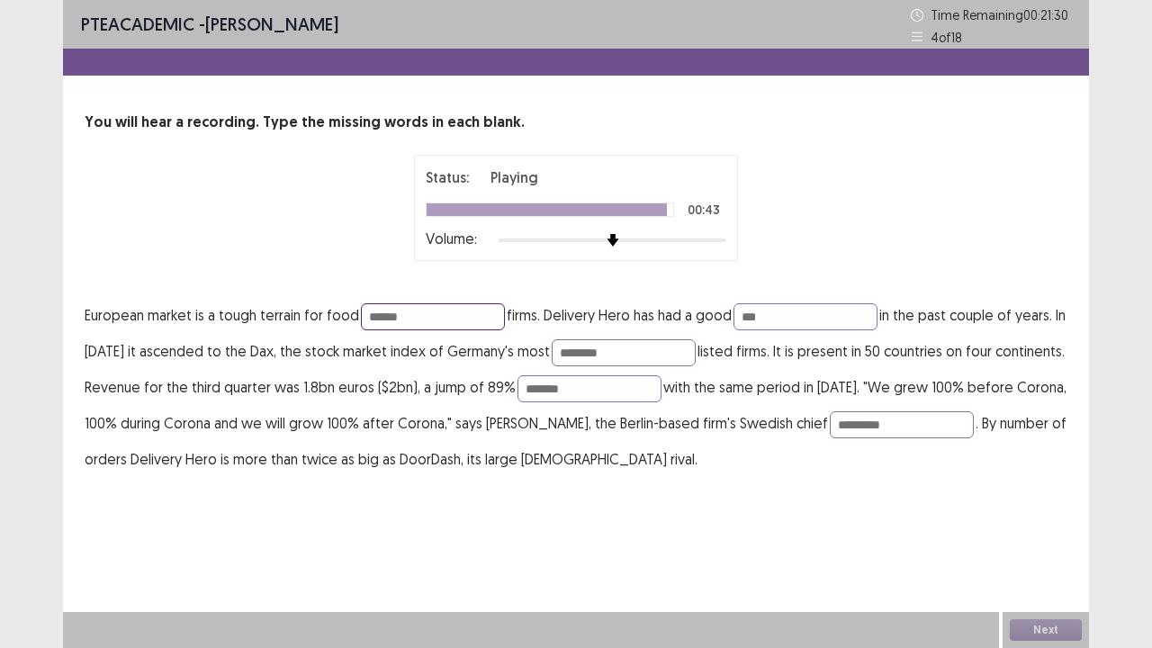
click at [473, 316] on input "******" at bounding box center [433, 316] width 144 height 27
type input "********"
click at [778, 311] on input "***" at bounding box center [805, 316] width 144 height 27
click at [692, 351] on input "********" at bounding box center [623, 352] width 144 height 27
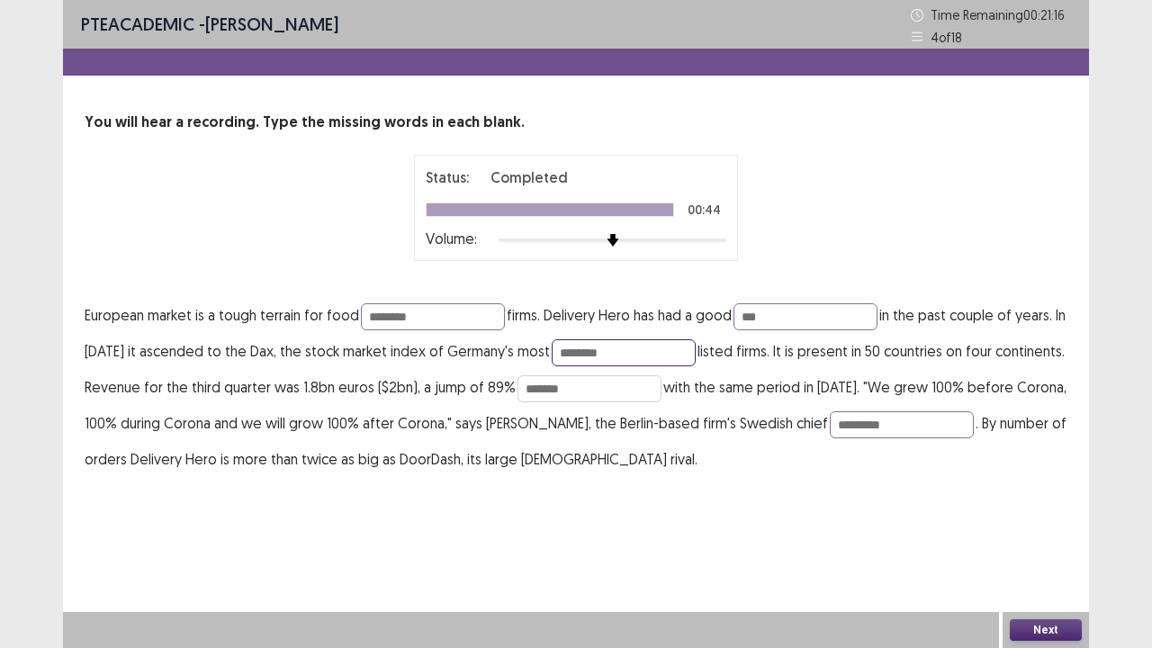
type input "********"
click at [661, 386] on input "*******" at bounding box center [589, 388] width 144 height 27
type input "*"
type input "*******"
click at [964, 425] on input "*********" at bounding box center [901, 424] width 144 height 27
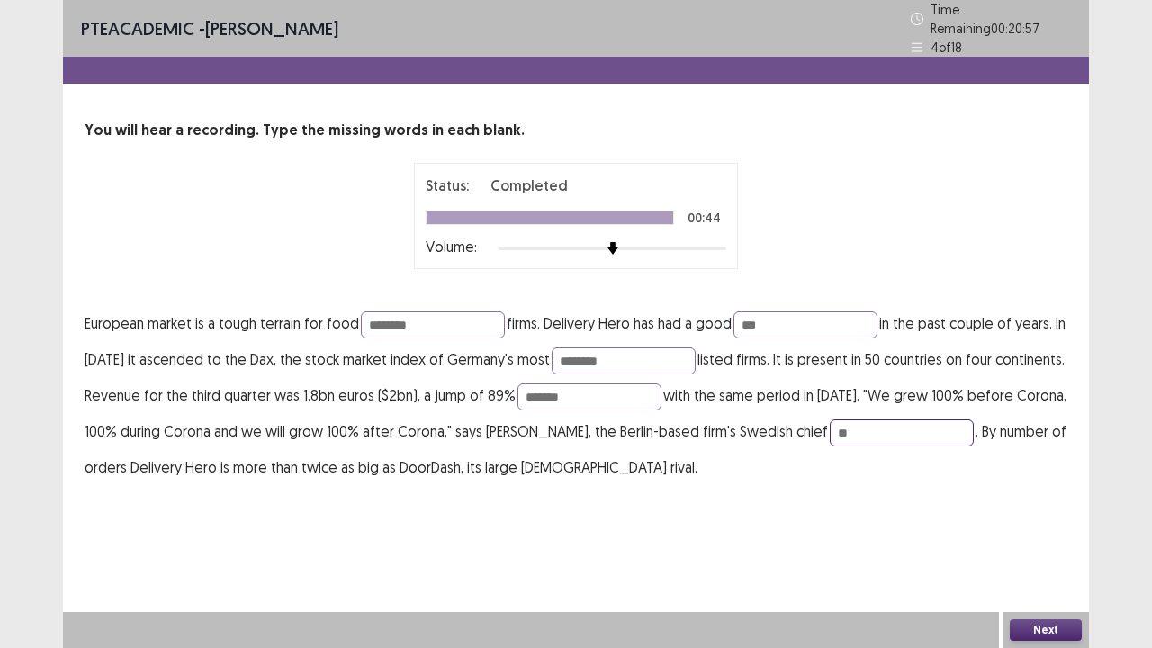
type input "*"
type input "*********"
click at [941, 497] on div "PTE academic - [PERSON_NAME] Time Remaining 00 : 20 : 52 4 of 18 You will hear …" at bounding box center [576, 260] width 1026 height 521
click at [1024, 525] on button "Next" at bounding box center [1045, 630] width 72 height 22
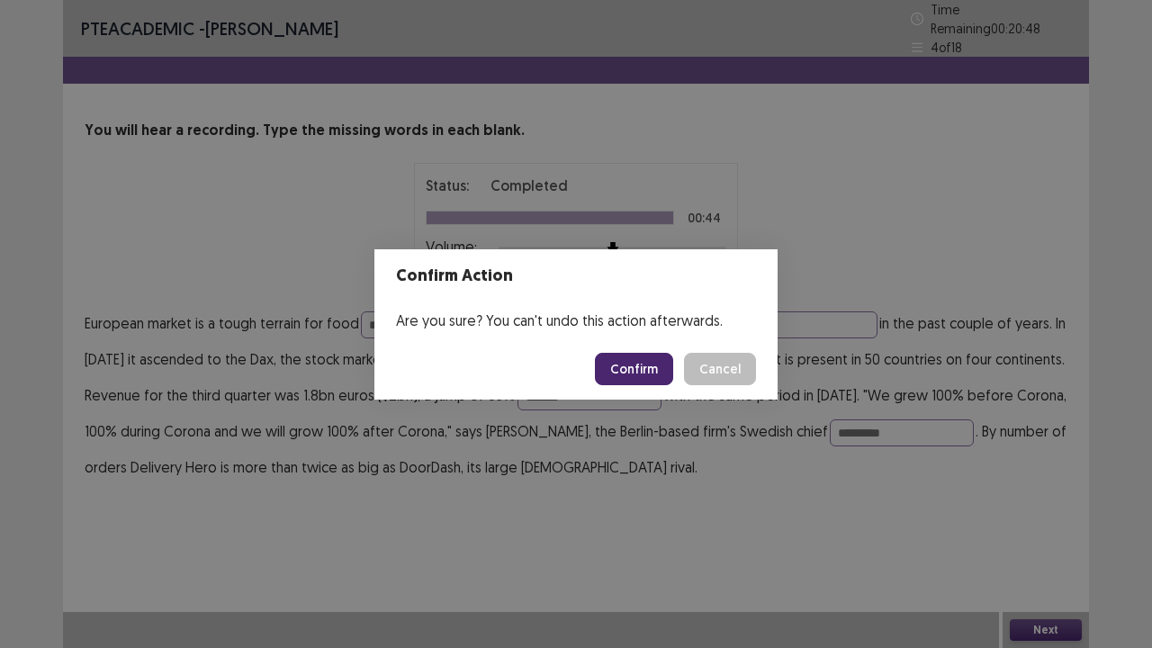
click at [668, 367] on button "Confirm" at bounding box center [634, 369] width 78 height 32
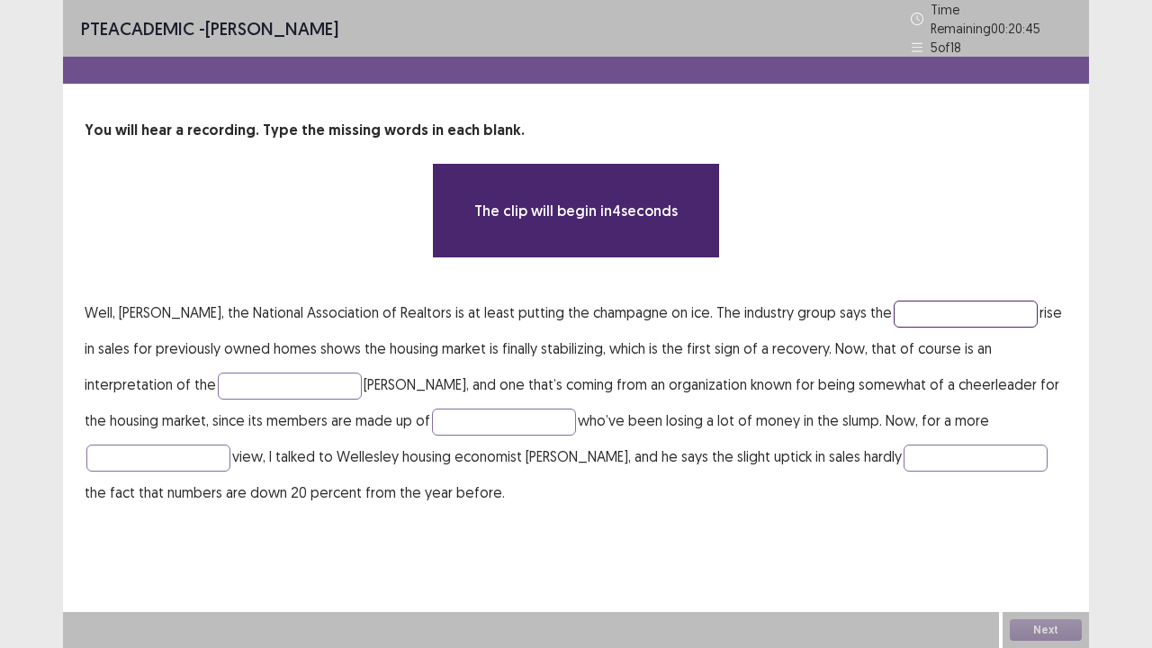
click at [893, 304] on input "text" at bounding box center [965, 313] width 144 height 27
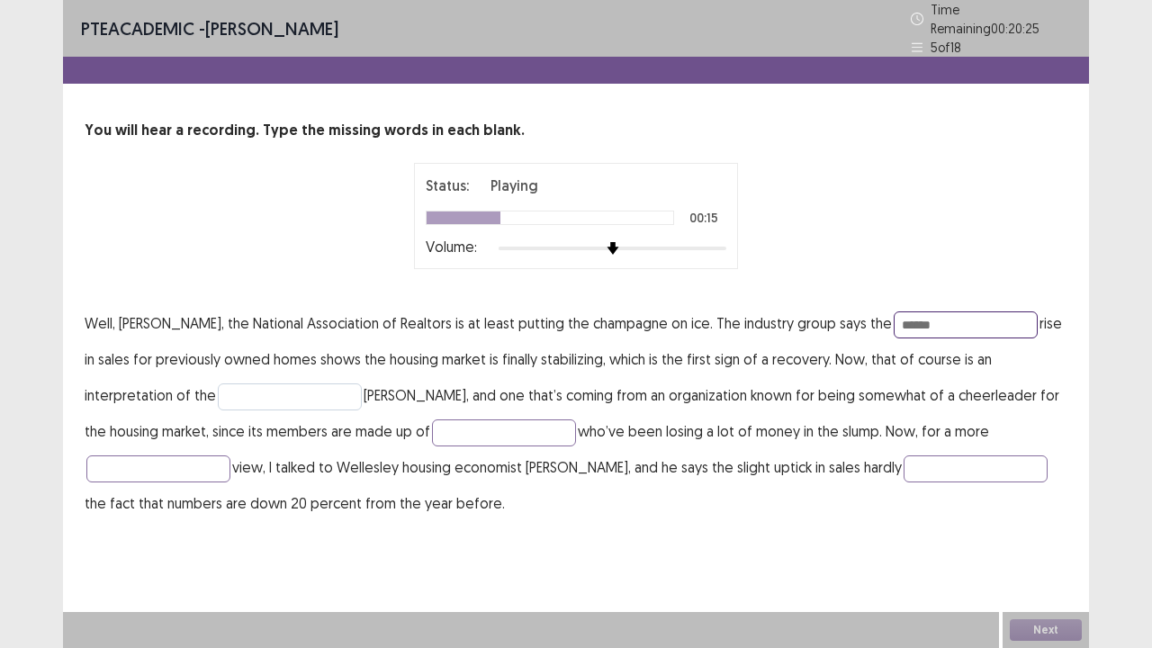
type input "******"
click at [218, 383] on input "text" at bounding box center [290, 396] width 144 height 27
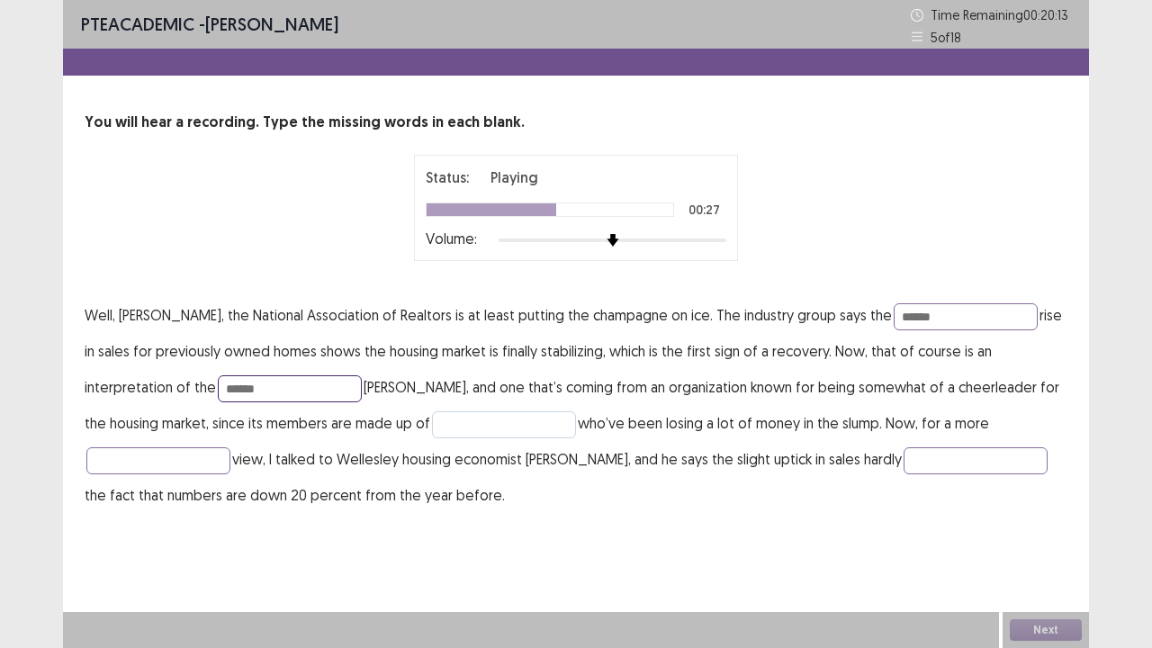
type input "******"
click at [432, 425] on input "text" at bounding box center [504, 424] width 144 height 27
type input "*******"
click at [230, 447] on input "text" at bounding box center [158, 460] width 144 height 27
type input "*****"
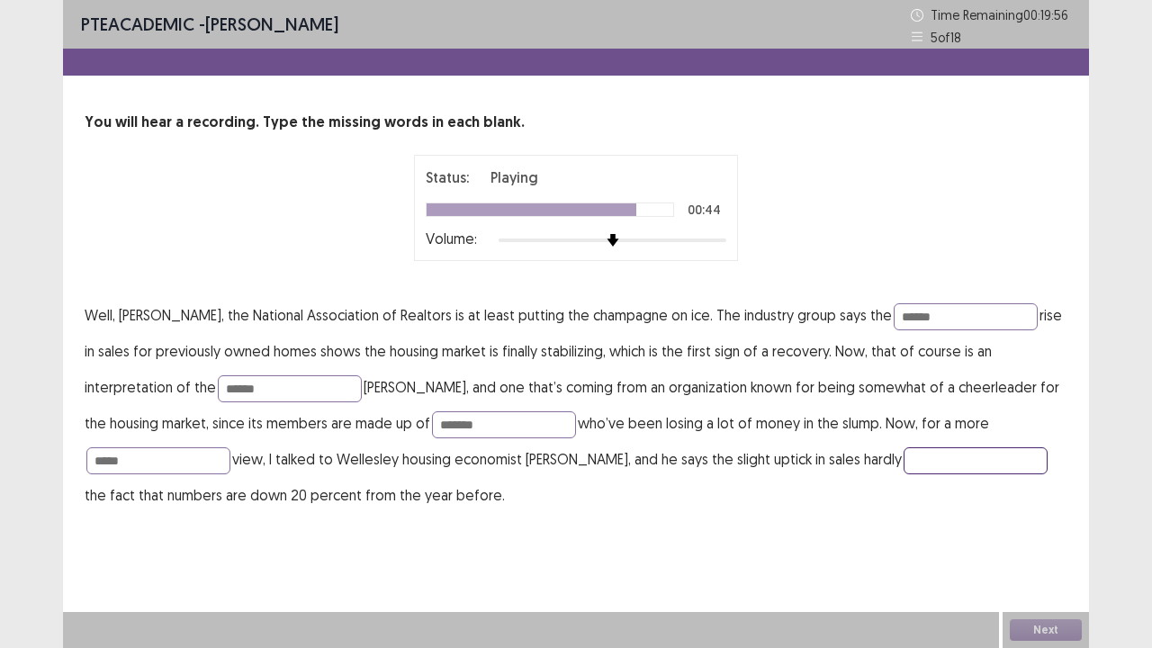
click at [903, 460] on input "text" at bounding box center [975, 460] width 144 height 27
type input "******"
click at [432, 426] on input "*******" at bounding box center [504, 424] width 144 height 27
type input "********"
click at [230, 447] on input "*****" at bounding box center [158, 460] width 144 height 27
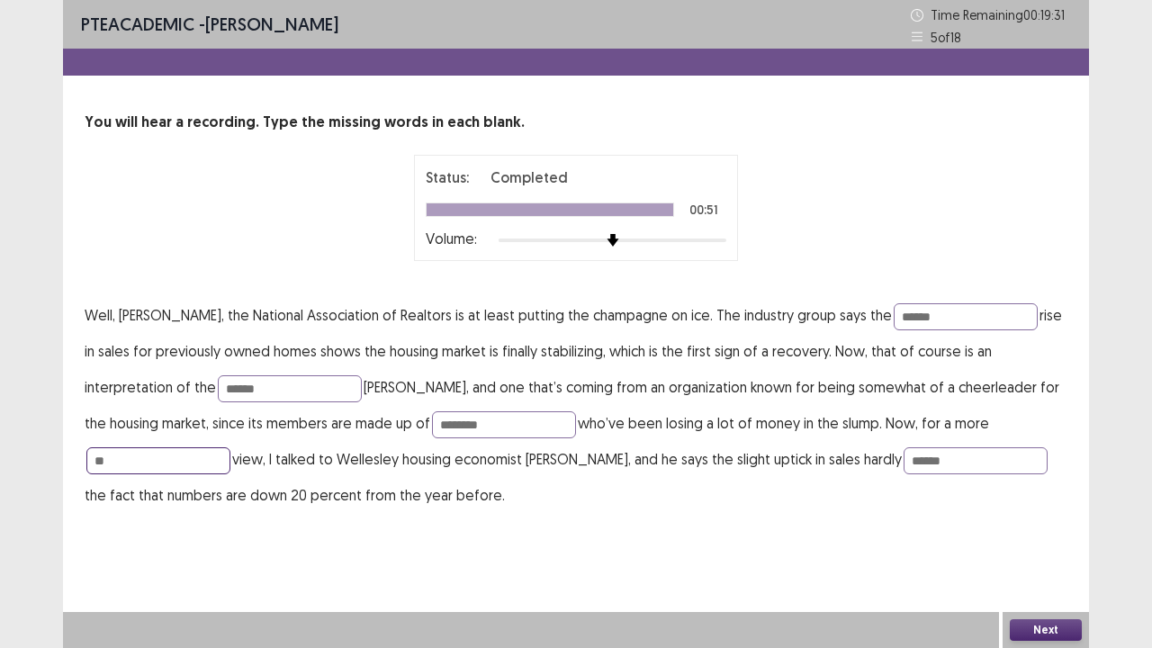
type input "*"
type input "*****"
click at [1029, 525] on button "Next" at bounding box center [1045, 630] width 72 height 22
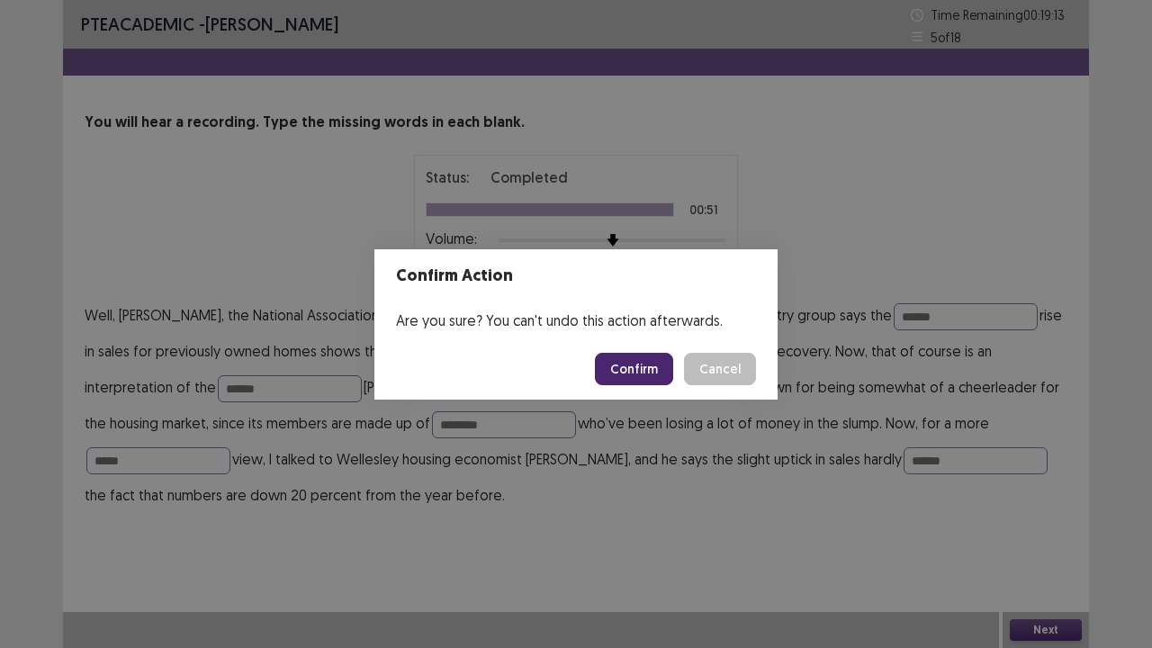
click at [658, 364] on button "Confirm" at bounding box center [634, 369] width 78 height 32
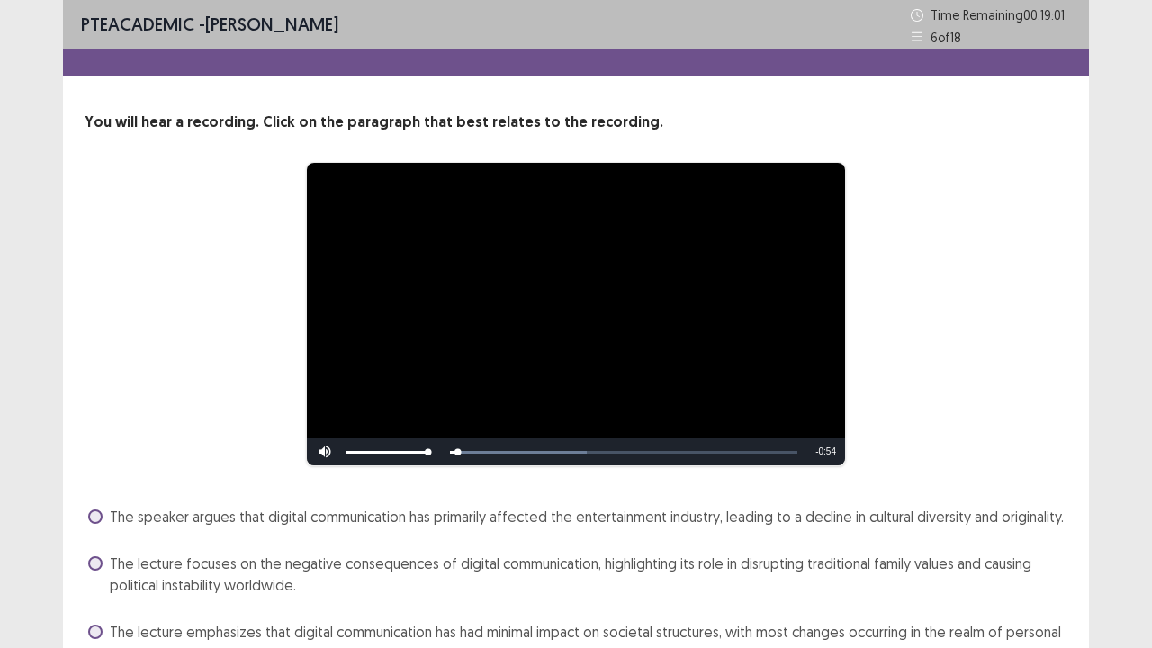
click at [211, 434] on div "**********" at bounding box center [576, 314] width 838 height 304
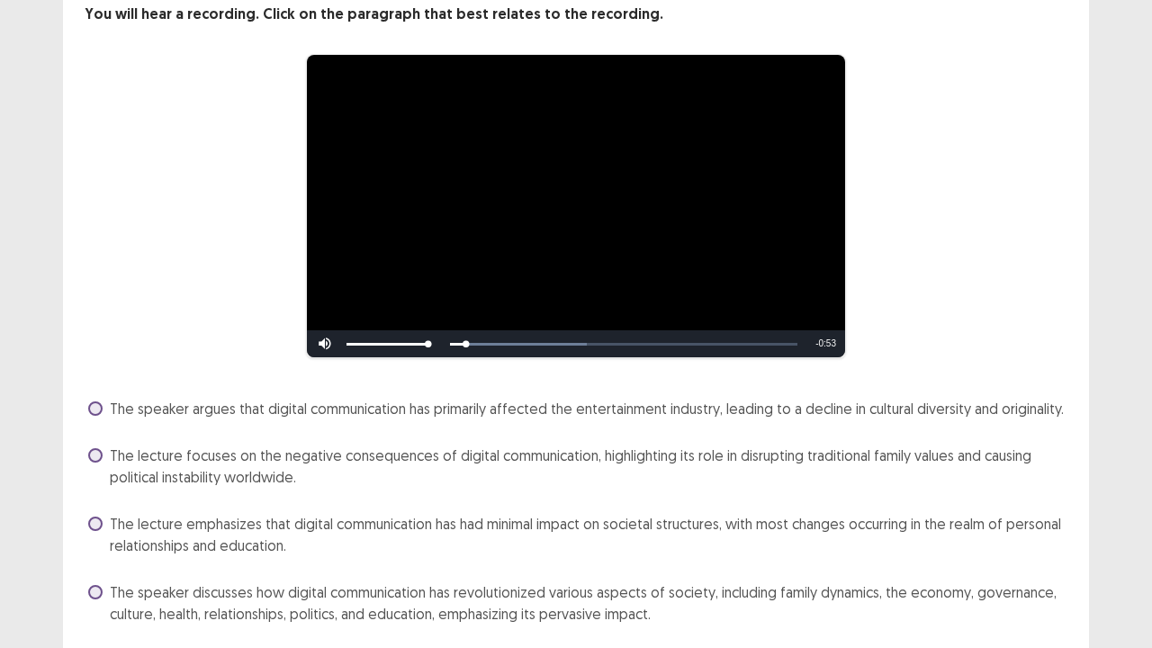
scroll to position [144, 0]
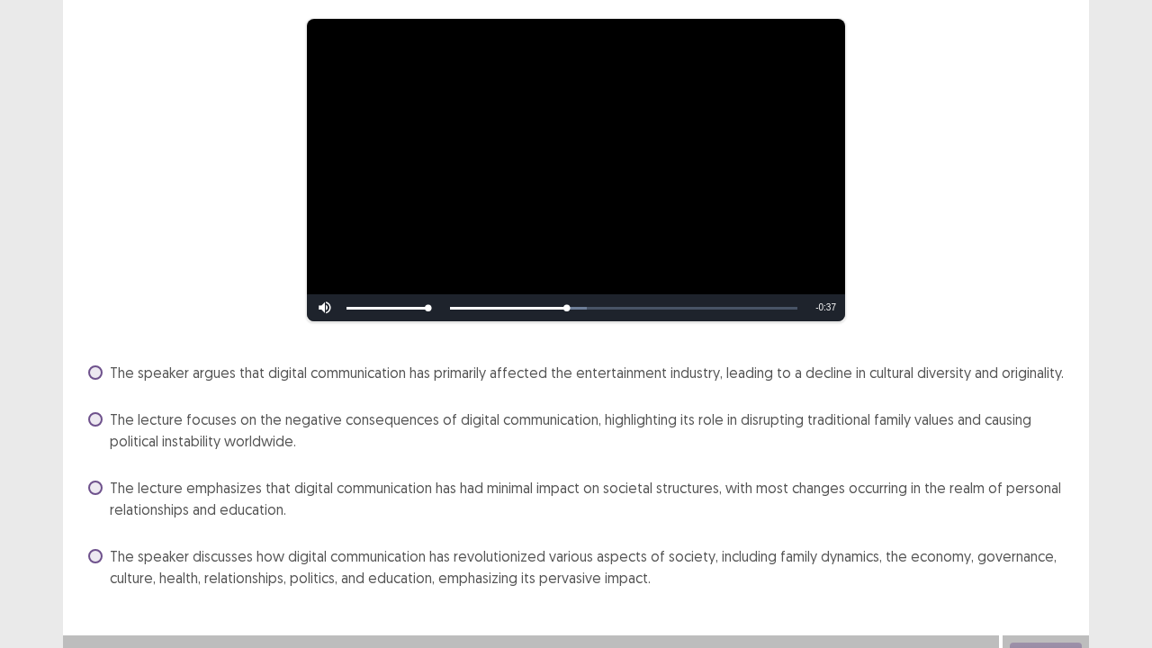
click at [209, 494] on span "The lecture emphasizes that digital communication has had minimal impact on soc…" at bounding box center [588, 498] width 957 height 43
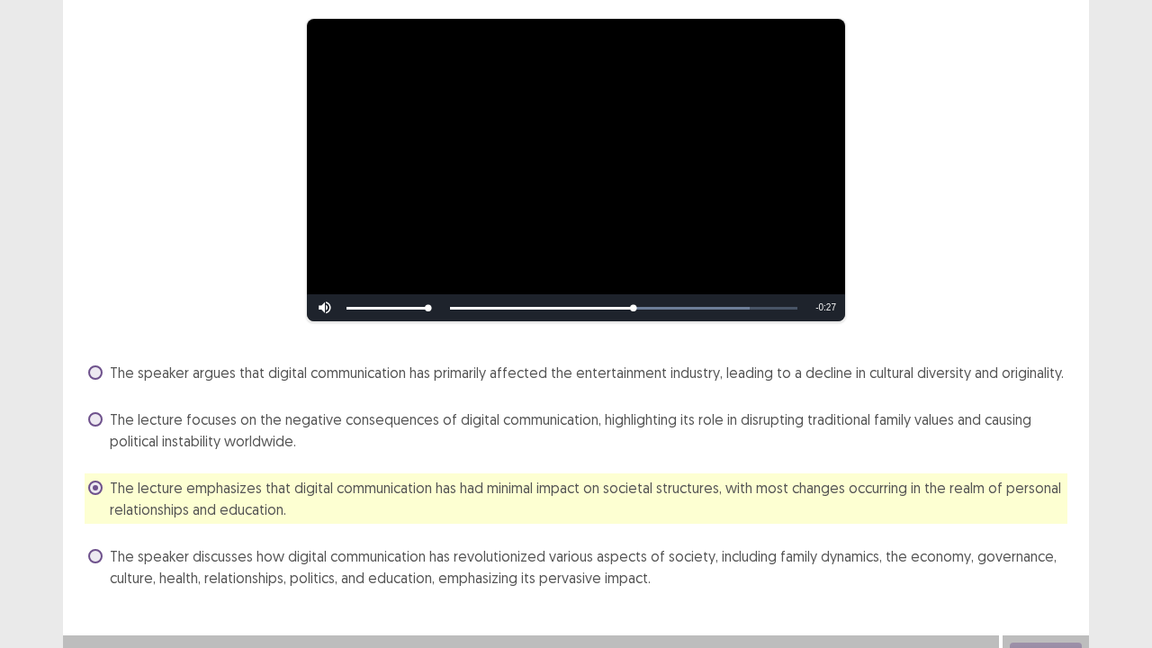
click at [300, 525] on span "The speaker discusses how digital communication has revolutionized various aspe…" at bounding box center [588, 566] width 957 height 43
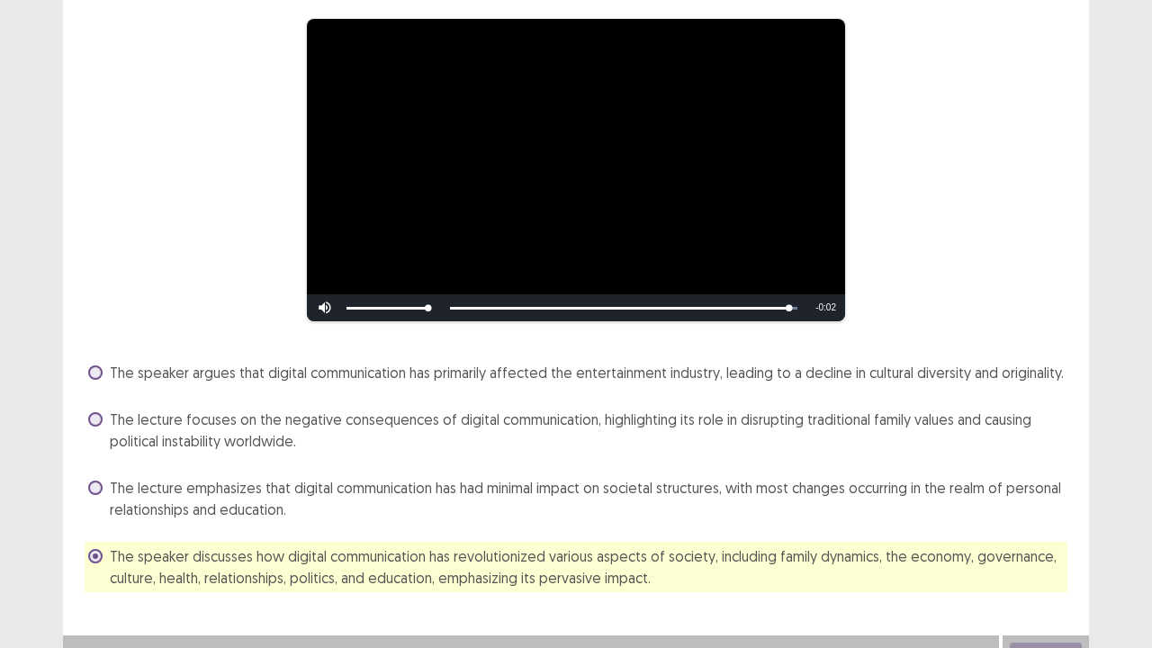
click at [769, 525] on div "**********" at bounding box center [576, 242] width 1026 height 772
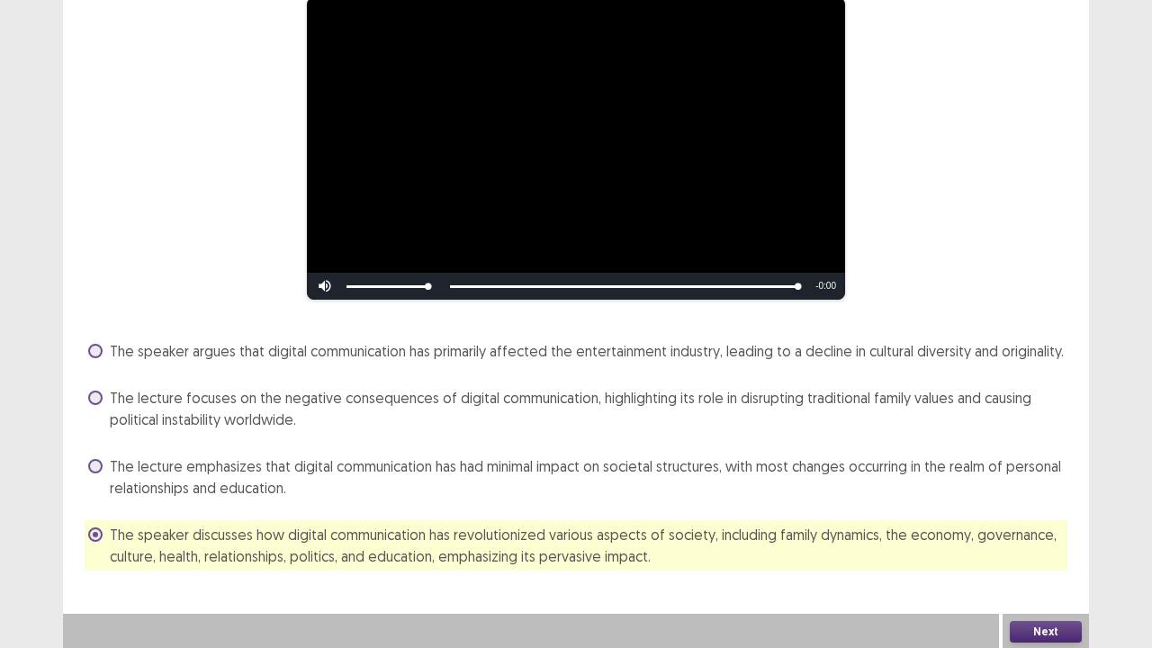
scroll to position [167, 0]
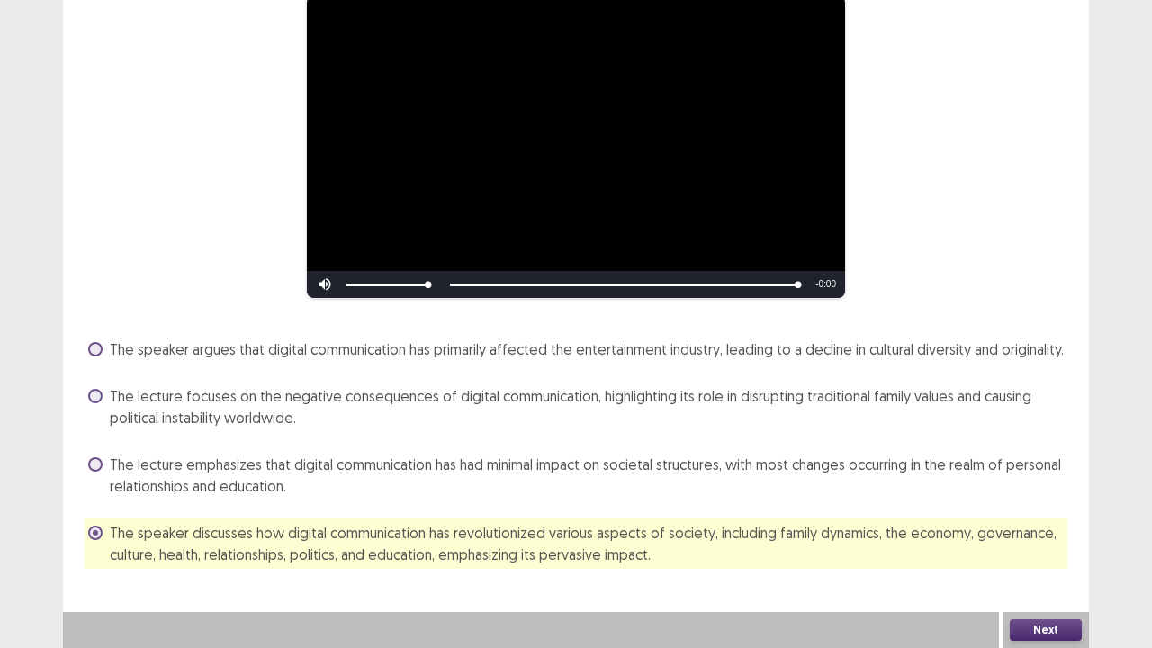
click at [1044, 525] on button "Next" at bounding box center [1045, 630] width 72 height 22
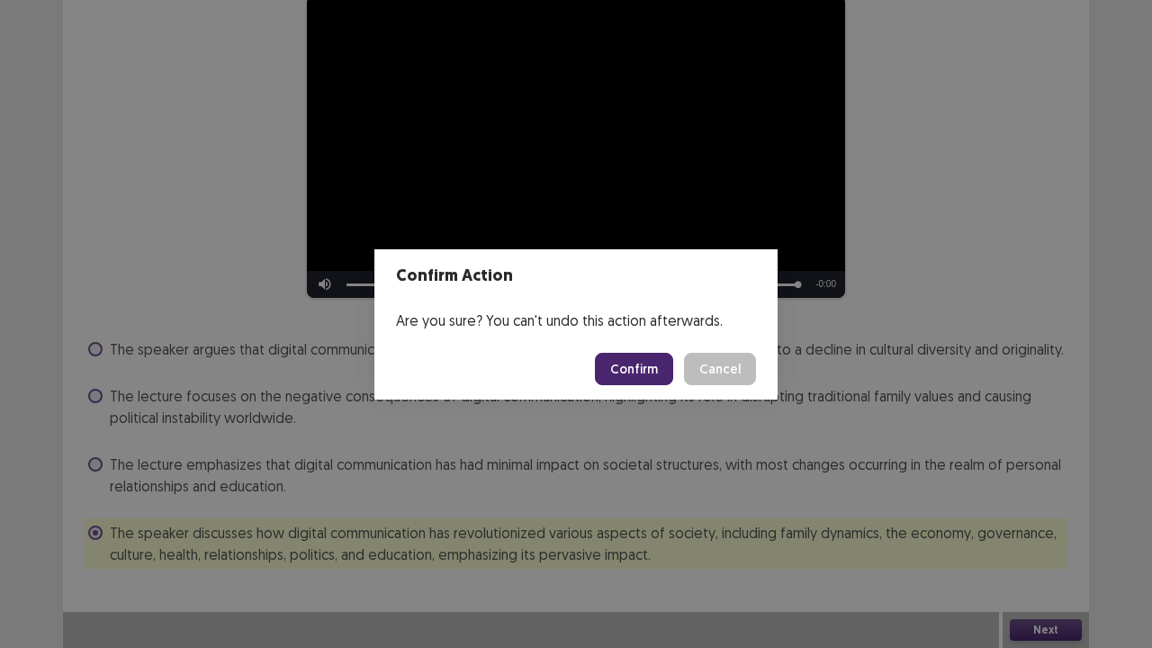
click at [626, 369] on button "Confirm" at bounding box center [634, 369] width 78 height 32
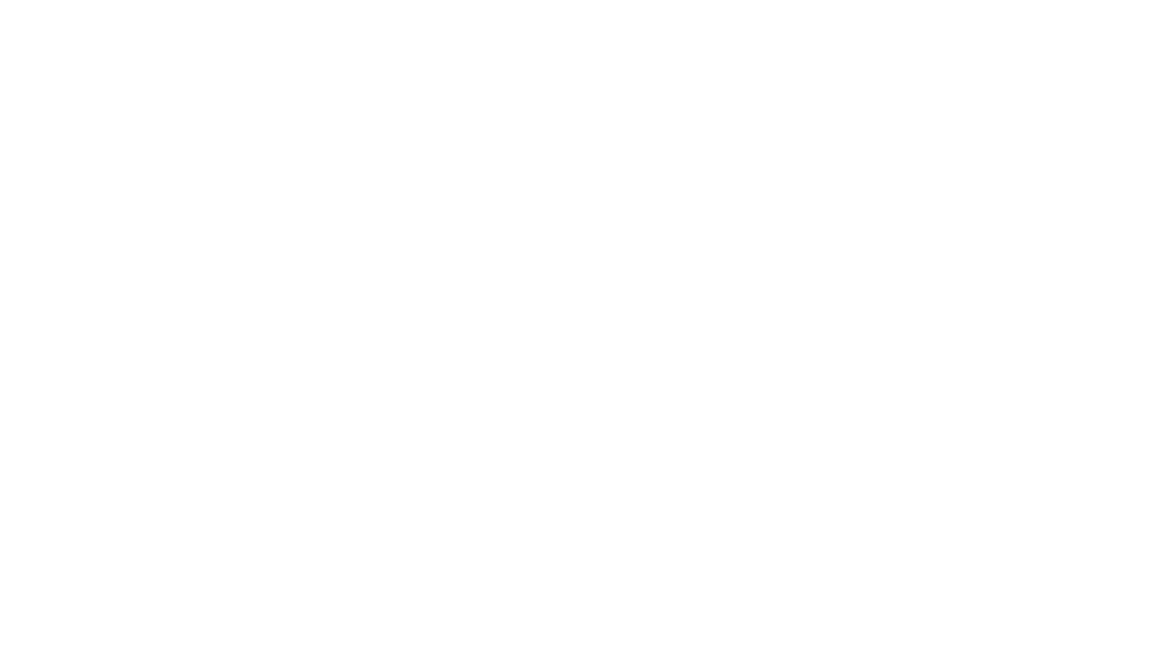
scroll to position [0, 0]
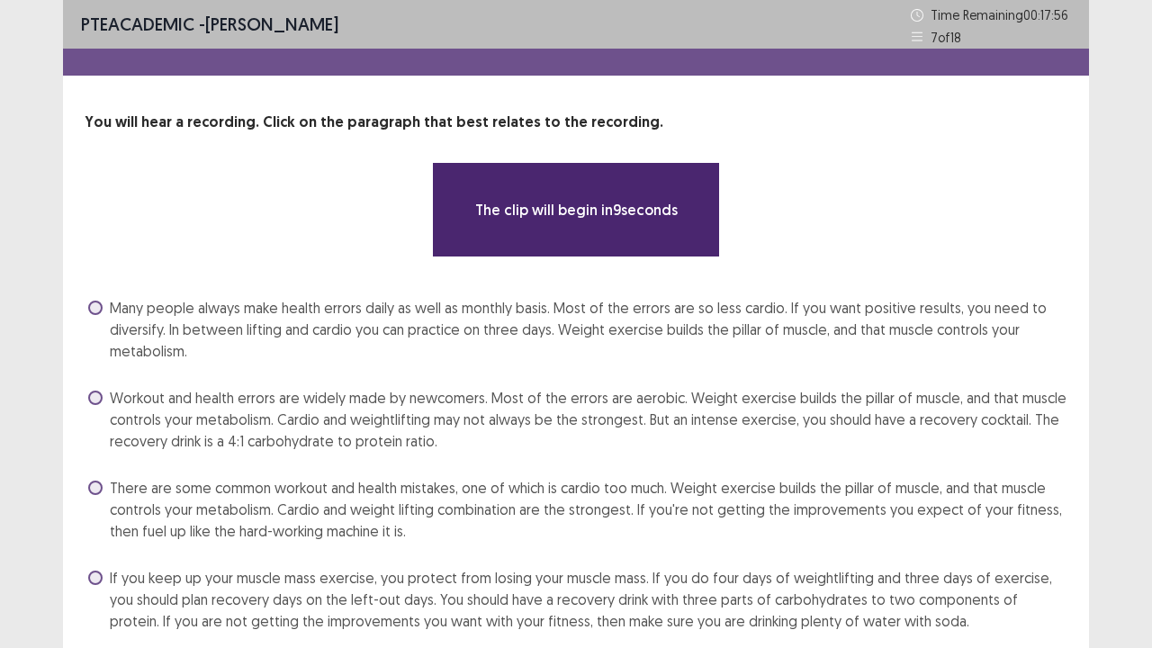
click at [464, 362] on div "Many people always make health errors daily as well as monthly basis. Most of t…" at bounding box center [576, 329] width 982 height 72
click at [526, 387] on span "Workout and health errors are widely made by newcomers. Most of the errors are …" at bounding box center [588, 419] width 957 height 65
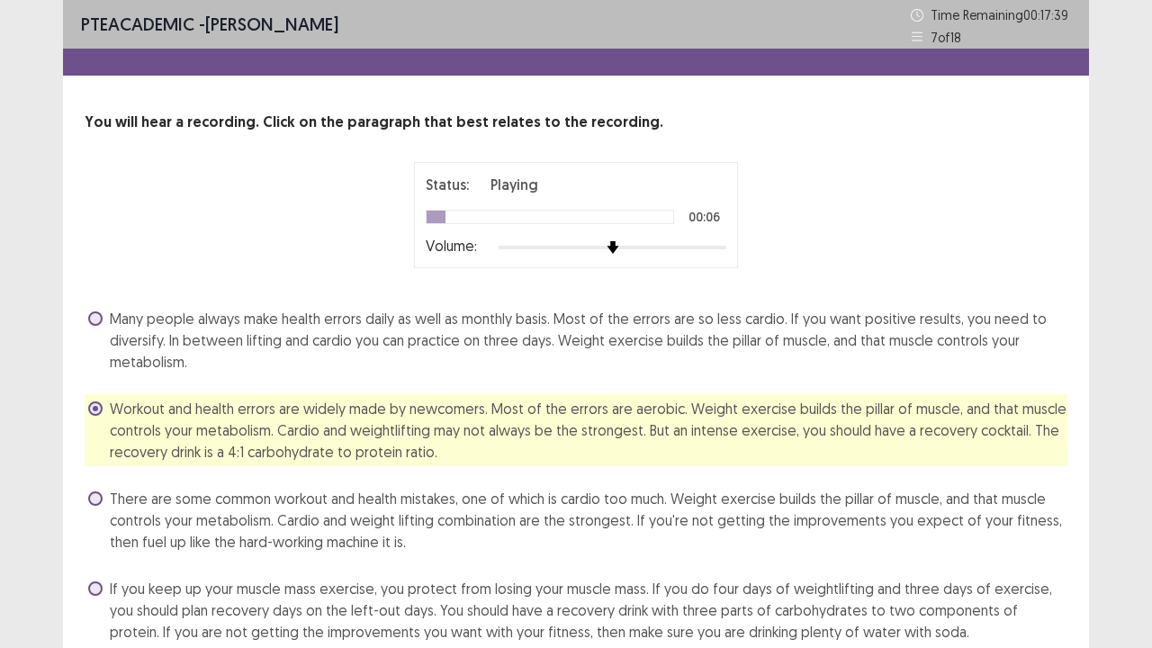
click at [412, 525] on span "There are some common workout and health mistakes, one of which is cardio too m…" at bounding box center [588, 520] width 957 height 65
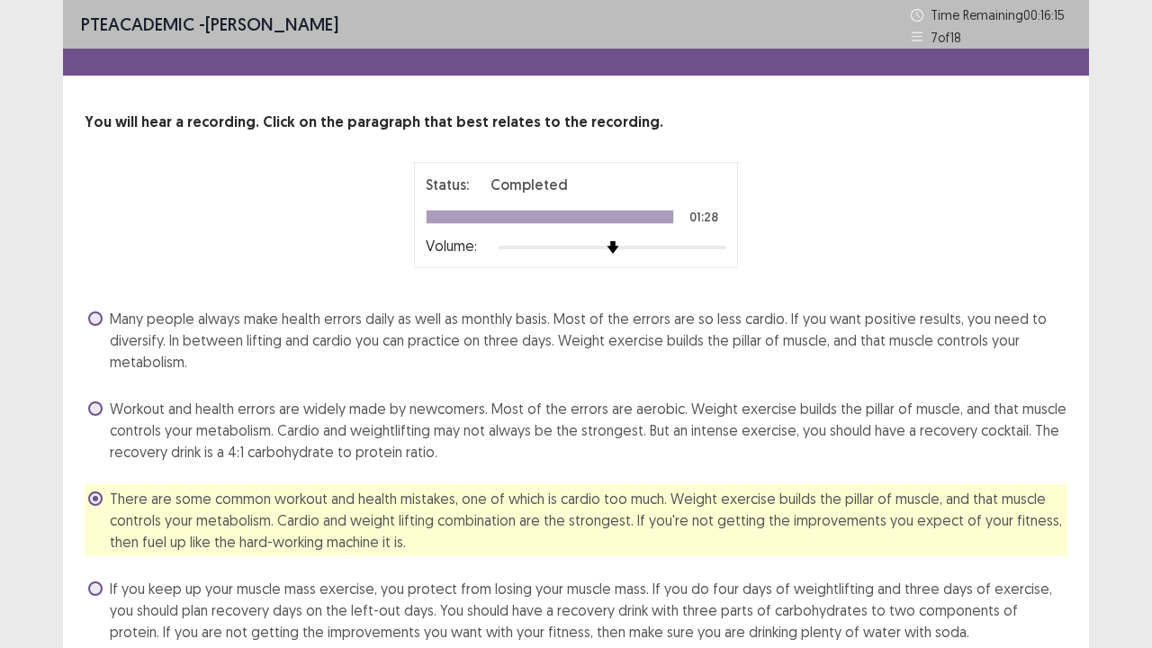
click at [1089, 525] on div "PTE academic - [PERSON_NAME] Time Remaining 00 : 16 : 15 7 of 18 You will hear …" at bounding box center [576, 362] width 1152 height 725
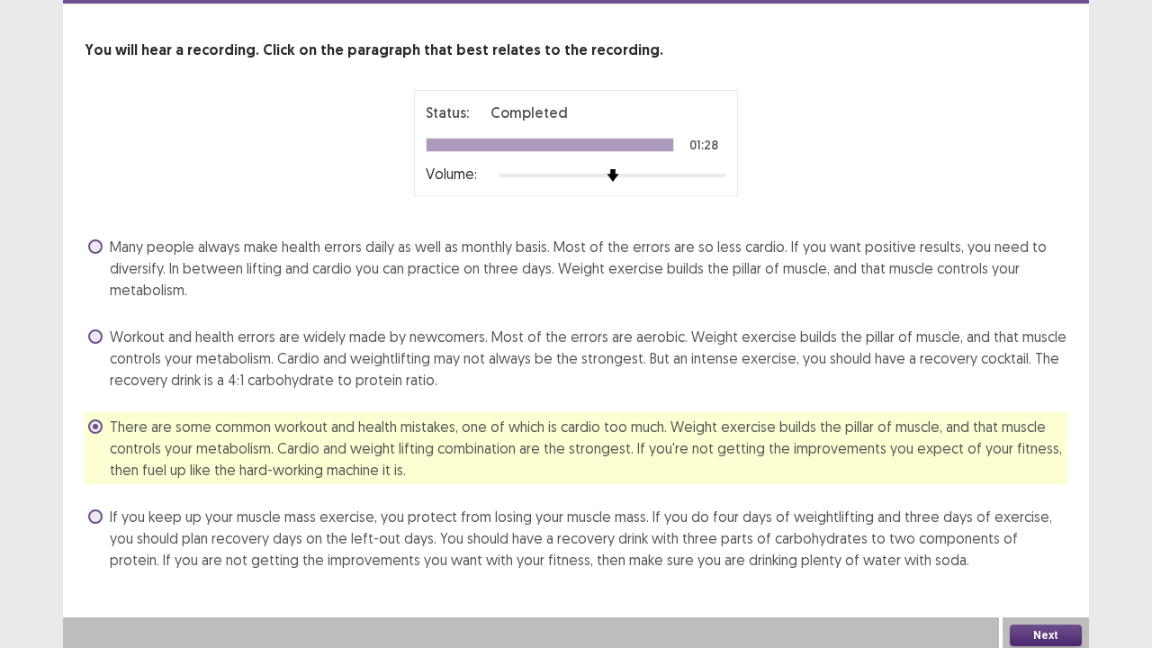
scroll to position [76, 0]
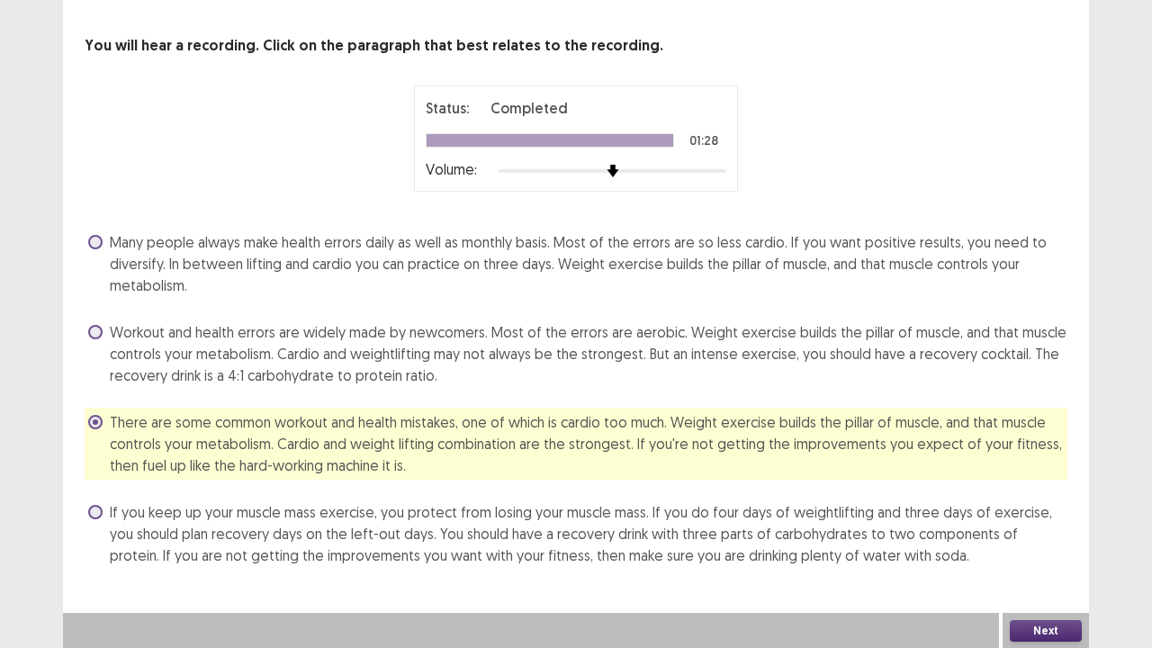
click at [1049, 525] on button "Next" at bounding box center [1045, 631] width 72 height 22
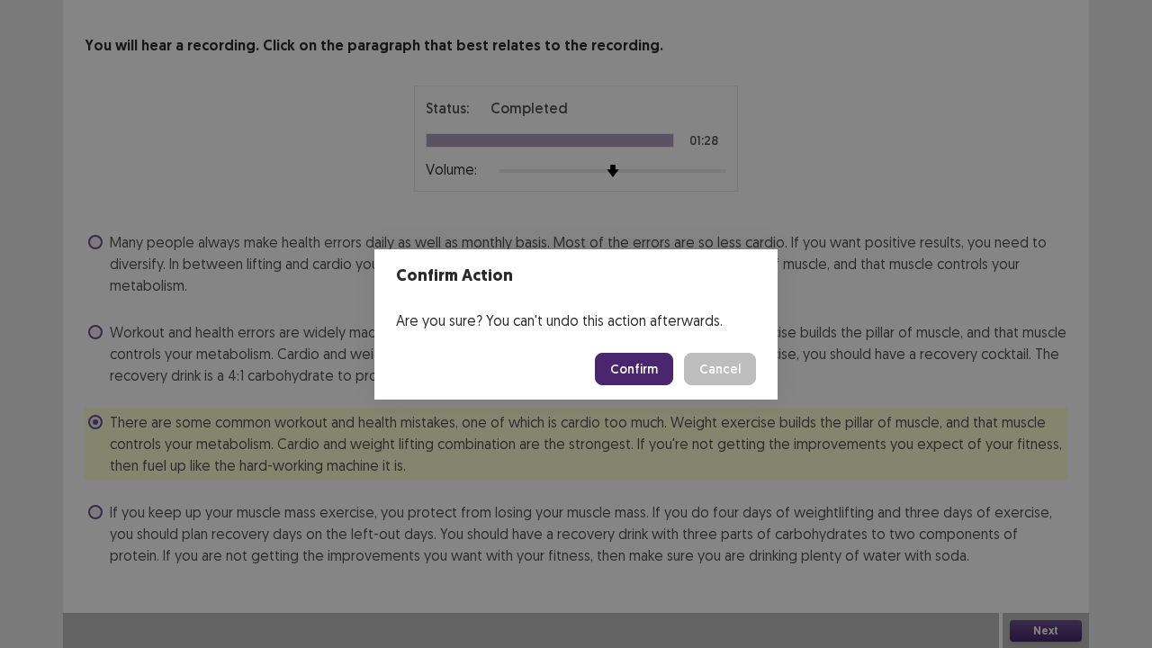
click at [645, 377] on button "Confirm" at bounding box center [634, 369] width 78 height 32
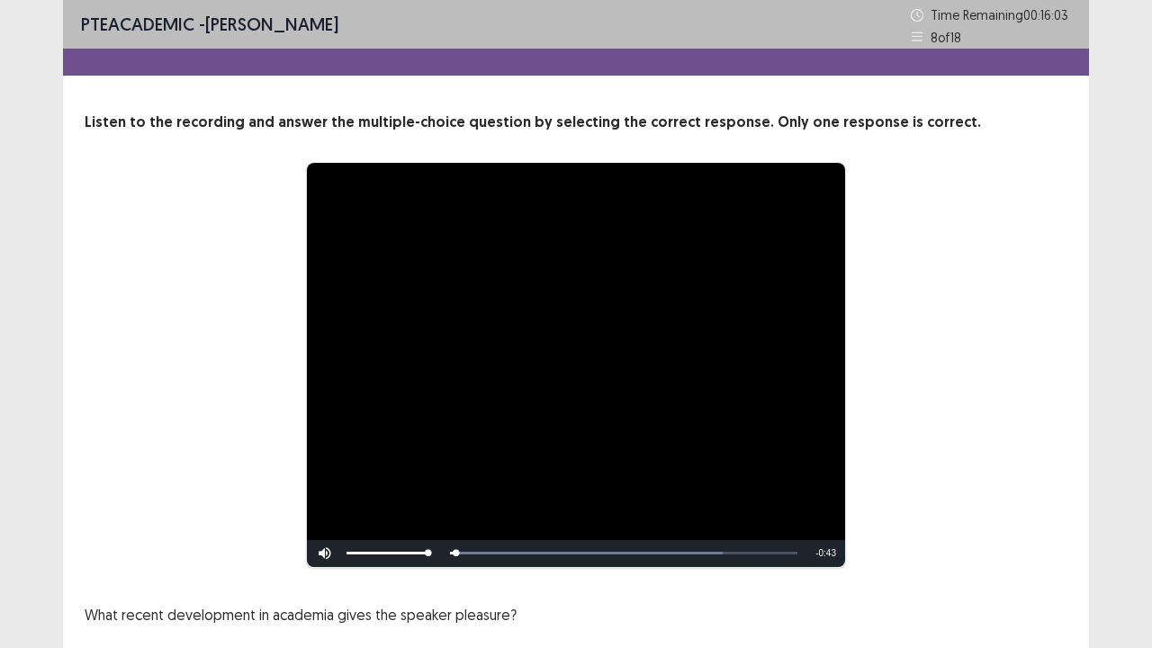
click at [203, 289] on div "**********" at bounding box center [576, 365] width 838 height 406
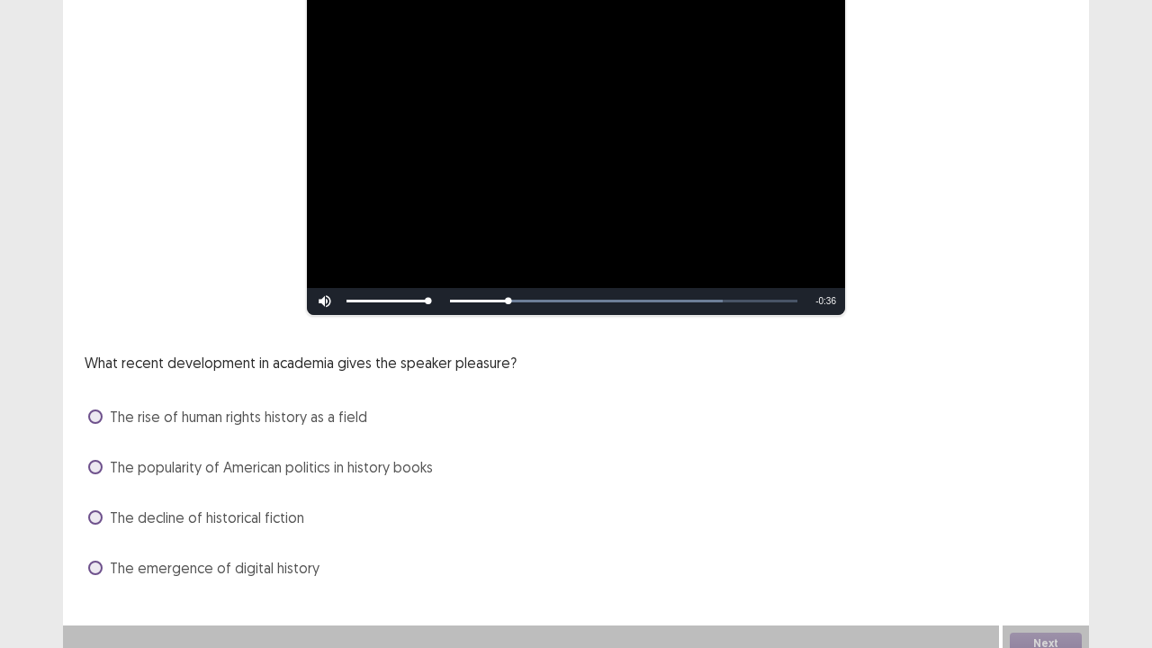
scroll to position [264, 0]
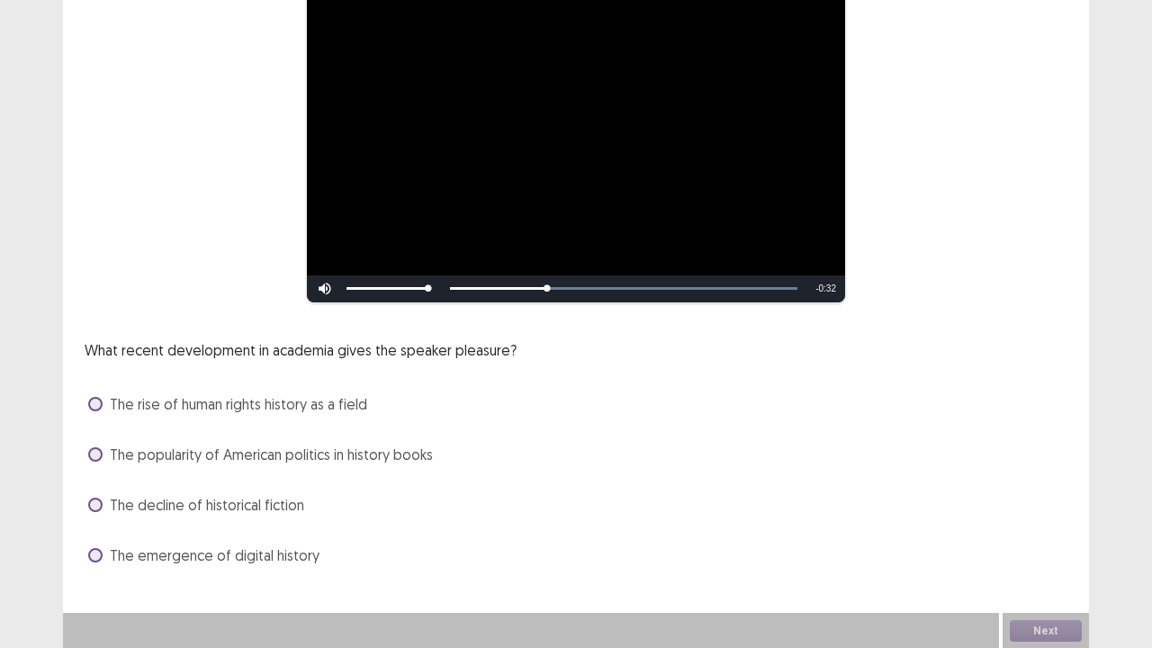
click at [101, 397] on label "The rise of human rights history as a field" at bounding box center [227, 404] width 279 height 22
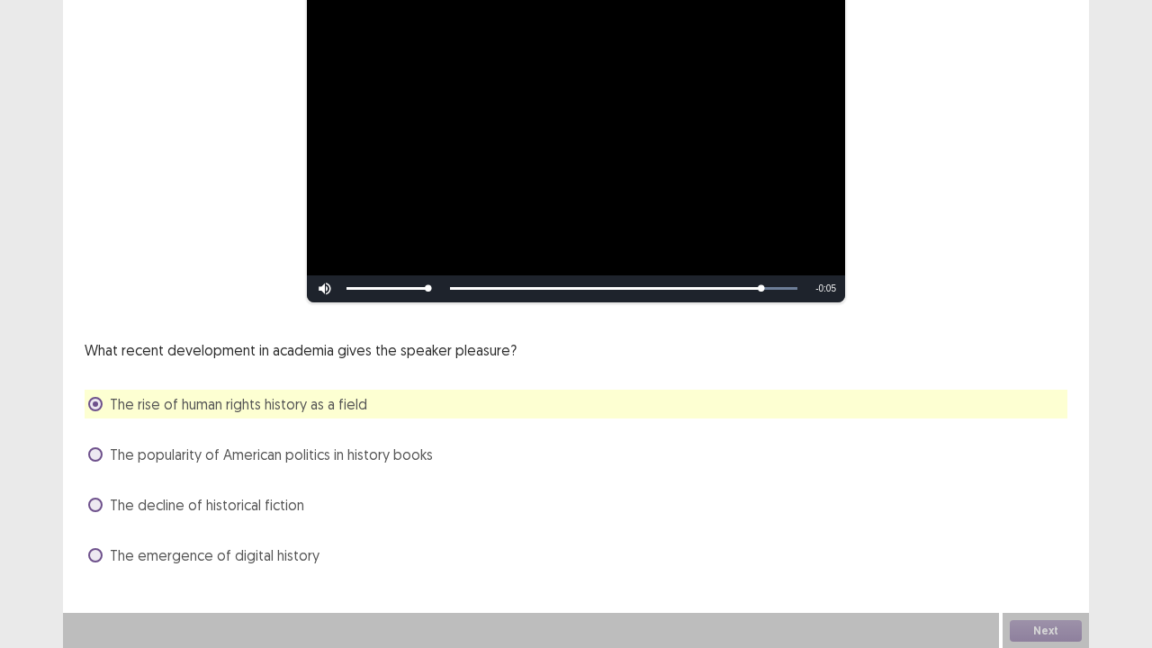
click at [651, 525] on div "**********" at bounding box center [576, 171] width 1026 height 870
click at [1059, 525] on button "Next" at bounding box center [1045, 631] width 72 height 22
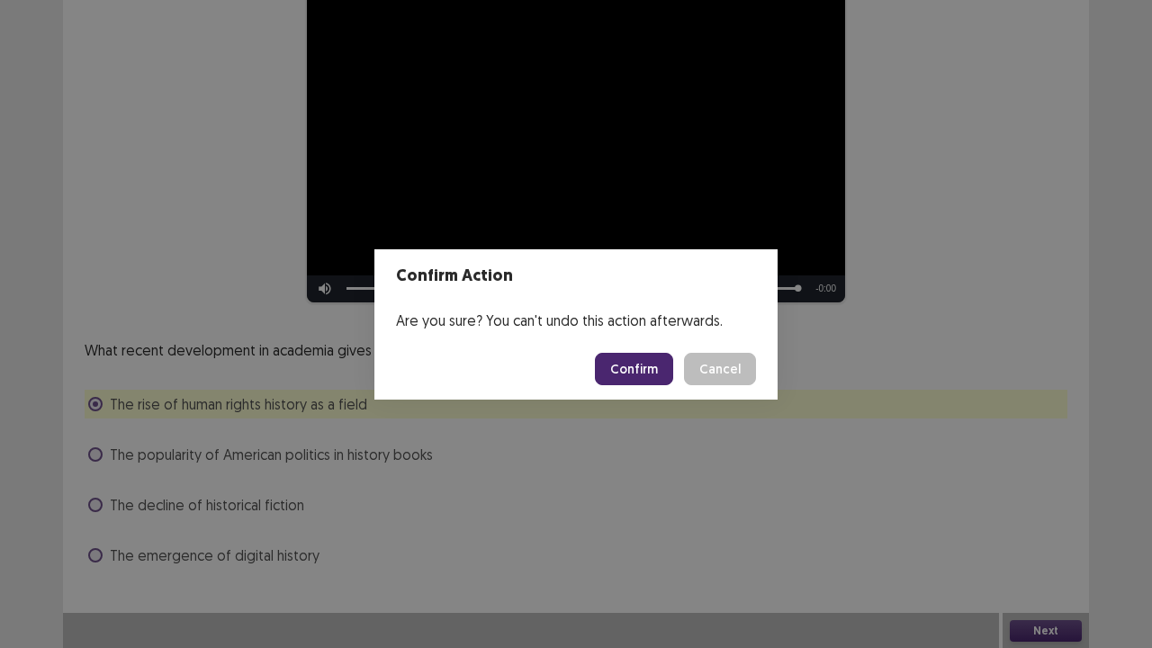
click at [634, 376] on button "Confirm" at bounding box center [634, 369] width 78 height 32
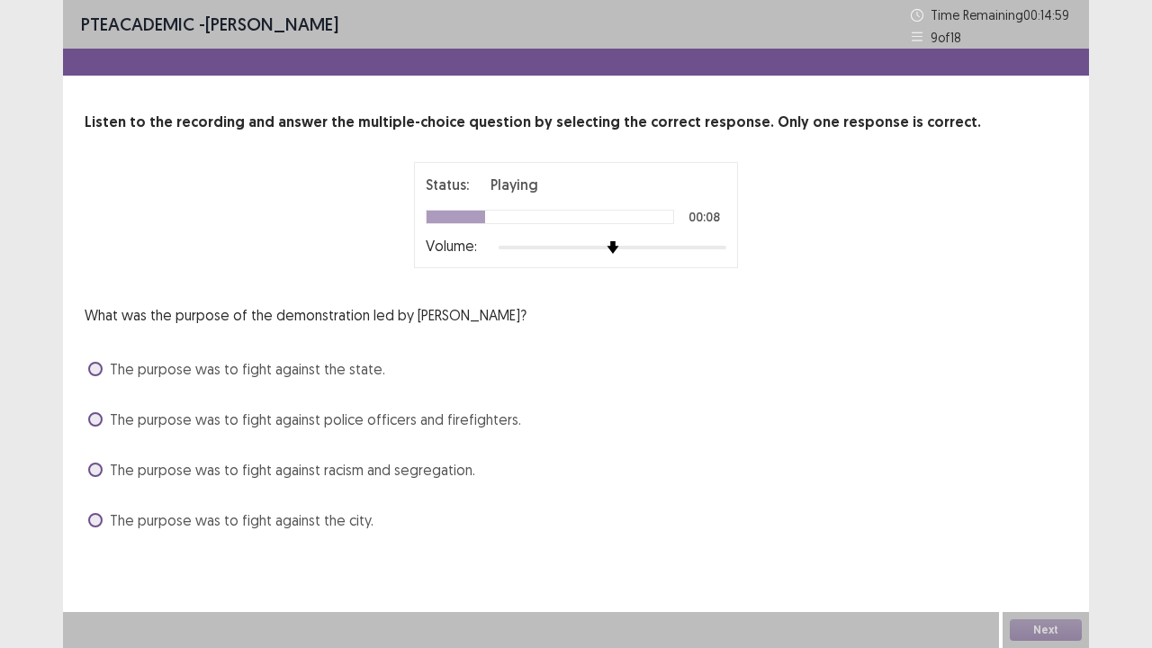
click at [100, 462] on label "The purpose was to fight against racism and segregation." at bounding box center [281, 470] width 387 height 22
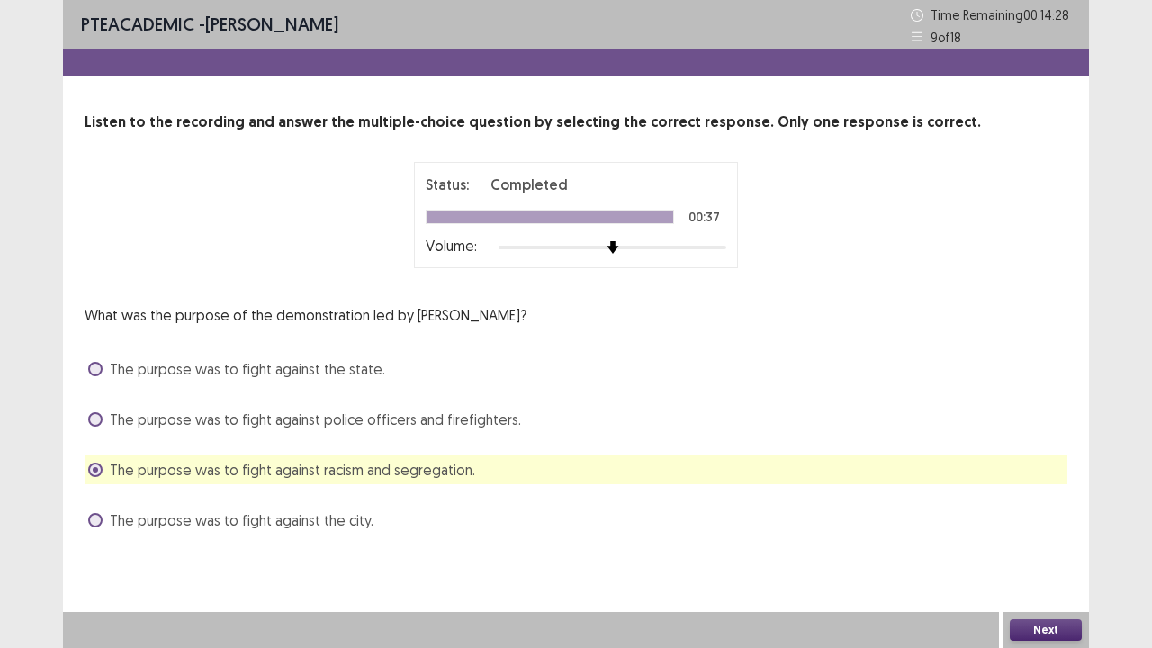
click at [1048, 525] on button "Next" at bounding box center [1045, 630] width 72 height 22
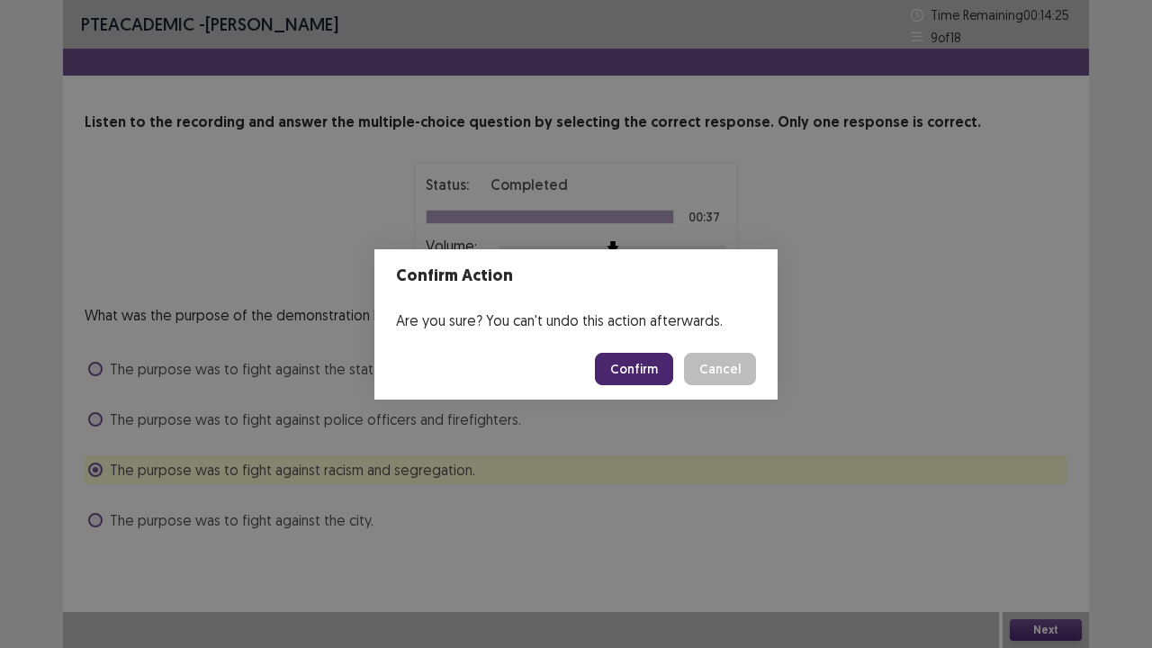
click at [644, 372] on button "Confirm" at bounding box center [634, 369] width 78 height 32
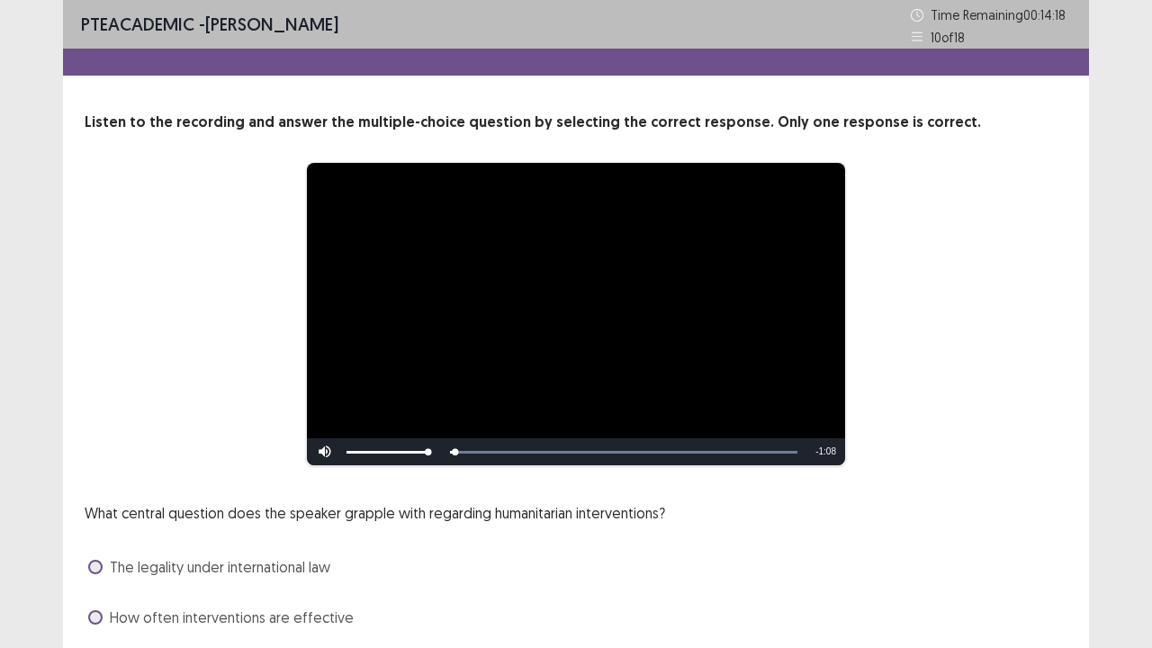
click at [684, 525] on div "The legality under international law" at bounding box center [576, 566] width 982 height 29
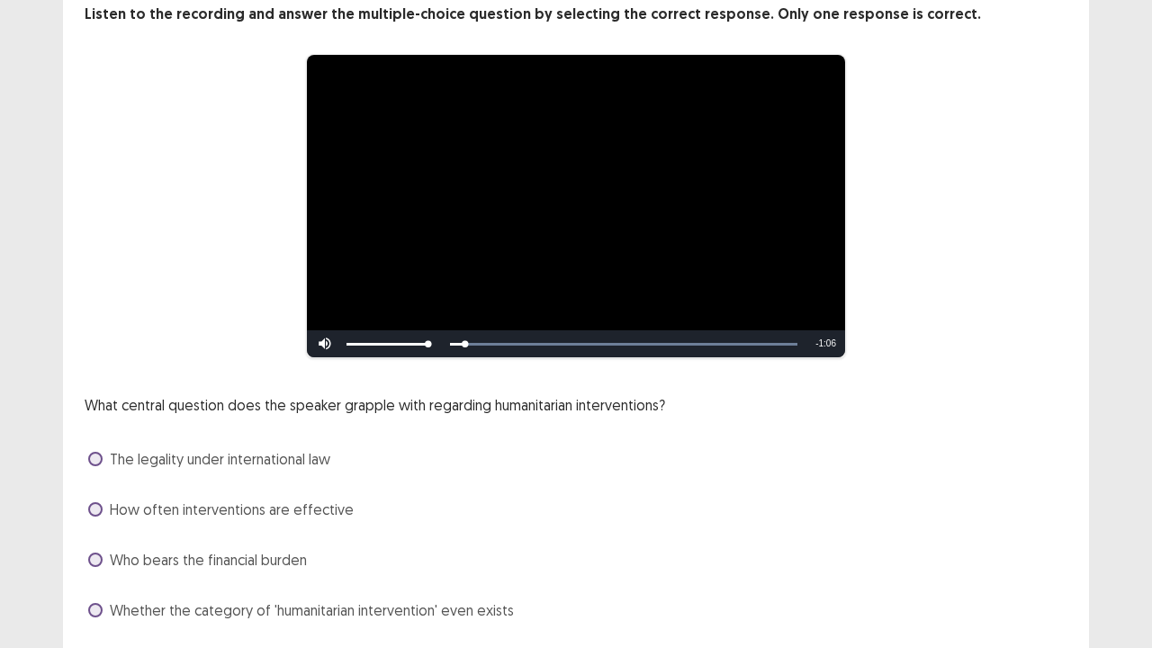
scroll to position [144, 0]
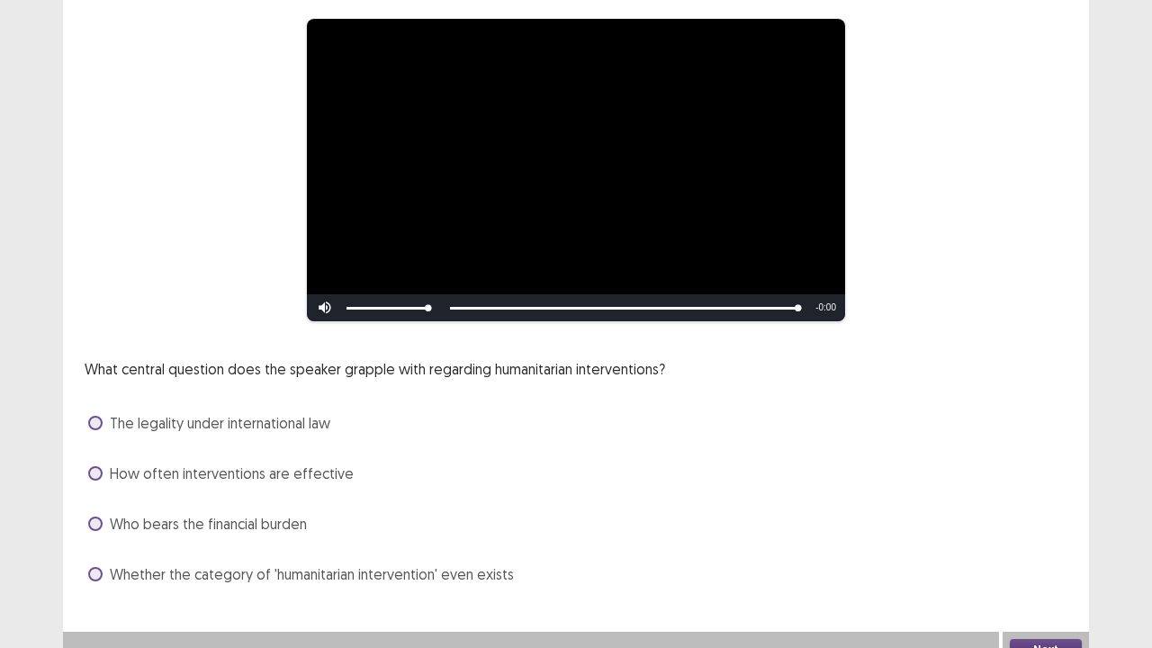
click at [103, 418] on label "The legality under international law" at bounding box center [209, 423] width 242 height 22
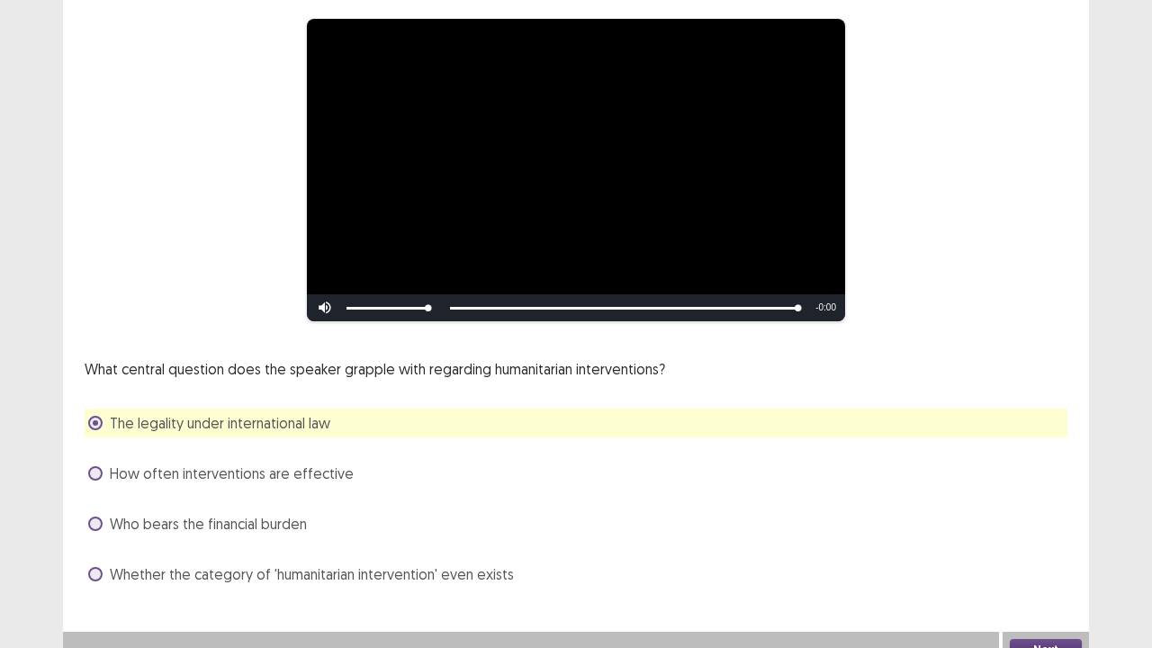
click at [679, 525] on div "**********" at bounding box center [576, 240] width 1026 height 768
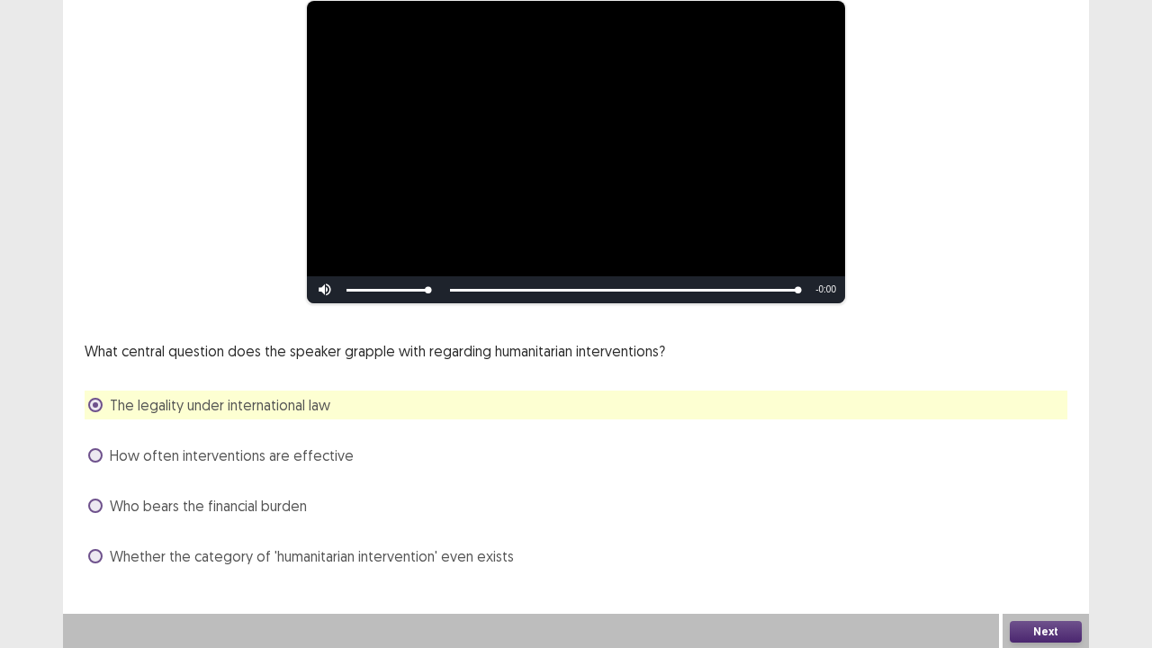
scroll to position [164, 0]
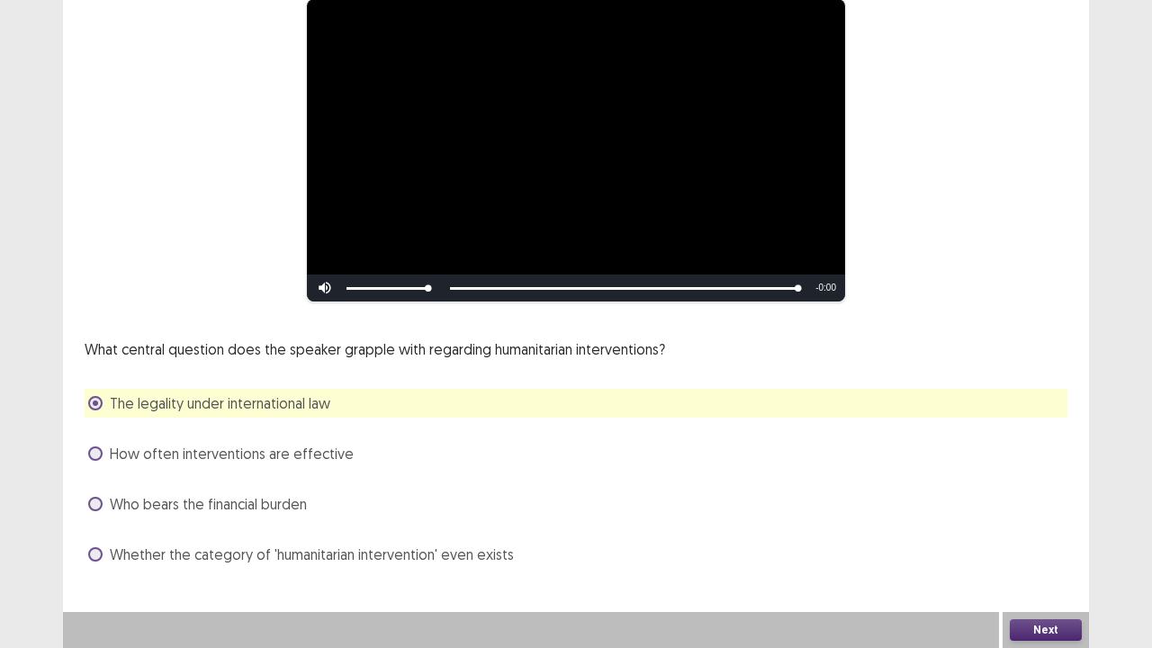
click at [1027, 525] on button "Next" at bounding box center [1045, 630] width 72 height 22
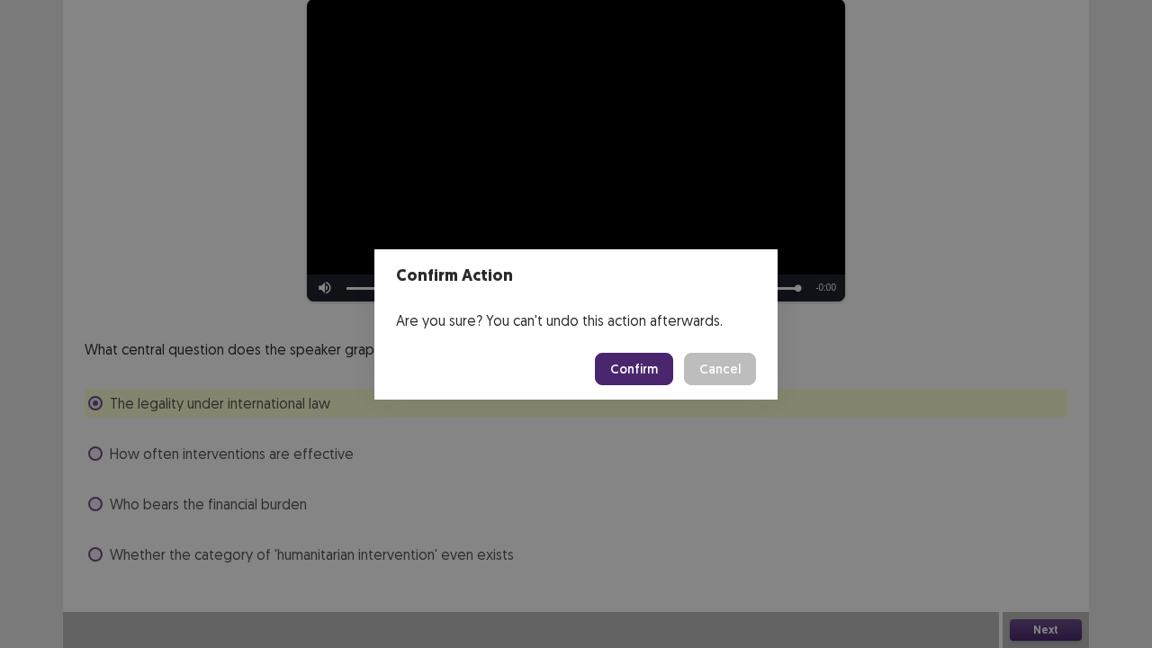
click at [642, 365] on button "Confirm" at bounding box center [634, 369] width 78 height 32
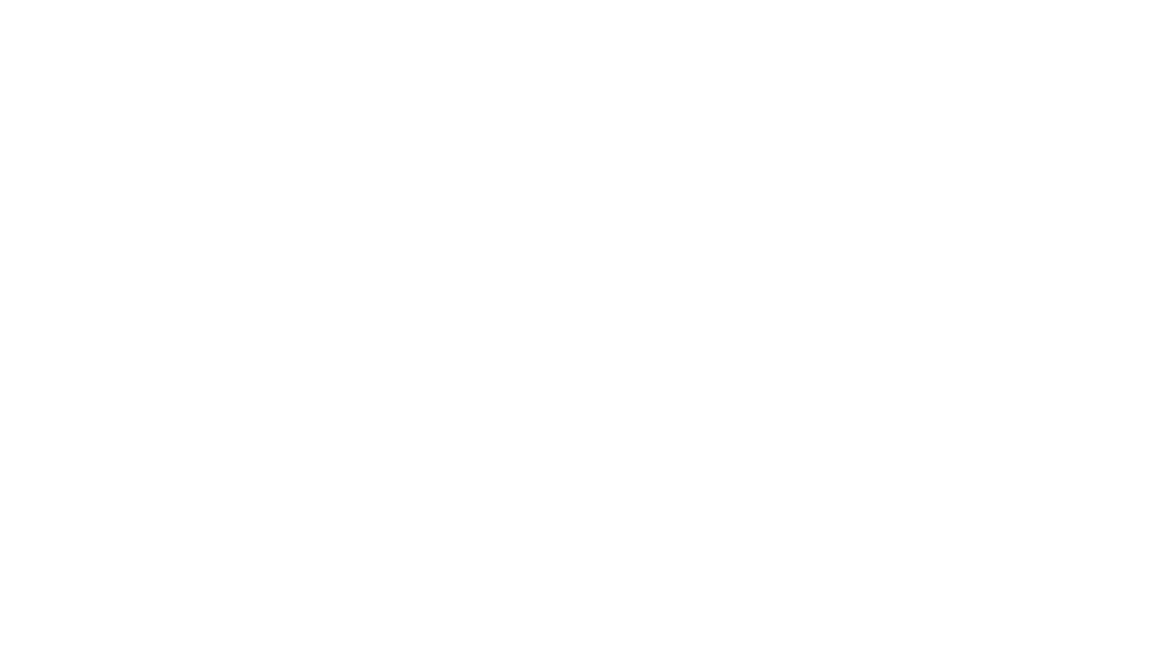
scroll to position [0, 0]
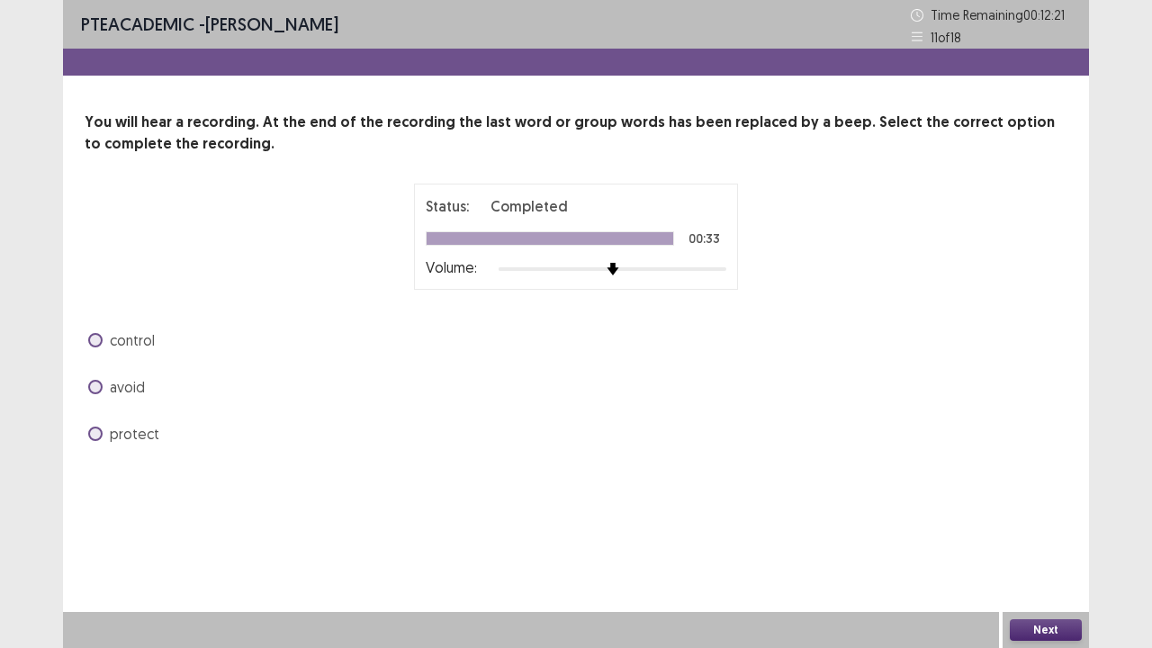
click at [92, 344] on span at bounding box center [95, 340] width 14 height 14
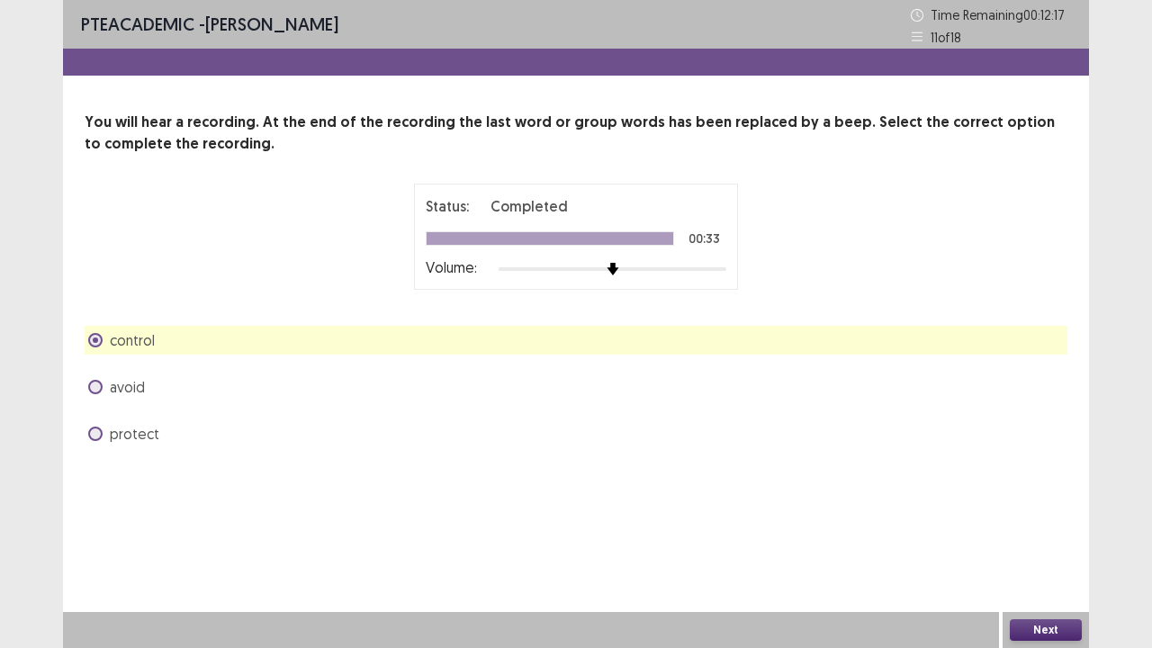
click at [1057, 525] on button "Next" at bounding box center [1045, 630] width 72 height 22
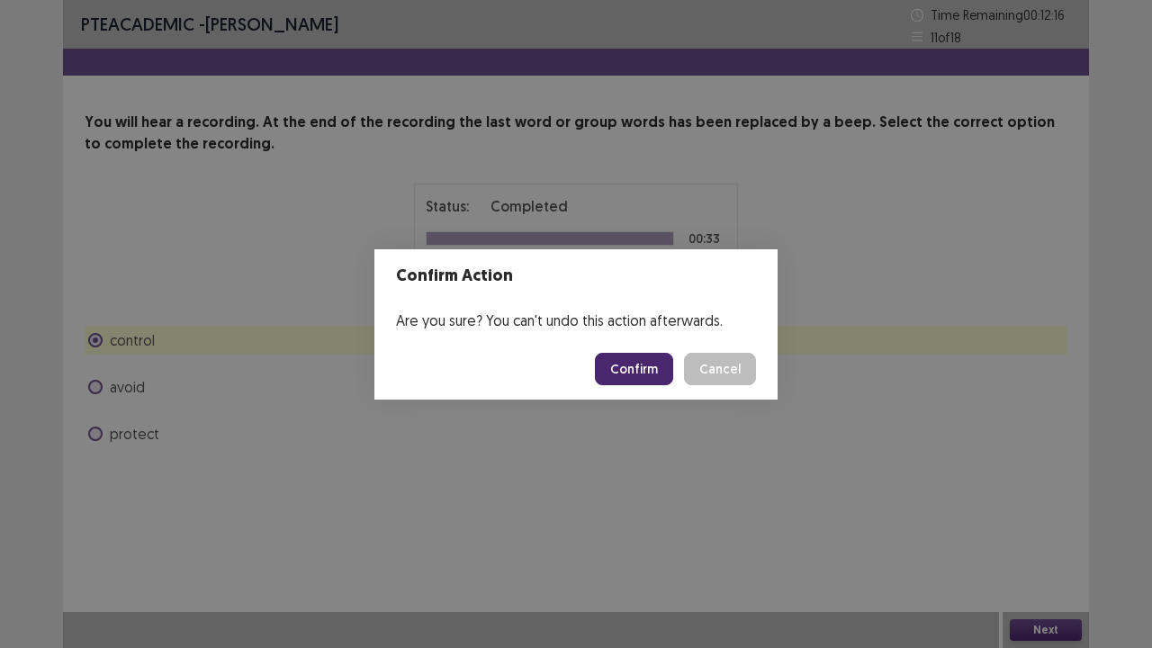
click at [612, 369] on button "Confirm" at bounding box center [634, 369] width 78 height 32
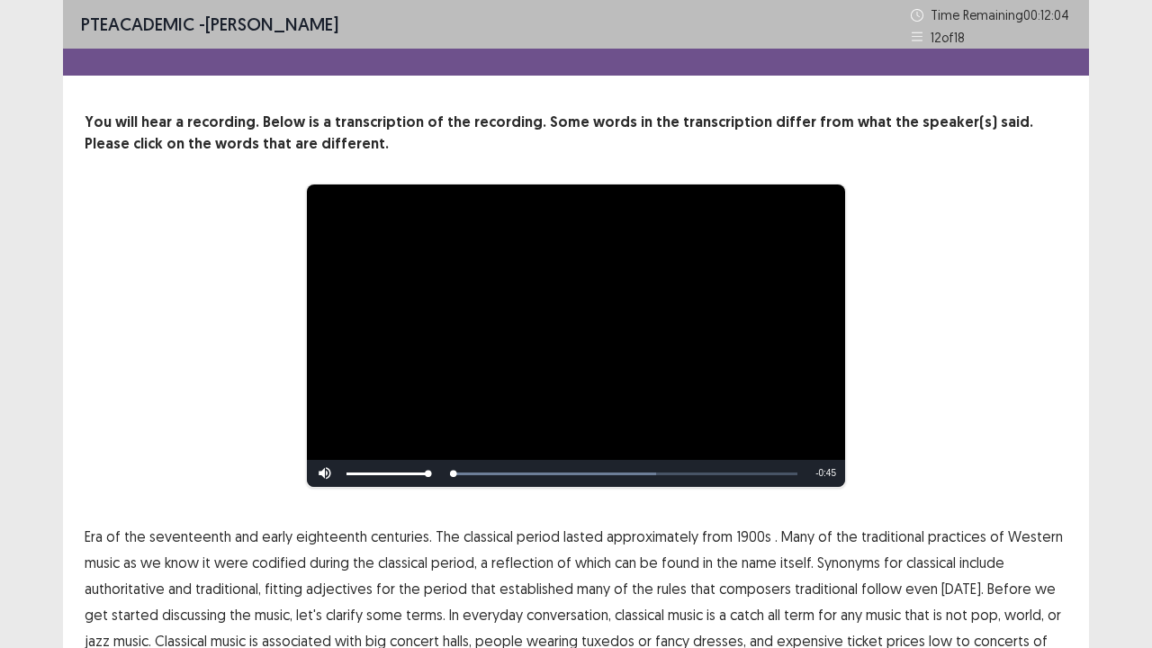
click at [241, 457] on div "**********" at bounding box center [576, 336] width 838 height 304
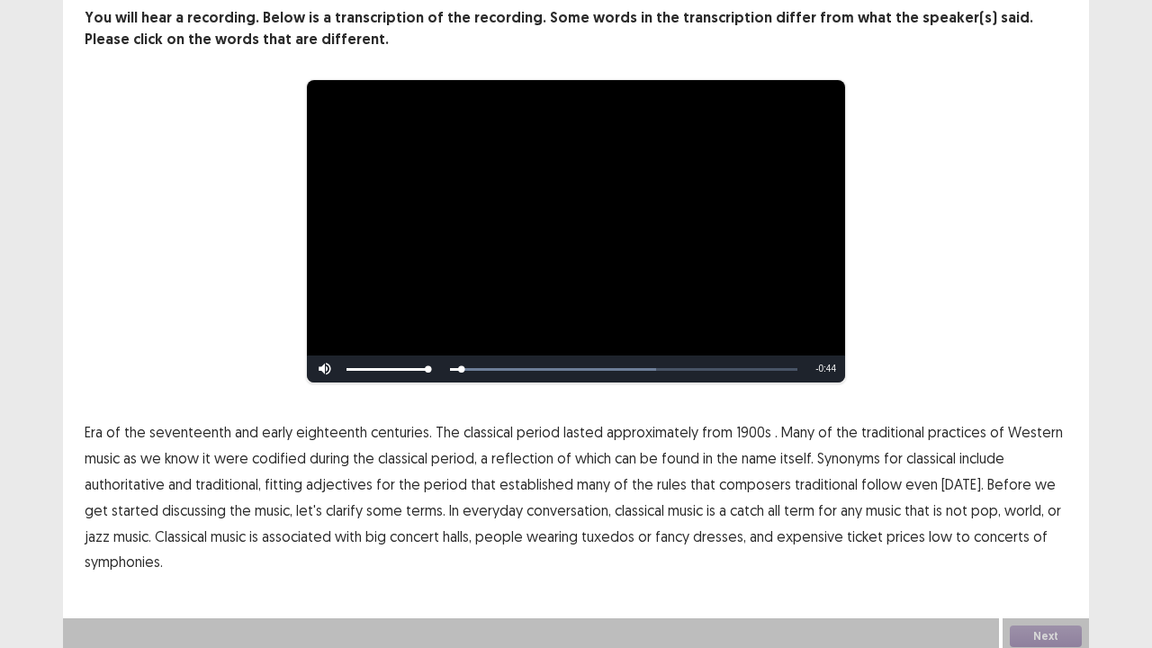
scroll to position [108, 0]
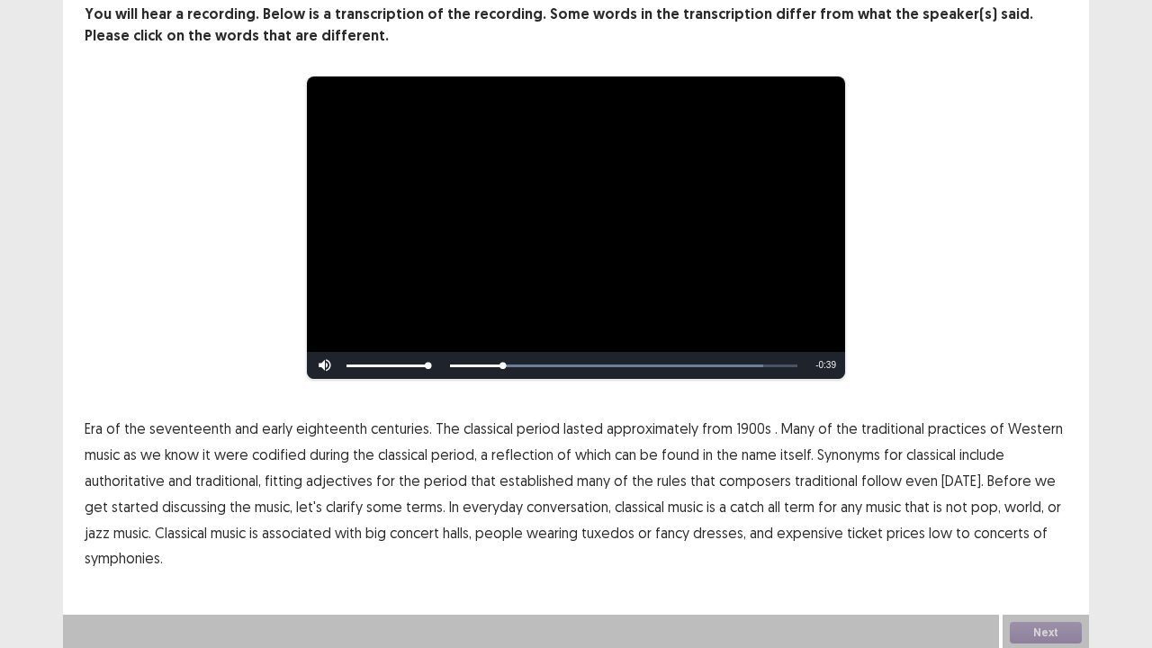
click at [736, 430] on span "1900s" at bounding box center [753, 428] width 35 height 22
click at [819, 479] on span "traditional" at bounding box center [825, 481] width 63 height 22
click at [928, 525] on span "low" at bounding box center [939, 533] width 23 height 22
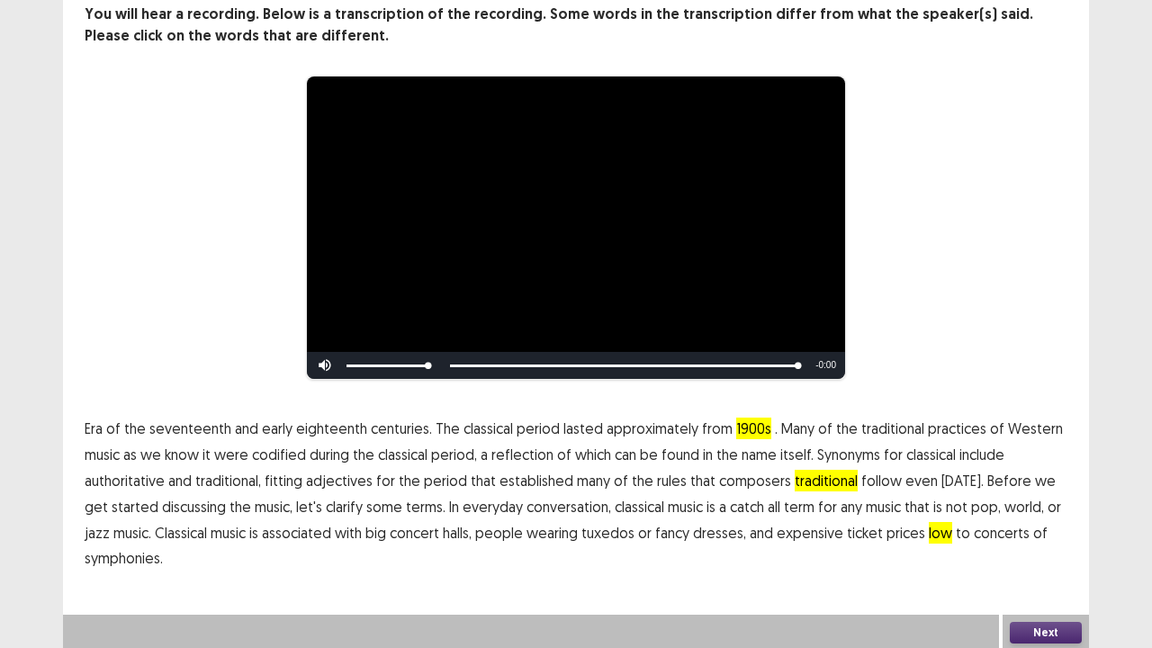
click at [1025, 525] on button "Next" at bounding box center [1045, 633] width 72 height 22
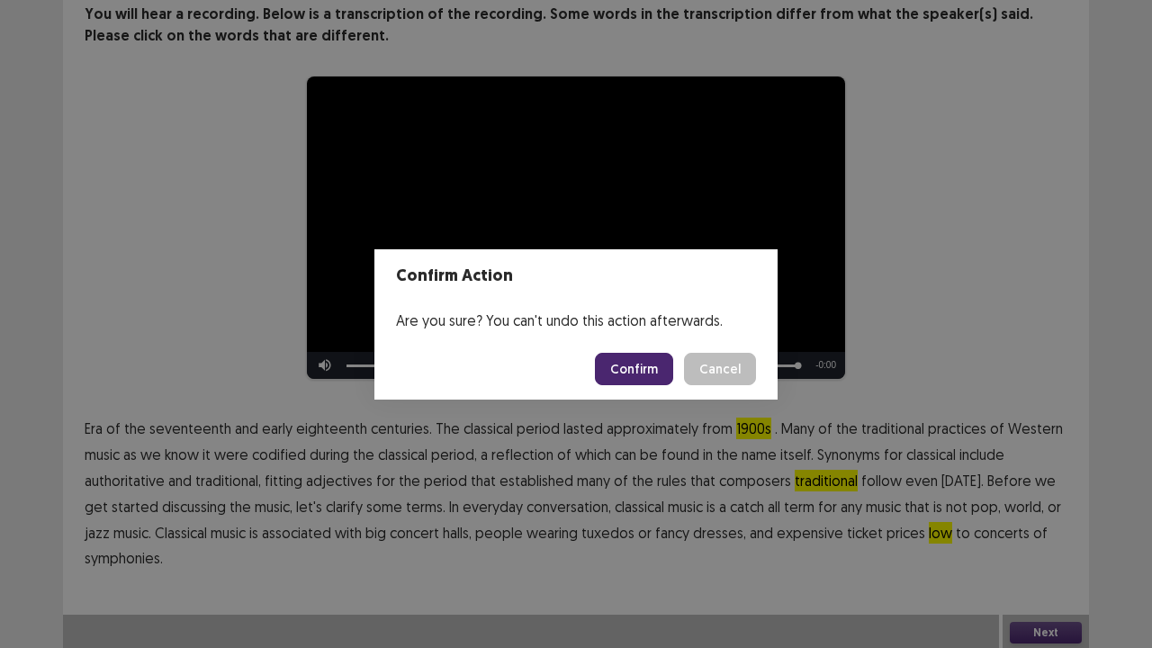
click at [630, 370] on button "Confirm" at bounding box center [634, 369] width 78 height 32
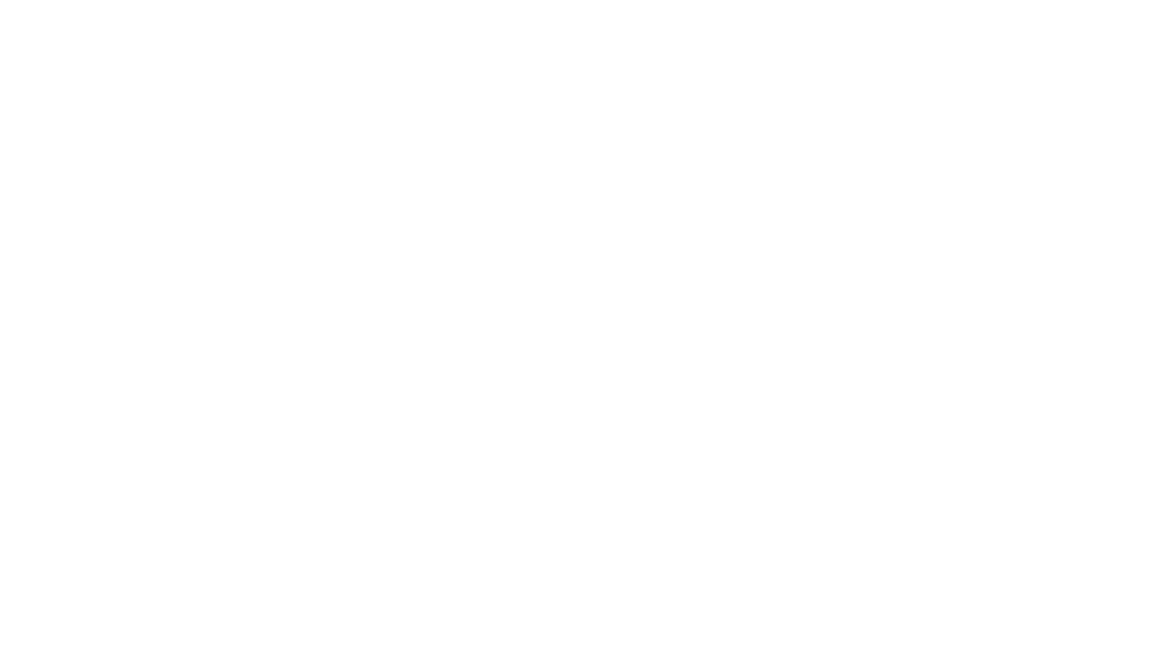
scroll to position [0, 0]
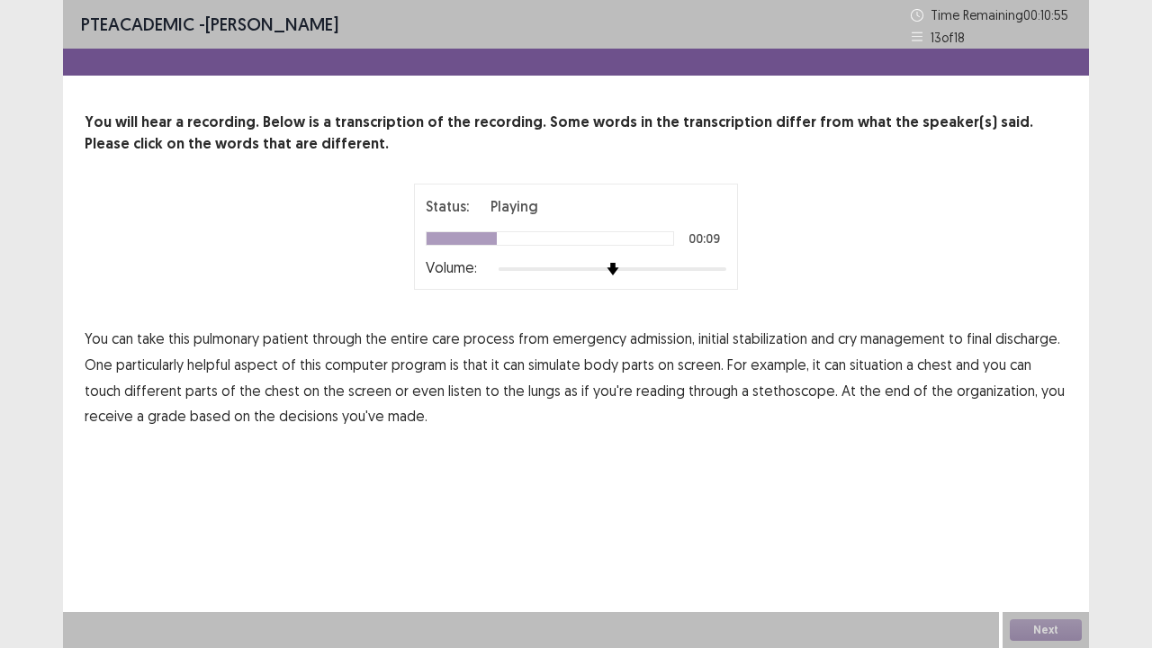
click at [845, 336] on span "cry" at bounding box center [847, 338] width 19 height 22
click at [867, 364] on span "situation" at bounding box center [875, 365] width 53 height 22
click at [636, 392] on span "reading" at bounding box center [660, 391] width 49 height 22
click at [956, 396] on span "organization," at bounding box center [996, 391] width 81 height 22
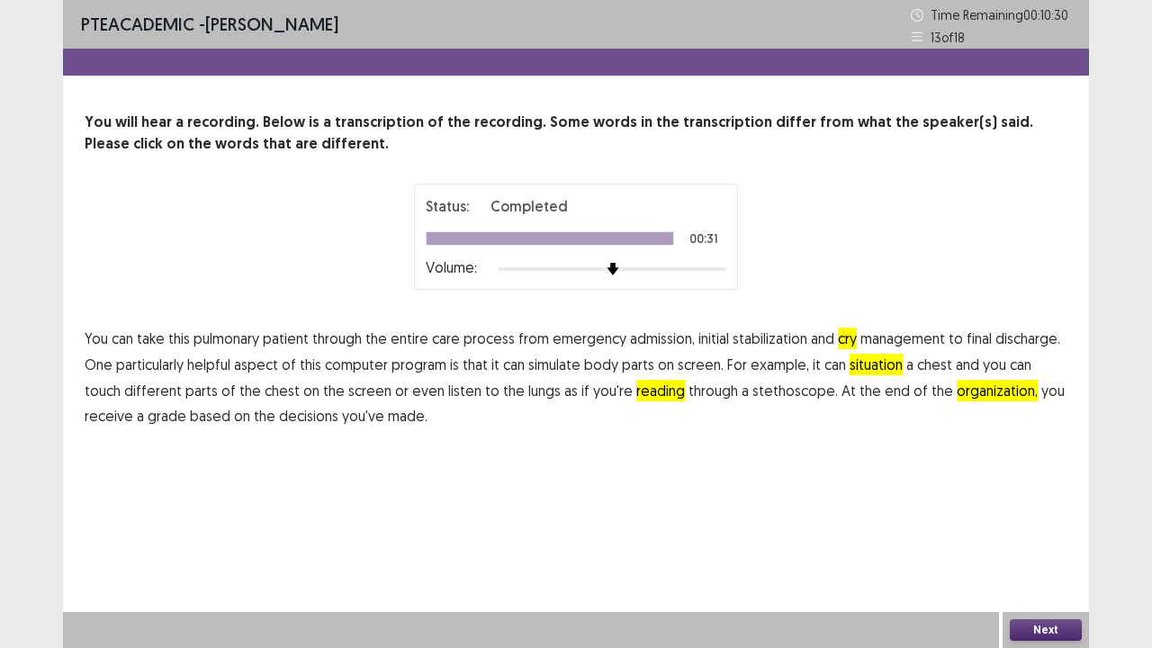
click at [1045, 525] on button "Next" at bounding box center [1045, 630] width 72 height 22
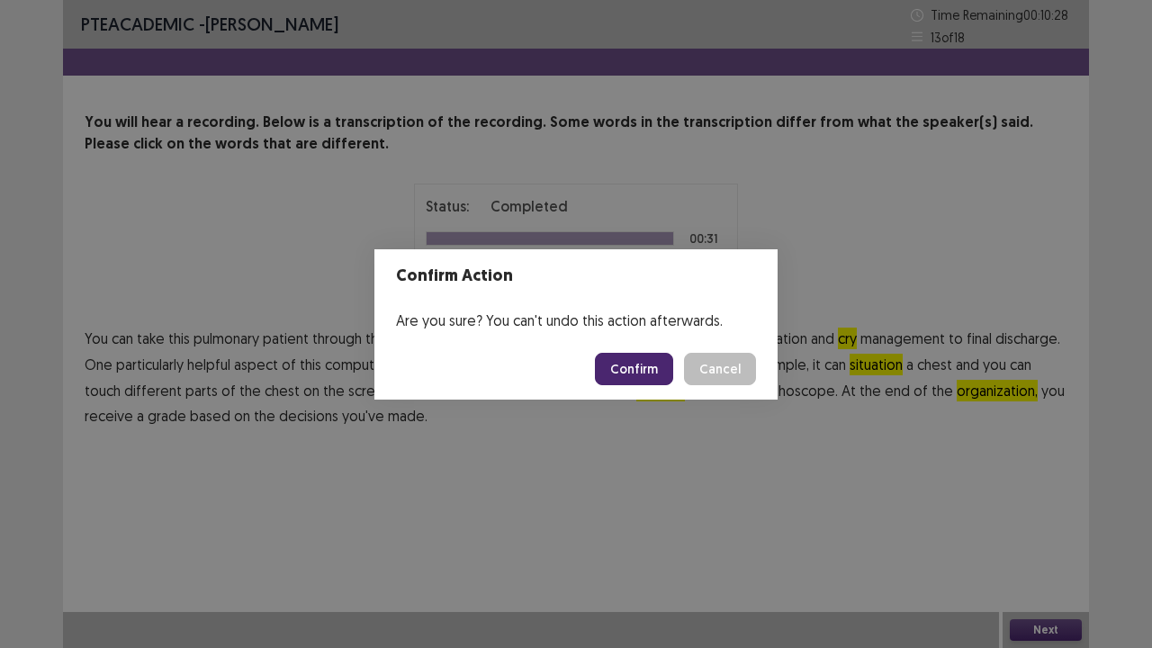
click at [642, 365] on button "Confirm" at bounding box center [634, 369] width 78 height 32
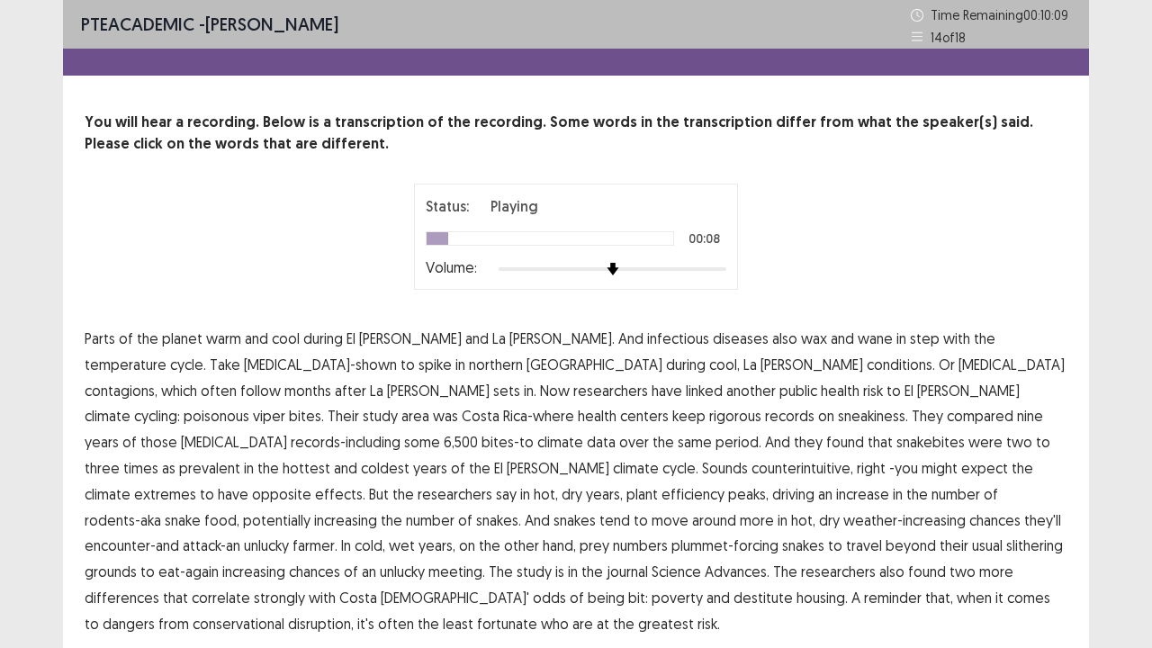
click at [166, 354] on span "temperature" at bounding box center [126, 365] width 82 height 22
click at [157, 380] on span "contagions," at bounding box center [121, 391] width 73 height 22
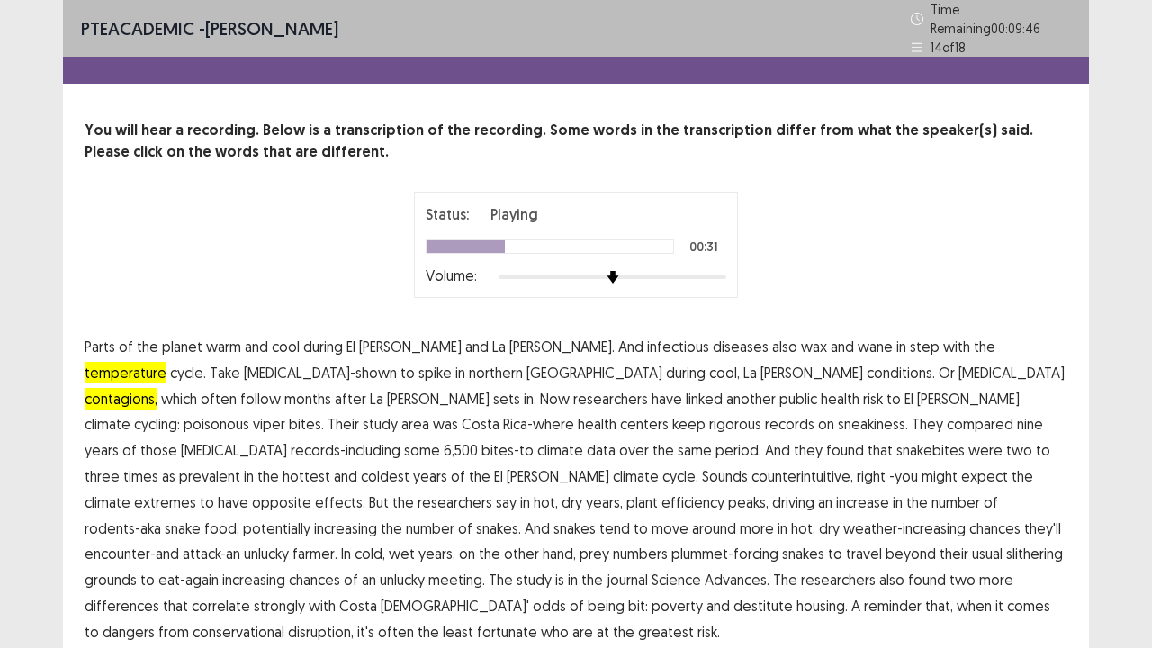
click at [838, 413] on span "sneakiness." at bounding box center [873, 424] width 70 height 22
click at [724, 491] on span "efficiency" at bounding box center [692, 502] width 63 height 22
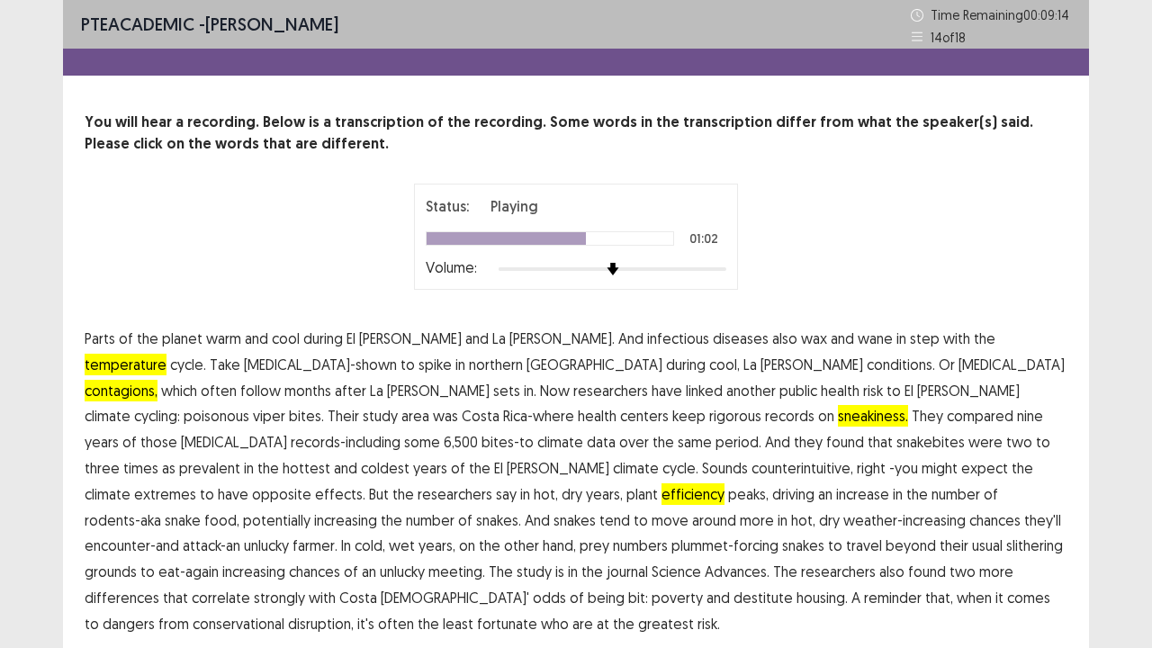
click at [630, 509] on span "tend" at bounding box center [614, 520] width 31 height 22
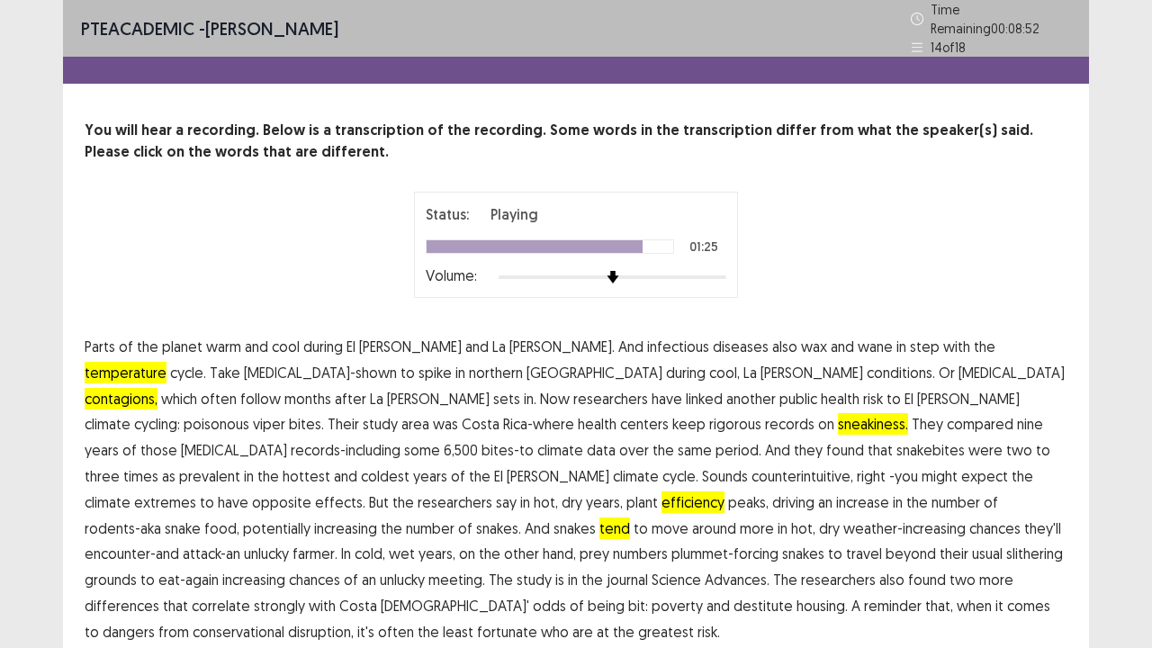
click at [159, 525] on span "differences" at bounding box center [122, 606] width 75 height 22
click at [284, 525] on span "conservational" at bounding box center [239, 632] width 92 height 22
click at [854, 525] on p "Parts of the planet warm and cool during El Nino and La Nina. And [MEDICAL_DATA…" at bounding box center [576, 489] width 982 height 311
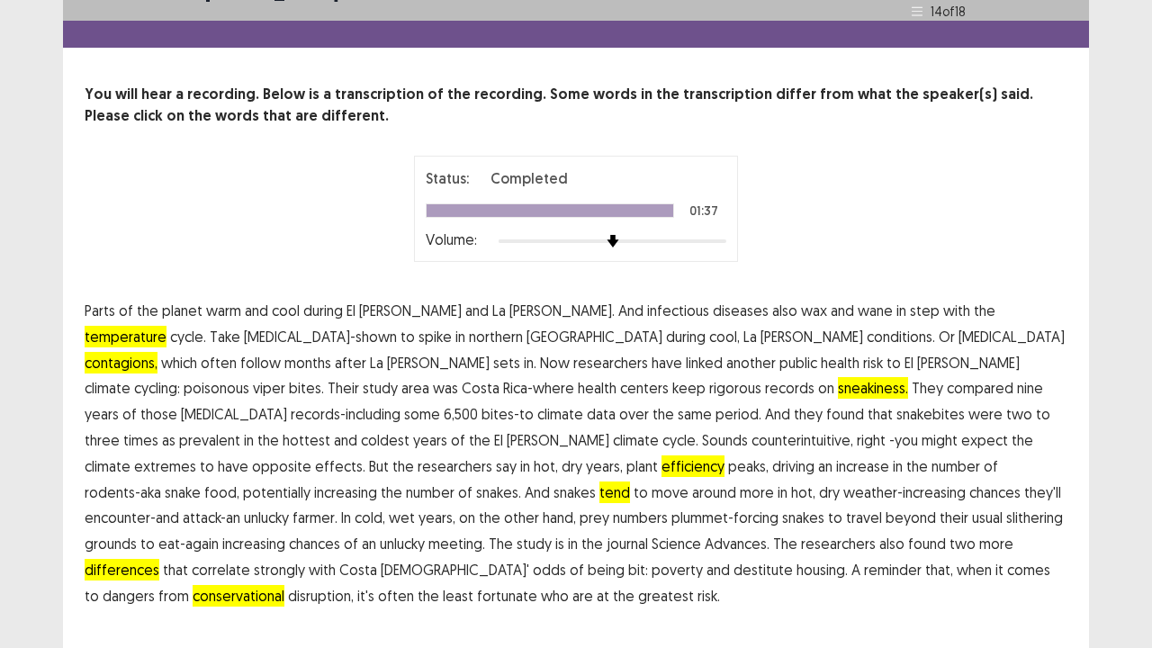
scroll to position [41, 0]
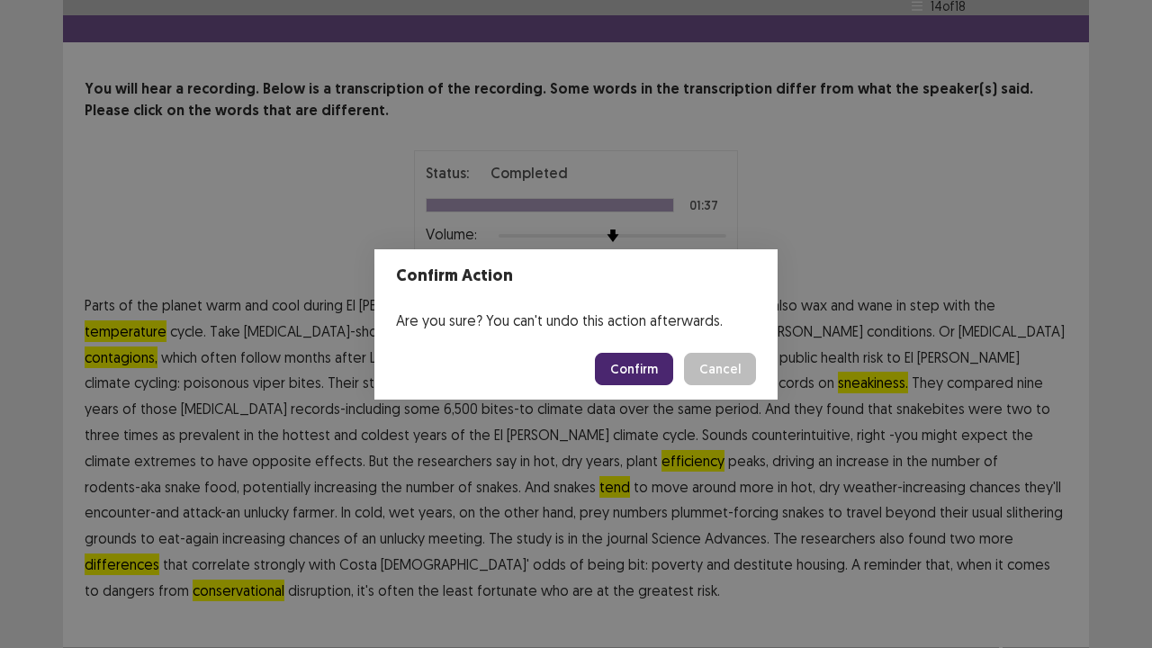
click at [641, 372] on button "Confirm" at bounding box center [634, 369] width 78 height 32
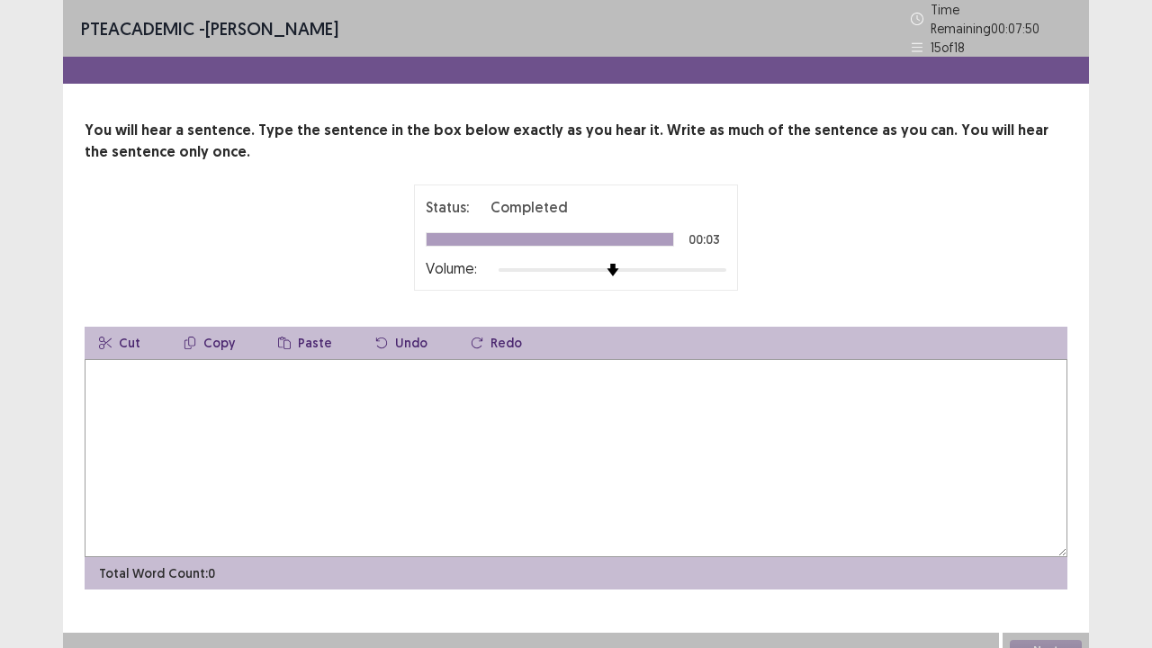
click at [659, 494] on textarea at bounding box center [576, 458] width 982 height 198
type textarea "*"
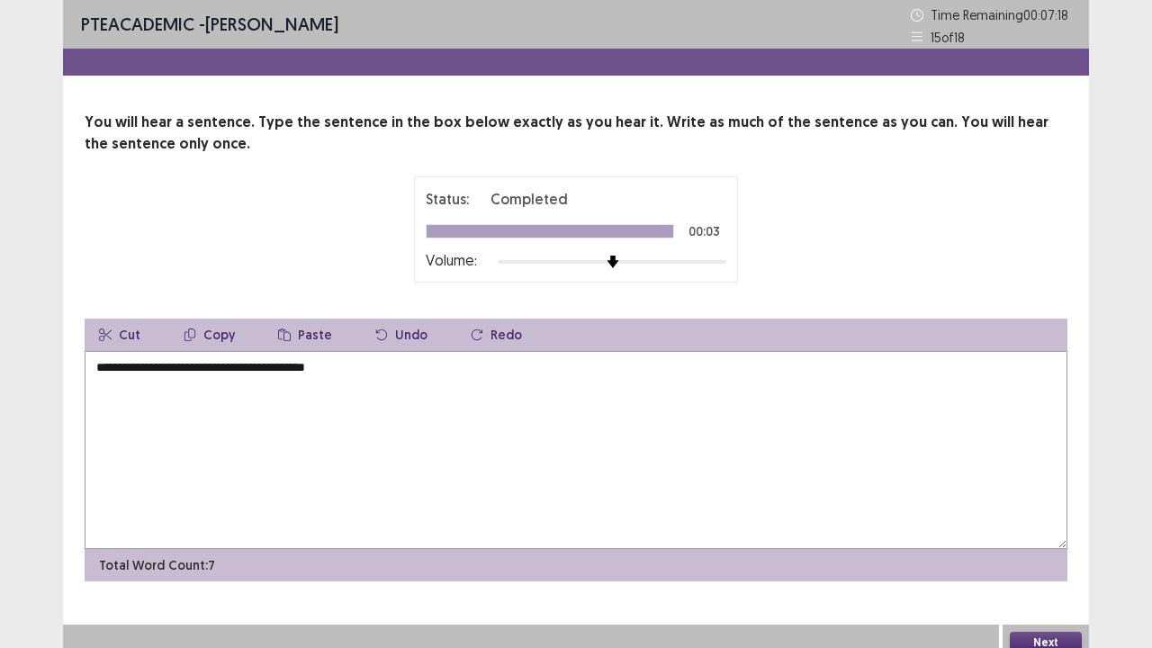
type textarea "**********"
click at [1031, 525] on button "Next" at bounding box center [1045, 643] width 72 height 22
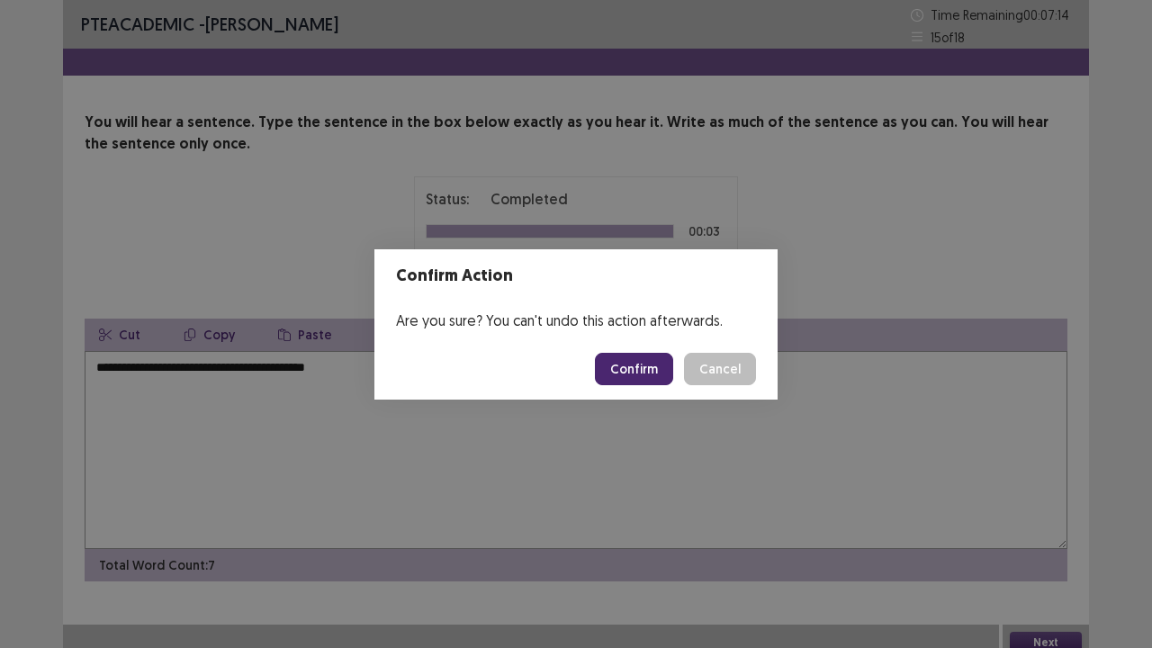
click at [637, 362] on button "Confirm" at bounding box center [634, 369] width 78 height 32
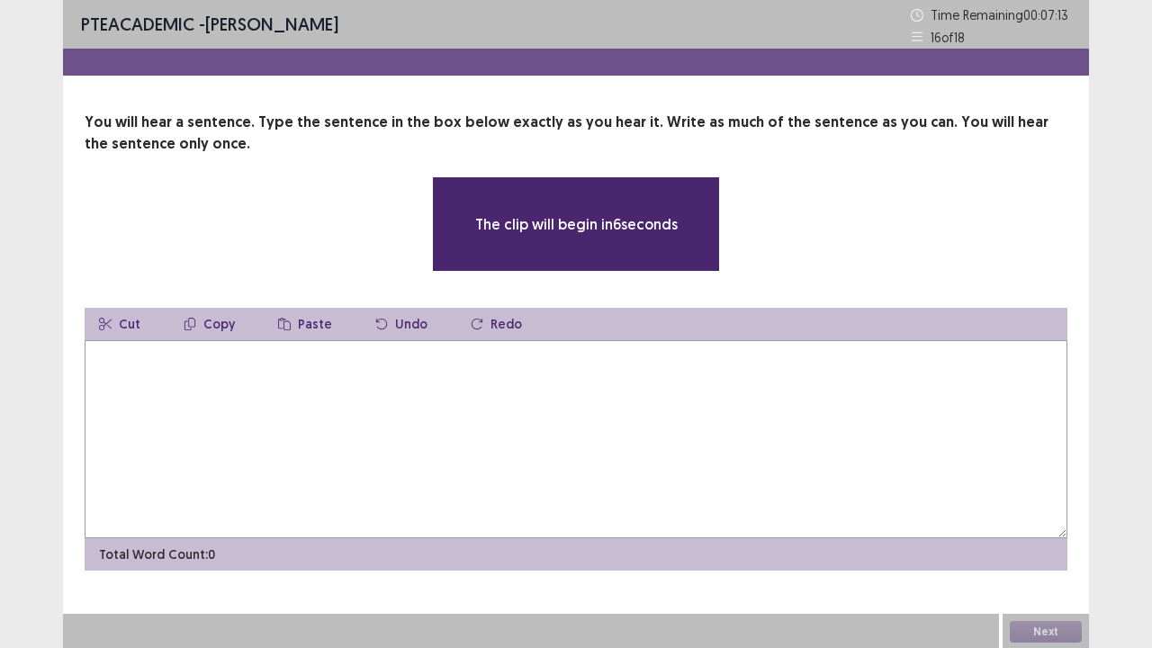
click at [331, 430] on textarea at bounding box center [576, 439] width 982 height 198
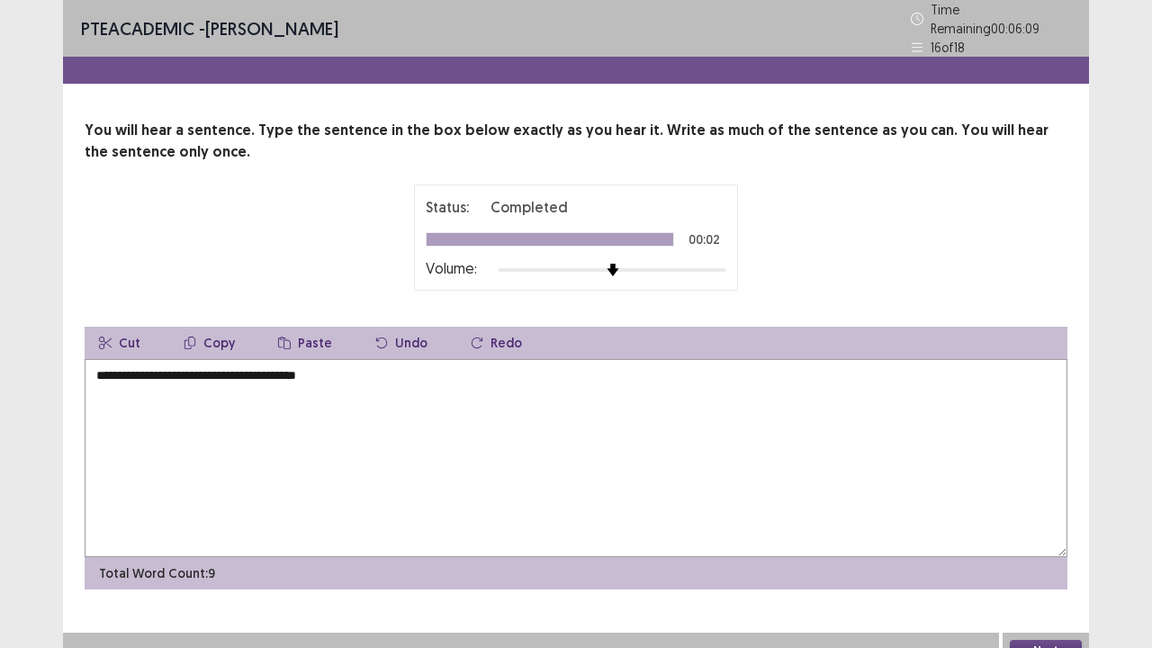
type textarea "**********"
click at [1017, 525] on button "Next" at bounding box center [1045, 651] width 72 height 22
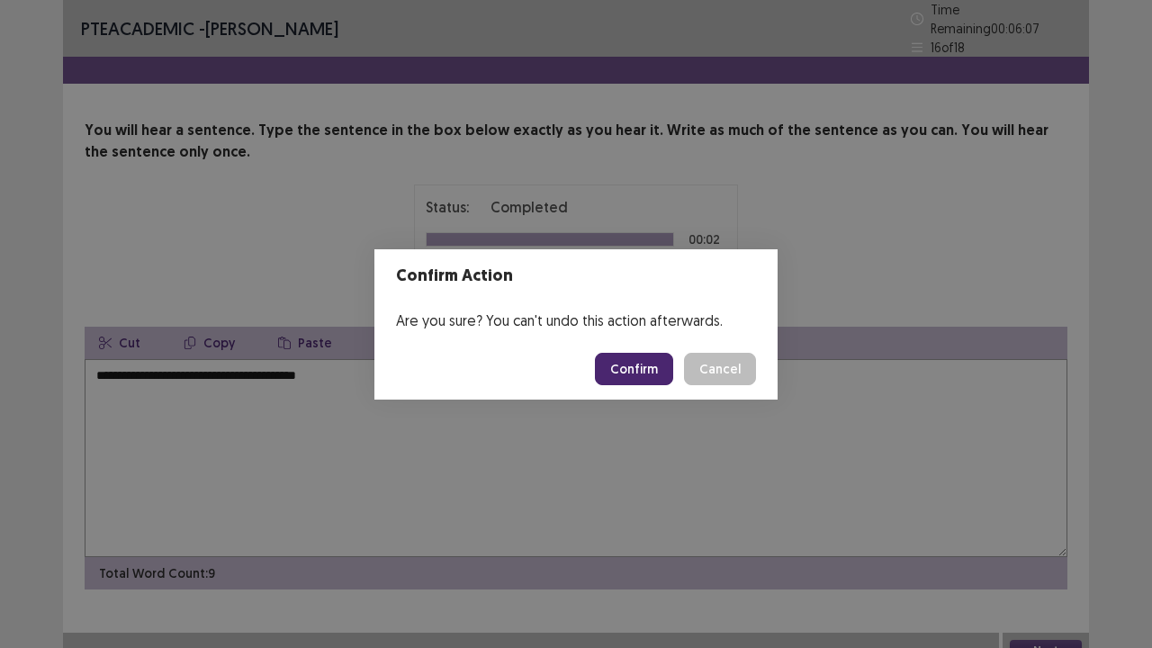
click at [662, 378] on button "Confirm" at bounding box center [634, 369] width 78 height 32
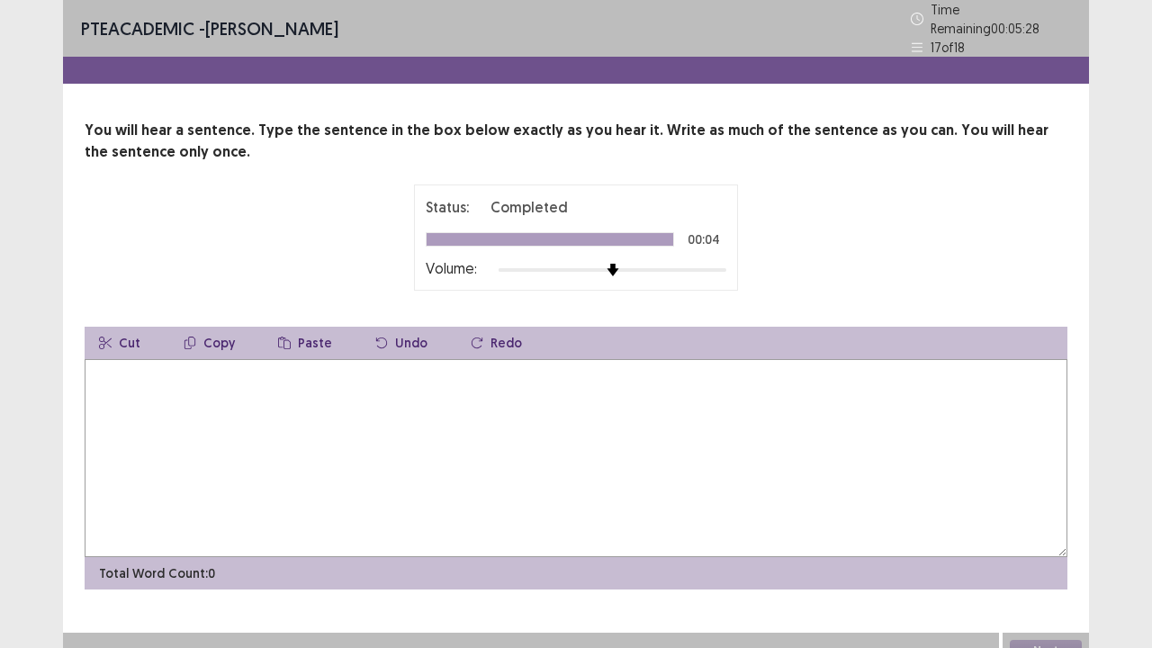
click at [595, 377] on textarea at bounding box center [576, 458] width 982 height 198
type textarea "**********"
click at [1051, 525] on button "Next" at bounding box center [1045, 651] width 72 height 22
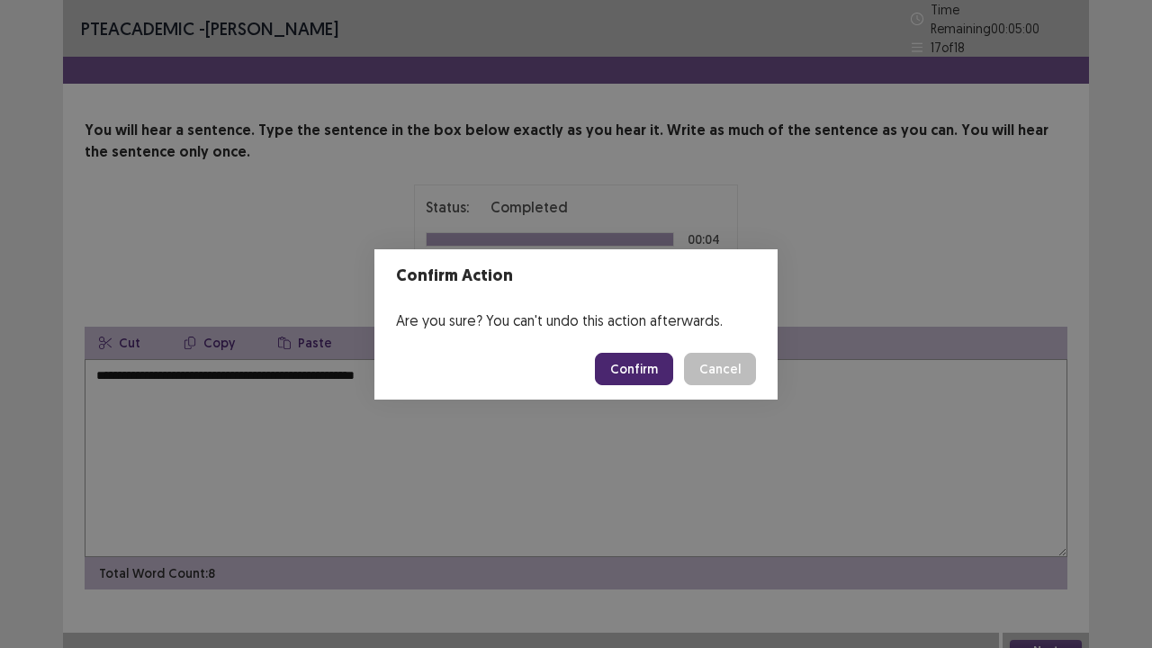
click at [654, 369] on button "Confirm" at bounding box center [634, 369] width 78 height 32
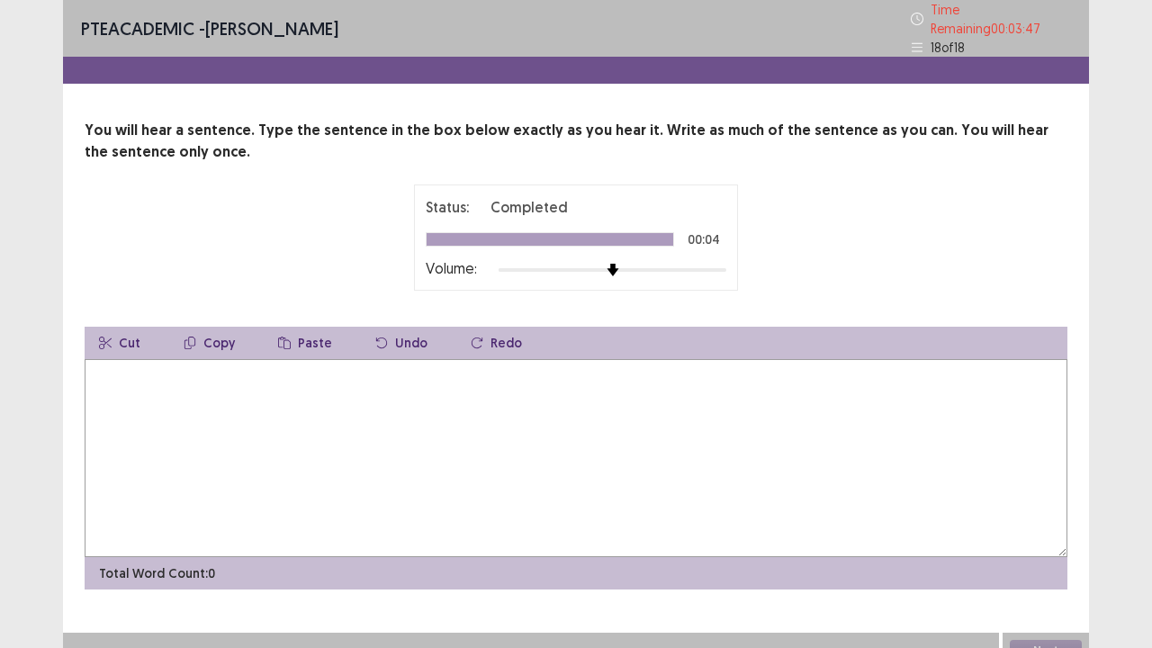
click at [654, 369] on textarea at bounding box center [576, 458] width 982 height 198
type textarea "*"
click at [257, 368] on textarea "**********" at bounding box center [576, 458] width 982 height 198
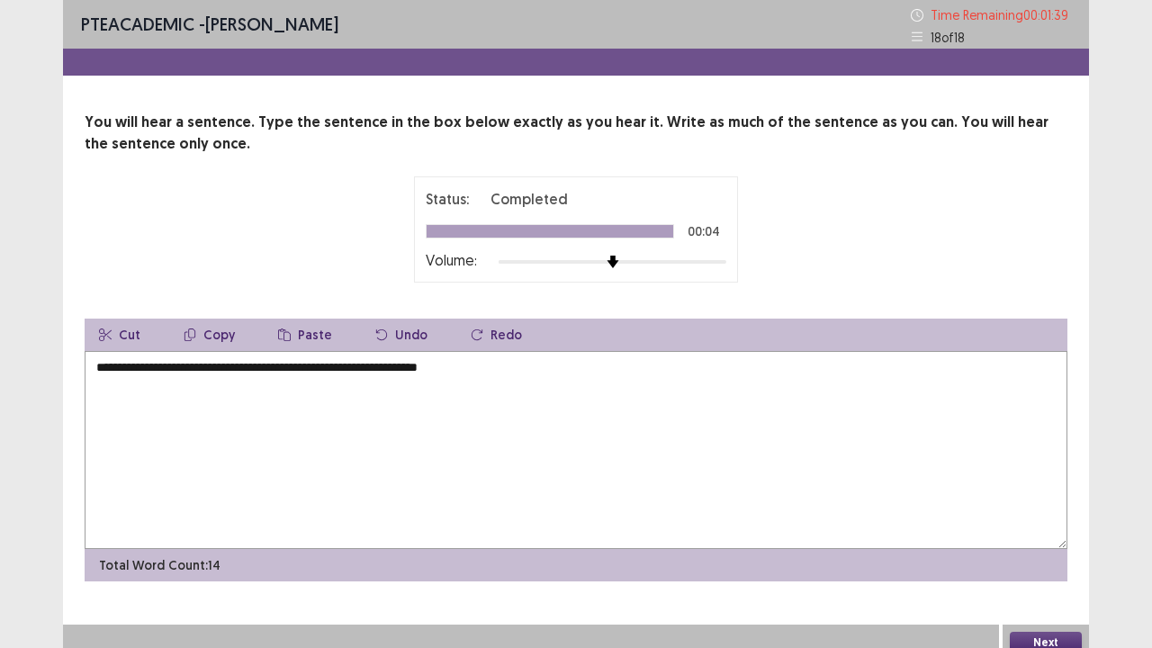
click at [184, 366] on textarea "**********" at bounding box center [576, 450] width 982 height 198
type textarea "**********"
click at [1029, 525] on button "Next" at bounding box center [1045, 643] width 72 height 22
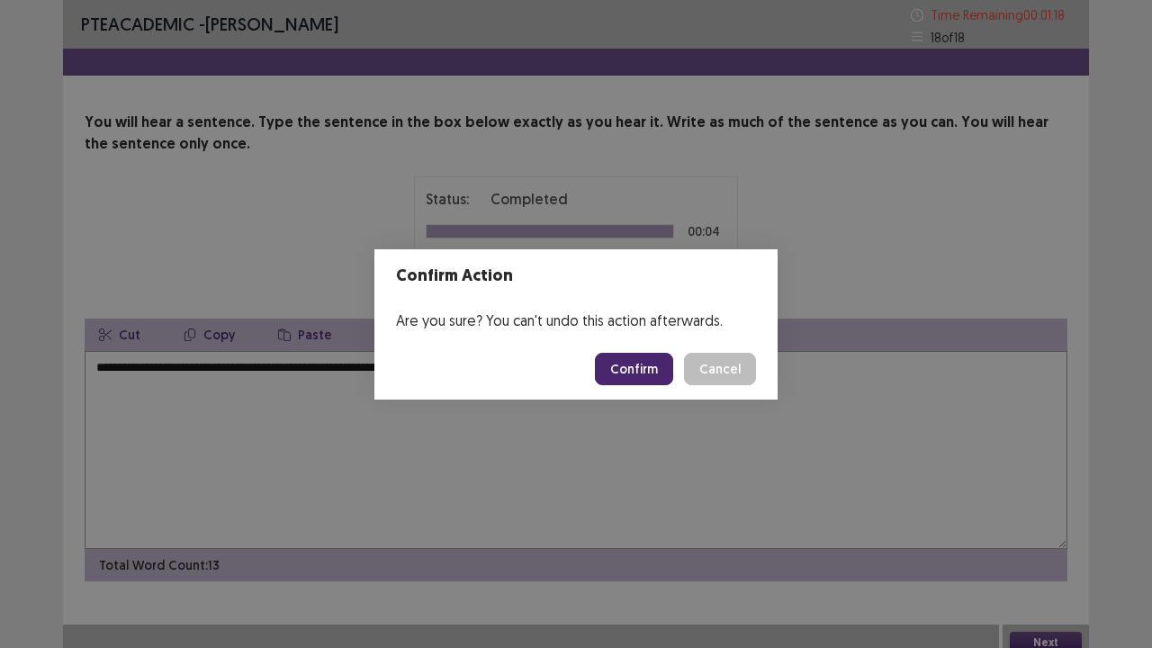
click at [655, 369] on button "Confirm" at bounding box center [634, 369] width 78 height 32
